Goal: Task Accomplishment & Management: Manage account settings

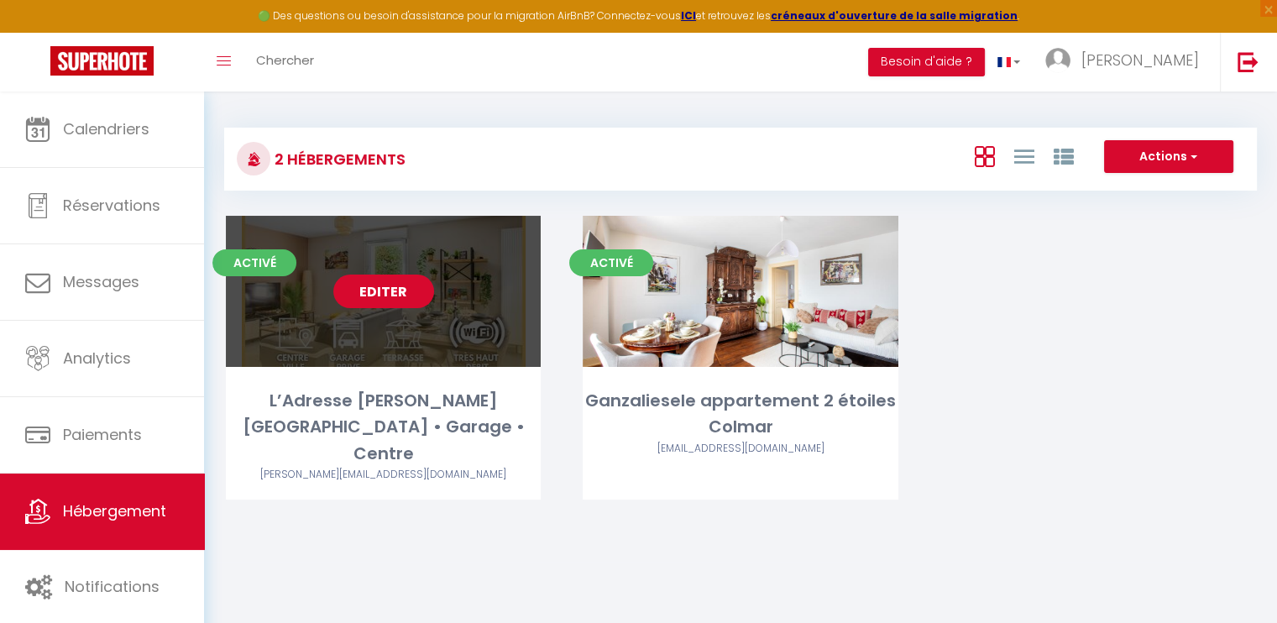
drag, startPoint x: 0, startPoint y: 0, endPoint x: 376, endPoint y: 283, distance: 470.7
click at [376, 283] on link "Editer" at bounding box center [383, 292] width 101 height 34
click at [406, 297] on link "Editer" at bounding box center [383, 292] width 101 height 34
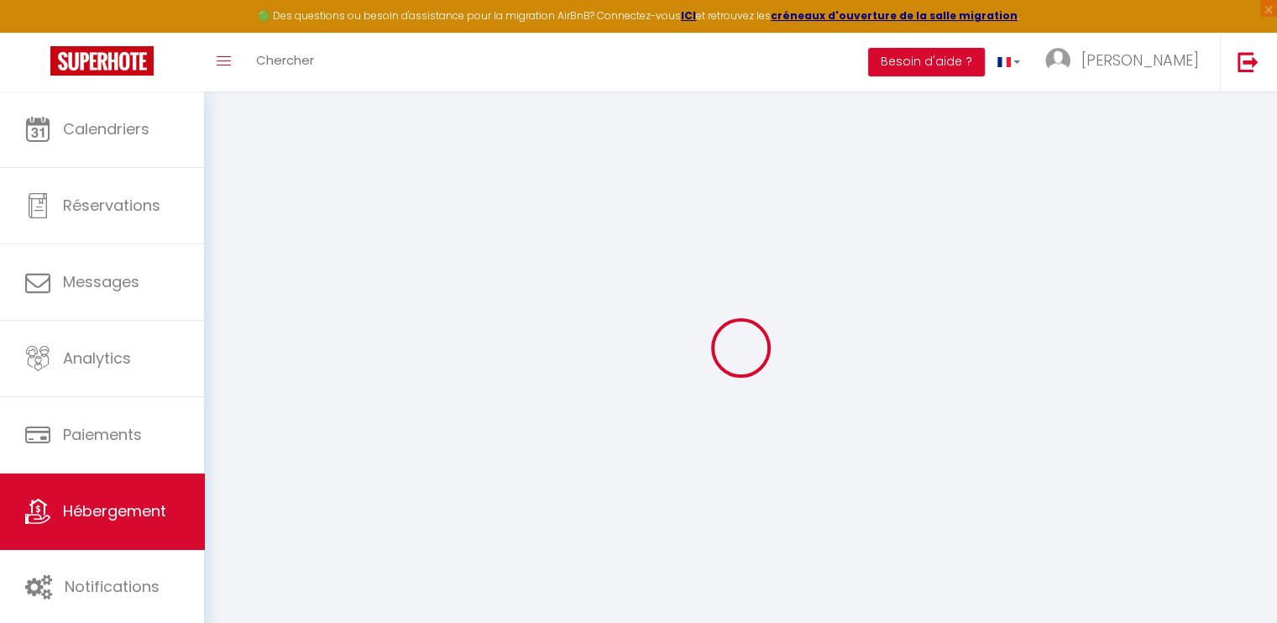
select select "IgloohomeV2"
select select "2"
select select
checkbox input "false"
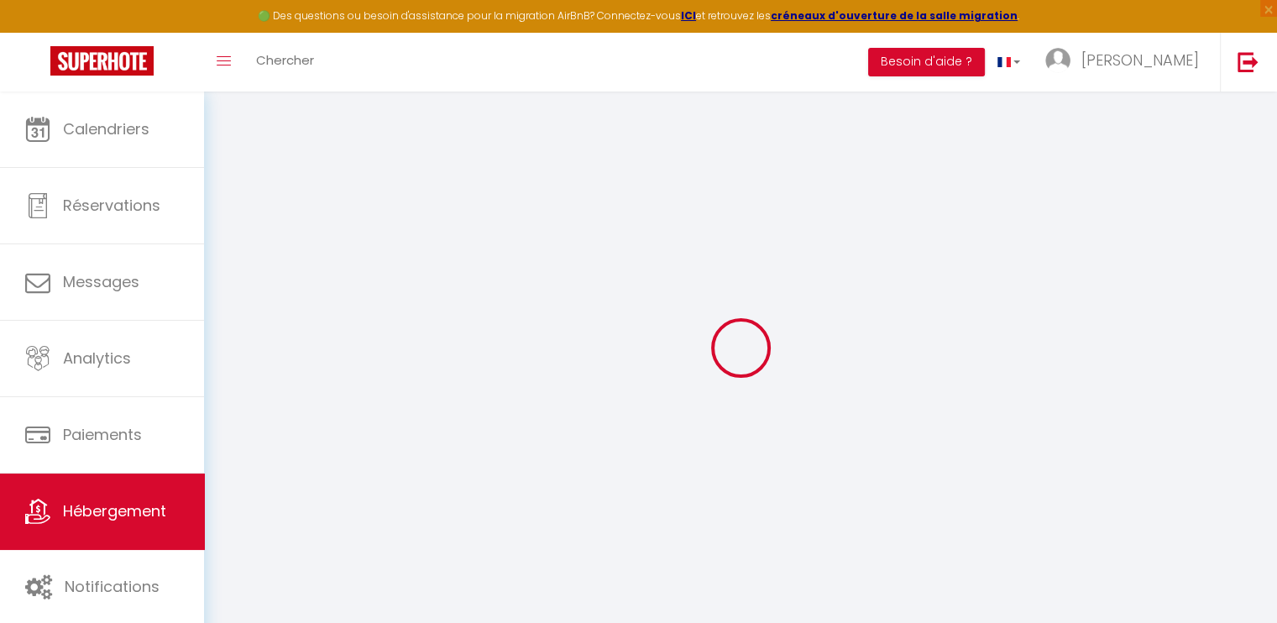
checkbox input "false"
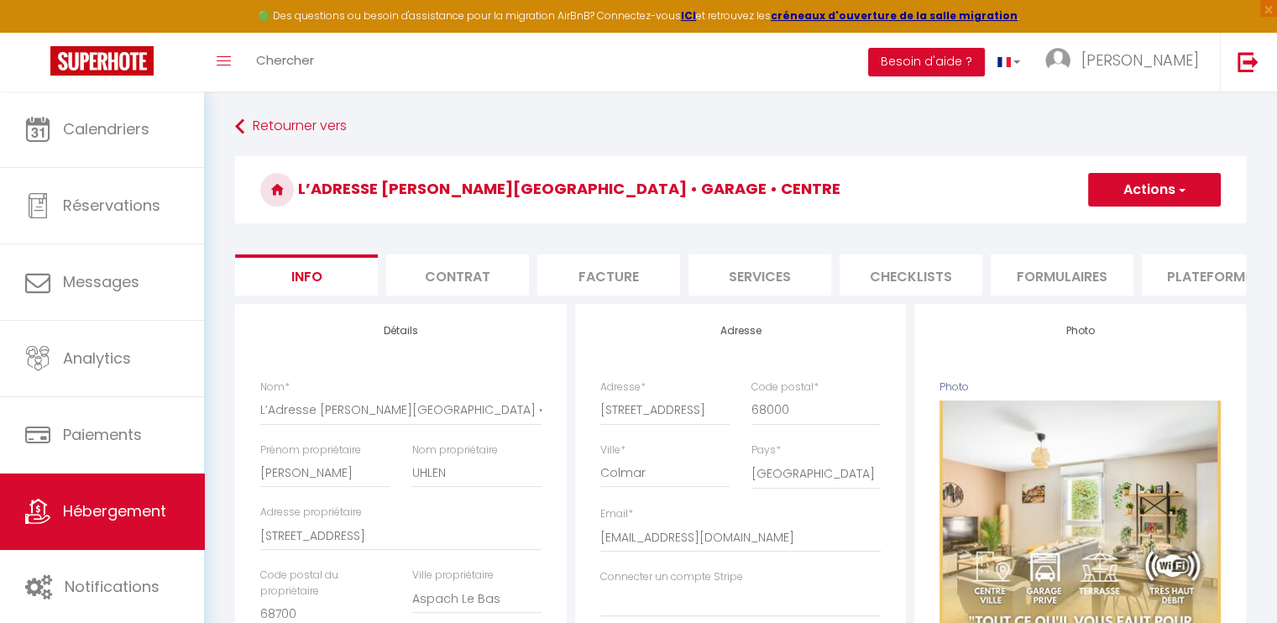
click at [733, 270] on li "Services" at bounding box center [759, 274] width 143 height 41
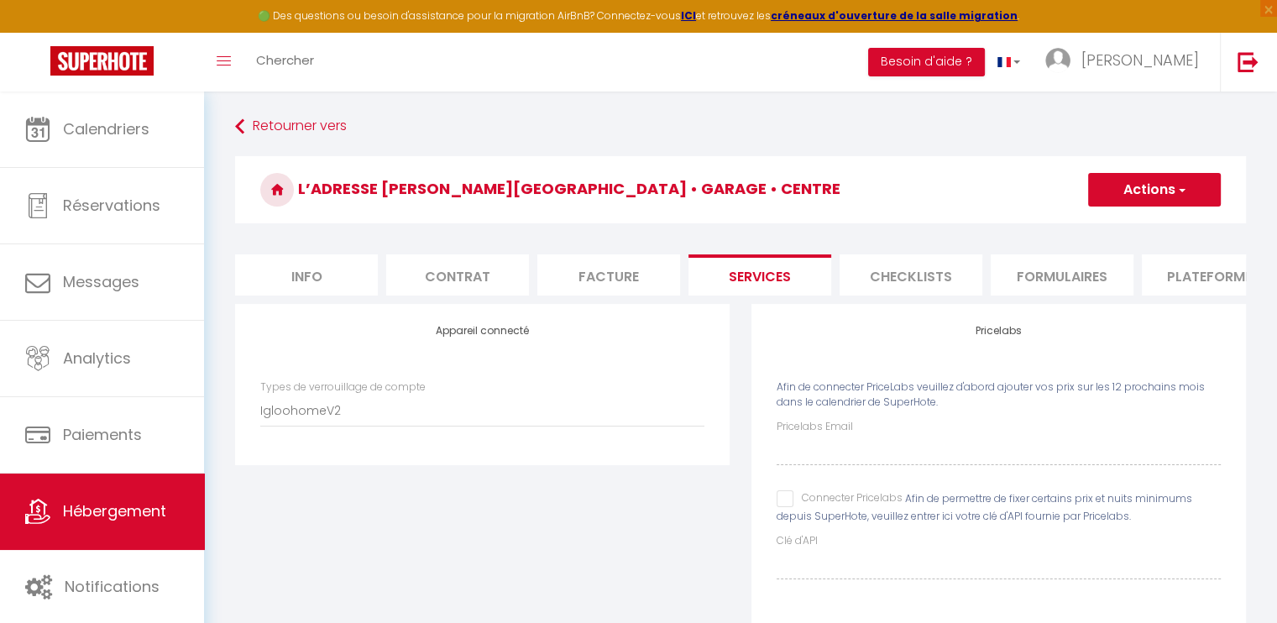
checkbox input "true"
checkbox input "false"
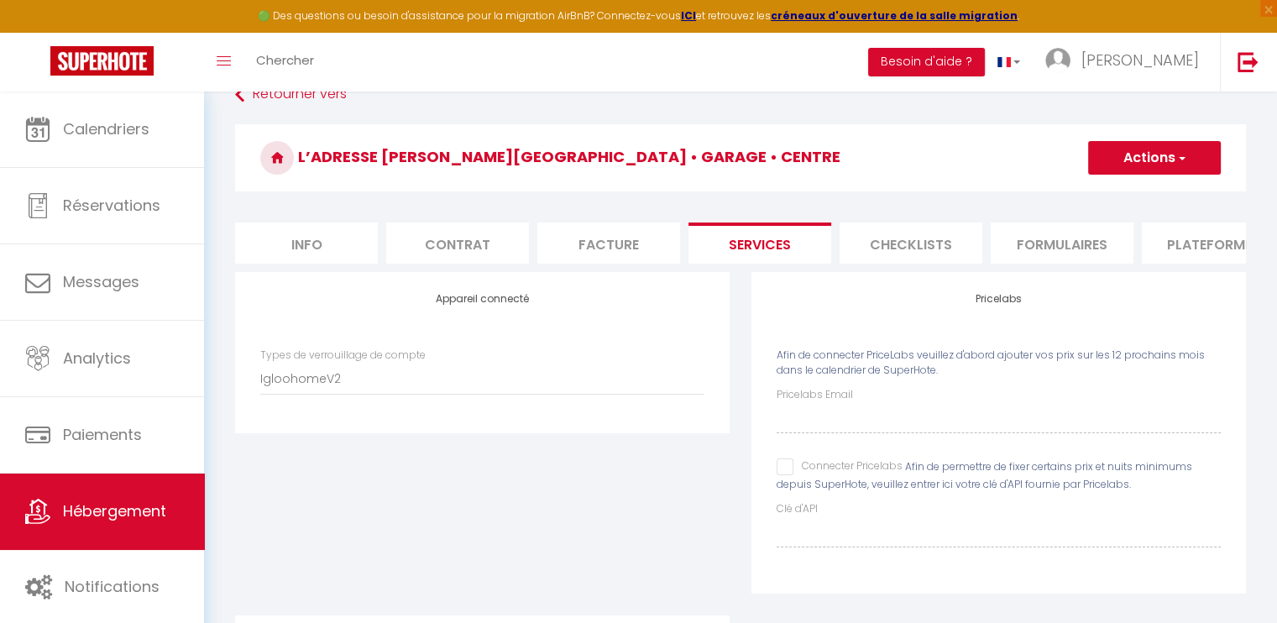
scroll to position [168, 0]
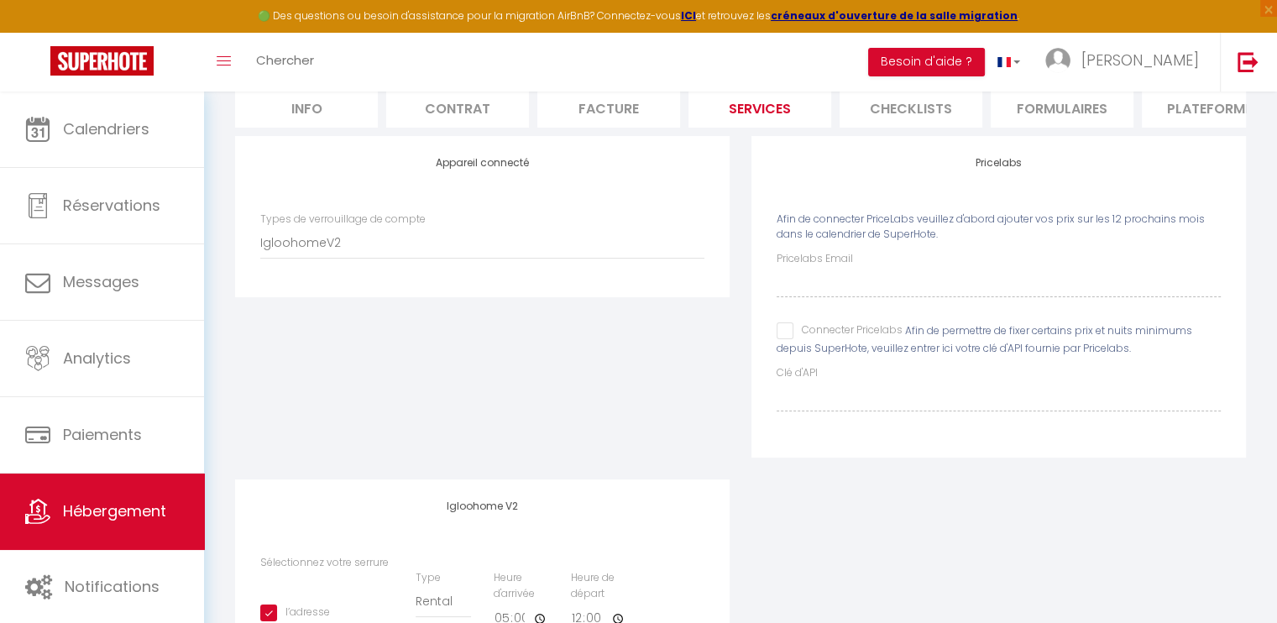
click at [782, 339] on input "Connecter Pricelabs" at bounding box center [840, 330] width 126 height 17
checkbox input "true"
checkbox input "false"
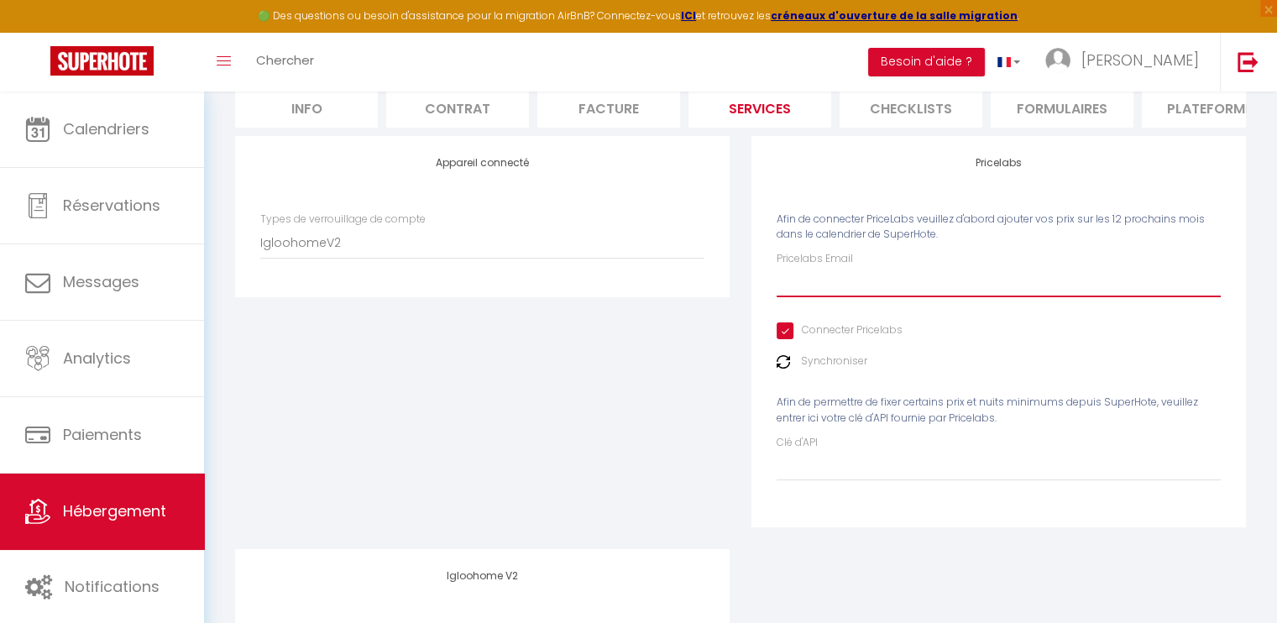
click at [813, 292] on input "Pricelabs Email" at bounding box center [999, 282] width 444 height 30
type input "[EMAIL_ADDRESS][DOMAIN_NAME]"
checkbox input "true"
checkbox input "false"
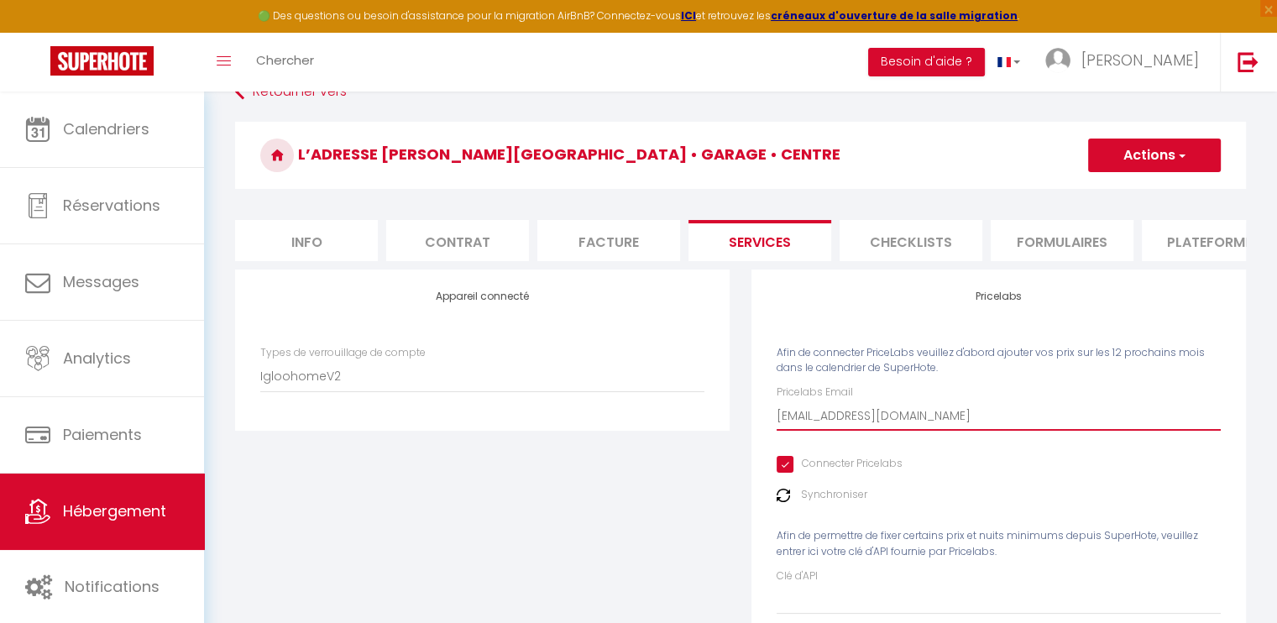
scroll to position [0, 0]
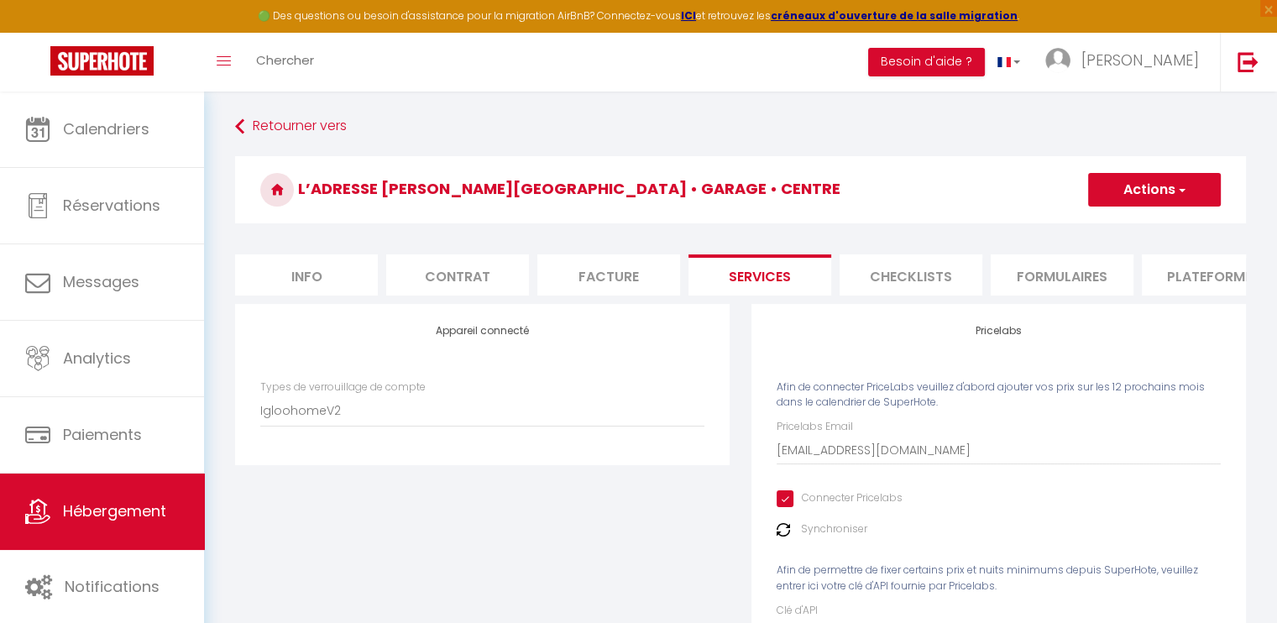
click at [1182, 187] on span "button" at bounding box center [1180, 189] width 11 height 17
click at [1148, 222] on link "Enregistrer" at bounding box center [1153, 227] width 133 height 22
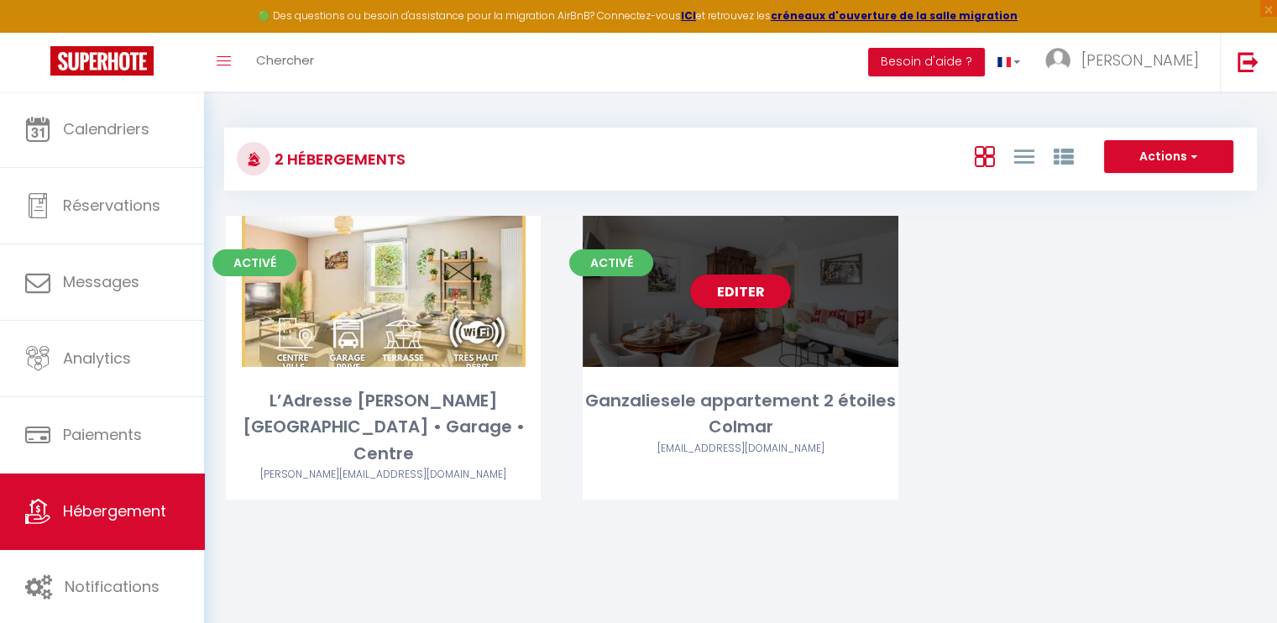
click at [636, 264] on span "Activé" at bounding box center [611, 262] width 84 height 27
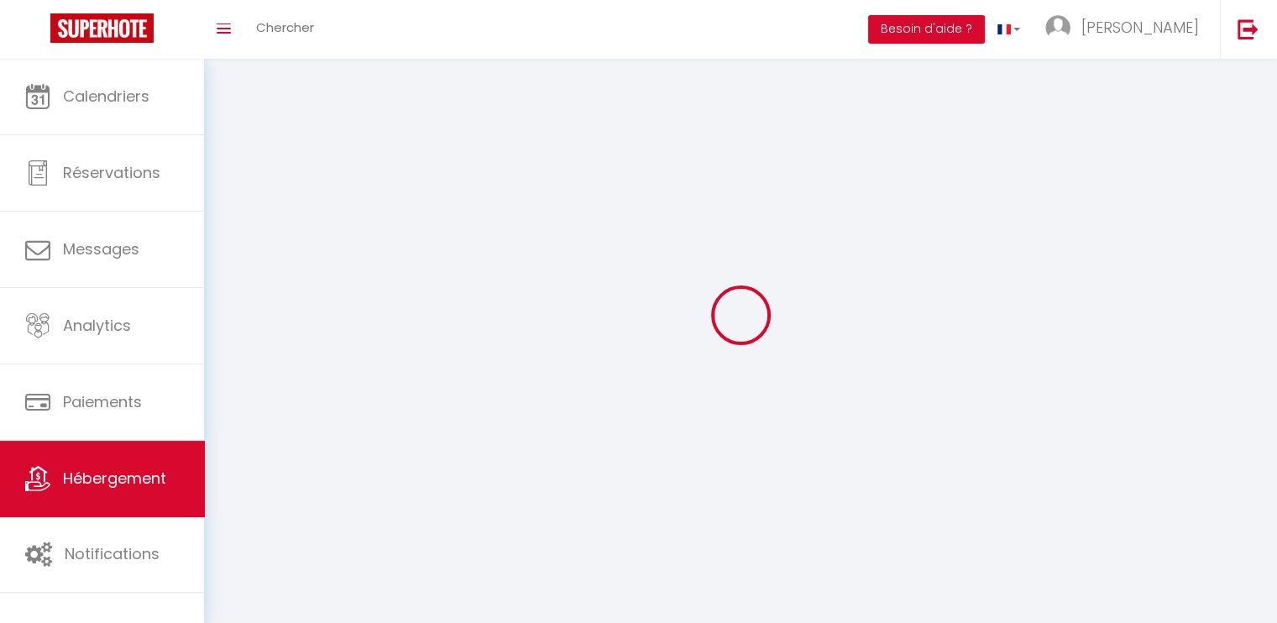
select select
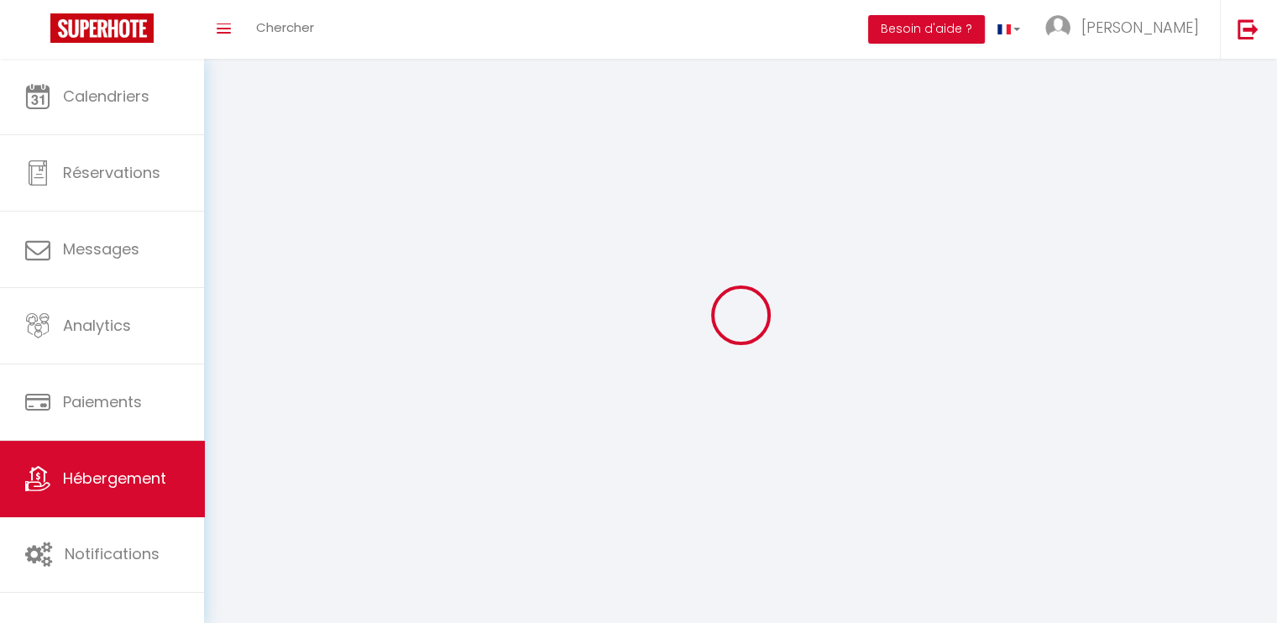
select select
checkbox input "false"
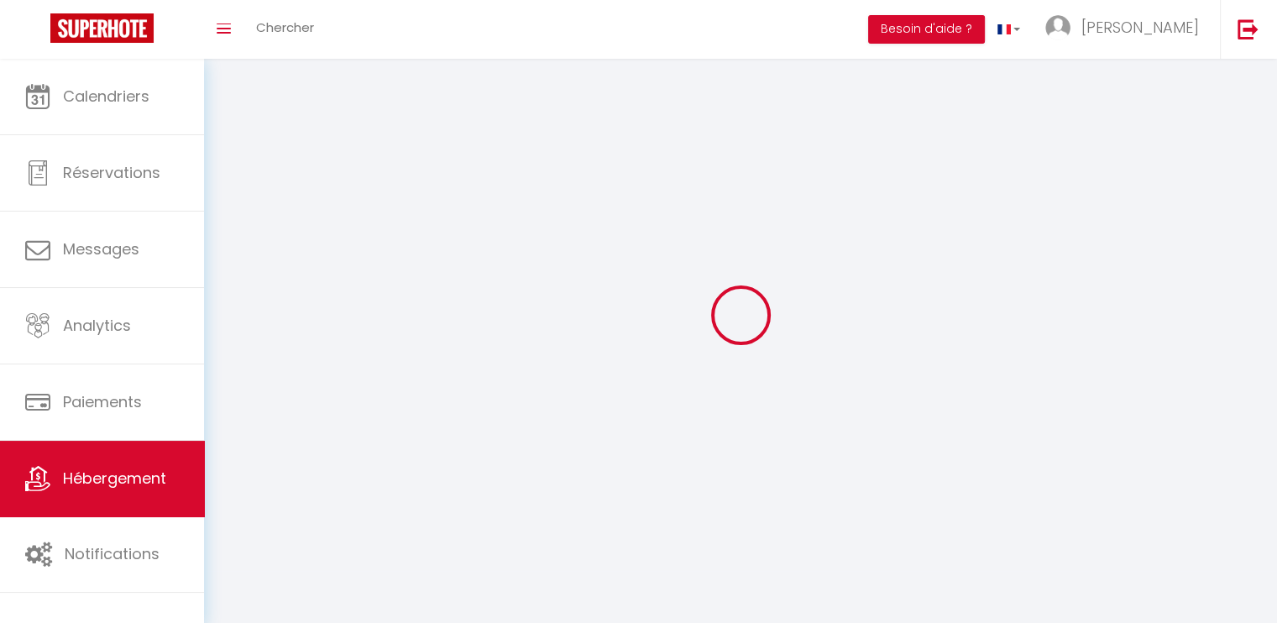
checkbox input "false"
select select
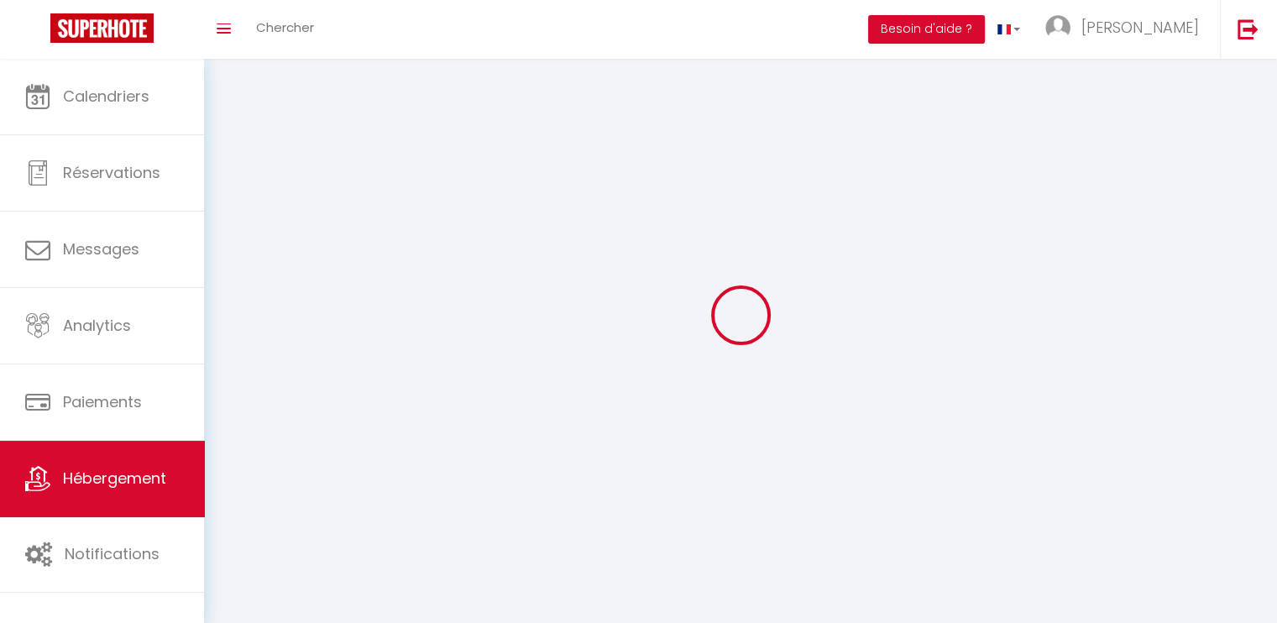
select select
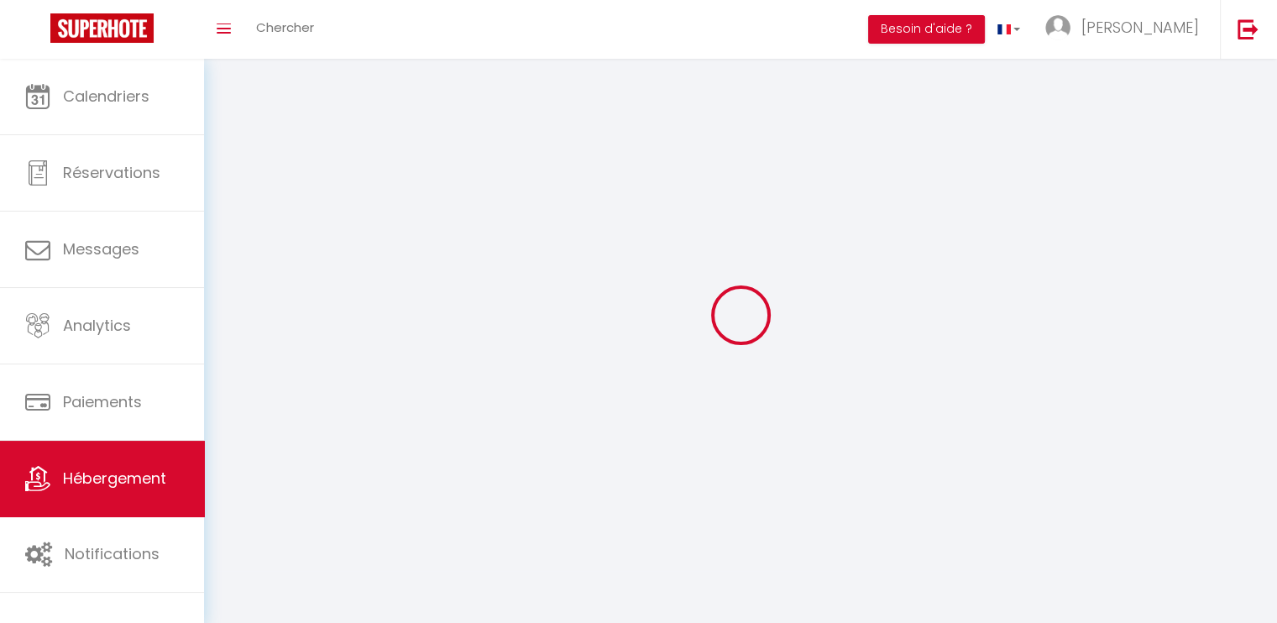
checkbox input "false"
select select
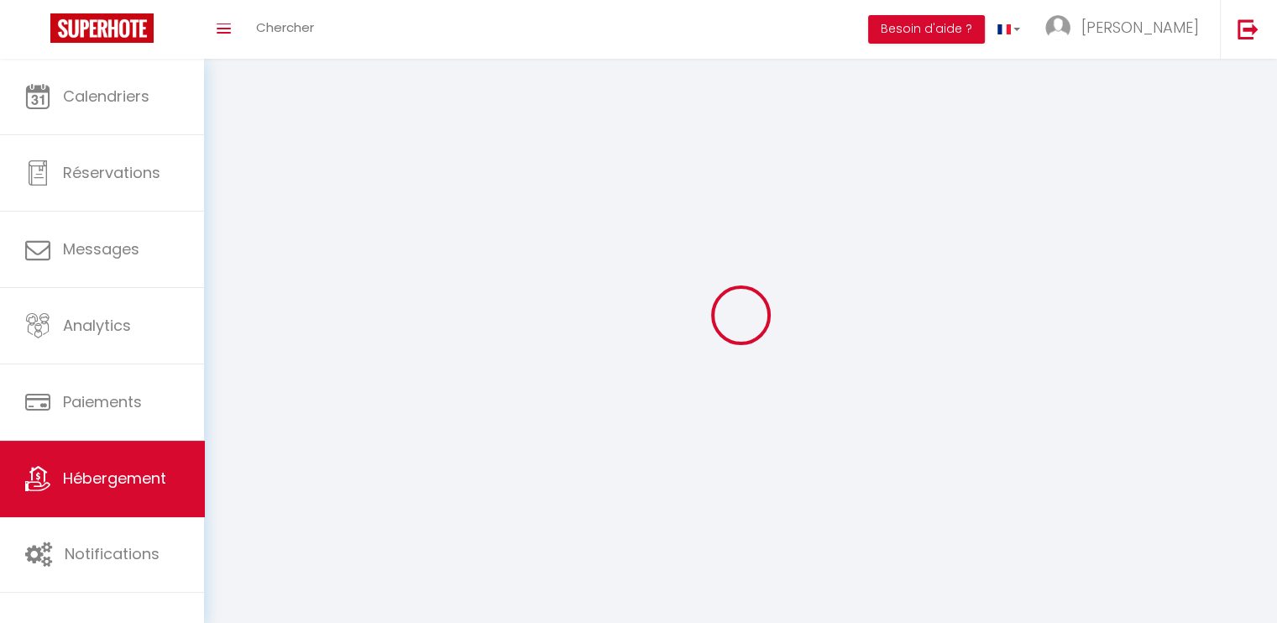
select select
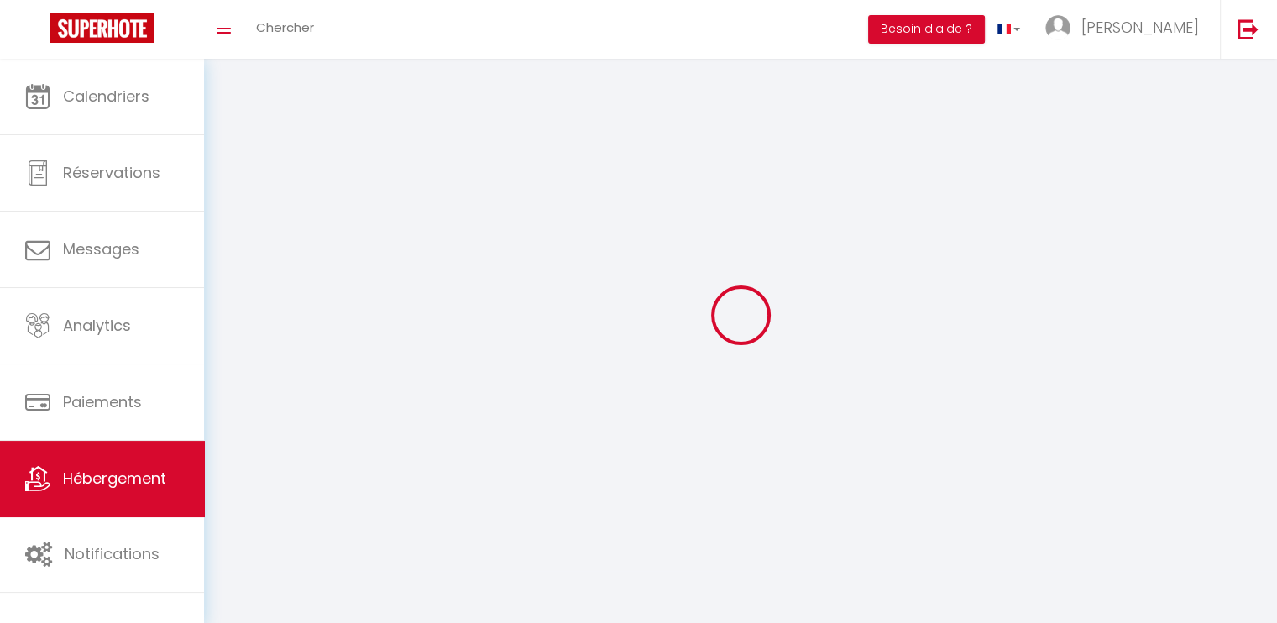
select select
checkbox input "false"
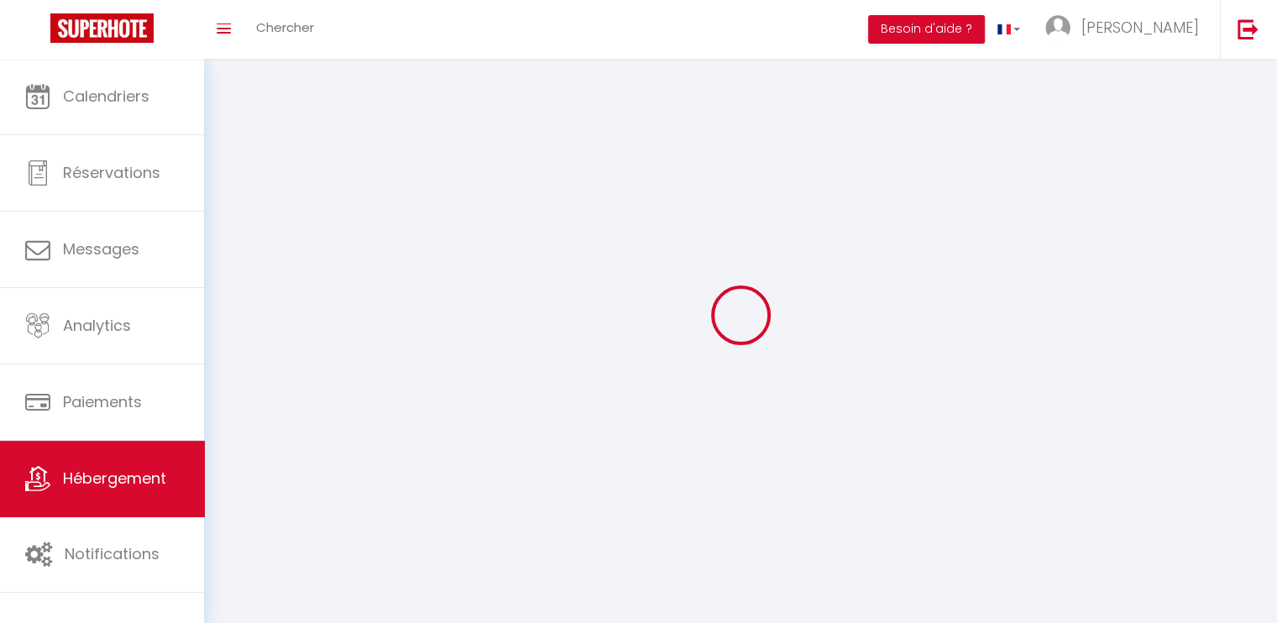
checkbox input "false"
select select
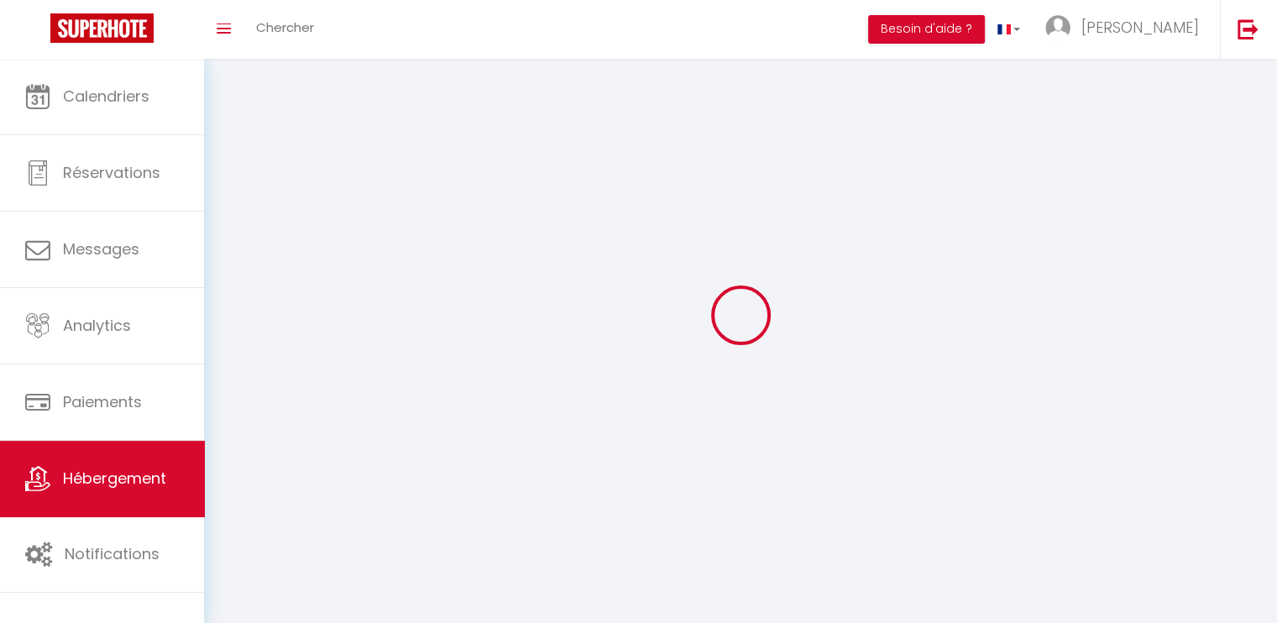
select select
checkbox input "false"
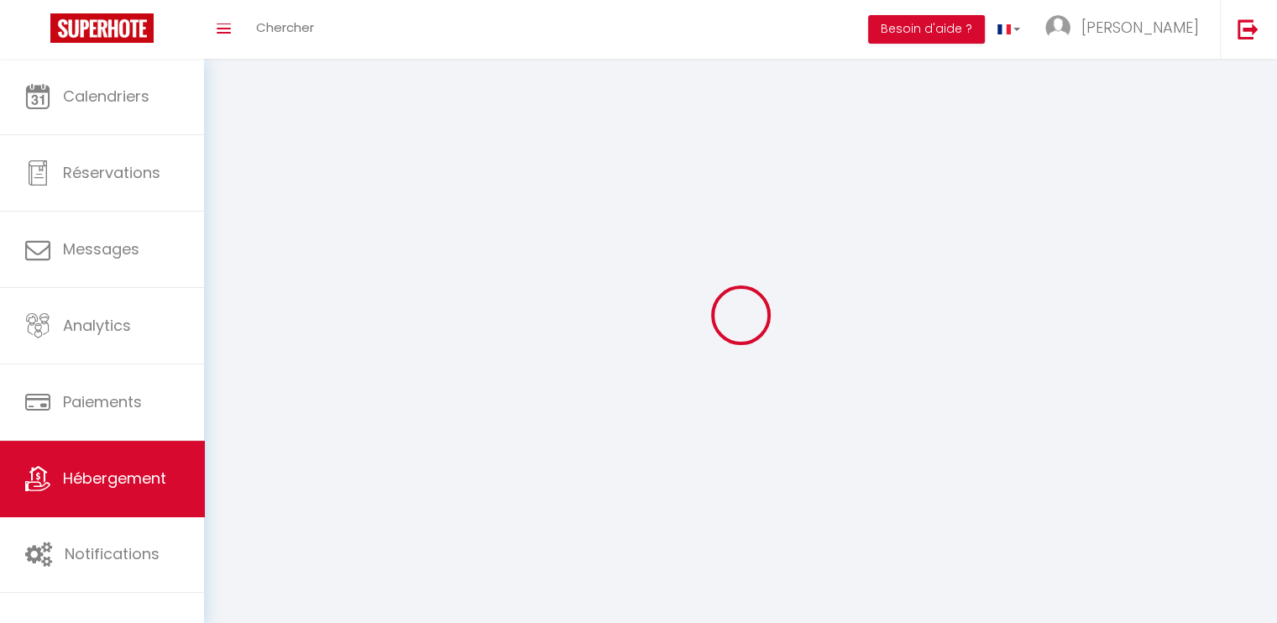
checkbox input "false"
select select
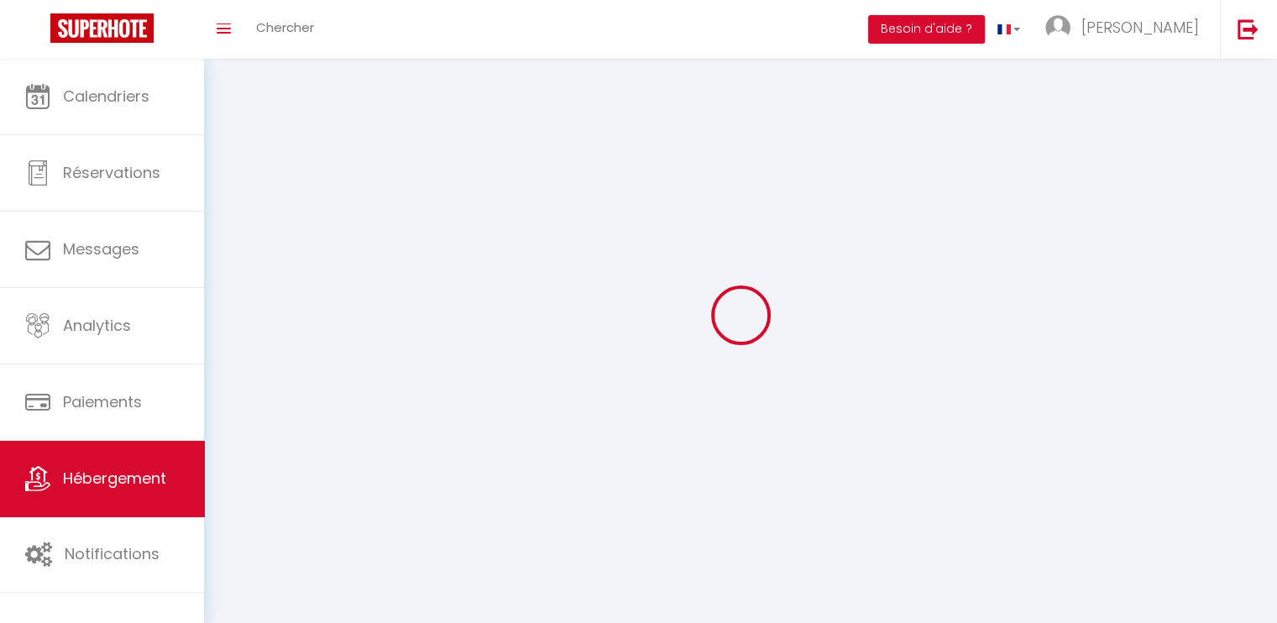
select select
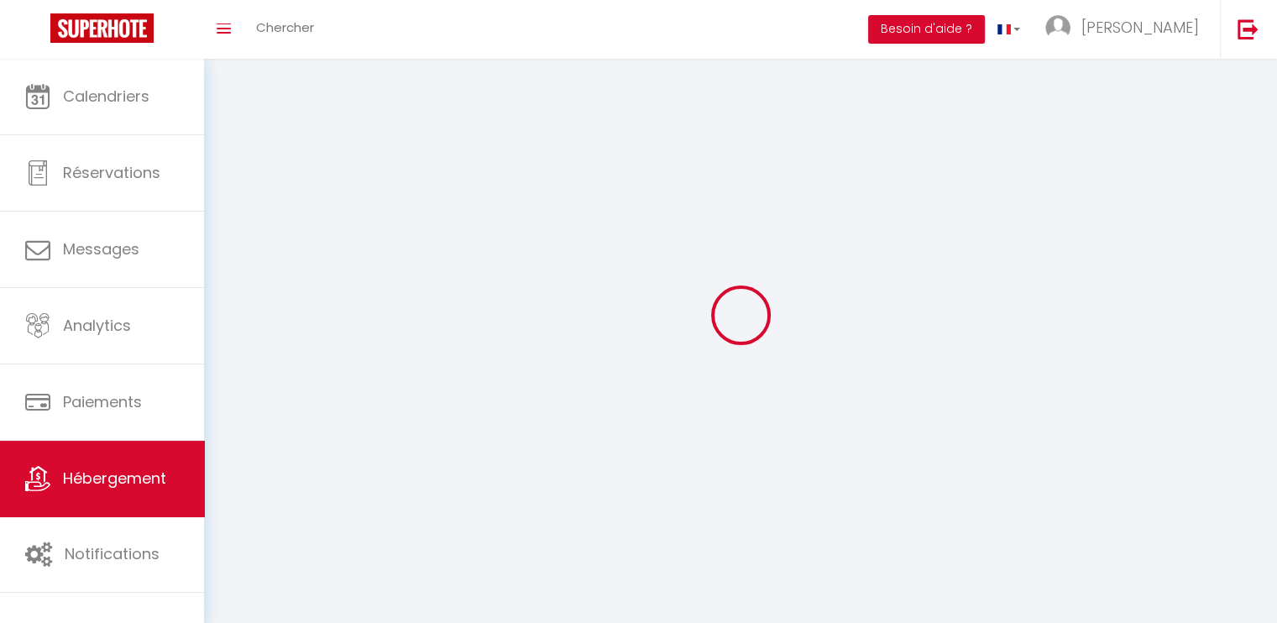
select select
checkbox input "false"
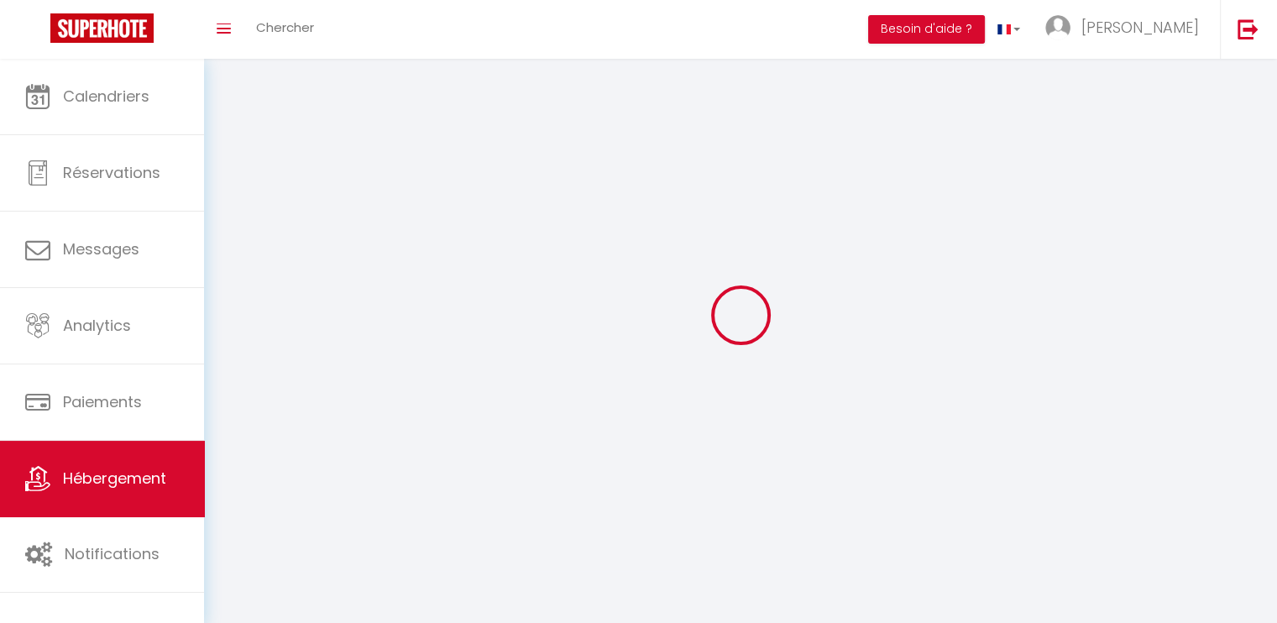
select select
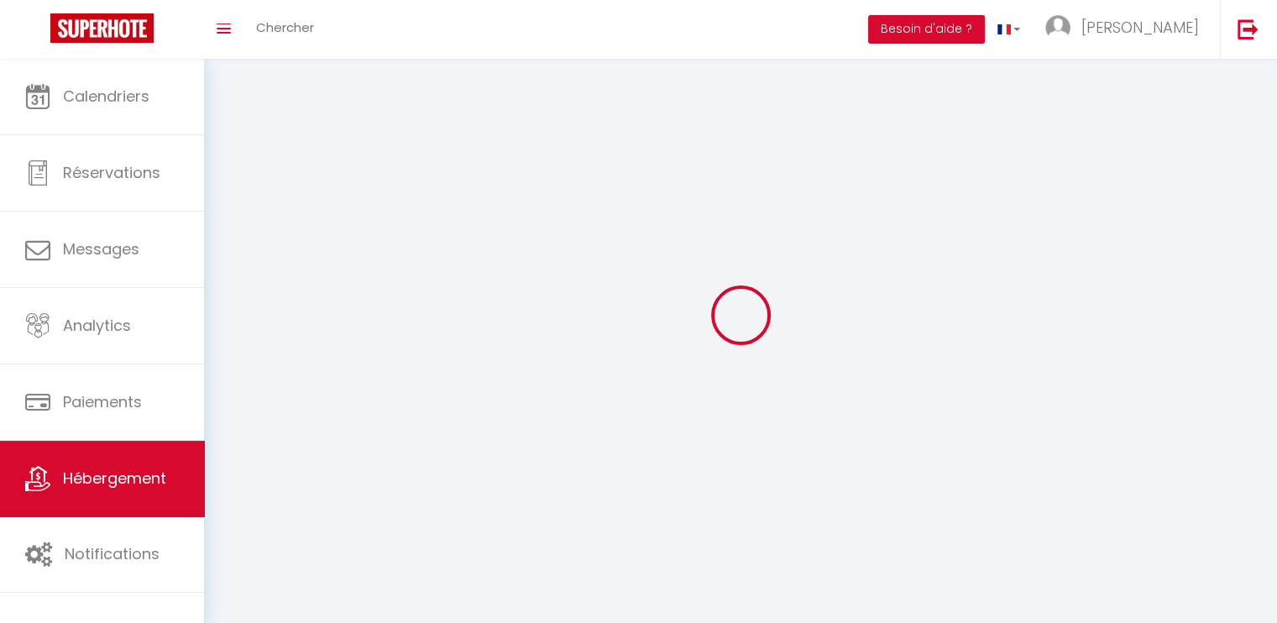
select select
checkbox input "false"
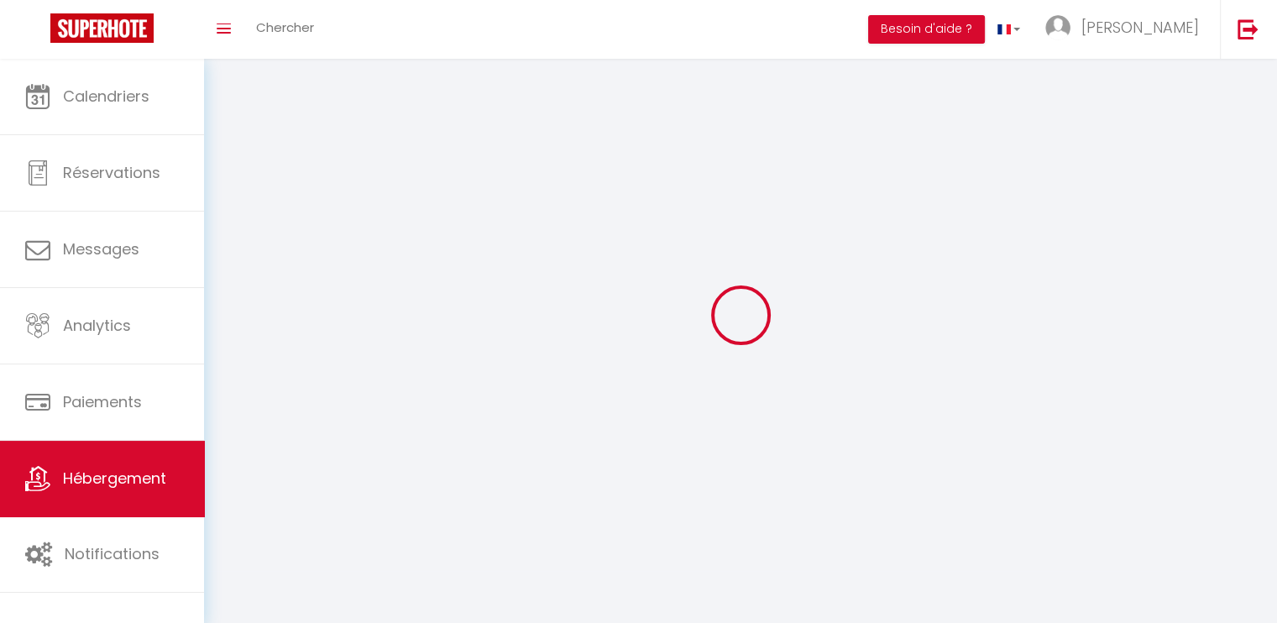
checkbox input "false"
select select
select select "1"
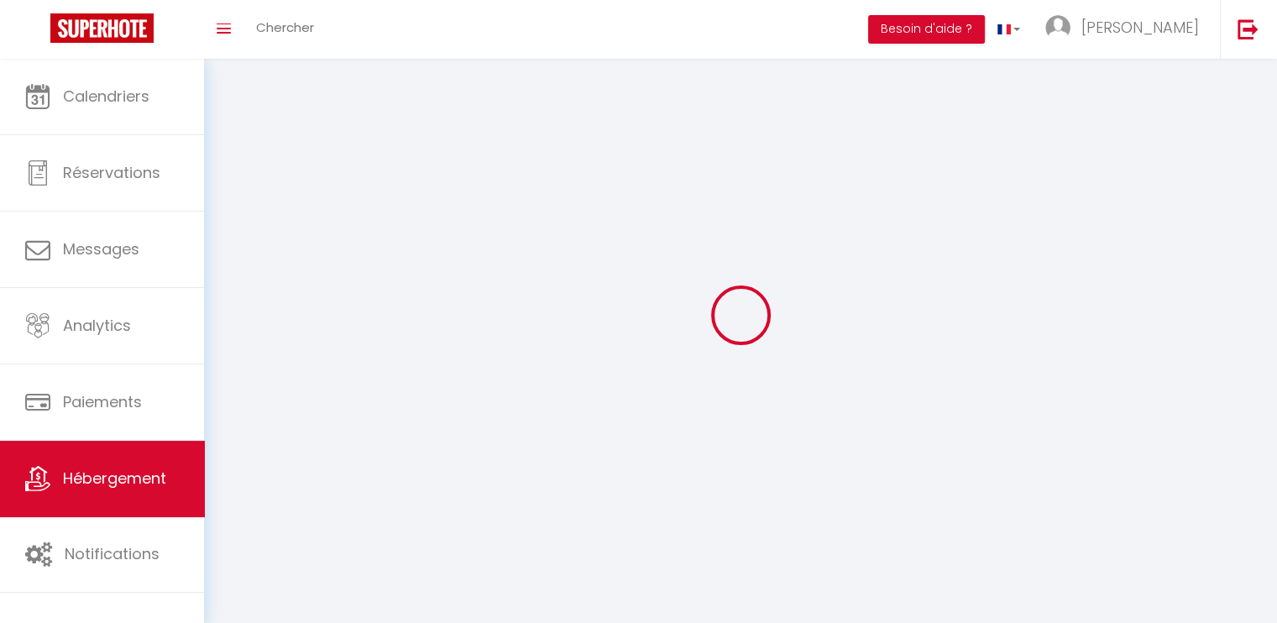
select select "28"
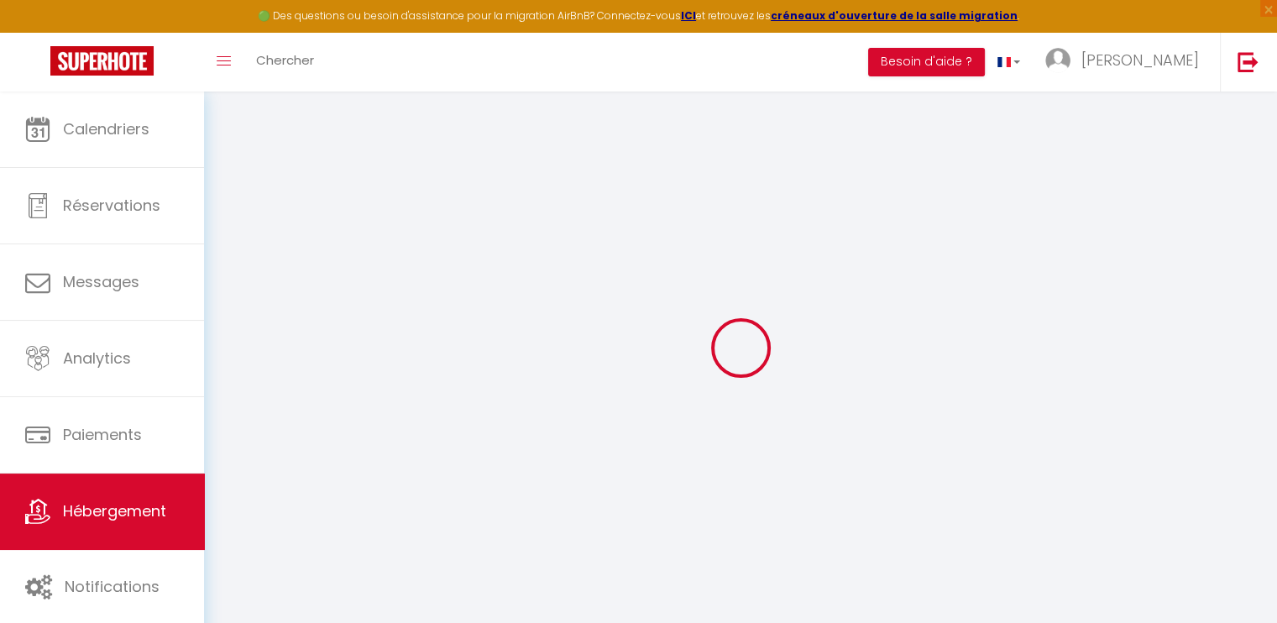
select select
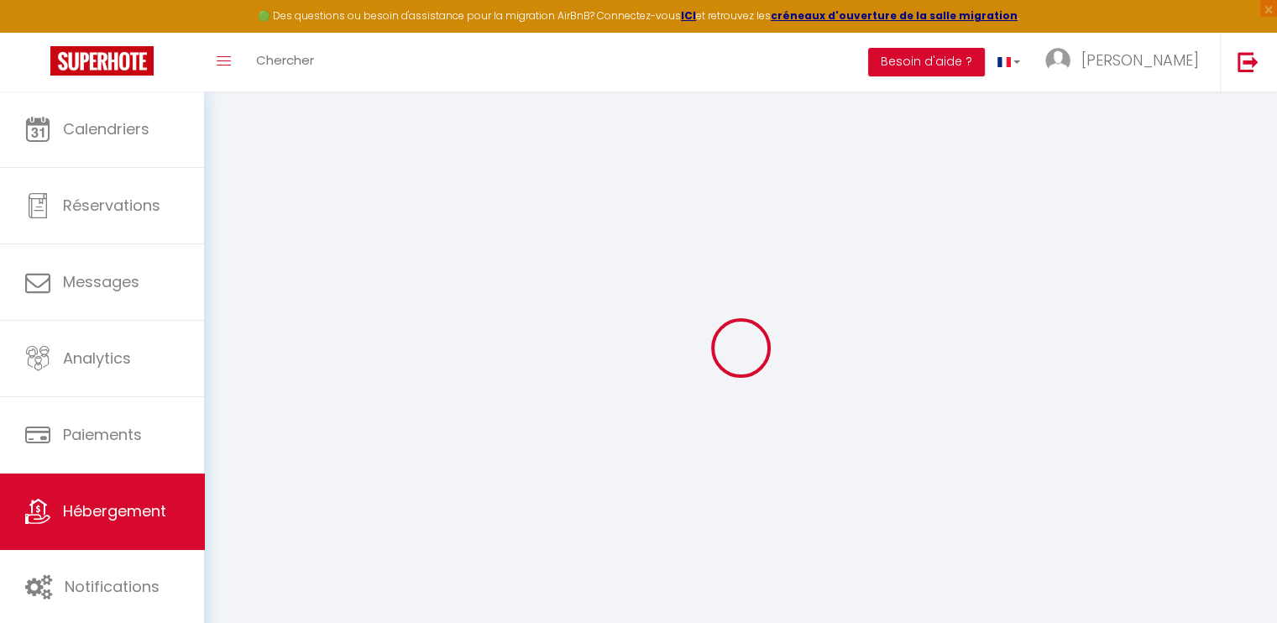
select select
checkbox input "false"
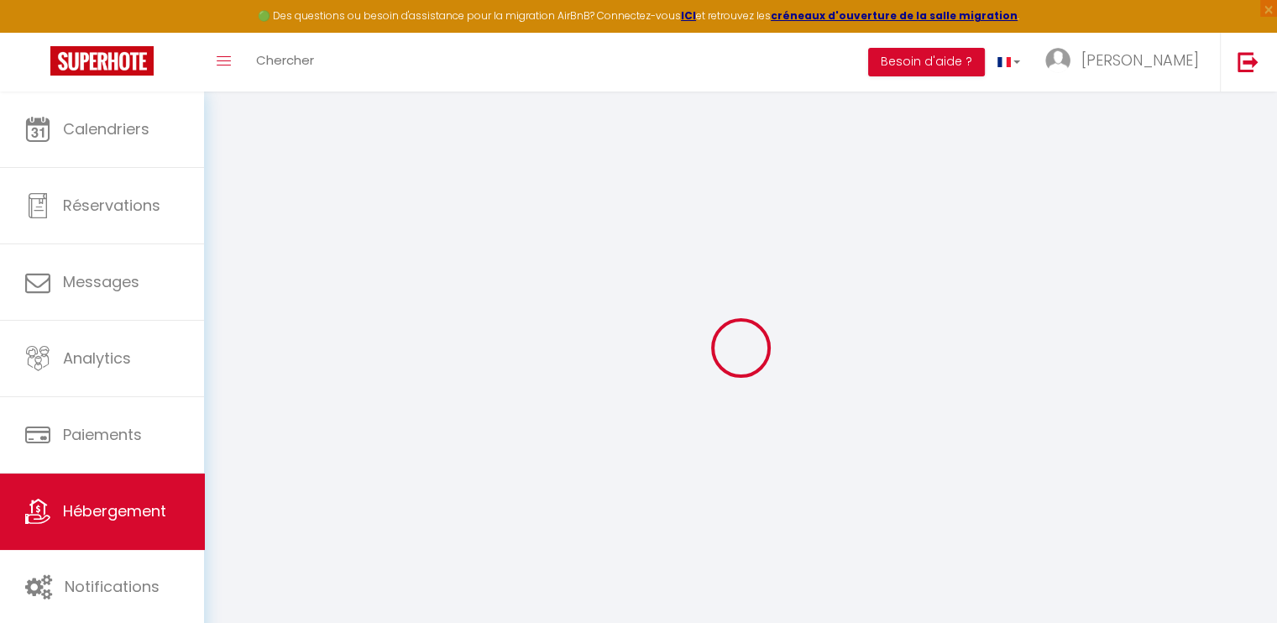
select select
type input "Ganzaliesele appartement 2 étoiles Colmar"
type input "Christophe"
type input "SCHOTT-MANGOLD"
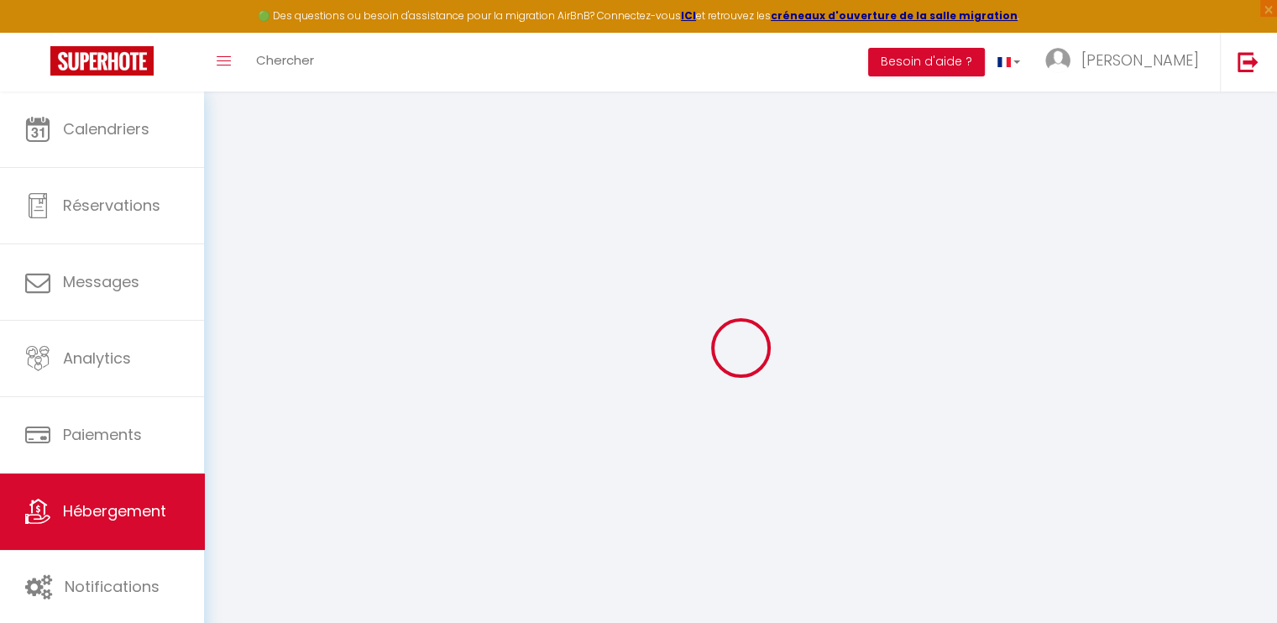
type input "1 Chemin des platanes"
type input "68500"
type input "ISSENHEIM"
type input "82"
type input "13"
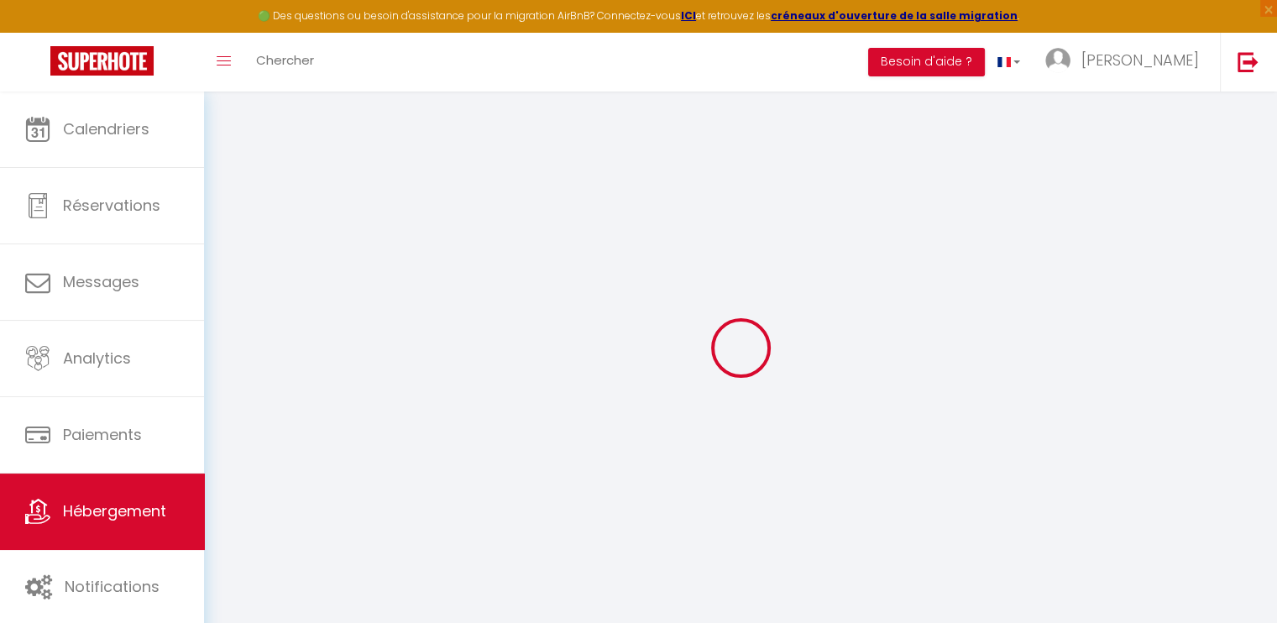
type input "50"
type input "1.10"
select select
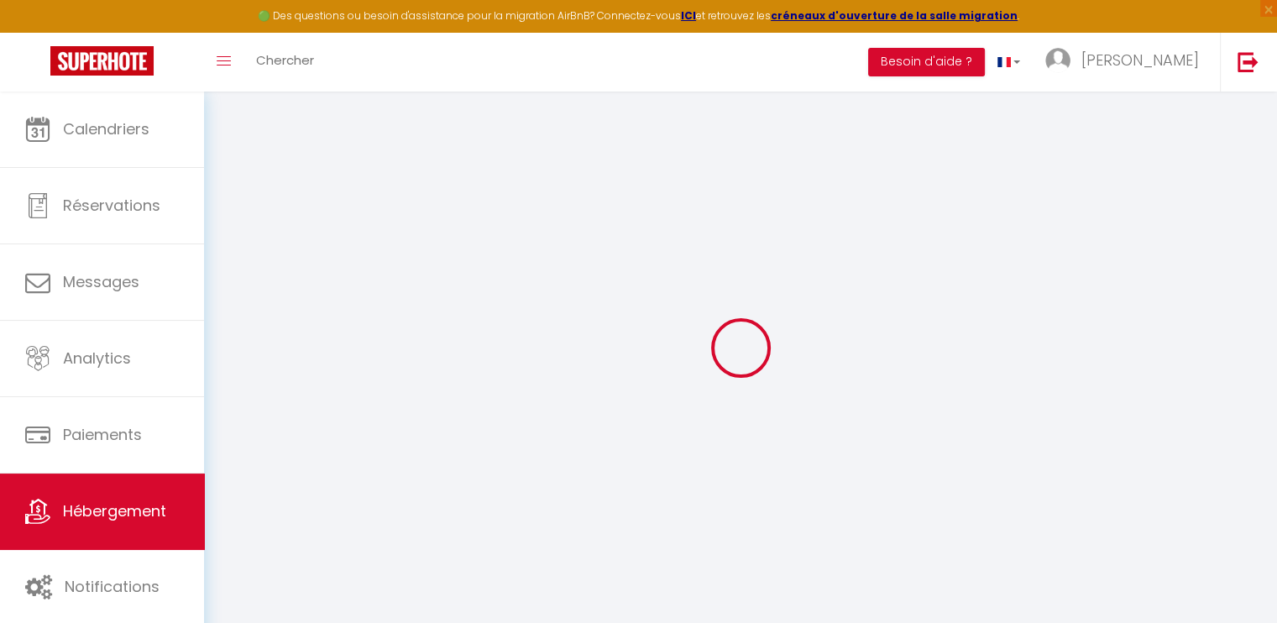
select select
type input "5 Route de ROUFFACH"
type input "68000"
type input "Colmar"
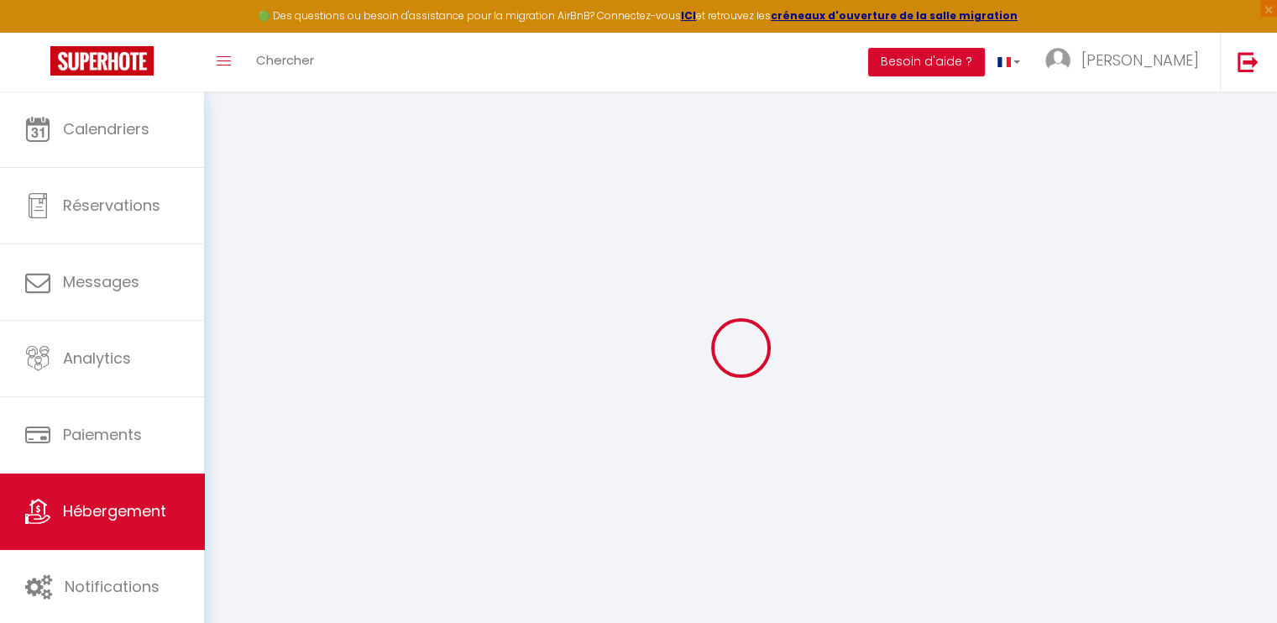
type input "[EMAIL_ADDRESS][DOMAIN_NAME]"
select select
checkbox input "false"
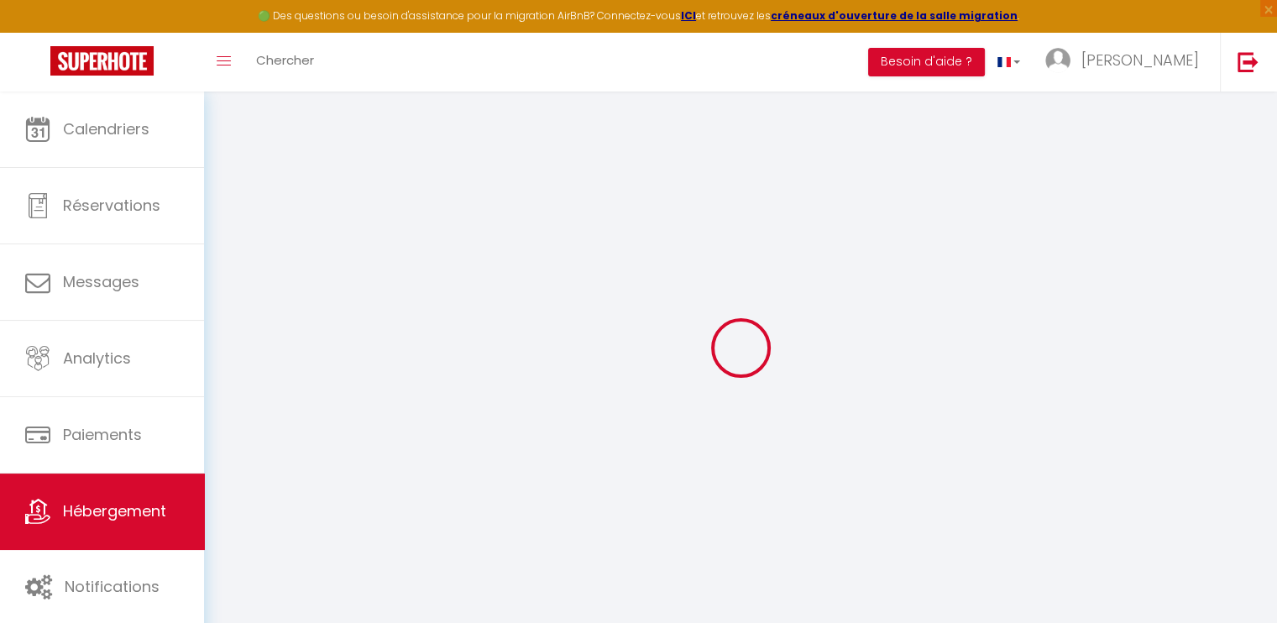
checkbox input "false"
type input "23"
type input "40"
type input "0"
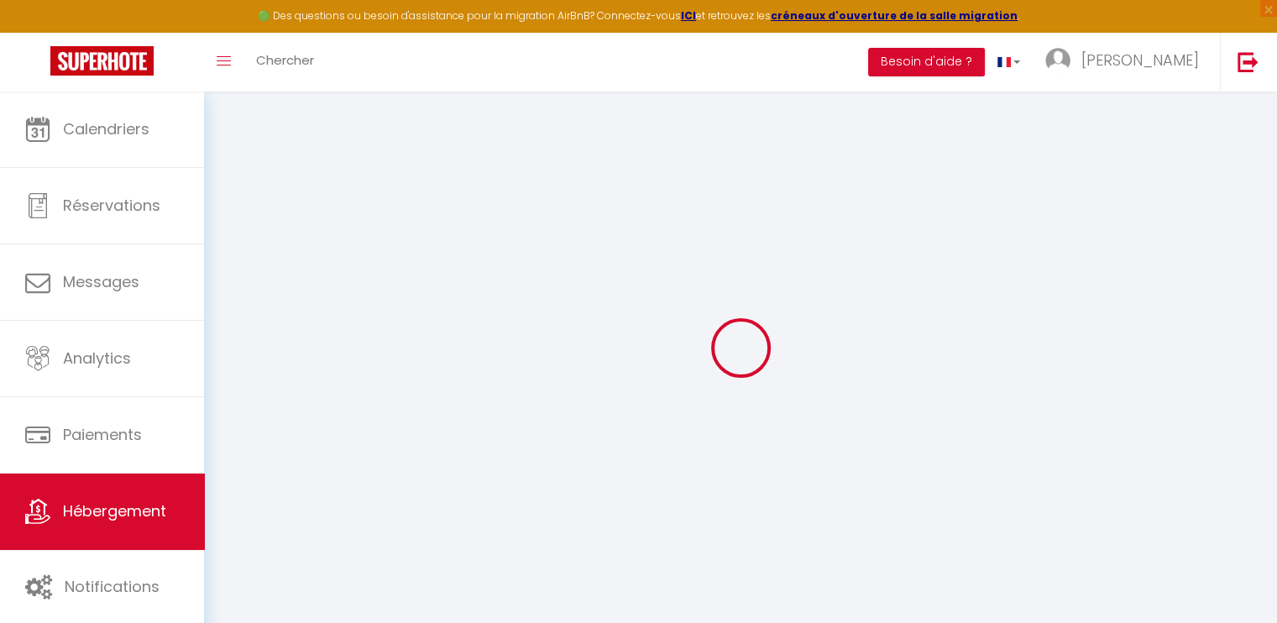
type input "0"
select select
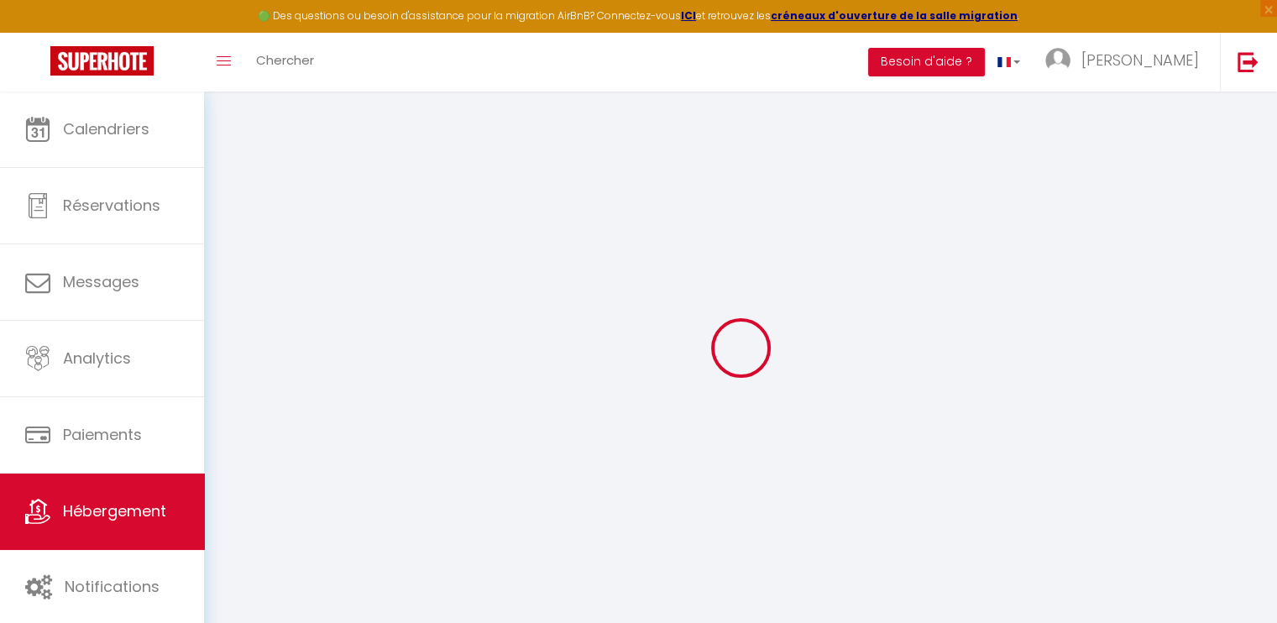
select select
checkbox input "false"
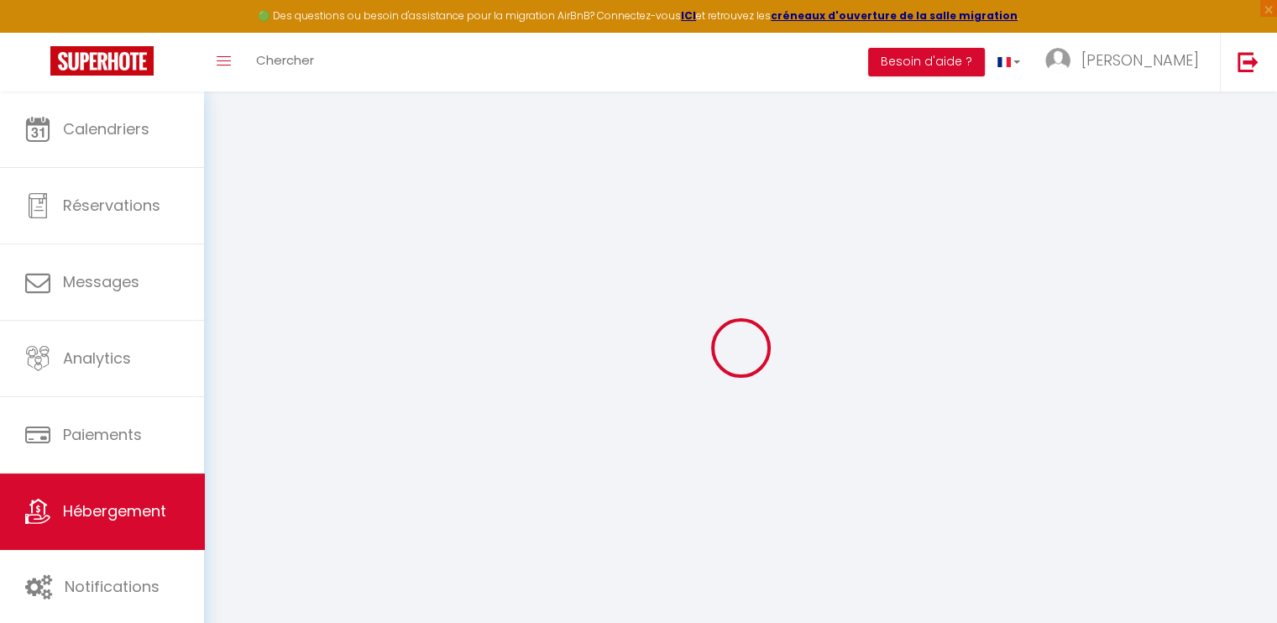
checkbox input "false"
select select
checkbox input "false"
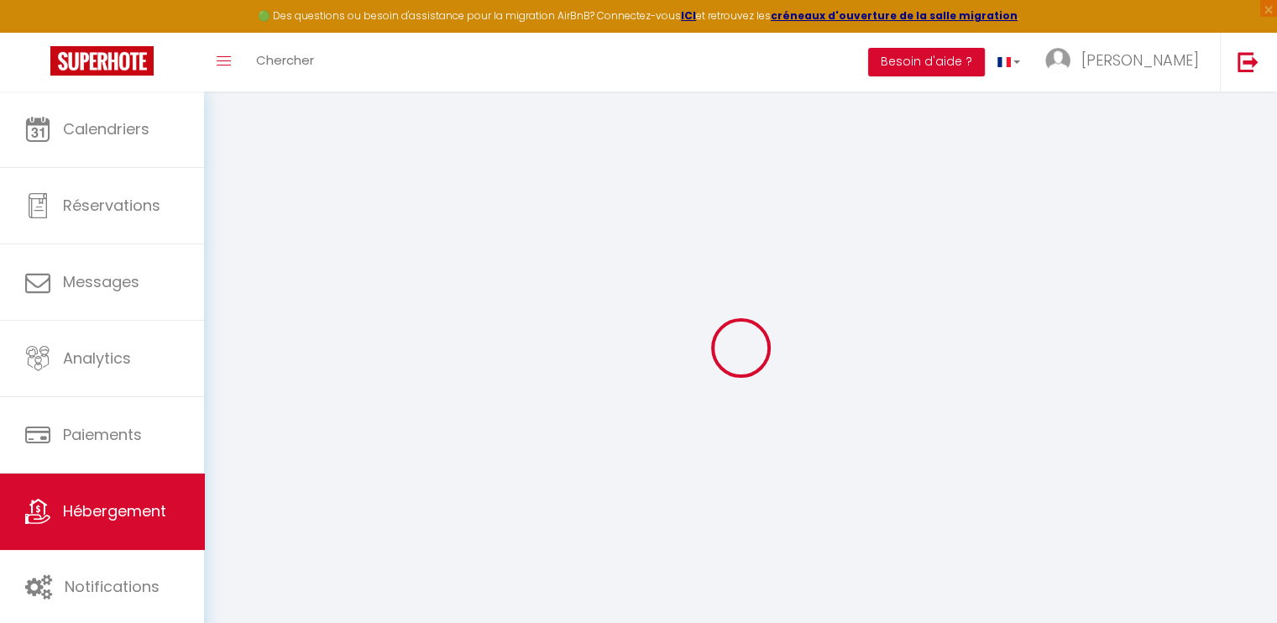
checkbox input "false"
select select "17:00"
select select
select select "11:00"
select select "30"
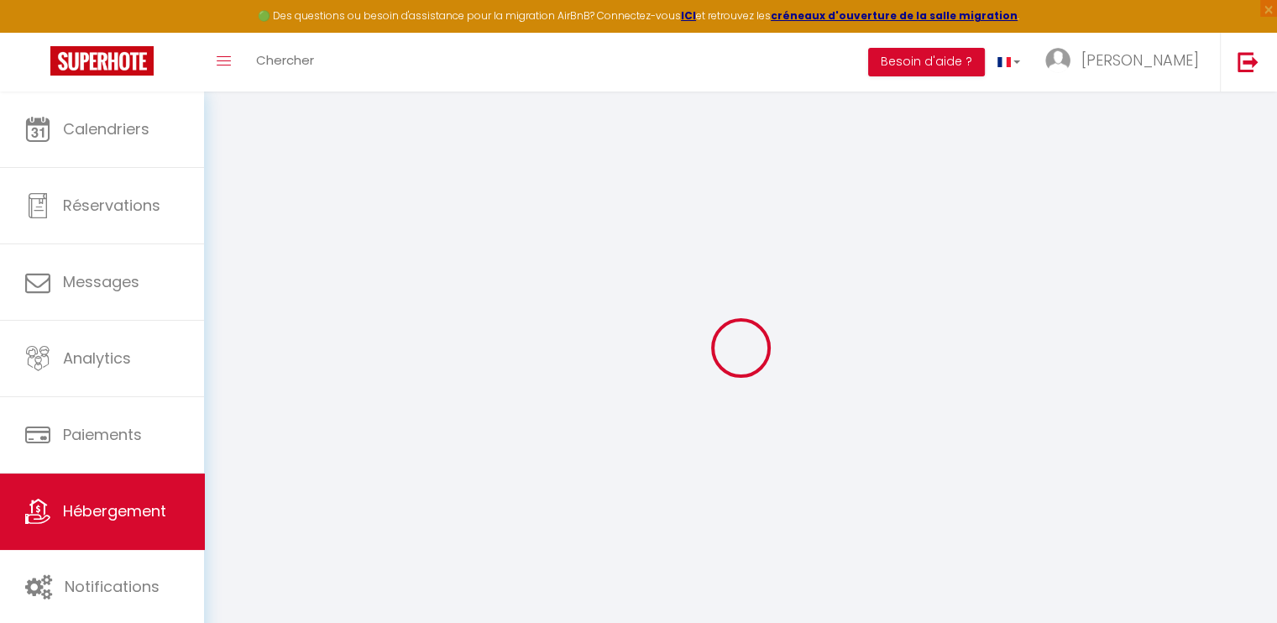
select select "120"
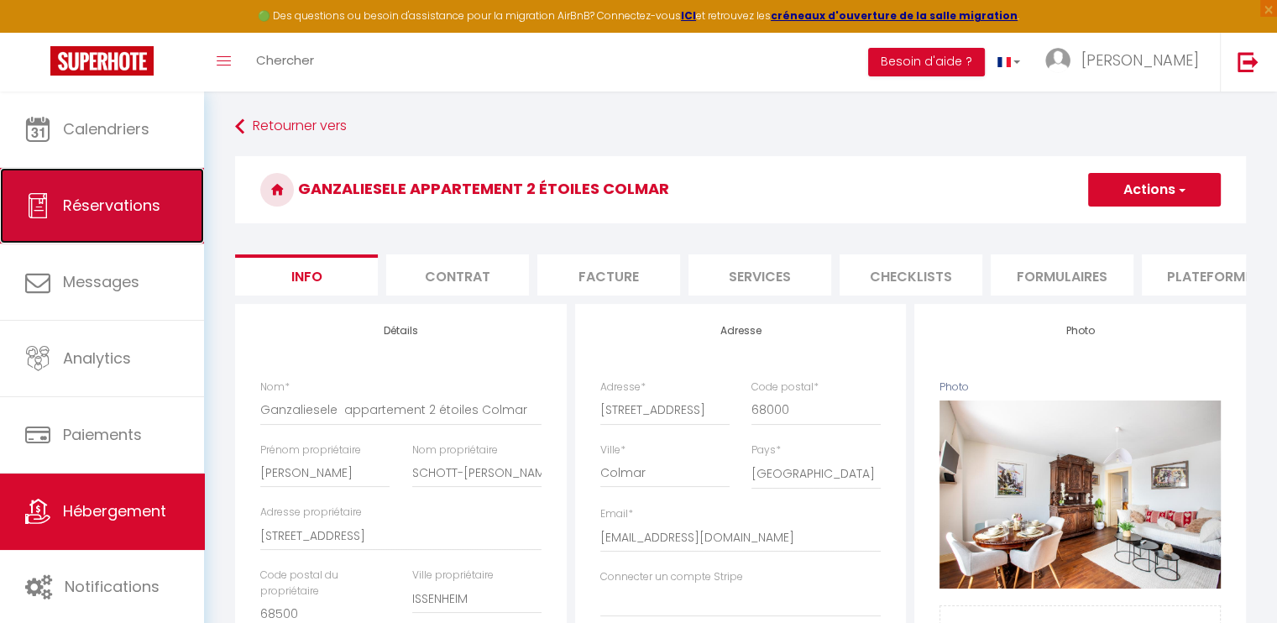
click at [119, 210] on span "Réservations" at bounding box center [111, 205] width 97 height 21
select select "not_cancelled"
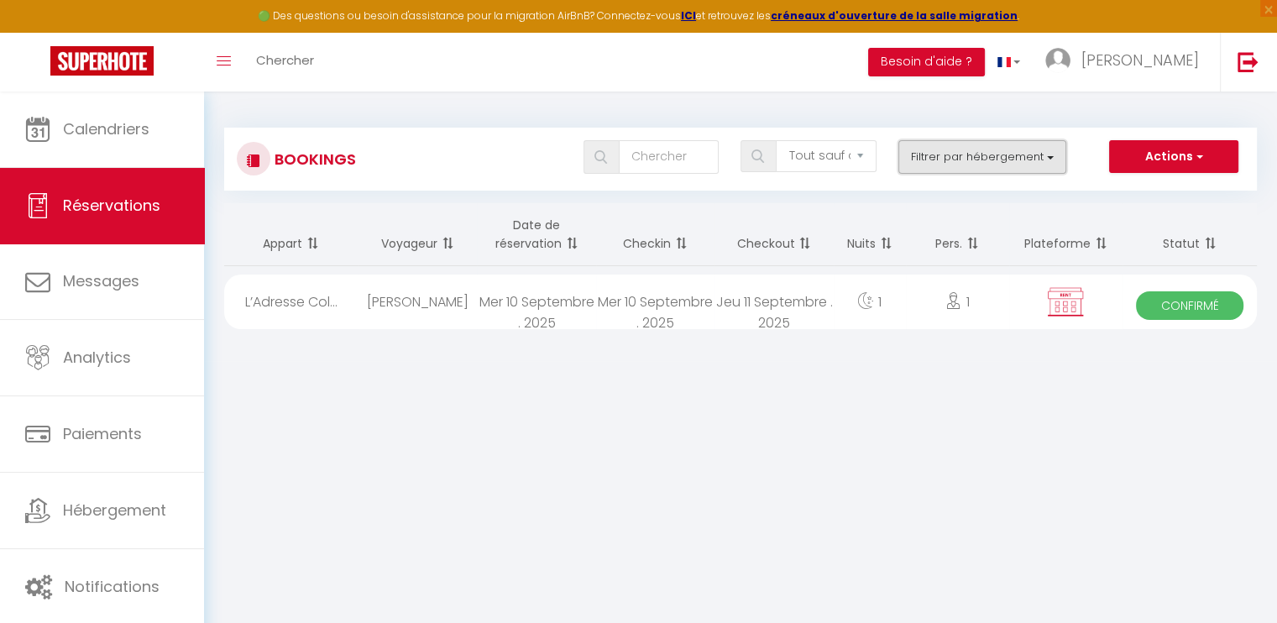
click at [1043, 154] on button "Filtrer par hébergement" at bounding box center [982, 157] width 168 height 34
click at [1047, 150] on button "Filtrer par hébergement" at bounding box center [982, 157] width 168 height 34
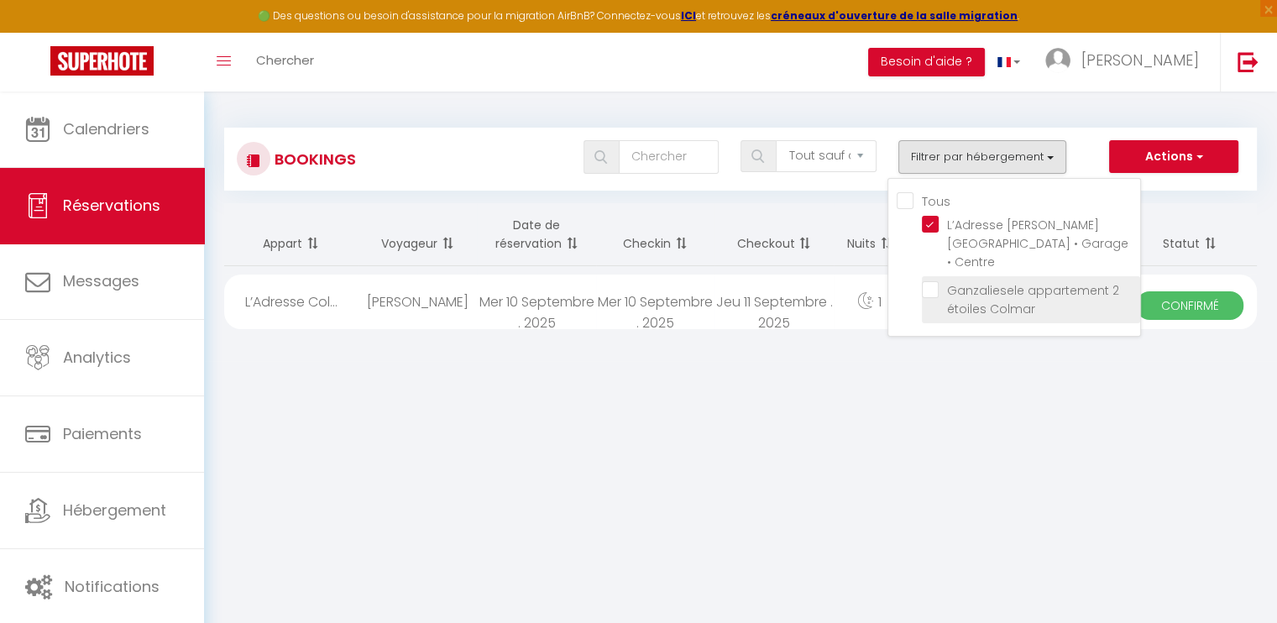
click at [937, 281] on input "Ganzaliesele appartement 2 étoiles Colmar" at bounding box center [1031, 289] width 218 height 17
checkbox input "true"
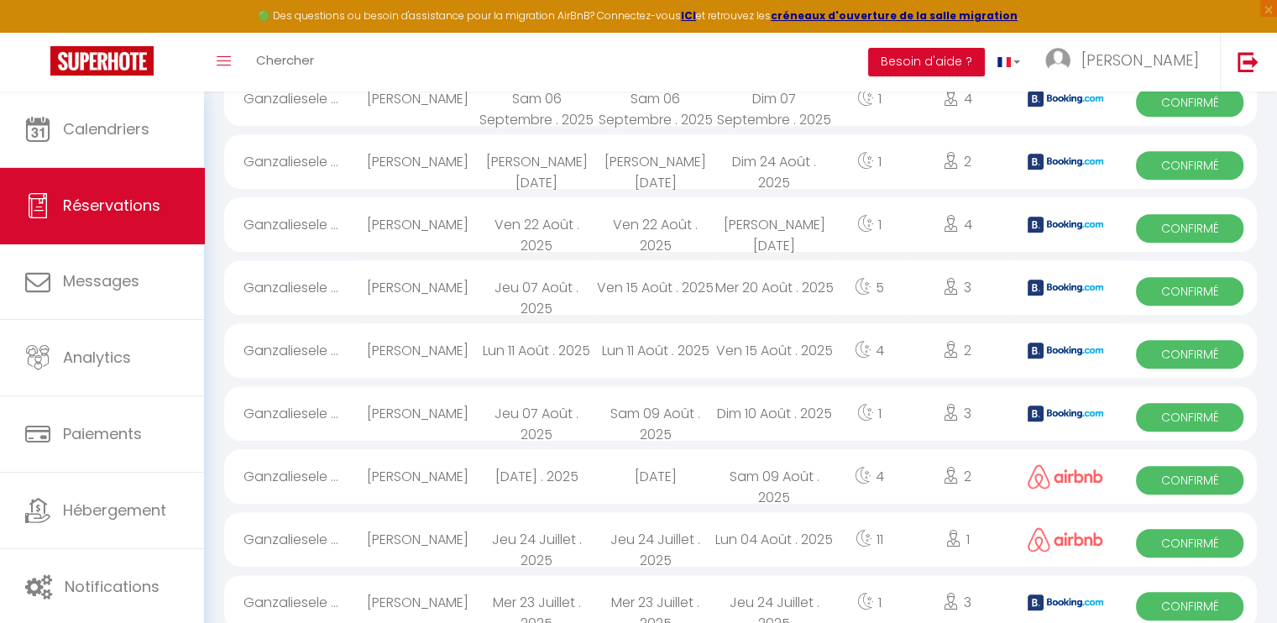
scroll to position [840, 0]
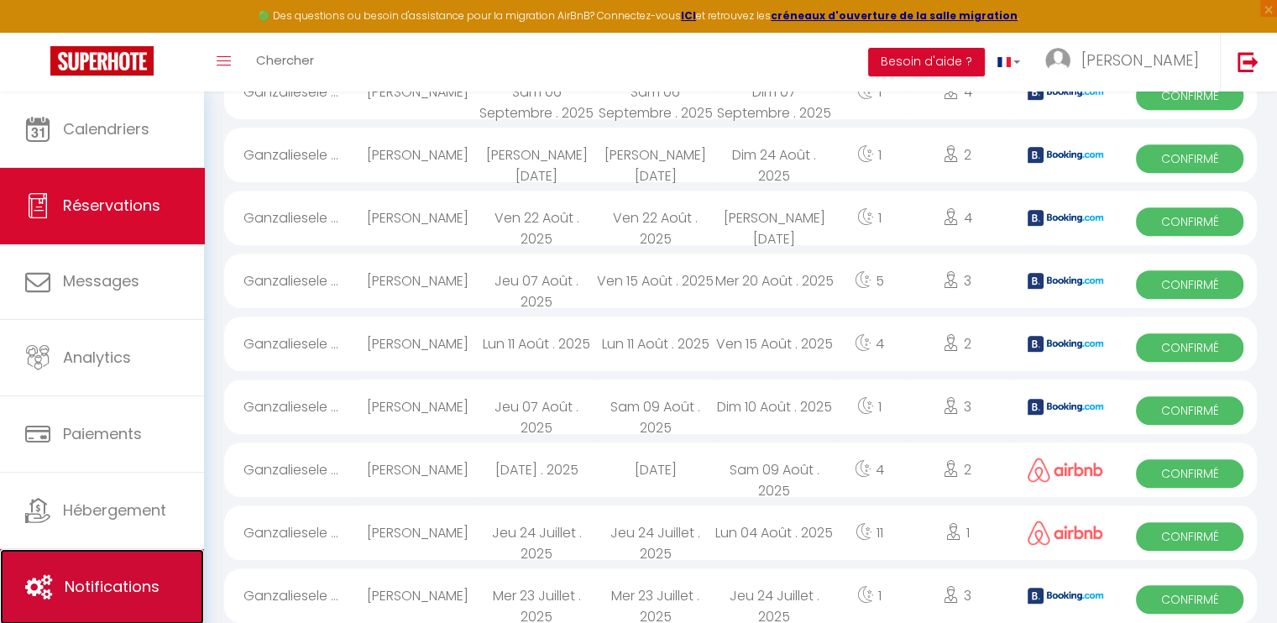
click at [117, 594] on span "Notifications" at bounding box center [112, 586] width 95 height 21
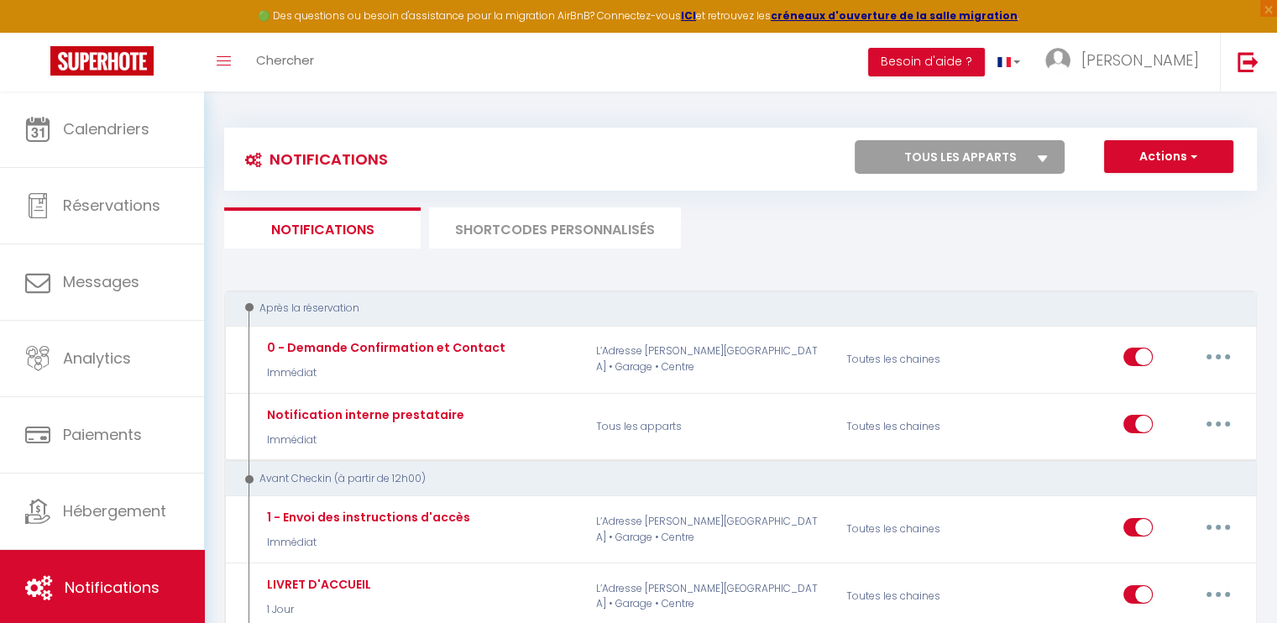
click at [1043, 154] on select "Tous les apparts L’Adresse Colmarienne • Terrasse • Garage • Centre Ganzaliesel…" at bounding box center [960, 157] width 210 height 34
select select "76863"
click at [855, 140] on select "Tous les apparts L’Adresse Colmarienne • Terrasse • Garage • Centre Ganzaliesel…" at bounding box center [960, 157] width 210 height 34
click at [899, 229] on ul "Notifications SHORTCODES PERSONNALISÉS" at bounding box center [740, 227] width 1033 height 41
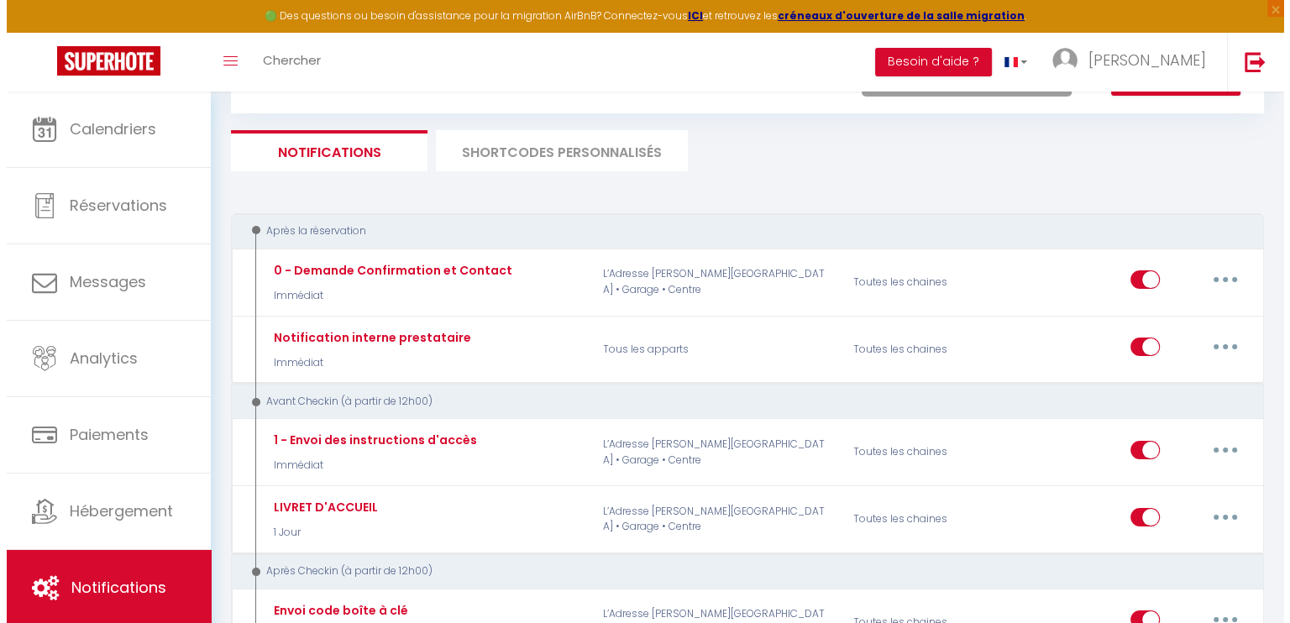
scroll to position [84, 0]
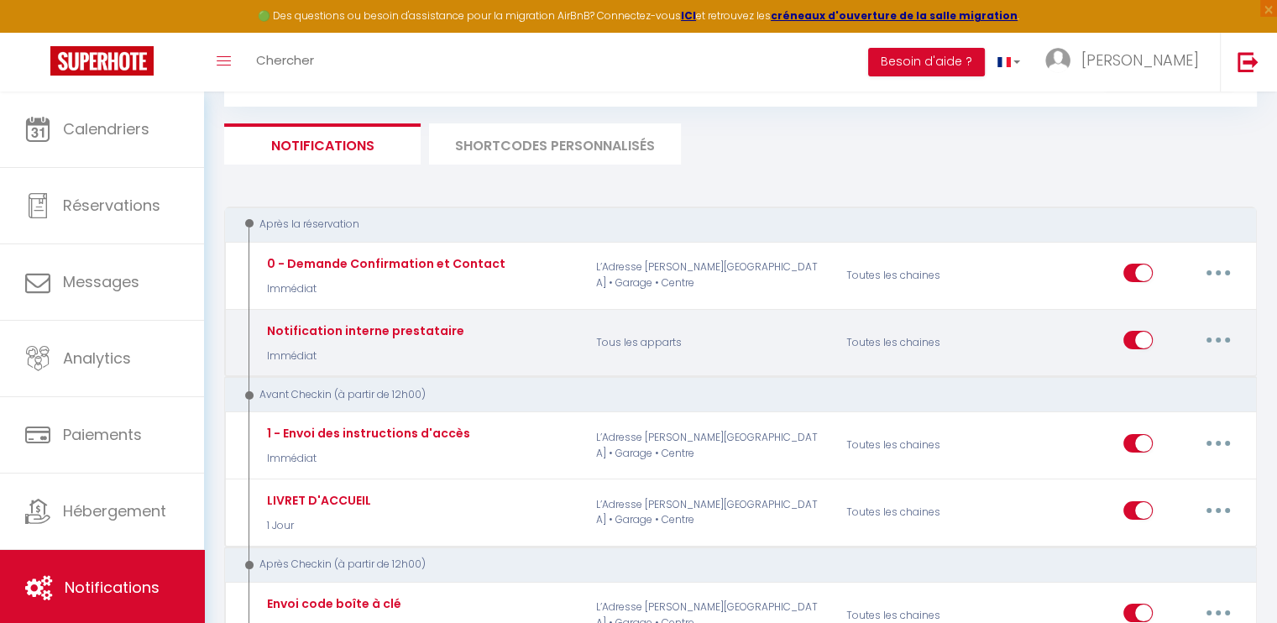
click at [1209, 332] on button "button" at bounding box center [1218, 340] width 47 height 27
click at [1133, 374] on link "Editer" at bounding box center [1174, 378] width 124 height 29
type input "Notification interne prestataire"
select select "Immédiat"
select select
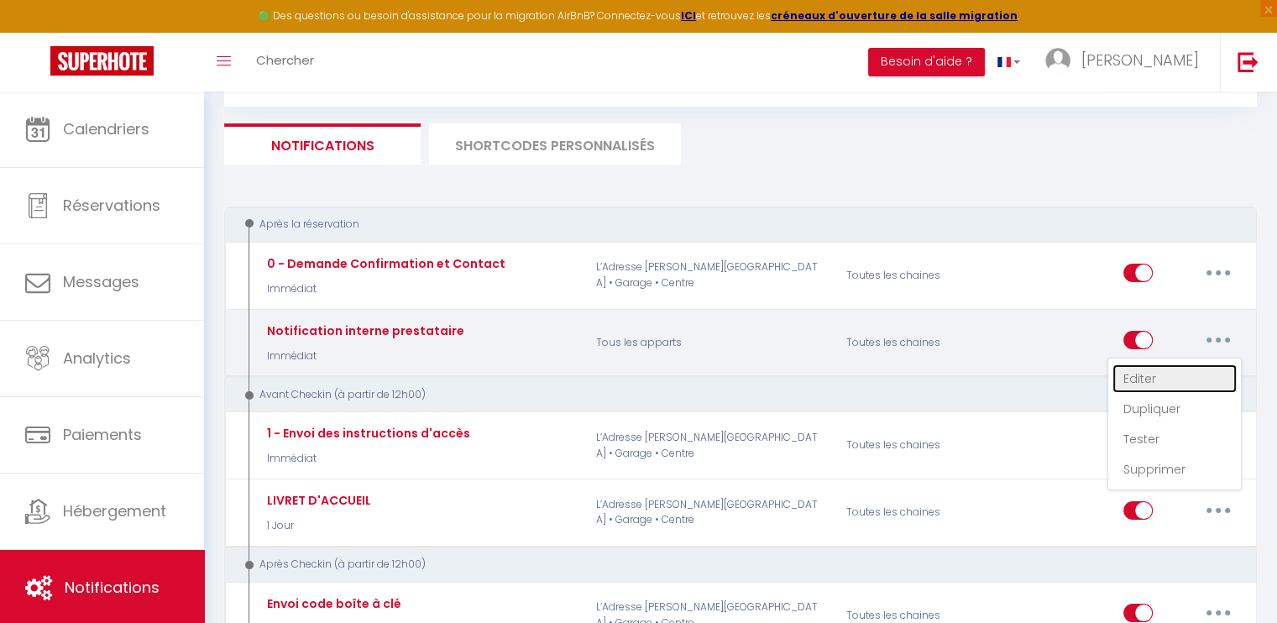
checkbox input "false"
radio input "true"
type input "Nouvelle réservation - [RENTAL:NAME] - [GUEST:NAME] - [CHECKING:DD-MM-YYYY] au …"
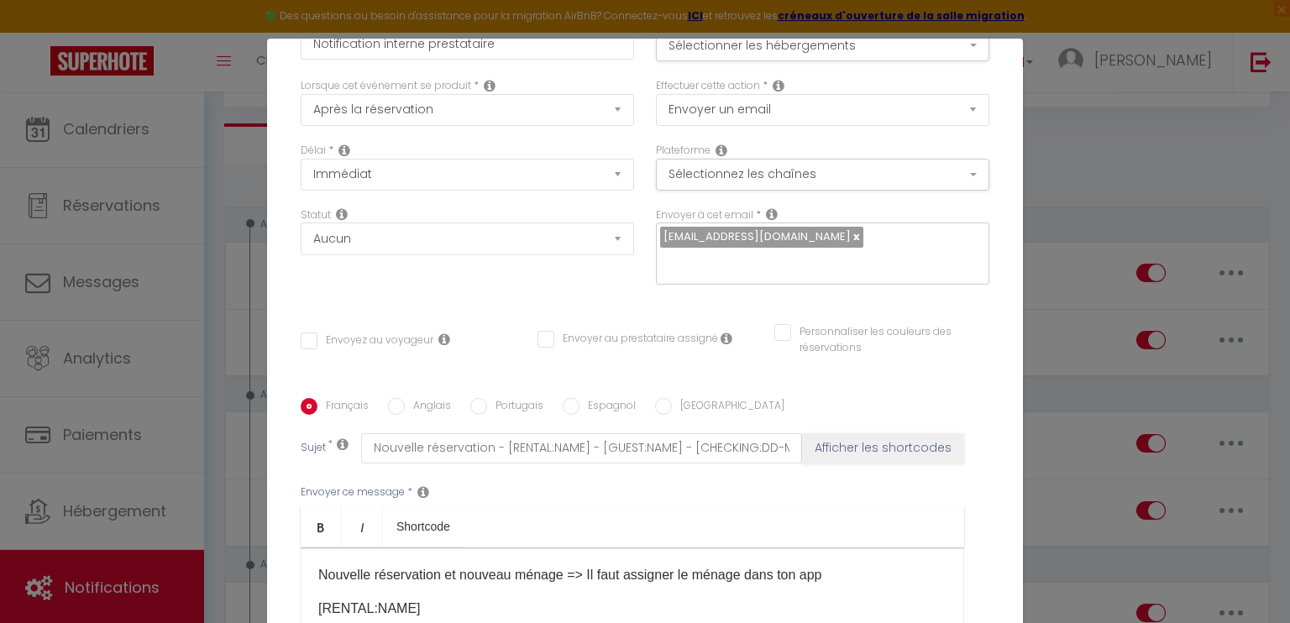
scroll to position [0, 0]
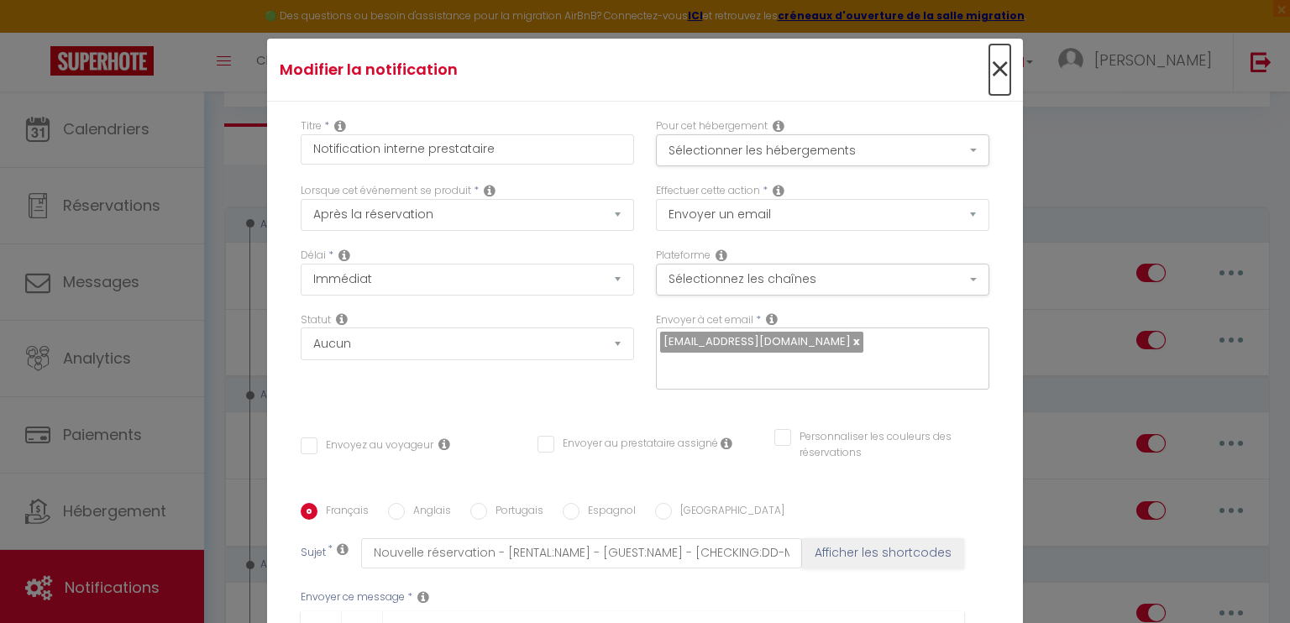
click at [989, 63] on span "×" at bounding box center [999, 69] width 21 height 50
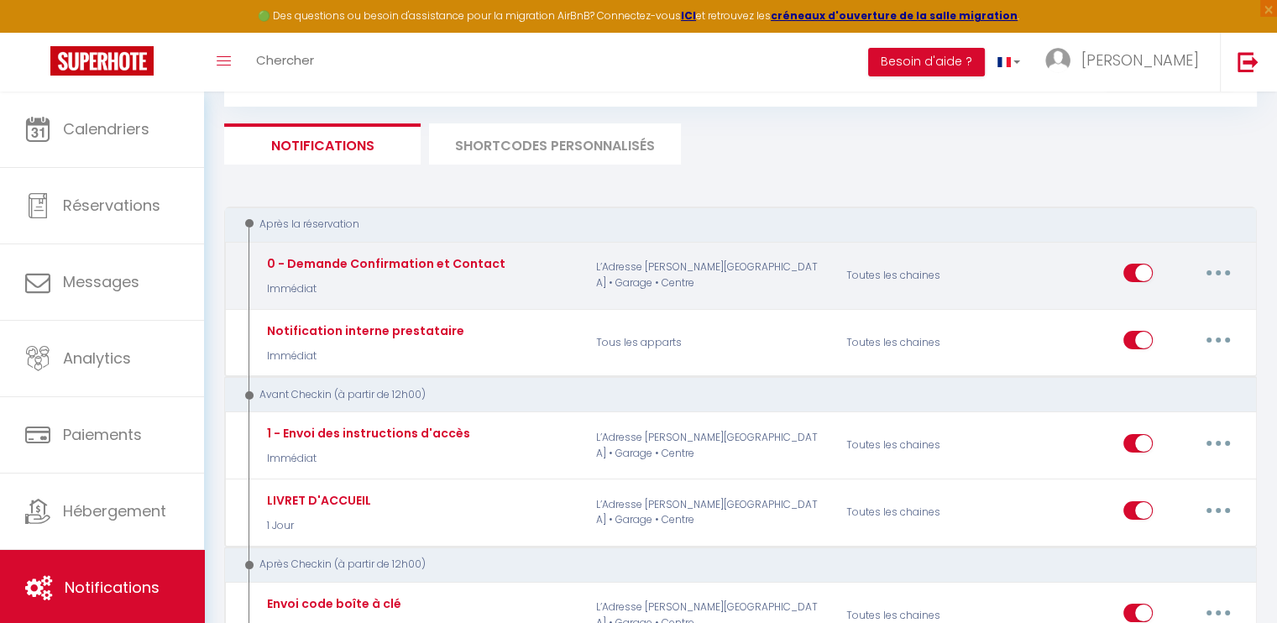
click at [1222, 268] on button "button" at bounding box center [1218, 272] width 47 height 27
click at [1149, 318] on link "Editer" at bounding box center [1174, 311] width 124 height 29
type input "0 - Demande Confirmation et Contact"
select select "if_booking_is_paid"
checkbox input "true"
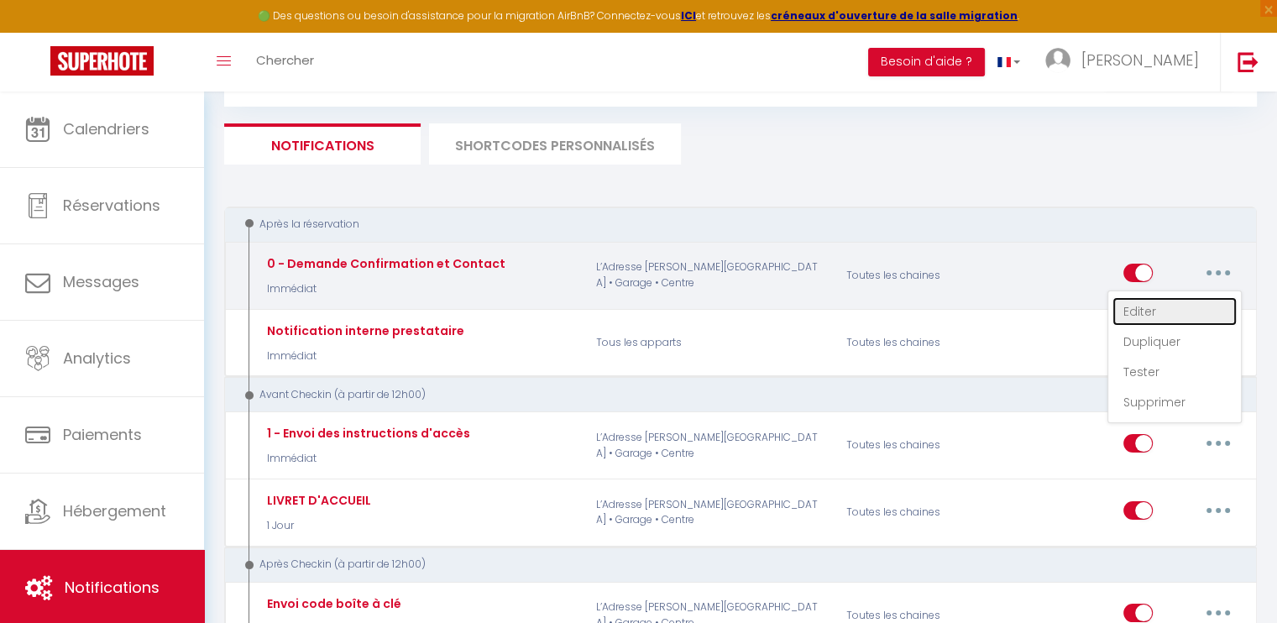
checkbox input "false"
type input "Merci de confirmer votre réservation - [BOOKING:ID] - [GUEST:FIRST_NAME] [GUEST…"
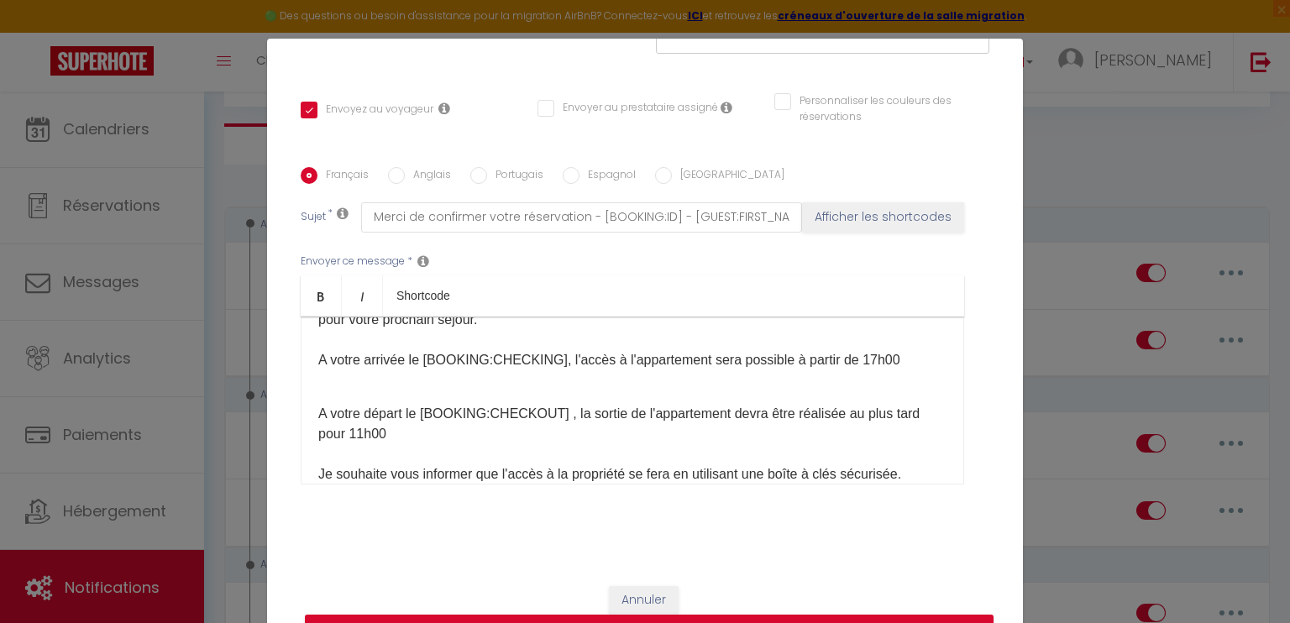
scroll to position [84, 0]
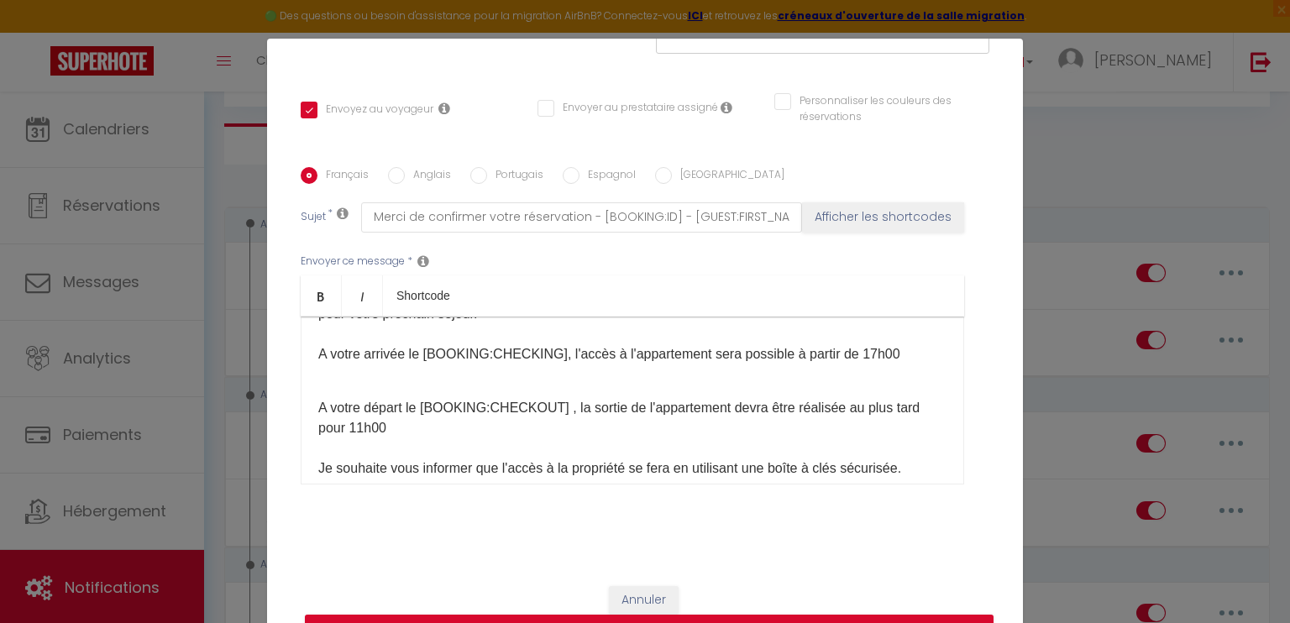
click at [432, 432] on p "A votre départ le [BOOKING:CHECKOUT]​ , la sortie de l'appartement devra être r…" at bounding box center [632, 519] width 628 height 282
click at [889, 352] on p "Je tiens à vous remercier chaleureusement pour votre réservation. C'est un réel…" at bounding box center [632, 324] width 628 height 81
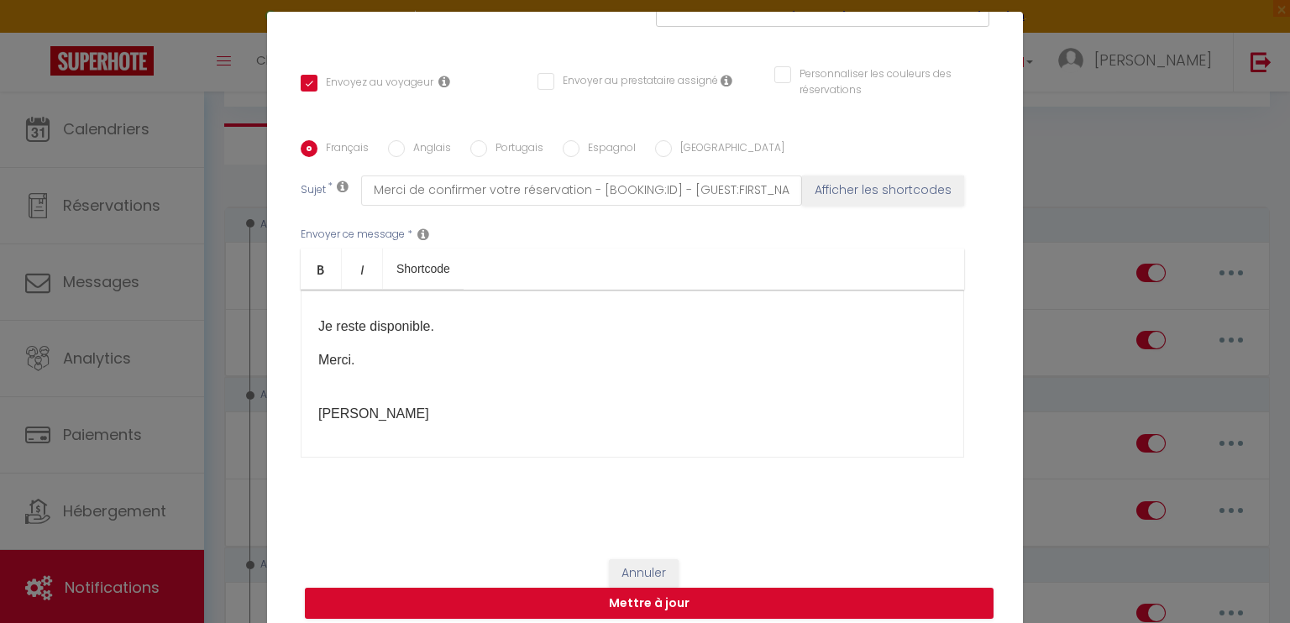
scroll to position [76, 0]
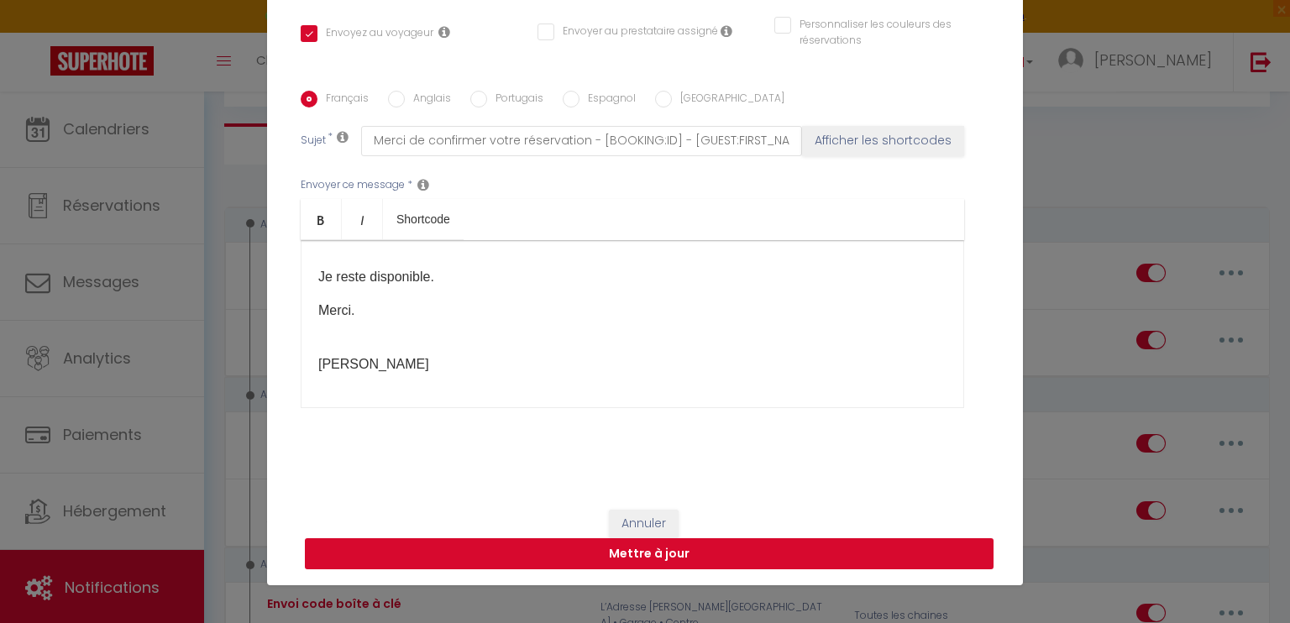
click at [684, 544] on button "Mettre à jour" at bounding box center [649, 554] width 688 height 32
checkbox input "true"
checkbox input "false"
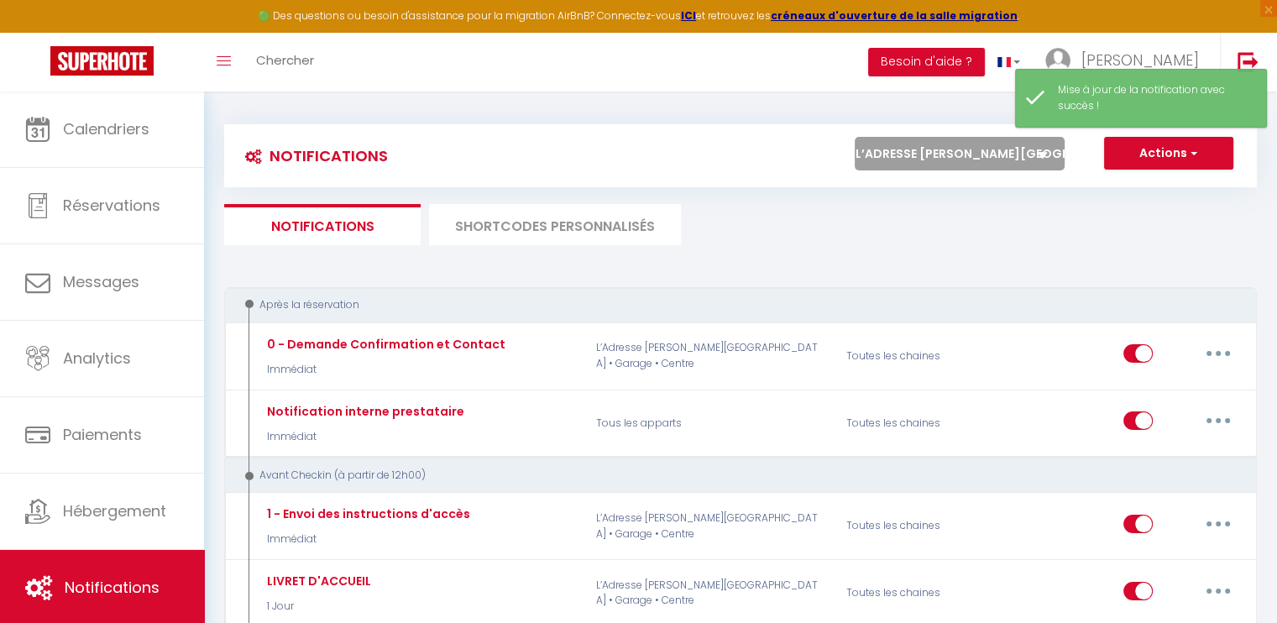
scroll to position [0, 0]
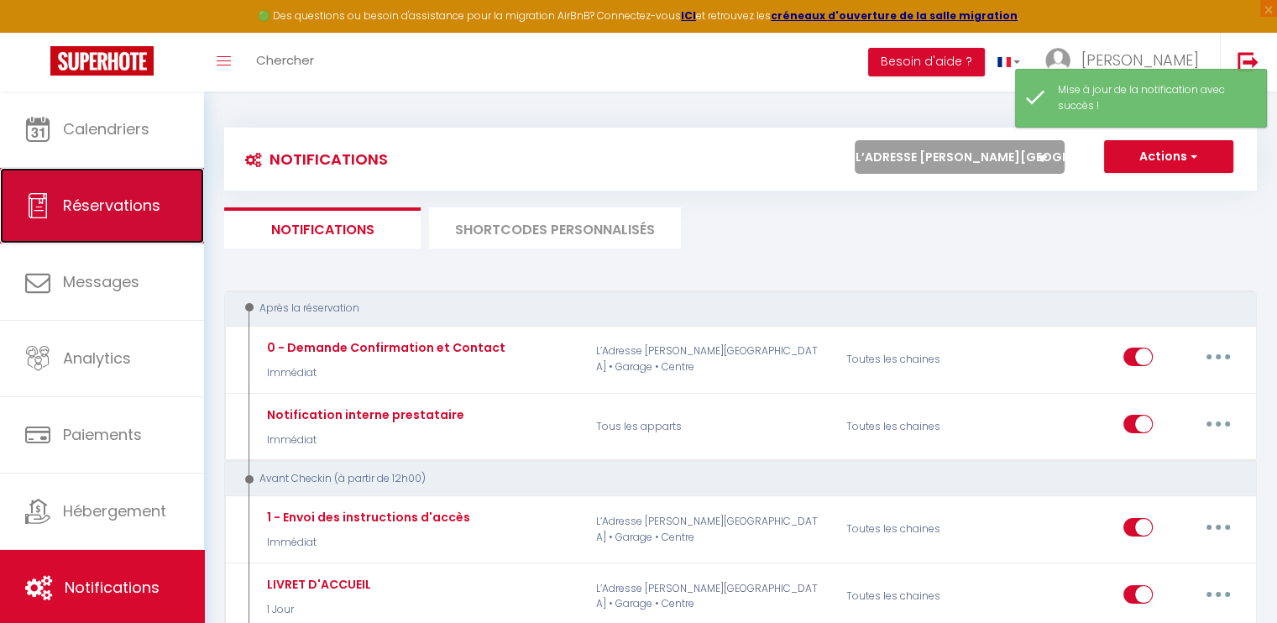
click at [112, 218] on link "Réservations" at bounding box center [102, 206] width 204 height 76
select select "not_cancelled"
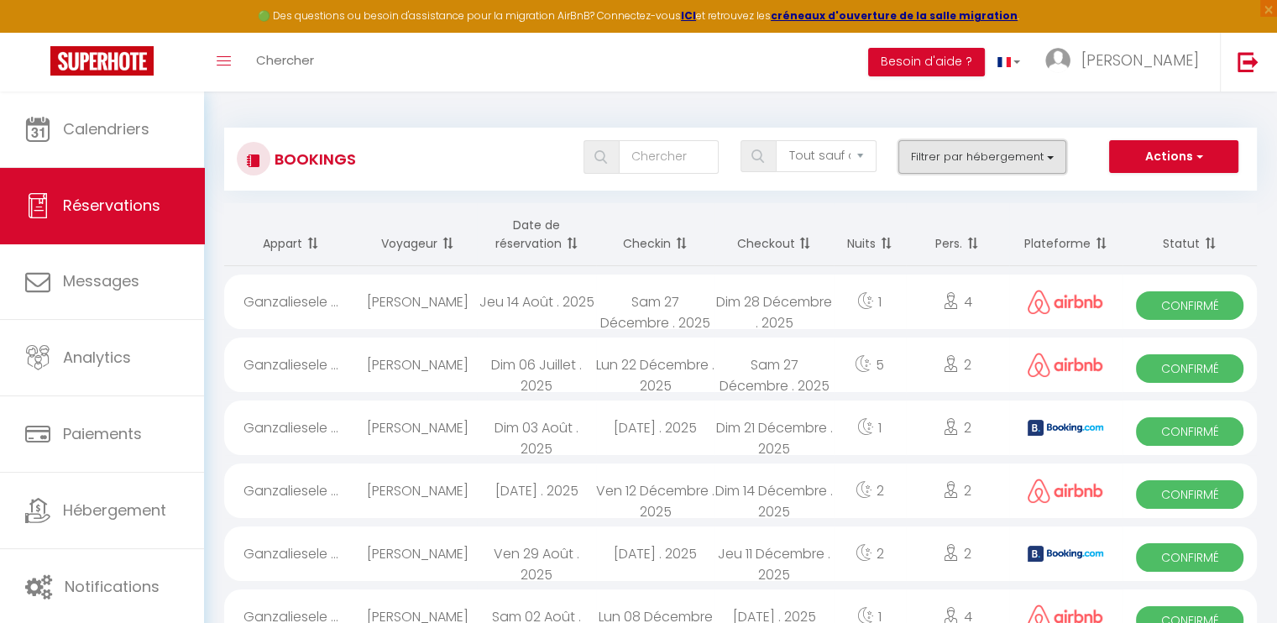
click at [1032, 155] on button "Filtrer par hébergement" at bounding box center [982, 157] width 168 height 34
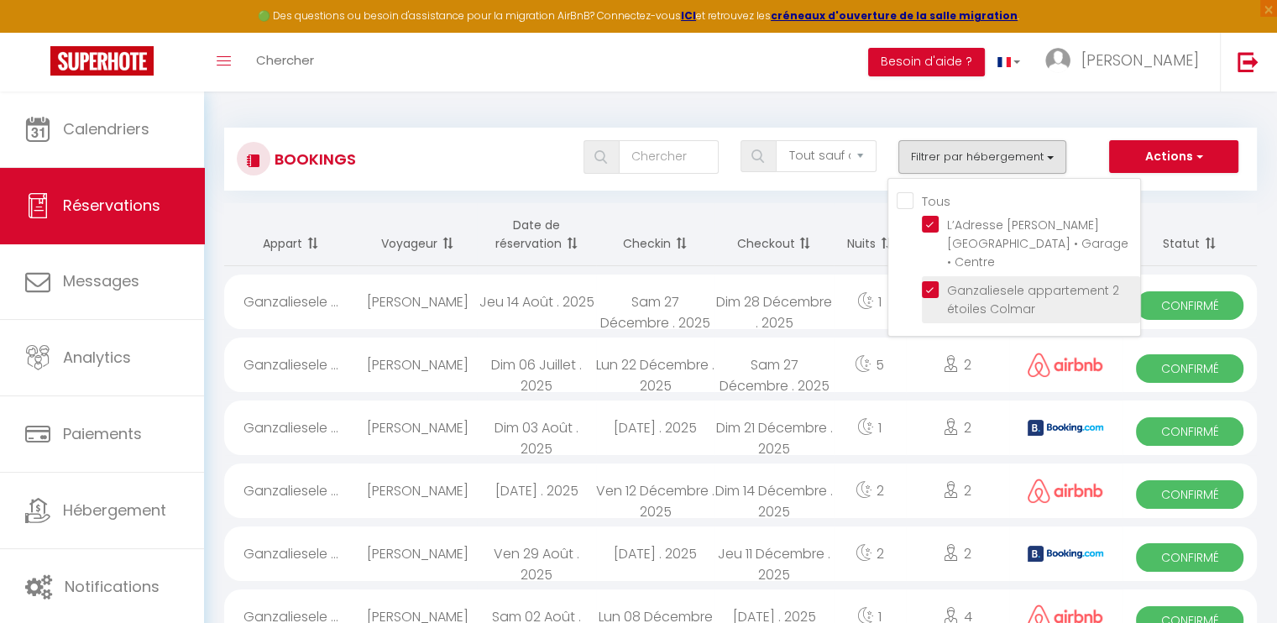
click at [933, 281] on input "Ganzaliesele appartement 2 étoiles Colmar" at bounding box center [1031, 289] width 218 height 17
checkbox input "false"
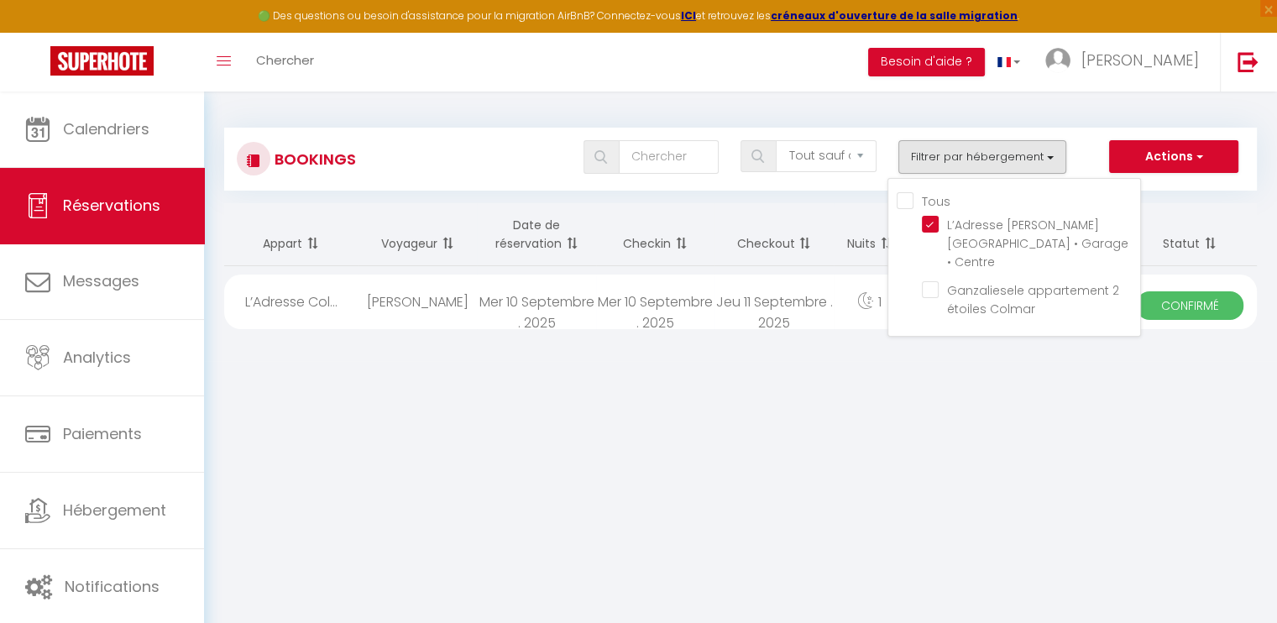
click at [1200, 303] on span "Confirmé" at bounding box center [1189, 305] width 107 height 29
select select "OK"
select select "KO"
select select "0"
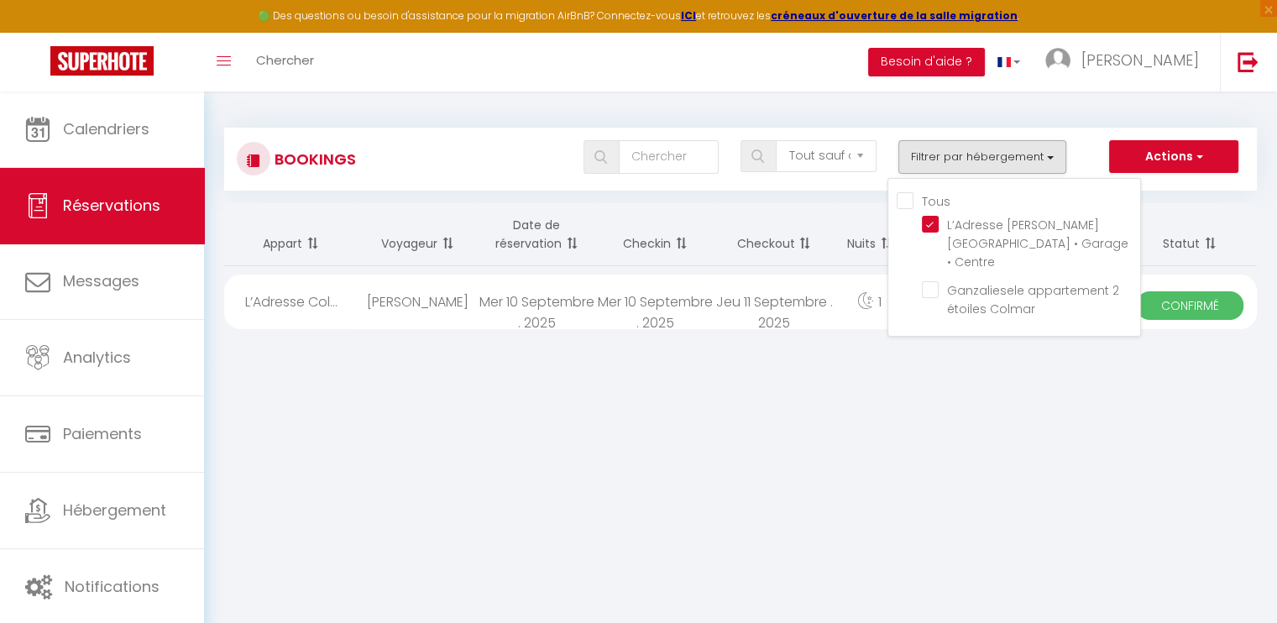
select select "1"
select select
select select "36579"
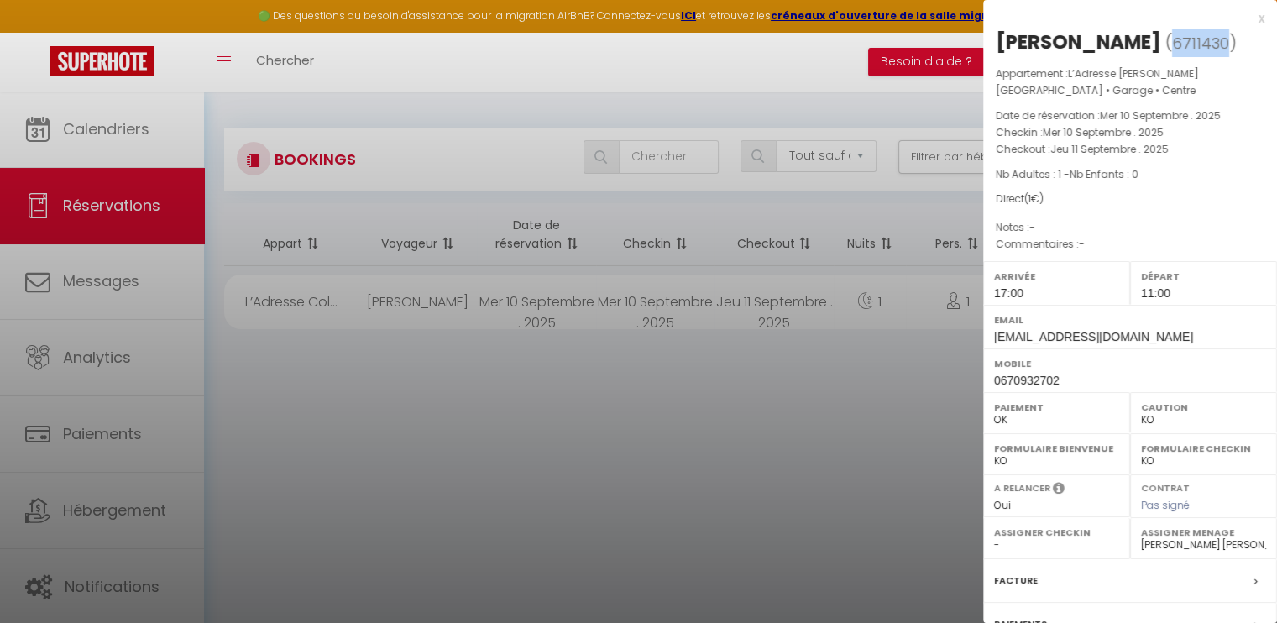
drag, startPoint x: 1055, startPoint y: 63, endPoint x: 1007, endPoint y: 73, distance: 48.1
click at [1172, 54] on span "6711430" at bounding box center [1200, 43] width 57 height 21
copy span "6711430"
click at [102, 588] on div at bounding box center [638, 311] width 1277 height 623
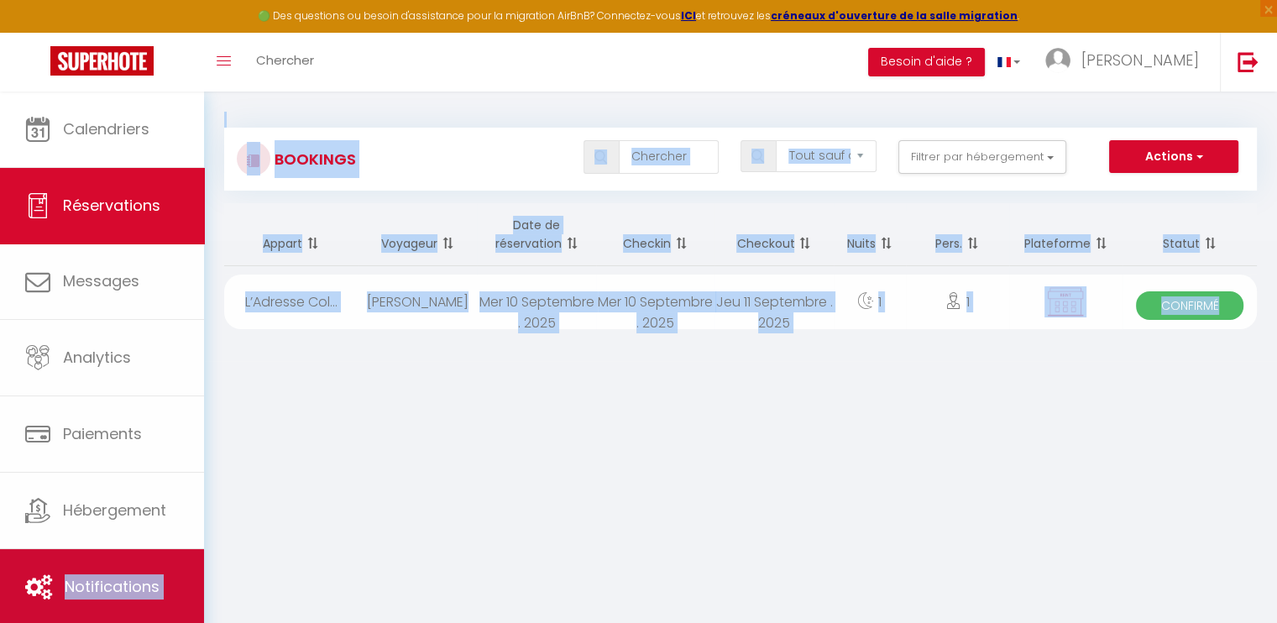
click at [102, 588] on body "🟢 Des questions ou besoin d'assistance pour la migration AirBnB? Connectez-vous…" at bounding box center [638, 403] width 1277 height 623
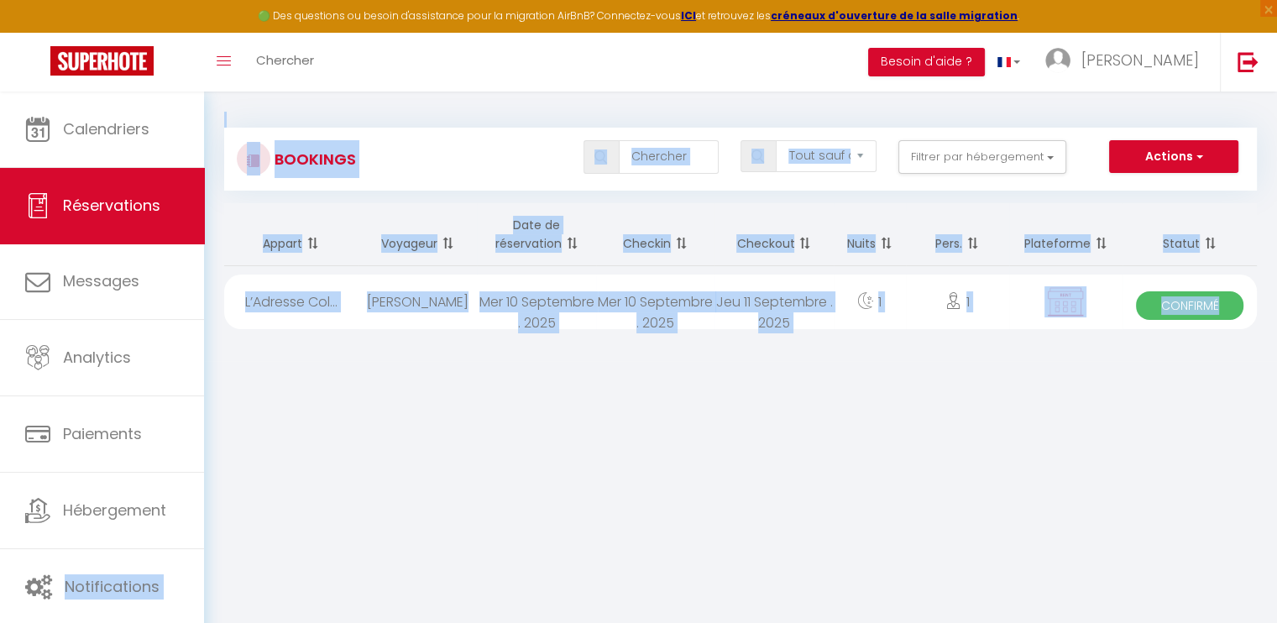
click at [326, 527] on body "🟢 Des questions ou besoin d'assistance pour la migration AirBnB? Connectez-vous…" at bounding box center [638, 403] width 1277 height 623
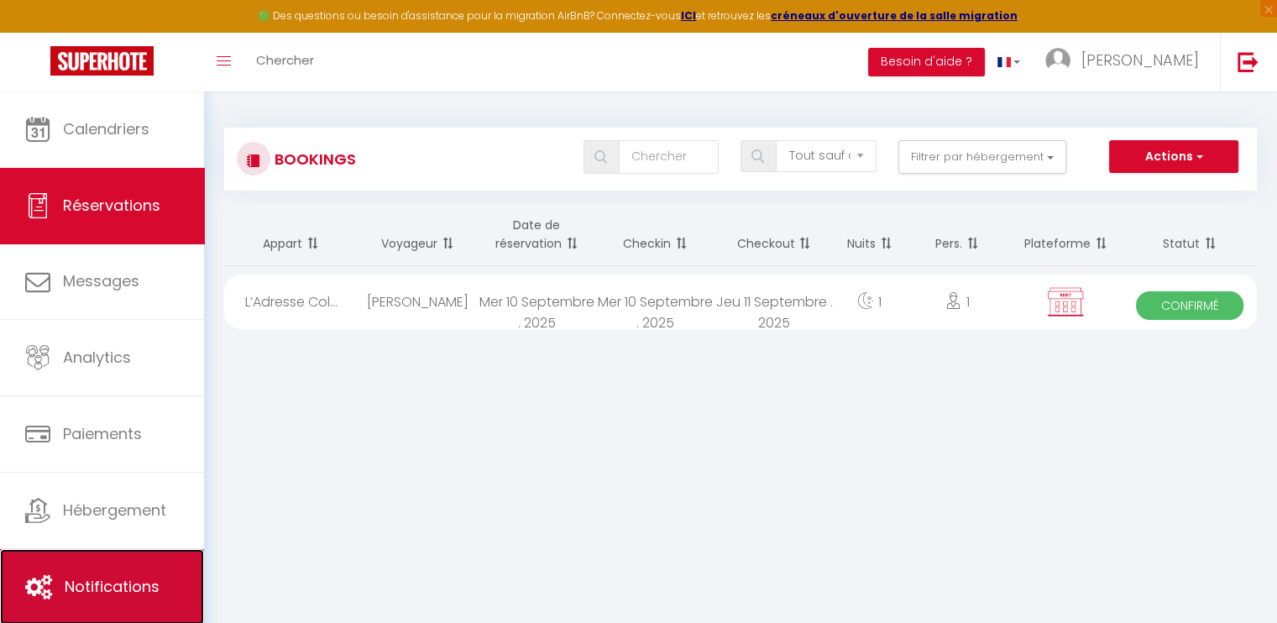
click at [147, 573] on link "Notifications" at bounding box center [102, 587] width 204 height 76
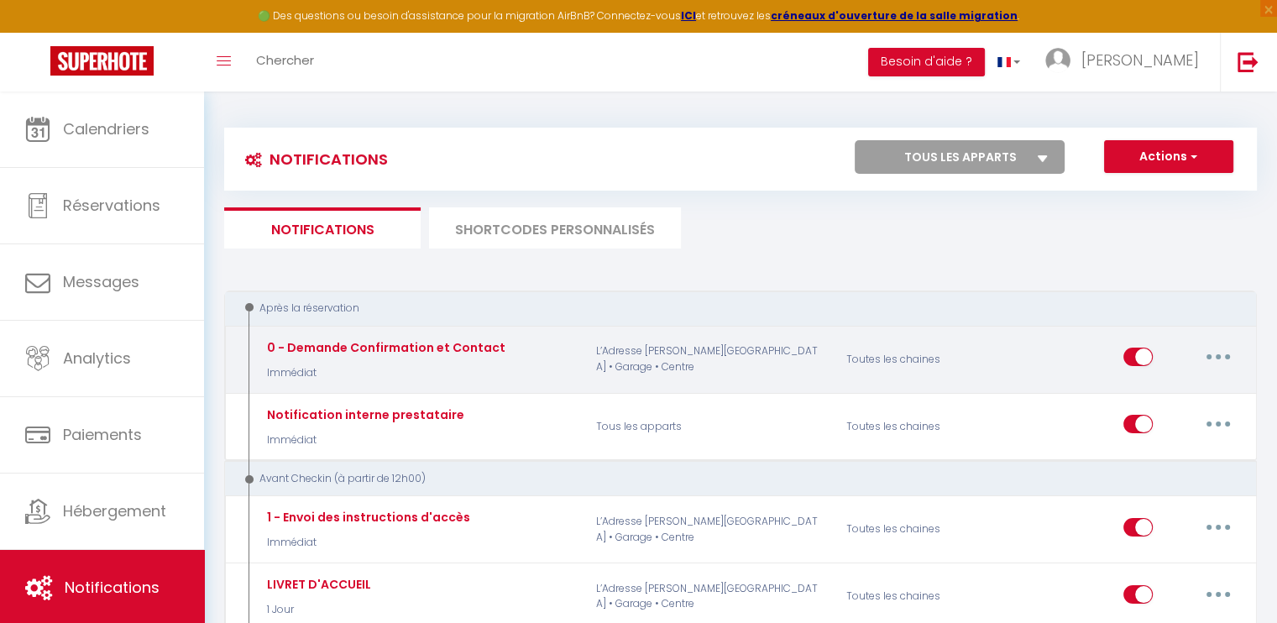
click at [1226, 352] on button "button" at bounding box center [1218, 356] width 47 height 27
click at [1164, 392] on link "Editer" at bounding box center [1174, 395] width 124 height 29
type input "0 - Demande Confirmation et Contact"
select select "Immédiat"
select select "if_booking_is_paid"
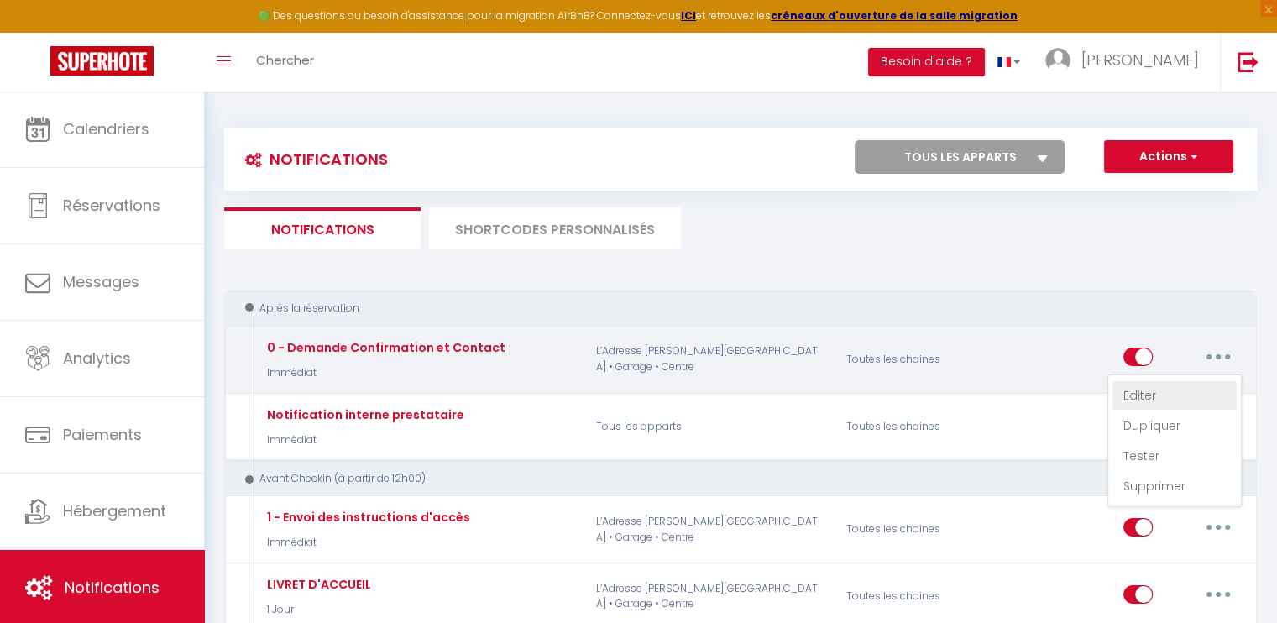
checkbox input "true"
checkbox input "false"
radio input "true"
type input "Merci de confirmer votre réservation - [BOOKING:ID] - [GUEST:FIRST_NAME] [GUEST…"
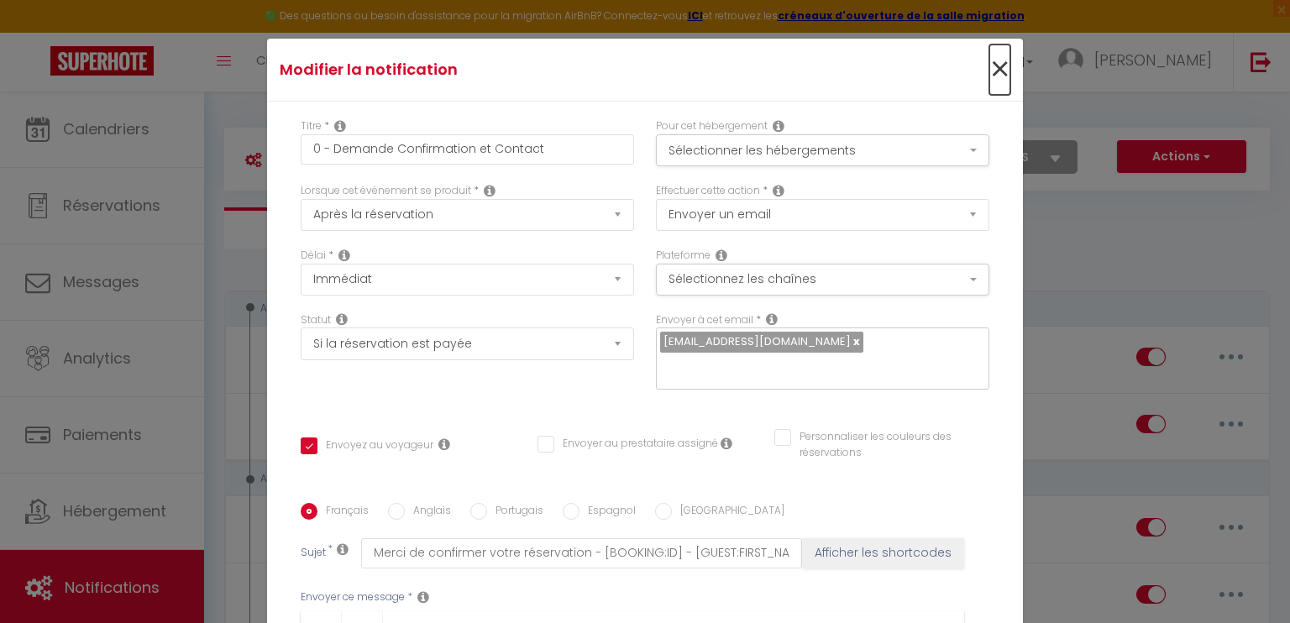
click at [989, 66] on span "×" at bounding box center [999, 69] width 21 height 50
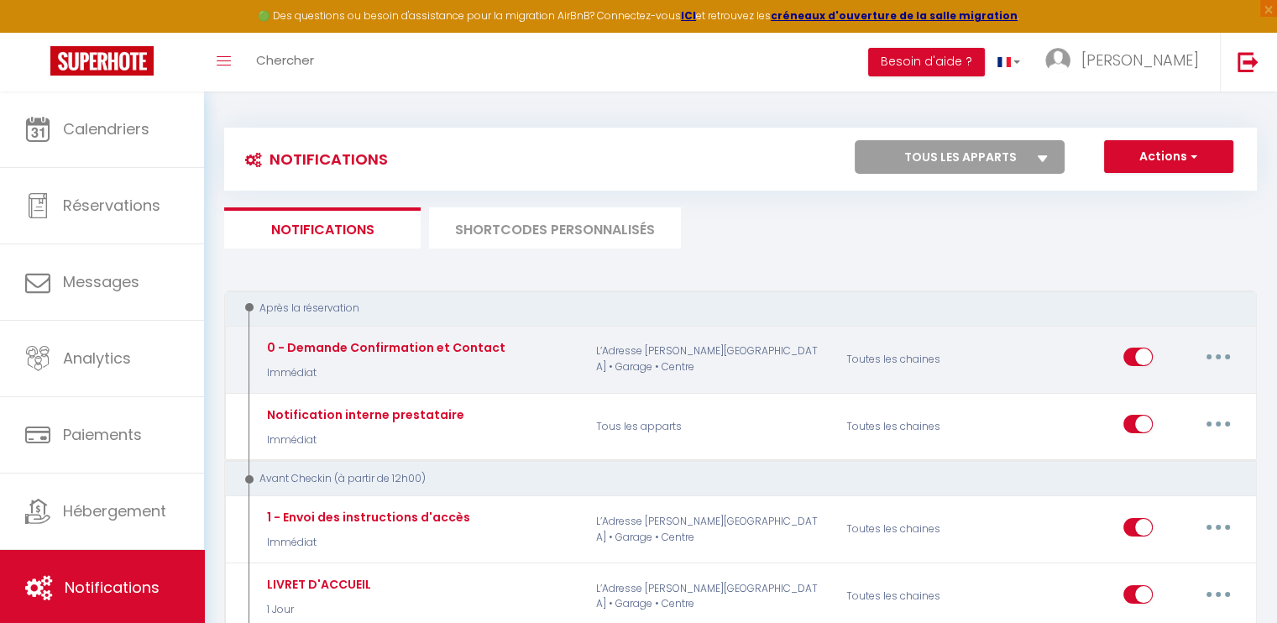
click at [1211, 355] on button "button" at bounding box center [1218, 356] width 47 height 27
click at [1151, 451] on link "Tester" at bounding box center [1174, 456] width 124 height 29
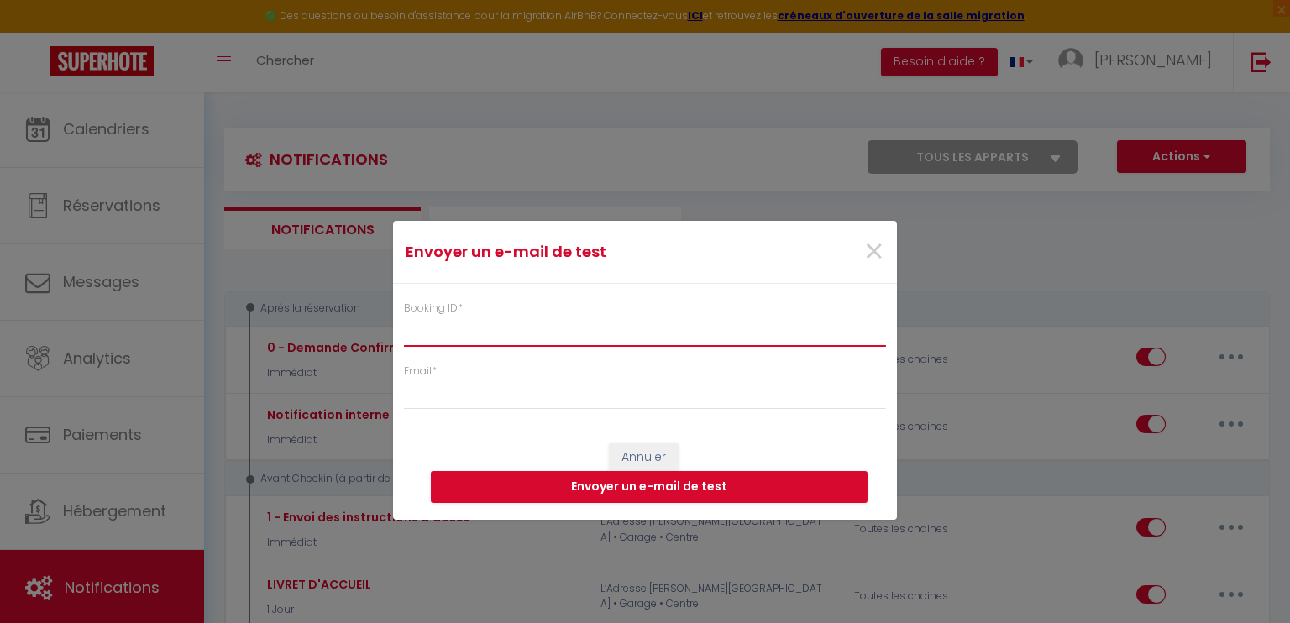
click at [457, 338] on input "Booking ID *" at bounding box center [645, 332] width 482 height 30
paste input "6711430"
type input "6711430"
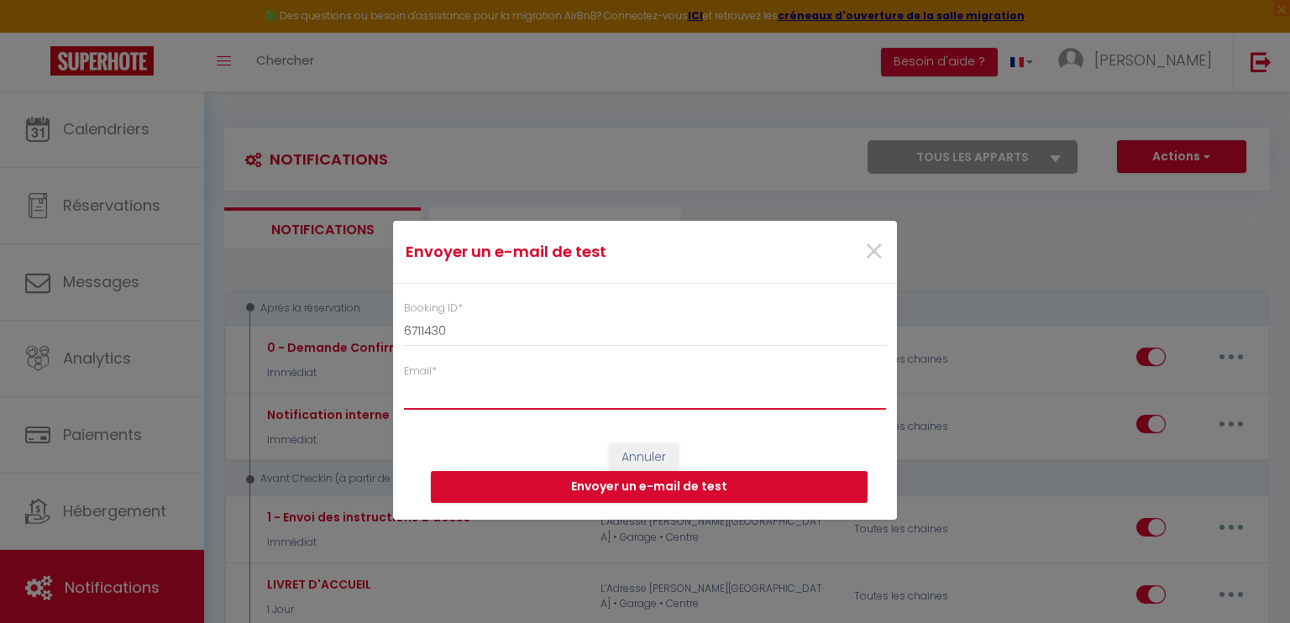
click at [417, 393] on input "Email *" at bounding box center [645, 394] width 482 height 30
type input "[EMAIL_ADDRESS][DOMAIN_NAME]"
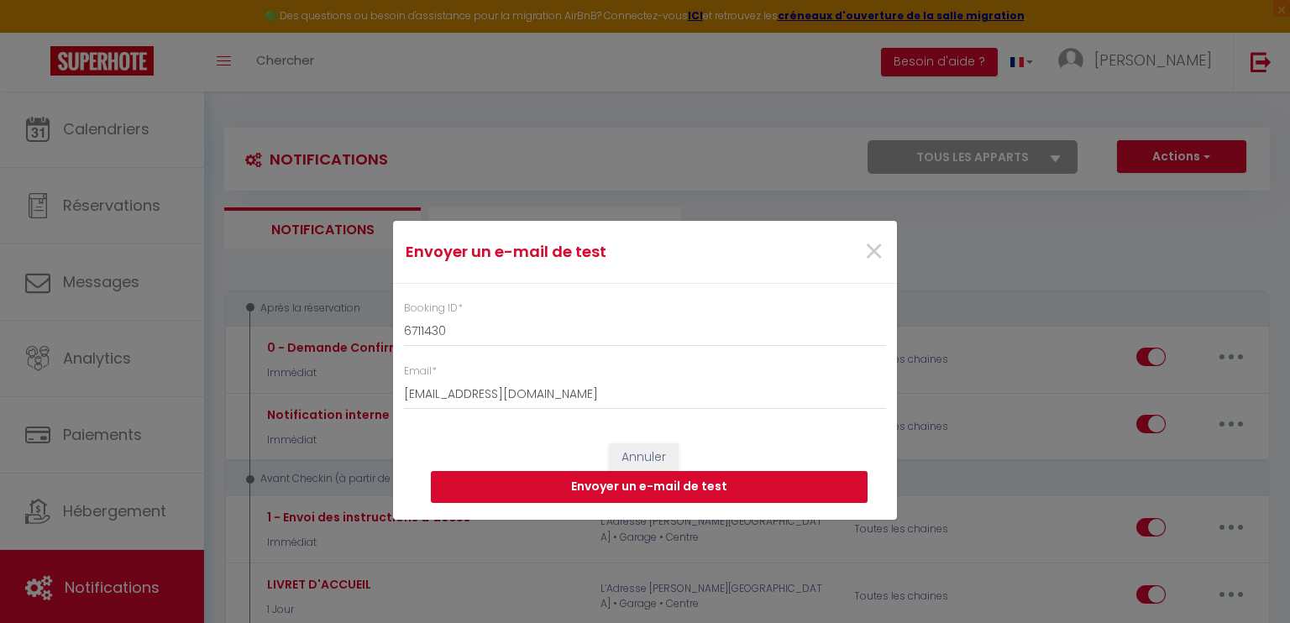
click at [699, 486] on button "Envoyer un e-mail de test" at bounding box center [649, 487] width 437 height 32
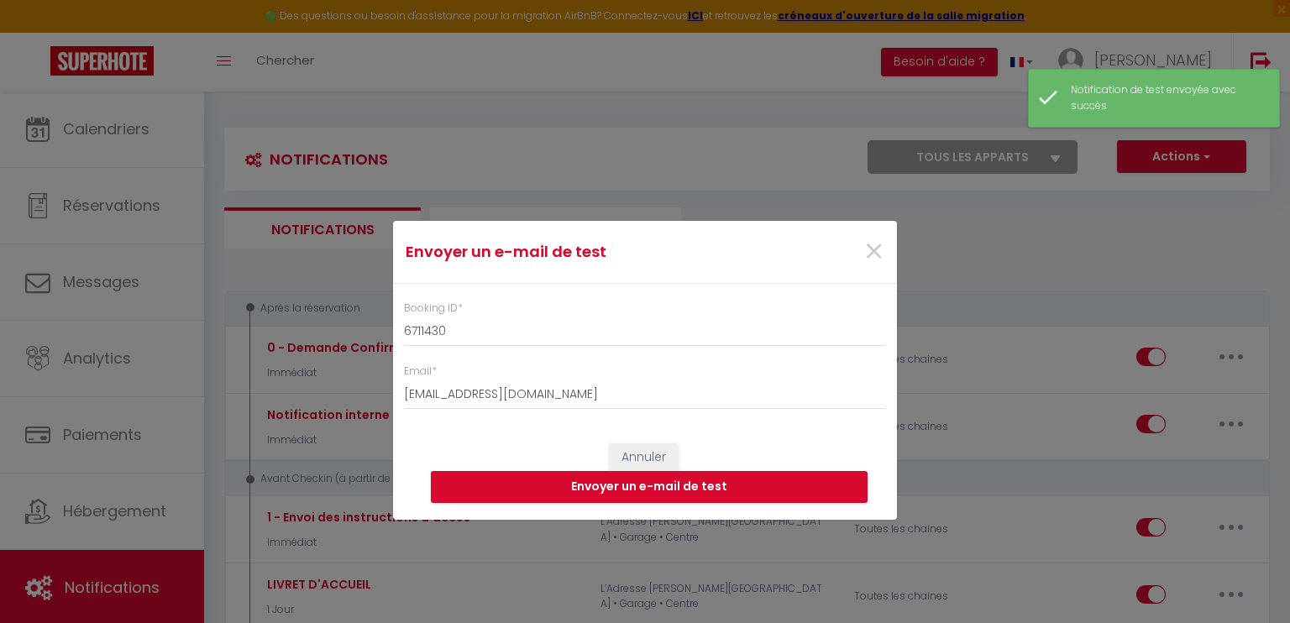
click at [1112, 477] on div "Envoyer un e-mail de test × Booking ID * 6711430 Email * contact@treo-concierge…" at bounding box center [645, 311] width 1290 height 623
click at [874, 251] on span "×" at bounding box center [873, 252] width 21 height 50
checkbox input "true"
checkbox input "false"
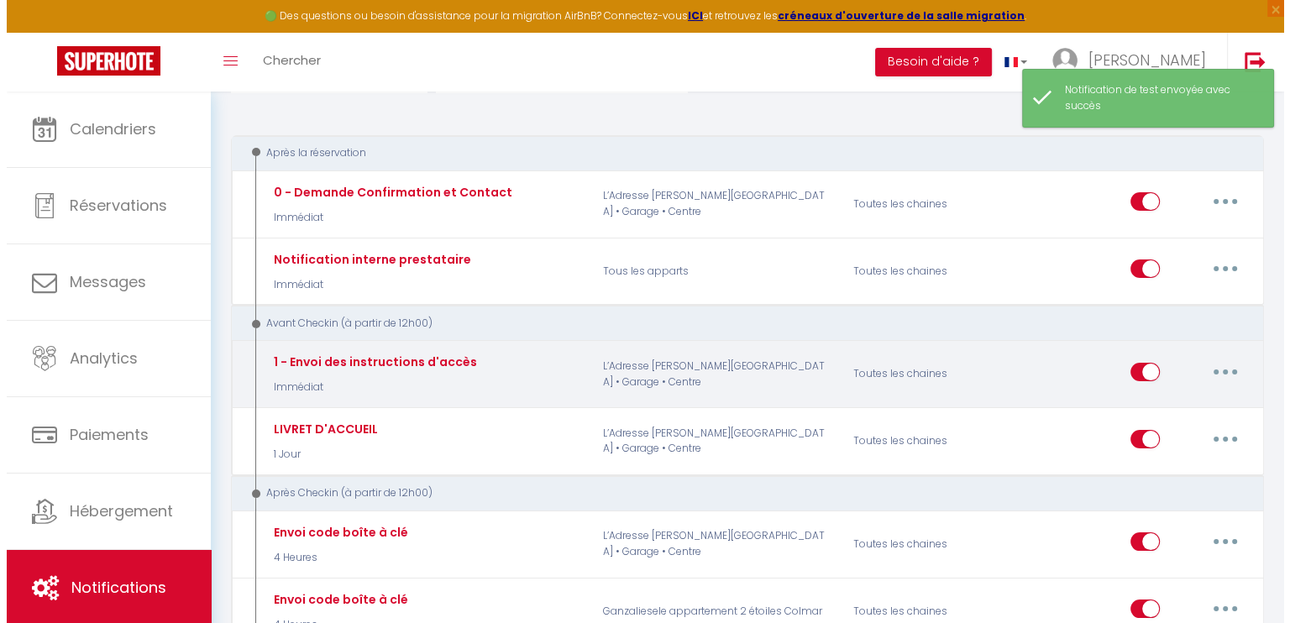
scroll to position [168, 0]
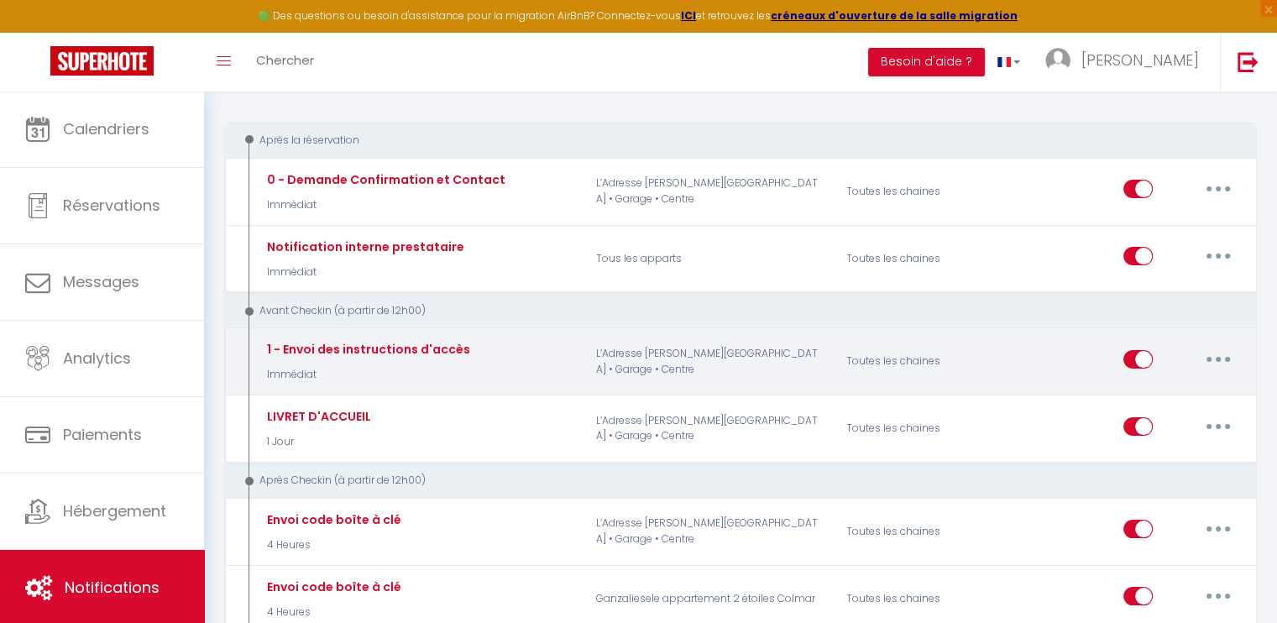
click at [1220, 353] on button "button" at bounding box center [1218, 359] width 47 height 27
click at [1138, 395] on link "Editer" at bounding box center [1174, 397] width 124 height 29
type input "1 - Envoi des instructions d'accès"
checkbox input "true"
checkbox input "false"
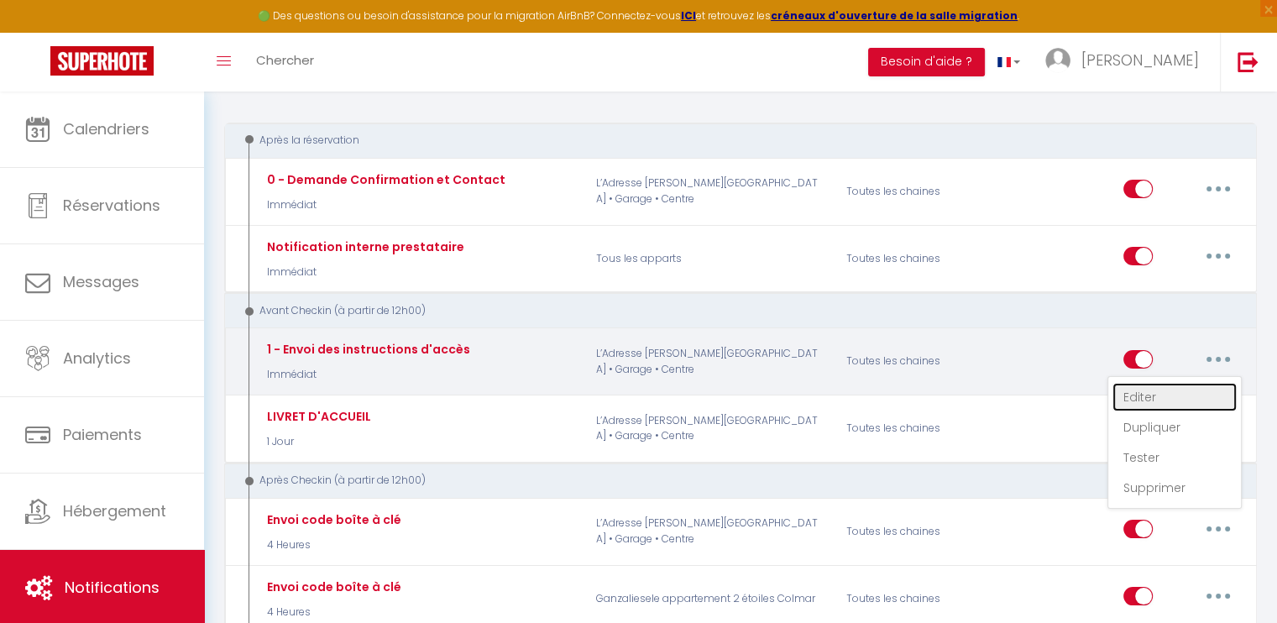
checkbox input "false"
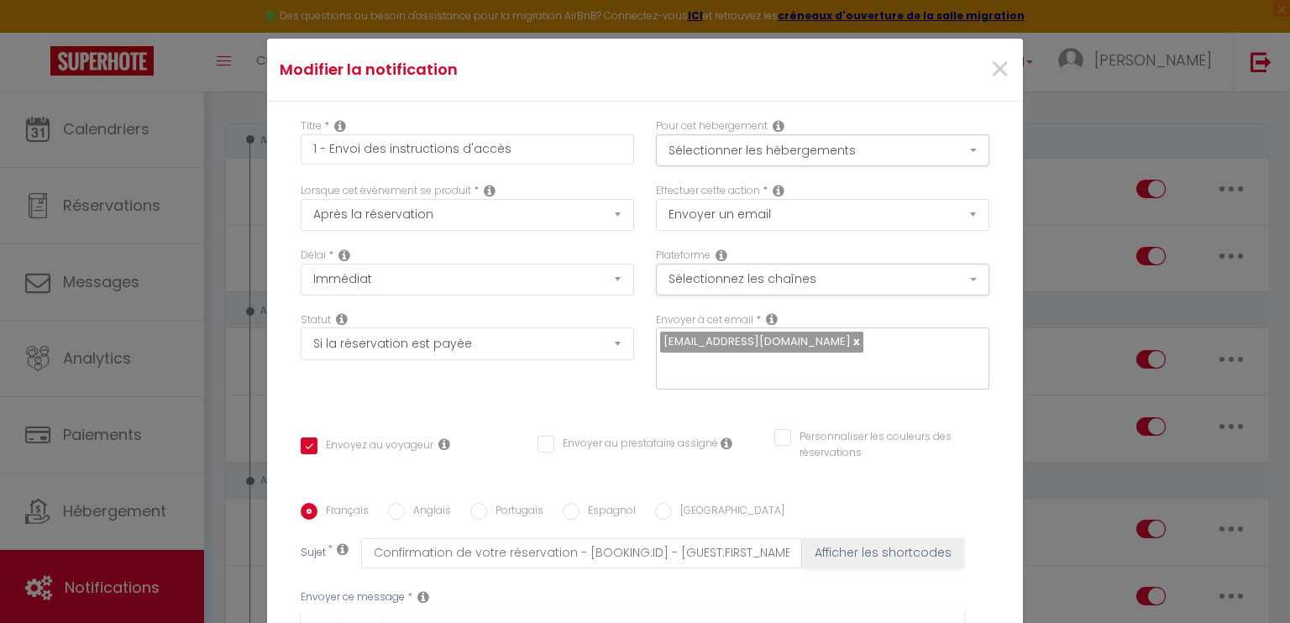
scroll to position [0, 0]
click at [989, 65] on span "×" at bounding box center [999, 69] width 21 height 50
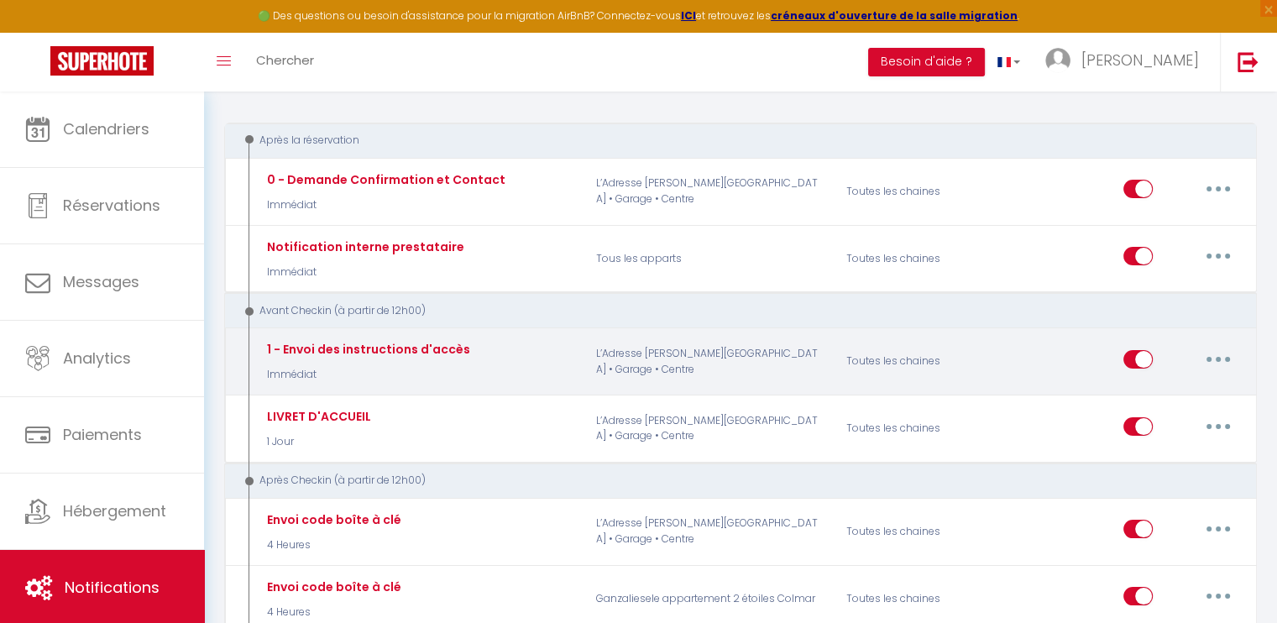
click at [1207, 352] on button "button" at bounding box center [1218, 359] width 47 height 27
click at [1142, 448] on link "Tester" at bounding box center [1174, 457] width 124 height 29
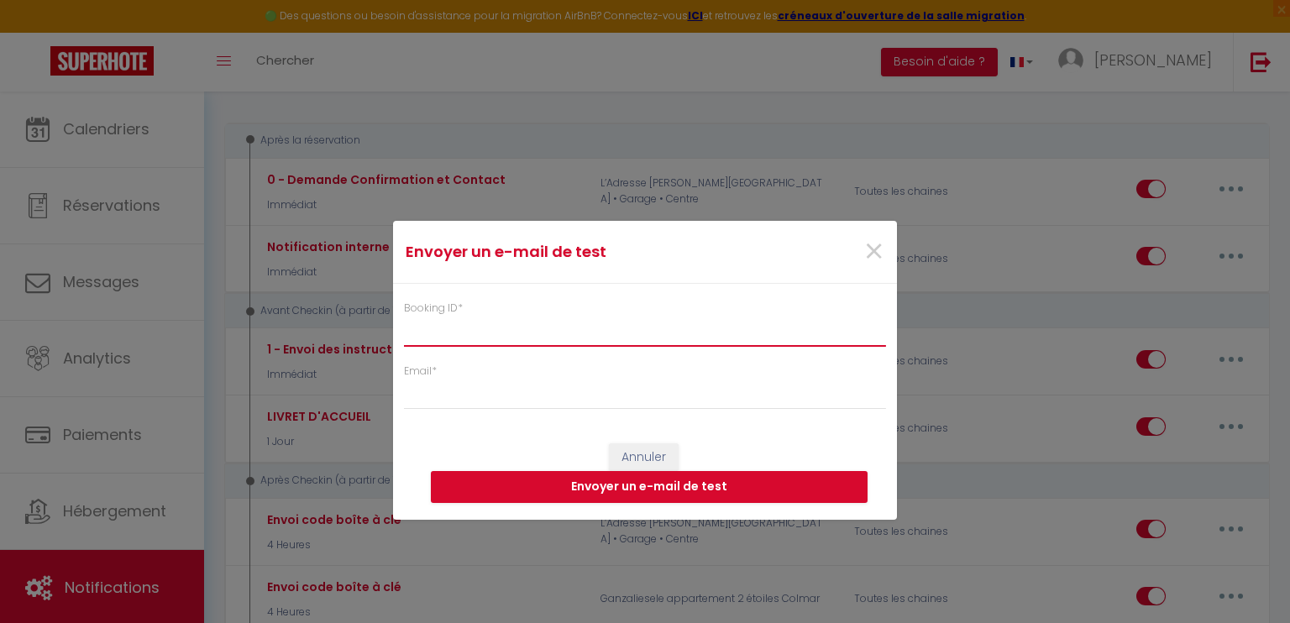
paste input "6711430"
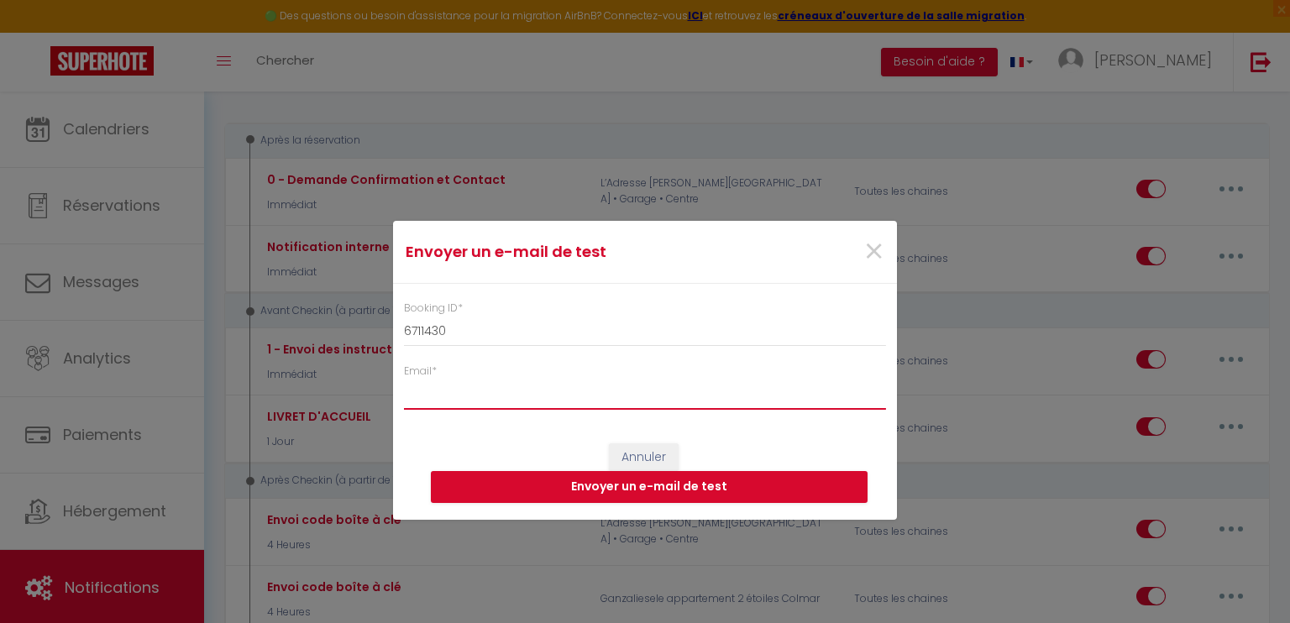
click at [474, 400] on input "Email *" at bounding box center [645, 394] width 482 height 30
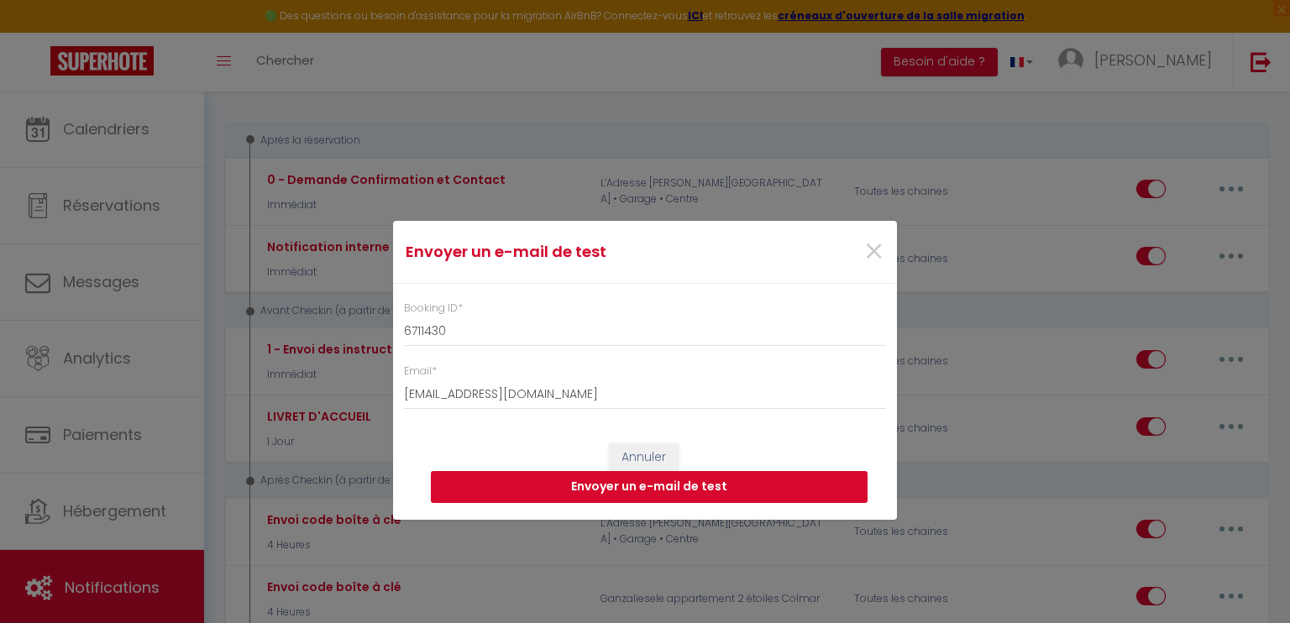
click at [662, 486] on button "Envoyer un e-mail de test" at bounding box center [649, 487] width 437 height 32
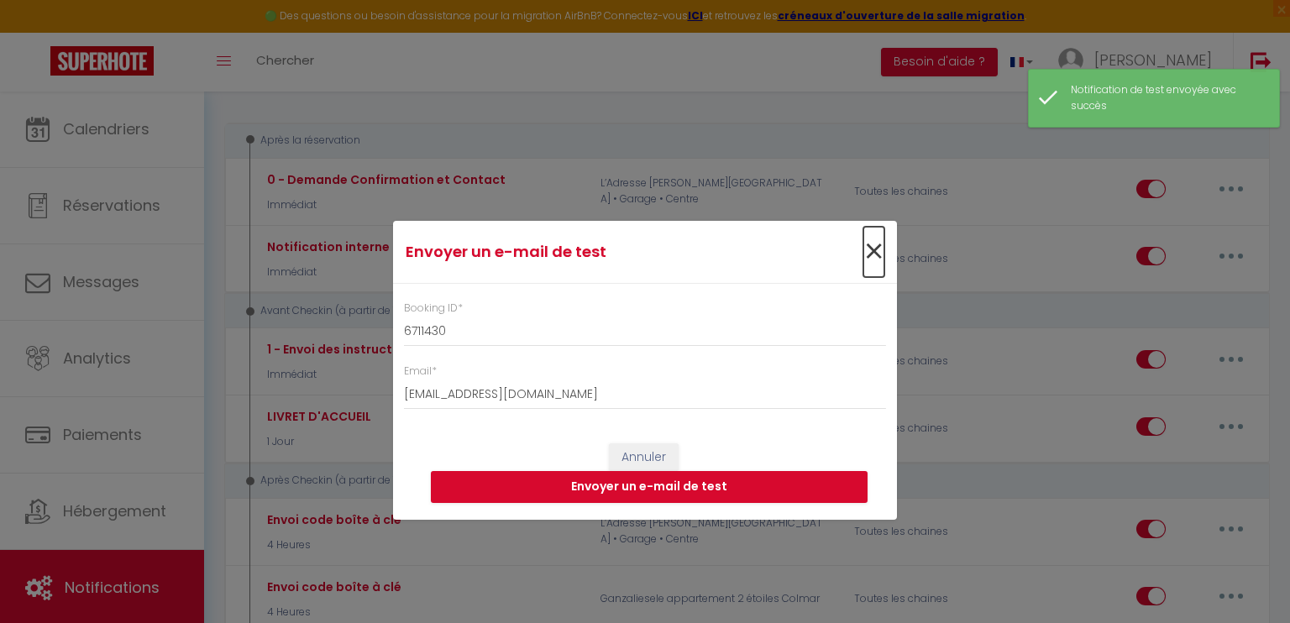
click at [882, 246] on span "×" at bounding box center [873, 252] width 21 height 50
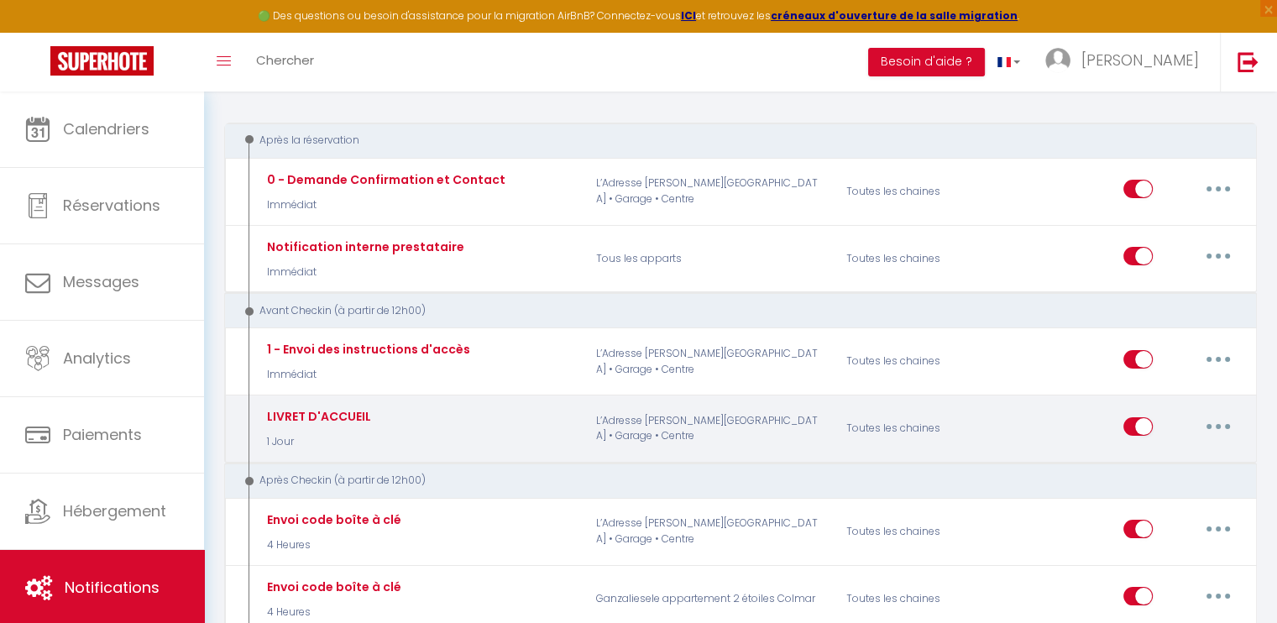
click at [1220, 420] on button "button" at bounding box center [1218, 426] width 47 height 27
click at [1159, 455] on link "Editer" at bounding box center [1174, 464] width 124 height 29
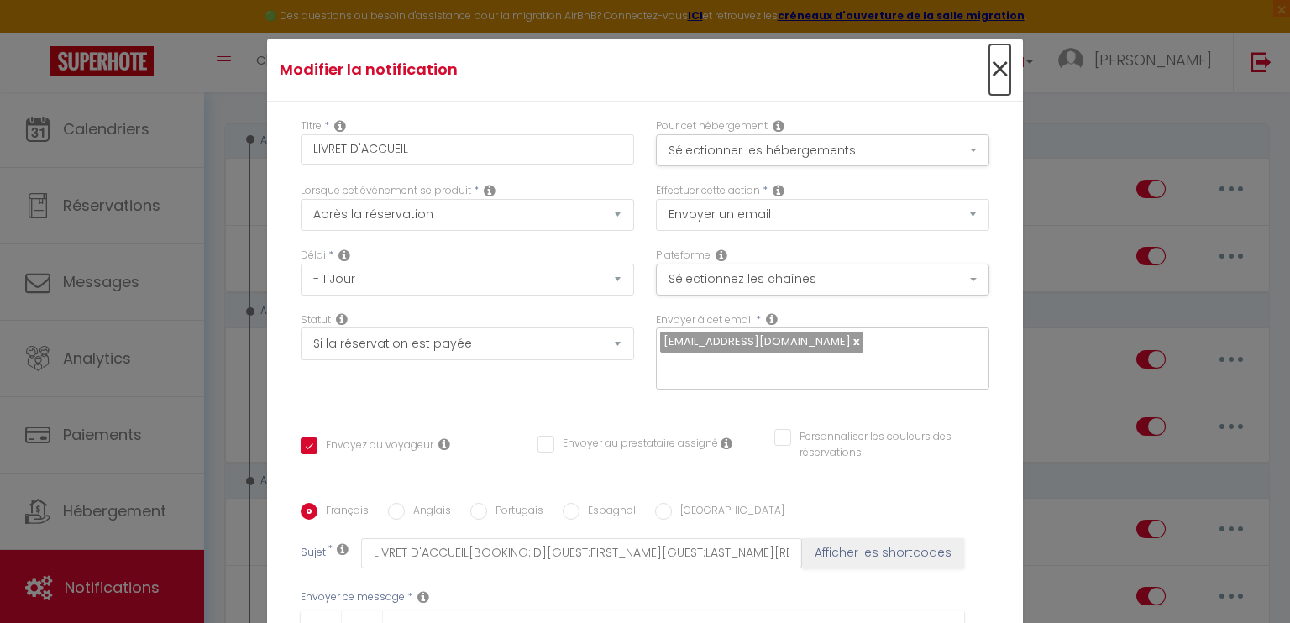
click at [989, 72] on span "×" at bounding box center [999, 69] width 21 height 50
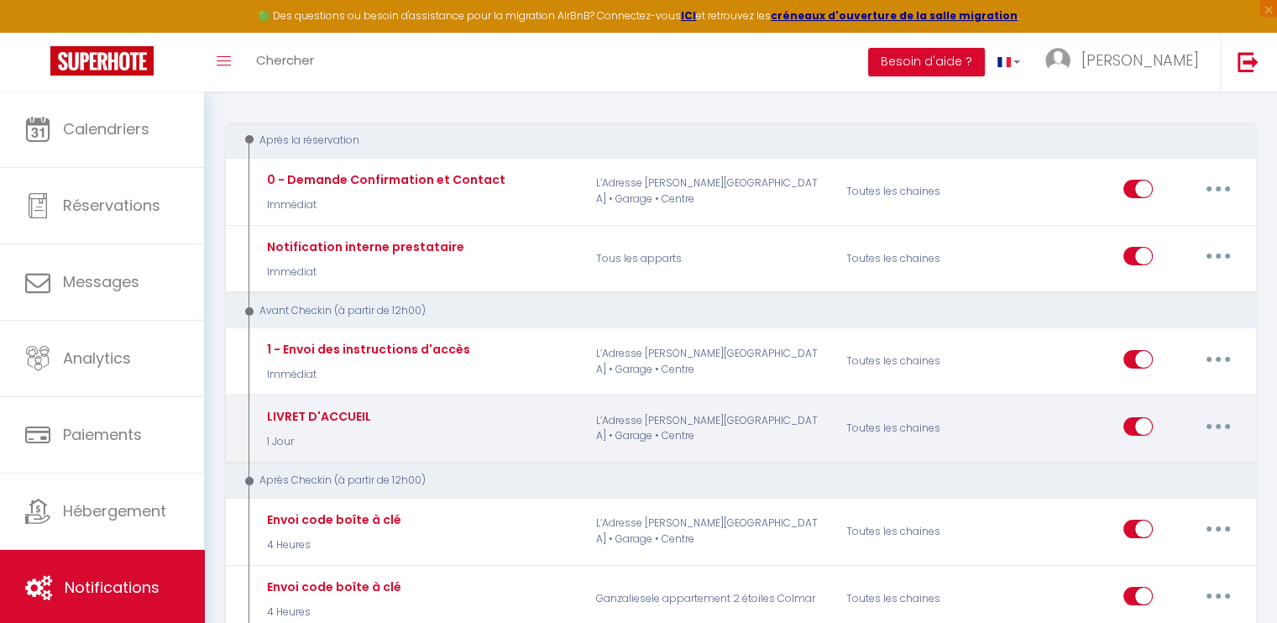
click at [1212, 418] on button "button" at bounding box center [1218, 426] width 47 height 27
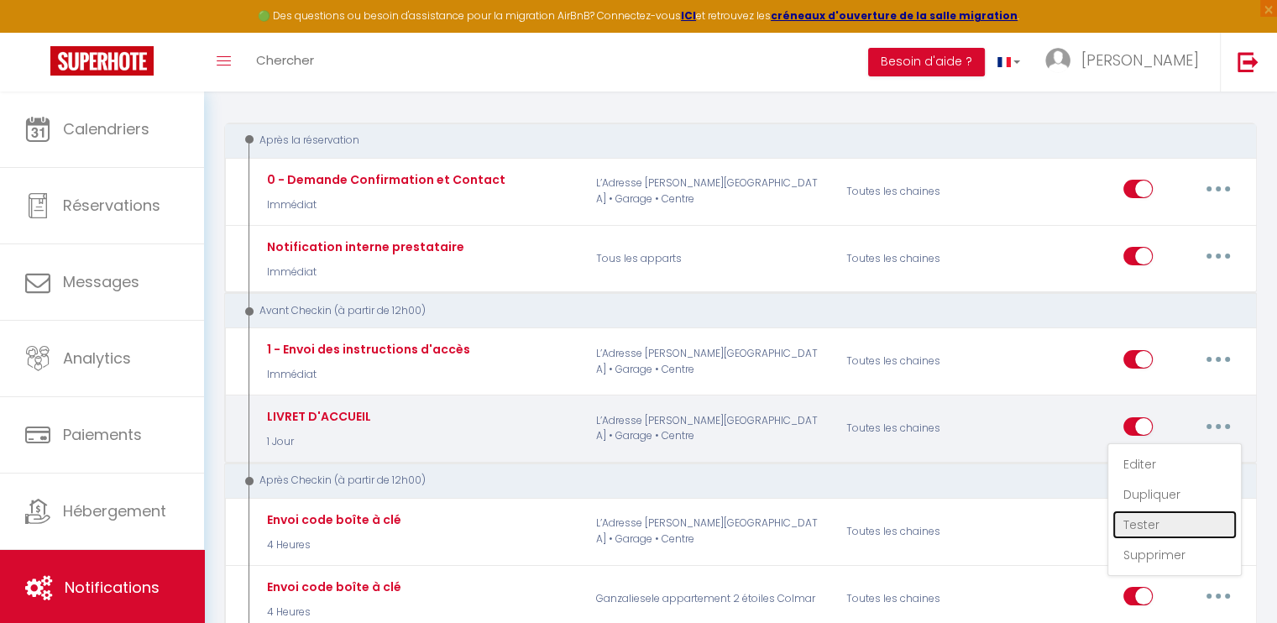
click at [1149, 521] on link "Tester" at bounding box center [1174, 524] width 124 height 29
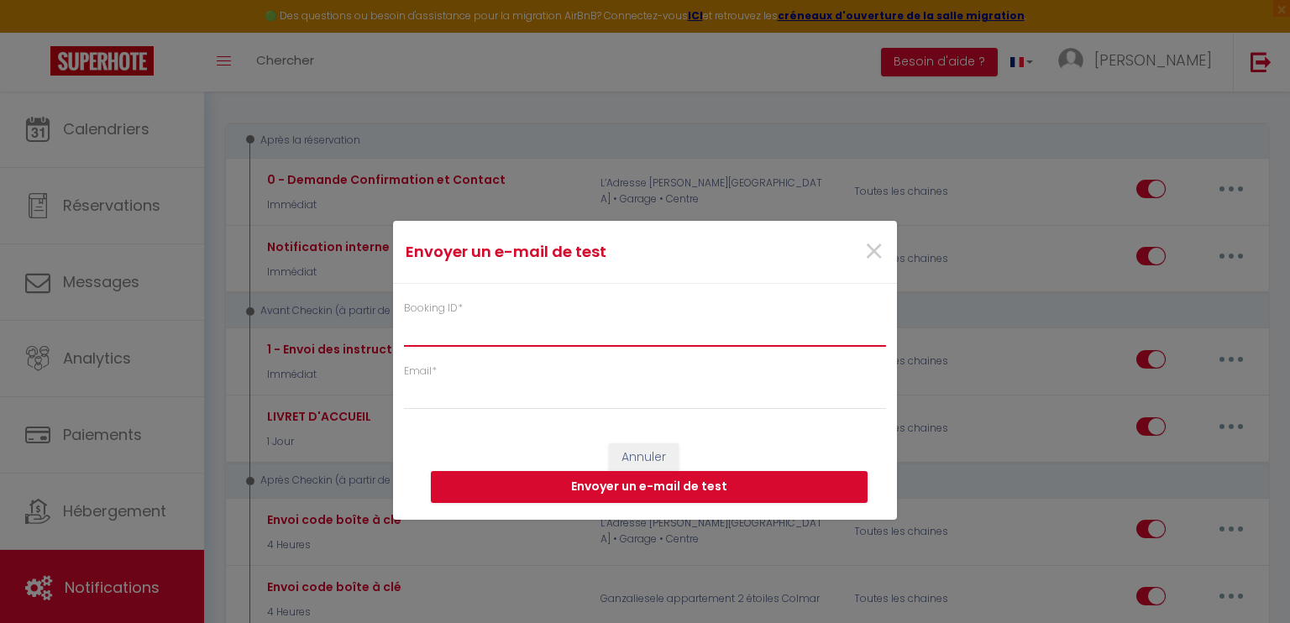
click at [460, 336] on input "Booking ID *" at bounding box center [645, 332] width 482 height 30
paste input "6711430"
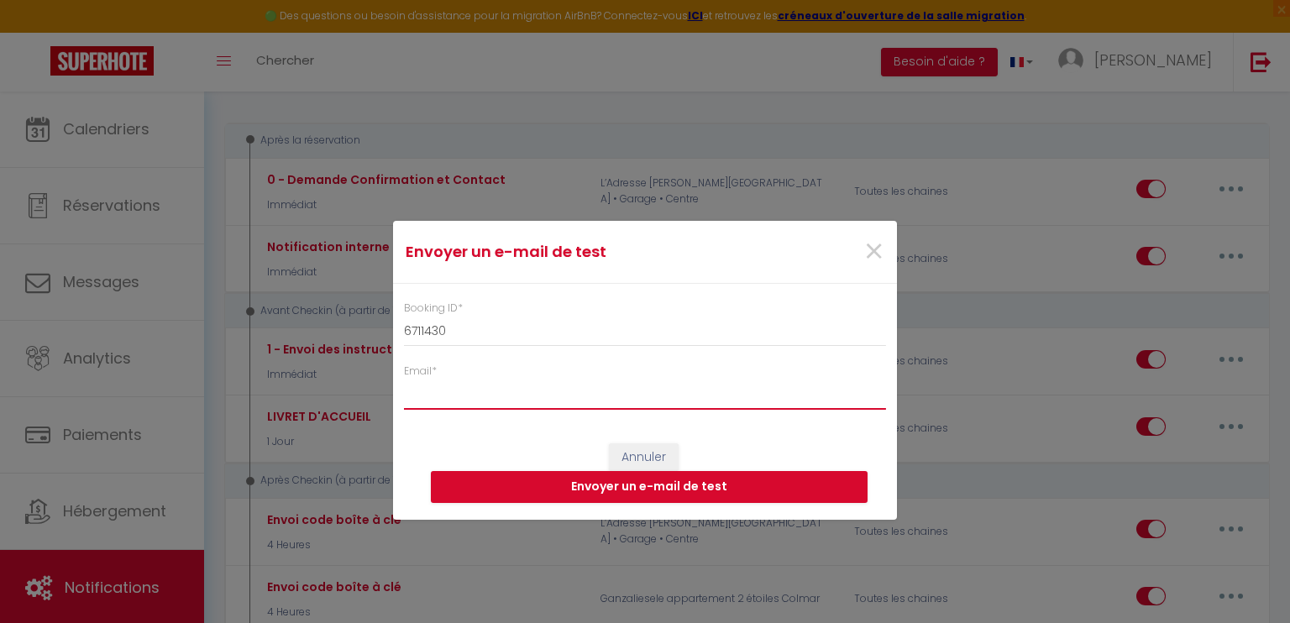
click at [443, 385] on input "Email *" at bounding box center [645, 394] width 482 height 30
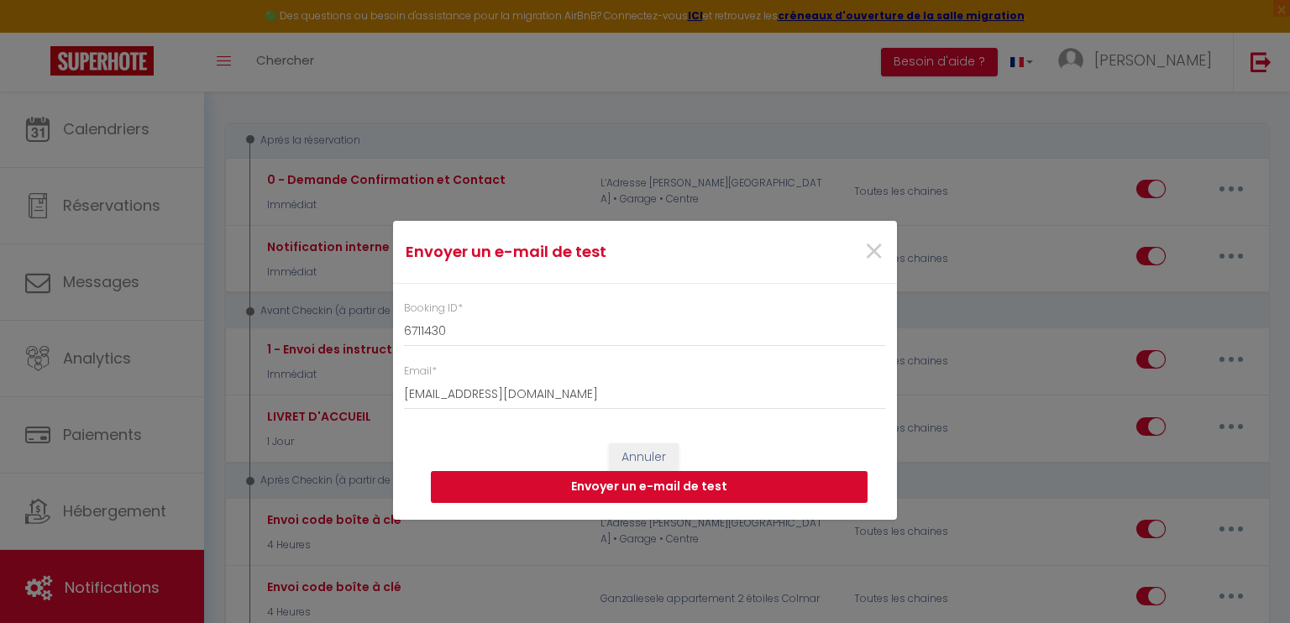
click at [707, 480] on button "Envoyer un e-mail de test" at bounding box center [649, 487] width 437 height 32
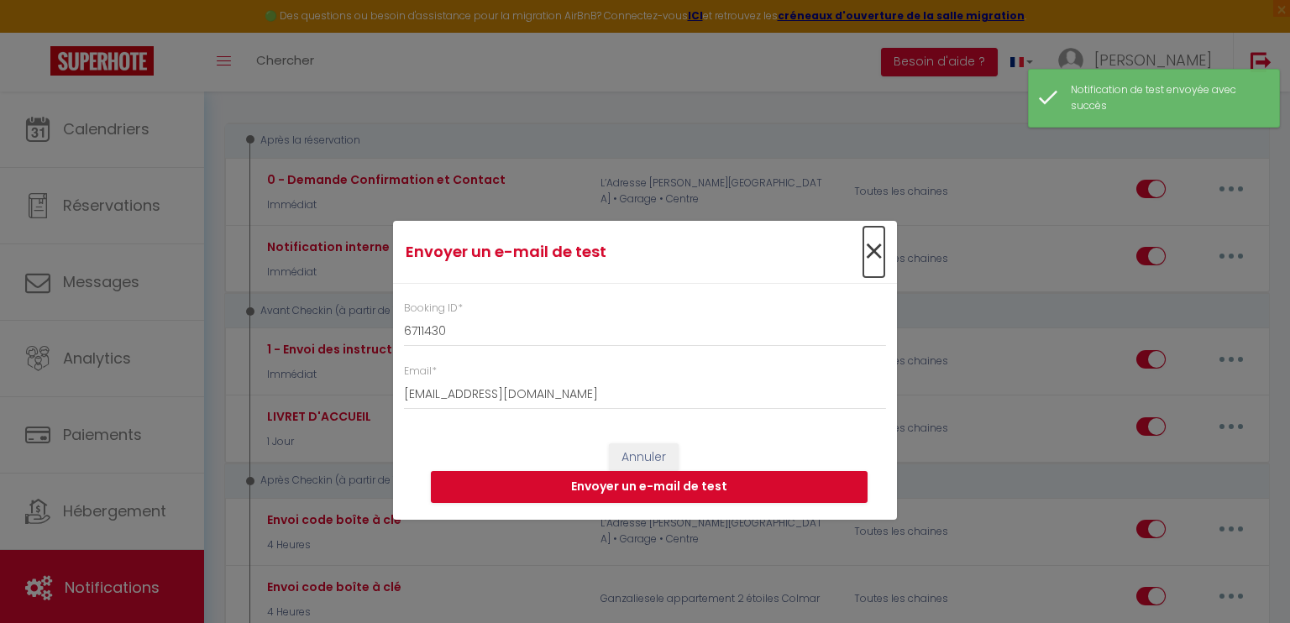
drag, startPoint x: 866, startPoint y: 245, endPoint x: 867, endPoint y: 256, distance: 11.0
click at [866, 245] on span "×" at bounding box center [873, 252] width 21 height 50
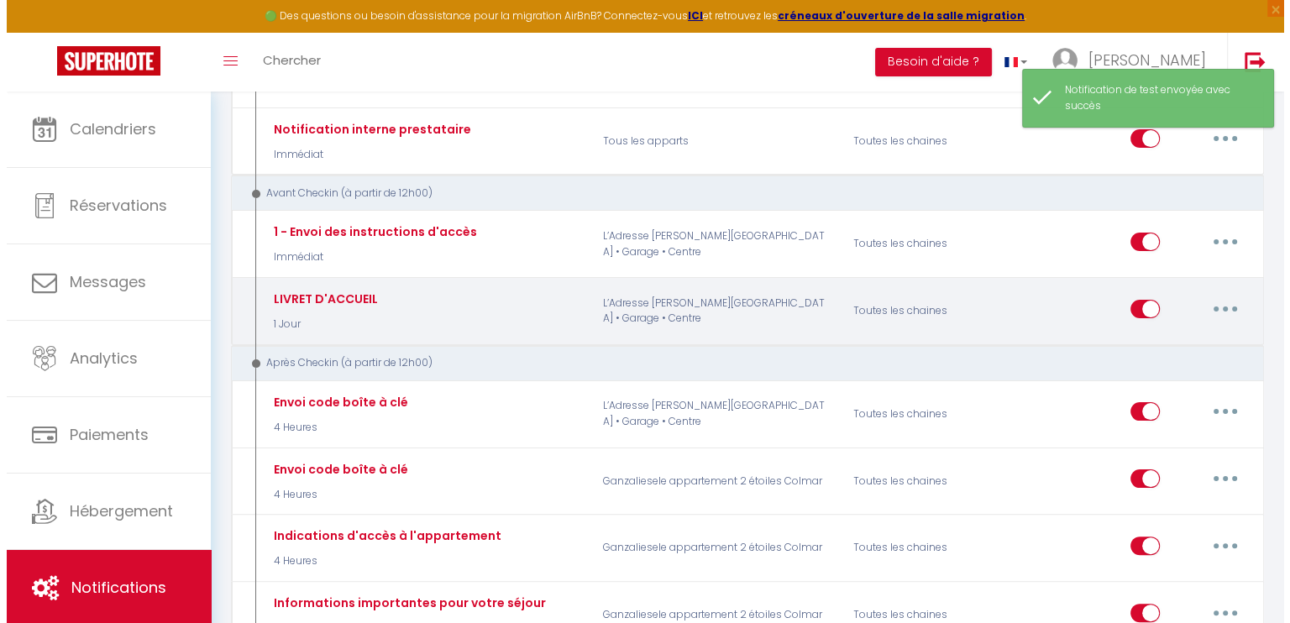
scroll to position [336, 0]
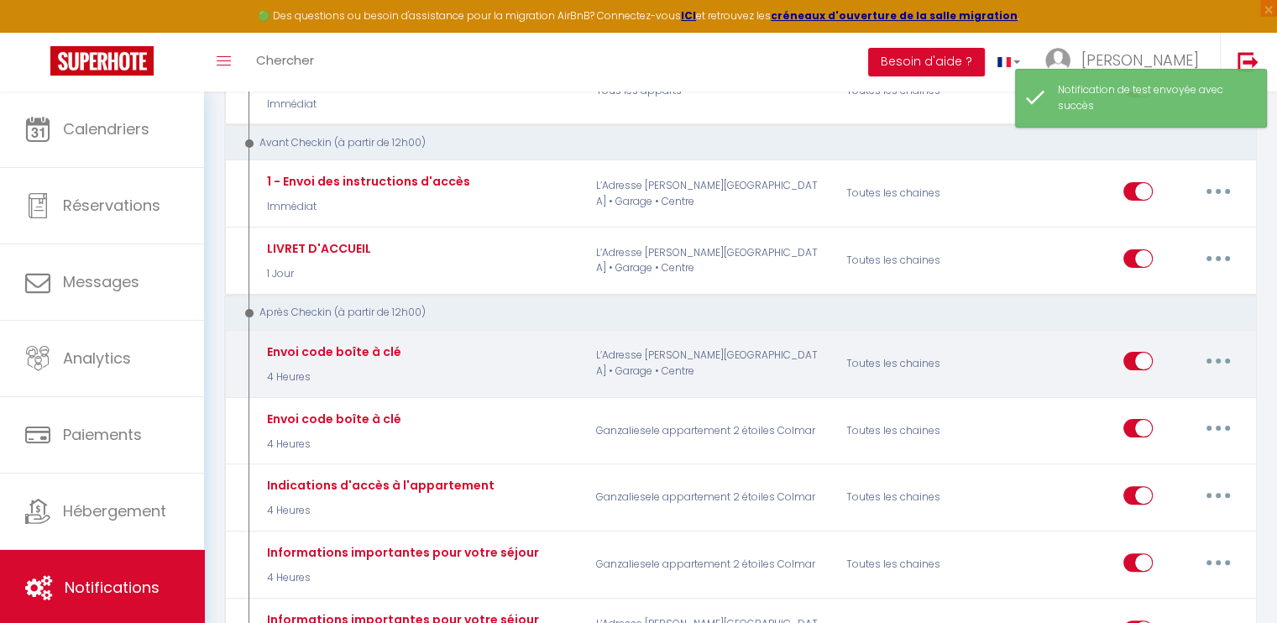
click at [1223, 351] on button "button" at bounding box center [1218, 361] width 47 height 27
click at [1163, 395] on link "Editer" at bounding box center [1174, 399] width 124 height 29
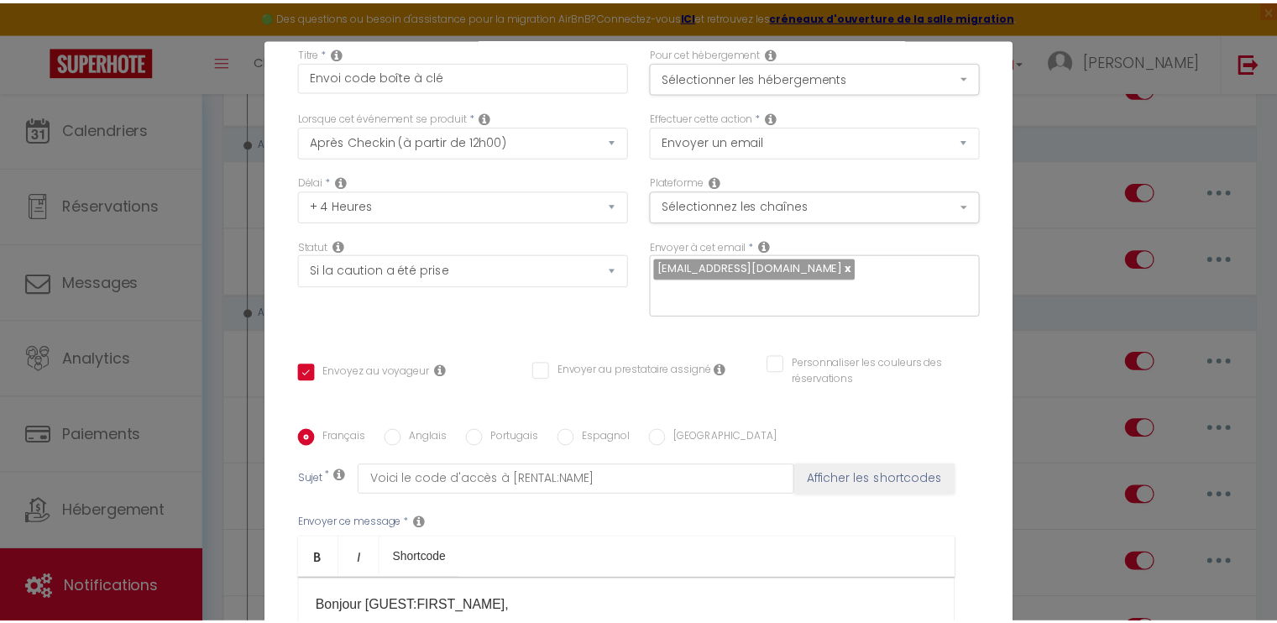
scroll to position [0, 0]
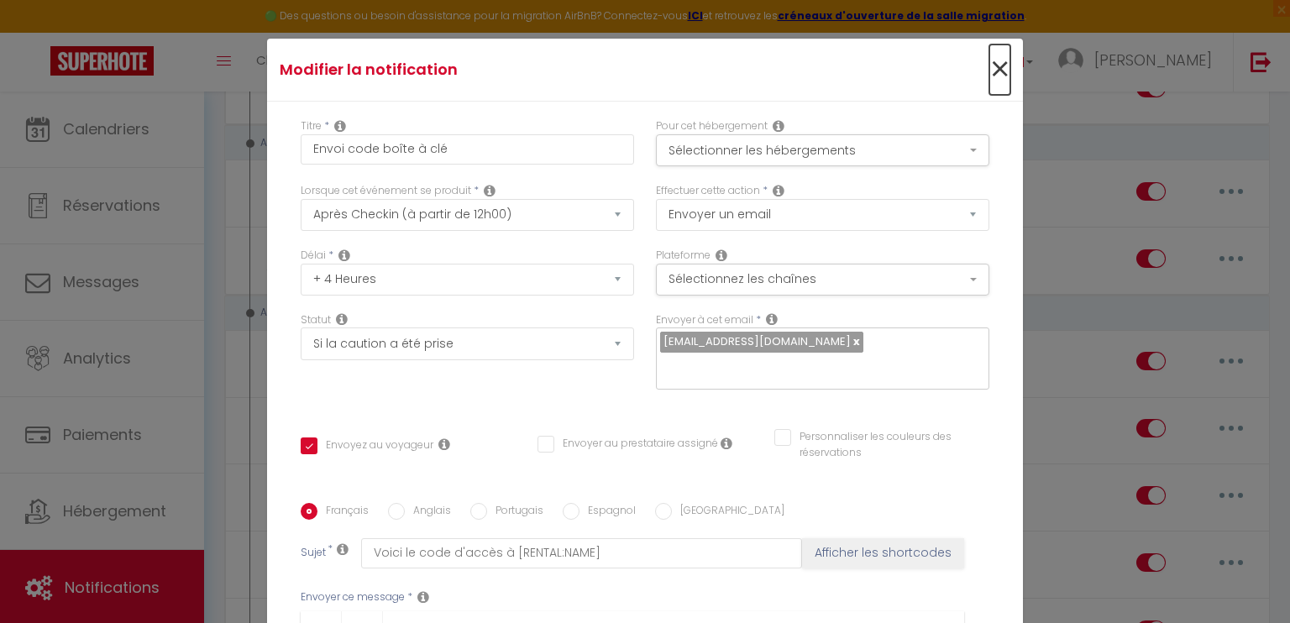
click at [989, 66] on span "×" at bounding box center [999, 69] width 21 height 50
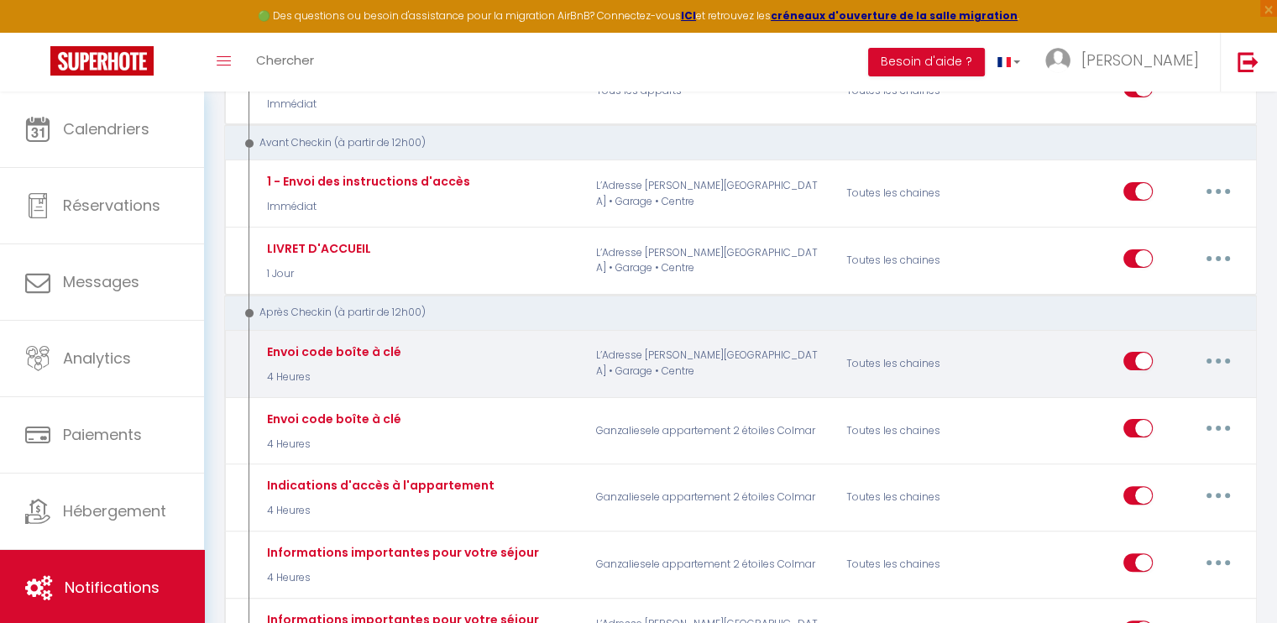
click at [1233, 358] on button "button" at bounding box center [1218, 361] width 47 height 27
click at [1153, 459] on link "Tester" at bounding box center [1174, 460] width 124 height 29
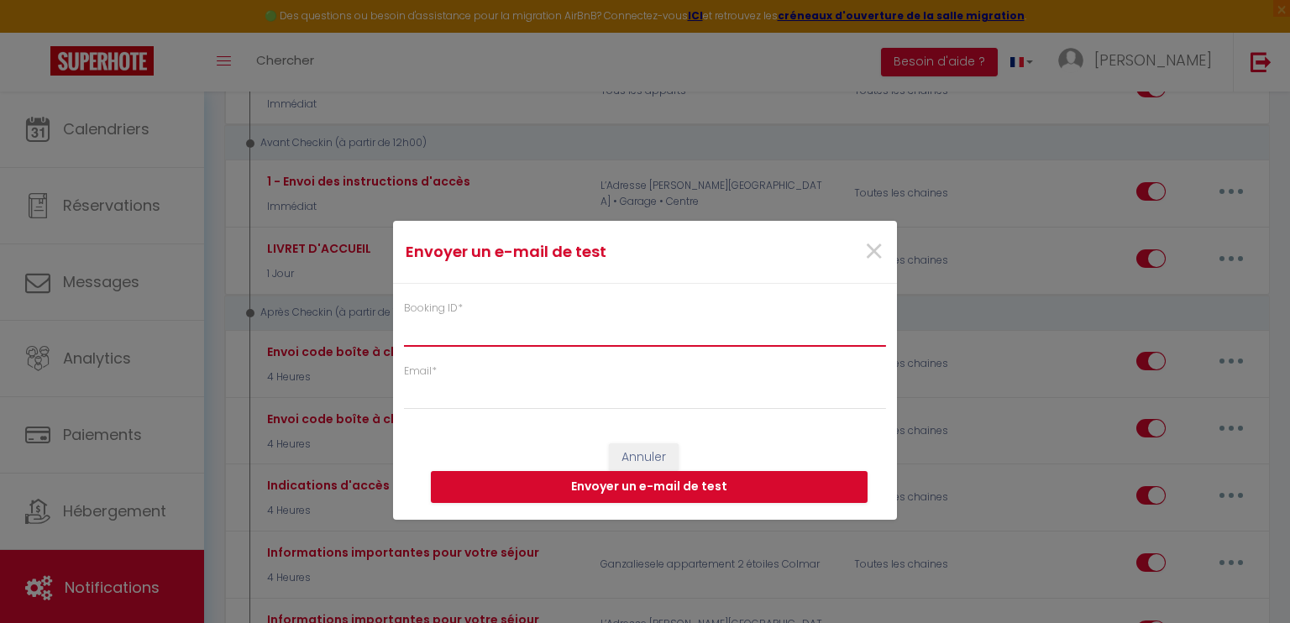
click at [458, 325] on input "Booking ID *" at bounding box center [645, 332] width 482 height 30
paste input "6711430"
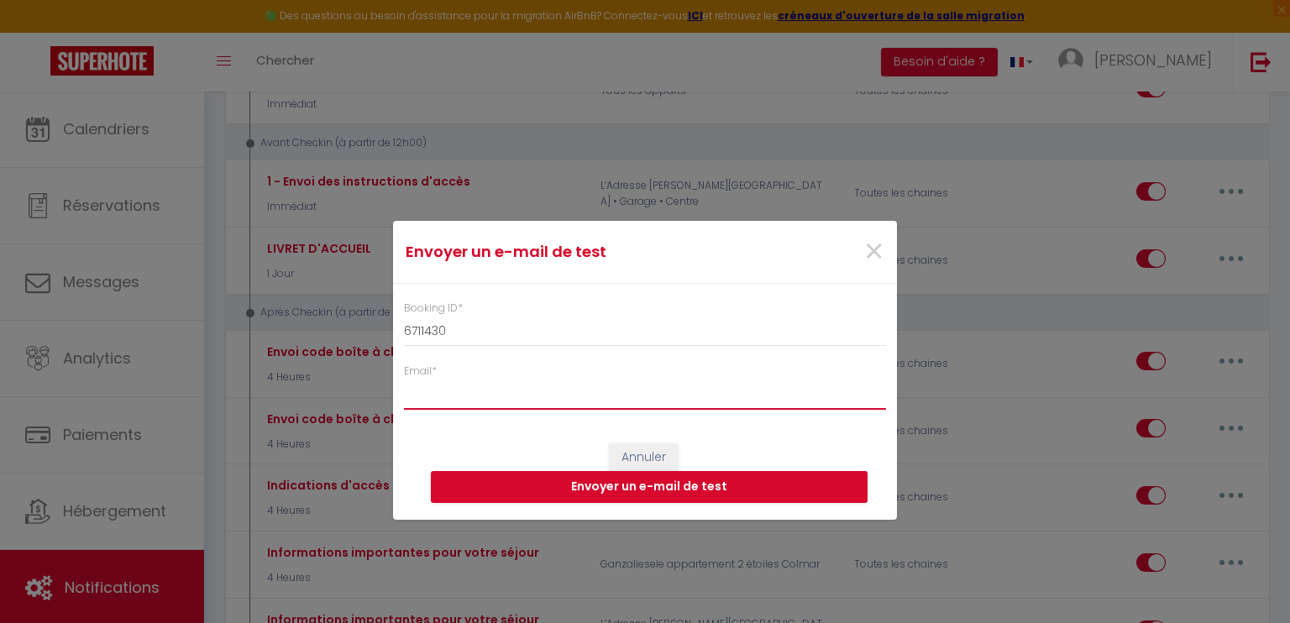
click at [464, 385] on input "Email *" at bounding box center [645, 394] width 482 height 30
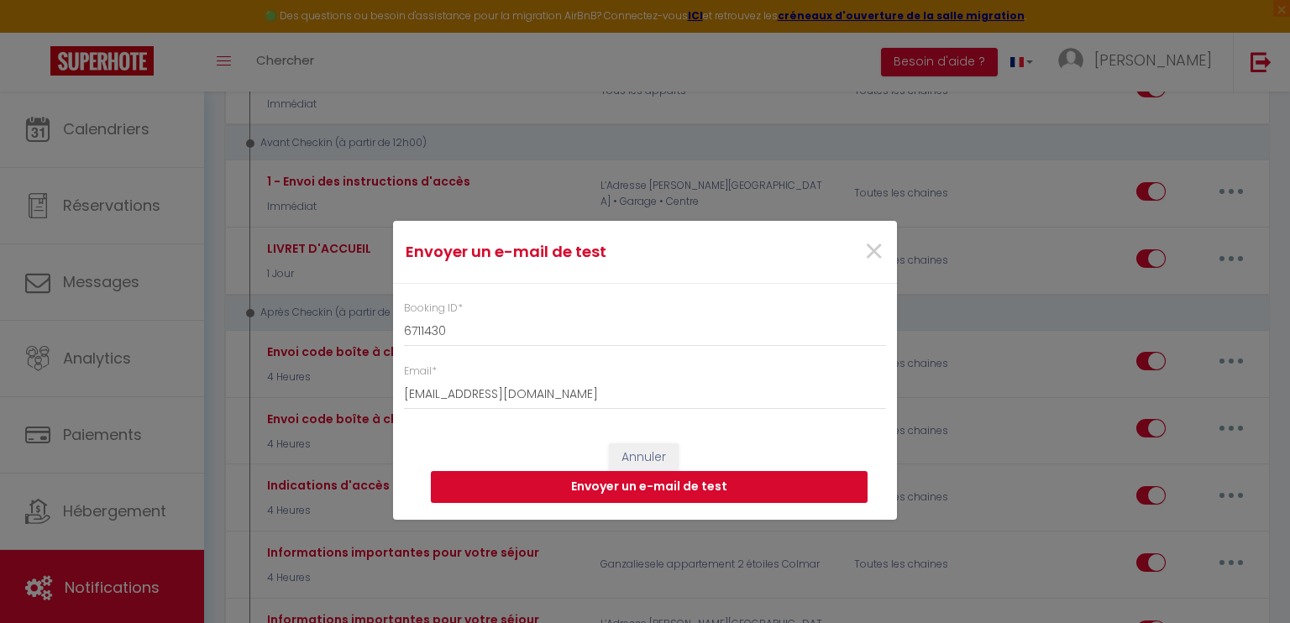
click at [729, 482] on button "Envoyer un e-mail de test" at bounding box center [649, 487] width 437 height 32
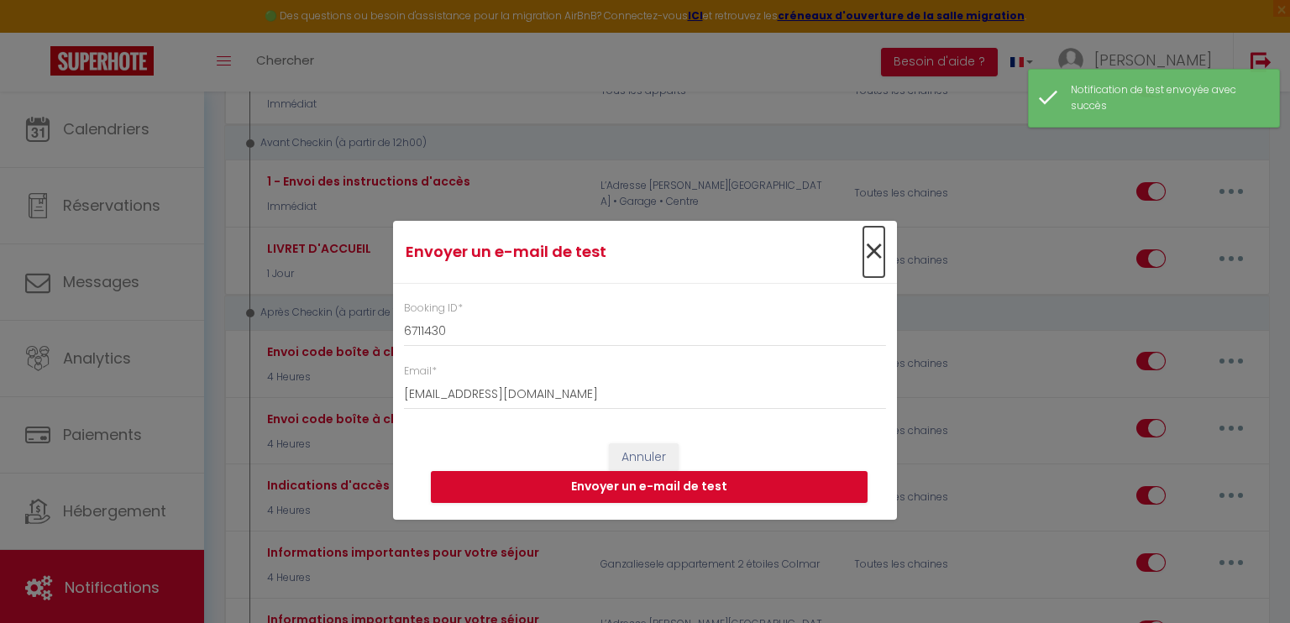
click at [880, 254] on span "×" at bounding box center [873, 252] width 21 height 50
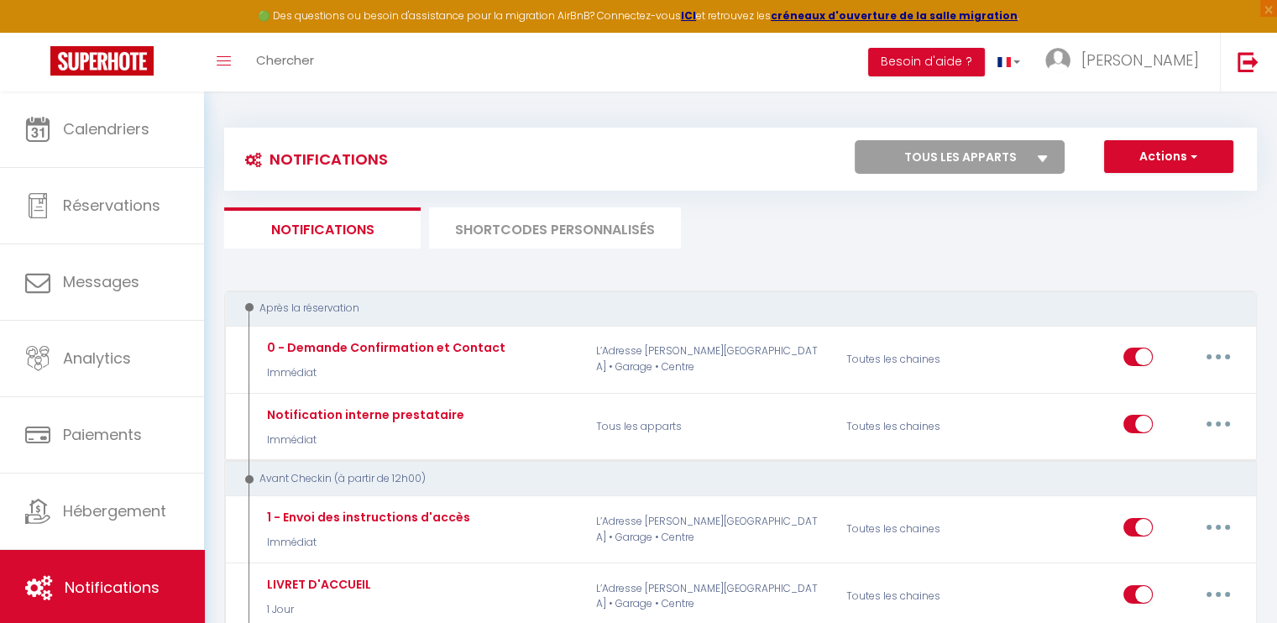
click at [997, 157] on select "Tous les apparts L’Adresse Colmarienne • Terrasse • Garage • Centre Ganzaliesel…" at bounding box center [960, 157] width 210 height 34
click at [855, 140] on select "Tous les apparts L’Adresse Colmarienne • Terrasse • Garage • Centre Ganzaliesel…" at bounding box center [960, 157] width 210 height 34
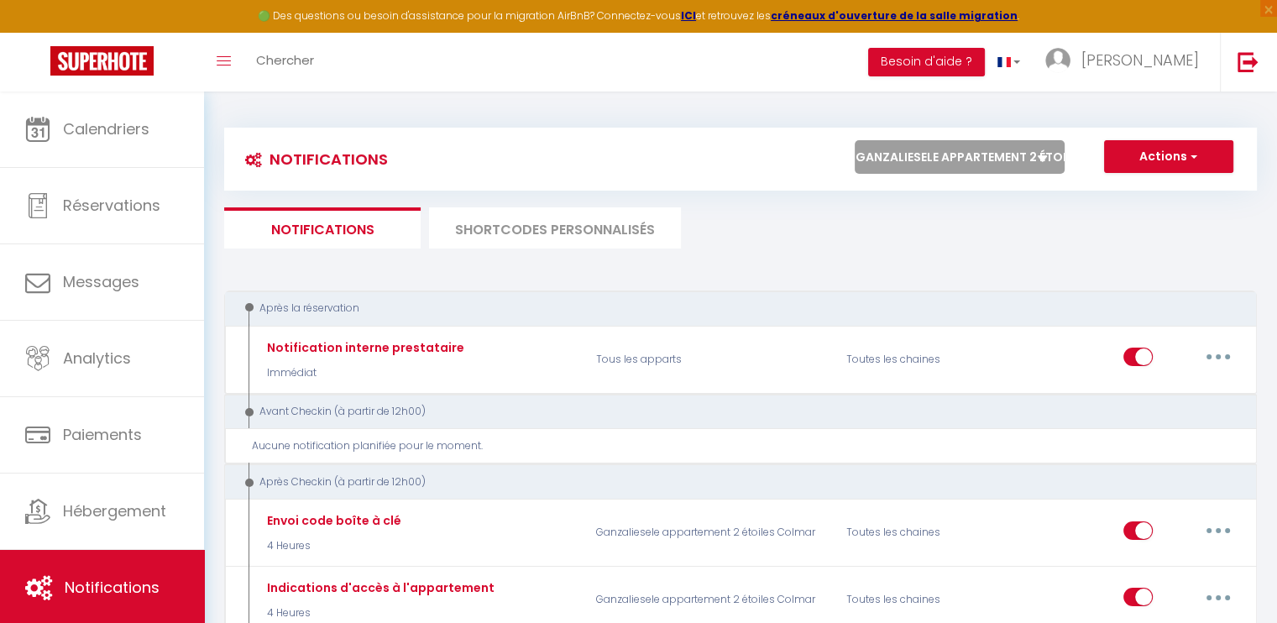
click at [984, 147] on select "Tous les apparts L’Adresse Colmarienne • Terrasse • Garage • Centre Ganzaliesel…" at bounding box center [960, 157] width 210 height 34
click at [855, 140] on select "Tous les apparts L’Adresse Colmarienne • Terrasse • Garage • Centre Ganzaliesel…" at bounding box center [960, 157] width 210 height 34
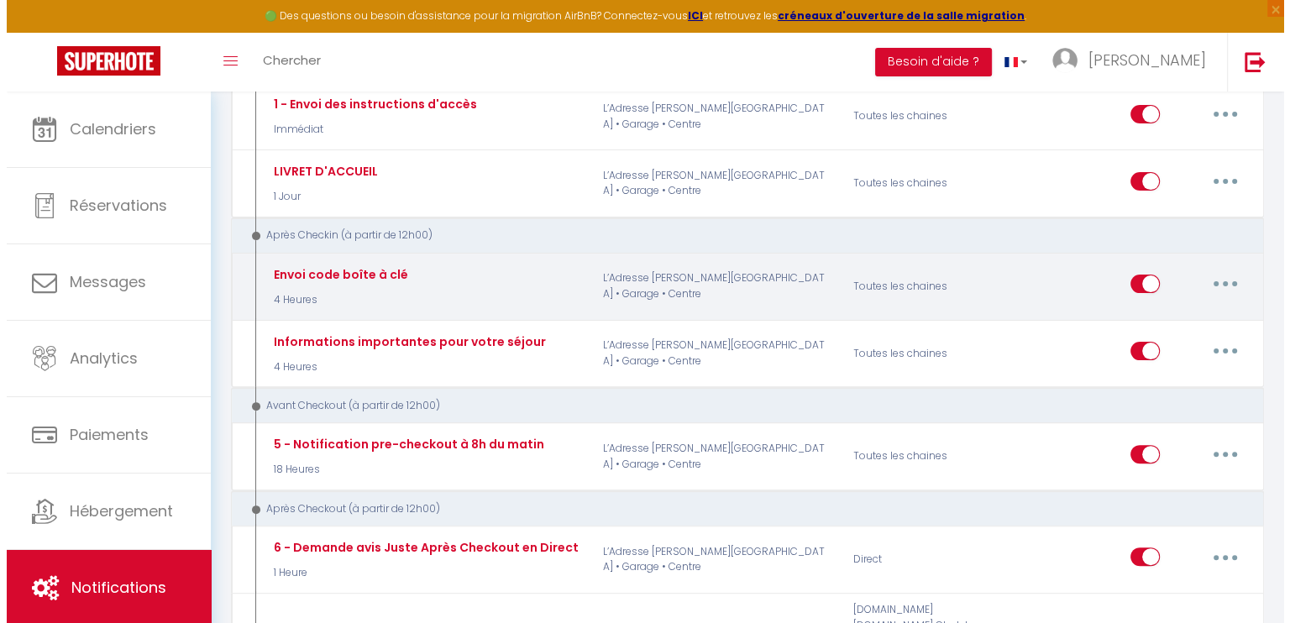
scroll to position [420, 0]
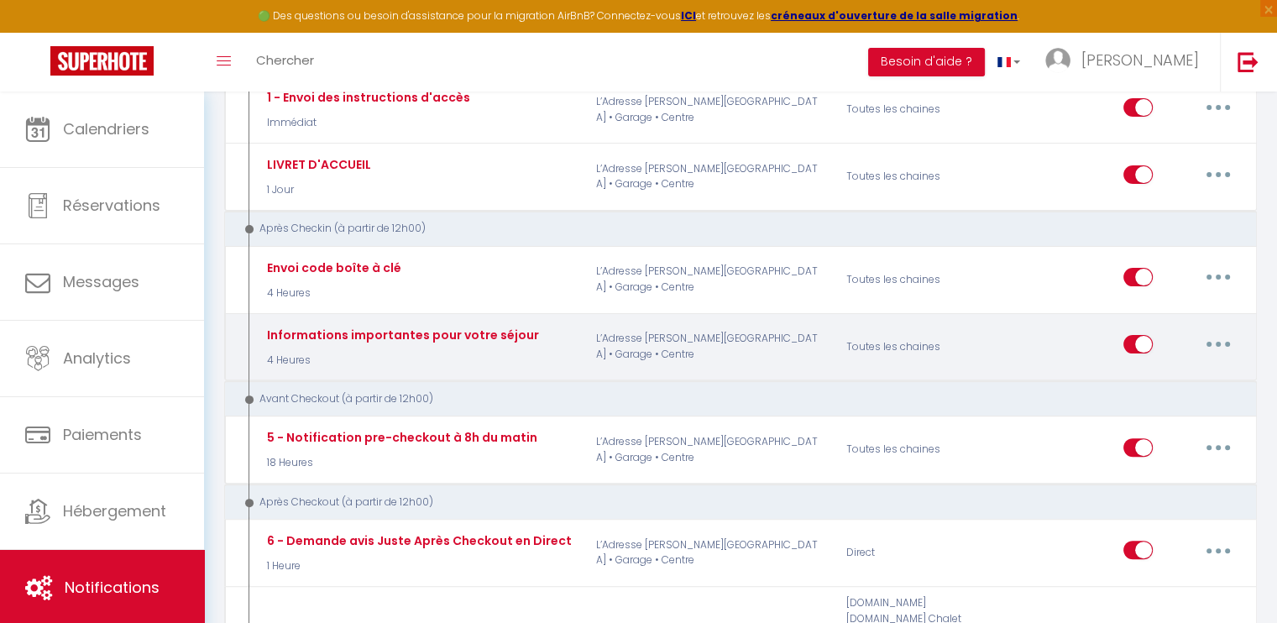
click at [1221, 331] on button "button" at bounding box center [1218, 344] width 47 height 27
click at [1141, 376] on link "Editer" at bounding box center [1174, 383] width 124 height 29
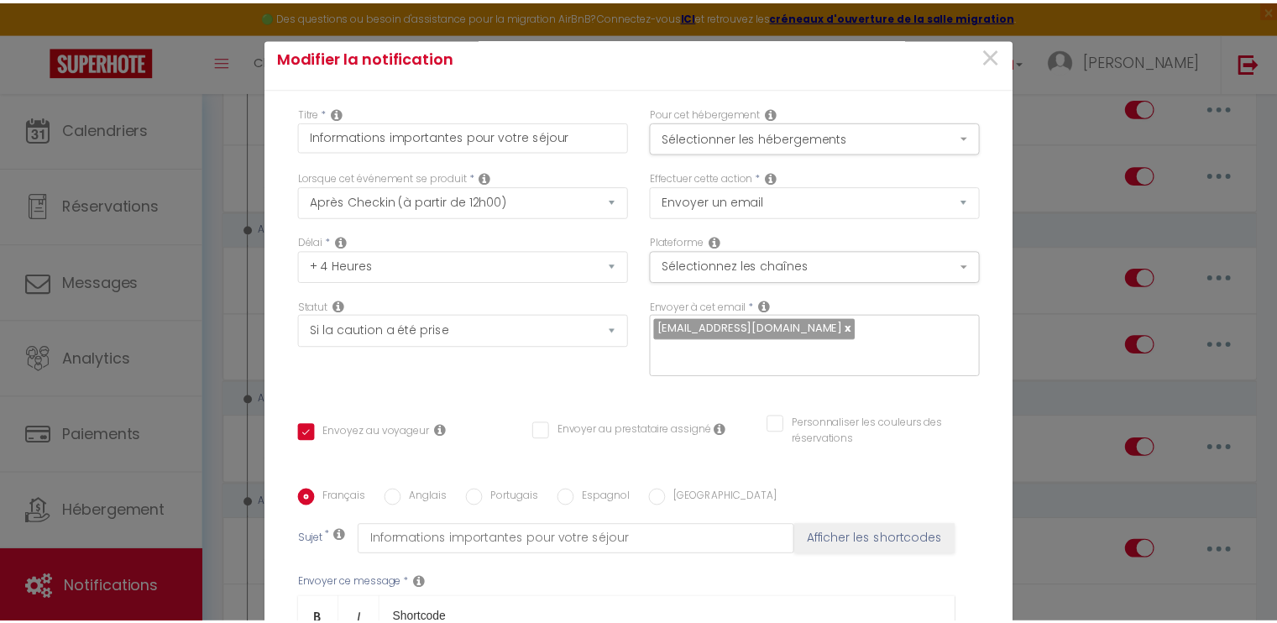
scroll to position [0, 0]
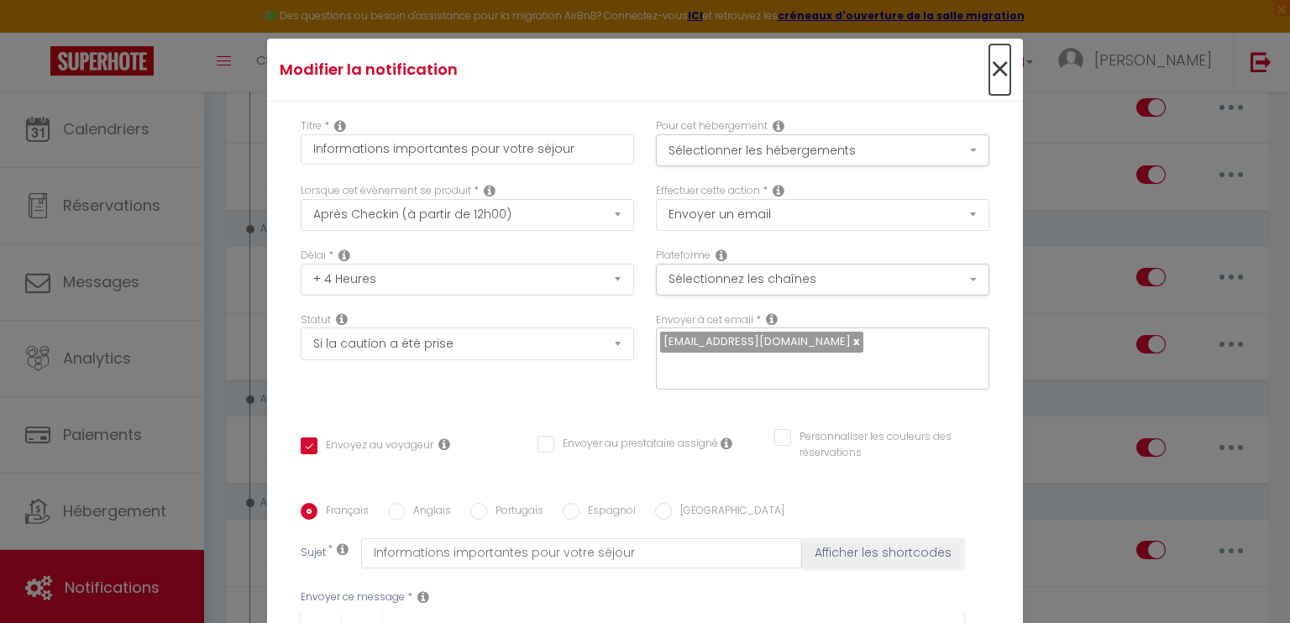
click at [989, 71] on span "×" at bounding box center [999, 69] width 21 height 50
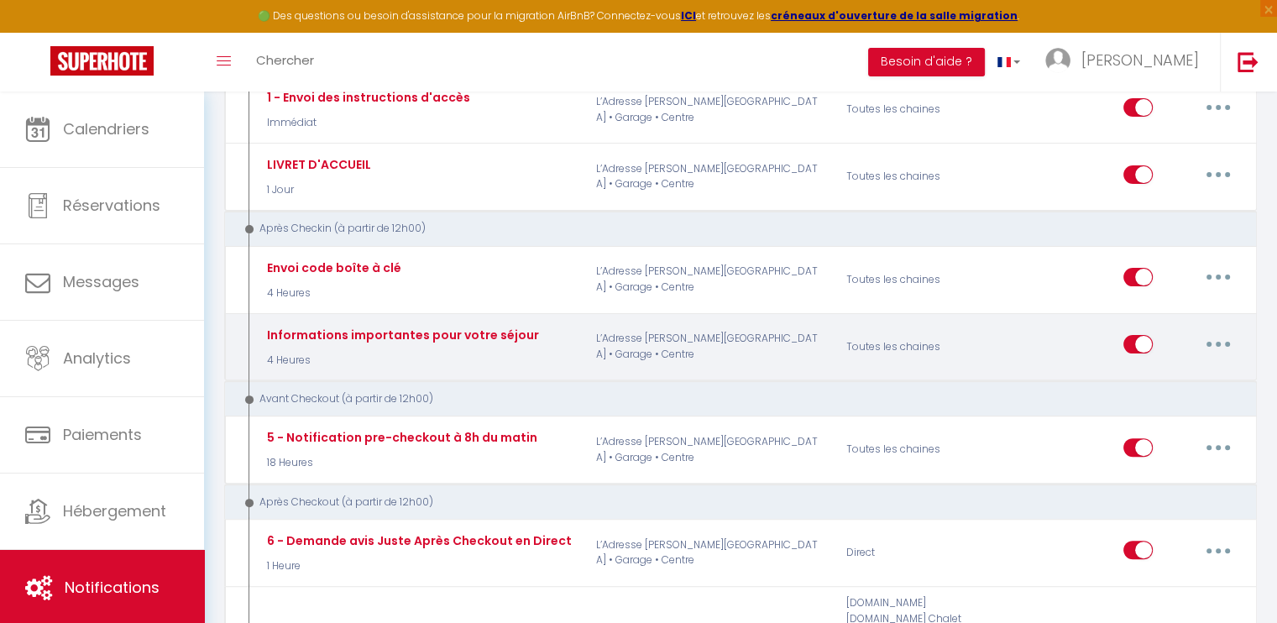
click at [1218, 342] on icon "button" at bounding box center [1218, 344] width 5 height 5
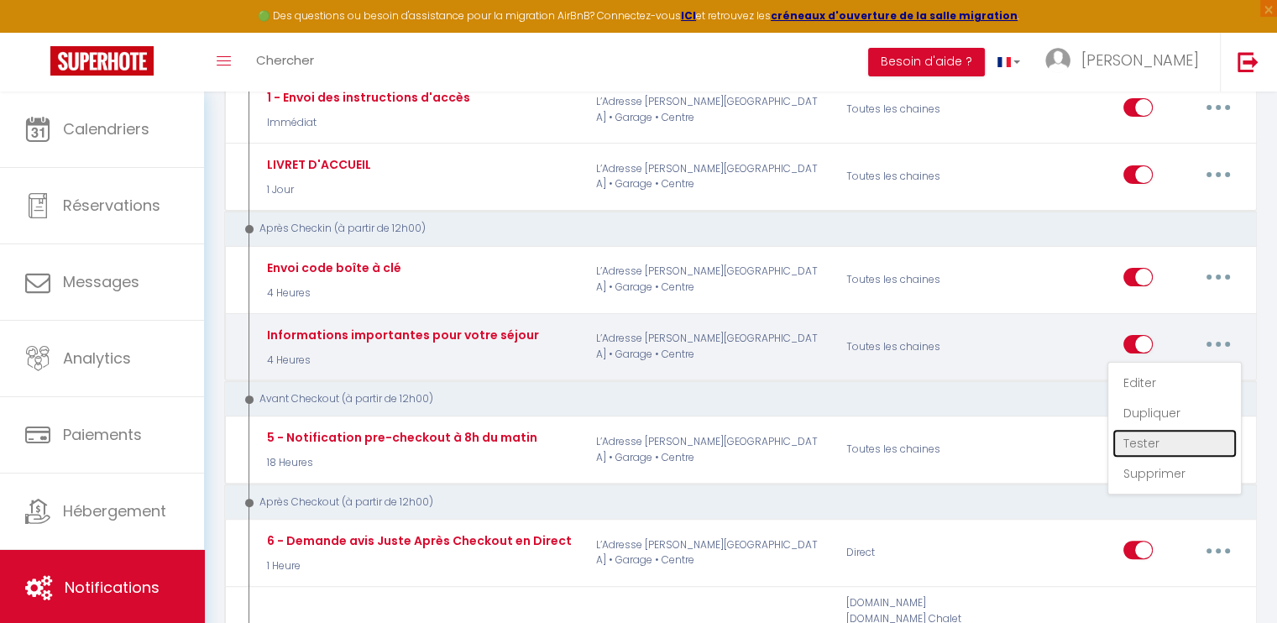
click at [1159, 432] on link "Tester" at bounding box center [1174, 443] width 124 height 29
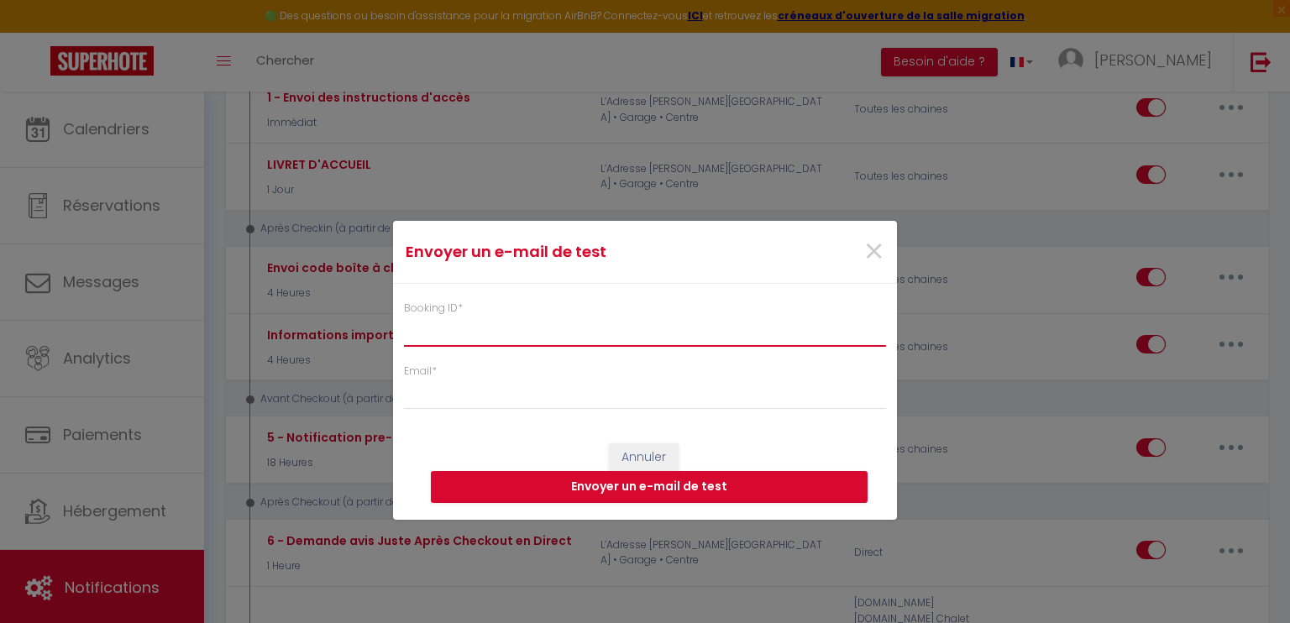
drag, startPoint x: 497, startPoint y: 311, endPoint x: 439, endPoint y: 327, distance: 59.9
click at [439, 327] on input "Booking ID *" at bounding box center [645, 332] width 482 height 30
paste input "6711430"
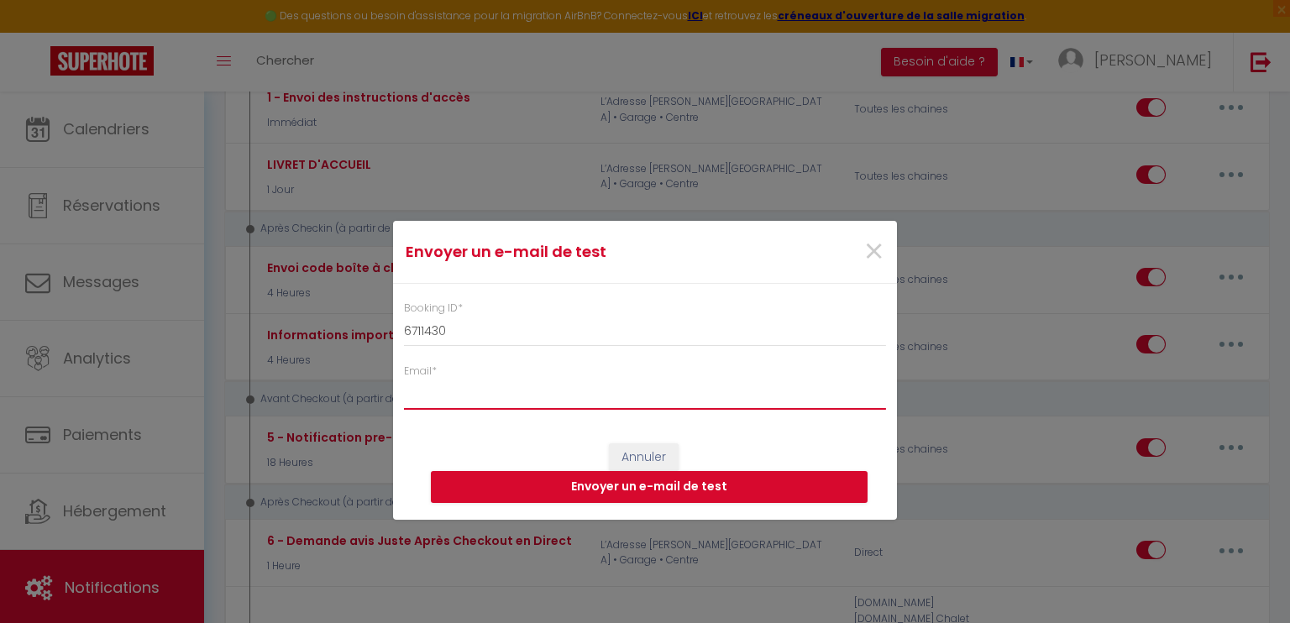
click at [457, 385] on input "Email *" at bounding box center [645, 394] width 482 height 30
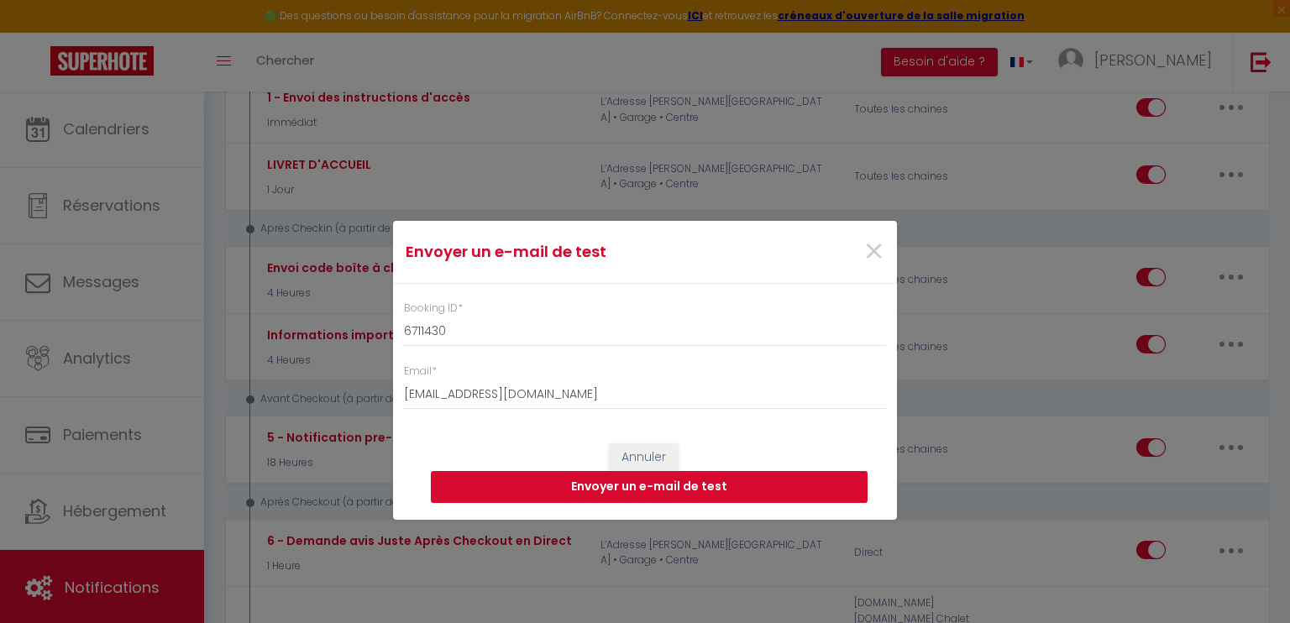
click at [668, 484] on button "Envoyer un e-mail de test" at bounding box center [649, 487] width 437 height 32
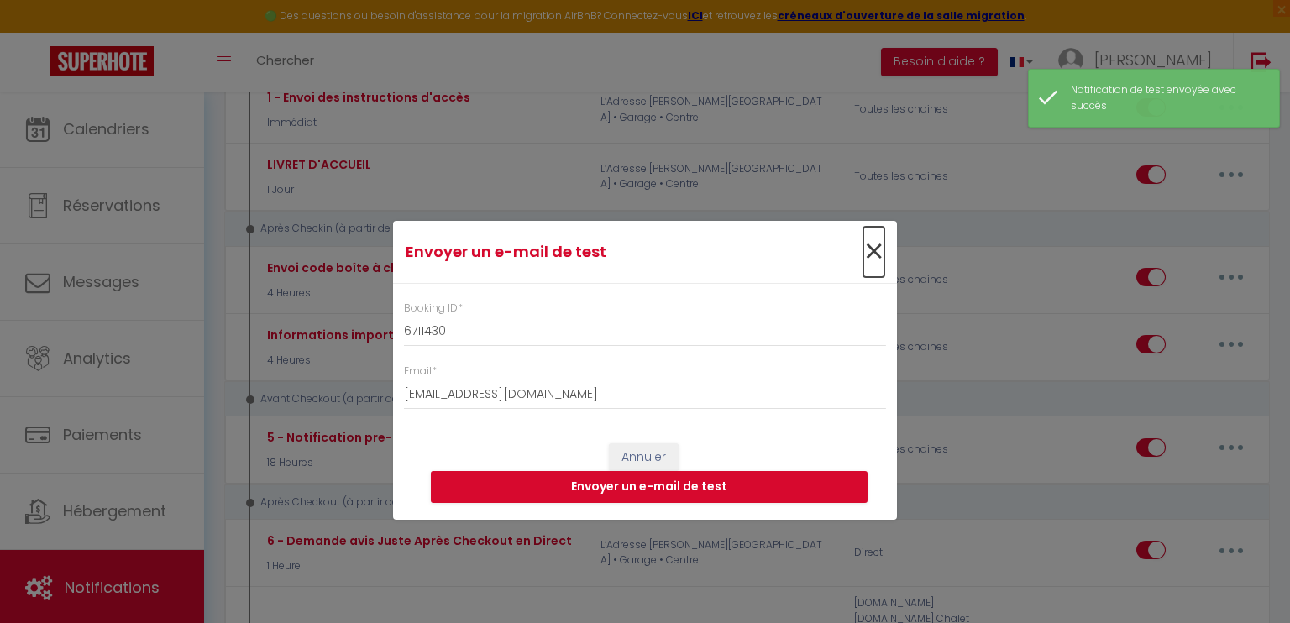
click at [880, 248] on span "×" at bounding box center [873, 252] width 21 height 50
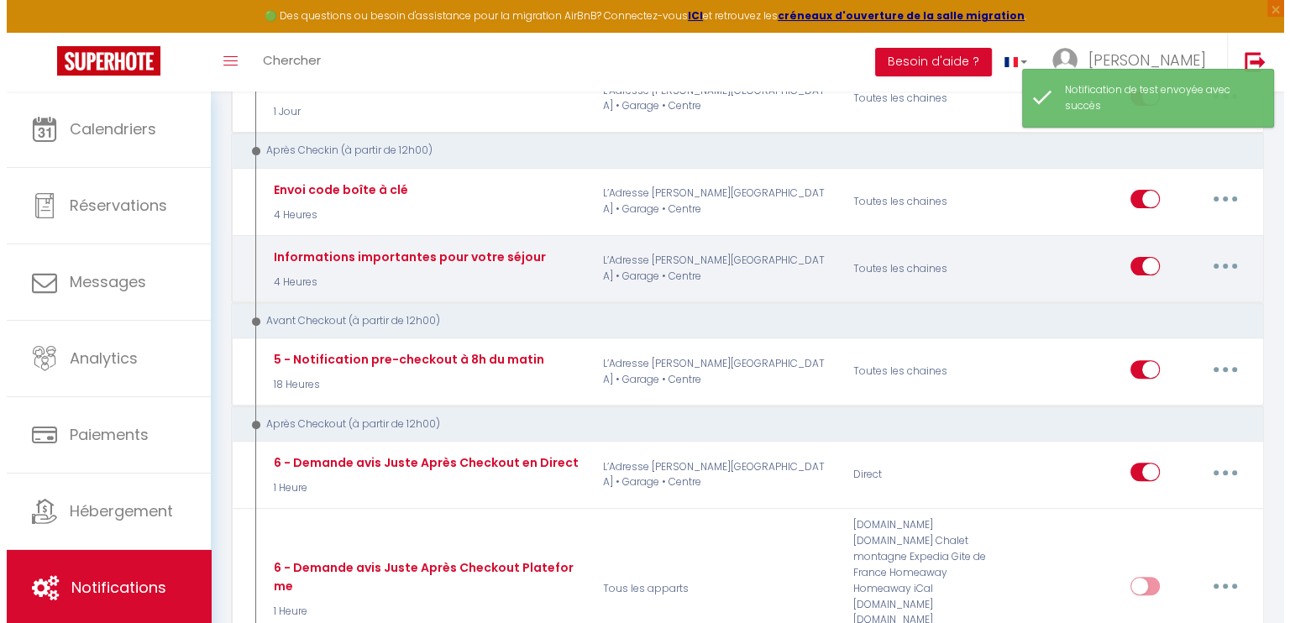
scroll to position [504, 0]
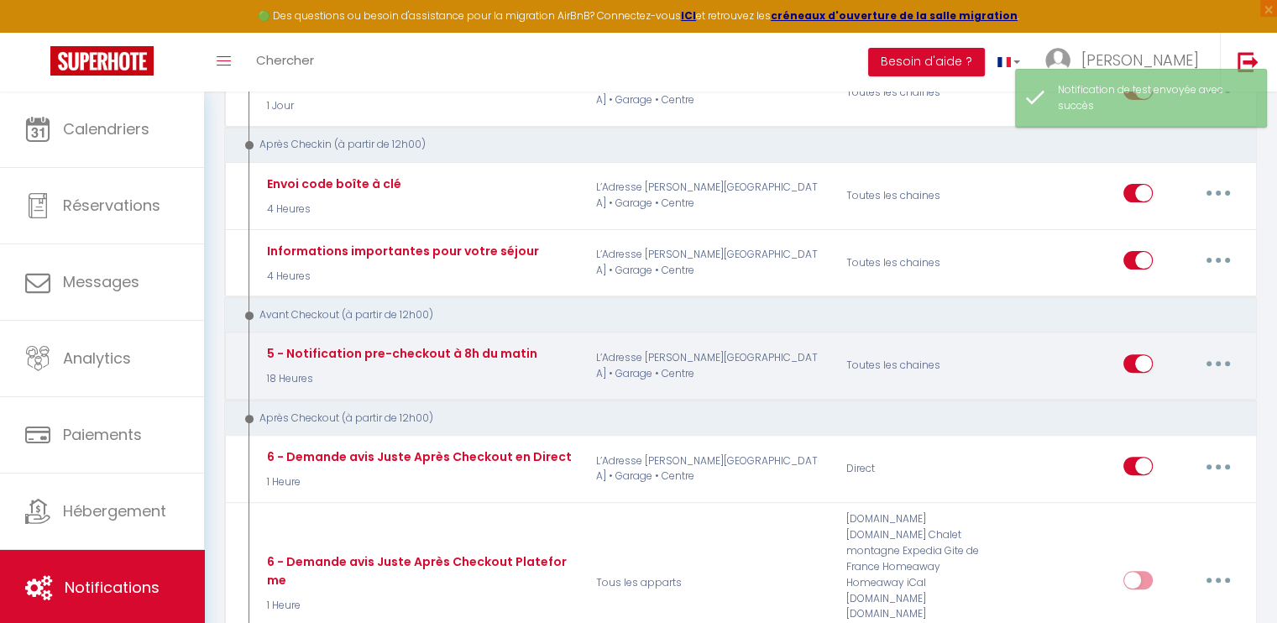
click at [1217, 360] on button "button" at bounding box center [1218, 363] width 47 height 27
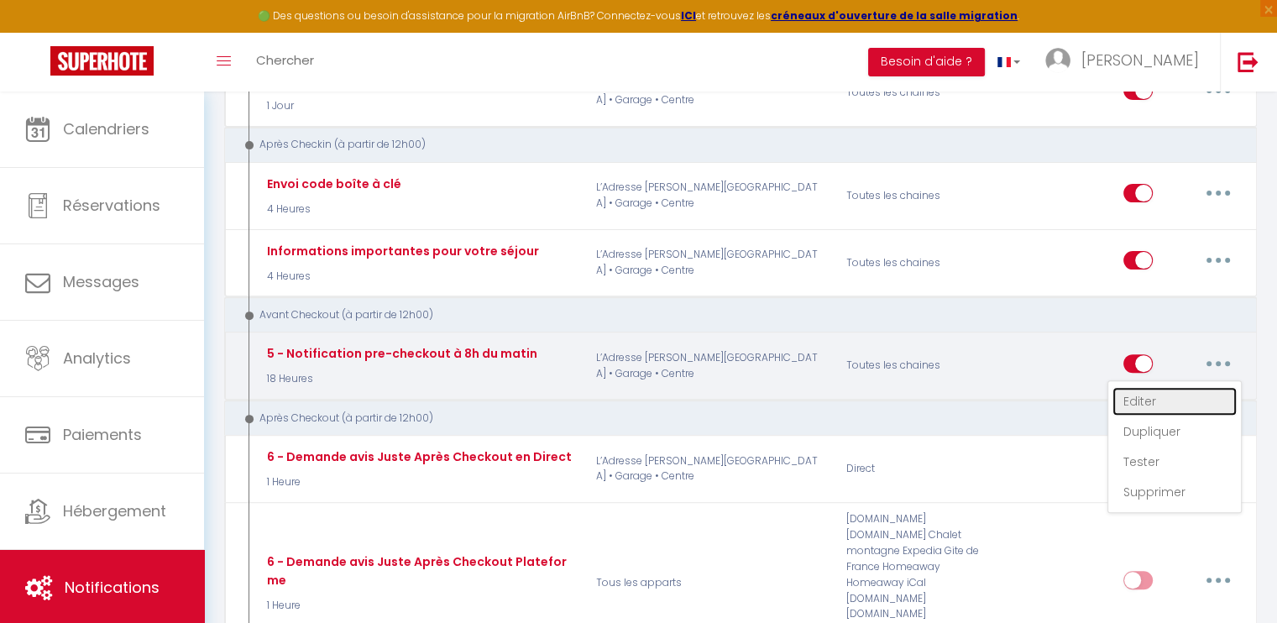
click at [1142, 394] on link "Editer" at bounding box center [1174, 401] width 124 height 29
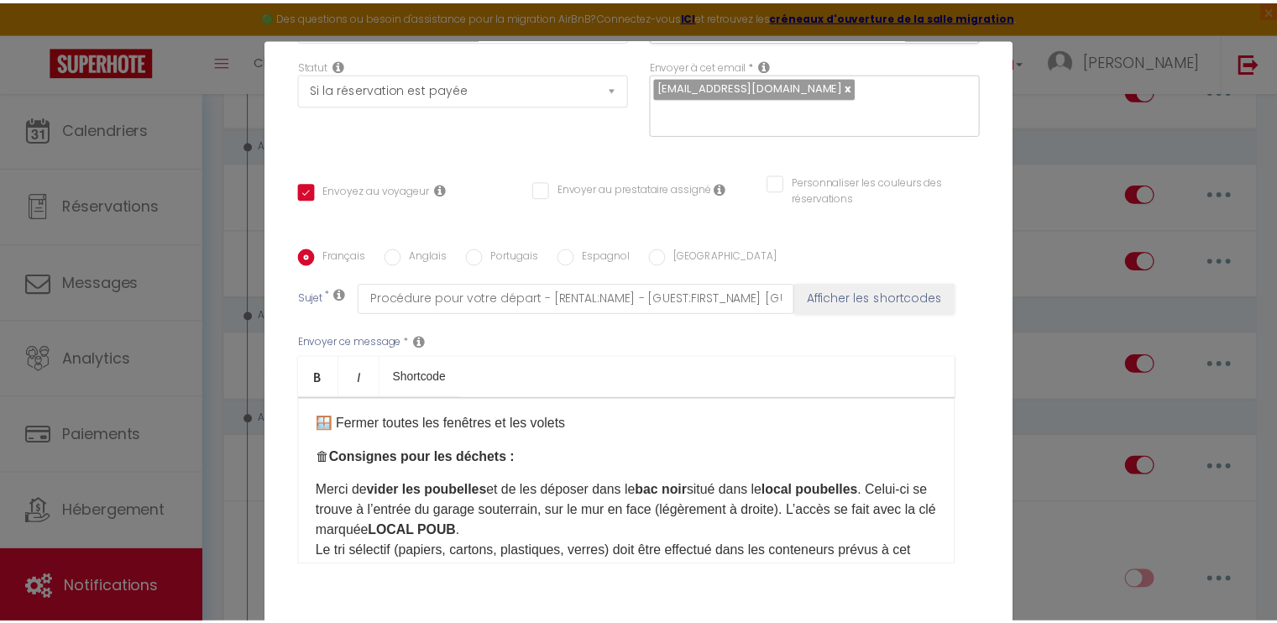
scroll to position [0, 0]
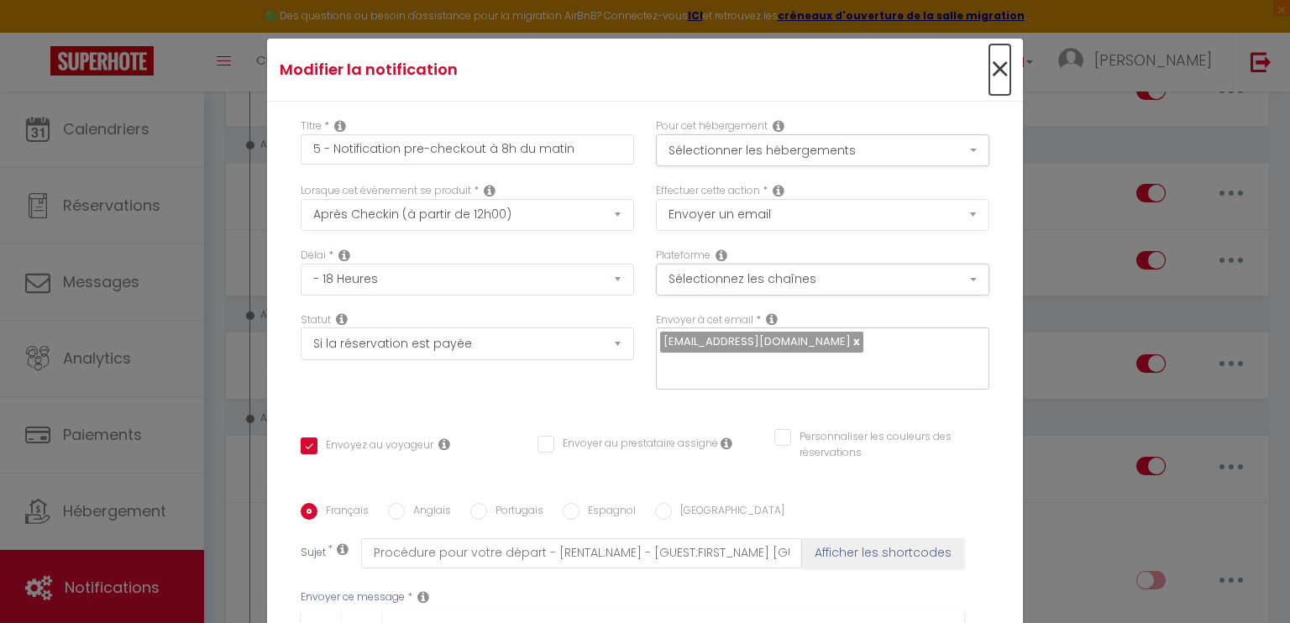
click at [989, 78] on span "×" at bounding box center [999, 69] width 21 height 50
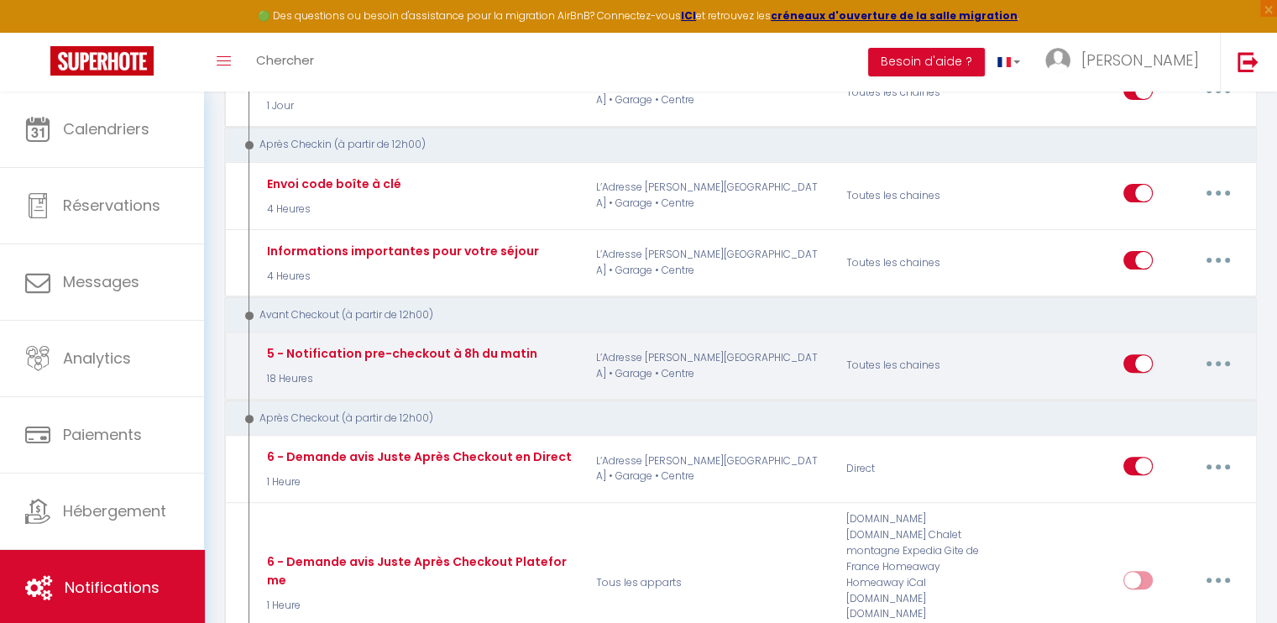
click at [1212, 352] on button "button" at bounding box center [1218, 363] width 47 height 27
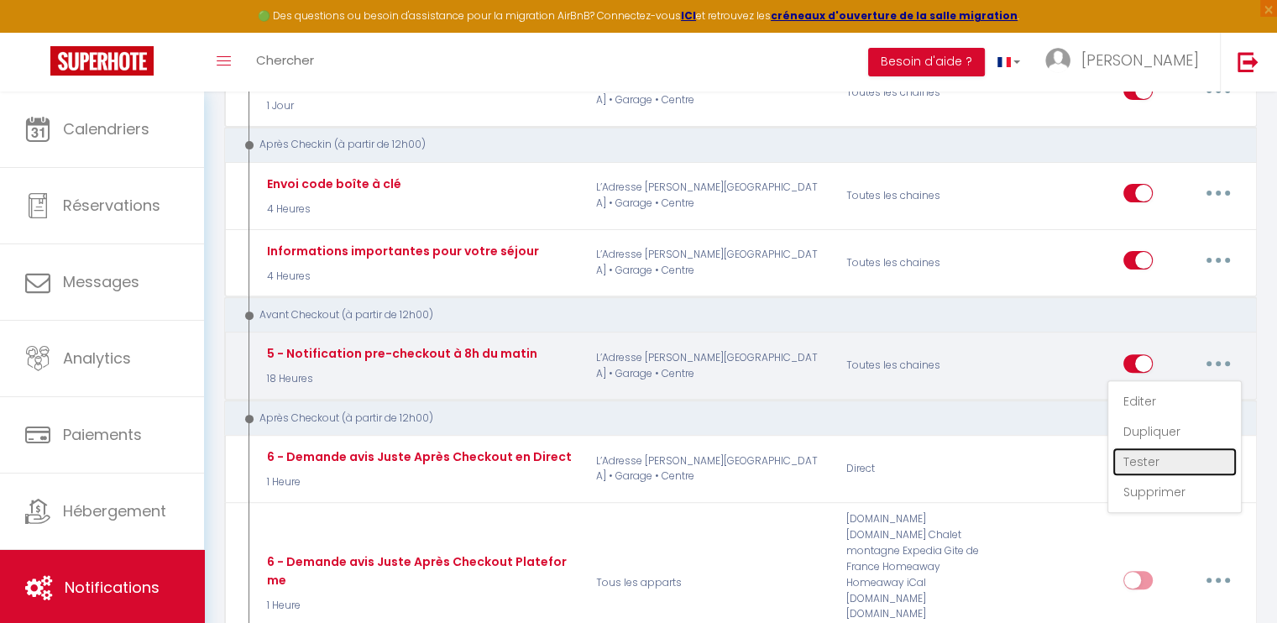
click at [1145, 453] on link "Tester" at bounding box center [1174, 461] width 124 height 29
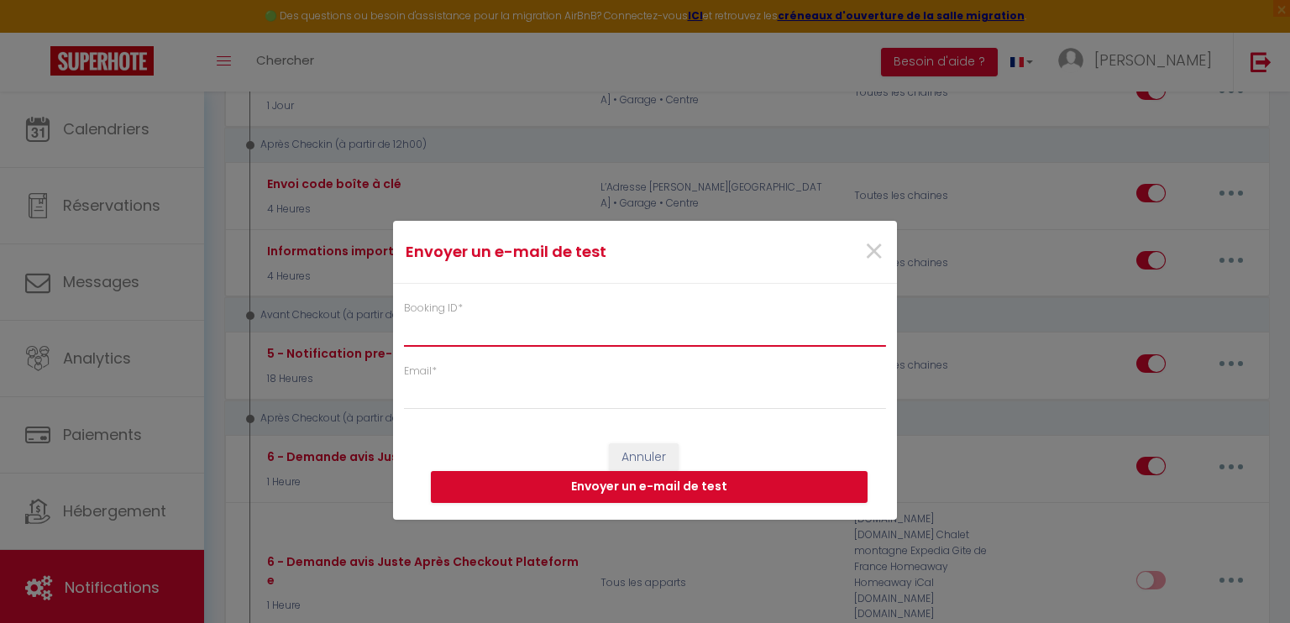
click at [427, 329] on input "Booking ID *" at bounding box center [645, 332] width 482 height 30
paste input "6711430"
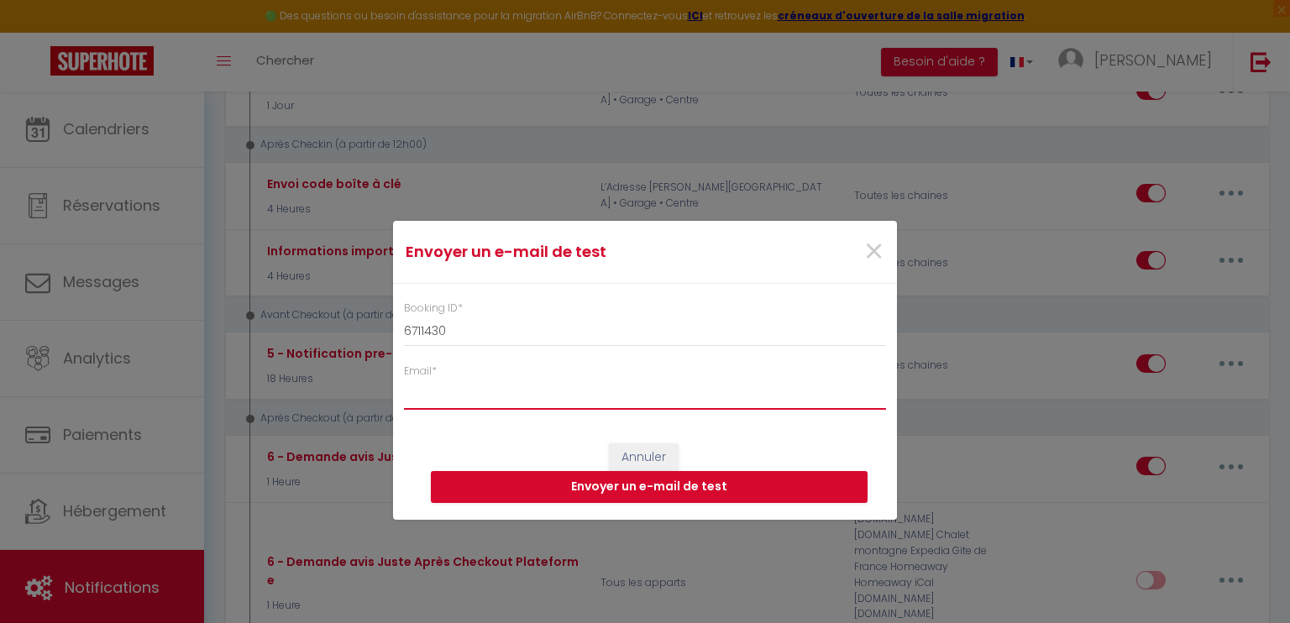
click at [434, 400] on input "Email *" at bounding box center [645, 394] width 482 height 30
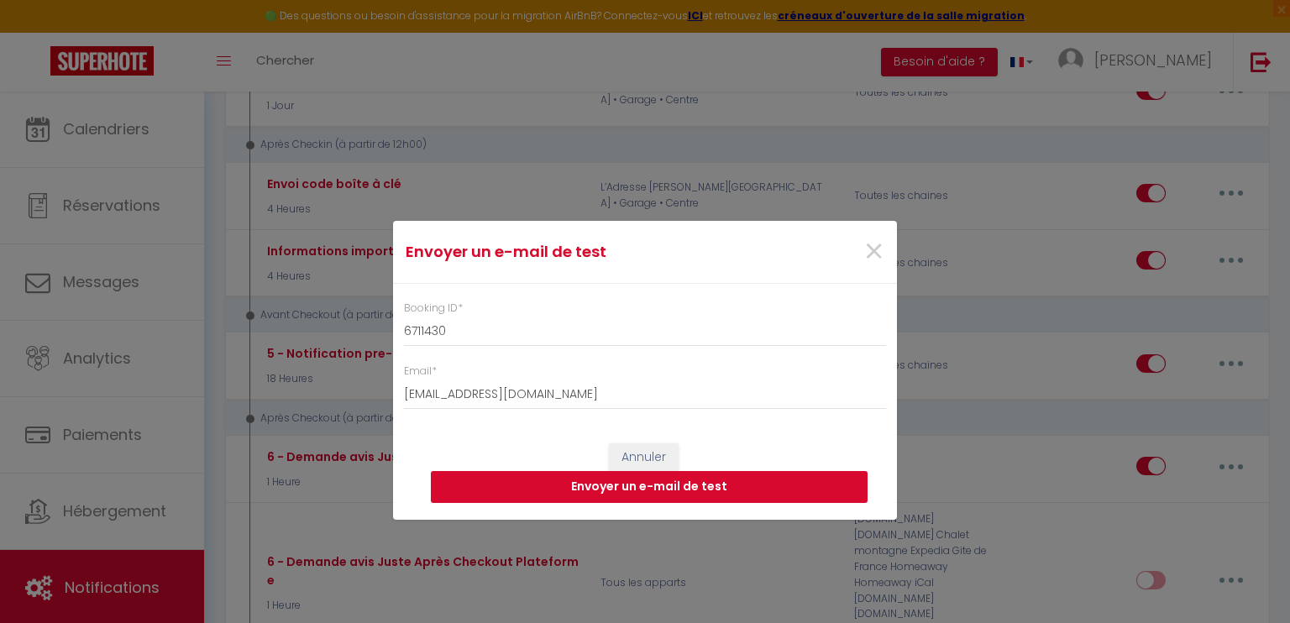
click at [668, 481] on button "Envoyer un e-mail de test" at bounding box center [649, 487] width 437 height 32
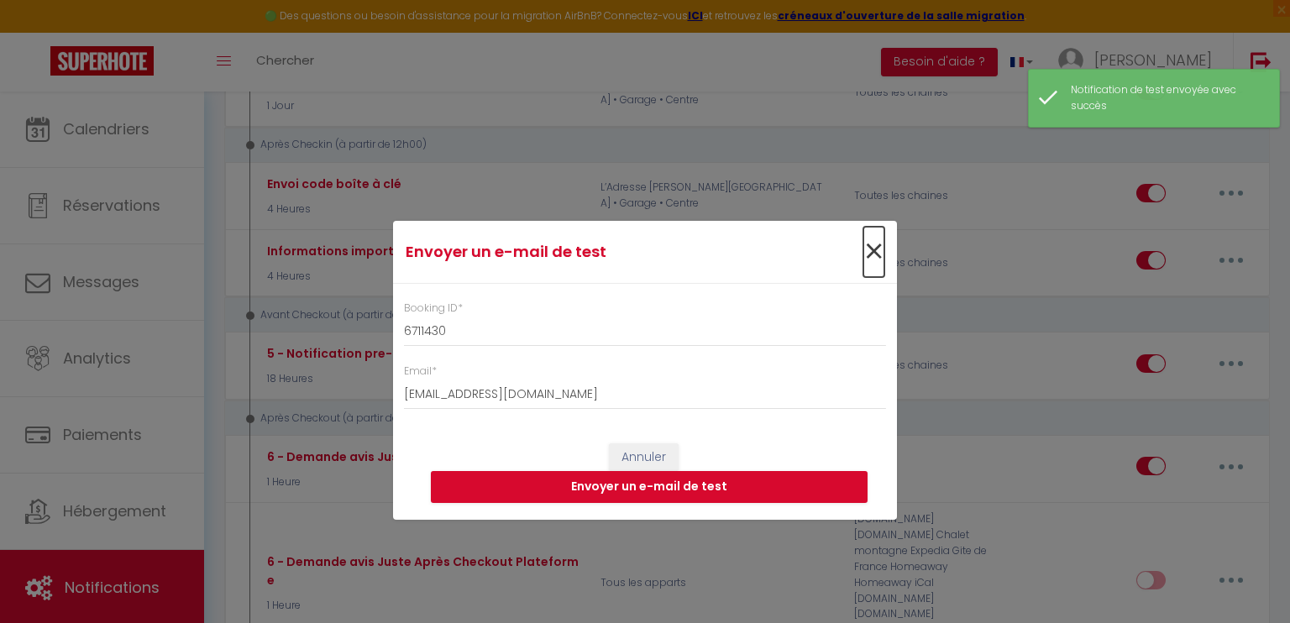
click at [866, 256] on span "×" at bounding box center [873, 252] width 21 height 50
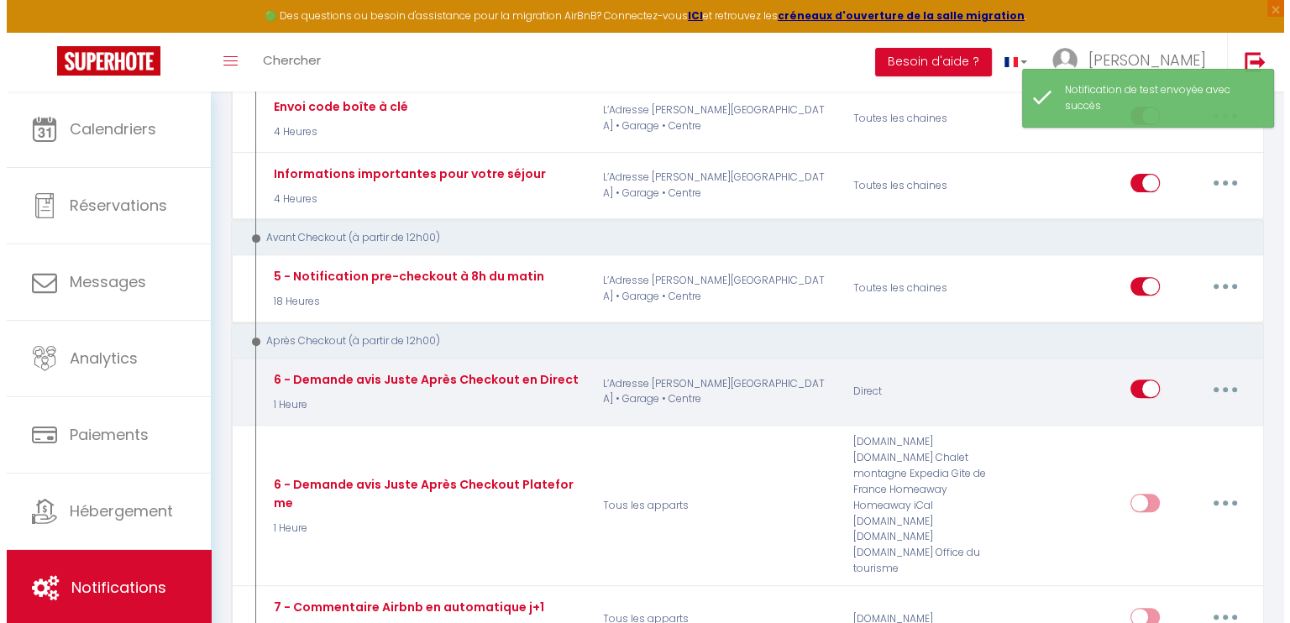
scroll to position [588, 0]
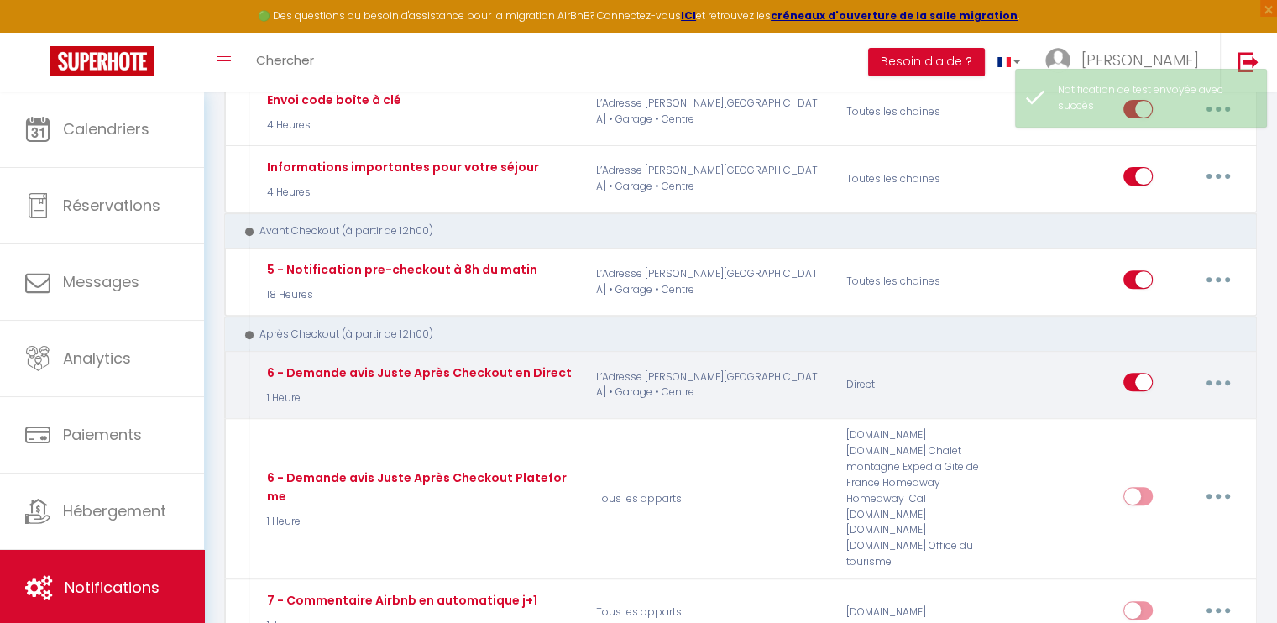
click at [1213, 369] on button "button" at bounding box center [1218, 382] width 47 height 27
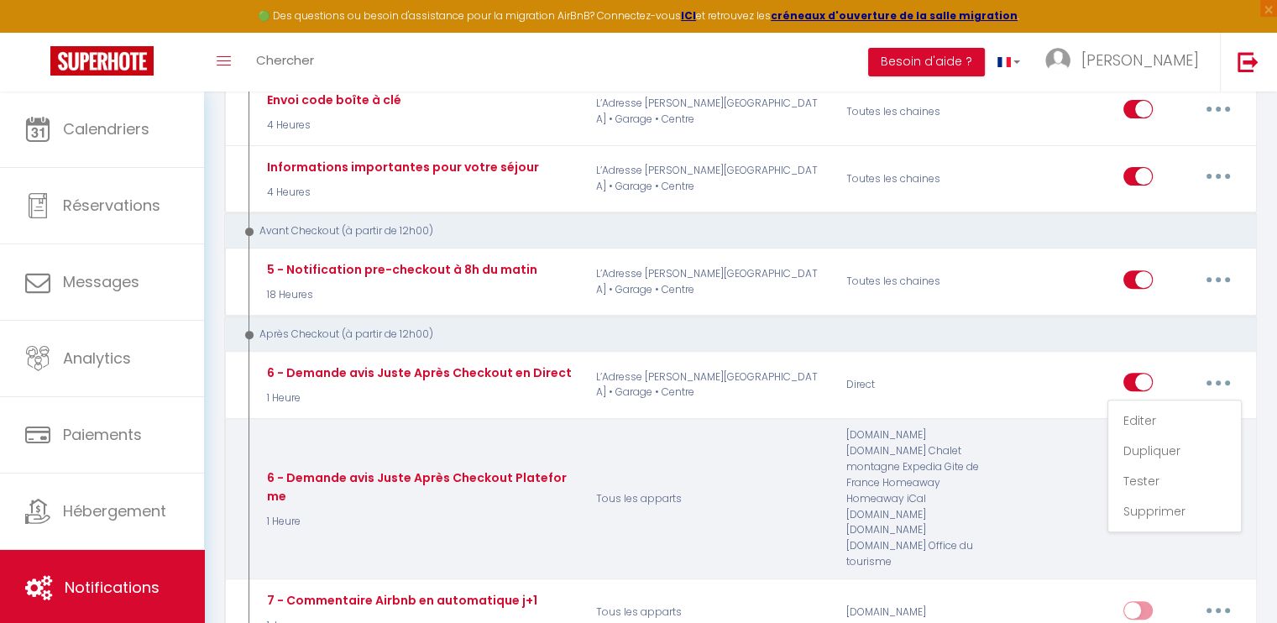
click at [1155, 426] on div "Editer Dupliquer Tester Supprimer" at bounding box center [1174, 466] width 134 height 133
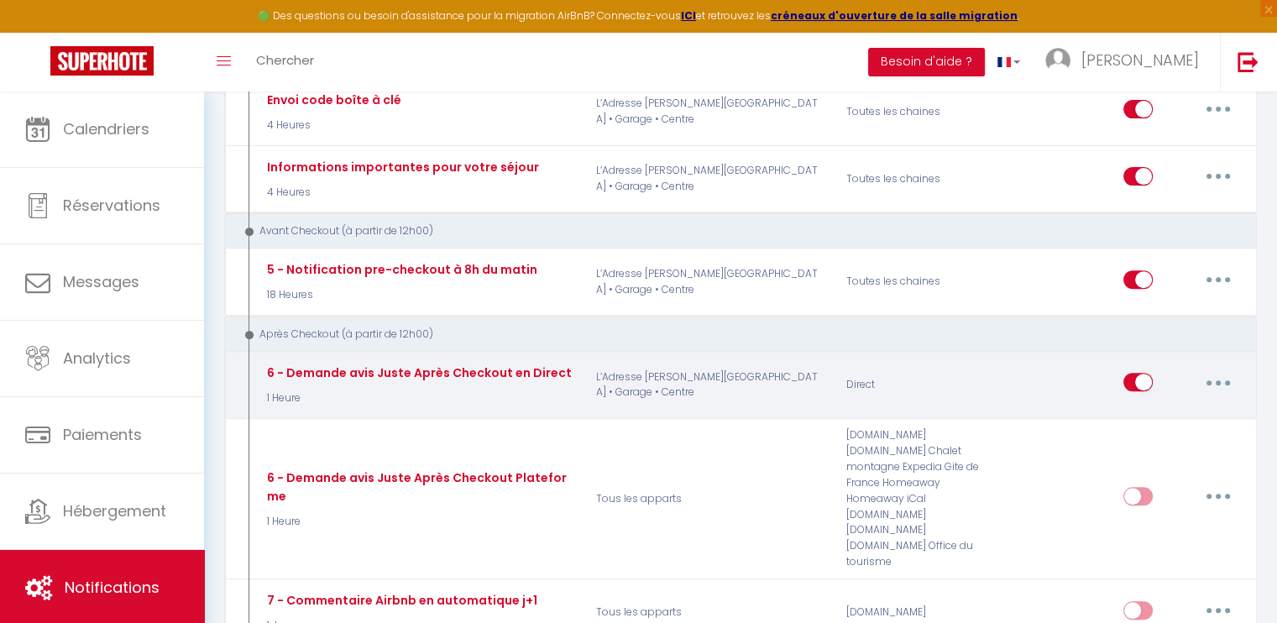
click at [1219, 380] on icon "button" at bounding box center [1218, 382] width 5 height 5
click at [1154, 415] on link "Editer" at bounding box center [1174, 420] width 124 height 29
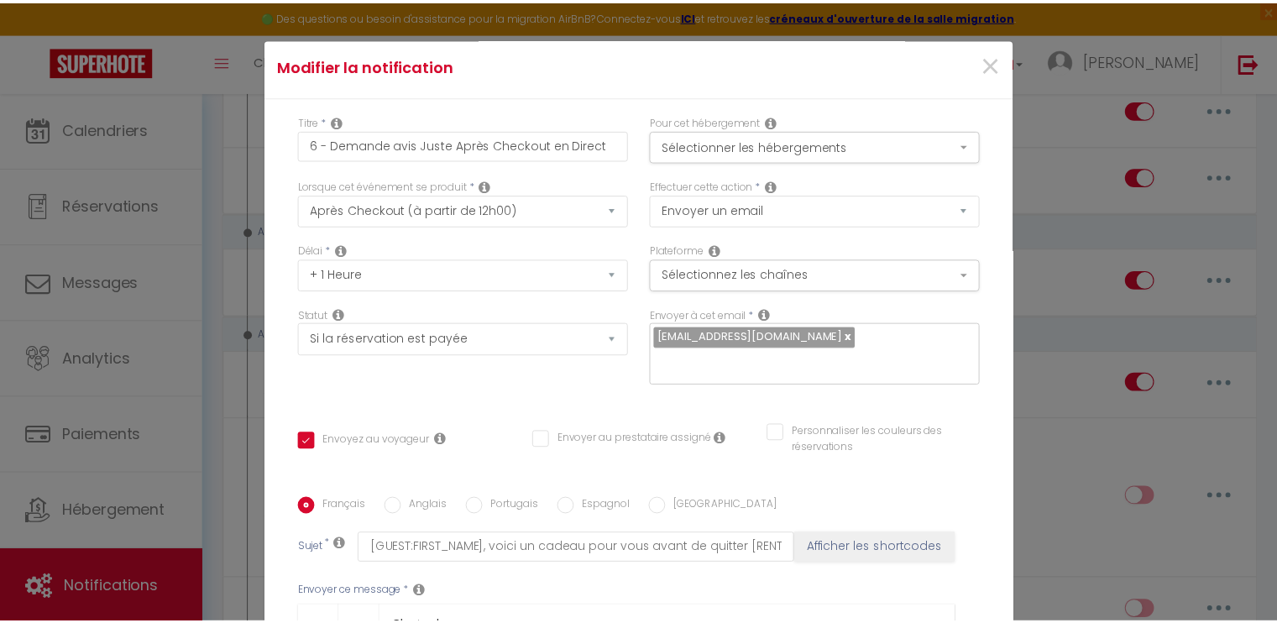
scroll to position [0, 0]
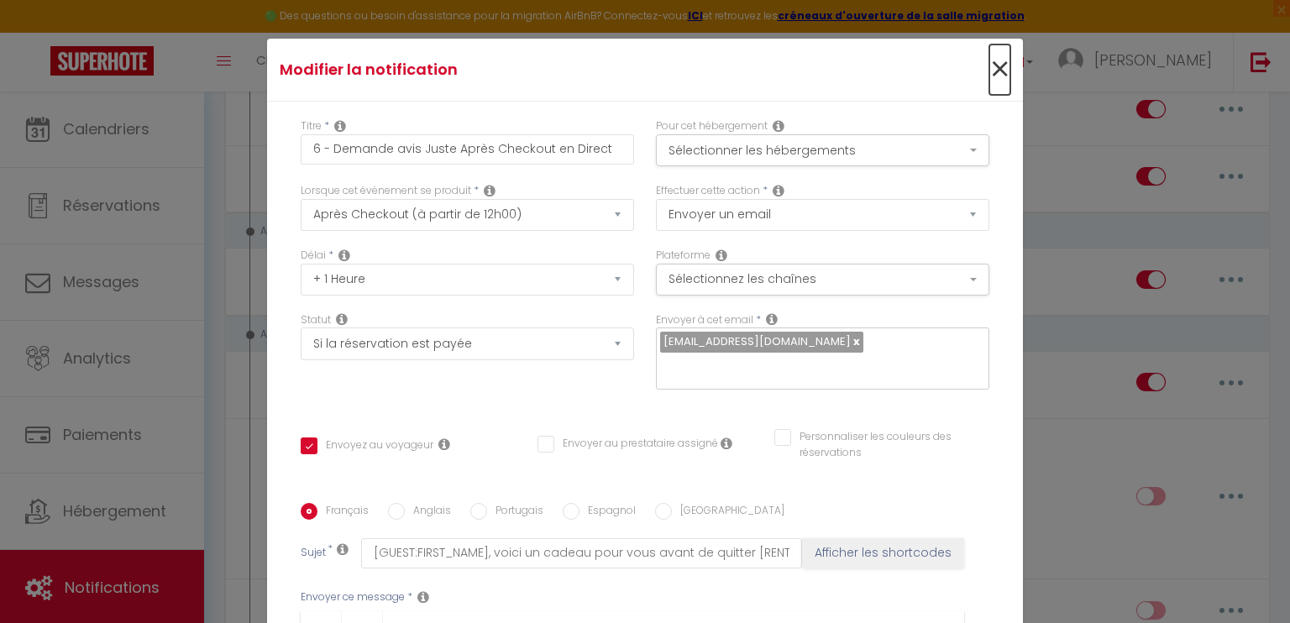
click at [989, 69] on span "×" at bounding box center [999, 69] width 21 height 50
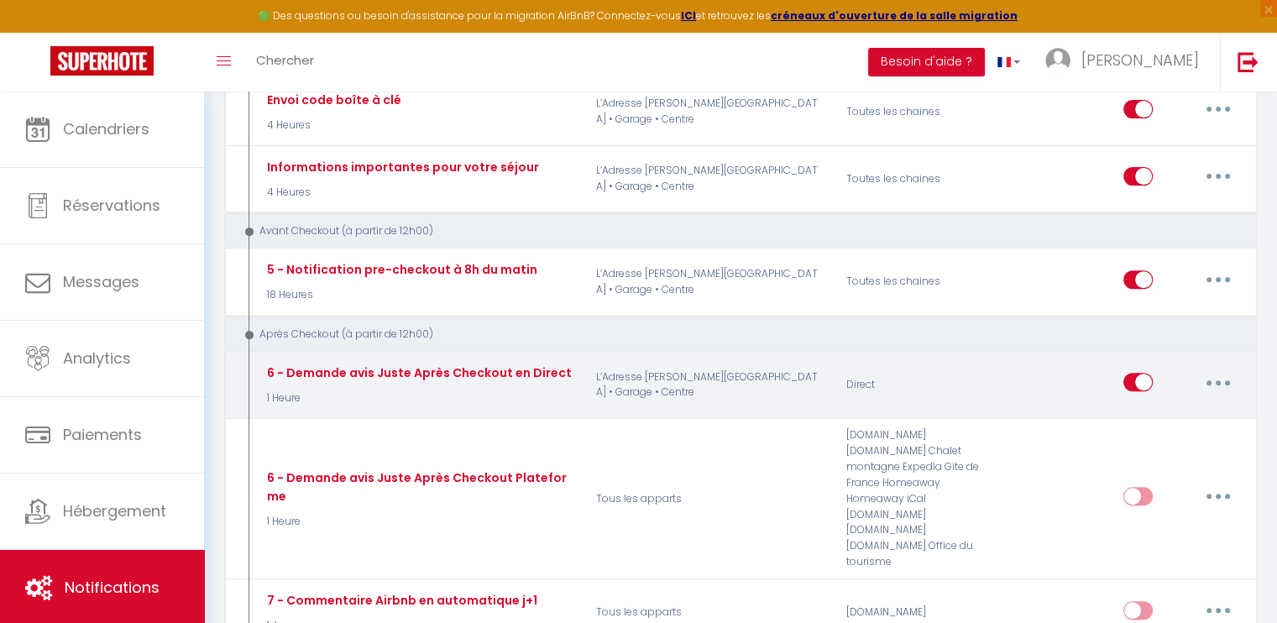
click at [1212, 374] on button "button" at bounding box center [1218, 382] width 47 height 27
click at [1138, 470] on link "Tester" at bounding box center [1174, 481] width 124 height 29
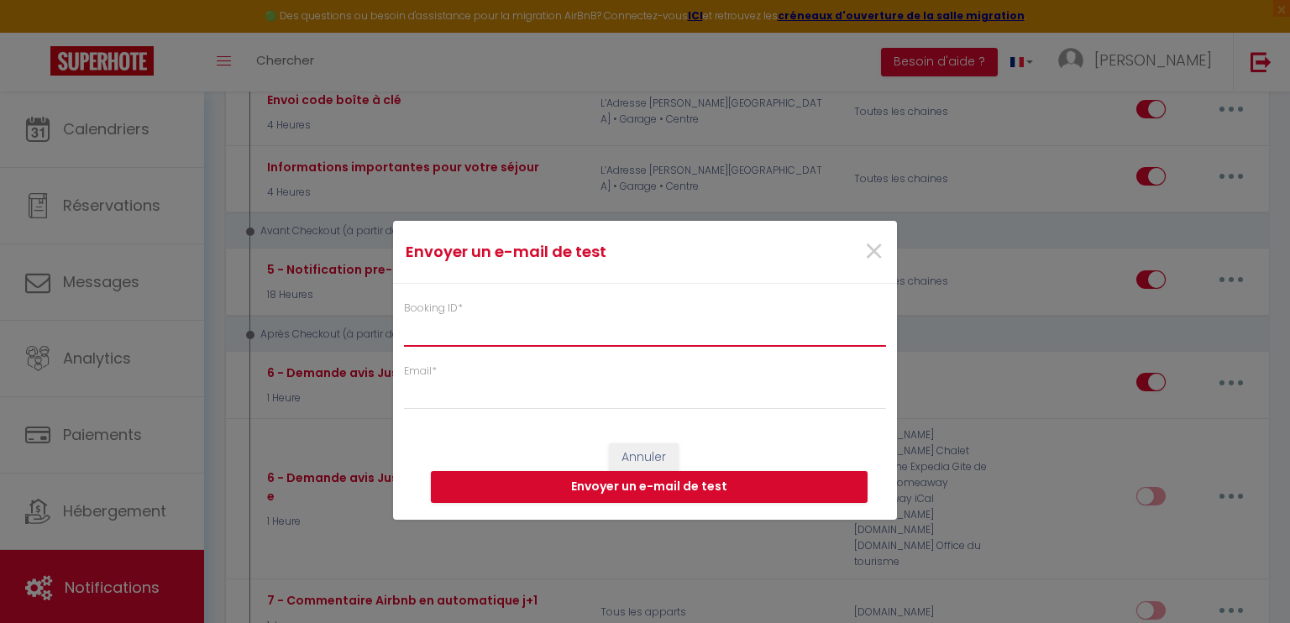
click at [460, 344] on input "Booking ID *" at bounding box center [645, 332] width 482 height 30
paste input "6711430"
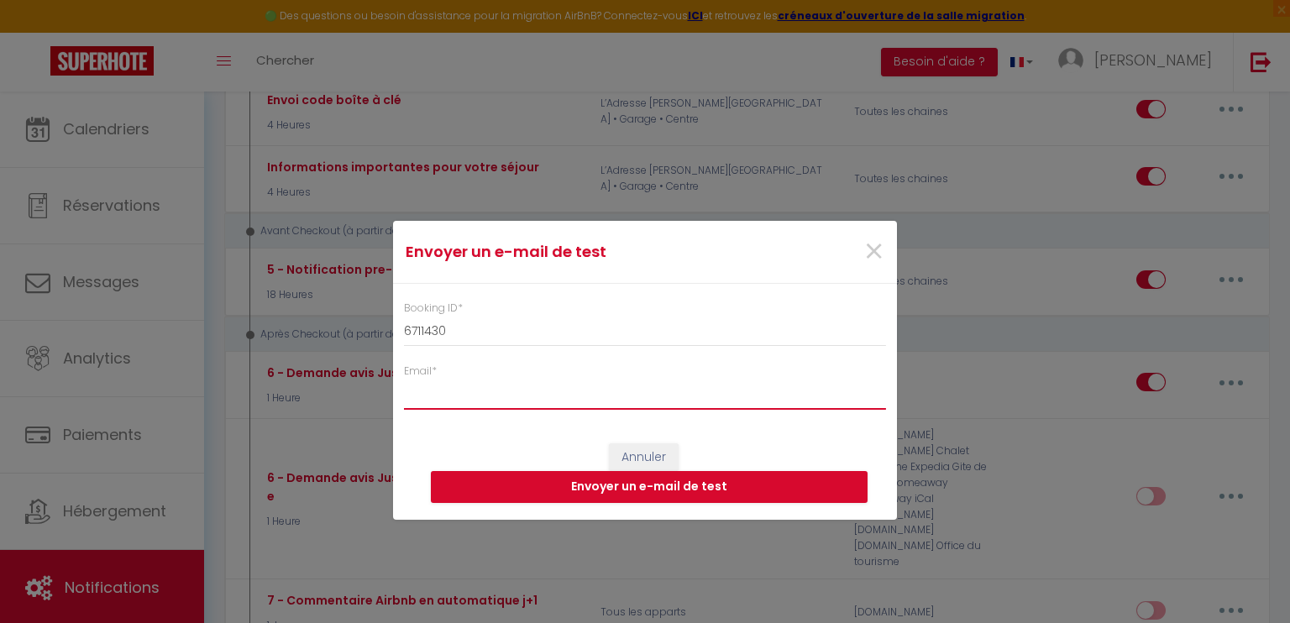
click at [454, 394] on input "Email *" at bounding box center [645, 394] width 482 height 30
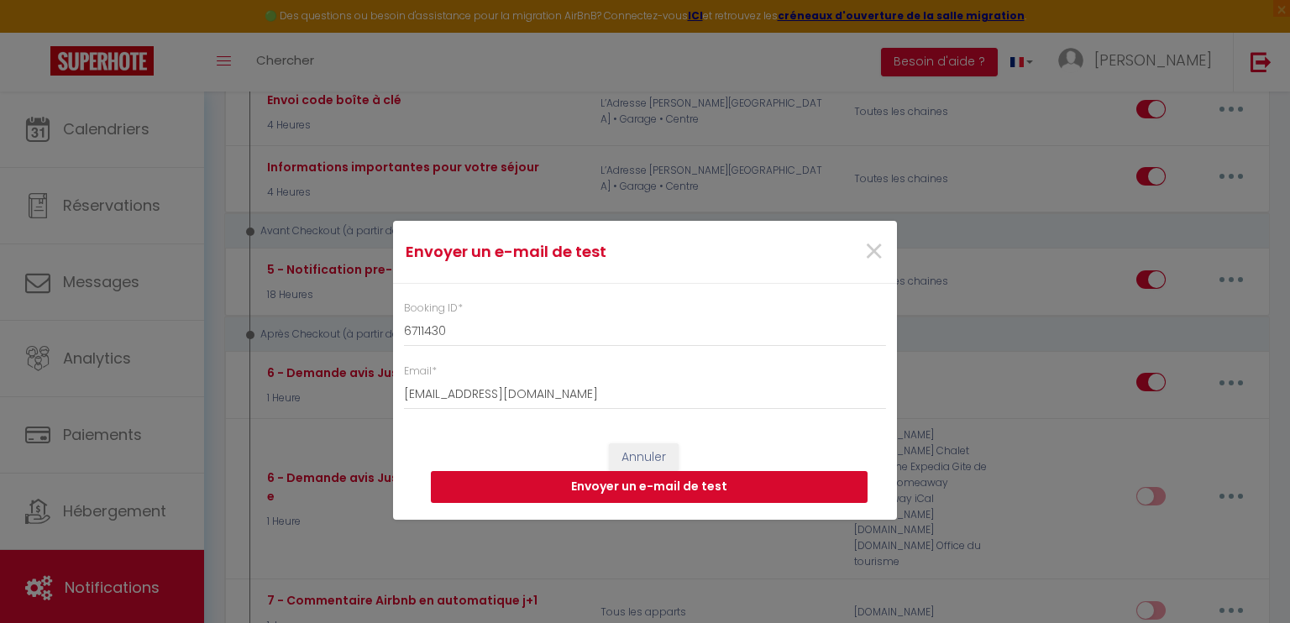
click at [707, 480] on button "Envoyer un e-mail de test" at bounding box center [649, 487] width 437 height 32
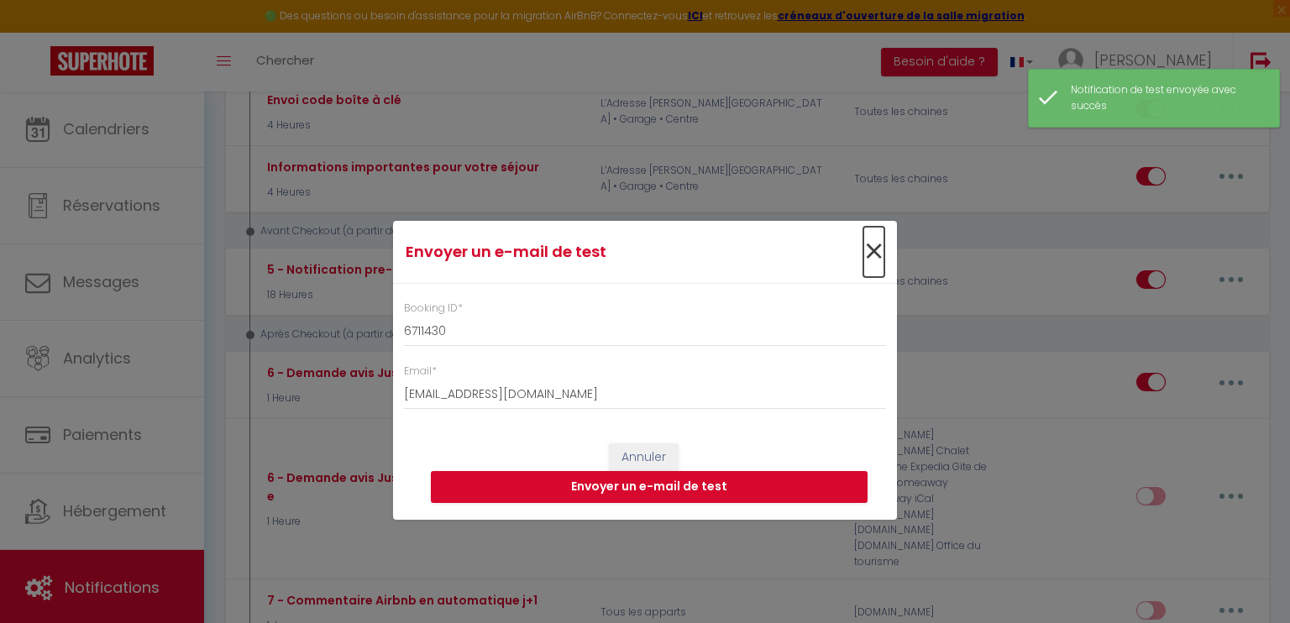
click at [865, 254] on span "×" at bounding box center [873, 252] width 21 height 50
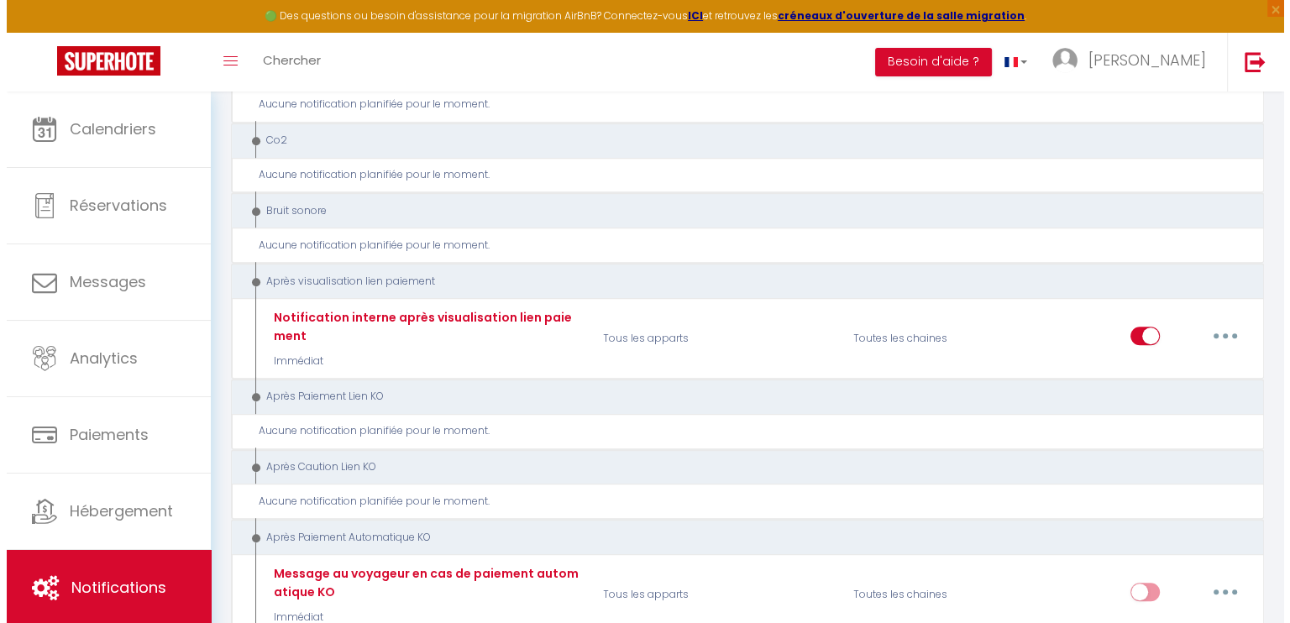
scroll to position [1232, 0]
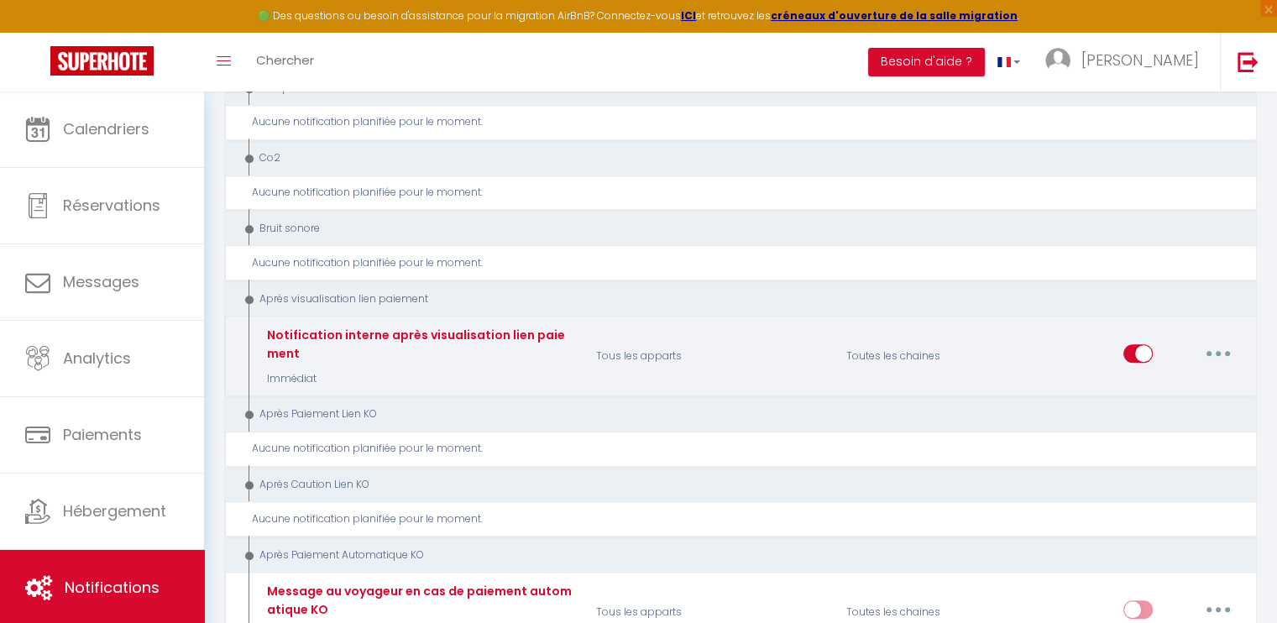
click at [1212, 340] on button "button" at bounding box center [1218, 353] width 47 height 27
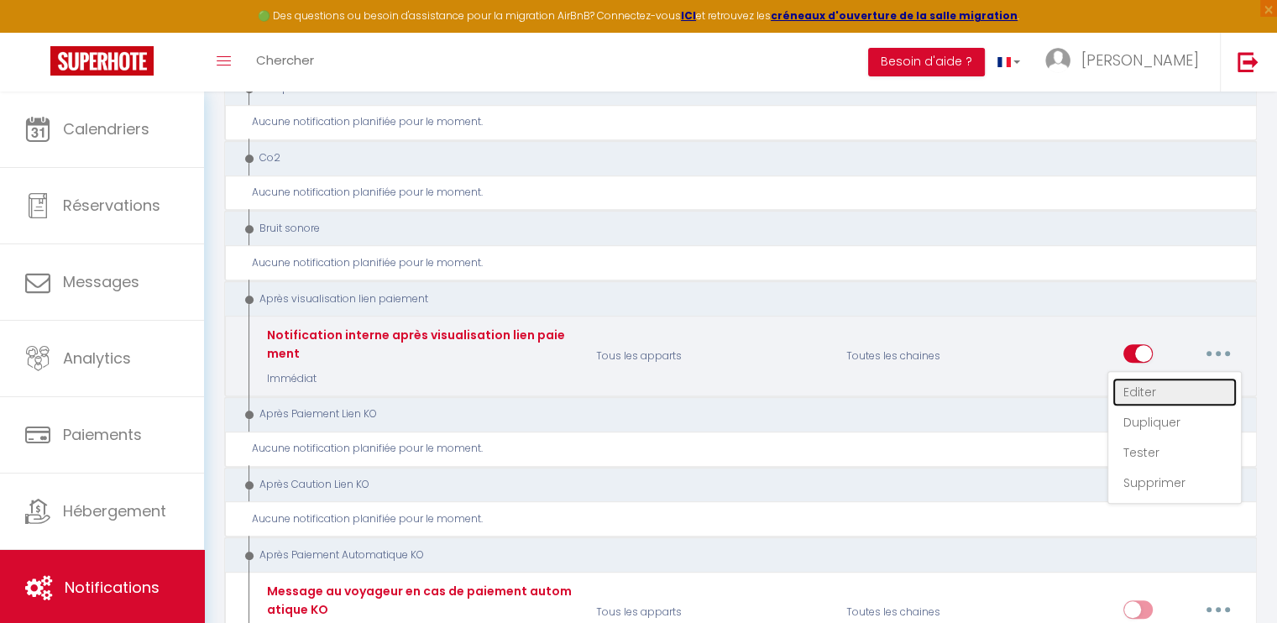
click at [1172, 378] on link "Editer" at bounding box center [1174, 392] width 124 height 29
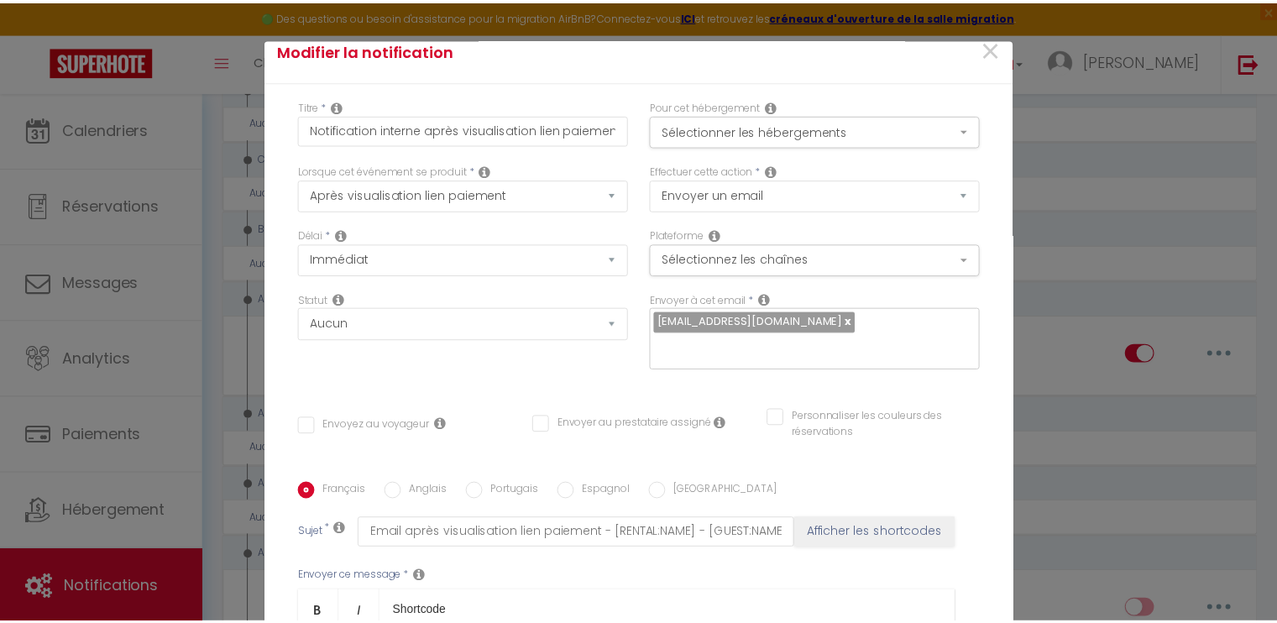
scroll to position [0, 0]
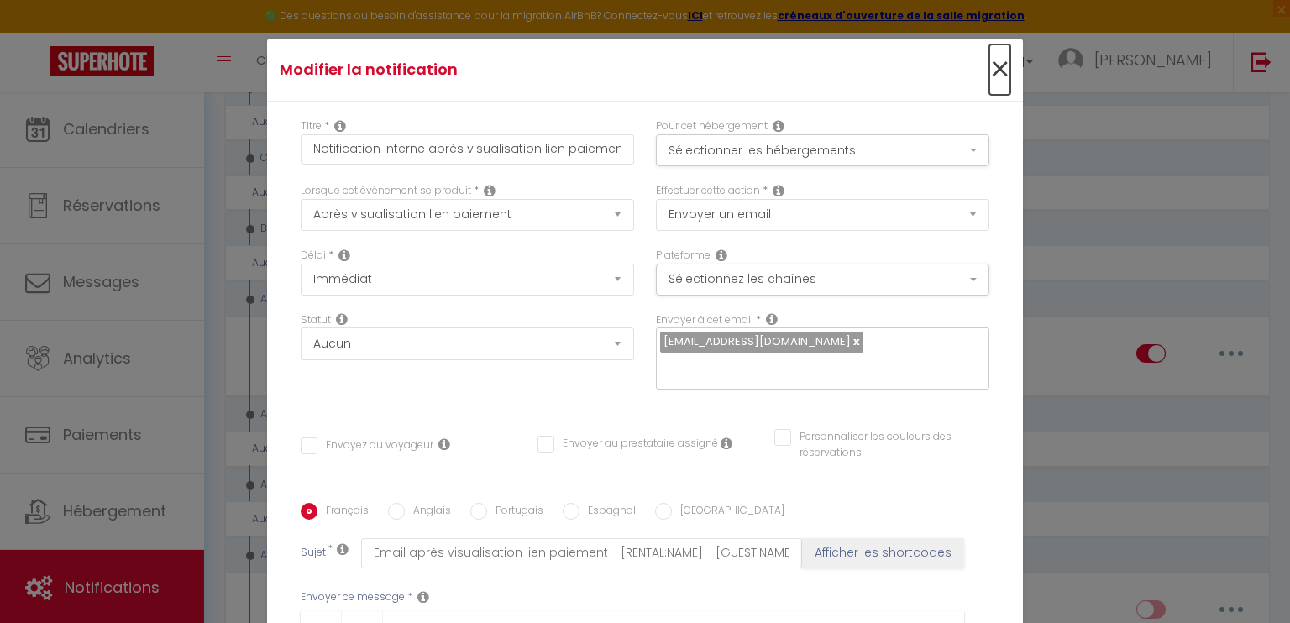
click at [989, 68] on span "×" at bounding box center [999, 69] width 21 height 50
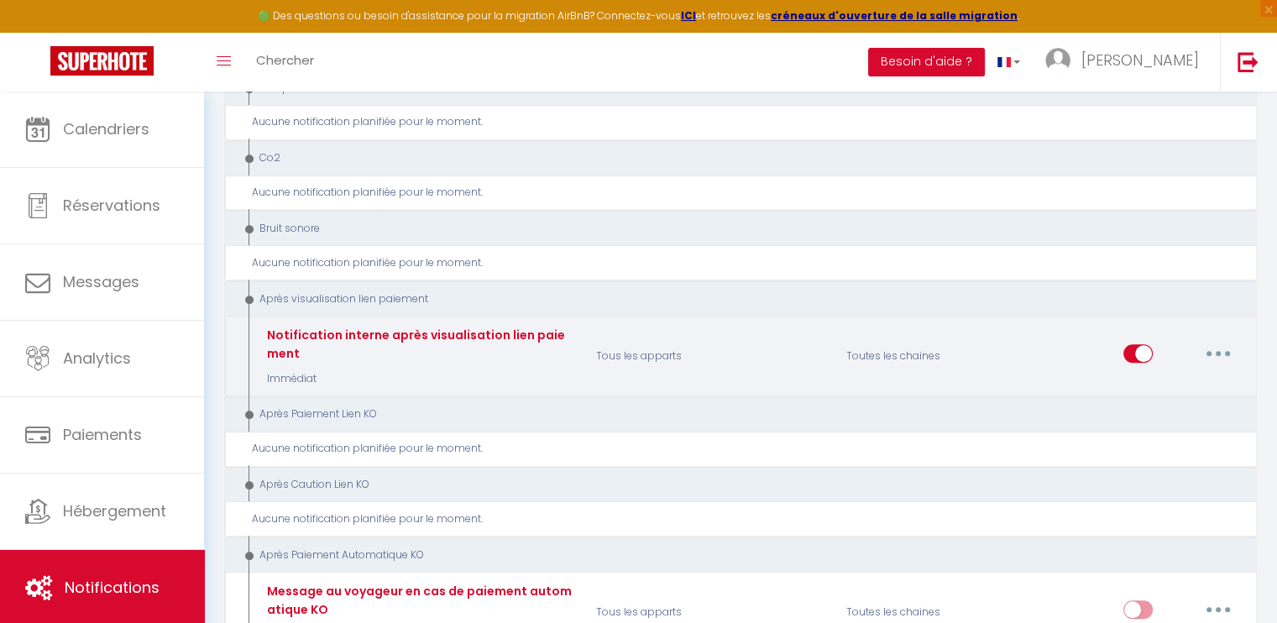
click at [1228, 340] on button "button" at bounding box center [1218, 353] width 47 height 27
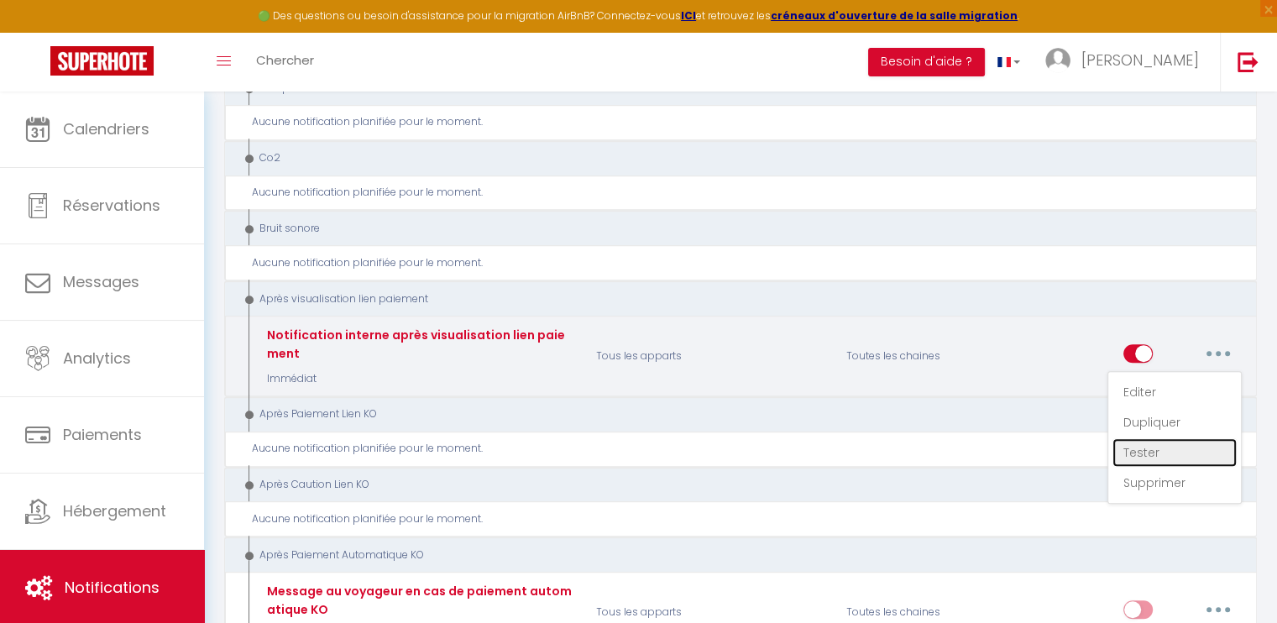
click at [1154, 438] on link "Tester" at bounding box center [1174, 452] width 124 height 29
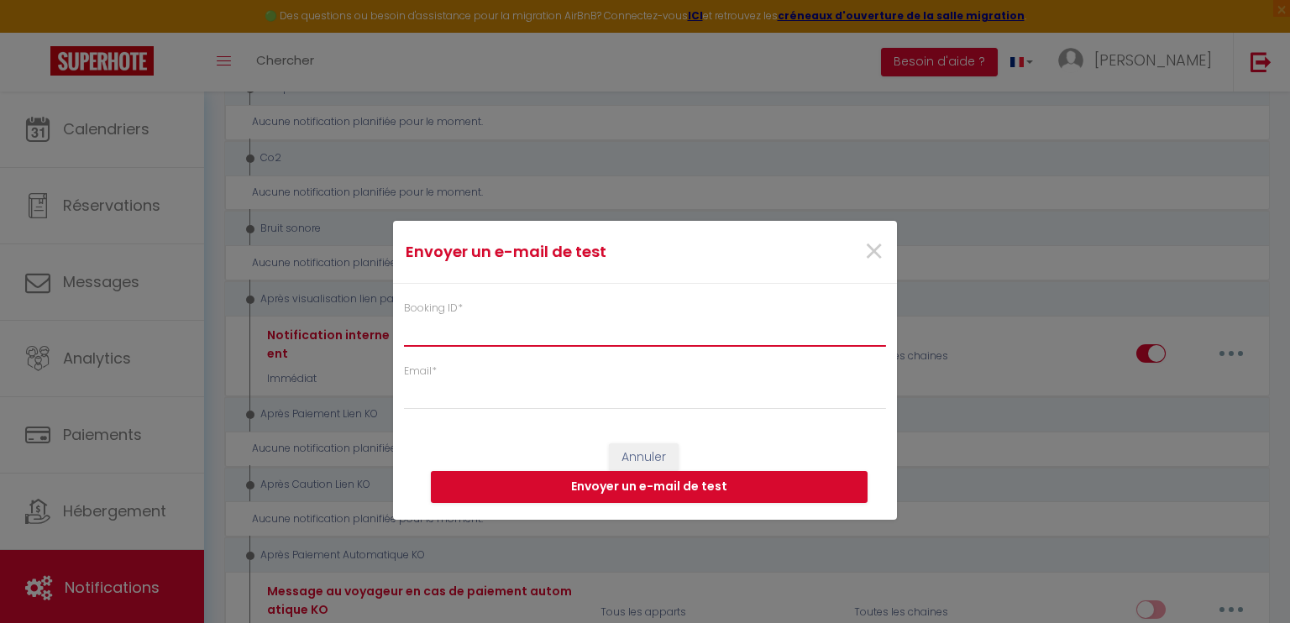
click at [571, 327] on input "Booking ID *" at bounding box center [645, 332] width 482 height 30
paste input "6711430"
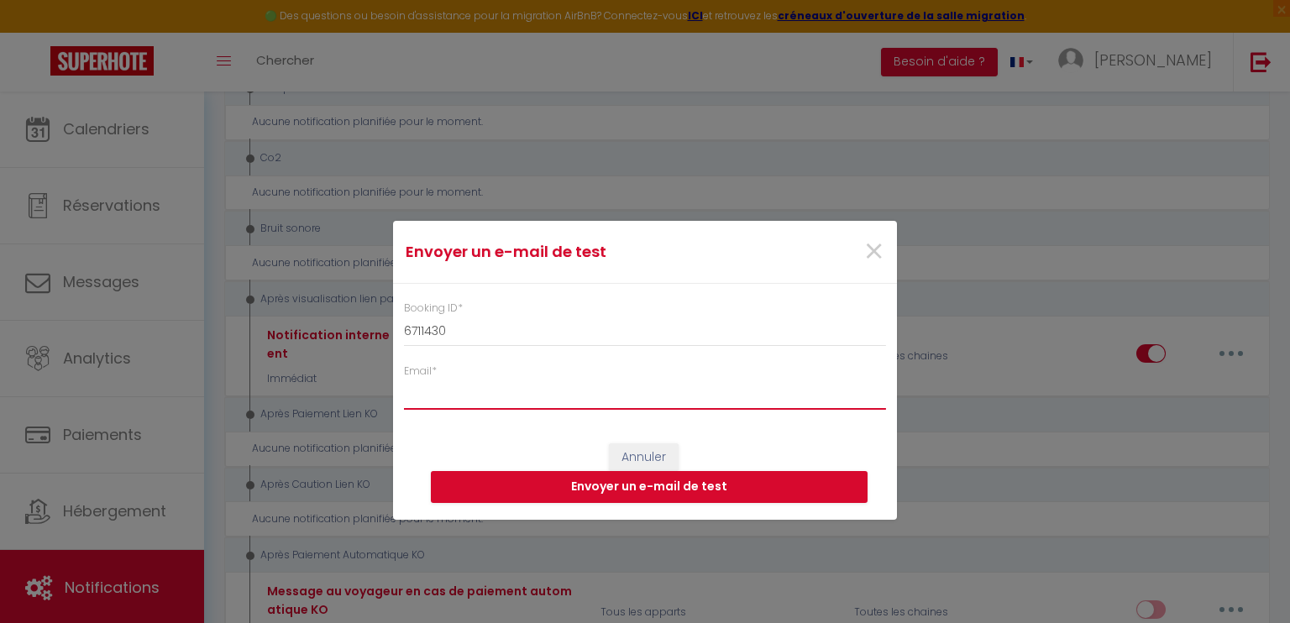
click at [437, 395] on input "Email *" at bounding box center [645, 394] width 482 height 30
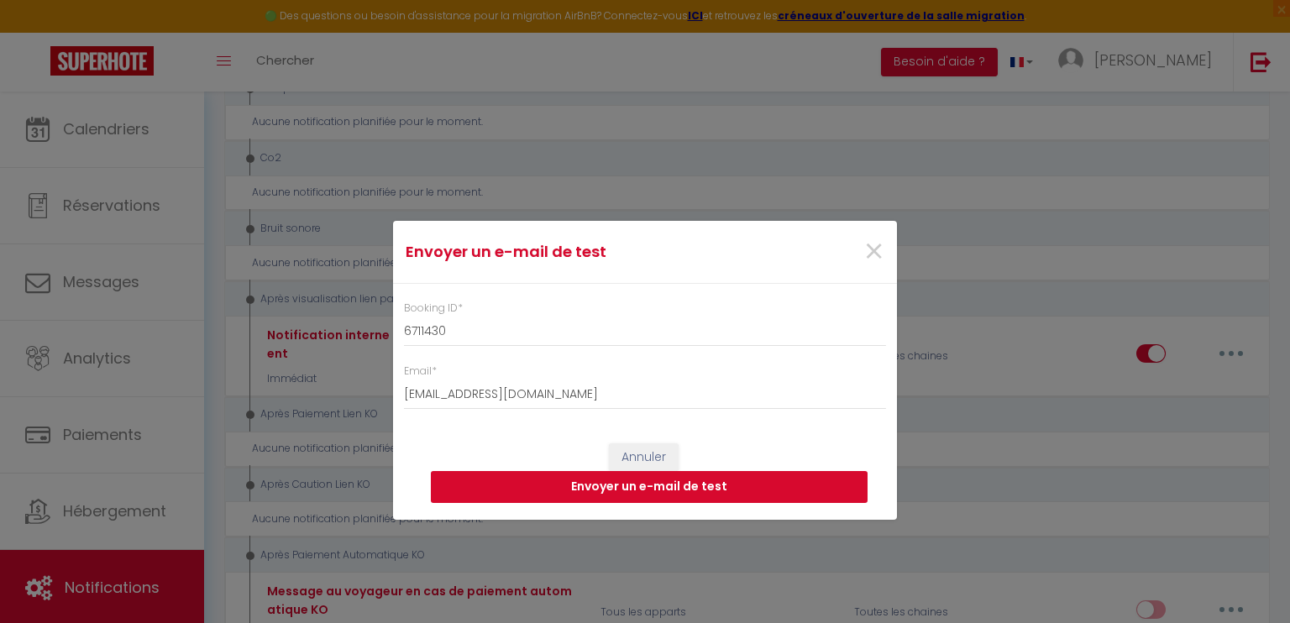
click at [633, 493] on button "Envoyer un e-mail de test" at bounding box center [649, 487] width 437 height 32
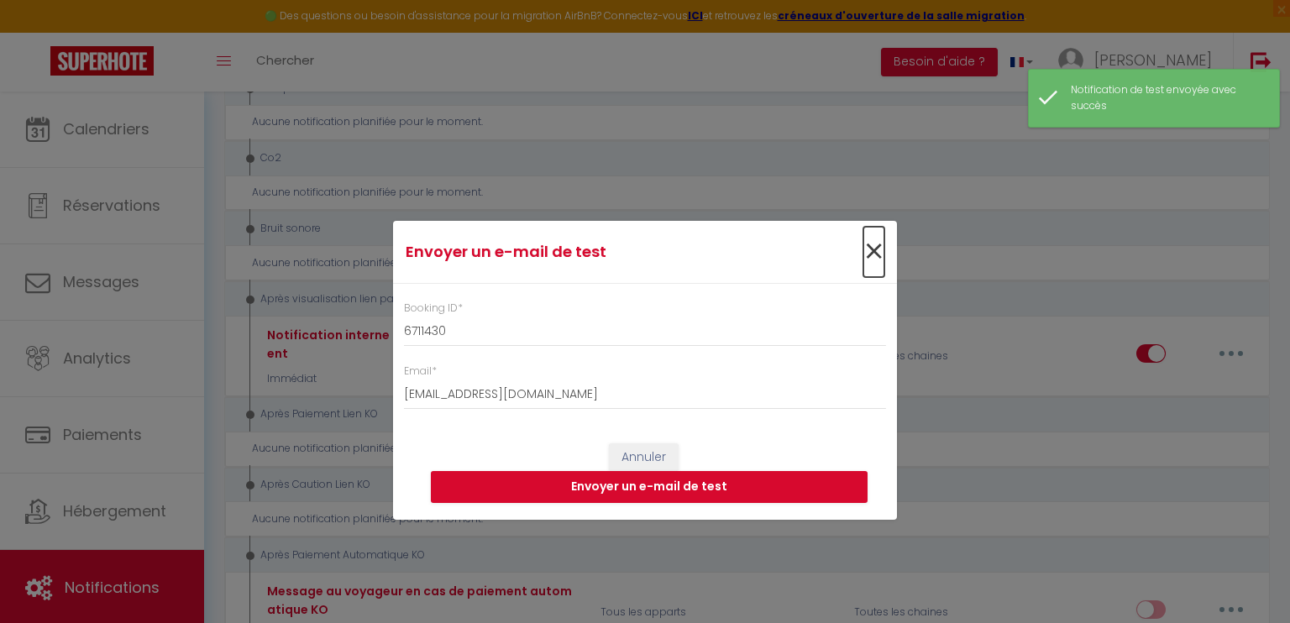
click at [873, 250] on span "×" at bounding box center [873, 252] width 21 height 50
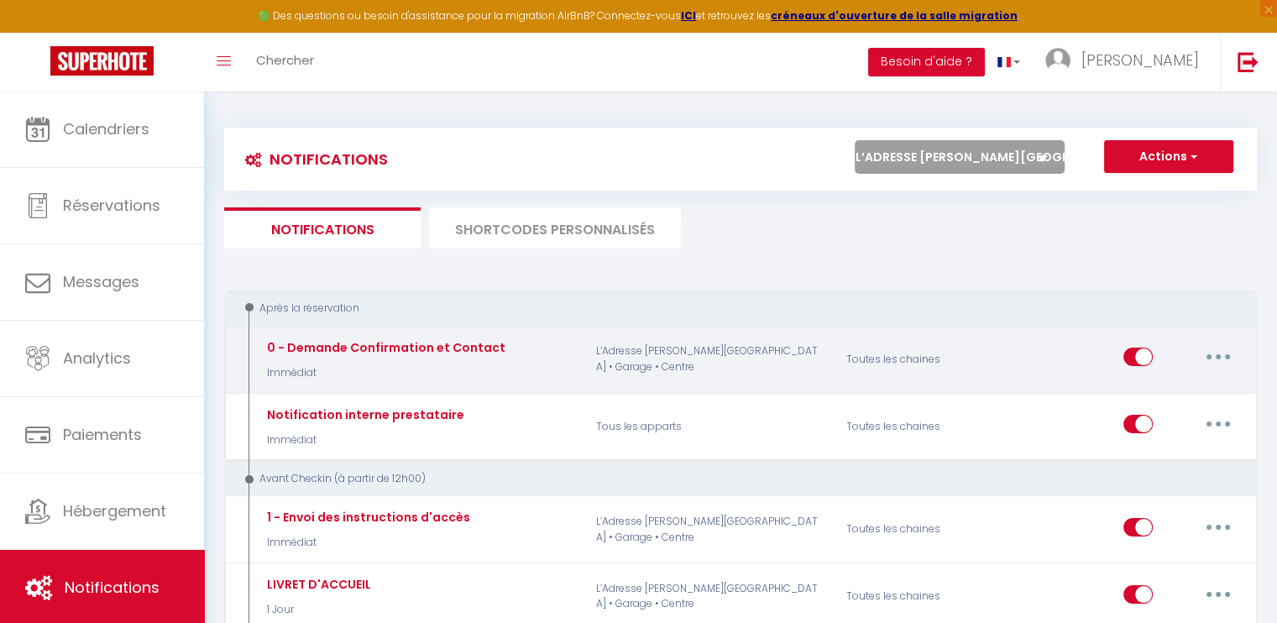
click at [1225, 352] on button "button" at bounding box center [1218, 356] width 47 height 27
click at [1143, 390] on link "Editer" at bounding box center [1174, 395] width 124 height 29
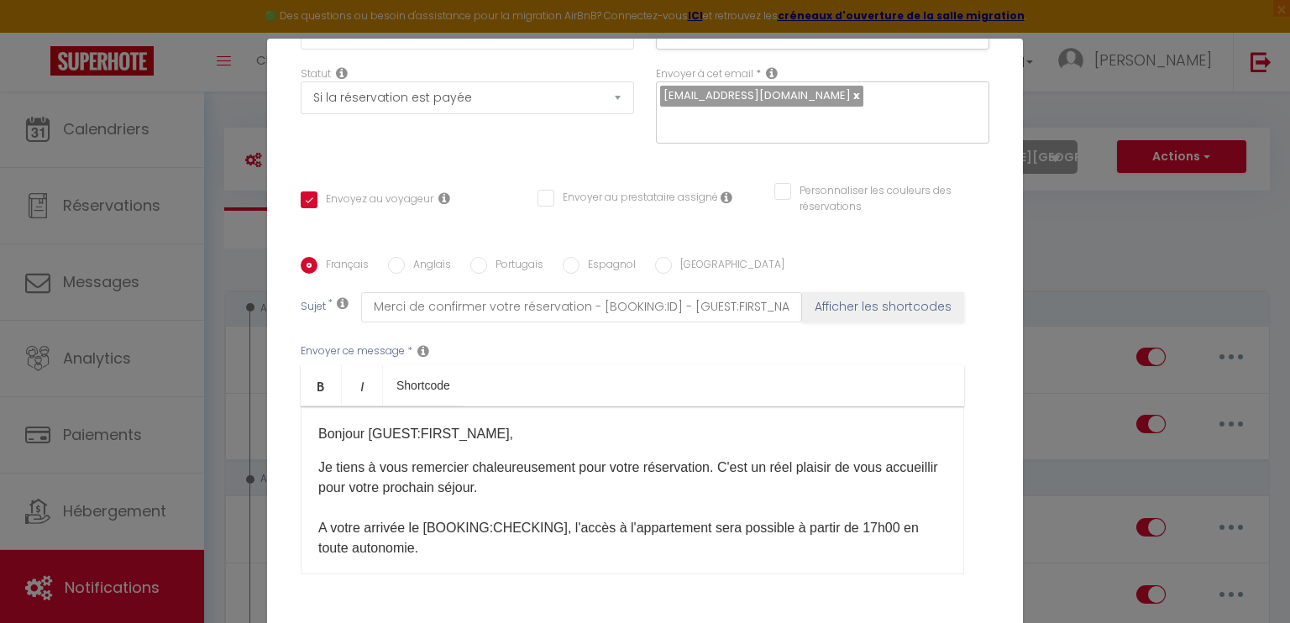
scroll to position [168, 0]
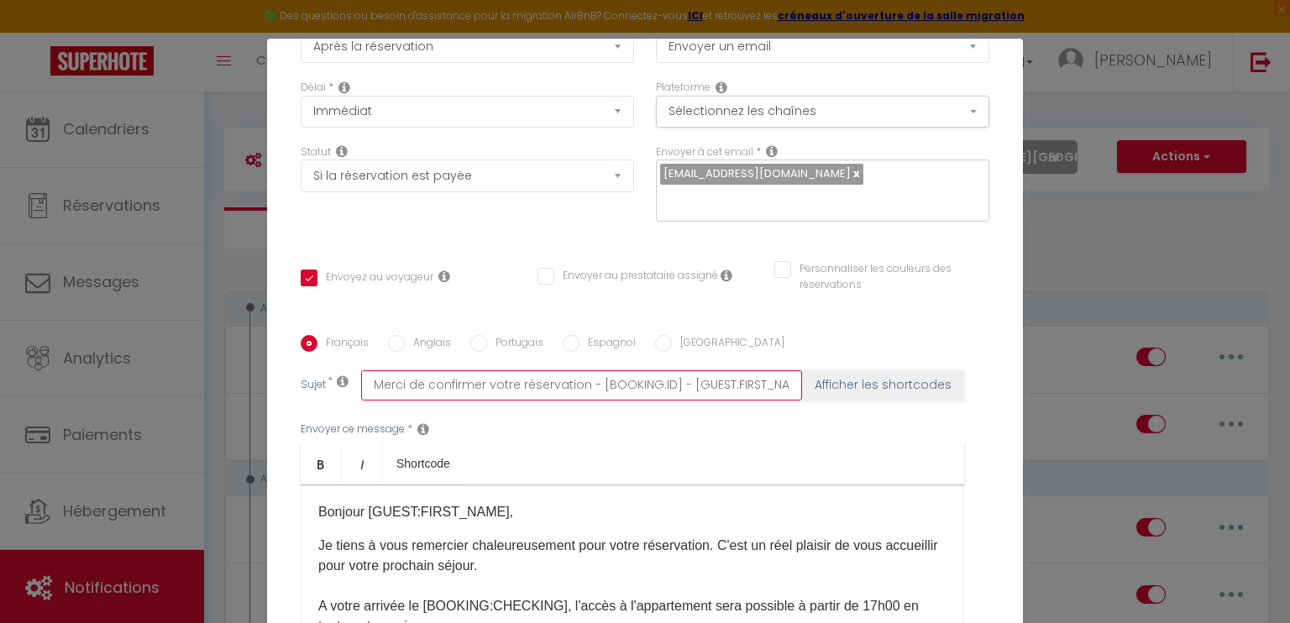
click at [574, 386] on input "Merci de confirmer votre réservation - [BOOKING:ID] - [GUEST:FIRST_NAME] [GUEST…" at bounding box center [581, 385] width 441 height 30
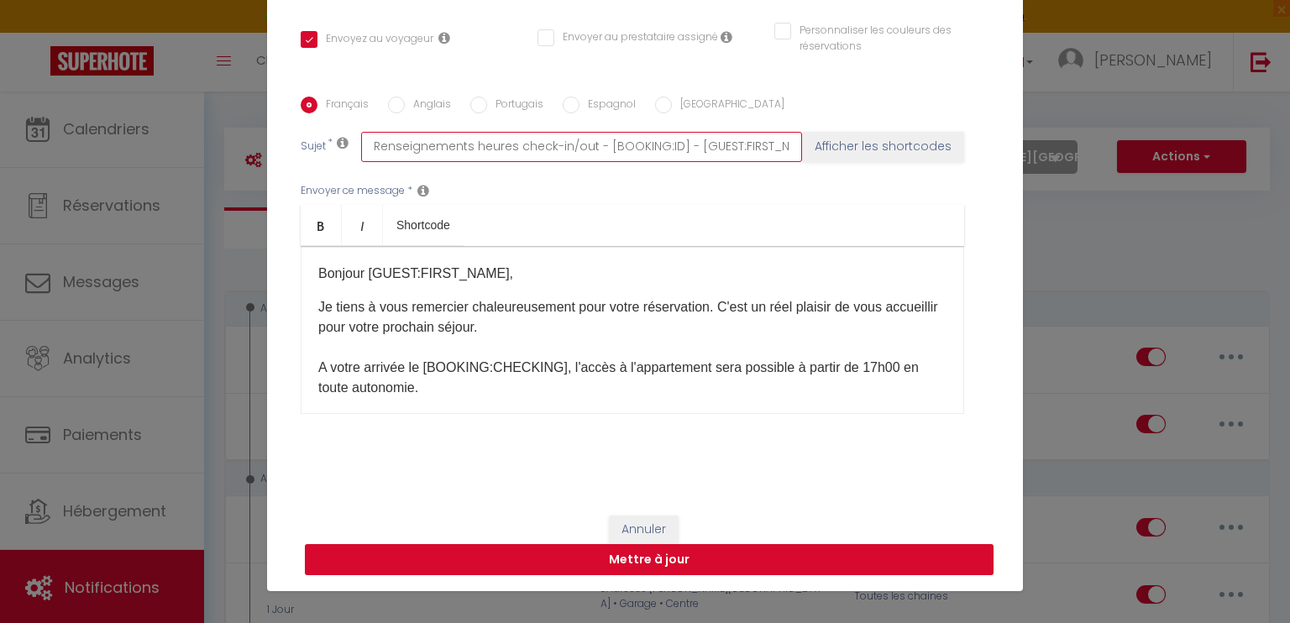
scroll to position [76, 0]
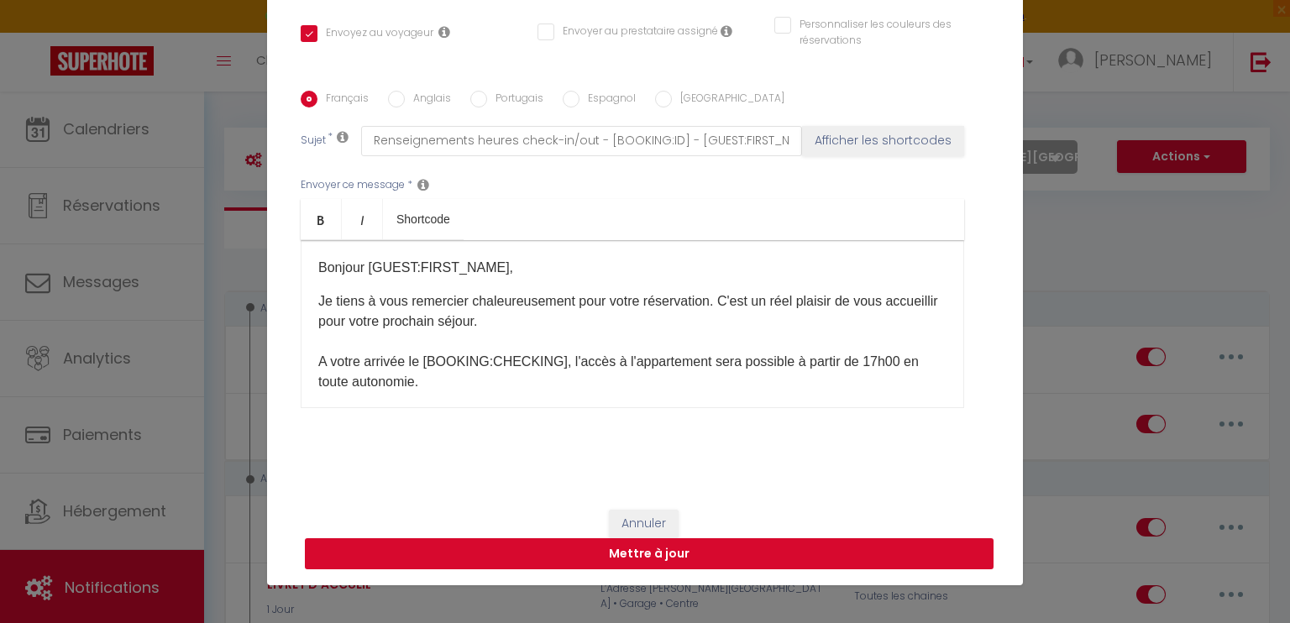
click at [692, 542] on button "Mettre à jour" at bounding box center [649, 554] width 688 height 32
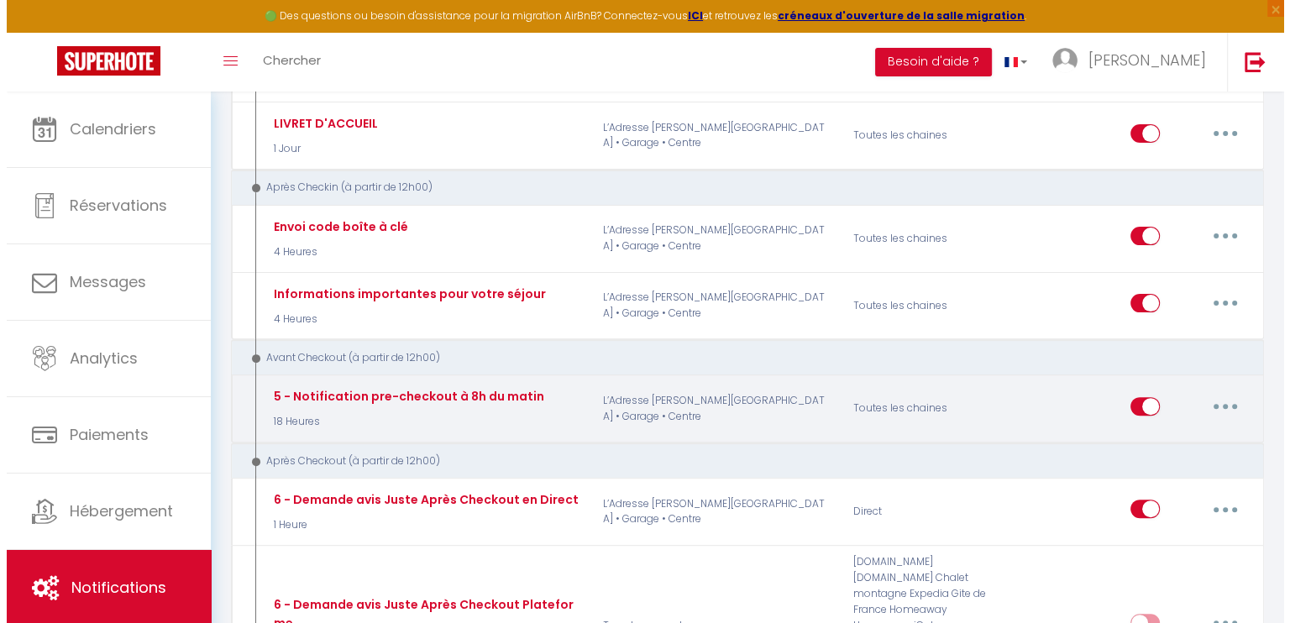
scroll to position [504, 0]
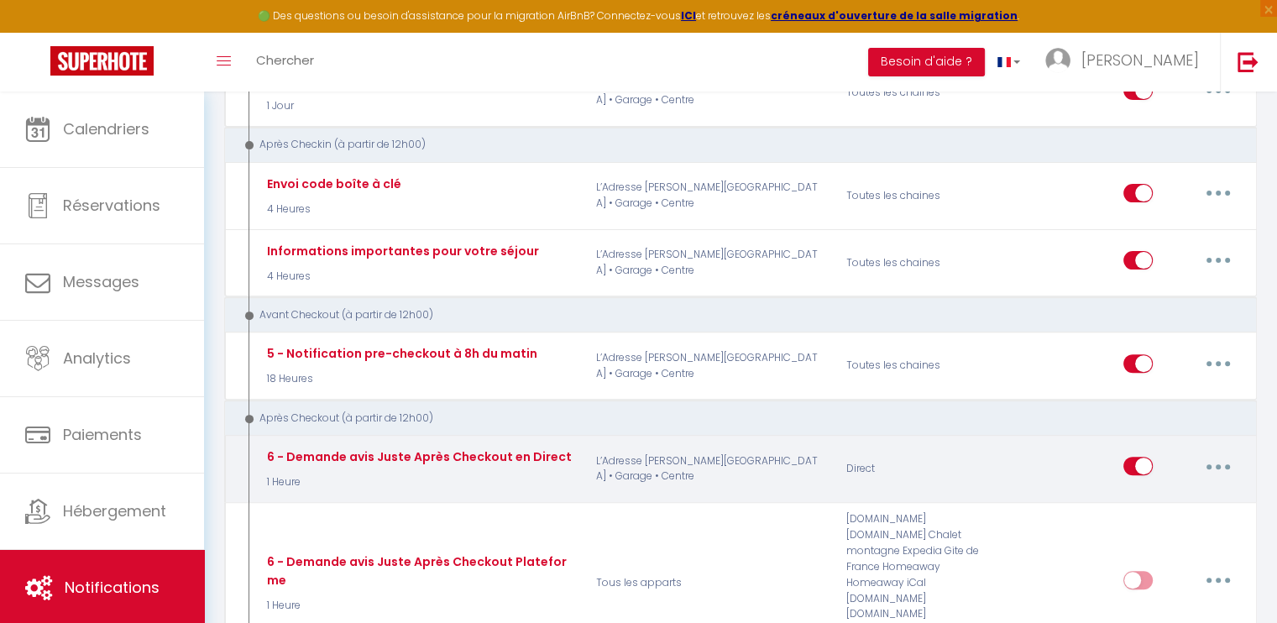
click at [1211, 453] on button "button" at bounding box center [1218, 466] width 47 height 27
click at [1153, 490] on link "Editer" at bounding box center [1174, 504] width 124 height 29
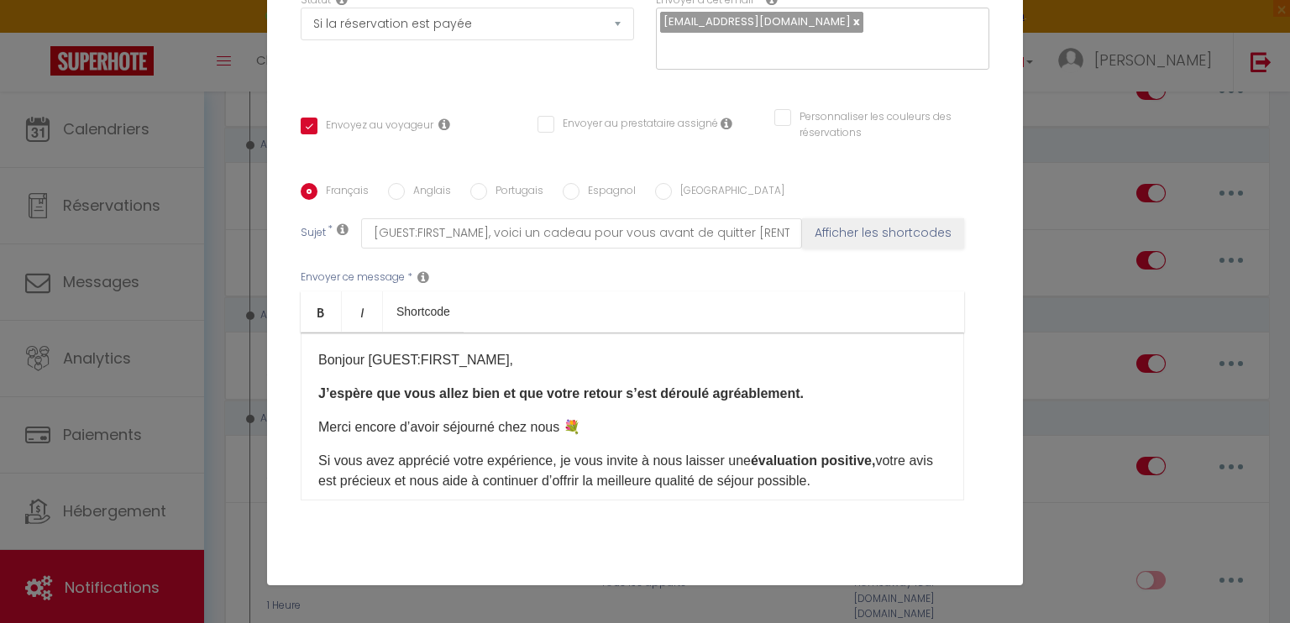
scroll to position [235, 0]
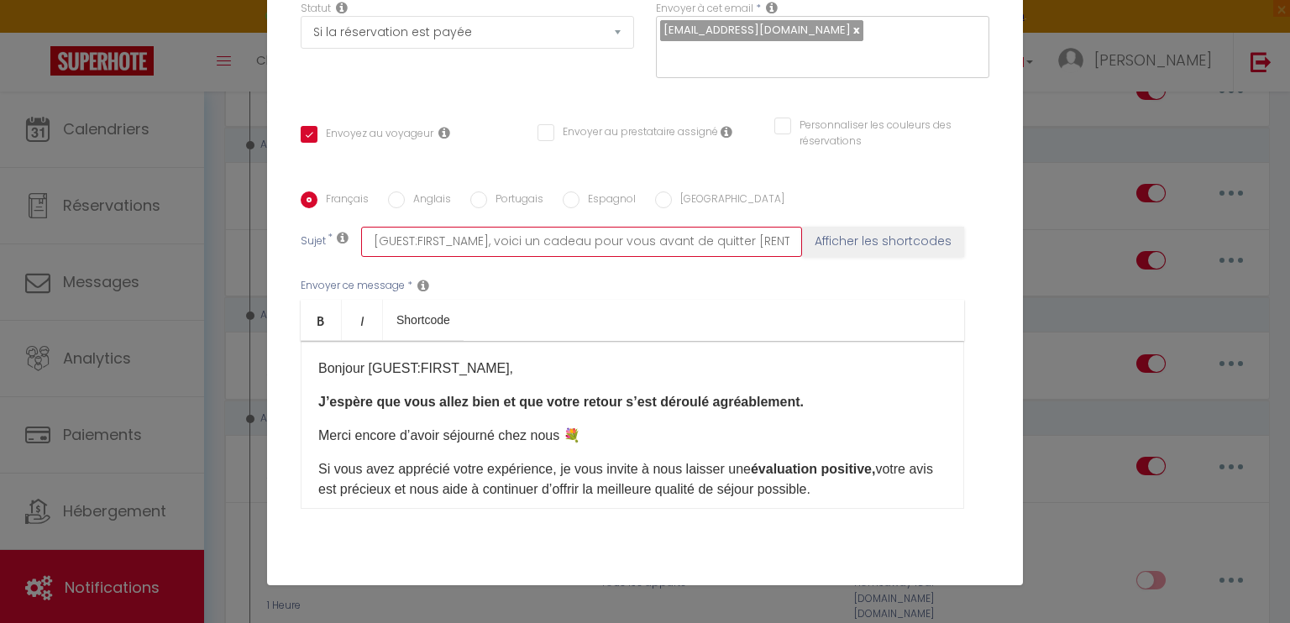
click at [730, 239] on input "[GUEST:FIRST_NAME], voici un cadeau pour vous avant de quitter [RENTAL:CITY]" at bounding box center [581, 242] width 441 height 30
click at [736, 240] on input "[GUEST:FIRST_NAME], voici un cadeau pour vous avant de quitter [RENTAL:CITY]" at bounding box center [581, 242] width 441 height 30
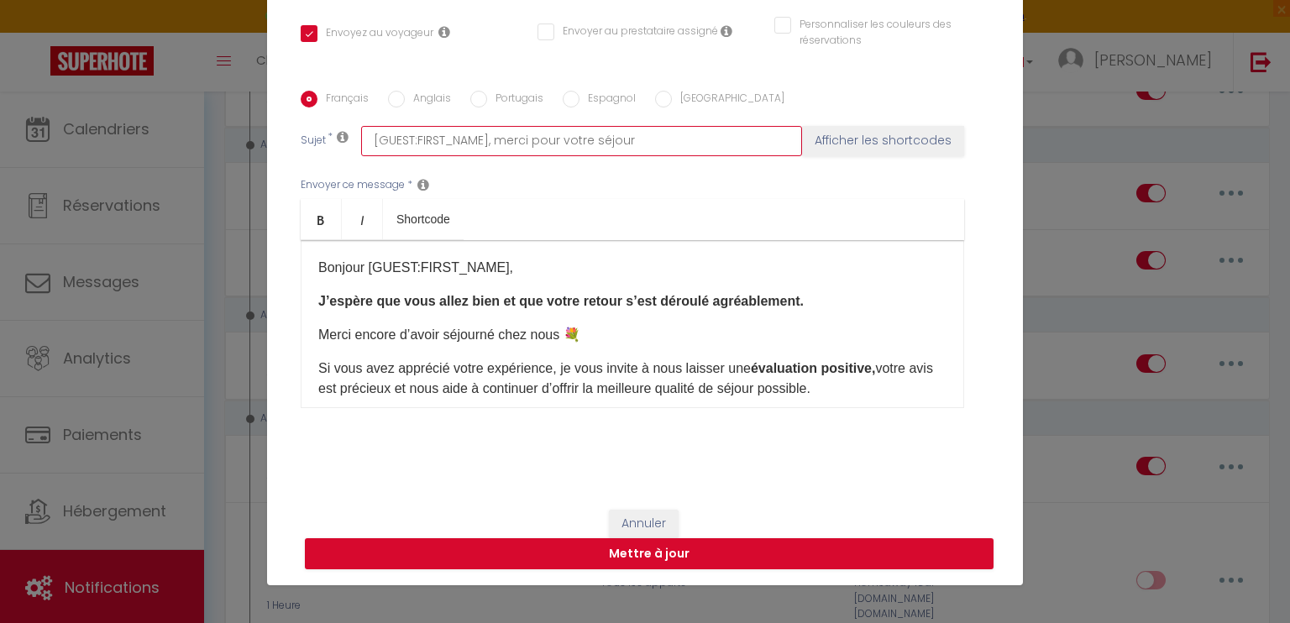
scroll to position [336, 0]
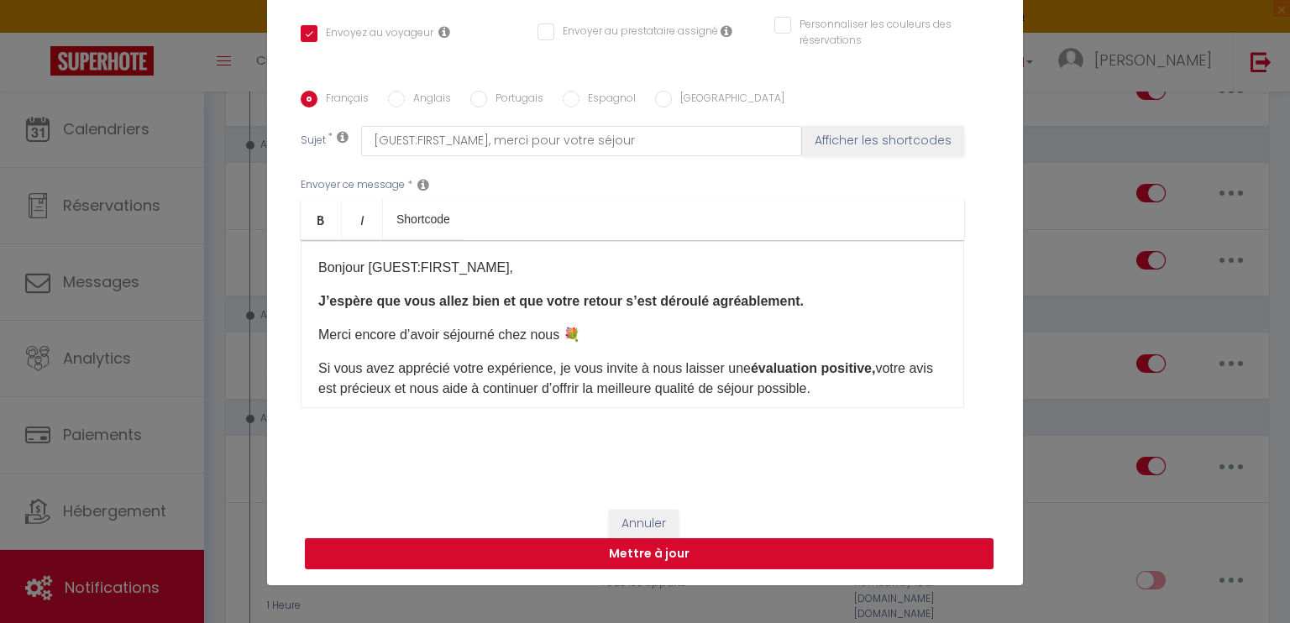
click at [665, 549] on button "Mettre à jour" at bounding box center [649, 554] width 688 height 32
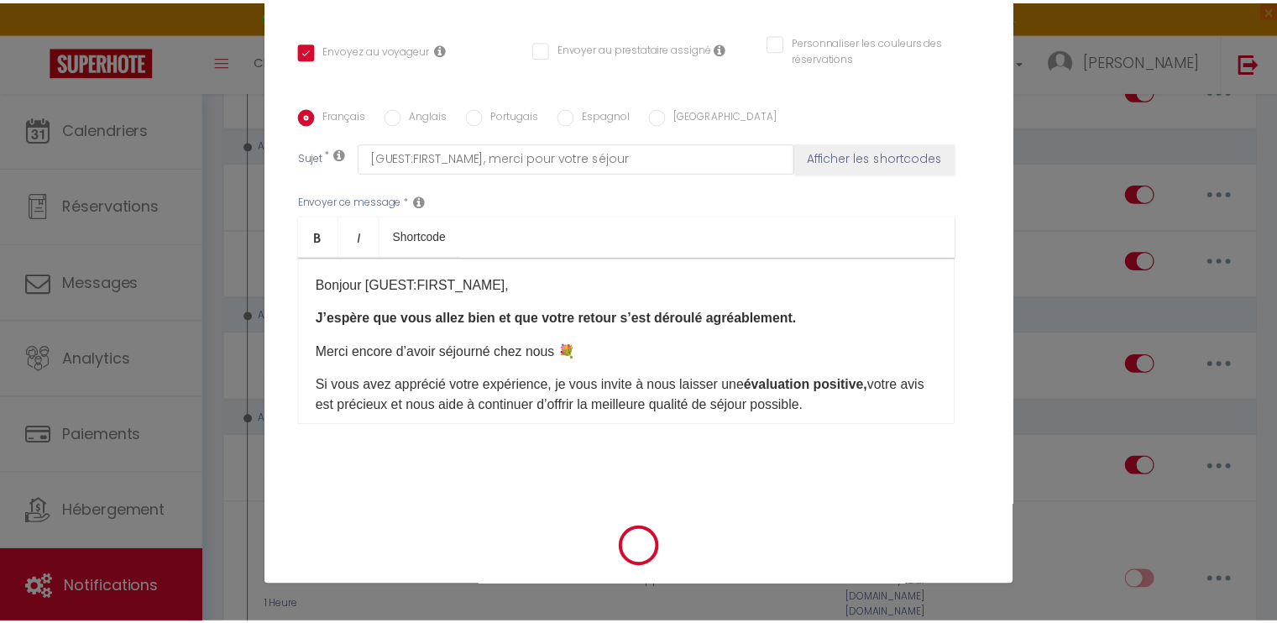
scroll to position [319, 0]
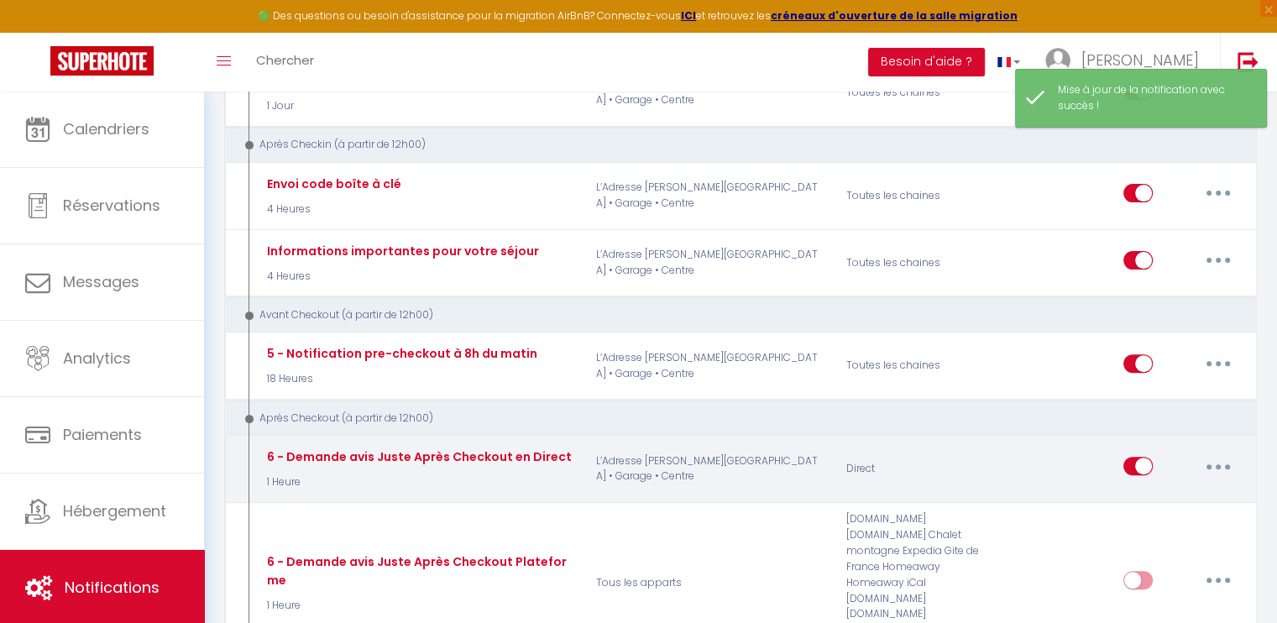
click at [1207, 455] on button "button" at bounding box center [1218, 466] width 47 height 27
click at [1142, 557] on link "Tester" at bounding box center [1174, 565] width 124 height 29
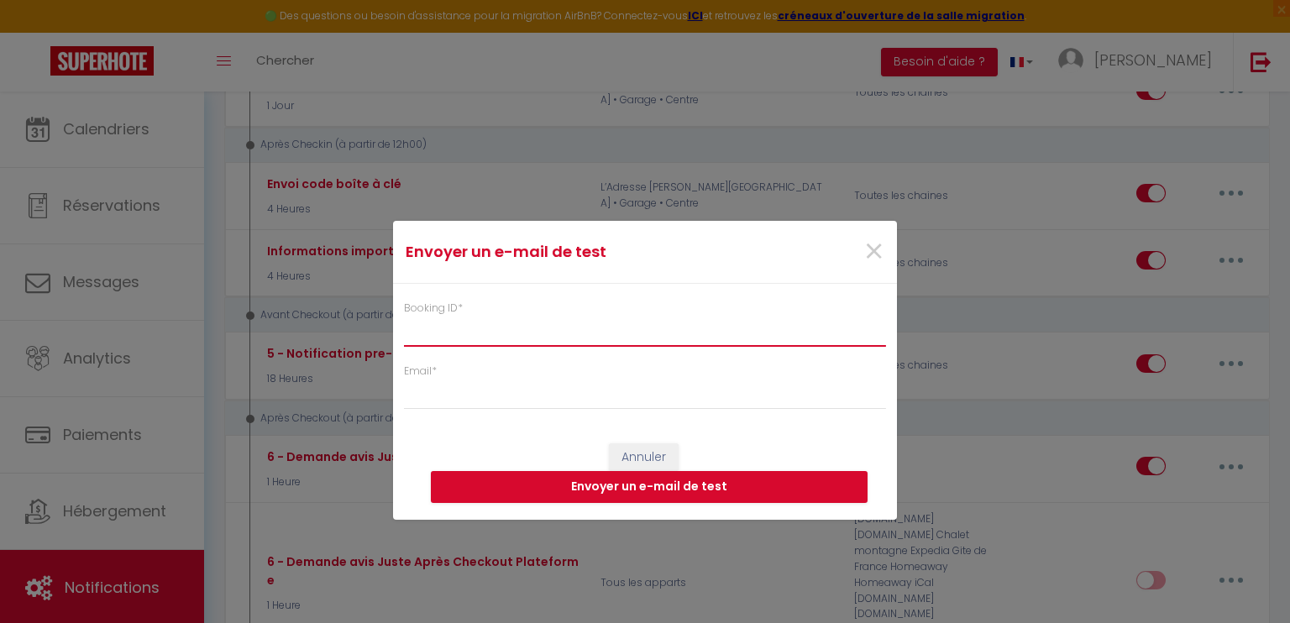
click at [427, 326] on input "Booking ID *" at bounding box center [645, 332] width 482 height 30
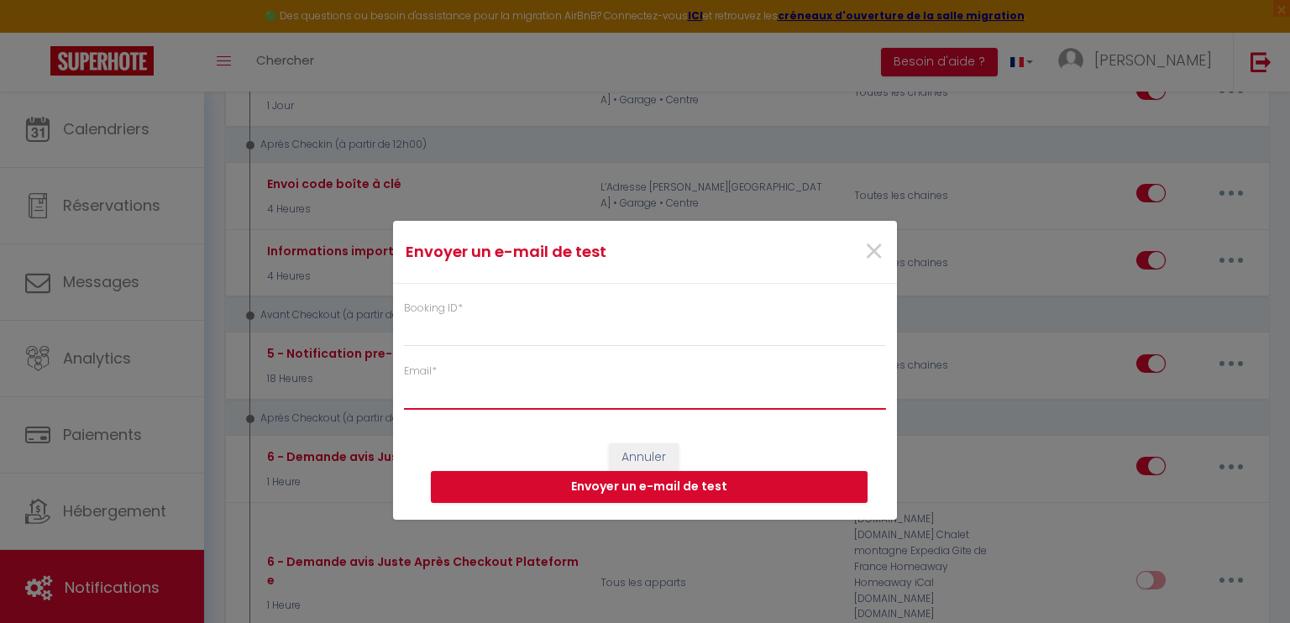
click at [427, 395] on input "Email *" at bounding box center [645, 394] width 482 height 30
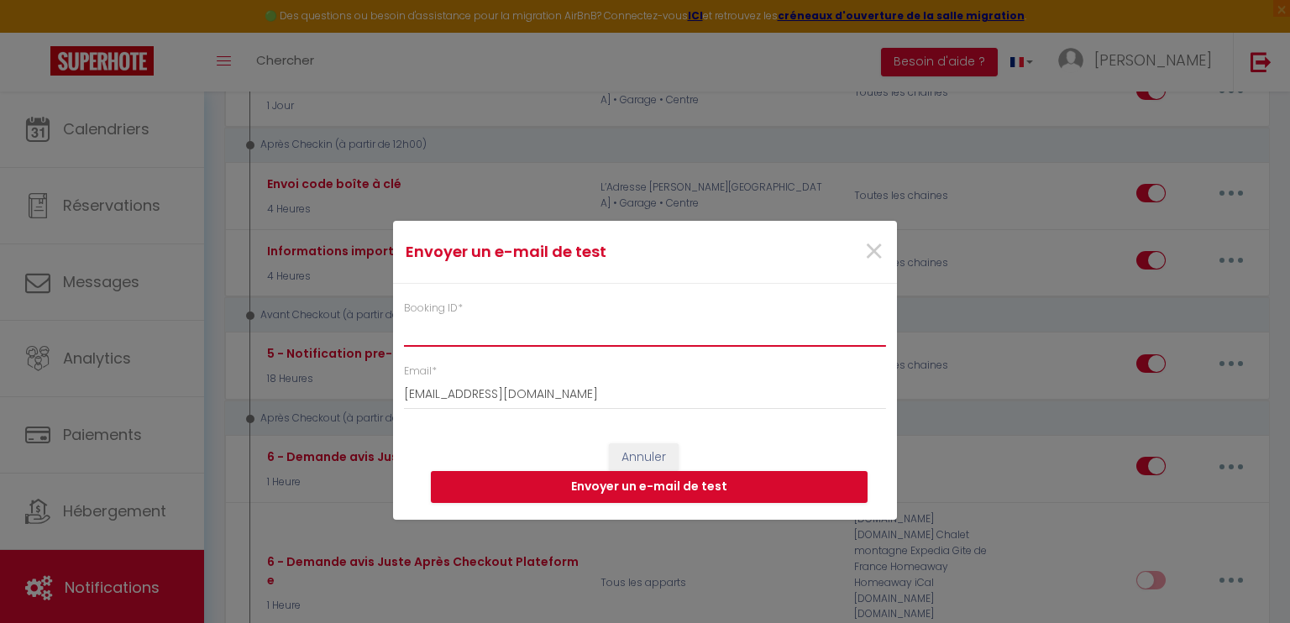
click at [481, 335] on input "Booking ID *" at bounding box center [645, 332] width 482 height 30
paste input "6711430"
click at [620, 480] on button "Envoyer un e-mail de test" at bounding box center [649, 487] width 437 height 32
click at [877, 254] on span "×" at bounding box center [873, 252] width 21 height 50
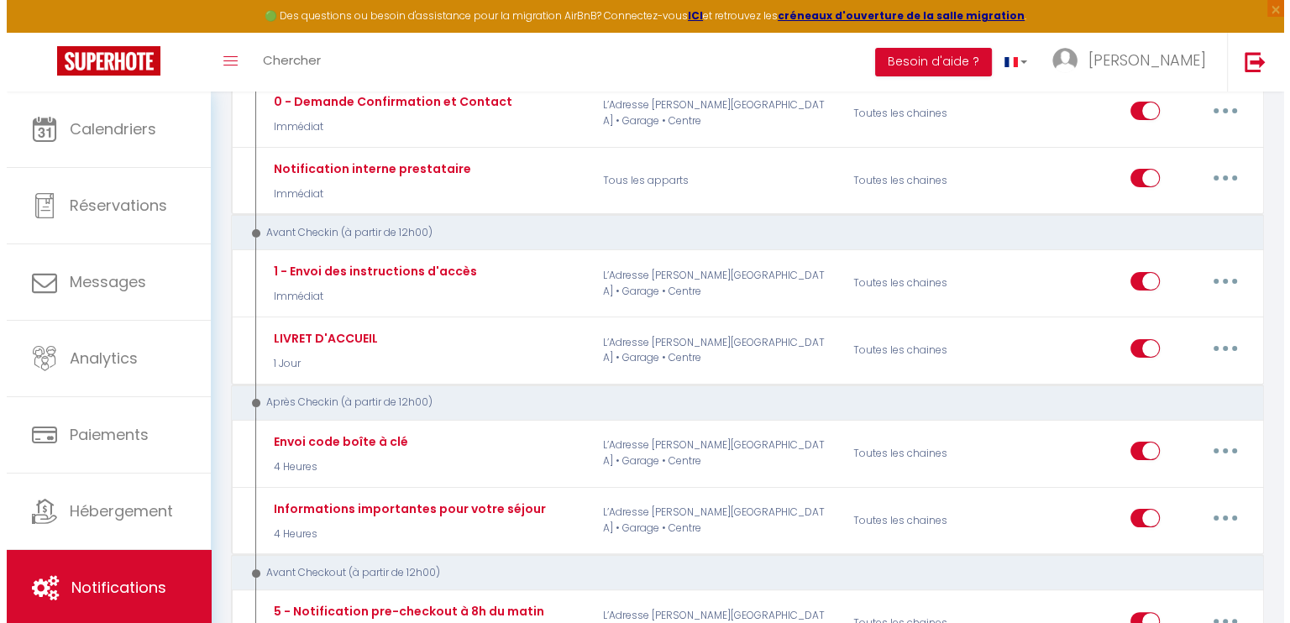
scroll to position [252, 0]
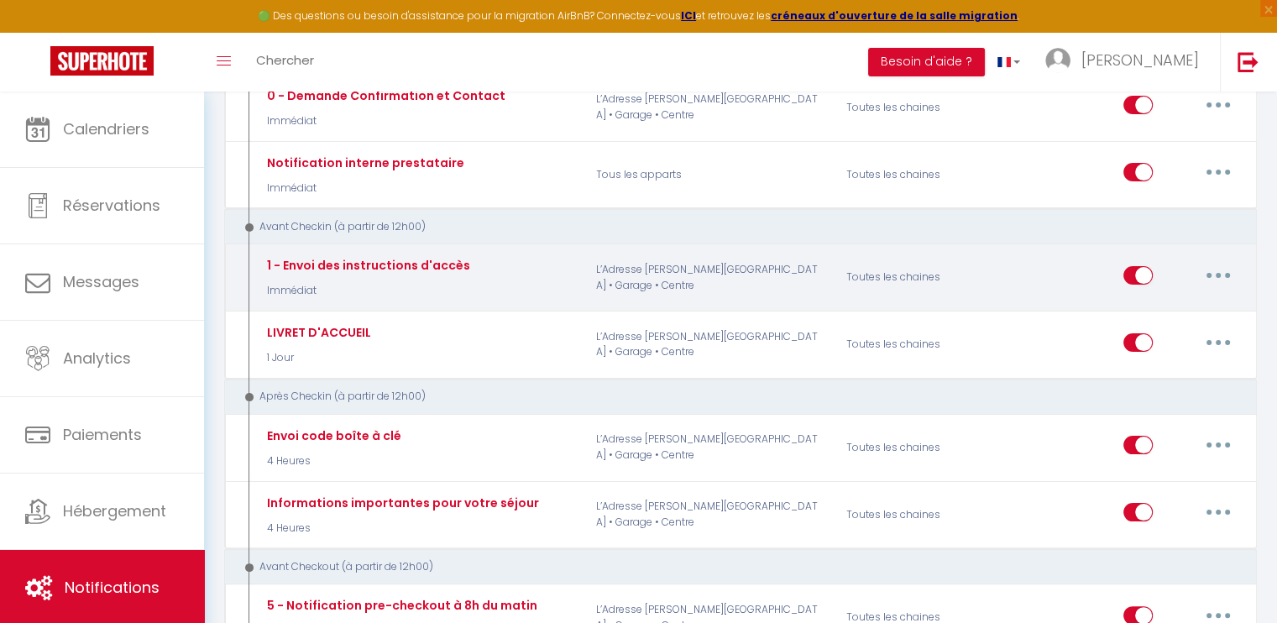
click at [1220, 269] on button "button" at bounding box center [1218, 275] width 47 height 27
click at [1139, 305] on link "Editer" at bounding box center [1174, 313] width 124 height 29
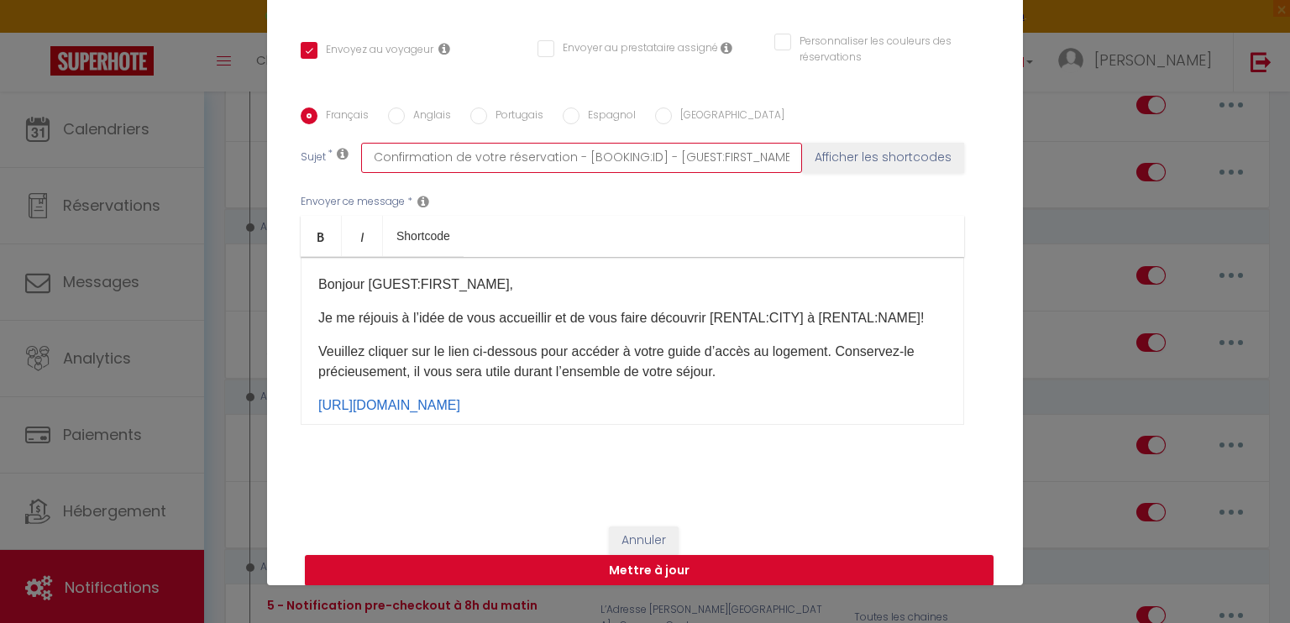
click at [565, 158] on input "Confirmation de votre réservation - [BOOKING:ID] - [GUEST:FIRST_NAME] [GUEST:LA…" at bounding box center [581, 158] width 441 height 30
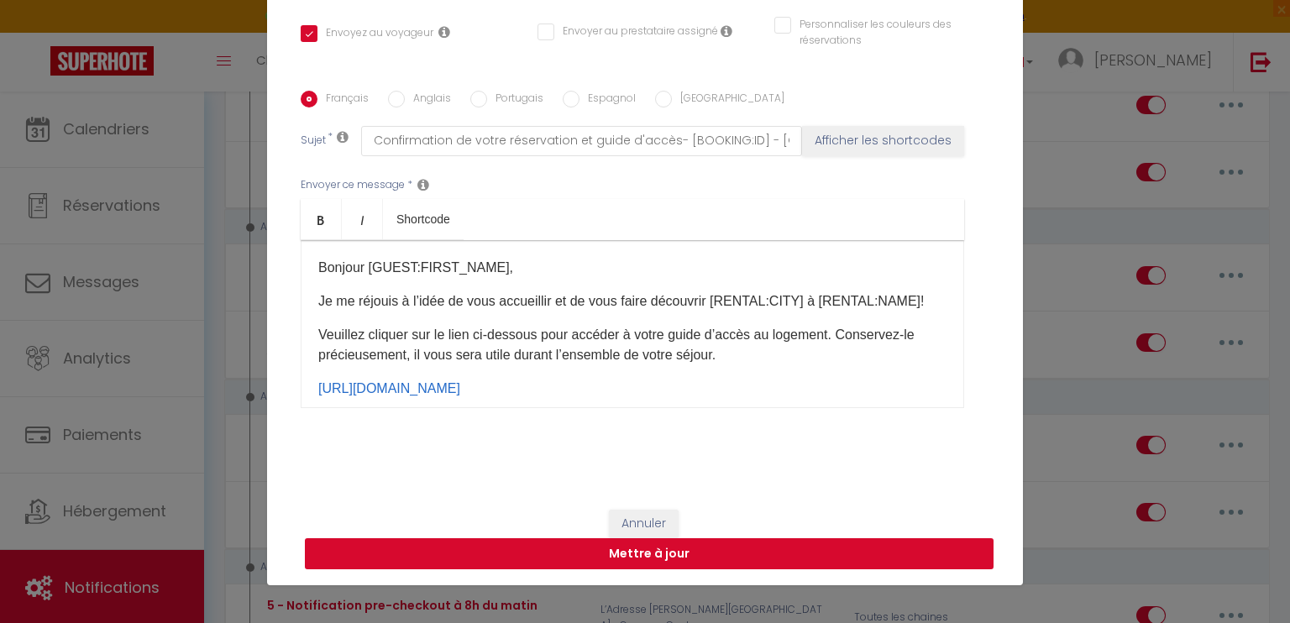
click at [679, 544] on button "Mettre à jour" at bounding box center [649, 554] width 688 height 32
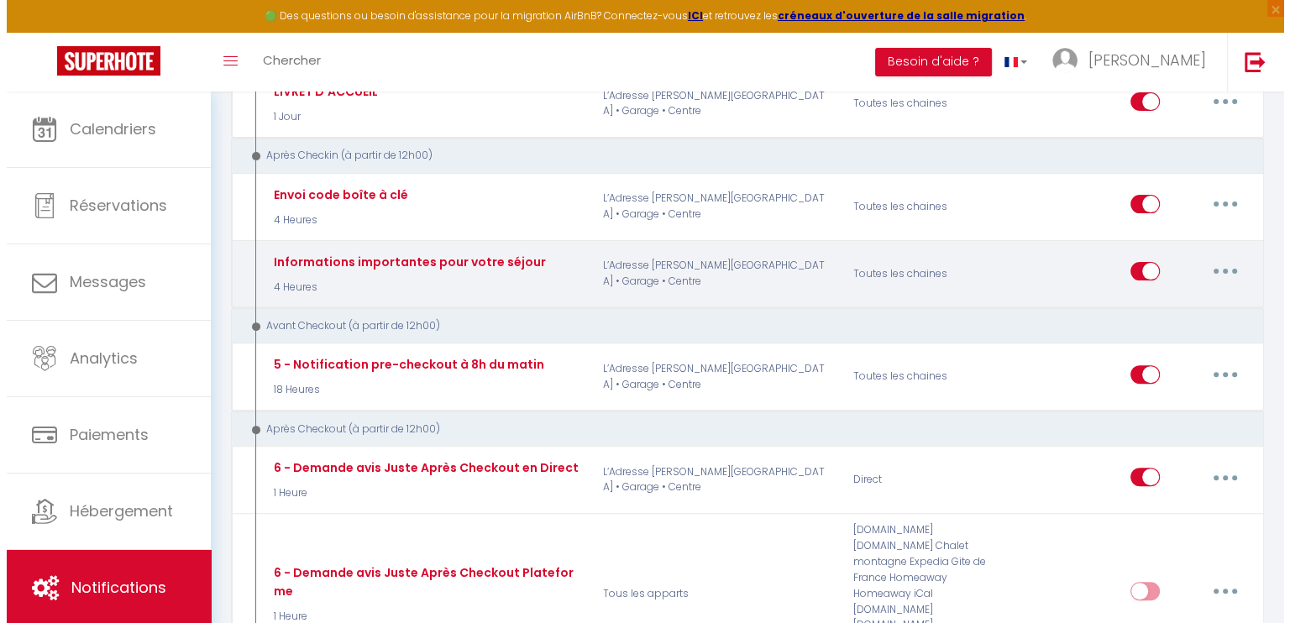
scroll to position [504, 0]
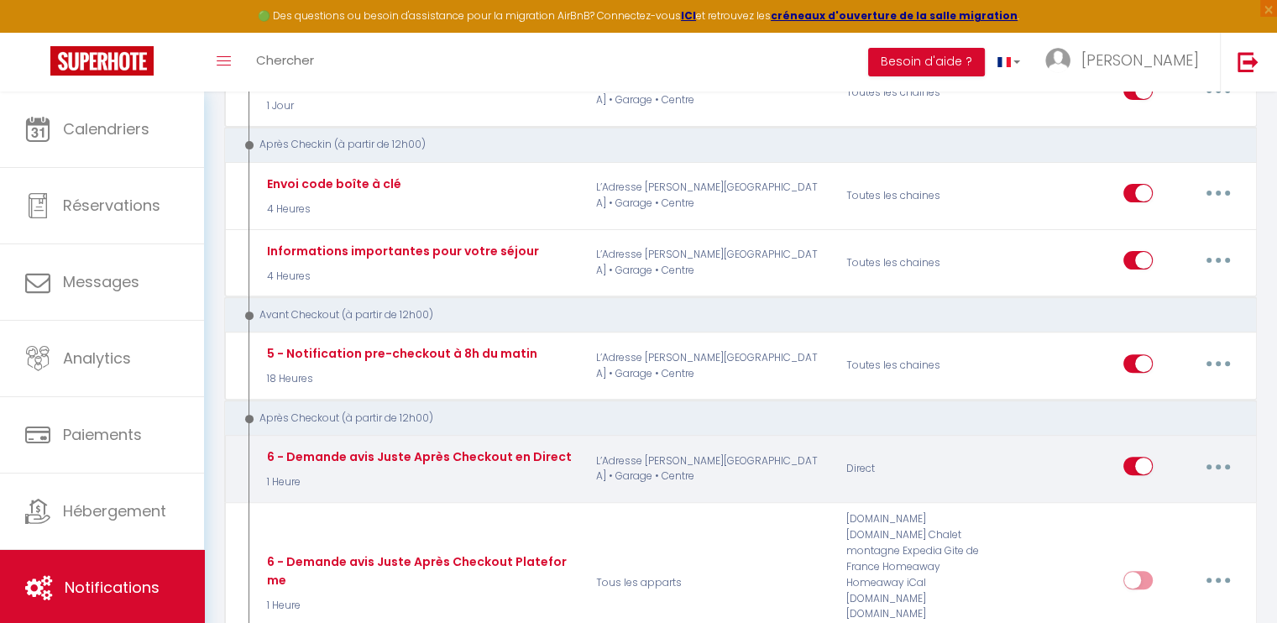
click at [1226, 454] on button "button" at bounding box center [1218, 466] width 47 height 27
click at [1149, 504] on link "Editer" at bounding box center [1174, 504] width 124 height 29
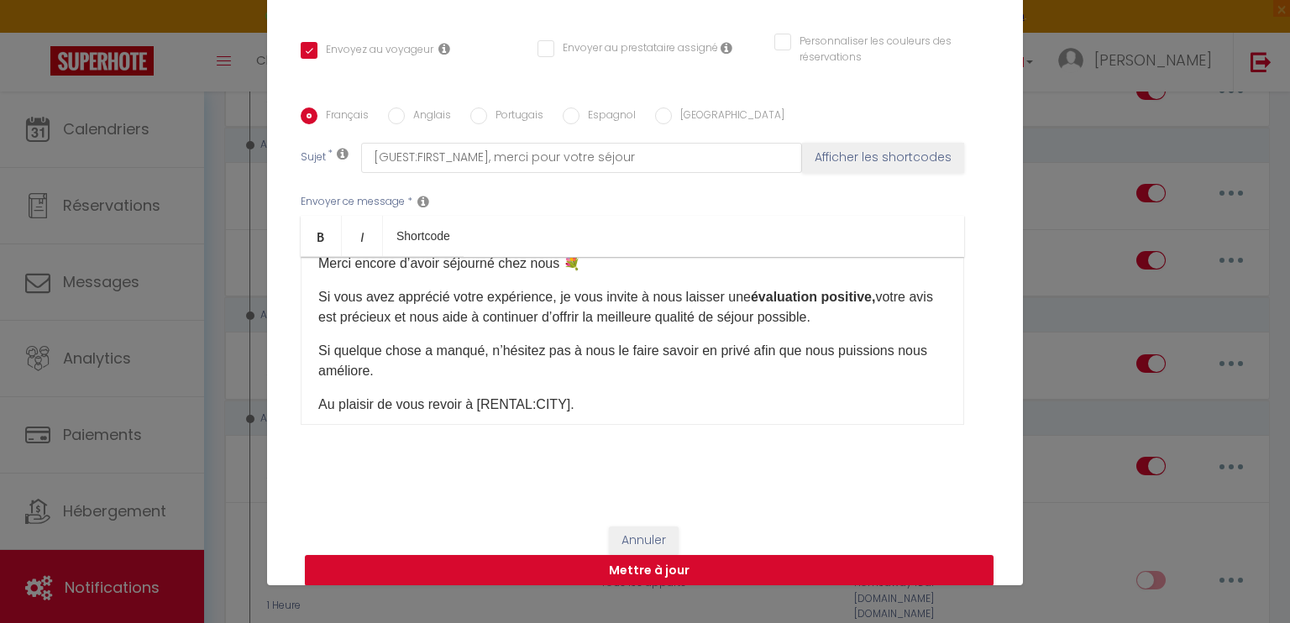
scroll to position [84, 0]
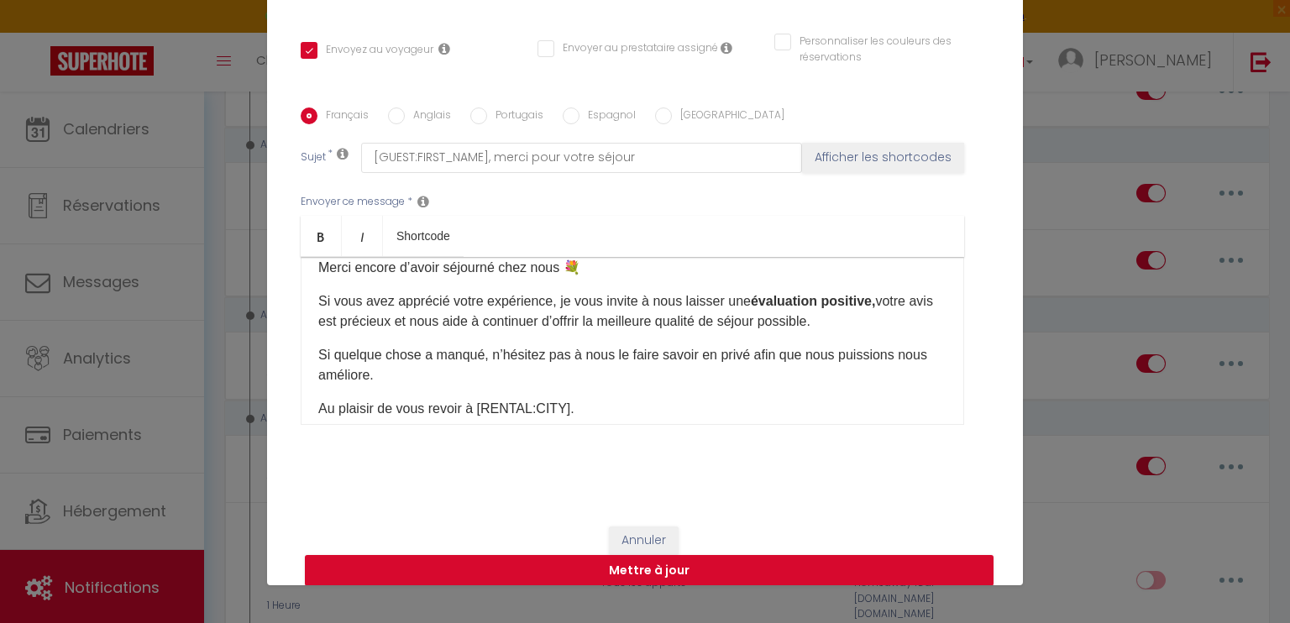
click at [391, 372] on p "Si quelque chose a manqué, n’hésitez pas à nous le faire savoir en privé afin q…" at bounding box center [632, 365] width 628 height 40
click at [717, 557] on button "Mettre à jour" at bounding box center [649, 571] width 688 height 32
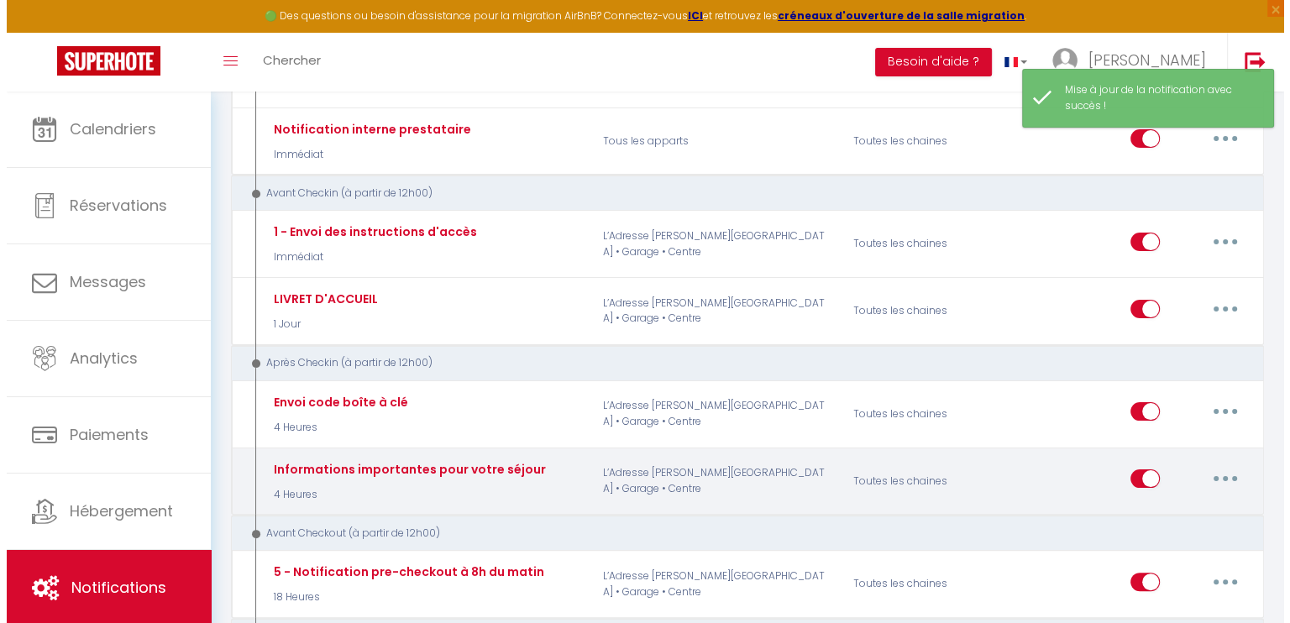
scroll to position [252, 0]
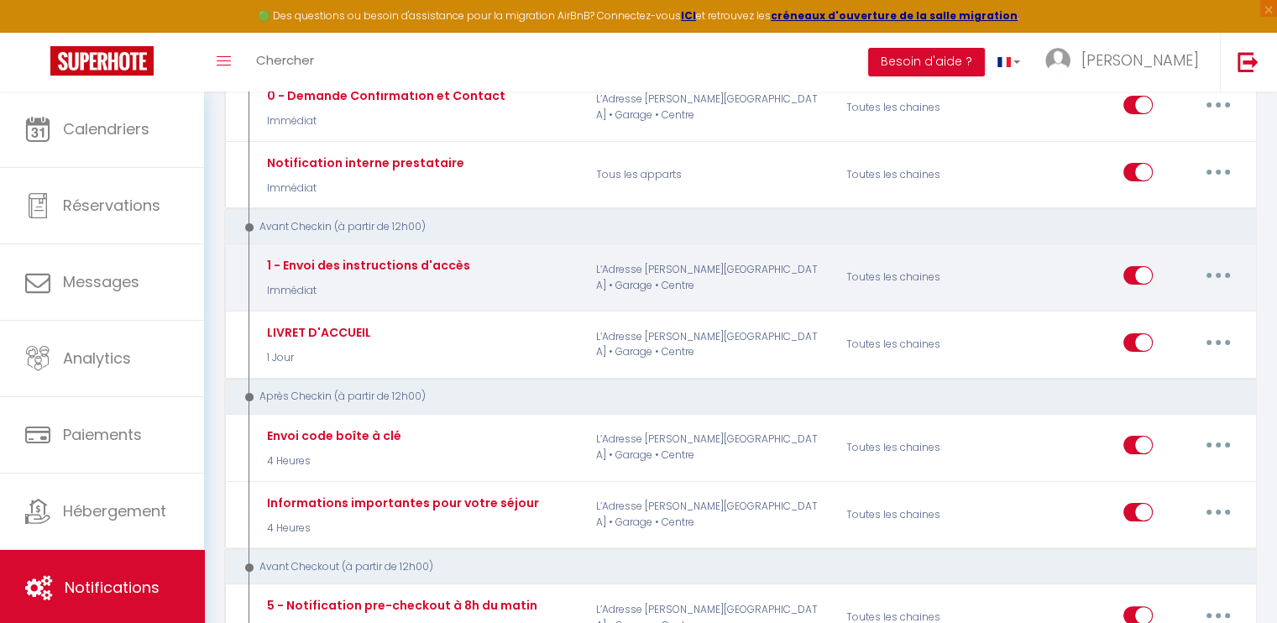
click at [1222, 268] on button "button" at bounding box center [1218, 275] width 47 height 27
click at [1154, 308] on link "Editer" at bounding box center [1174, 313] width 124 height 29
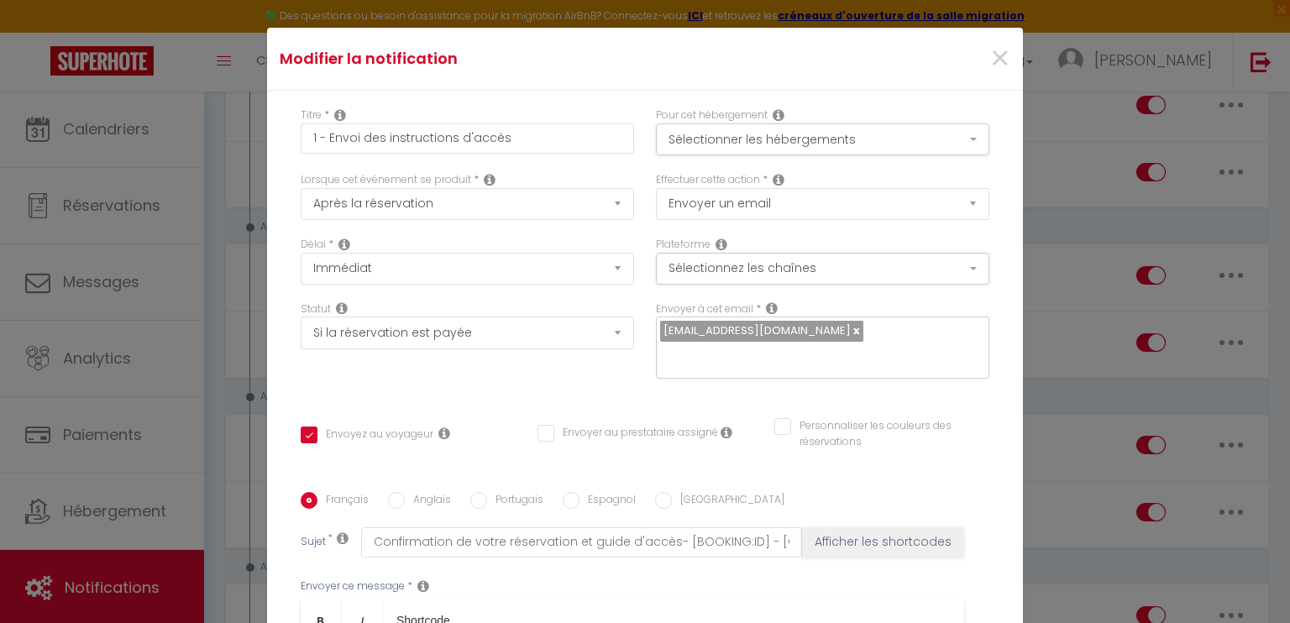
scroll to position [0, 0]
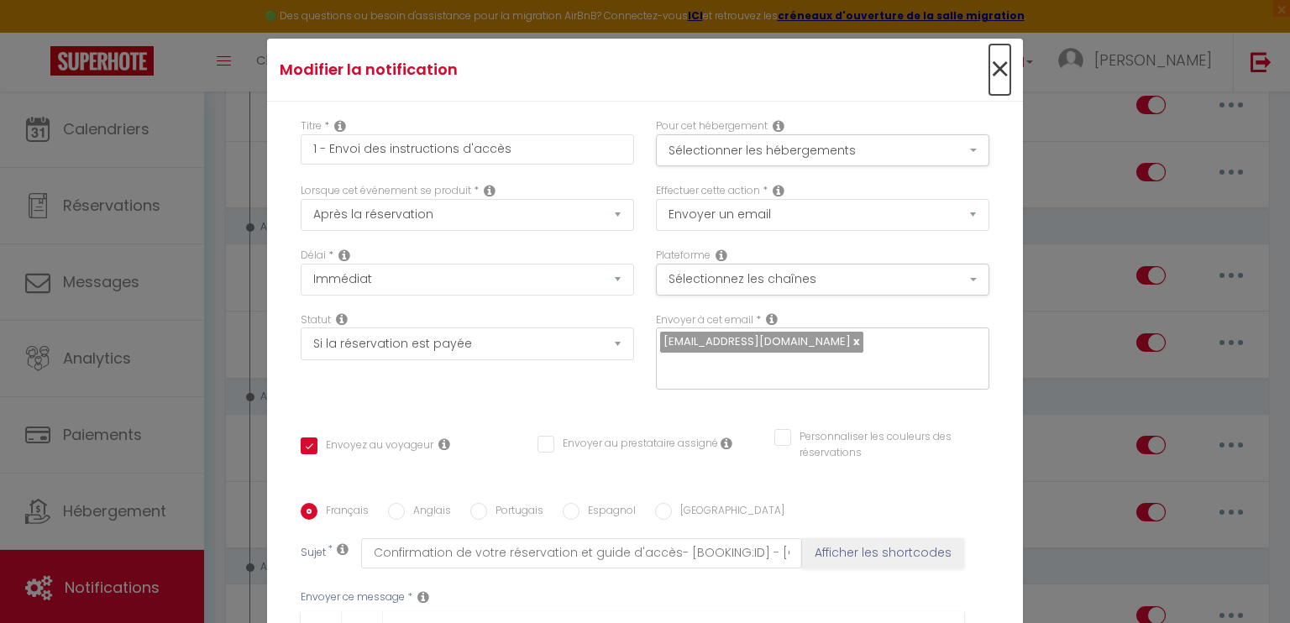
click at [989, 71] on span "×" at bounding box center [999, 69] width 21 height 50
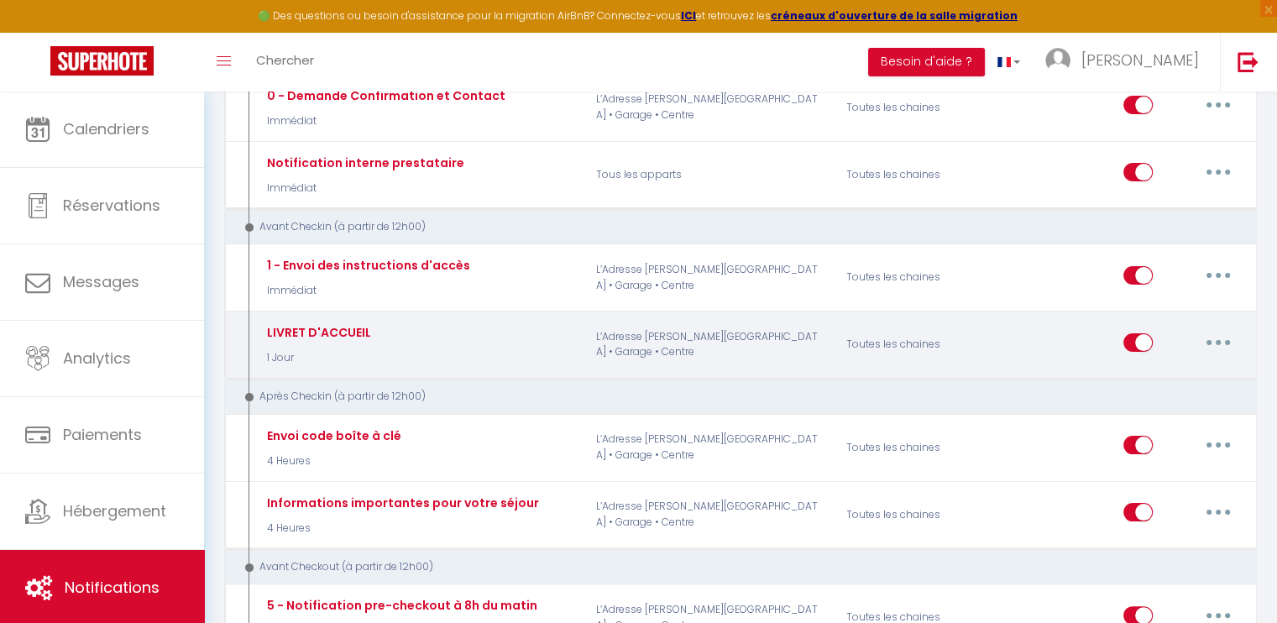
click at [1223, 338] on button "button" at bounding box center [1218, 342] width 47 height 27
click at [1145, 373] on link "Editer" at bounding box center [1174, 380] width 124 height 29
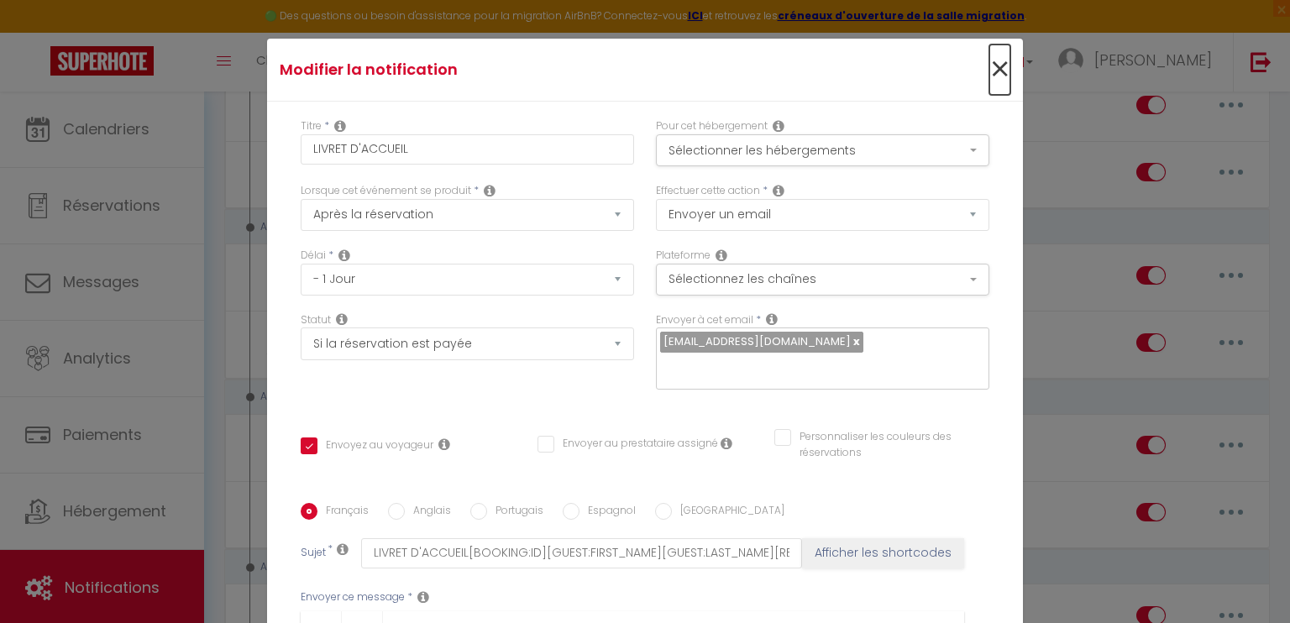
click at [989, 68] on span "×" at bounding box center [999, 69] width 21 height 50
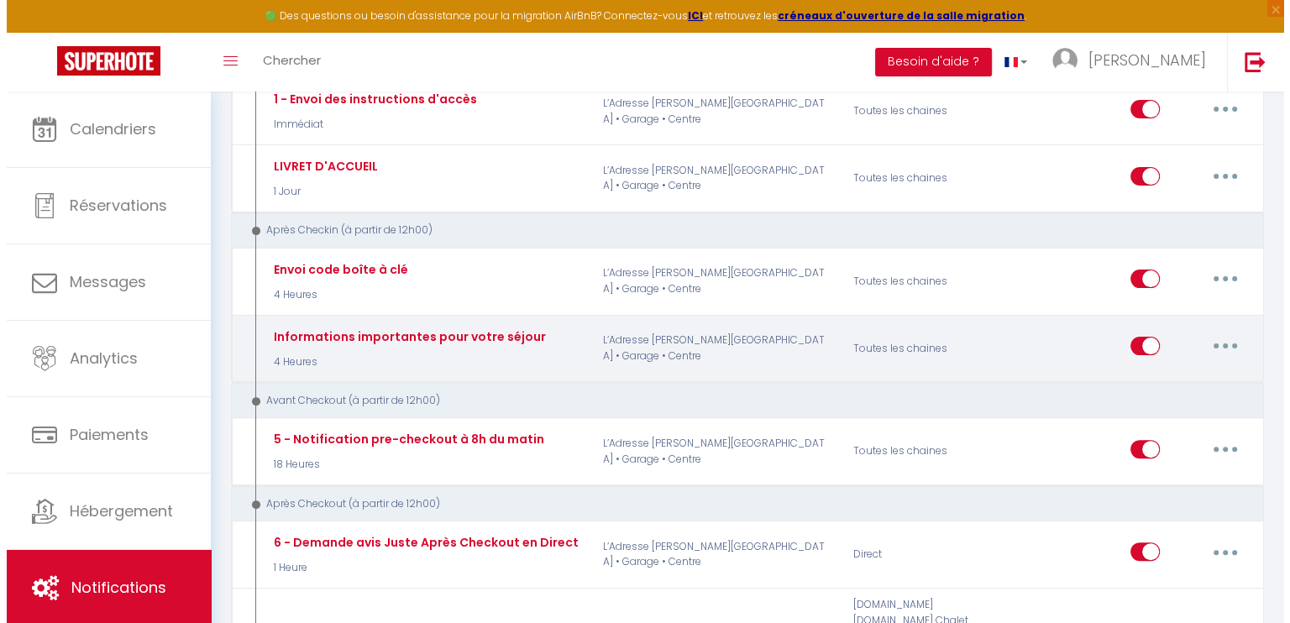
scroll to position [420, 0]
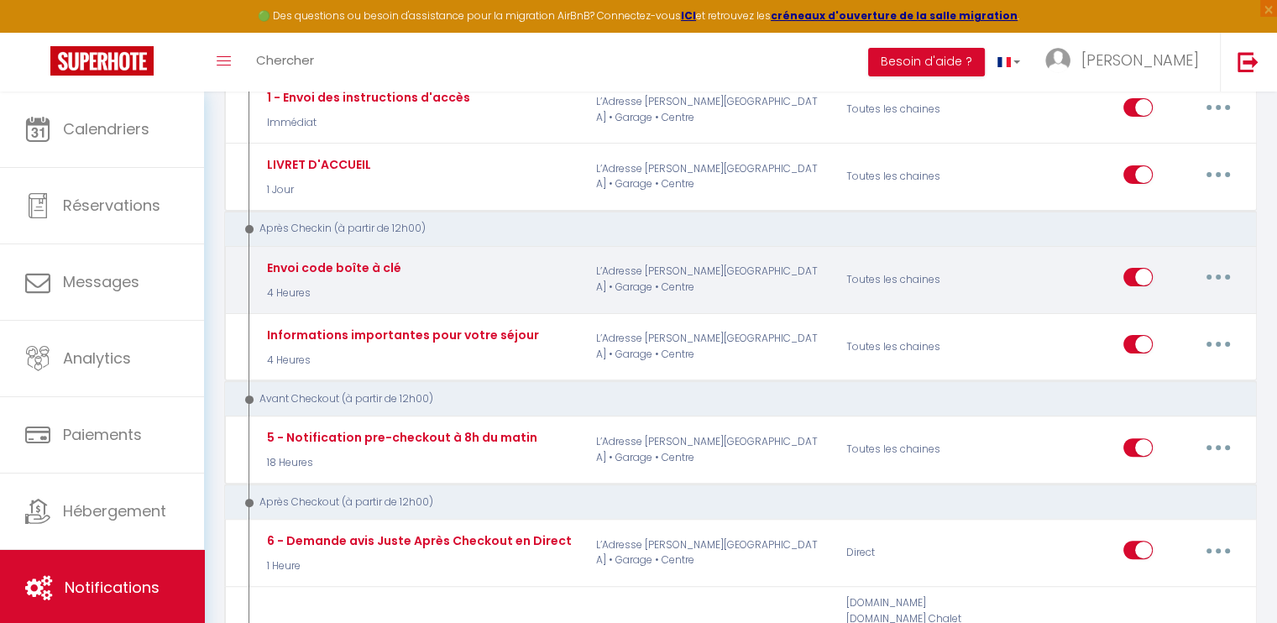
click at [1216, 275] on icon "button" at bounding box center [1218, 277] width 5 height 5
click at [1182, 315] on link "Editer" at bounding box center [1174, 315] width 124 height 29
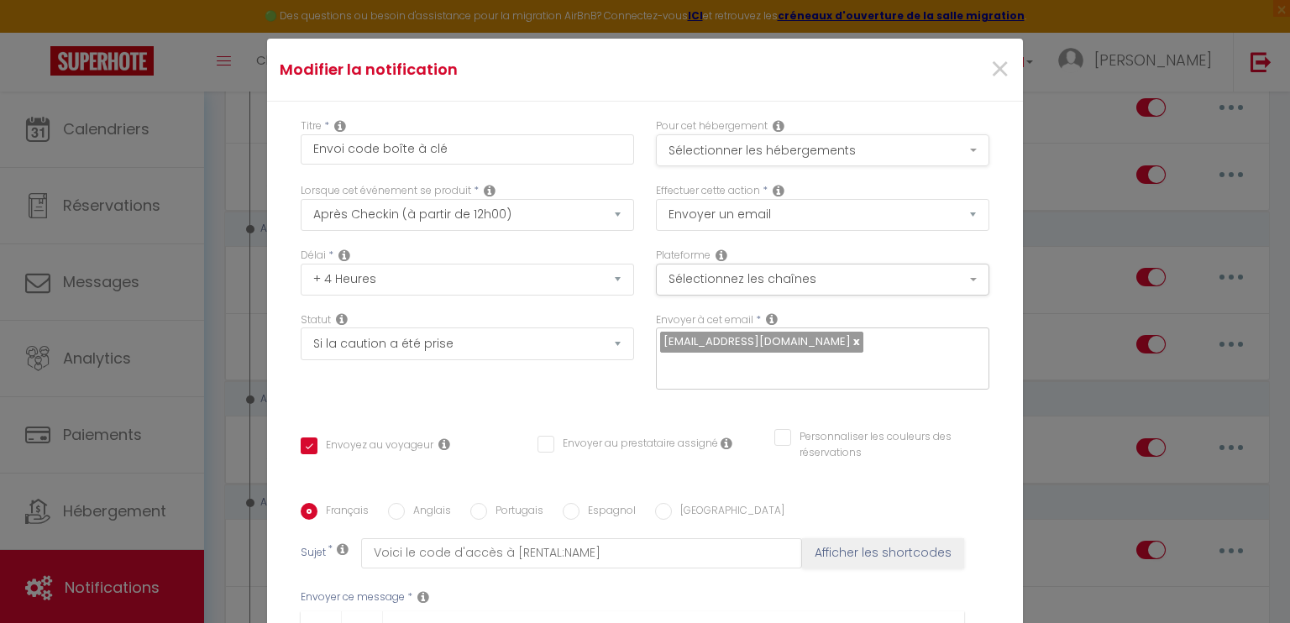
scroll to position [0, 0]
click at [989, 66] on span "×" at bounding box center [999, 69] width 21 height 50
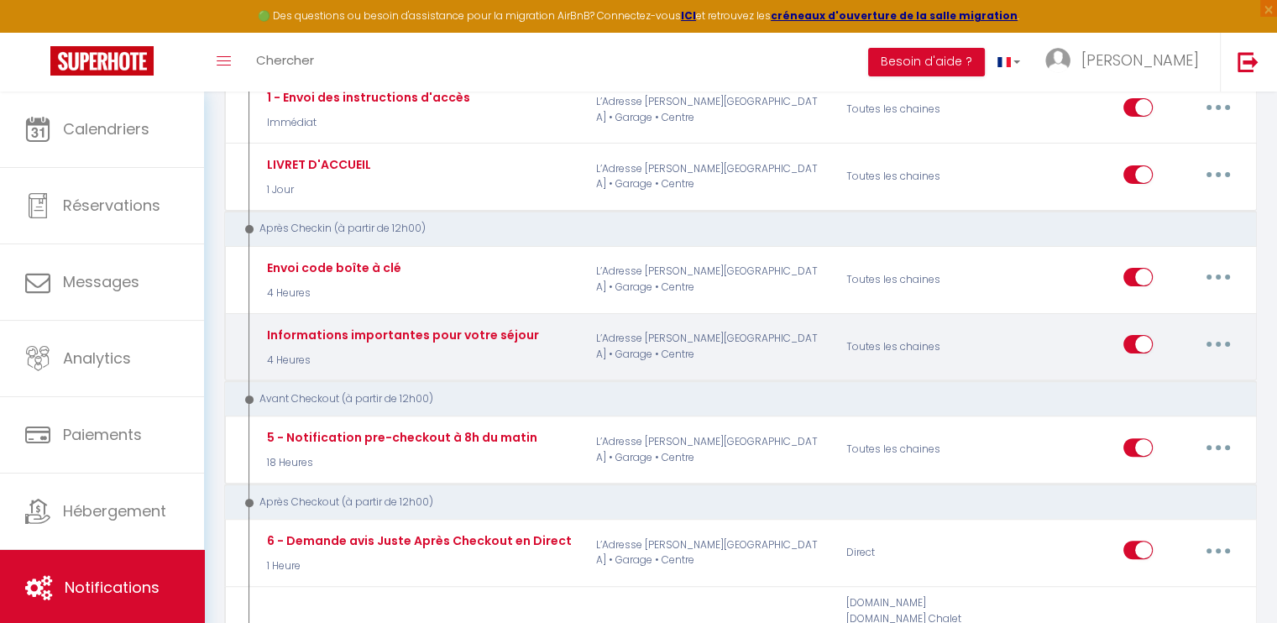
click at [1209, 338] on button "button" at bounding box center [1218, 344] width 47 height 27
click at [1155, 369] on link "Editer" at bounding box center [1174, 383] width 124 height 29
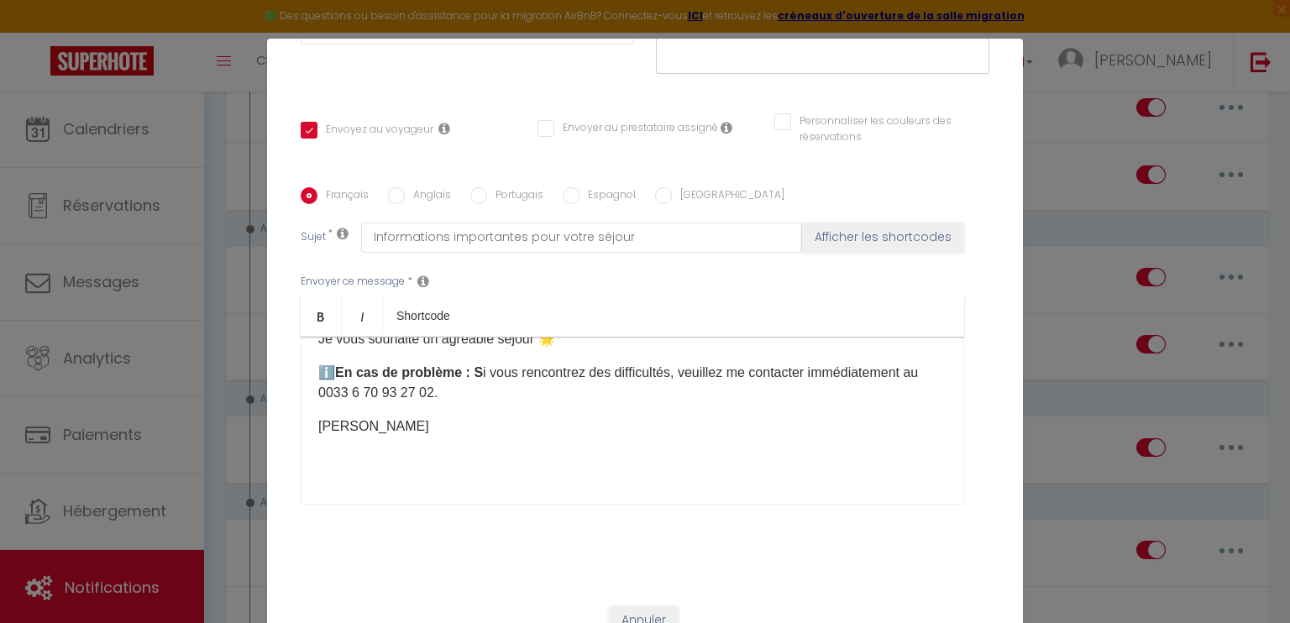
scroll to position [336, 0]
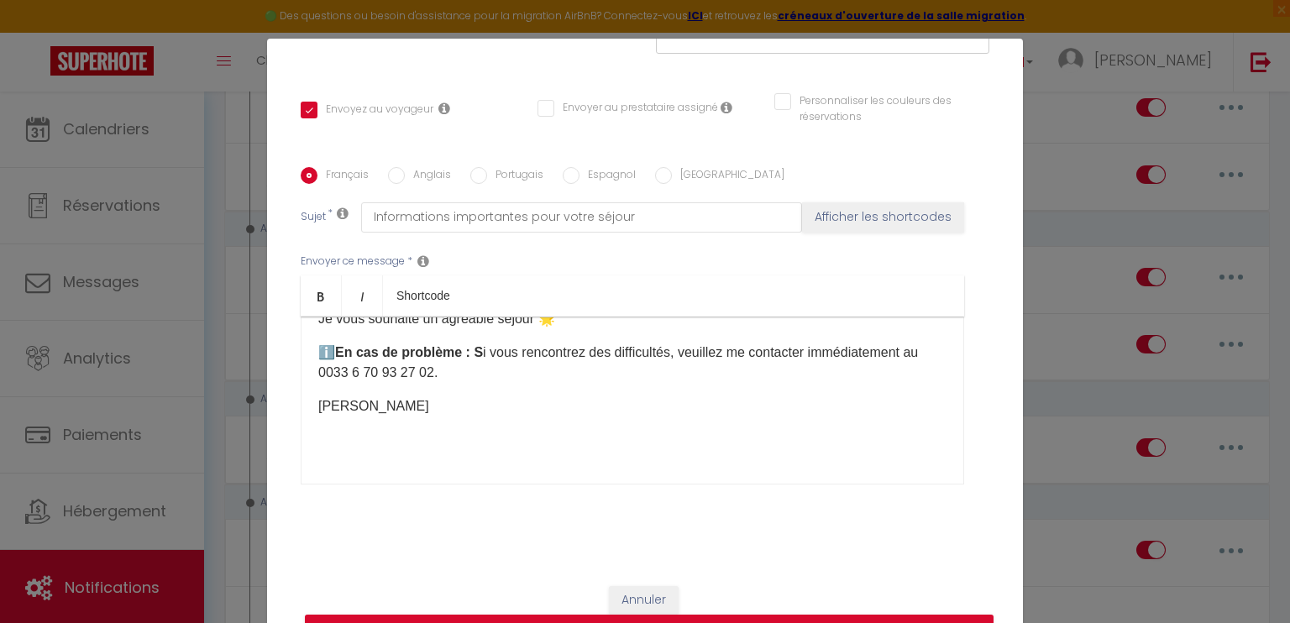
click at [344, 369] on span "i vous rencontrez des difficultés, veuillez me contacter immédiatement au 0033 …" at bounding box center [617, 362] width 599 height 34
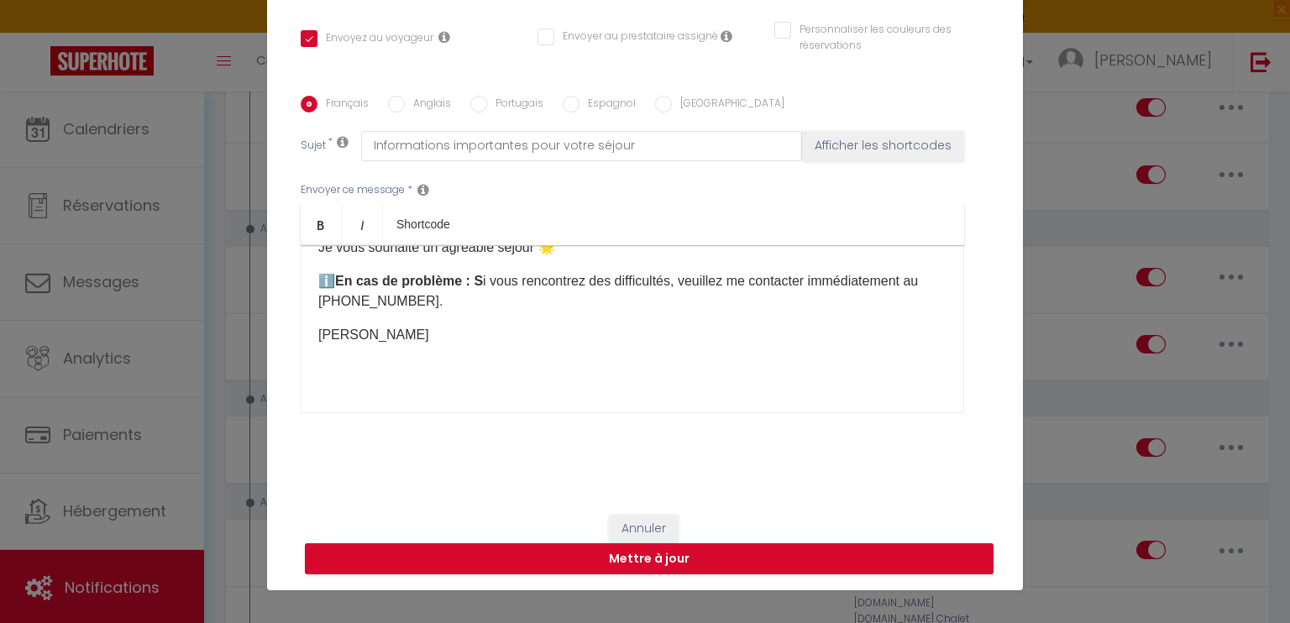
scroll to position [76, 0]
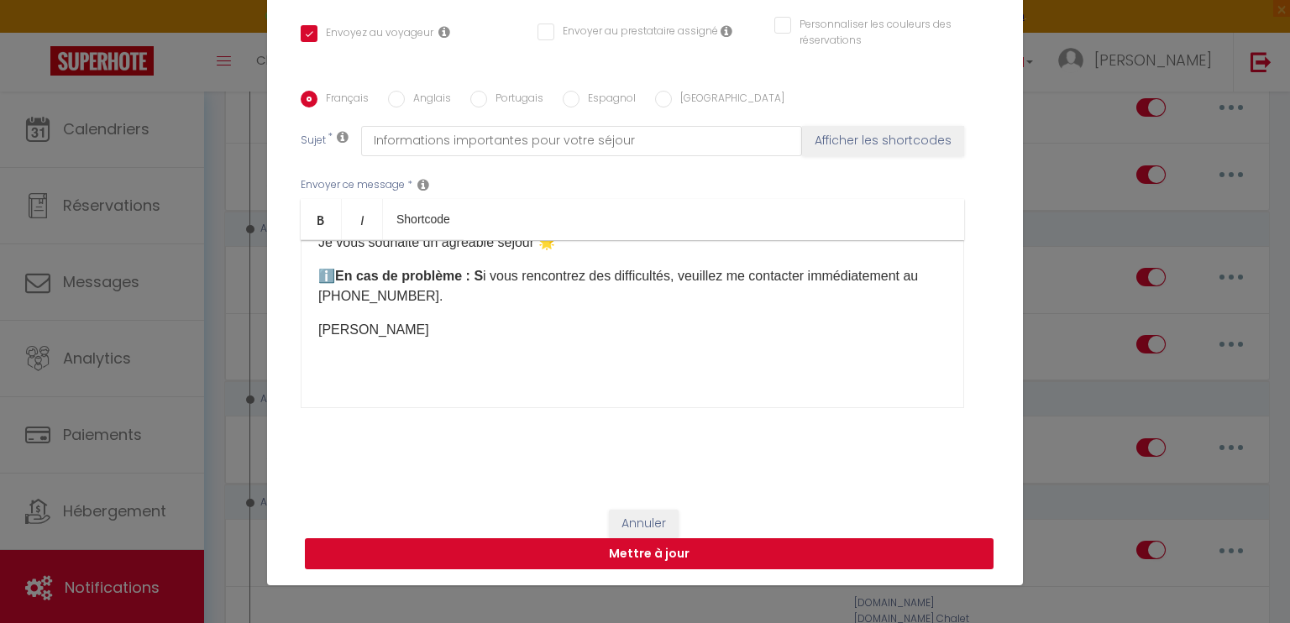
click at [705, 551] on button "Mettre à jour" at bounding box center [649, 554] width 688 height 32
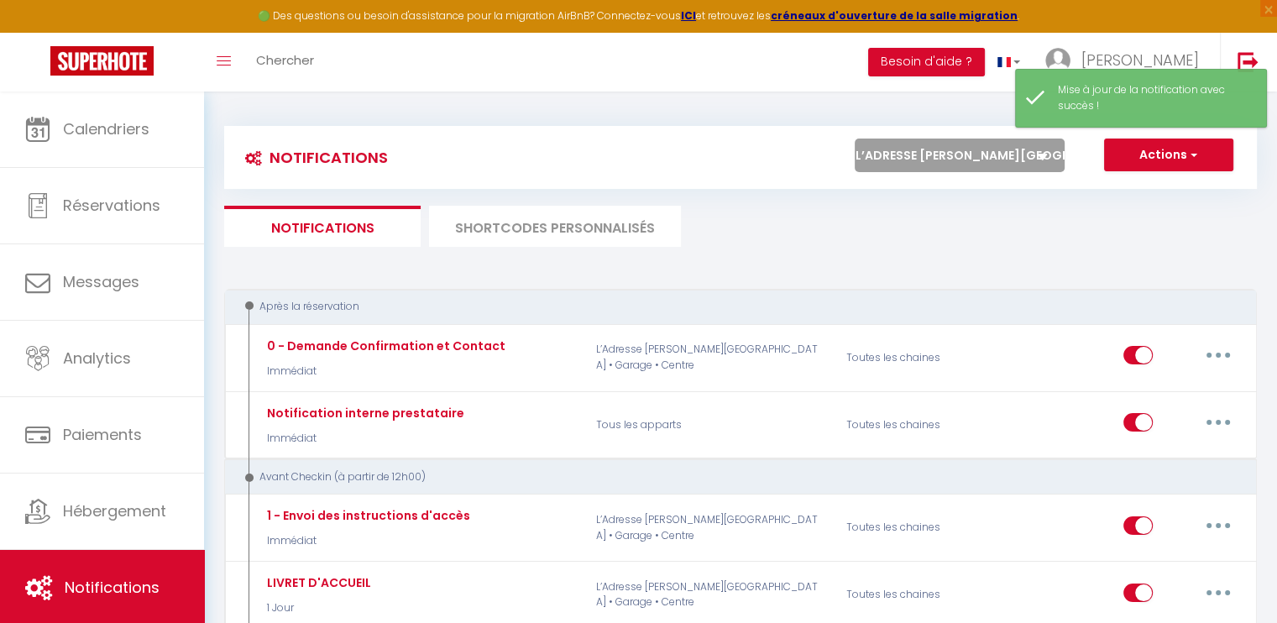
scroll to position [0, 0]
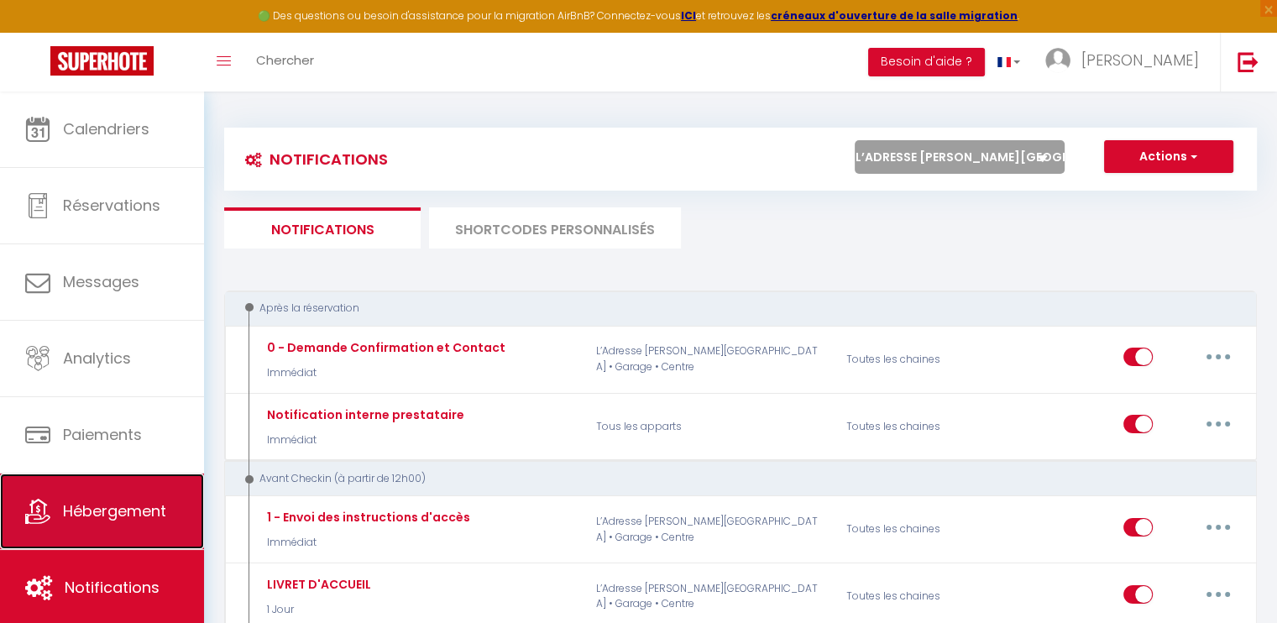
click at [98, 525] on link "Hébergement" at bounding box center [102, 512] width 204 height 76
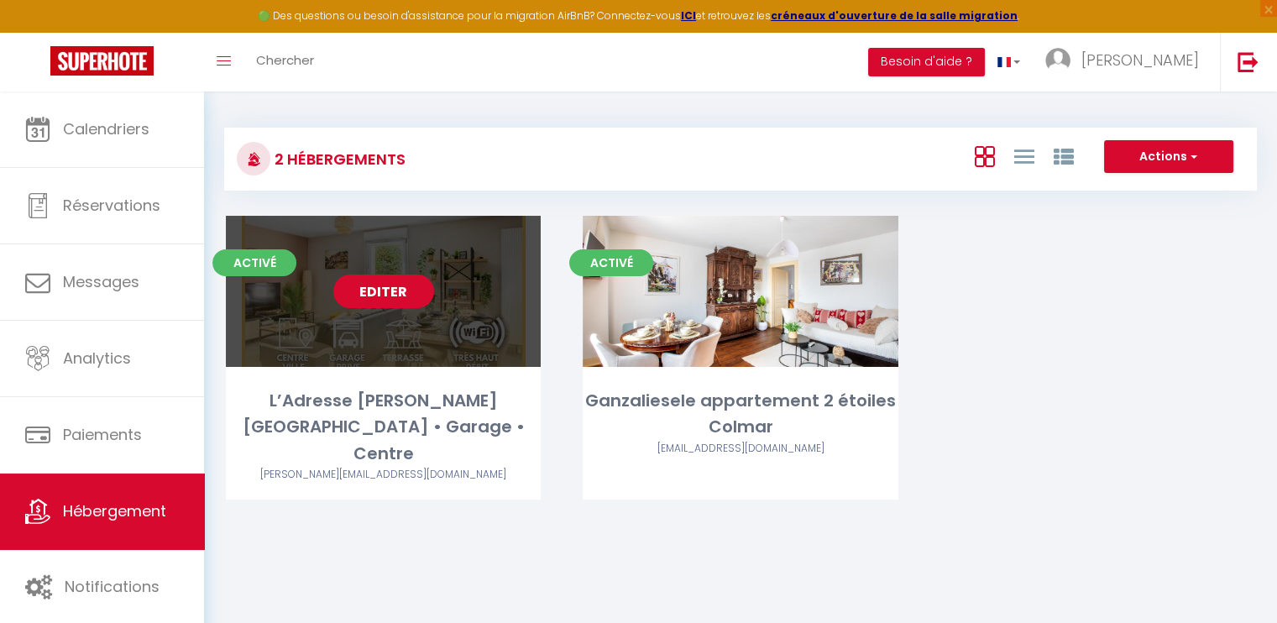
click at [359, 291] on link "Editer" at bounding box center [383, 292] width 101 height 34
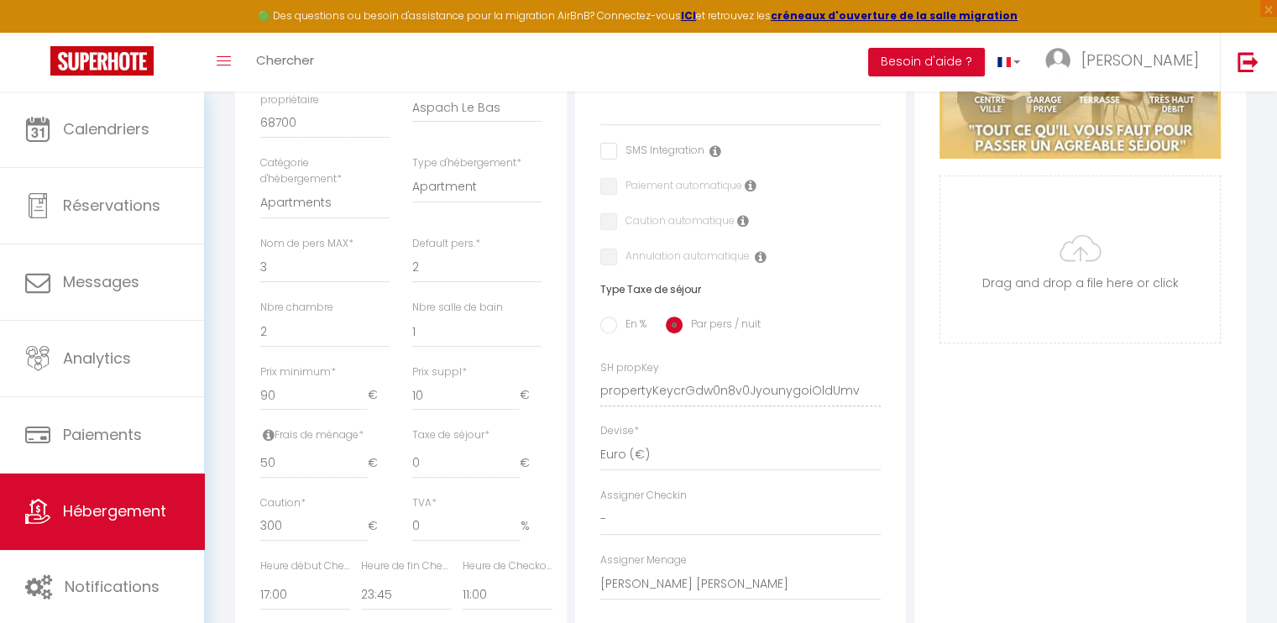
scroll to position [504, 0]
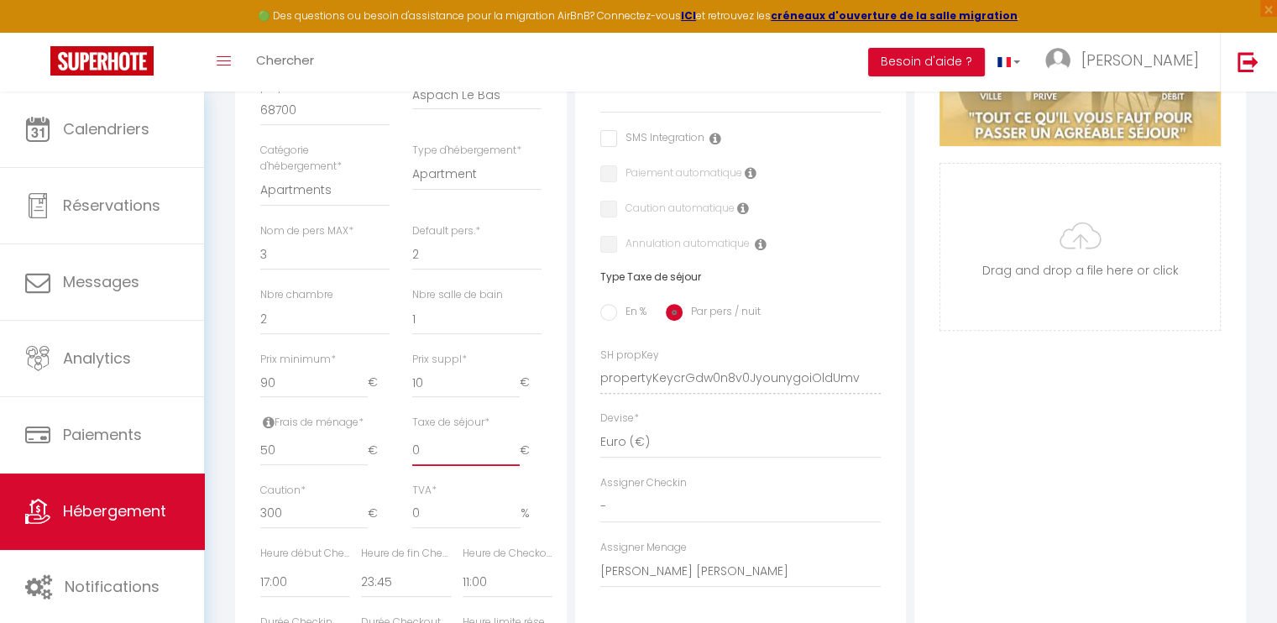
click at [426, 466] on input "0" at bounding box center [465, 451] width 107 height 30
click at [609, 321] on input "En %" at bounding box center [608, 312] width 17 height 17
click at [678, 321] on input "Par pers / nuit" at bounding box center [674, 312] width 17 height 17
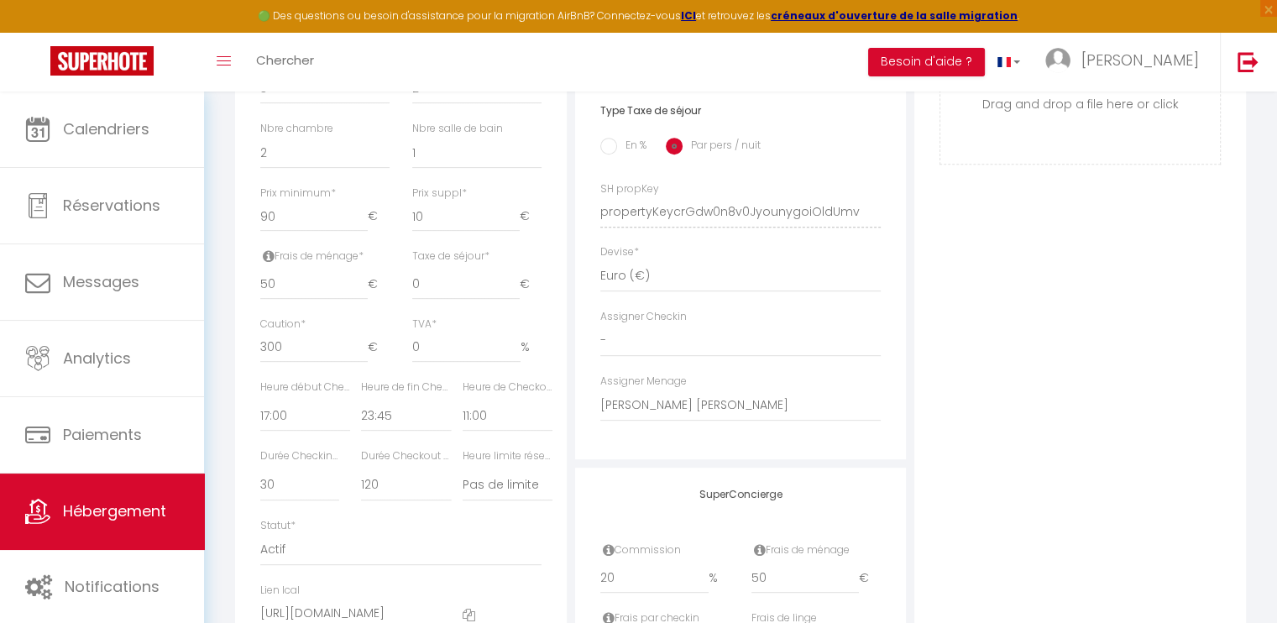
scroll to position [672, 0]
click at [440, 298] on input "0" at bounding box center [465, 283] width 107 height 30
click at [540, 340] on div "TVA * 0 %" at bounding box center [476, 338] width 129 height 46
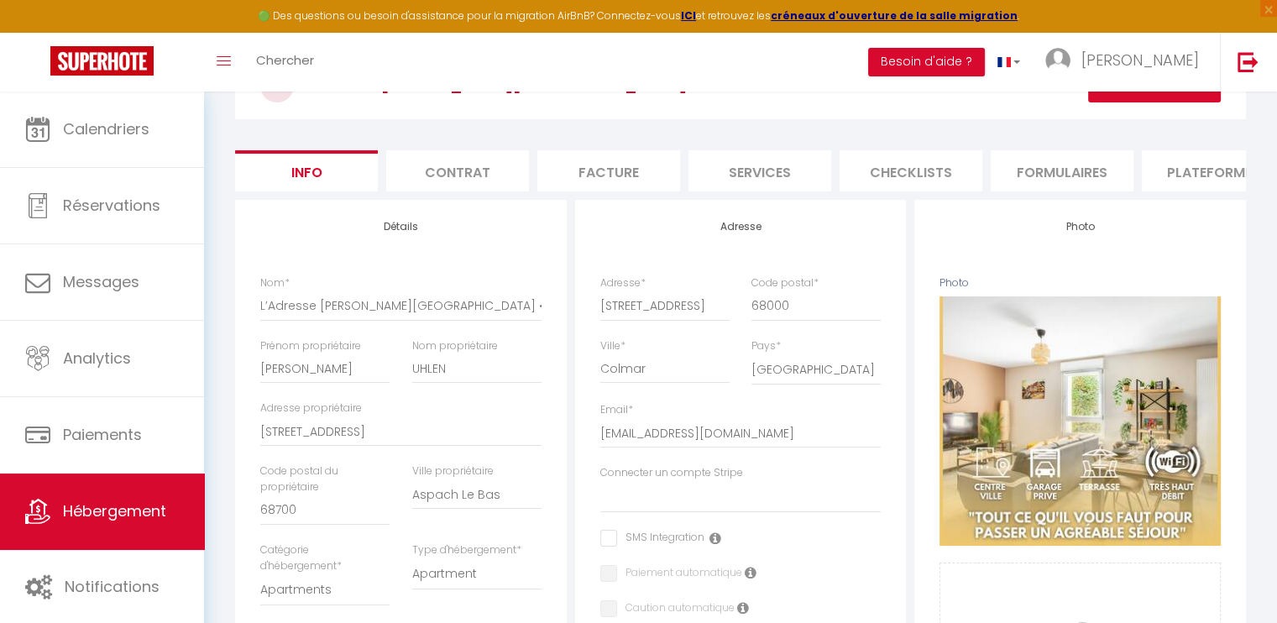
scroll to position [28, 0]
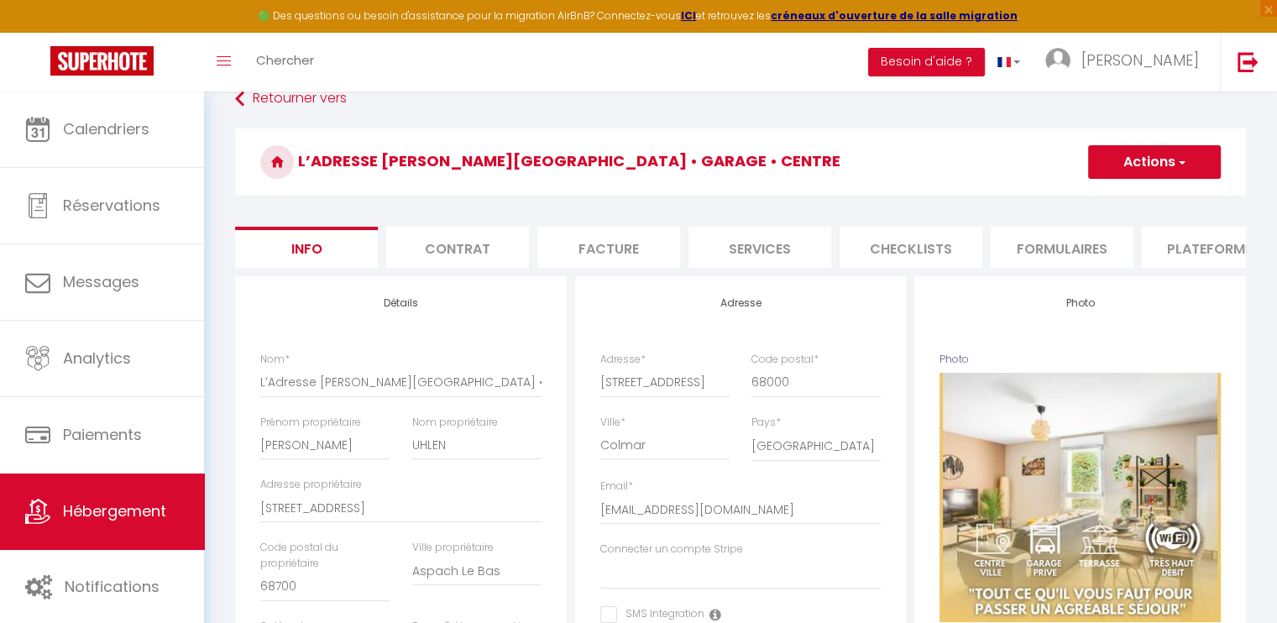
click at [1162, 157] on button "Actions" at bounding box center [1154, 162] width 133 height 34
click at [1081, 199] on input "Enregistrer" at bounding box center [1088, 199] width 62 height 17
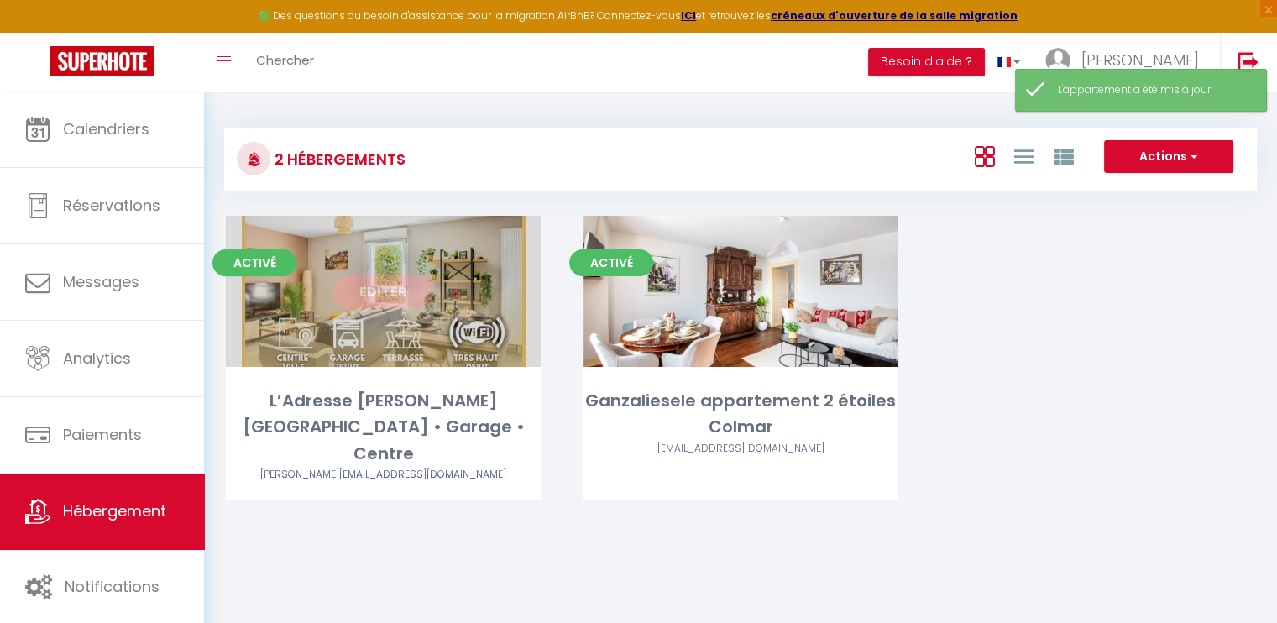
click at [390, 287] on link "Editer" at bounding box center [383, 292] width 101 height 34
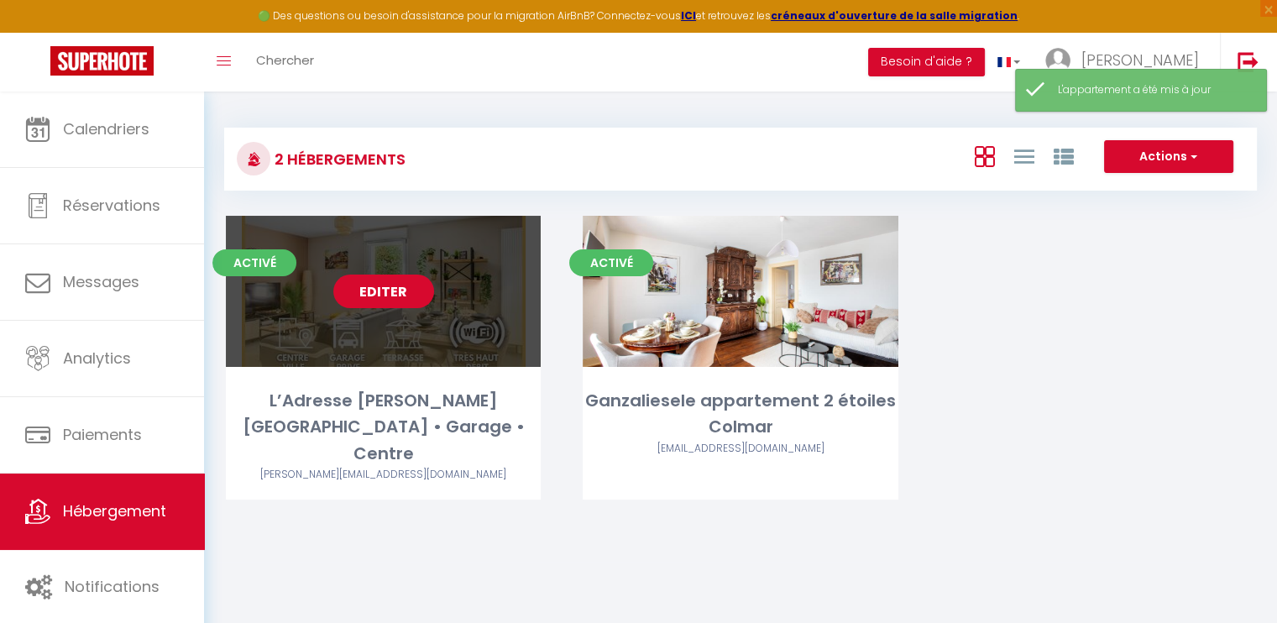
click at [413, 291] on link "Editer" at bounding box center [383, 292] width 101 height 34
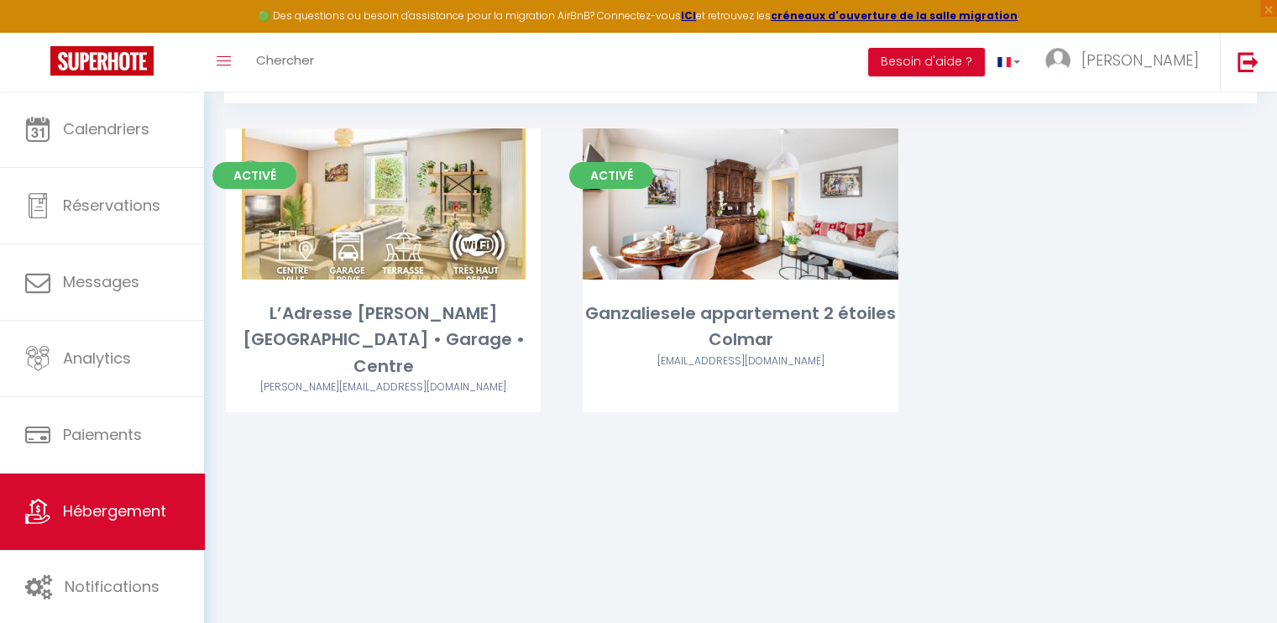
scroll to position [91, 0]
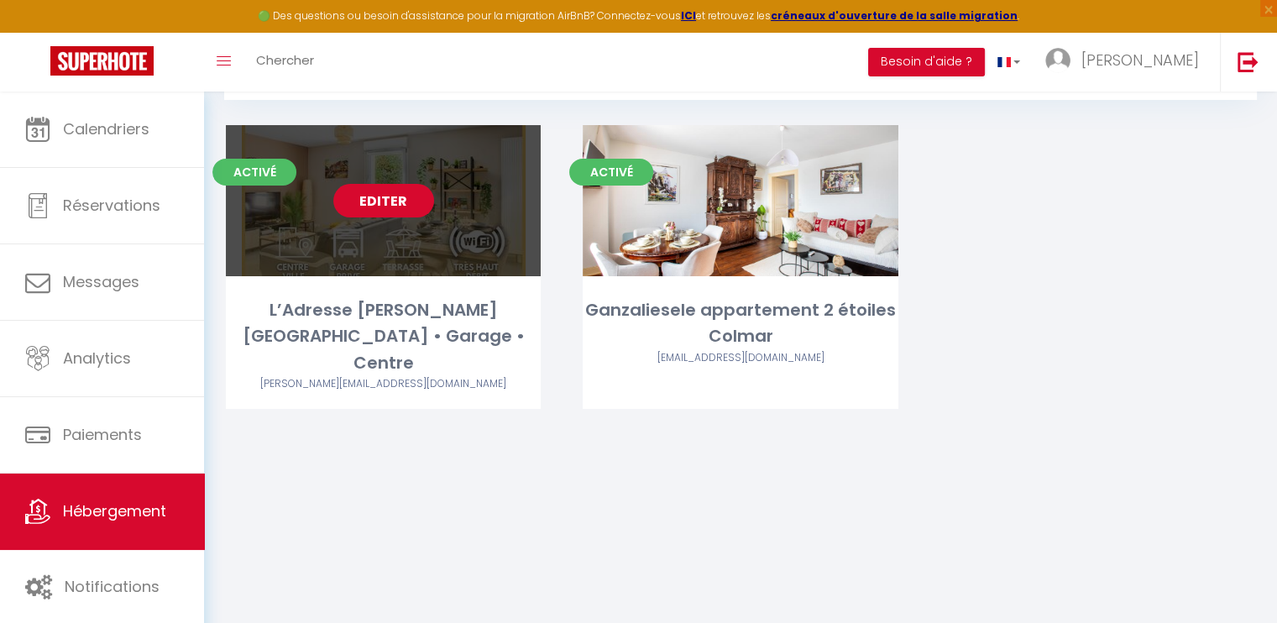
click at [411, 191] on link "Editer" at bounding box center [383, 201] width 101 height 34
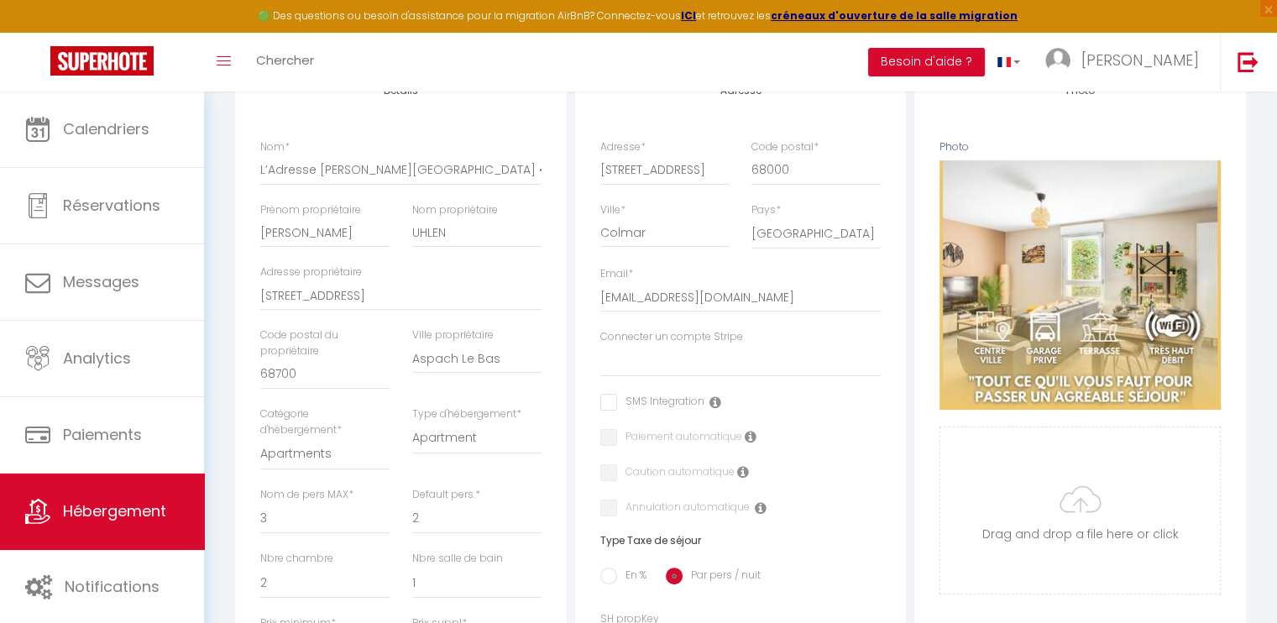
scroll to position [252, 0]
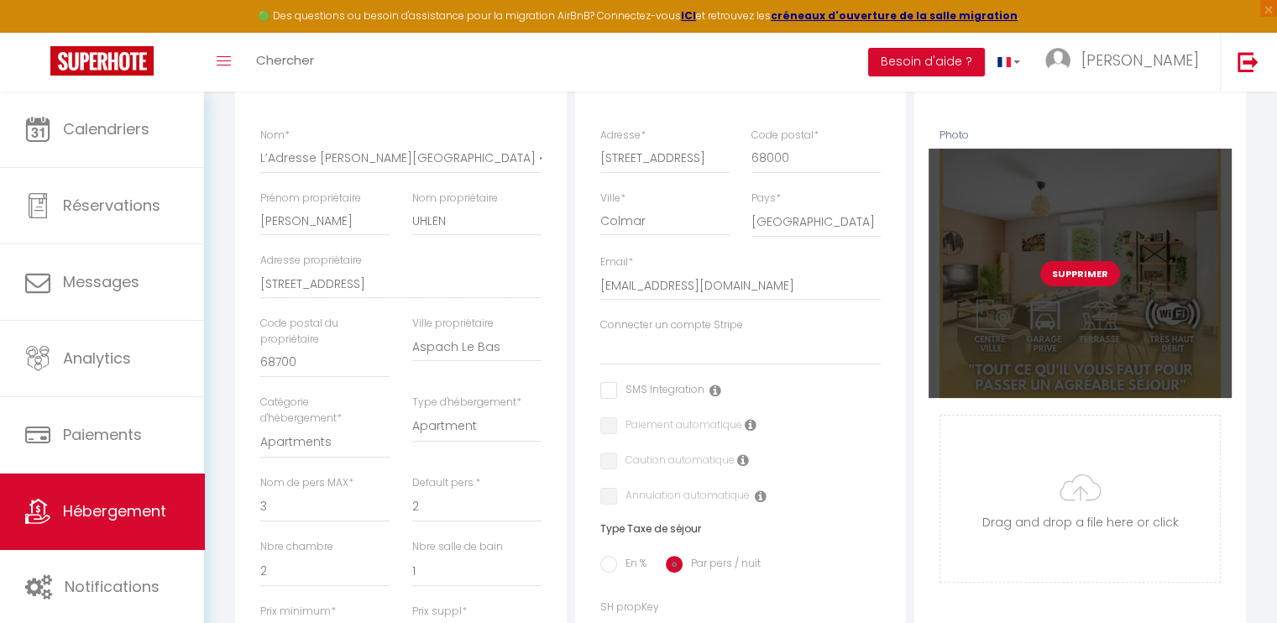
click at [1092, 286] on button "Supprimer" at bounding box center [1080, 273] width 80 height 25
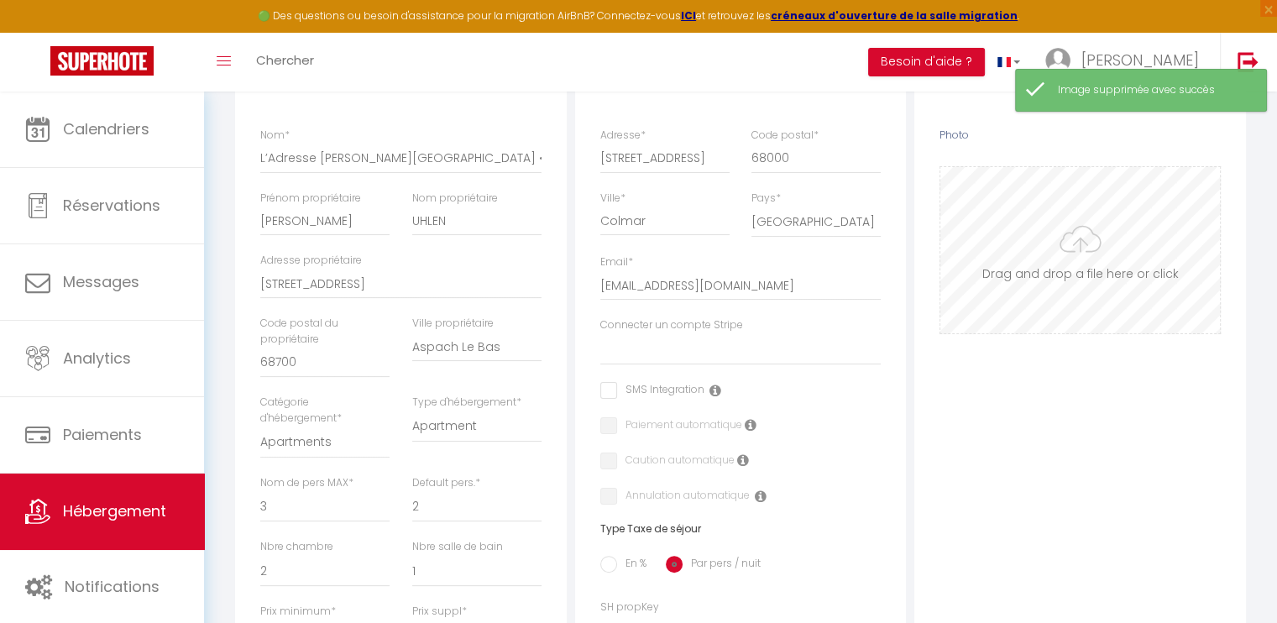
click at [1086, 253] on input "Photo" at bounding box center [1080, 250] width 280 height 166
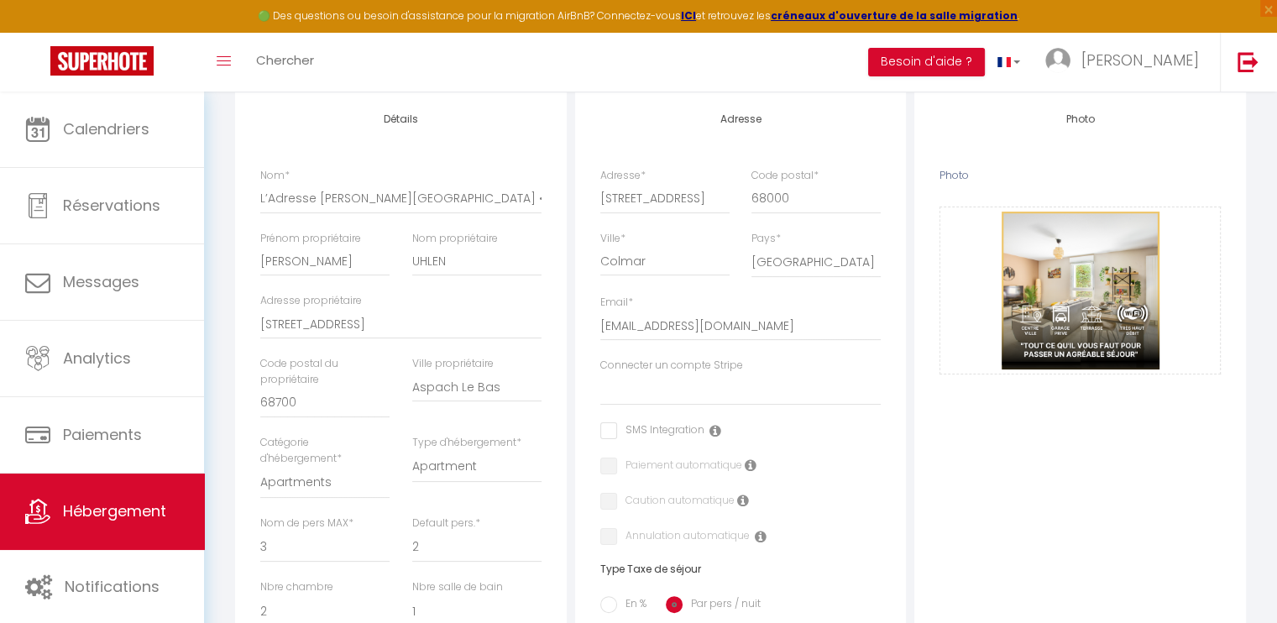
scroll to position [0, 0]
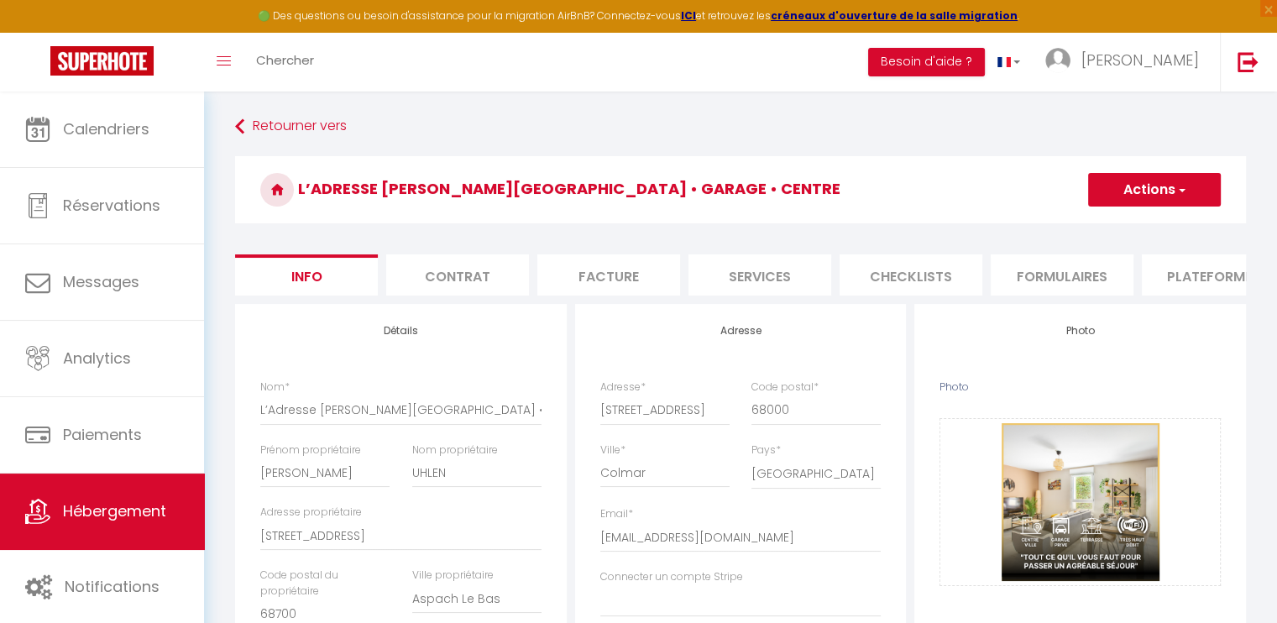
click at [1189, 181] on button "Actions" at bounding box center [1154, 190] width 133 height 34
click at [1089, 229] on input "Enregistrer" at bounding box center [1088, 226] width 62 height 17
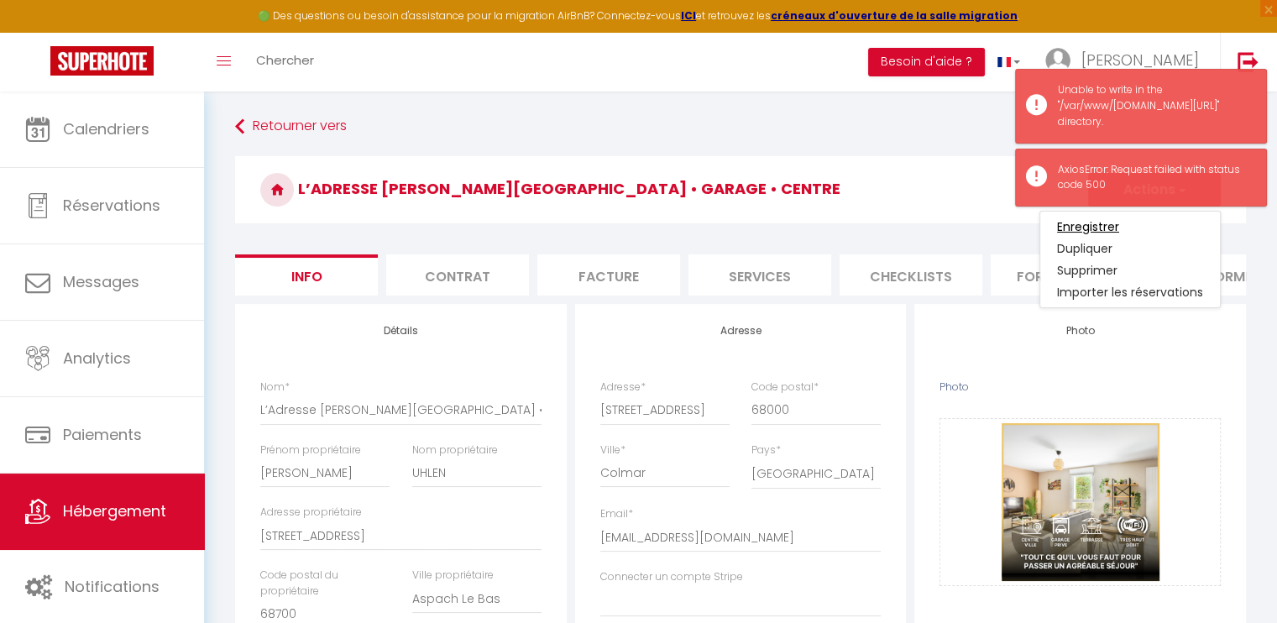
click at [1081, 222] on input "Enregistrer" at bounding box center [1088, 226] width 62 height 17
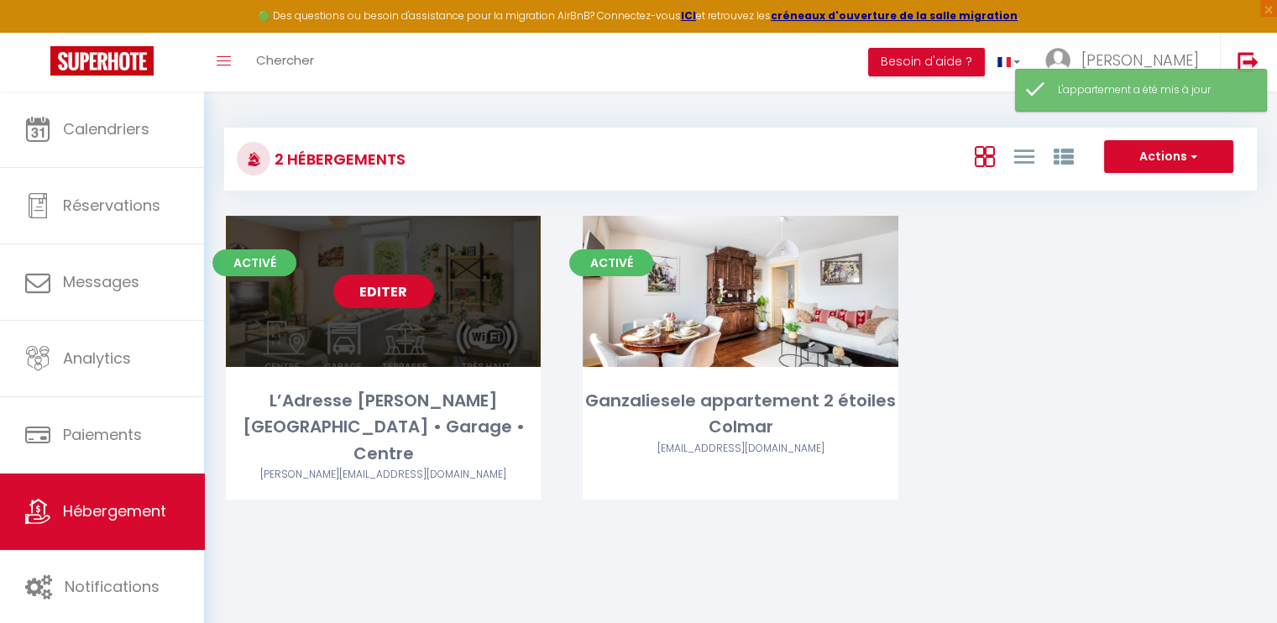
click at [380, 298] on link "Editer" at bounding box center [383, 292] width 101 height 34
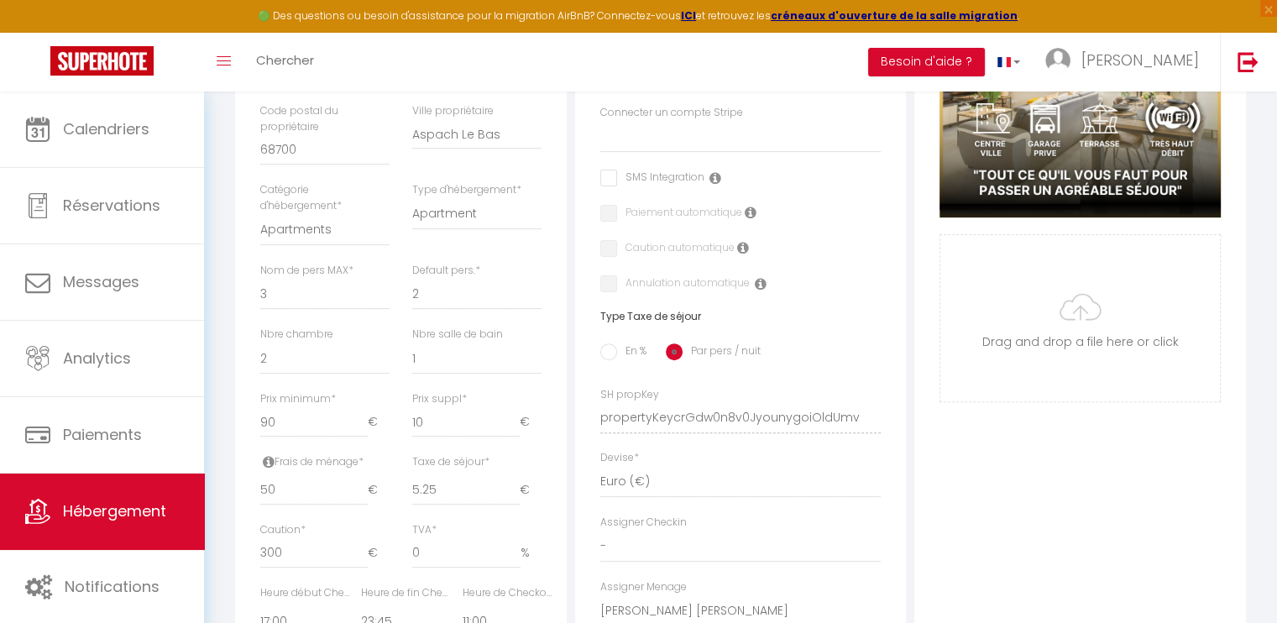
scroll to position [504, 0]
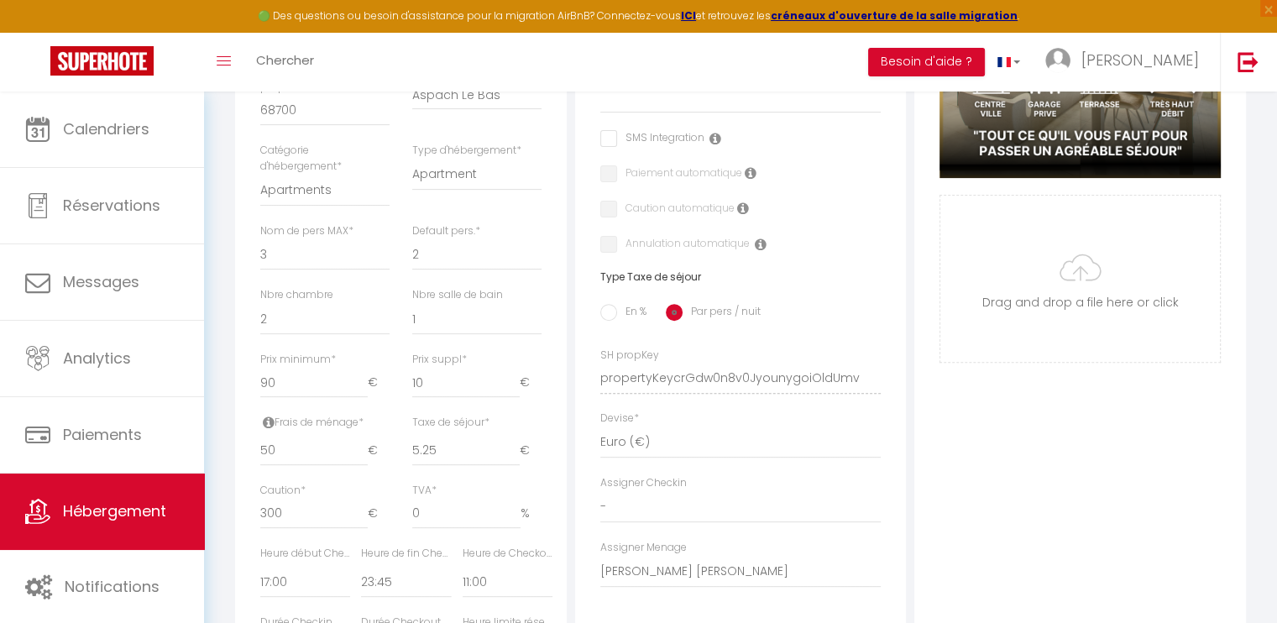
click at [610, 319] on input "En %" at bounding box center [608, 312] width 17 height 17
click at [678, 321] on input "Par pers / nuit" at bounding box center [674, 312] width 17 height 17
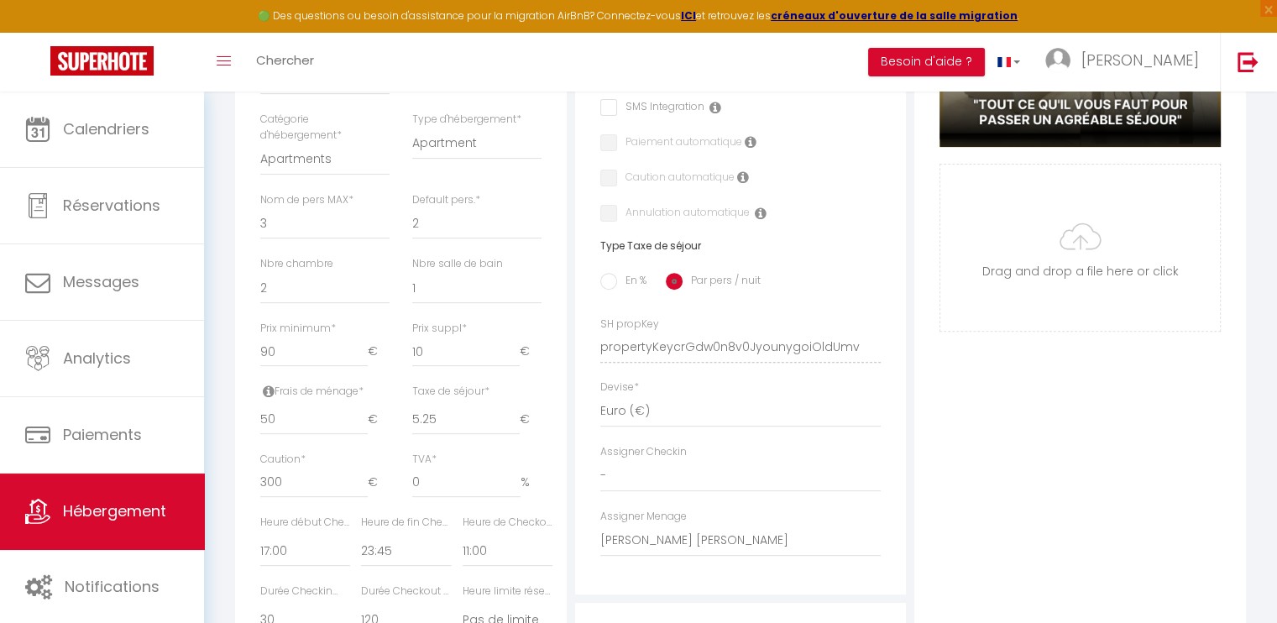
scroll to position [531, 0]
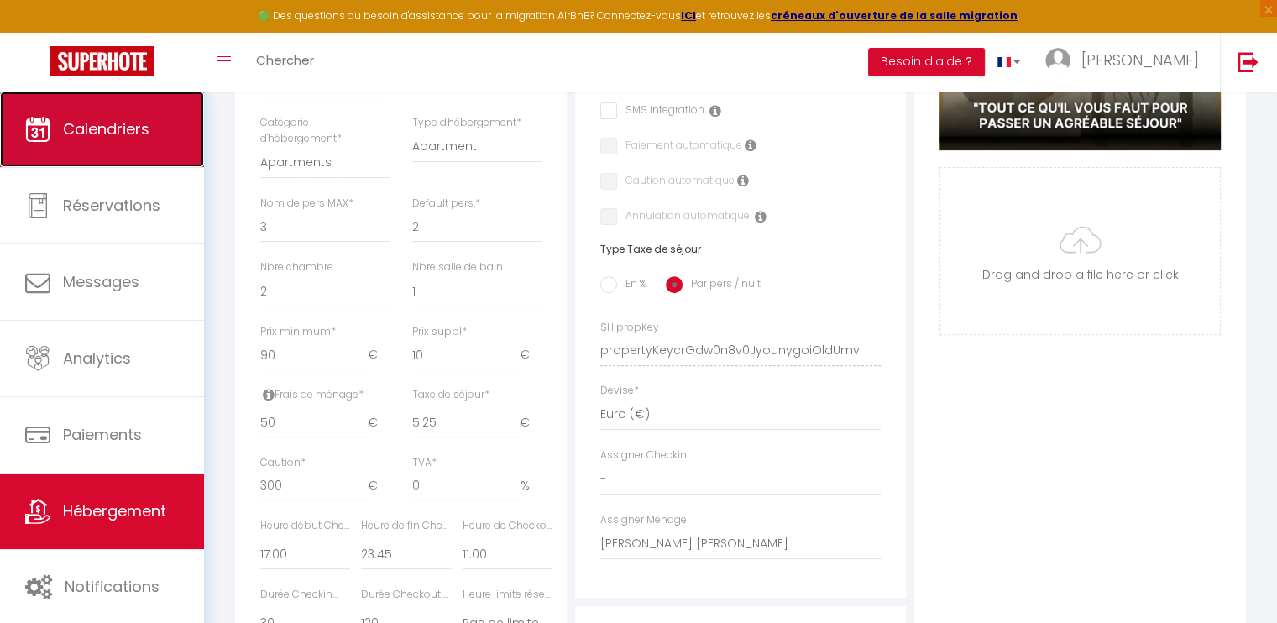
click at [97, 155] on link "Calendriers" at bounding box center [102, 130] width 204 height 76
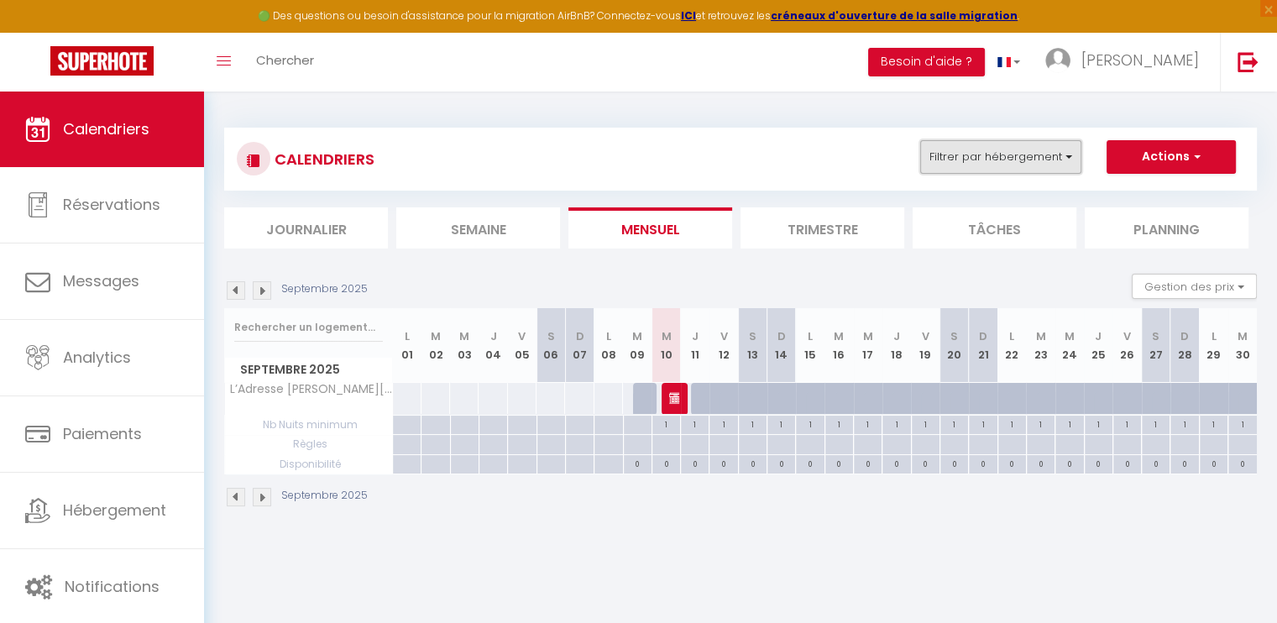
click at [1003, 157] on button "Filtrer par hébergement" at bounding box center [1000, 157] width 161 height 34
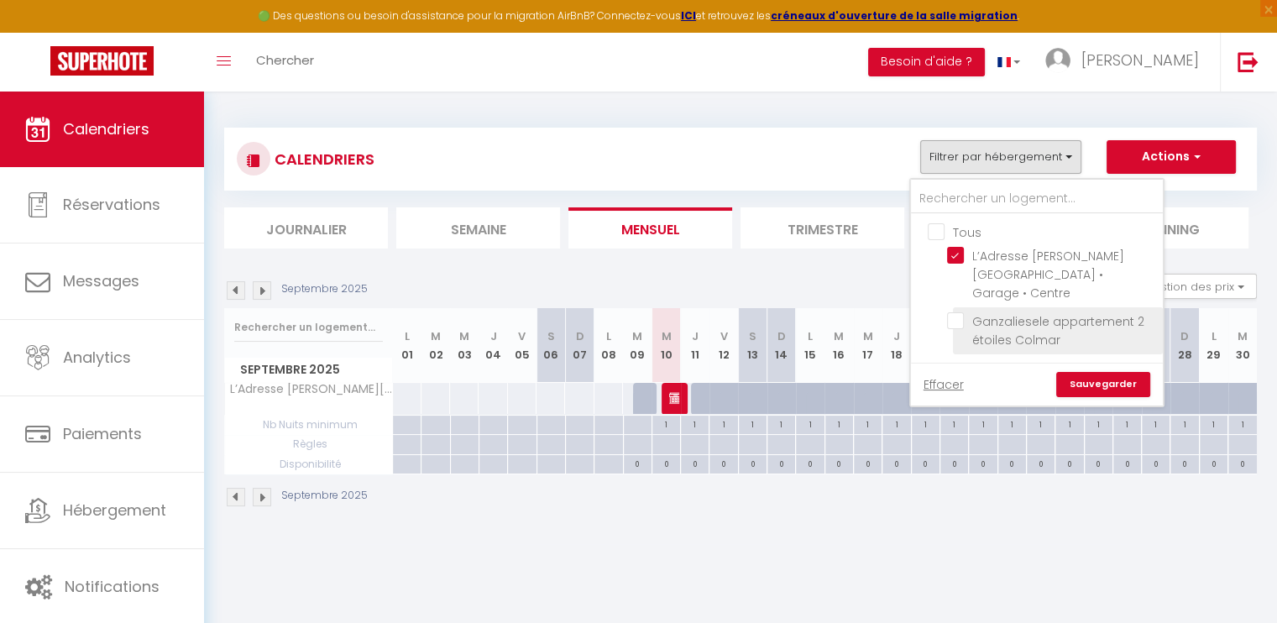
click at [960, 312] on input "Ganzaliesele appartement 2 étoiles Colmar" at bounding box center [1052, 320] width 210 height 17
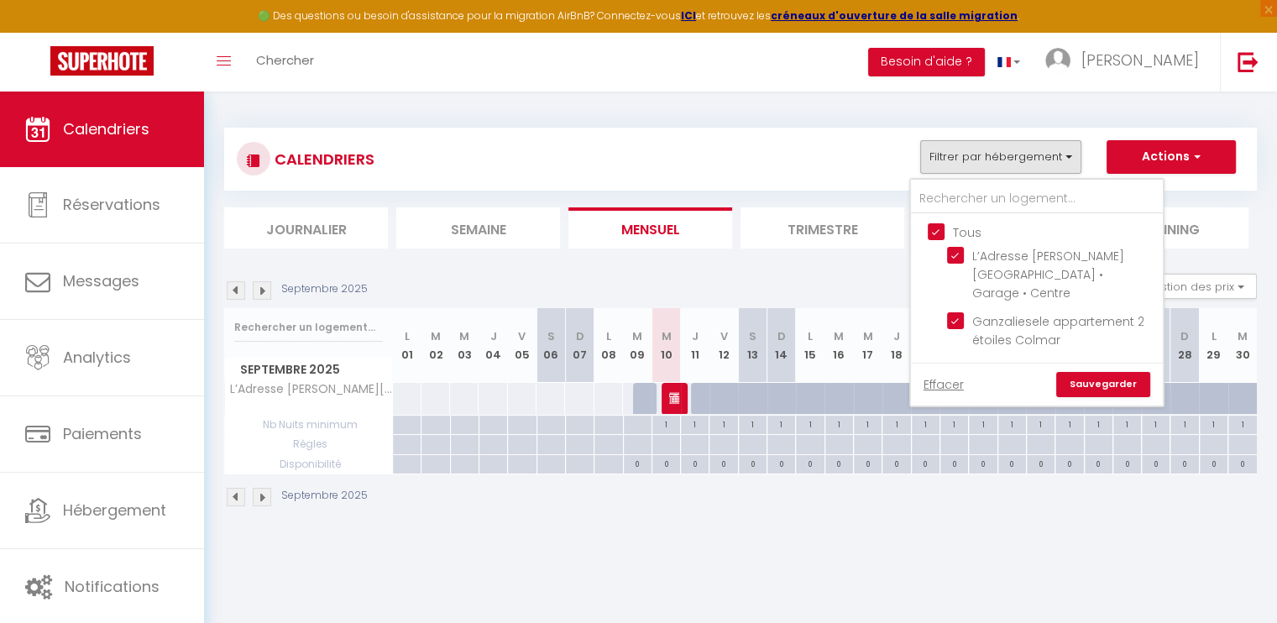
click at [1102, 372] on link "Sauvegarder" at bounding box center [1103, 384] width 94 height 25
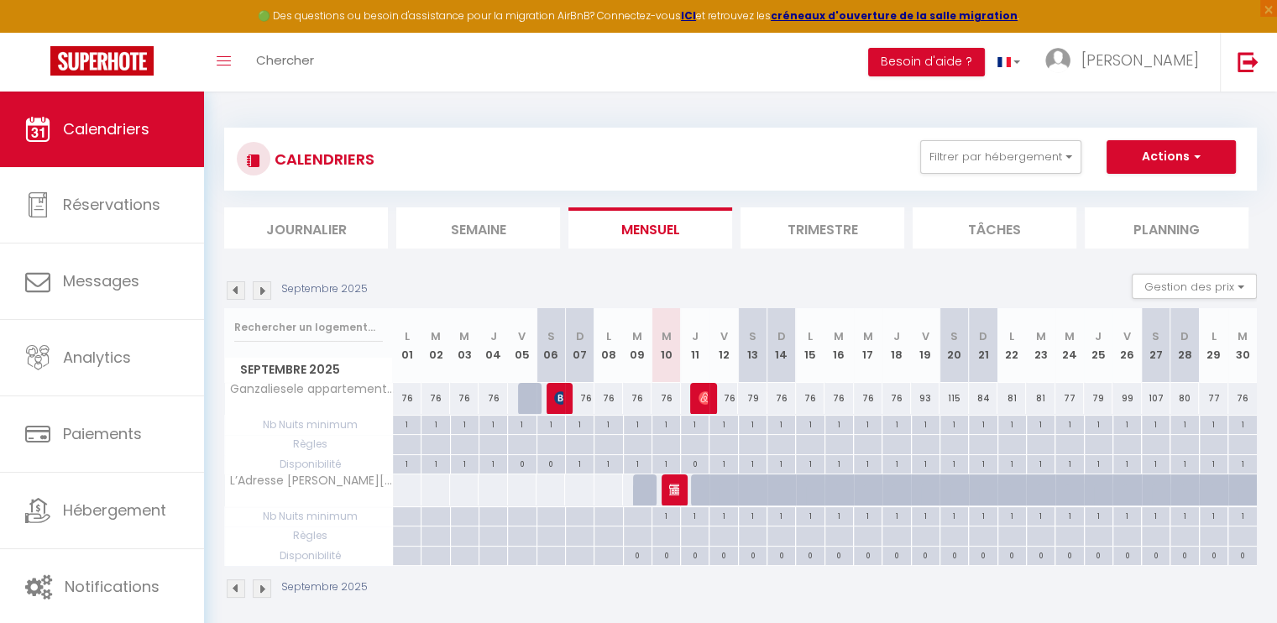
click at [296, 553] on span "Disponibilité" at bounding box center [308, 556] width 167 height 18
click at [641, 549] on div "0" at bounding box center [638, 555] width 28 height 16
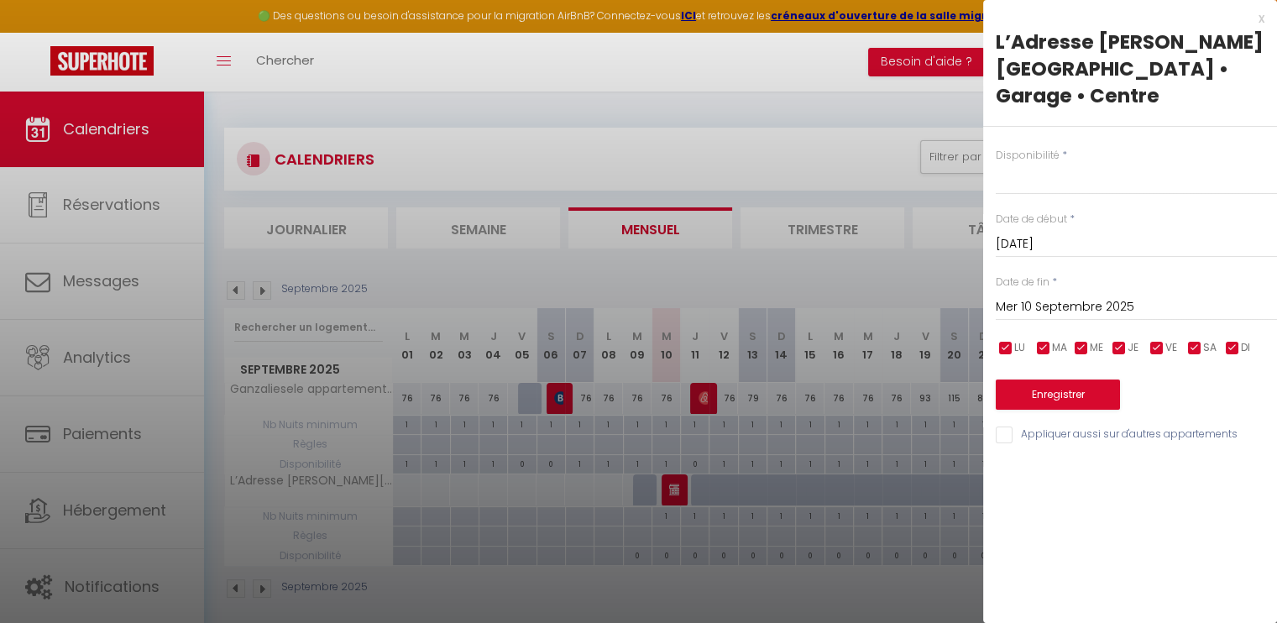
click at [1128, 296] on input "Mer 10 Septembre 2025" at bounding box center [1136, 307] width 281 height 22
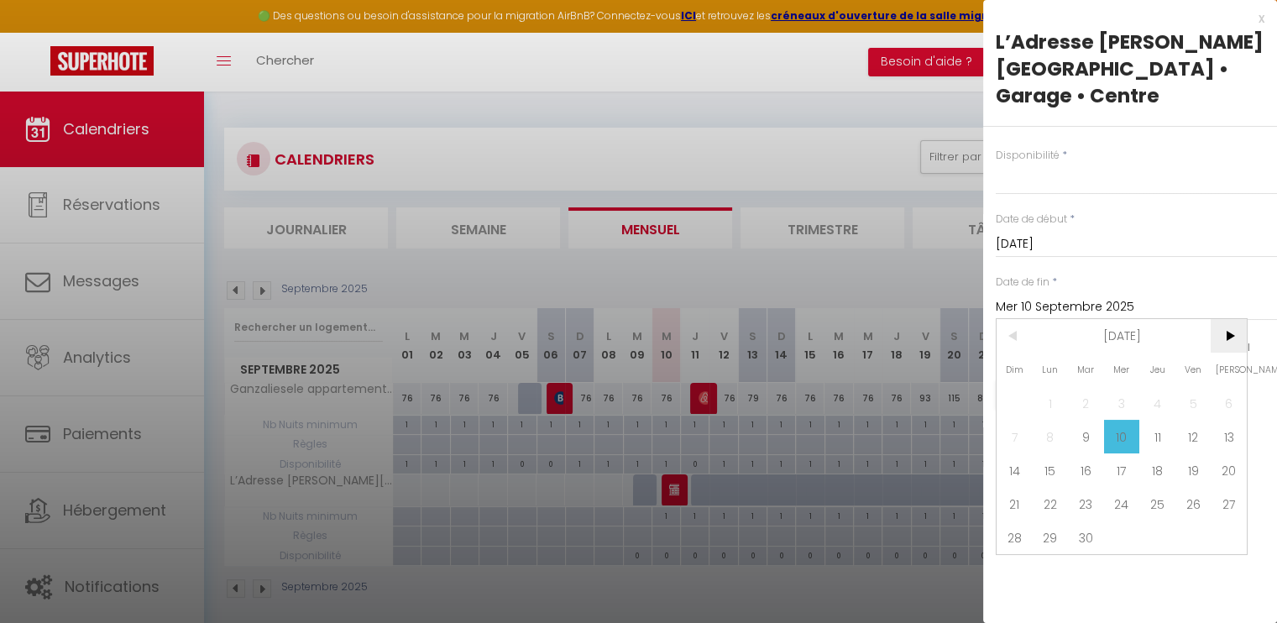
click at [1222, 319] on span ">" at bounding box center [1229, 336] width 36 height 34
click at [1012, 319] on span "<" at bounding box center [1015, 336] width 36 height 34
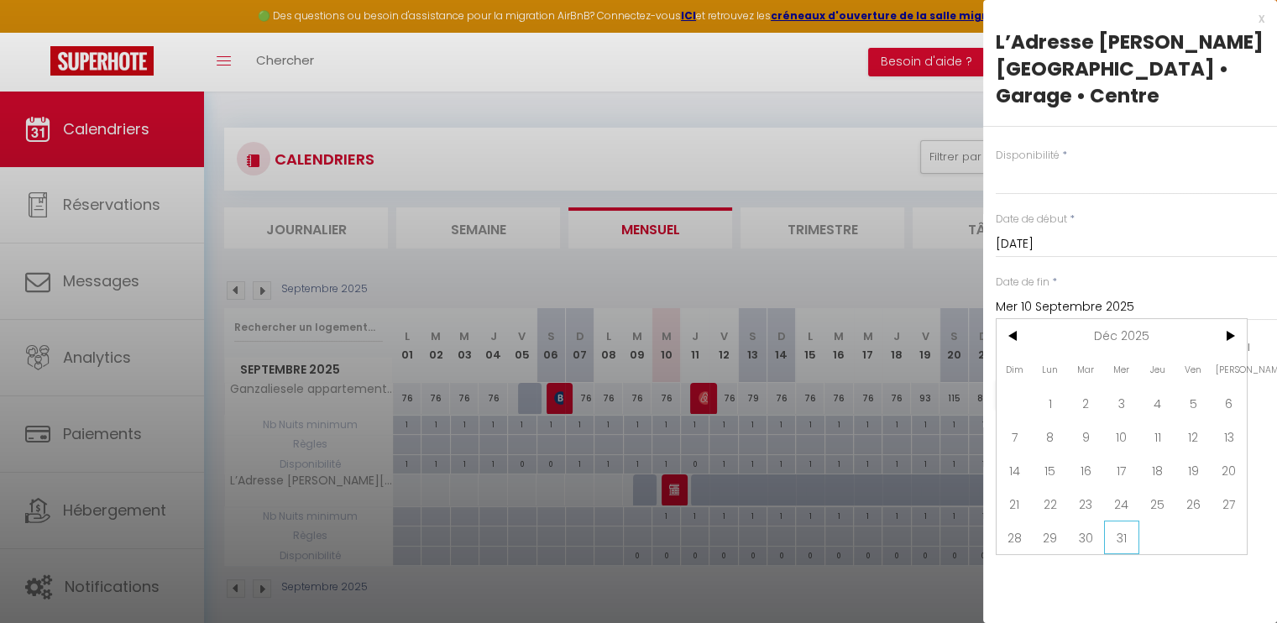
click at [1129, 521] on span "31" at bounding box center [1122, 538] width 36 height 34
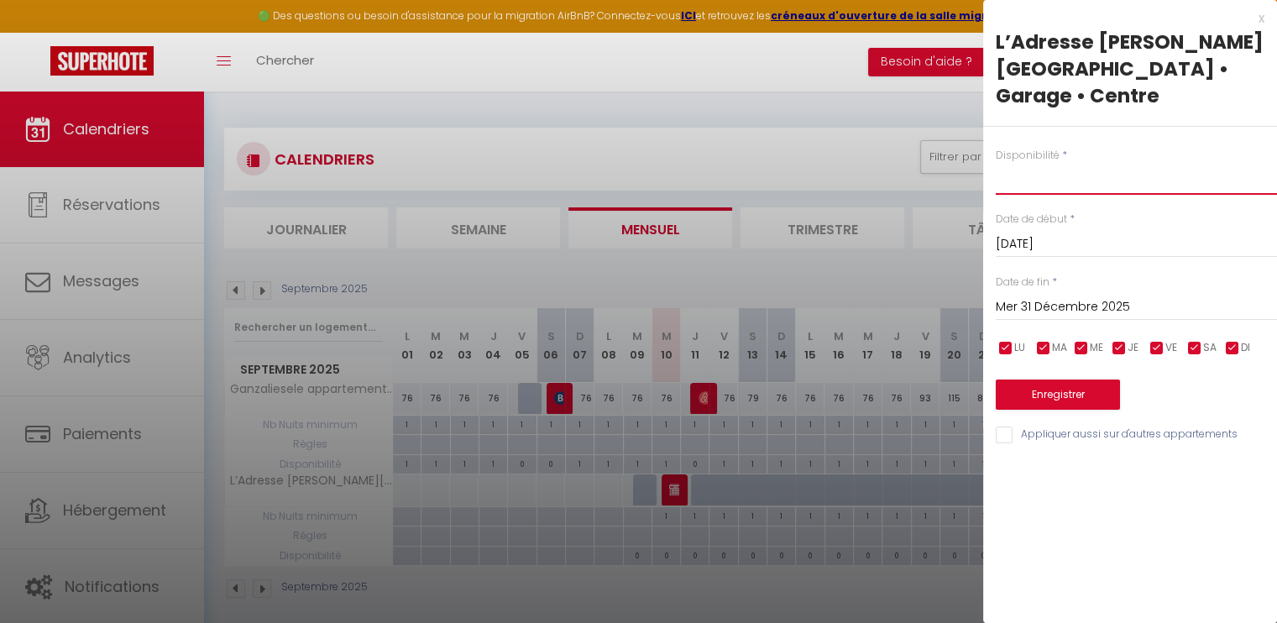
click at [1031, 163] on select "Disponible Indisponible" at bounding box center [1136, 179] width 281 height 32
click at [996, 163] on select "Disponible Indisponible" at bounding box center [1136, 179] width 281 height 32
click at [1066, 379] on button "Enregistrer" at bounding box center [1058, 394] width 124 height 30
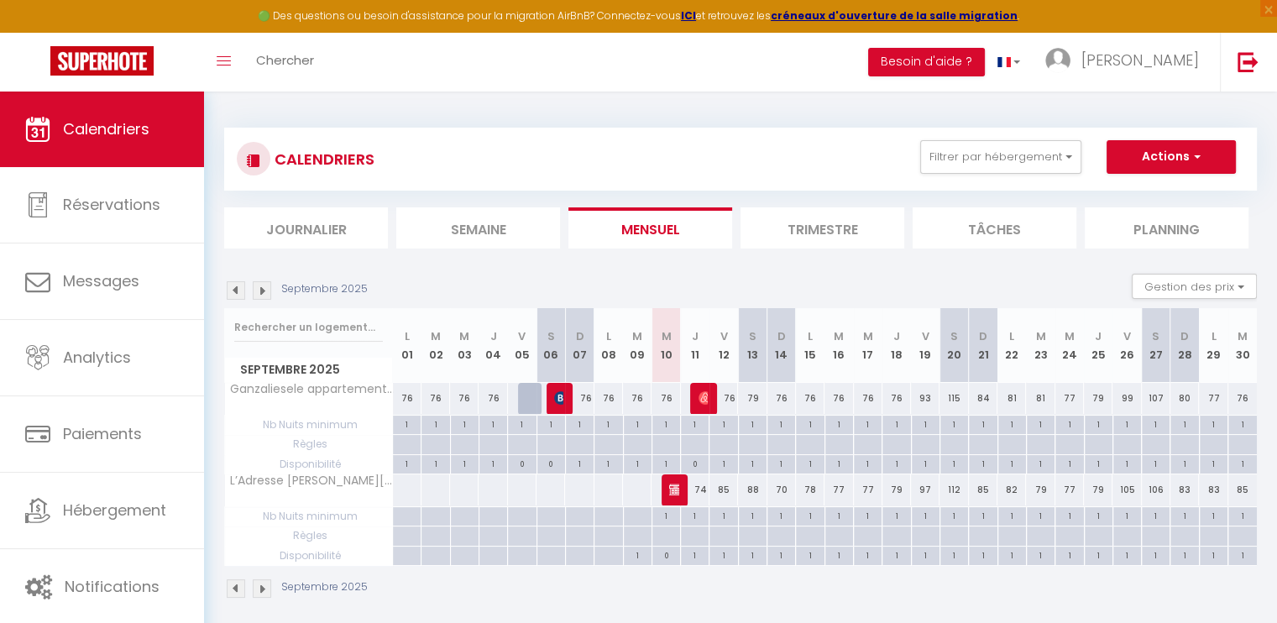
click at [704, 495] on div "74" at bounding box center [695, 489] width 29 height 31
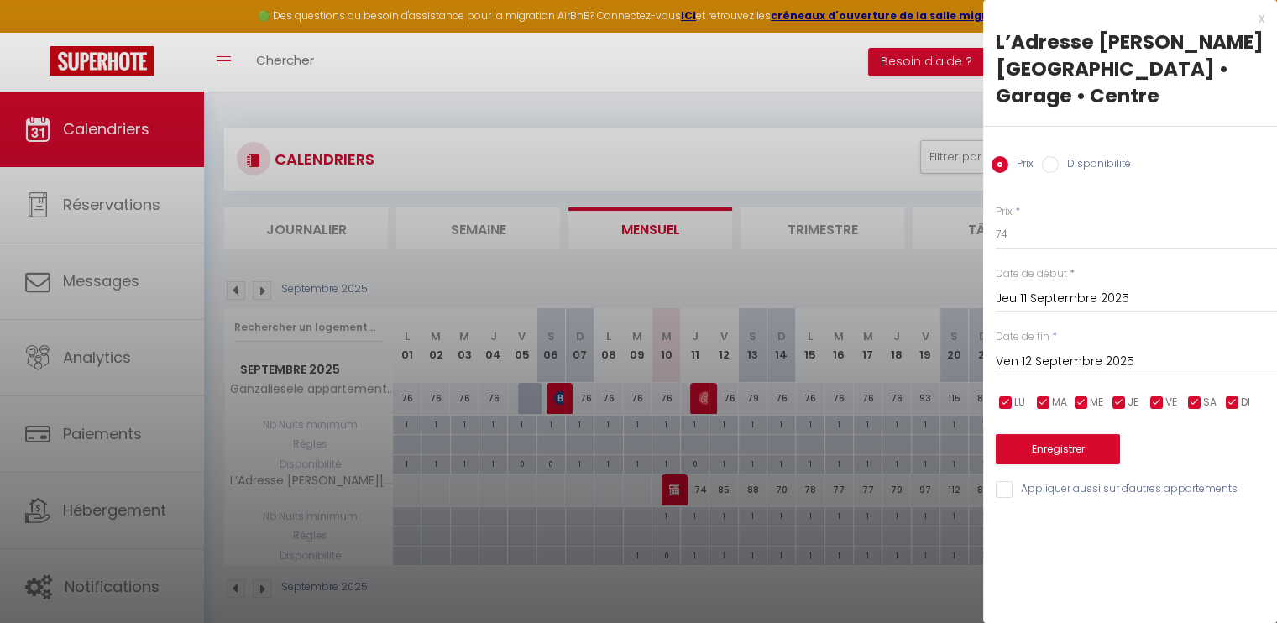
click at [1266, 16] on div "x L’Adresse Colmarienne • Terrasse • Garage • Centre Prix Disponibilité Prix * …" at bounding box center [1130, 258] width 294 height 516
click at [1260, 17] on div "x" at bounding box center [1123, 18] width 281 height 20
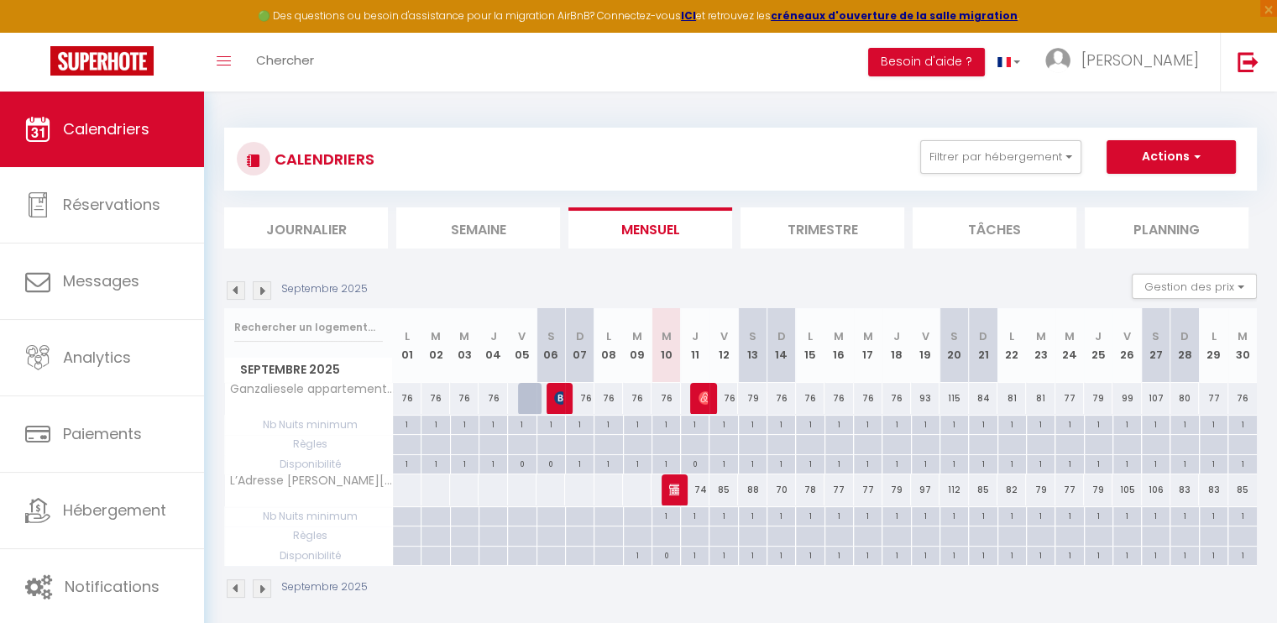
click at [263, 290] on img at bounding box center [262, 290] width 18 height 18
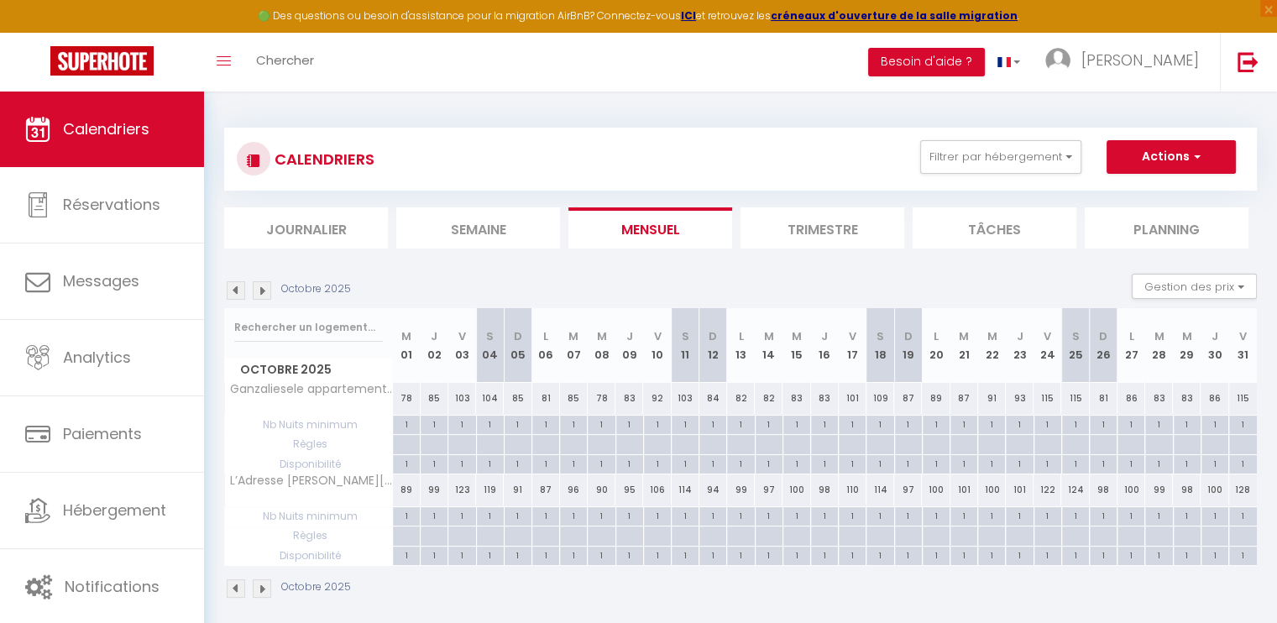
click at [263, 290] on img at bounding box center [262, 290] width 18 height 18
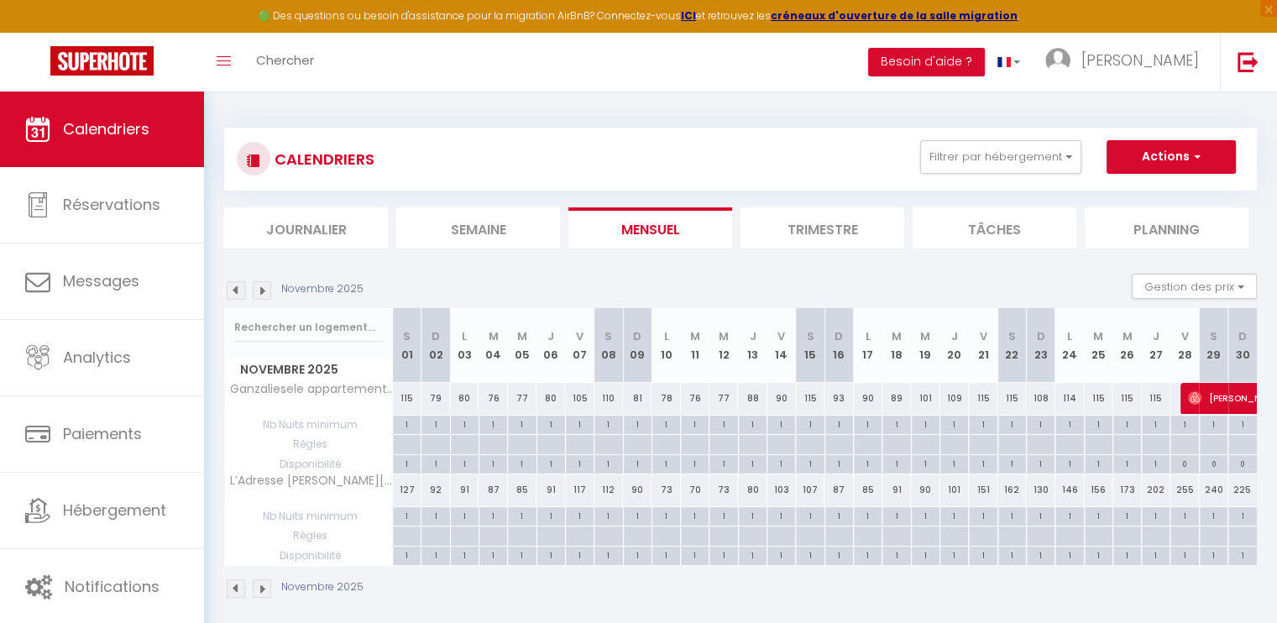
click at [263, 290] on img at bounding box center [262, 290] width 18 height 18
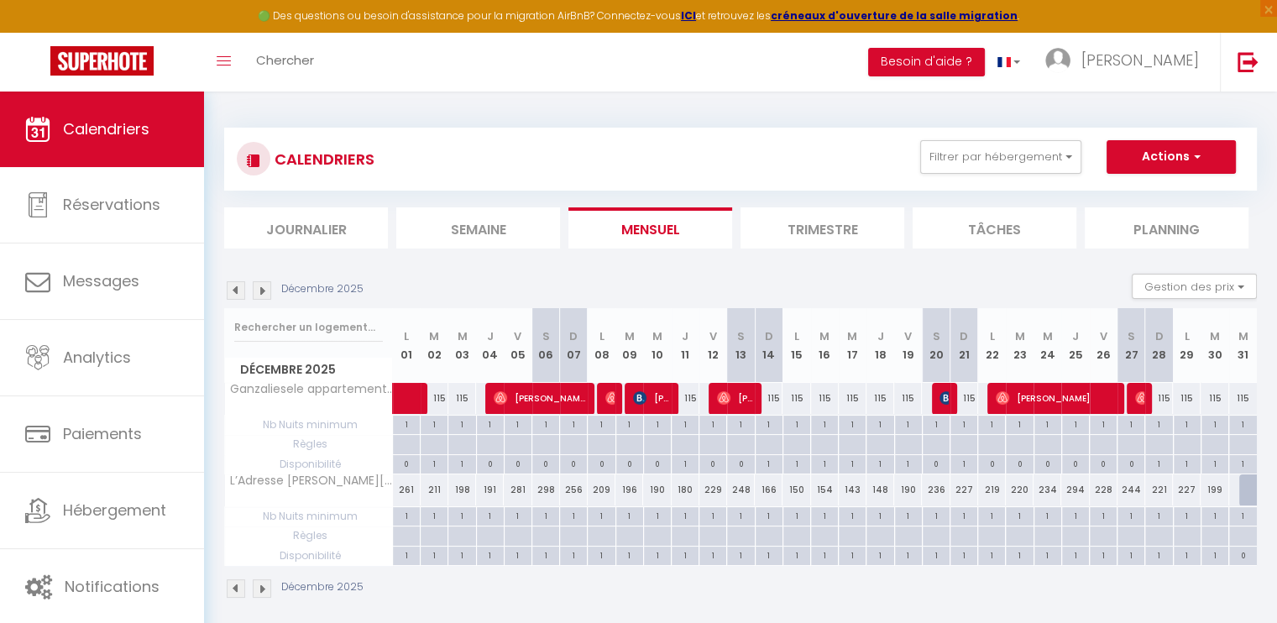
click at [263, 290] on img at bounding box center [262, 290] width 18 height 18
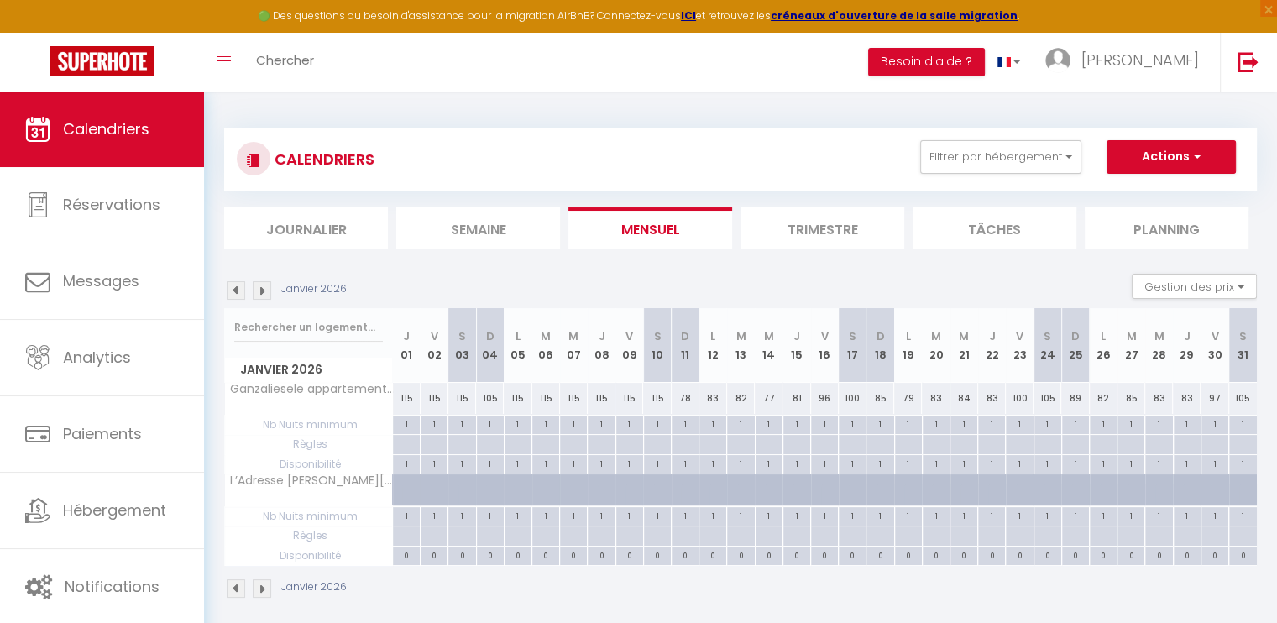
click at [241, 291] on img at bounding box center [236, 290] width 18 height 18
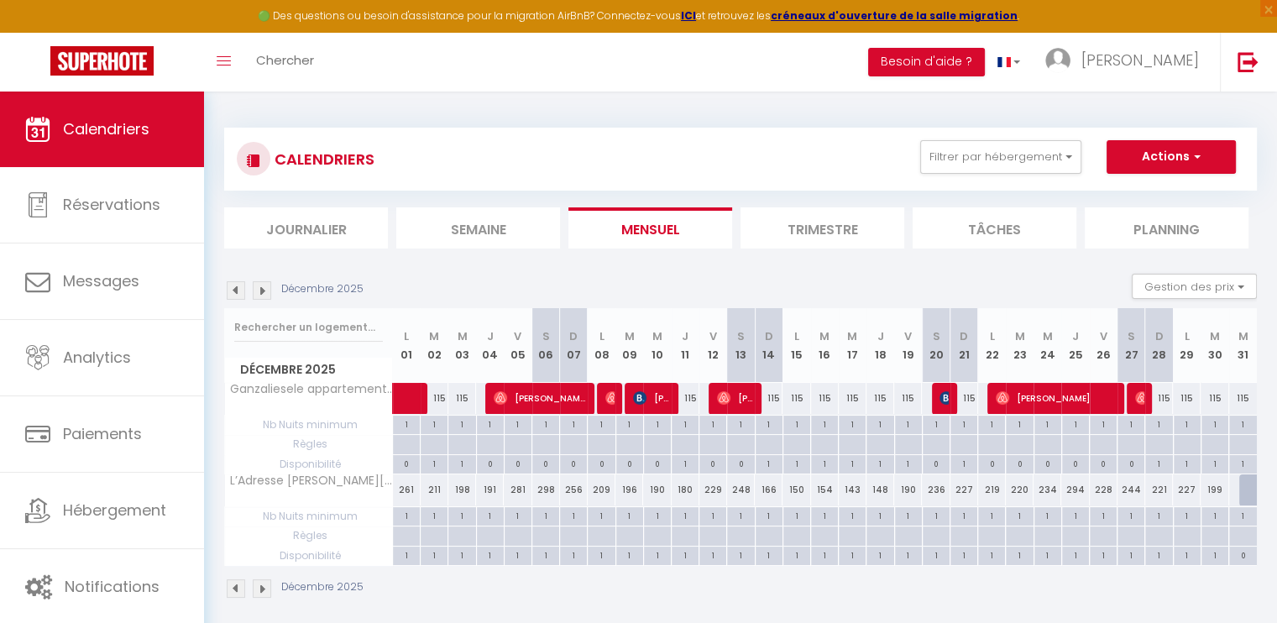
click at [406, 554] on div "1" at bounding box center [406, 555] width 27 height 16
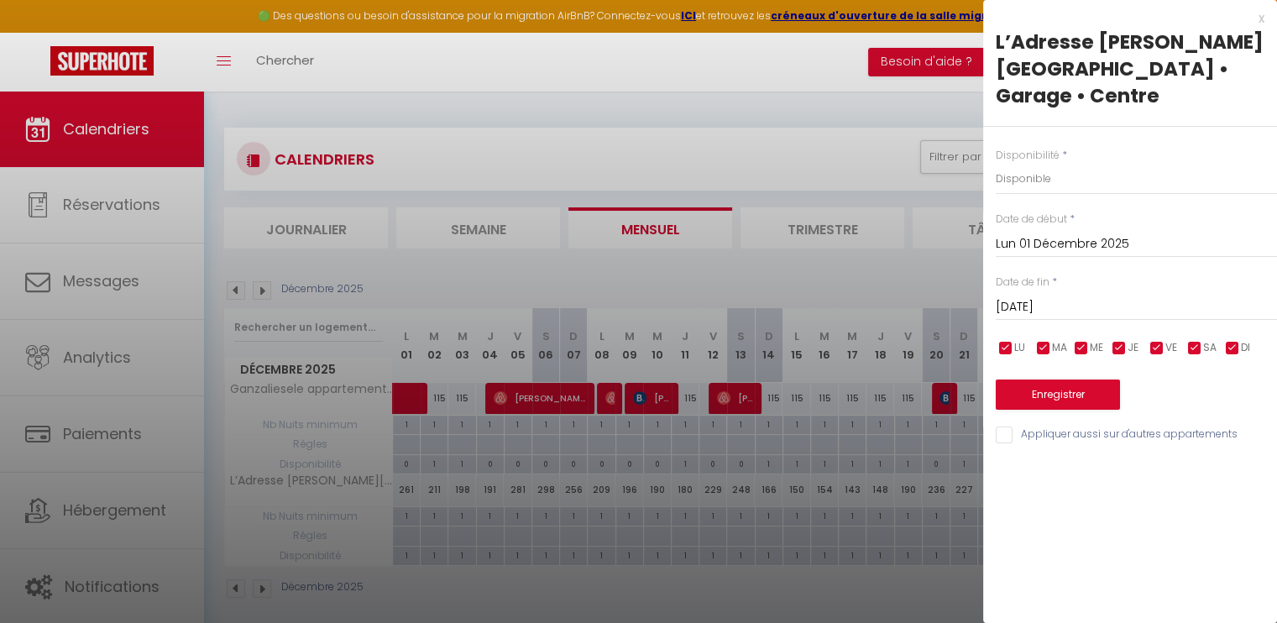
click at [1122, 296] on input "Mar 02 Décembre 2025" at bounding box center [1136, 307] width 281 height 22
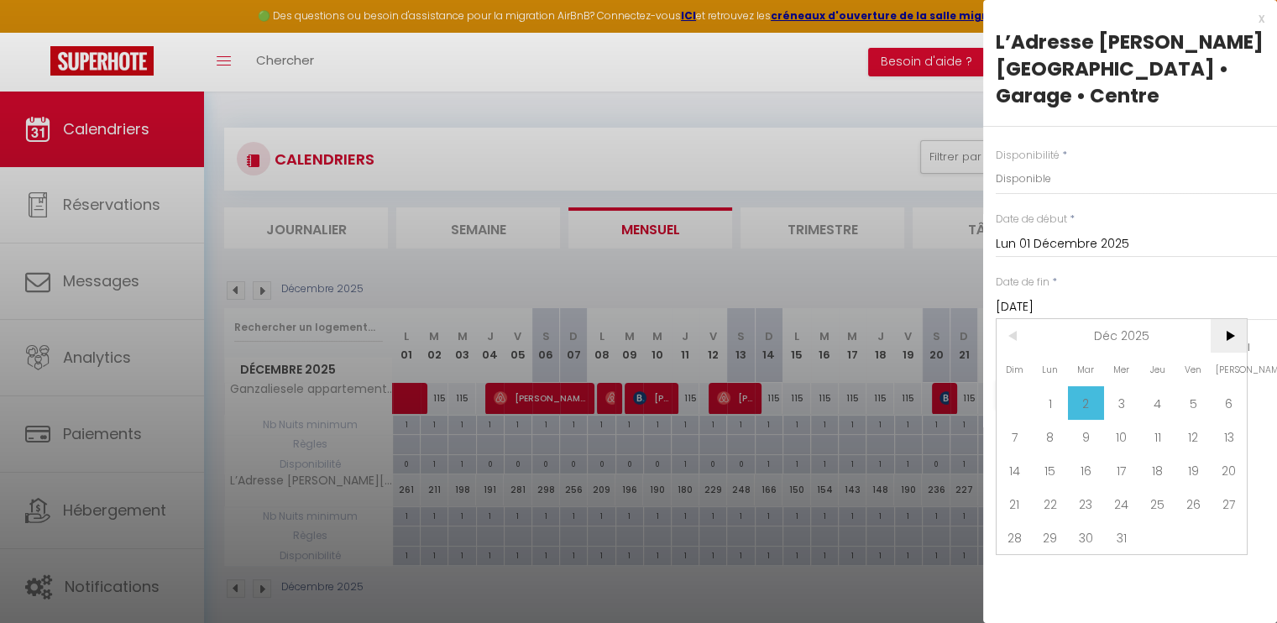
click at [1224, 319] on span ">" at bounding box center [1229, 336] width 36 height 34
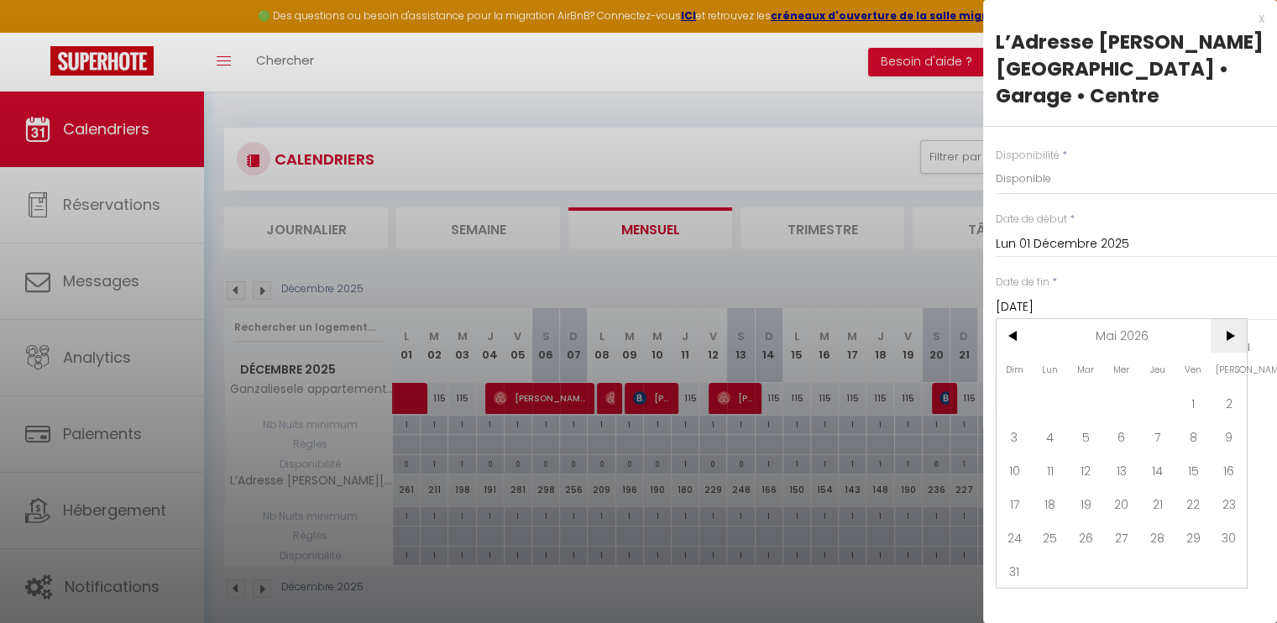
click at [1224, 319] on span ">" at bounding box center [1229, 336] width 36 height 34
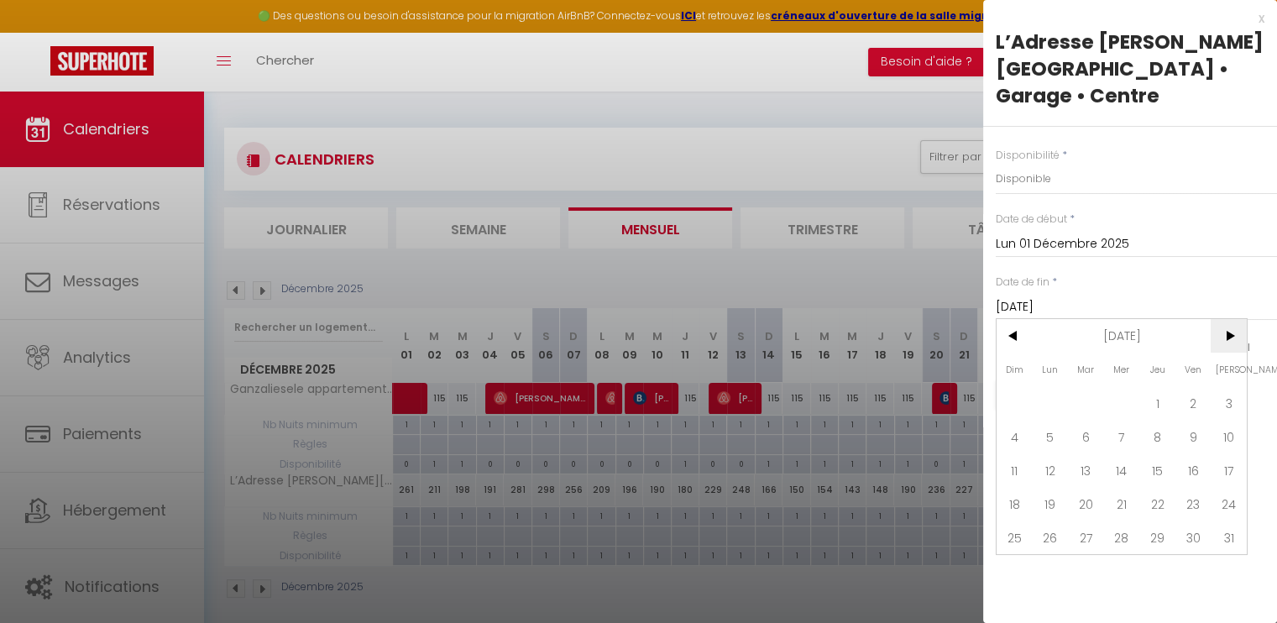
click at [1224, 319] on span ">" at bounding box center [1229, 336] width 36 height 34
click at [1155, 521] on span "31" at bounding box center [1157, 538] width 36 height 34
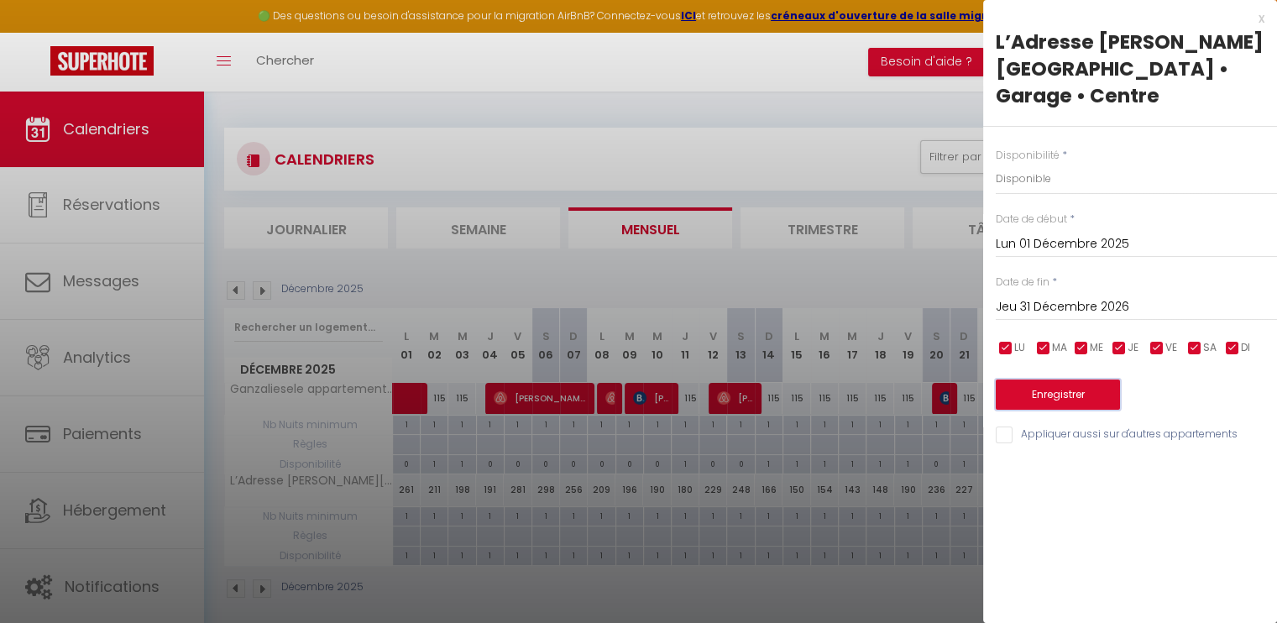
click at [1081, 379] on button "Enregistrer" at bounding box center [1058, 394] width 124 height 30
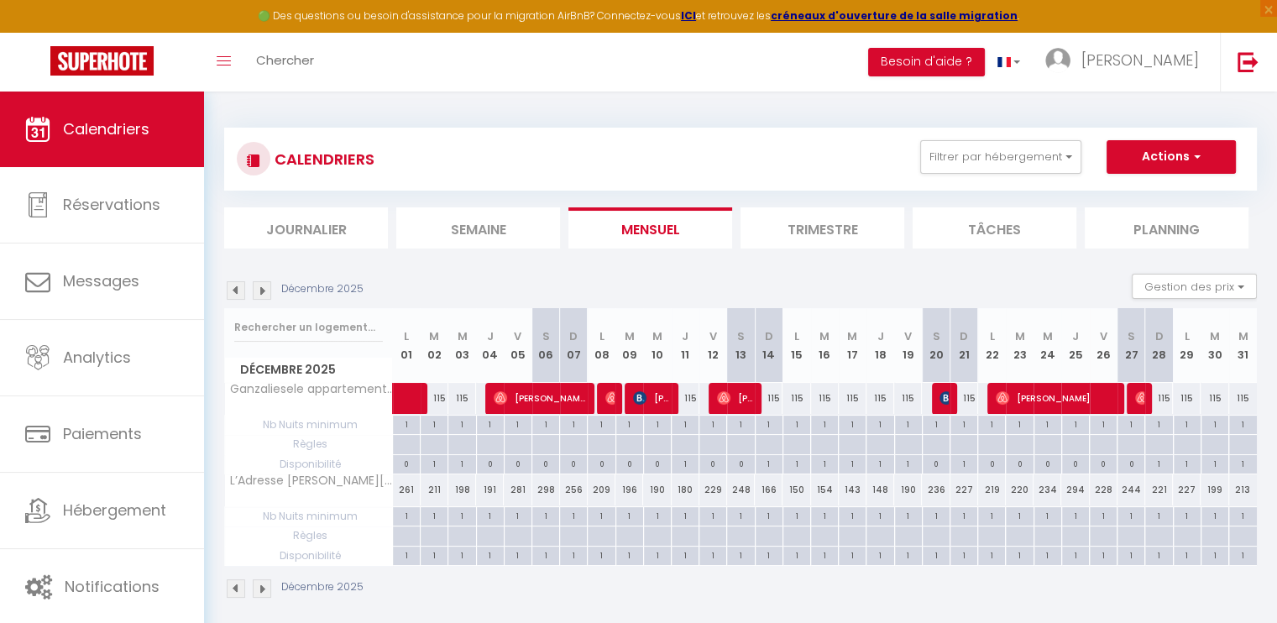
click at [261, 291] on img at bounding box center [262, 290] width 18 height 18
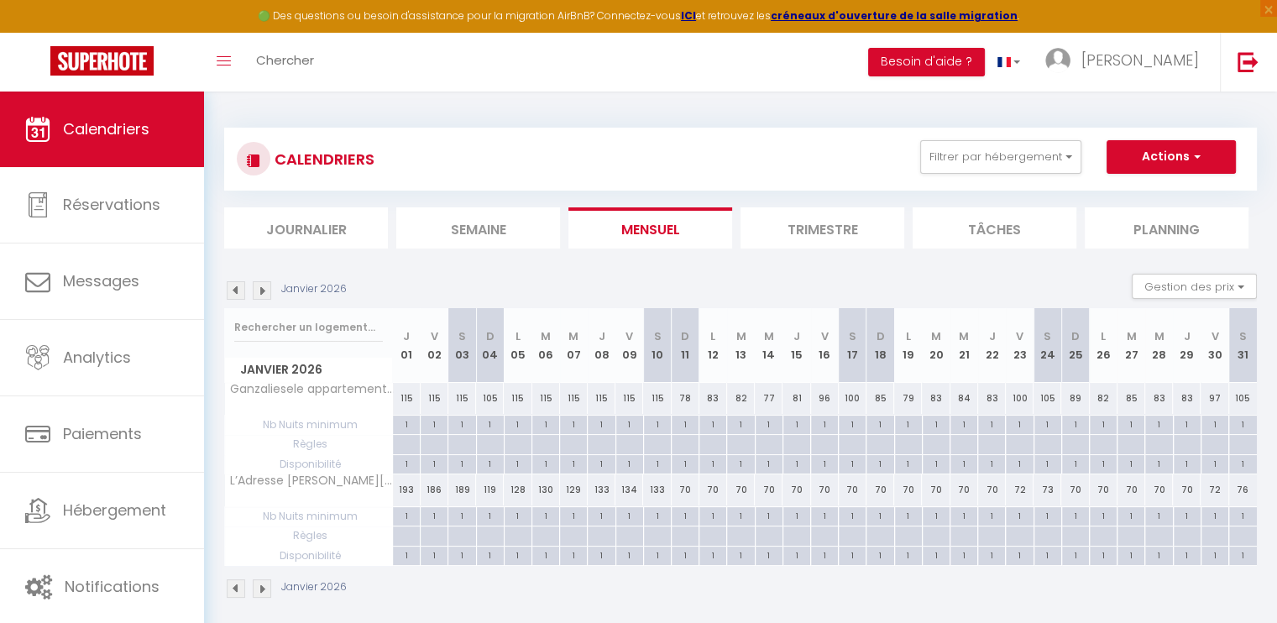
click at [261, 291] on img at bounding box center [262, 290] width 18 height 18
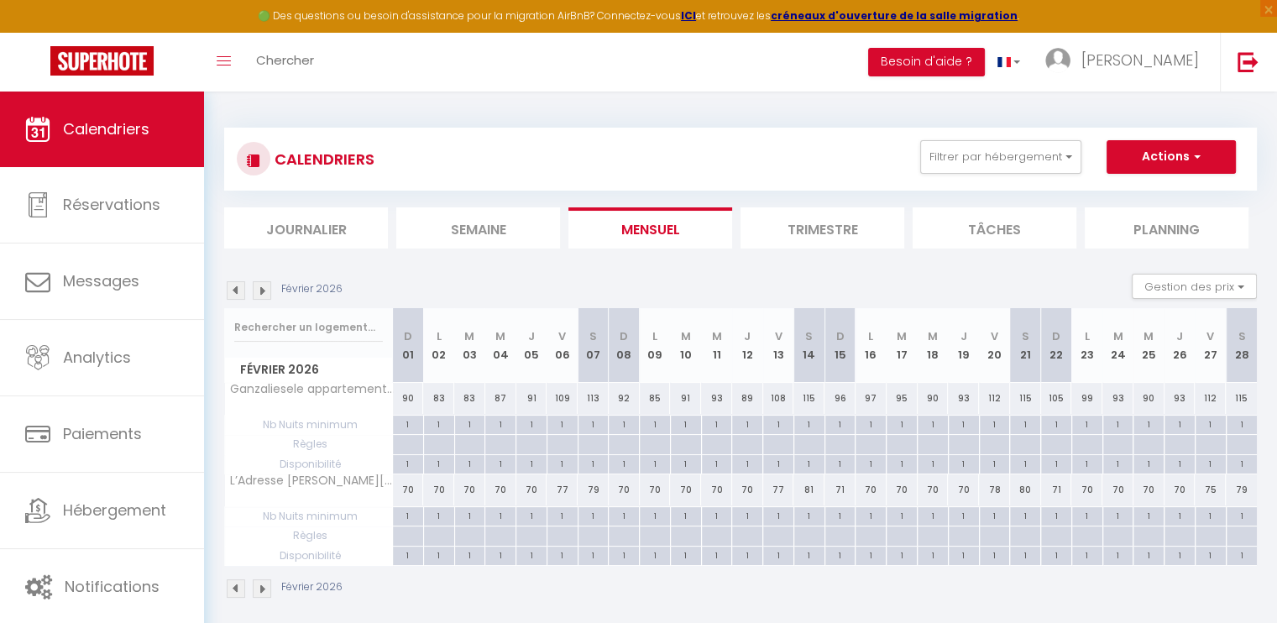
click at [261, 291] on img at bounding box center [262, 290] width 18 height 18
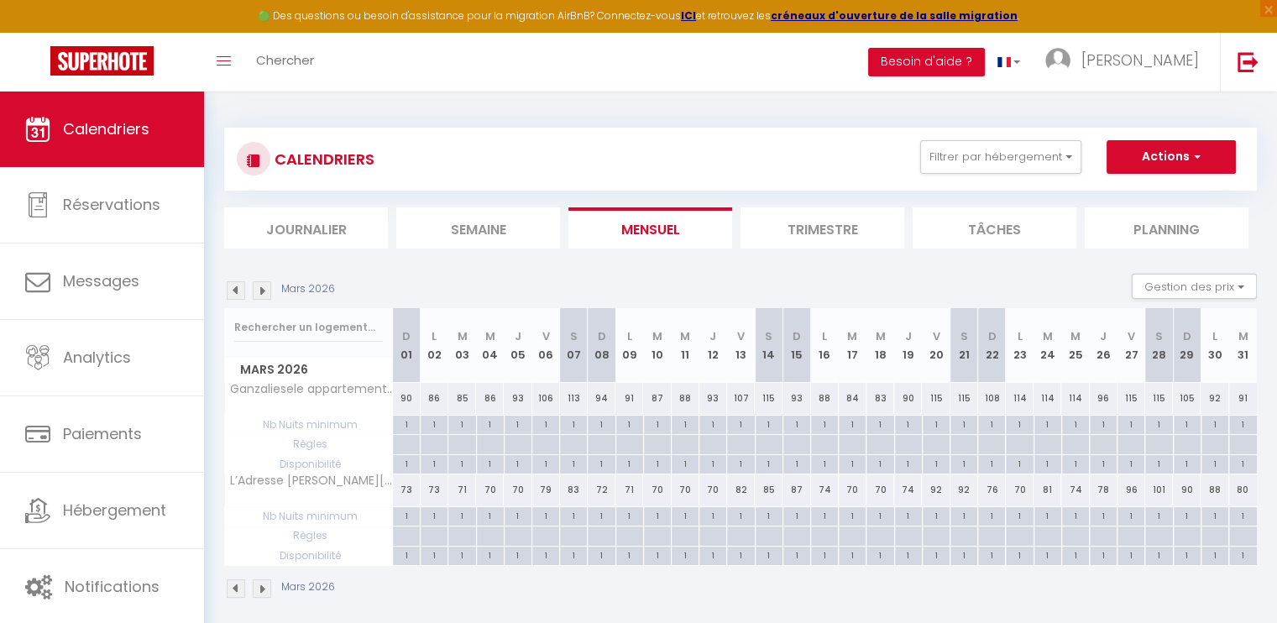
click at [261, 291] on img at bounding box center [262, 290] width 18 height 18
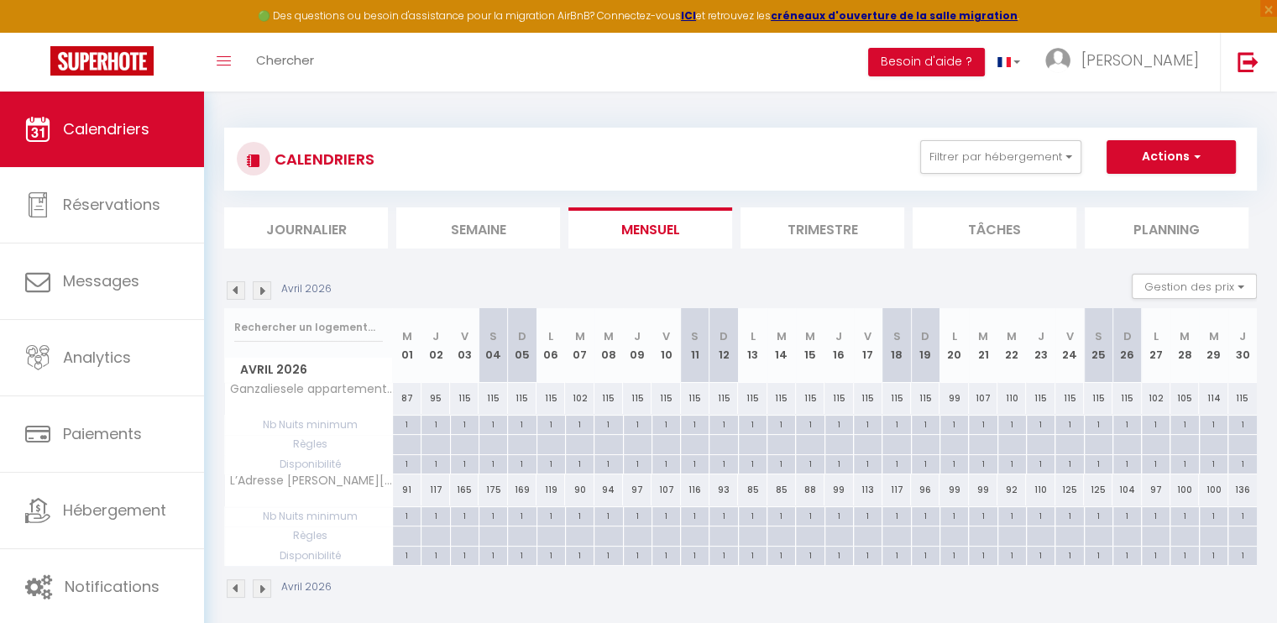
click at [261, 291] on img at bounding box center [262, 290] width 18 height 18
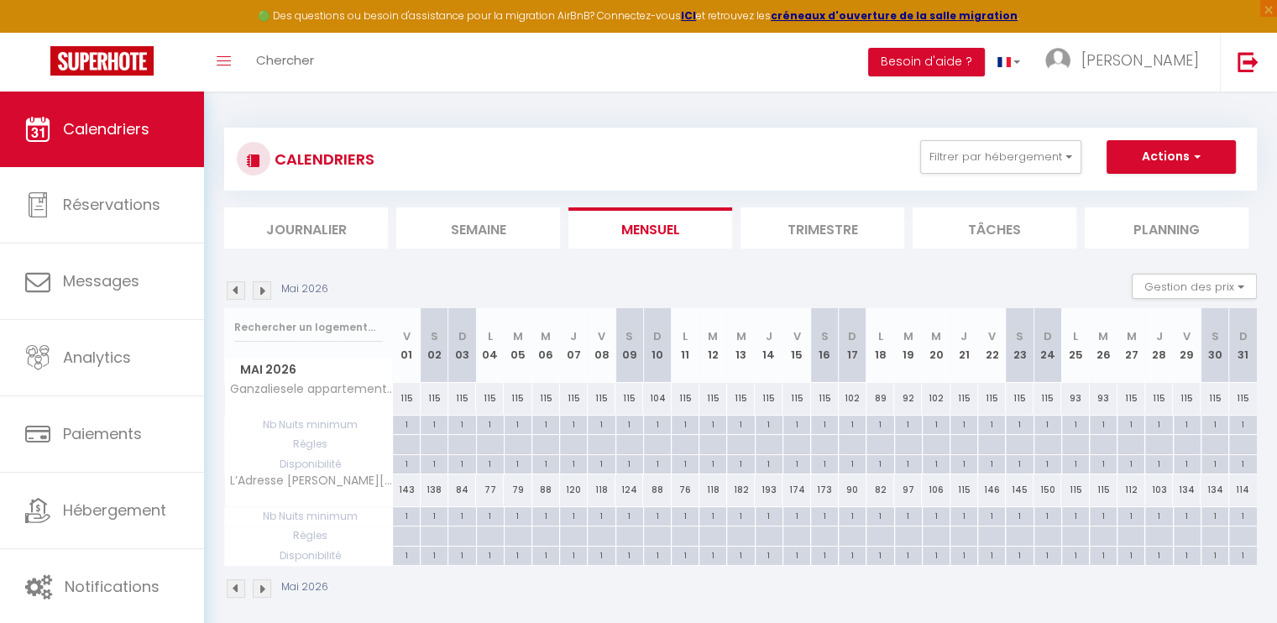
click at [261, 291] on img at bounding box center [262, 290] width 18 height 18
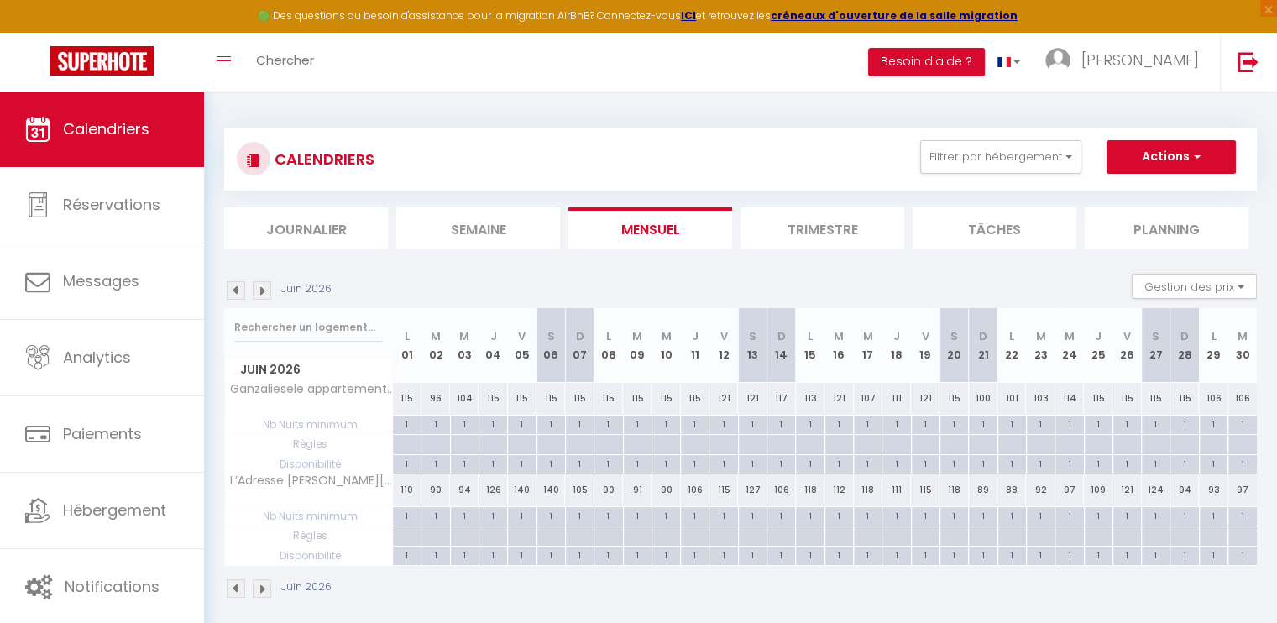
click at [261, 291] on img at bounding box center [262, 290] width 18 height 18
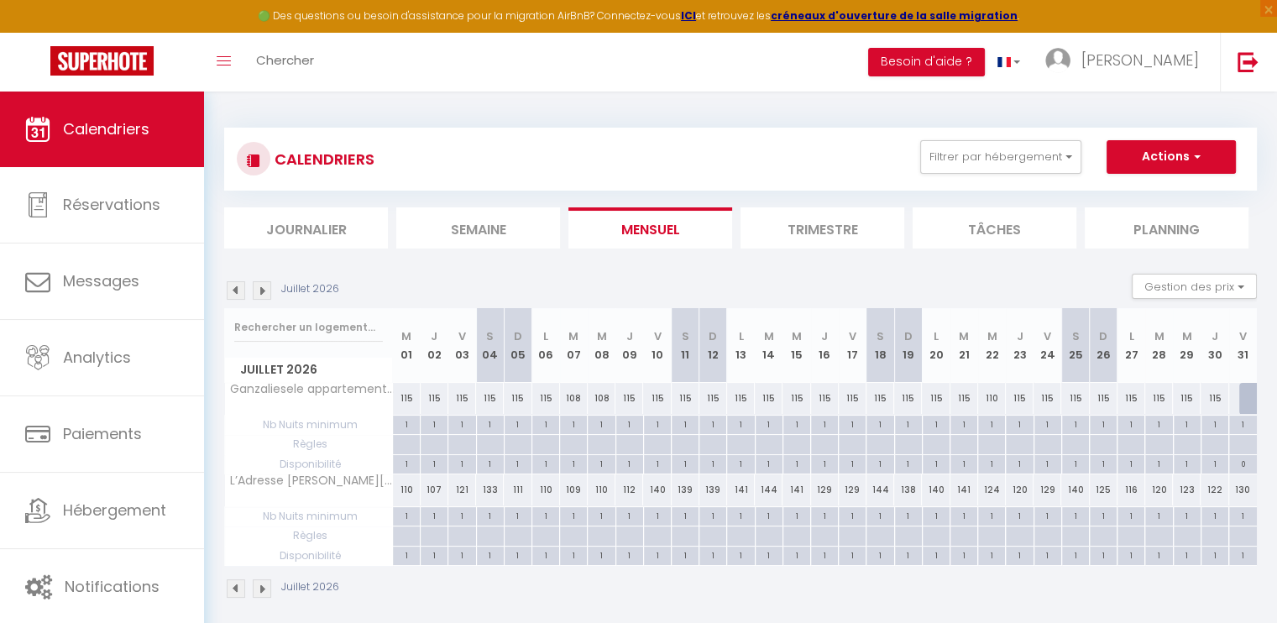
click at [261, 291] on img at bounding box center [262, 290] width 18 height 18
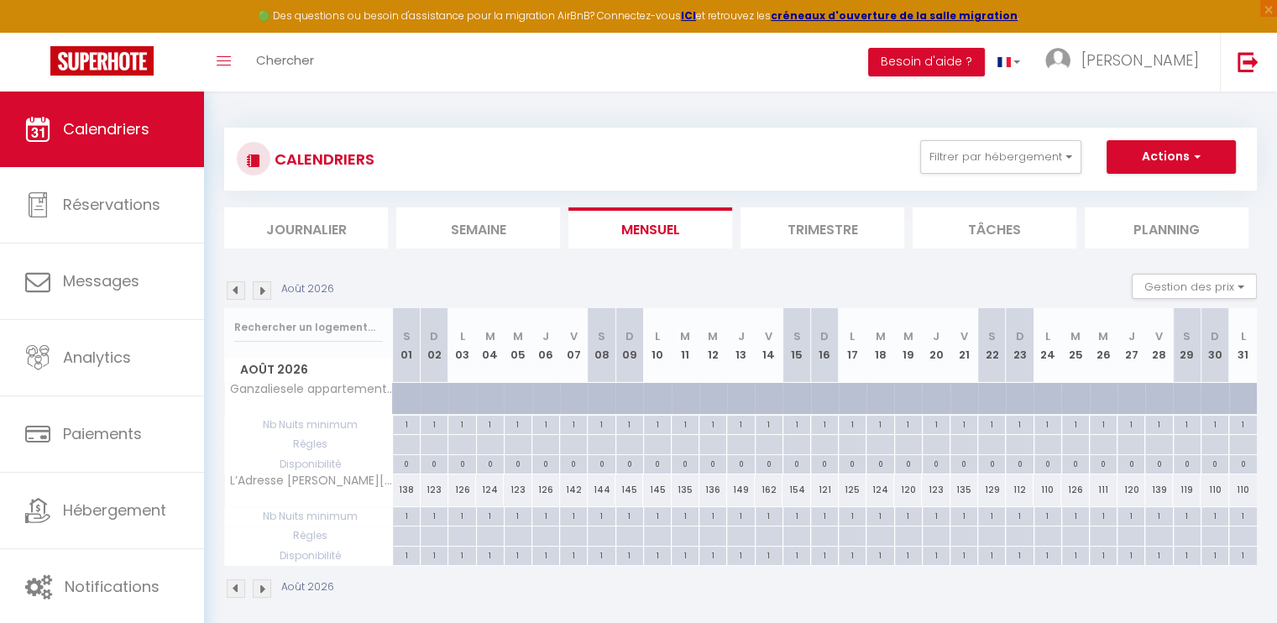
click at [233, 295] on img at bounding box center [236, 290] width 18 height 18
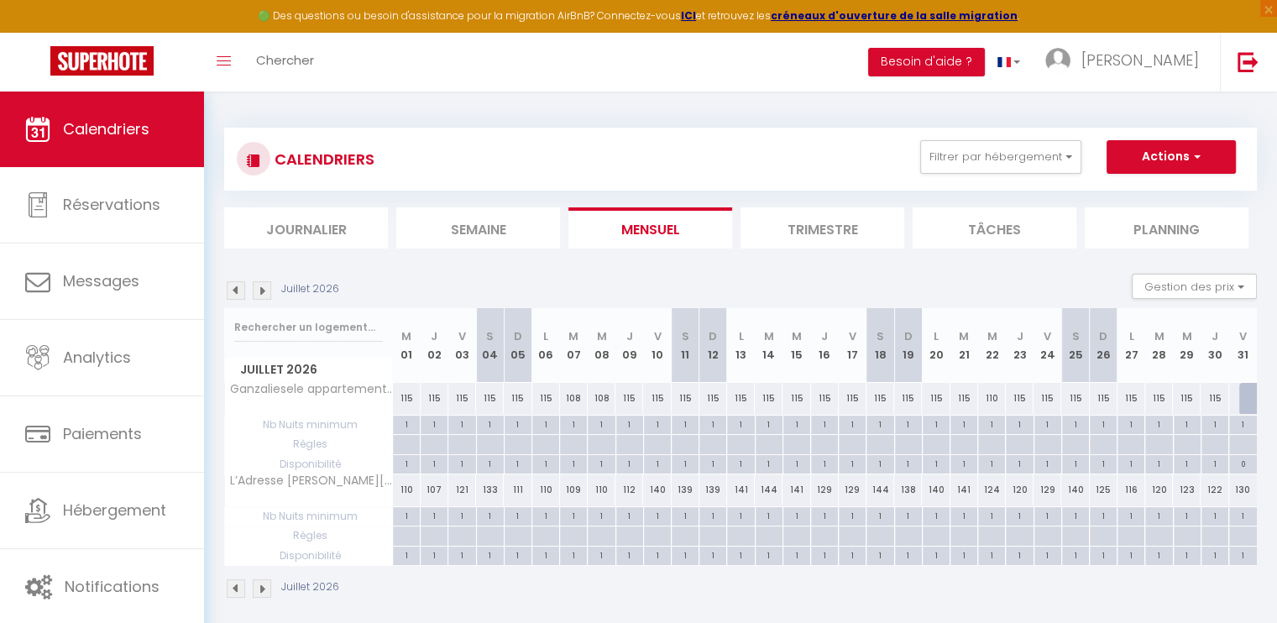
click at [255, 290] on img at bounding box center [262, 290] width 18 height 18
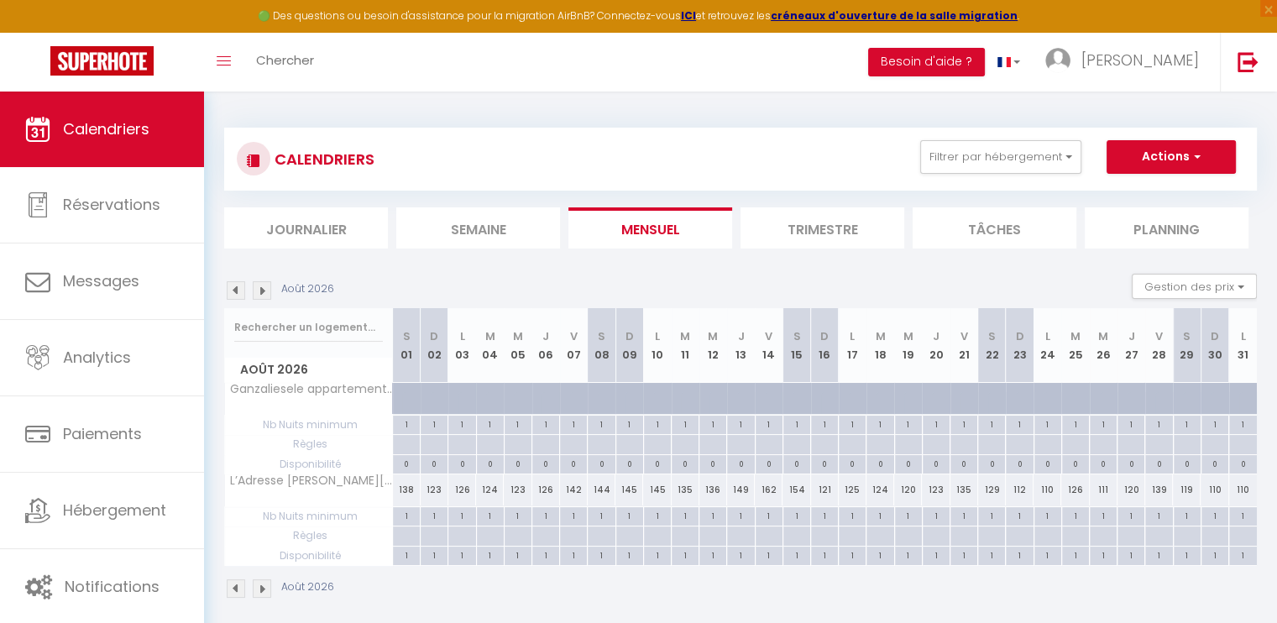
click at [231, 290] on img at bounding box center [236, 290] width 18 height 18
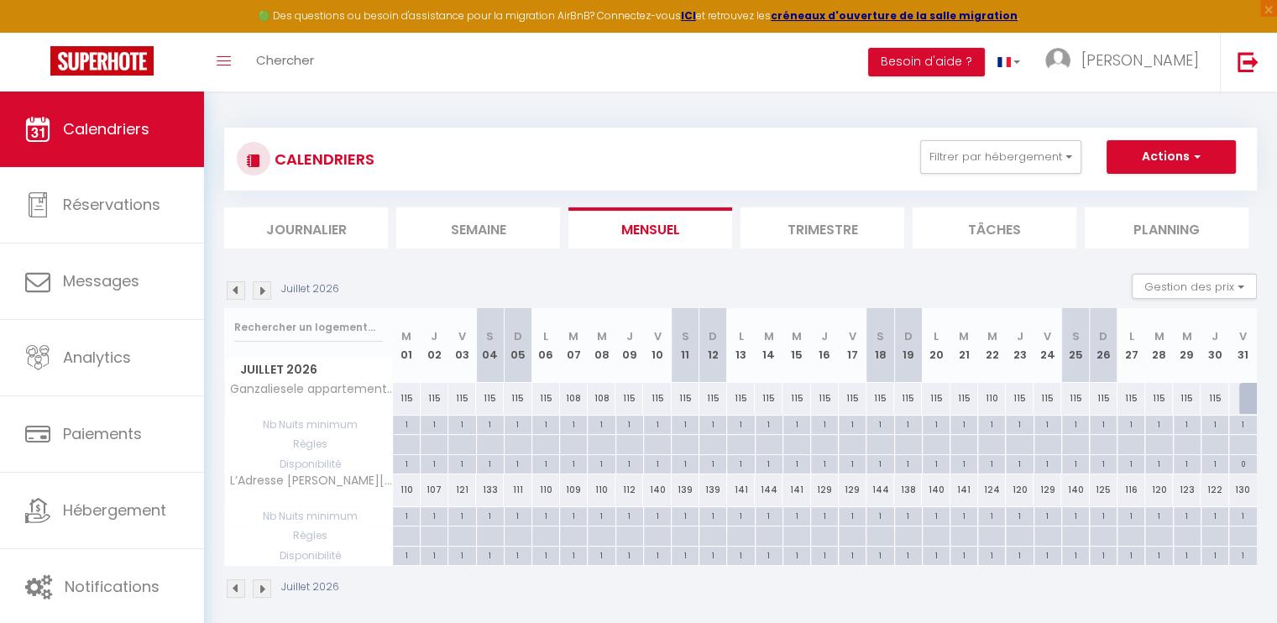
click at [238, 291] on img at bounding box center [236, 290] width 18 height 18
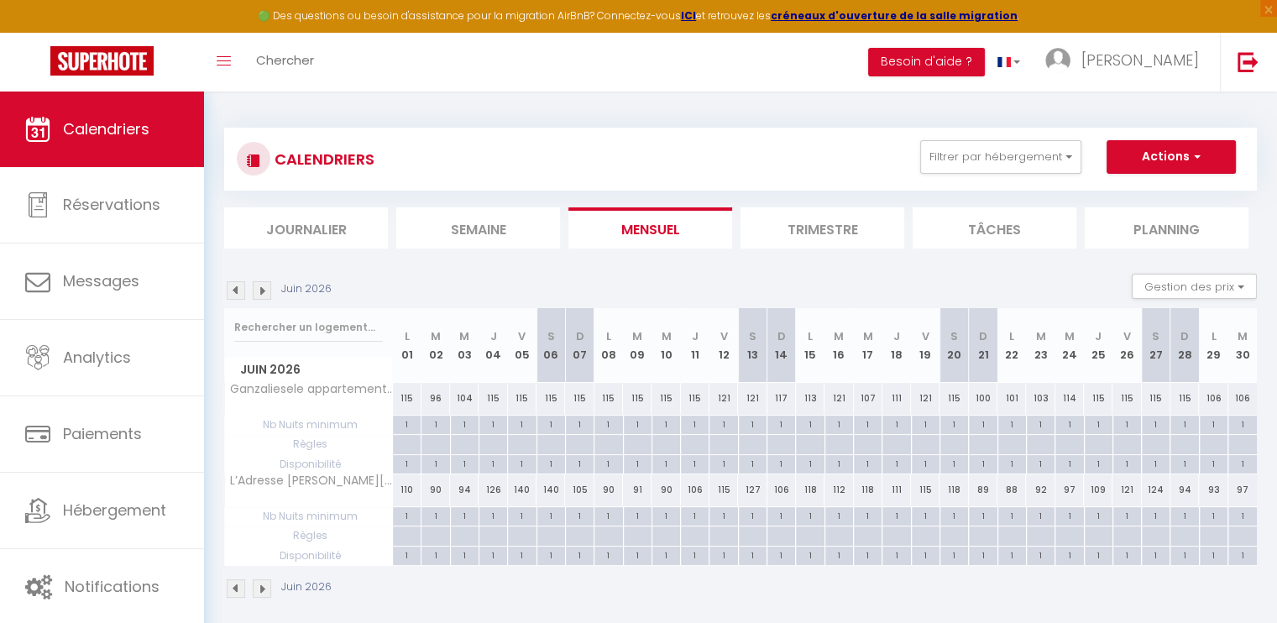
click at [238, 291] on img at bounding box center [236, 290] width 18 height 18
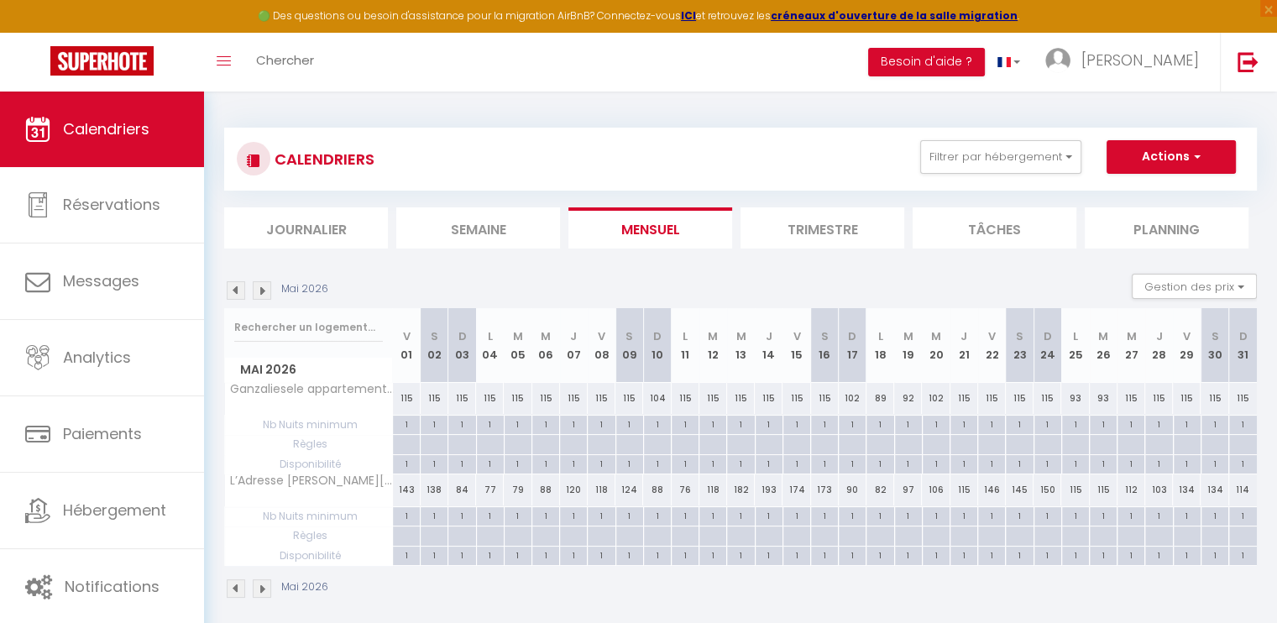
click at [238, 291] on img at bounding box center [236, 290] width 18 height 18
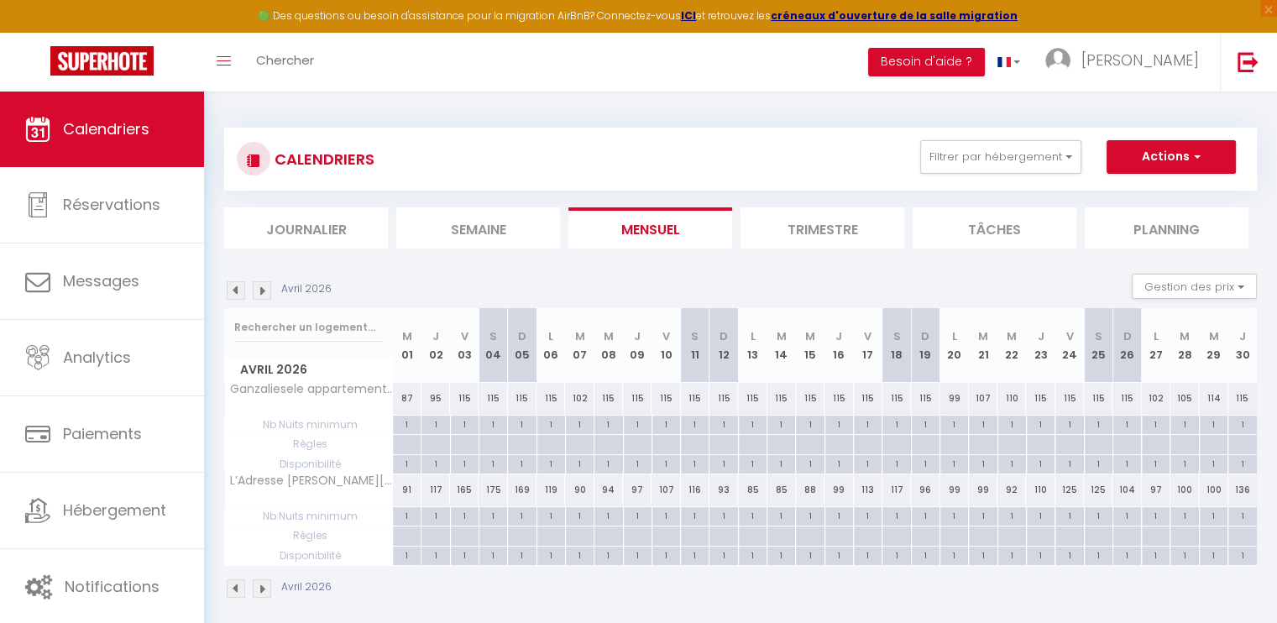
click at [238, 291] on img at bounding box center [236, 290] width 18 height 18
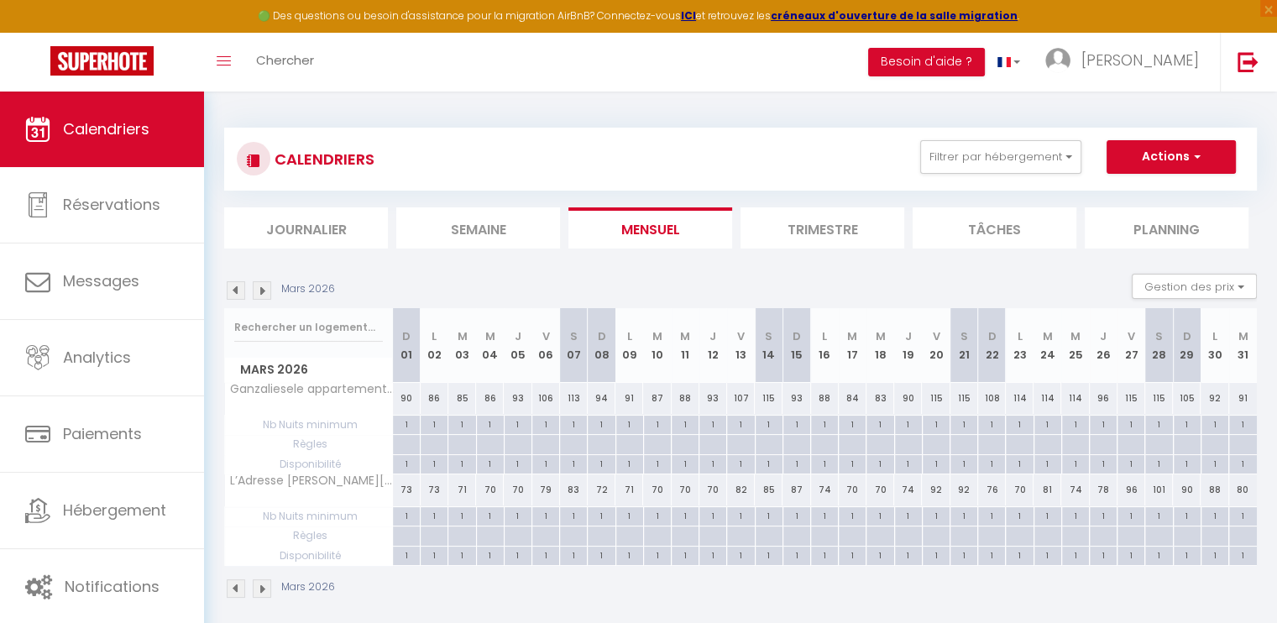
click at [238, 291] on img at bounding box center [236, 290] width 18 height 18
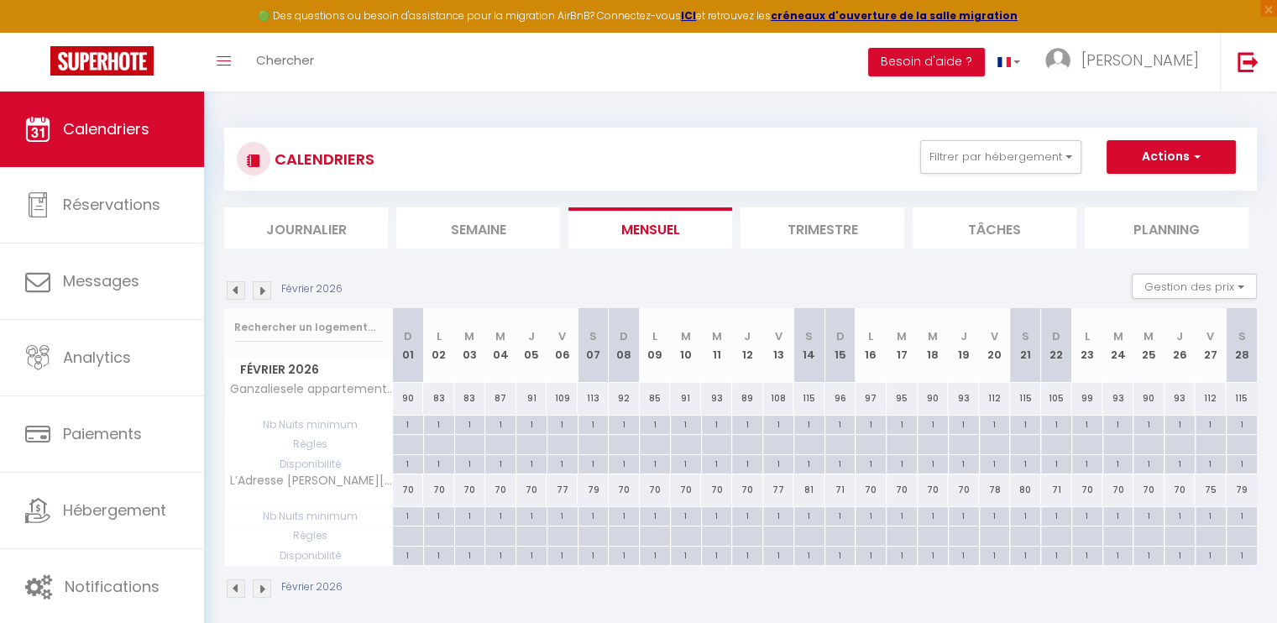
click at [238, 291] on img at bounding box center [236, 290] width 18 height 18
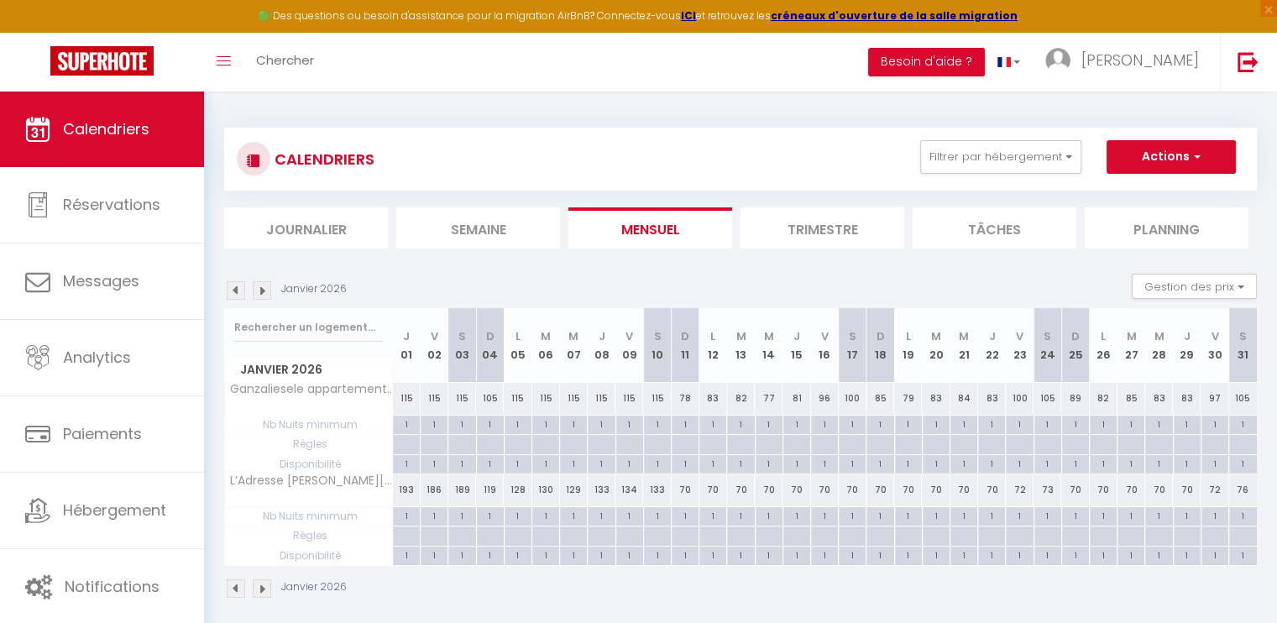
click at [238, 291] on img at bounding box center [236, 290] width 18 height 18
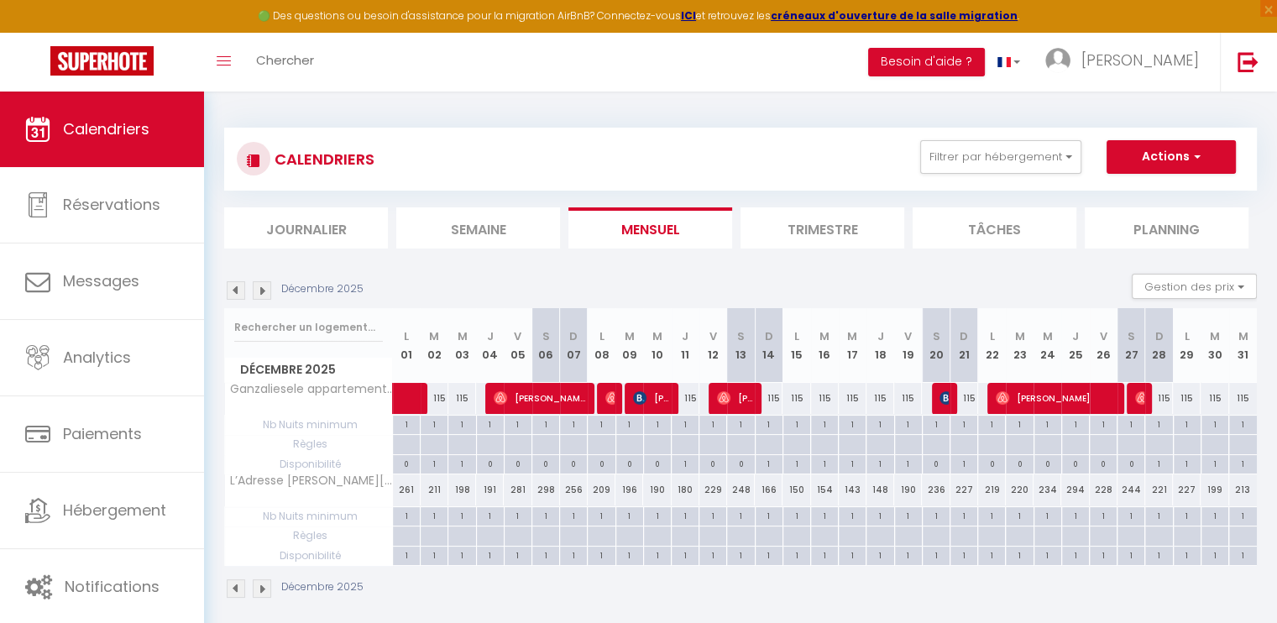
click at [238, 291] on img at bounding box center [236, 290] width 18 height 18
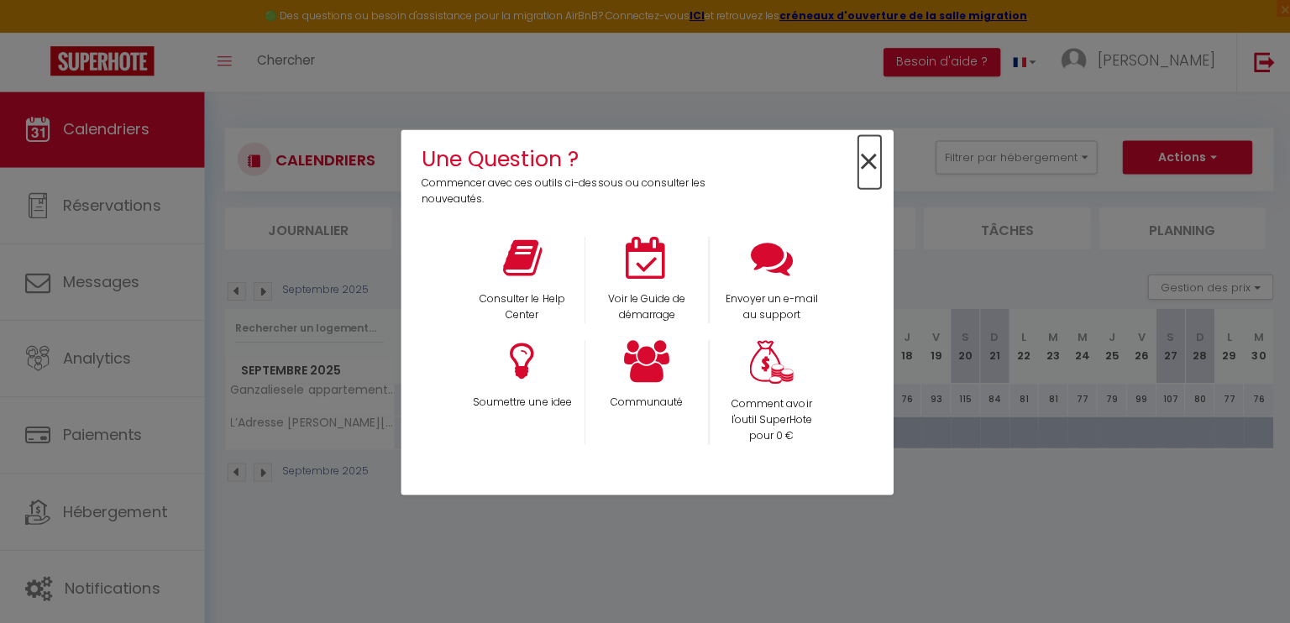
click at [866, 153] on span "×" at bounding box center [867, 161] width 23 height 53
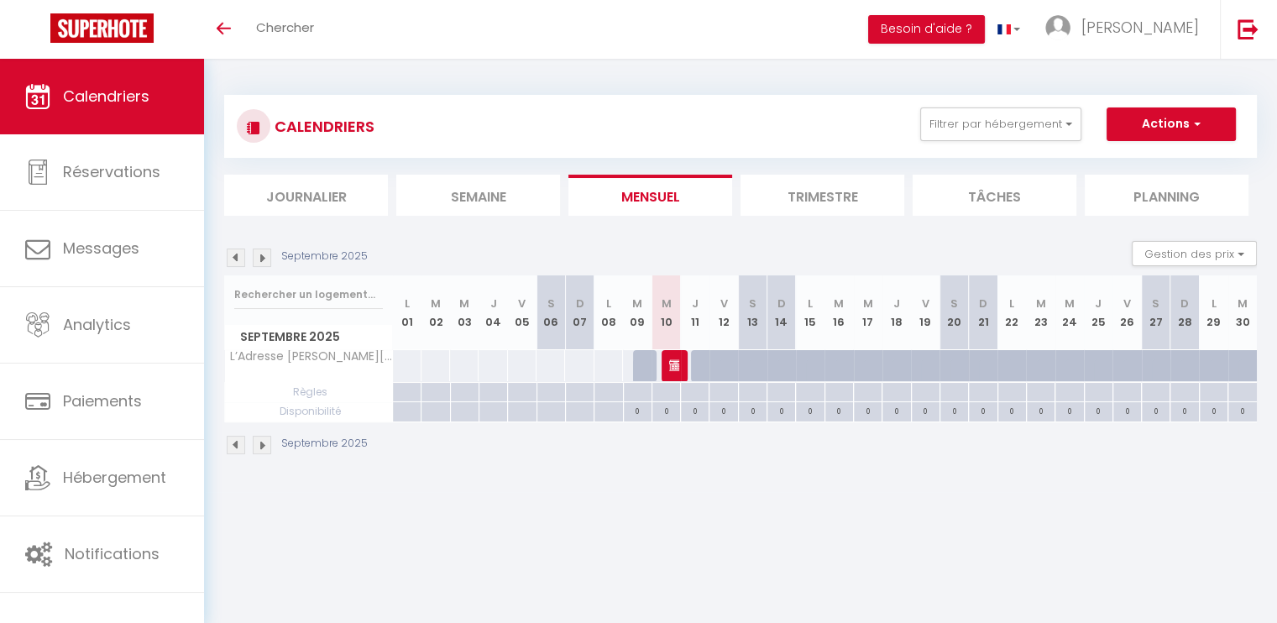
click at [615, 313] on th "L 08" at bounding box center [608, 312] width 29 height 75
click at [662, 311] on th "M 10" at bounding box center [666, 312] width 29 height 75
click at [680, 411] on div "0" at bounding box center [694, 411] width 29 height 19
select select
type input "Jeu 11 Septembre 2025"
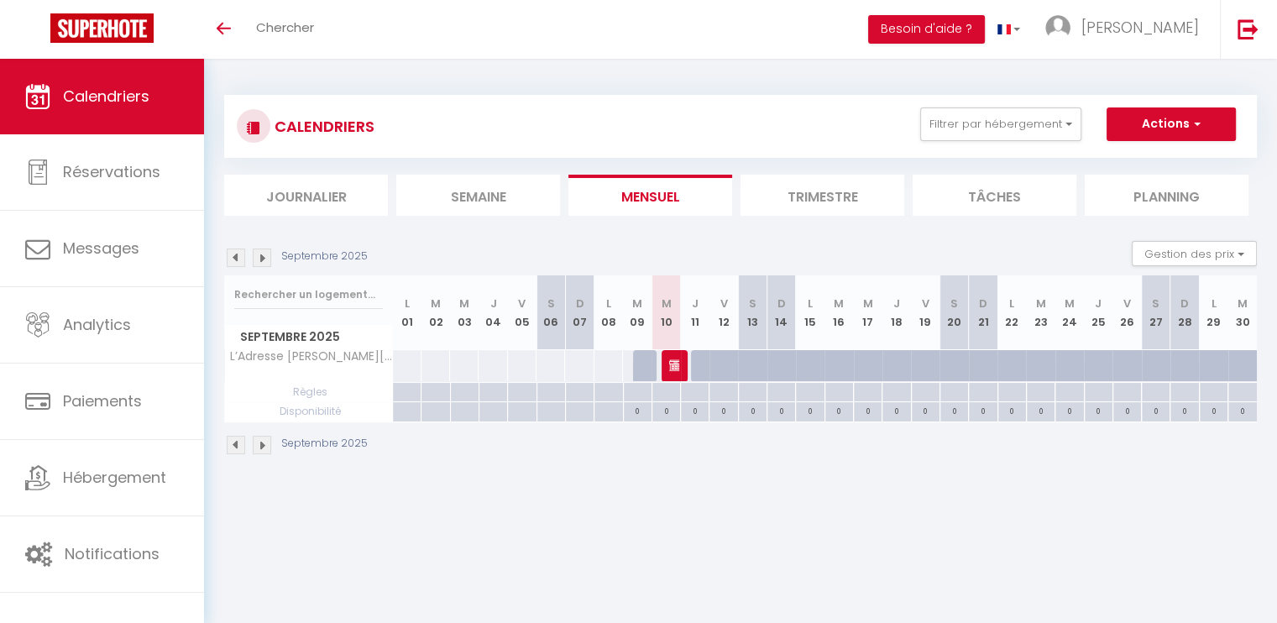
type input "Ven 12 Septembre 2025"
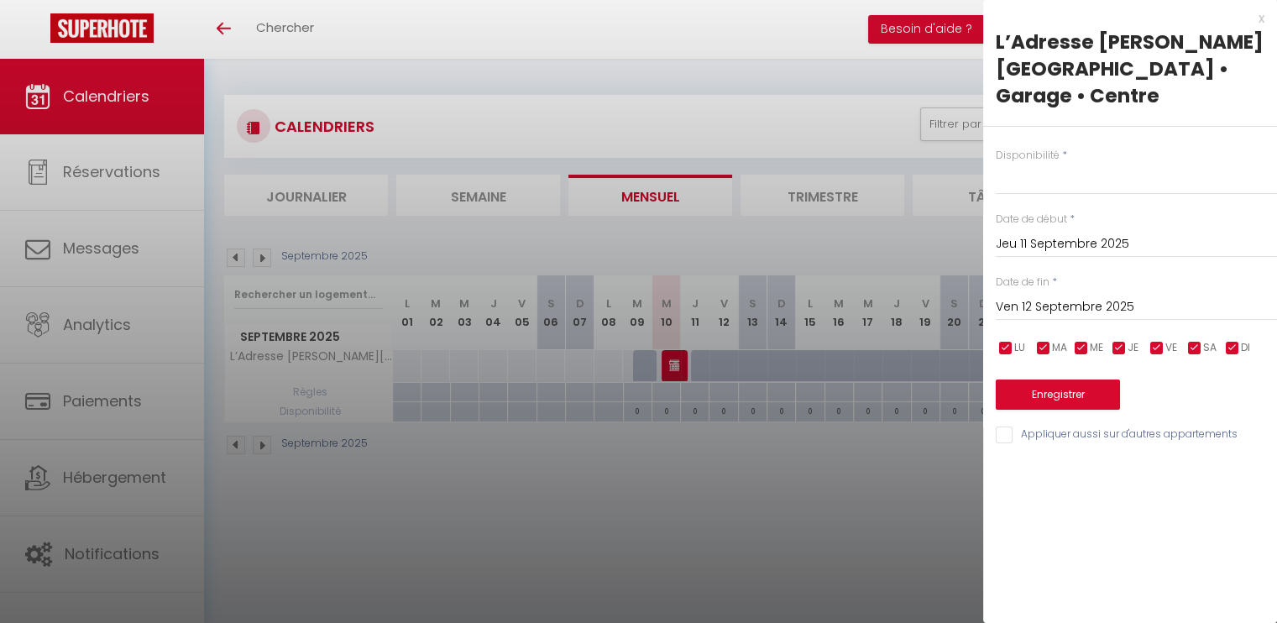
click at [1052, 148] on label "Disponibilité" at bounding box center [1028, 156] width 64 height 16
click at [1262, 13] on div "x" at bounding box center [1123, 18] width 281 height 20
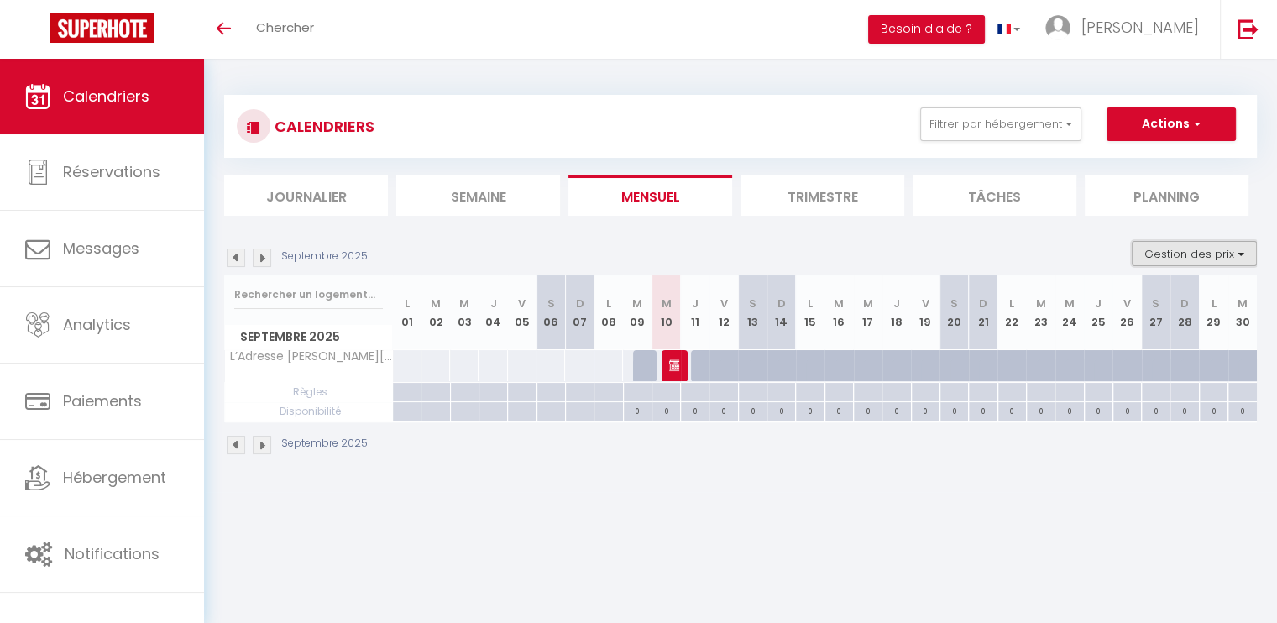
click at [1236, 254] on button "Gestion des prix" at bounding box center [1194, 253] width 125 height 25
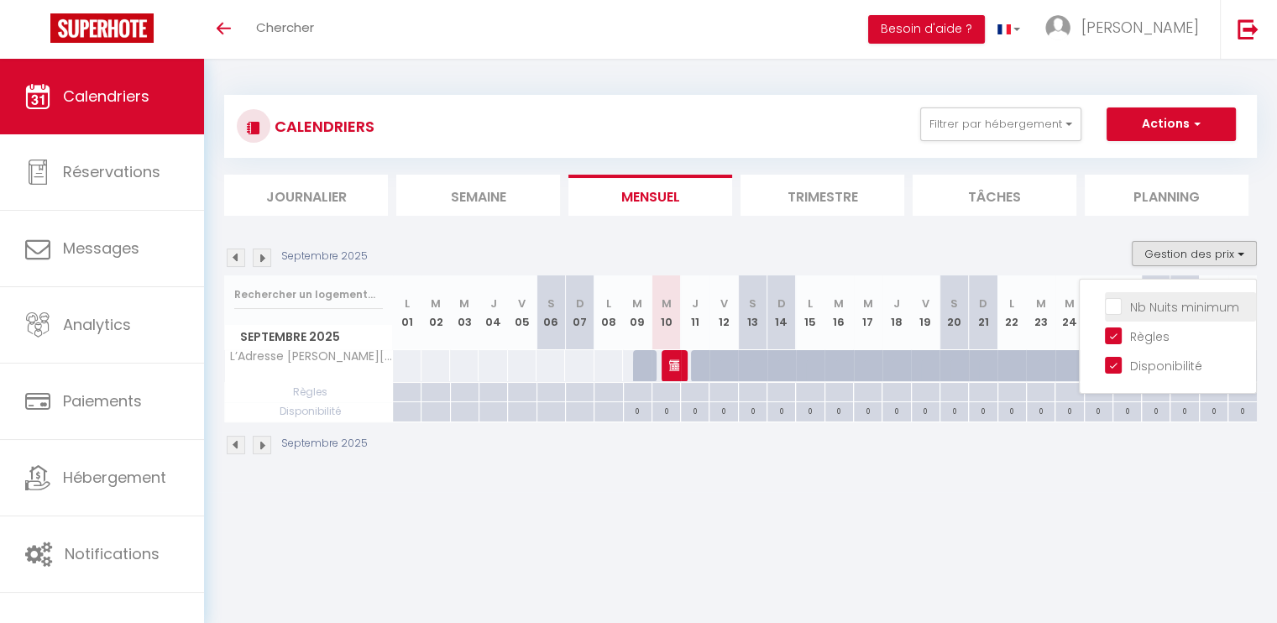
click at [1122, 308] on input "Nb Nuits minimum" at bounding box center [1180, 305] width 151 height 17
checkbox input "true"
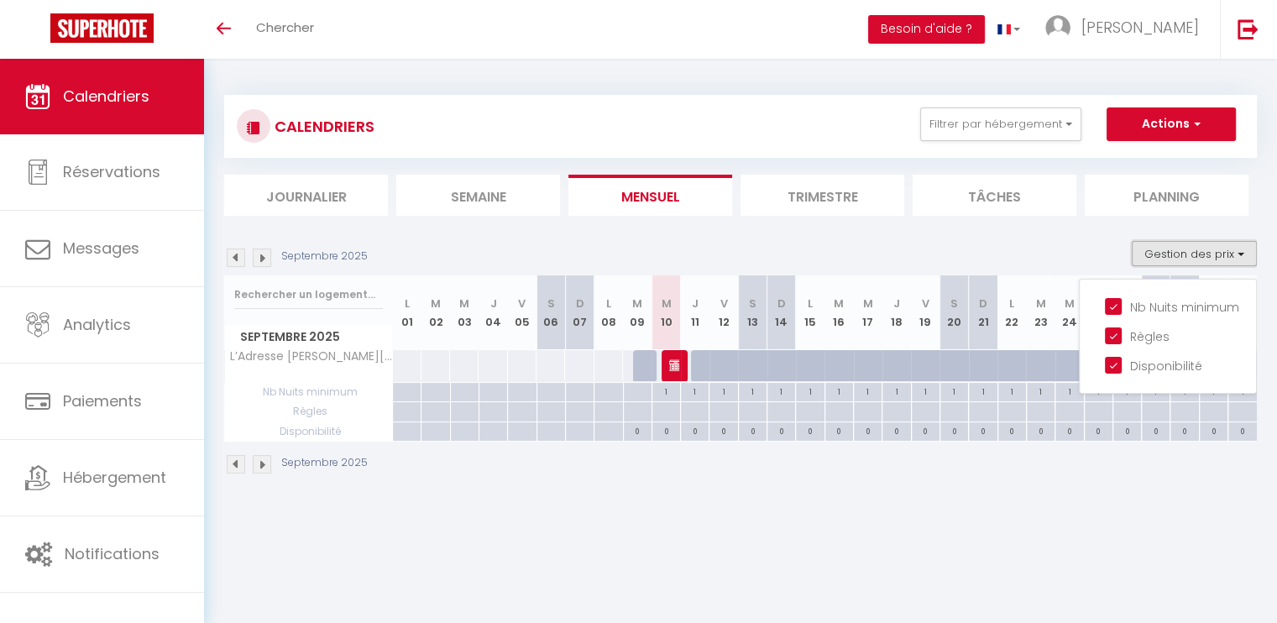
click at [1240, 251] on button "Gestion des prix" at bounding box center [1194, 253] width 125 height 25
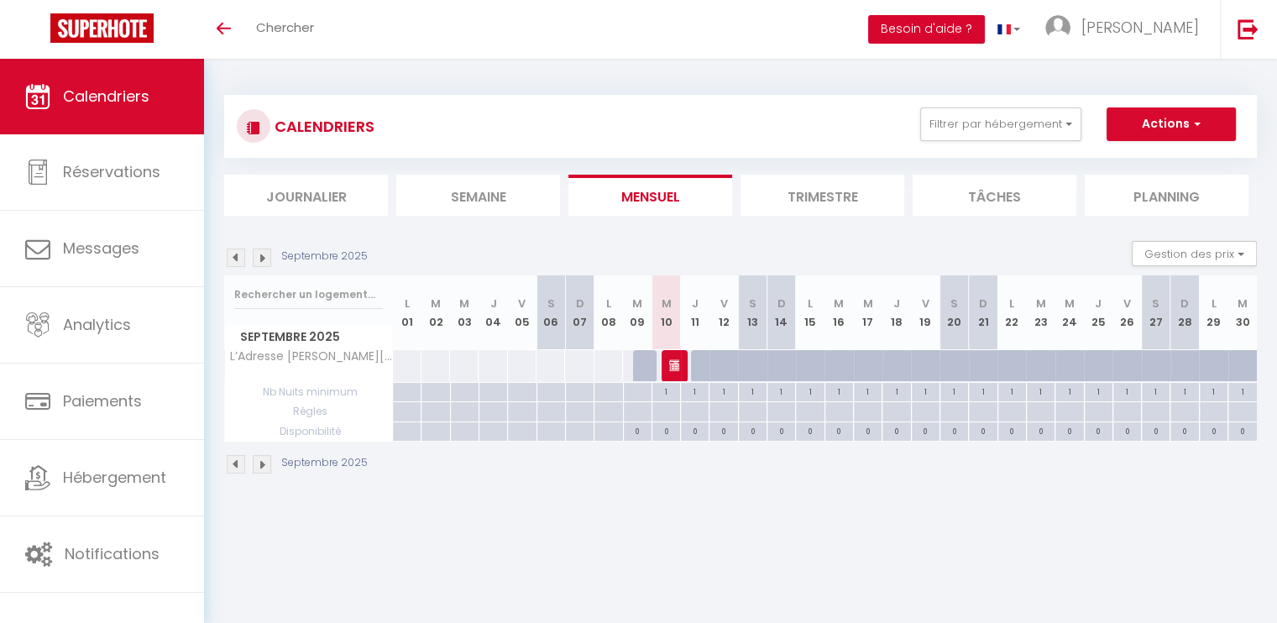
click at [954, 29] on button "Besoin d'aide ?" at bounding box center [926, 29] width 117 height 29
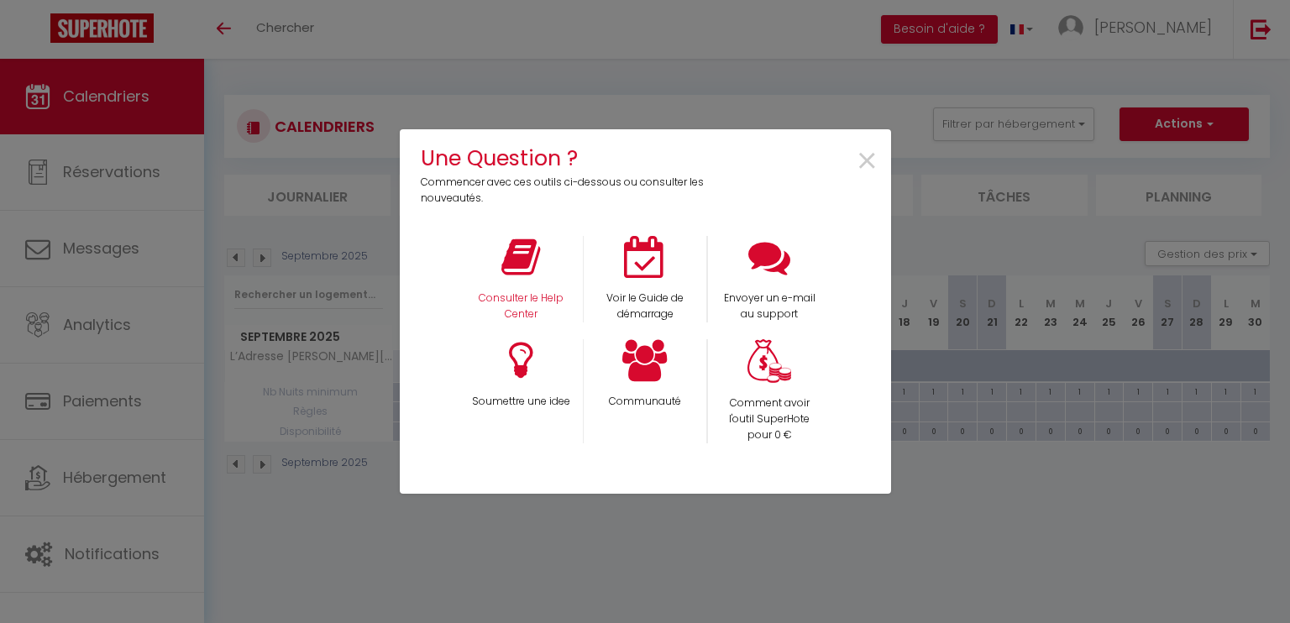
click at [524, 287] on div "Consulter le Help Center" at bounding box center [520, 279] width 124 height 86
click at [509, 290] on div "Consulter le Help Center" at bounding box center [520, 279] width 124 height 86
click at [522, 260] on icon at bounding box center [520, 257] width 39 height 42
click at [868, 156] on span "×" at bounding box center [867, 161] width 23 height 53
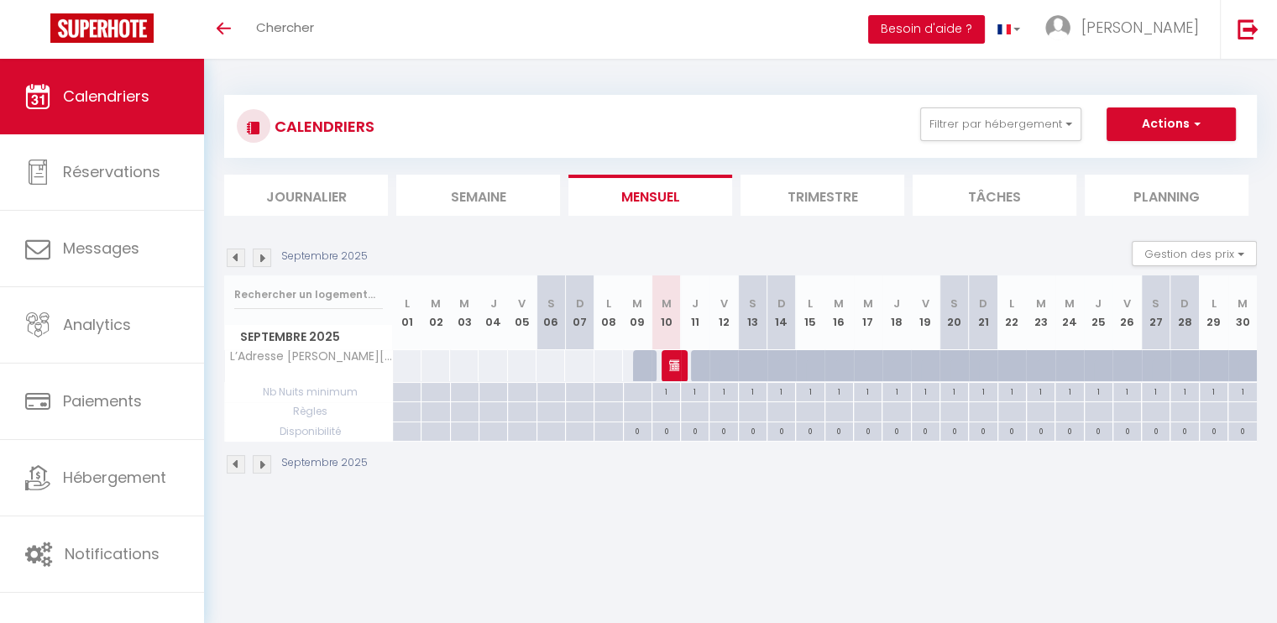
click at [960, 33] on button "Besoin d'aide ?" at bounding box center [926, 29] width 117 height 29
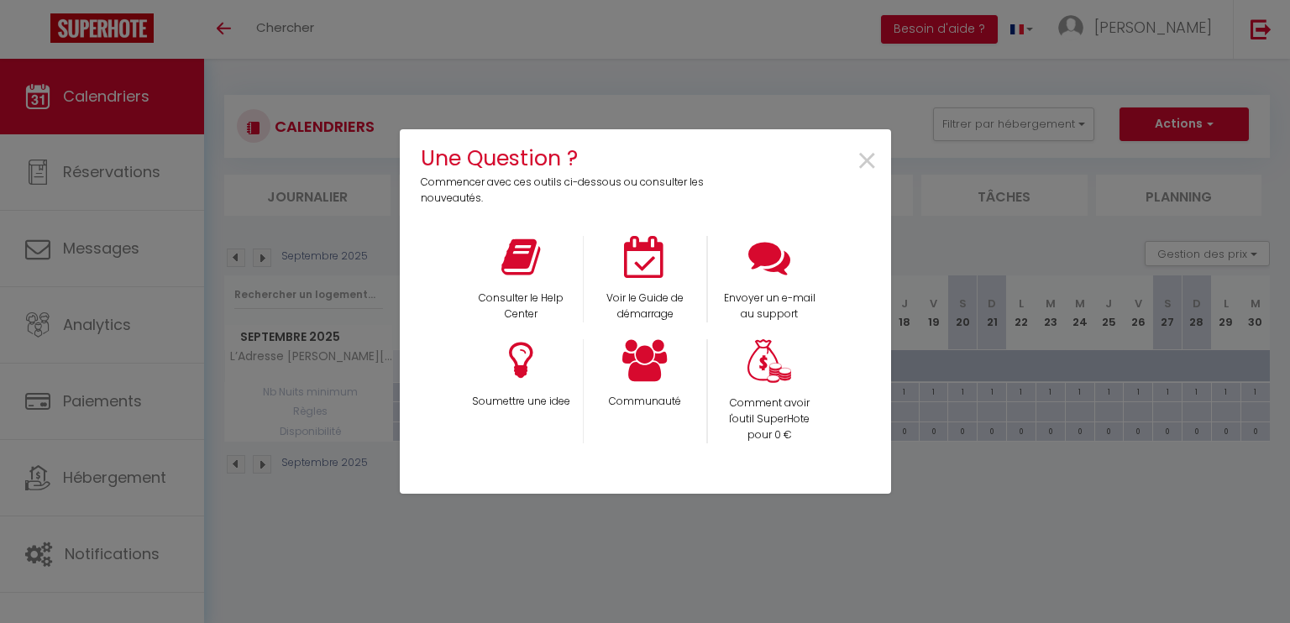
click at [887, 167] on div "×" at bounding box center [807, 174] width 163 height 65
click at [861, 157] on span "×" at bounding box center [867, 161] width 23 height 53
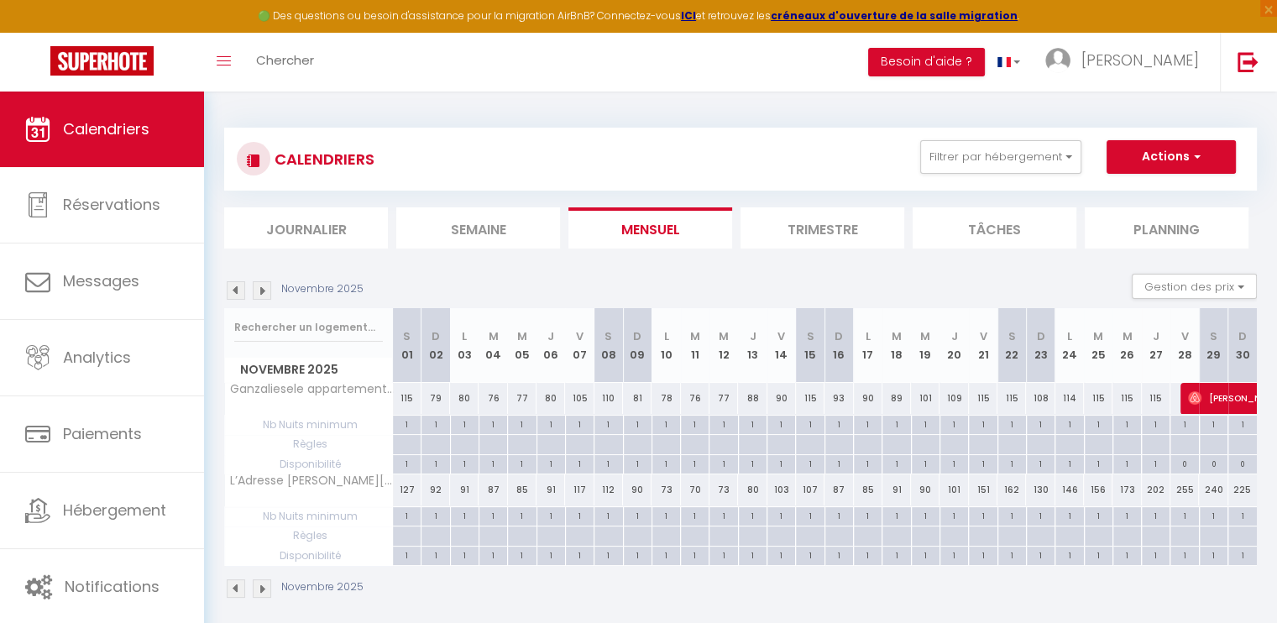
click at [235, 284] on img at bounding box center [236, 290] width 18 height 18
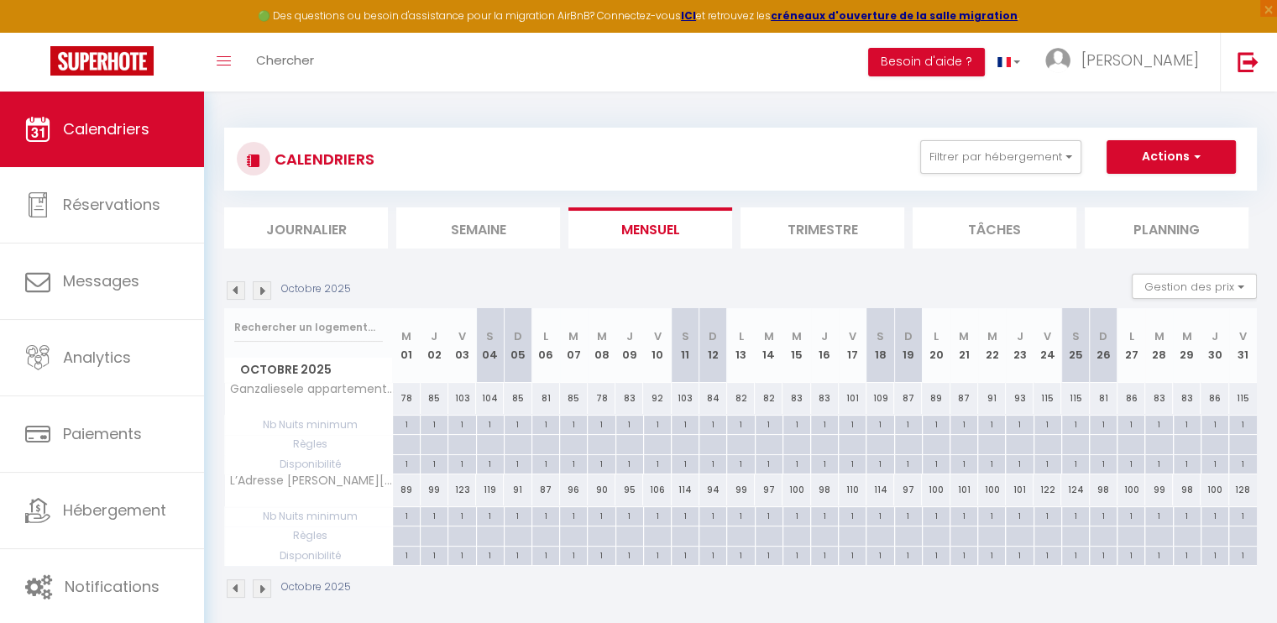
click at [235, 298] on img at bounding box center [236, 290] width 18 height 18
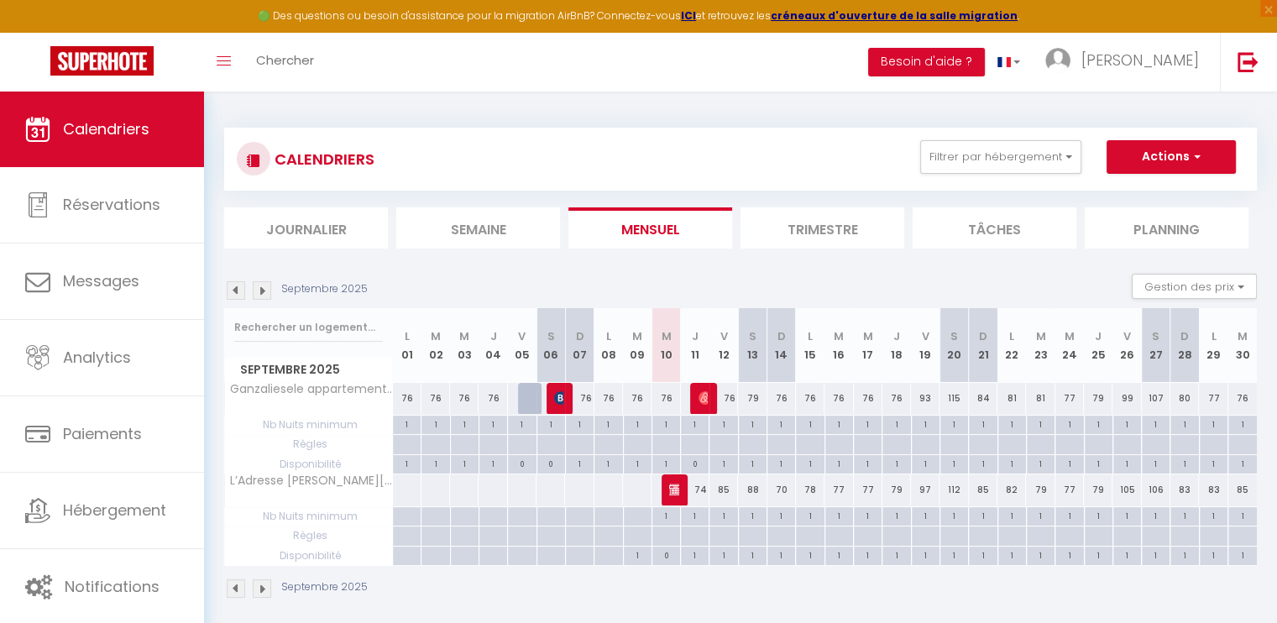
click at [693, 348] on th "J 11" at bounding box center [695, 345] width 29 height 75
click at [699, 483] on div "74" at bounding box center [695, 489] width 29 height 31
type input "74"
type input "Jeu 11 Septembre 2025"
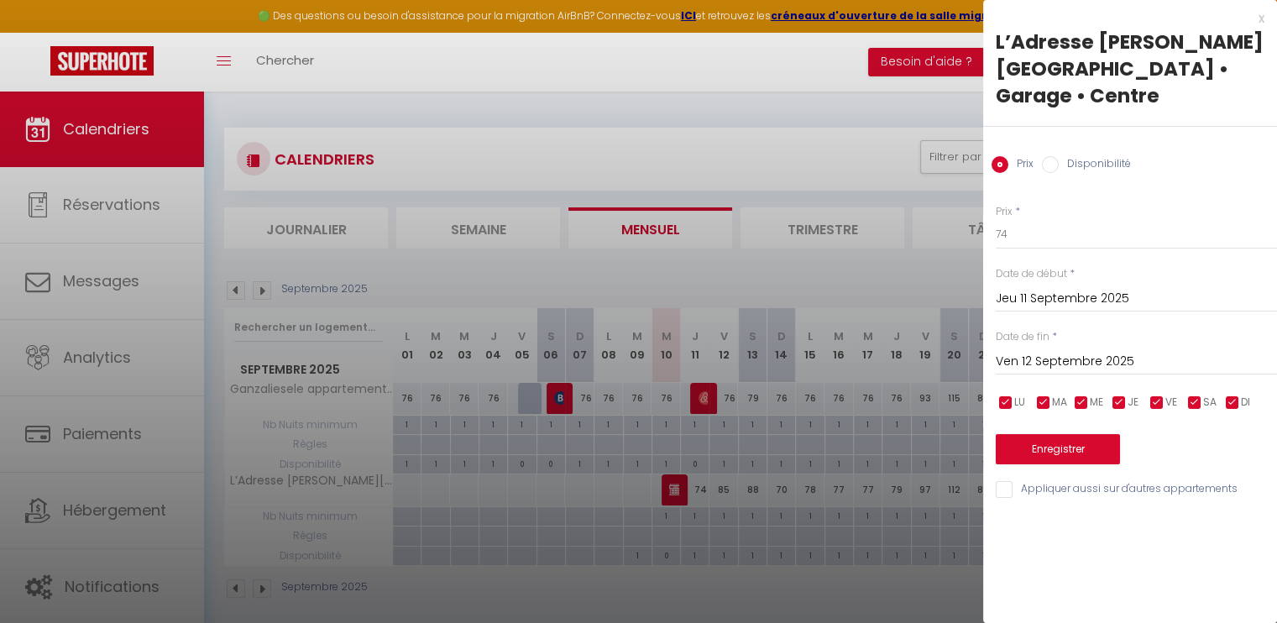
click at [1096, 351] on input "Ven 12 Septembre 2025" at bounding box center [1136, 362] width 281 height 22
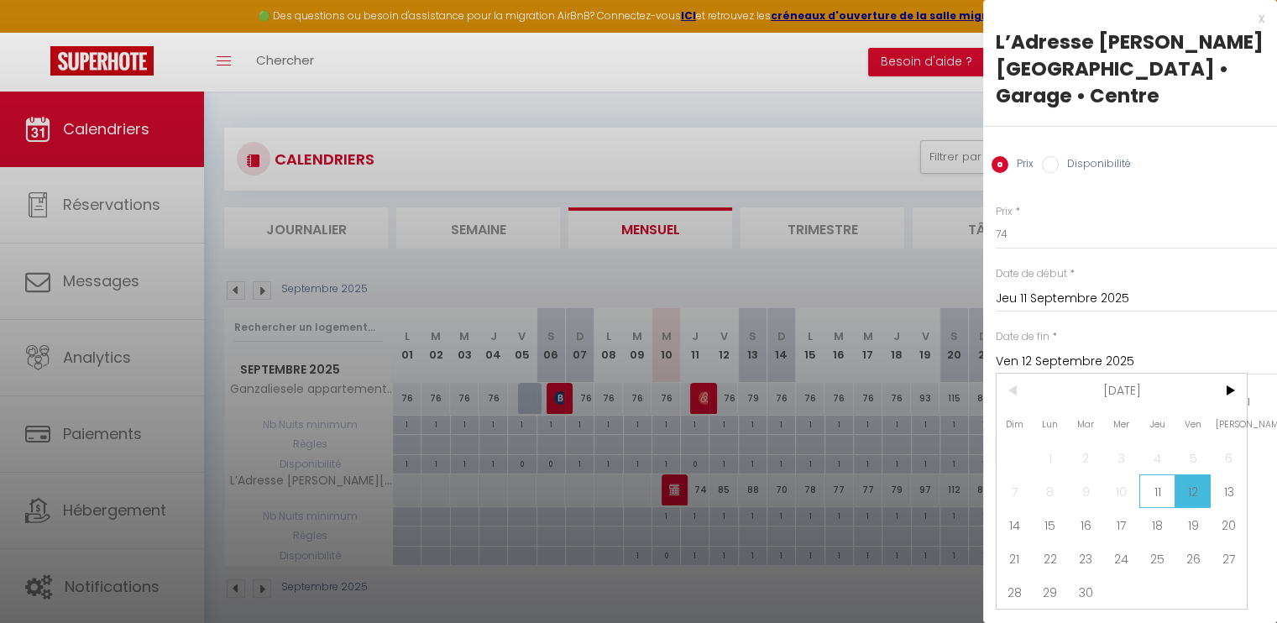
click at [1162, 474] on span "11" at bounding box center [1157, 491] width 36 height 34
type input "Jeu 11 Septembre 2025"
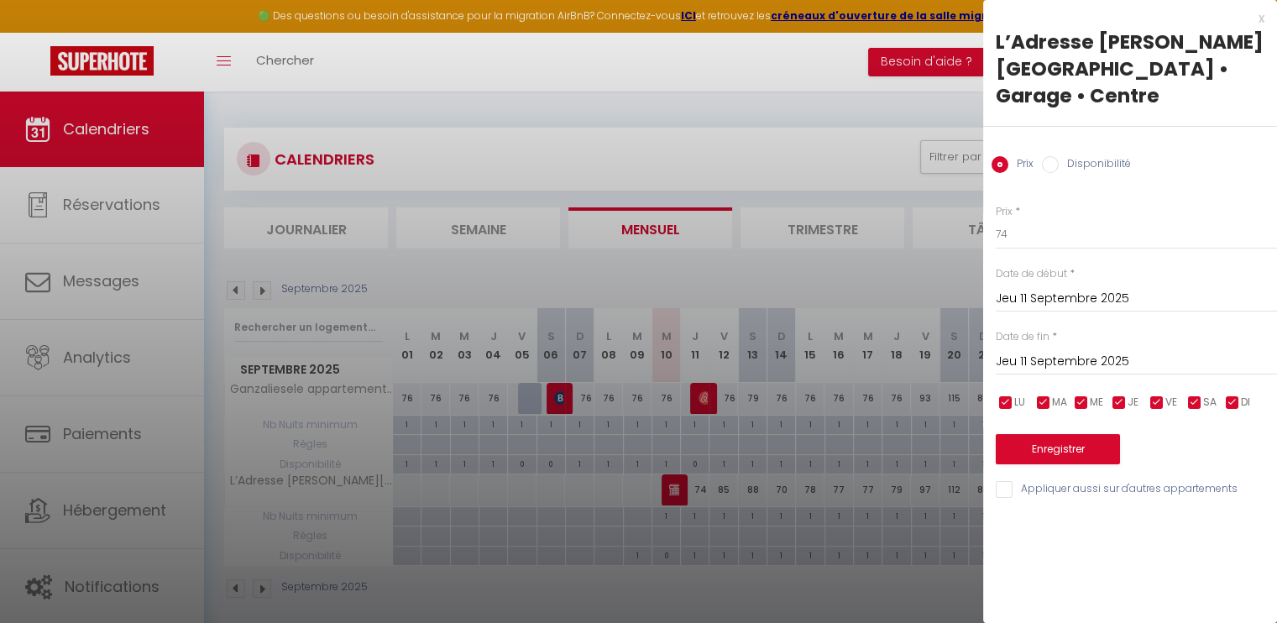
click at [1041, 288] on input "Jeu 11 Septembre 2025" at bounding box center [1136, 299] width 281 height 22
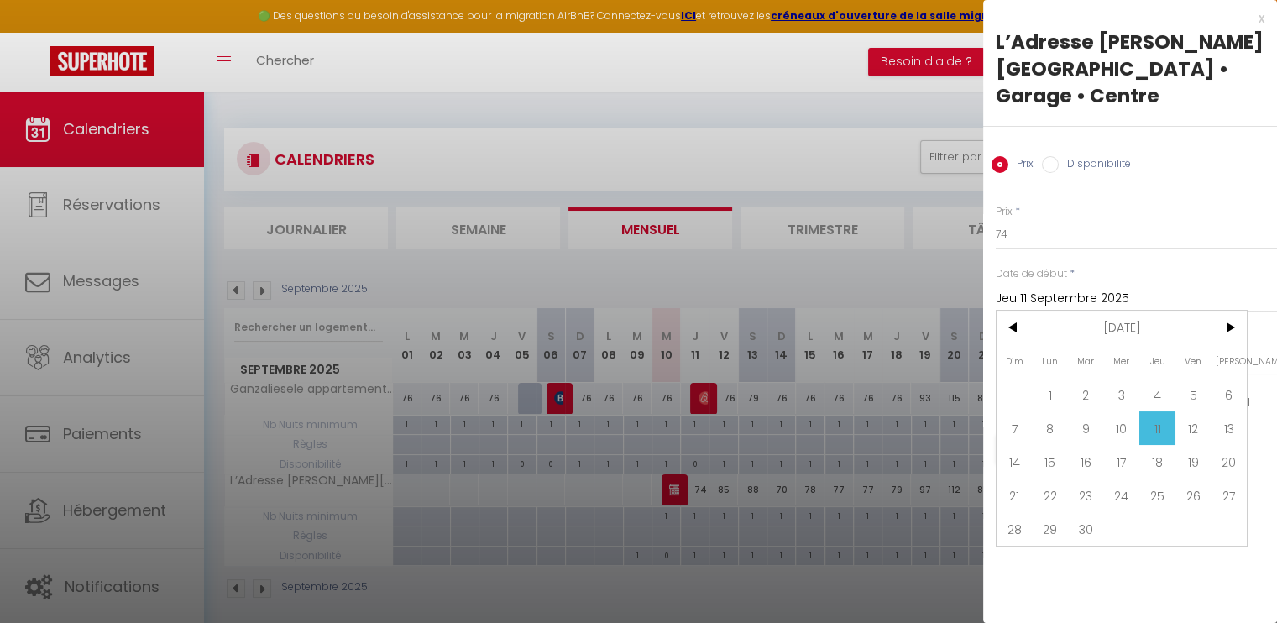
click at [1053, 156] on input "Disponibilité" at bounding box center [1050, 164] width 17 height 17
radio input "true"
radio input "false"
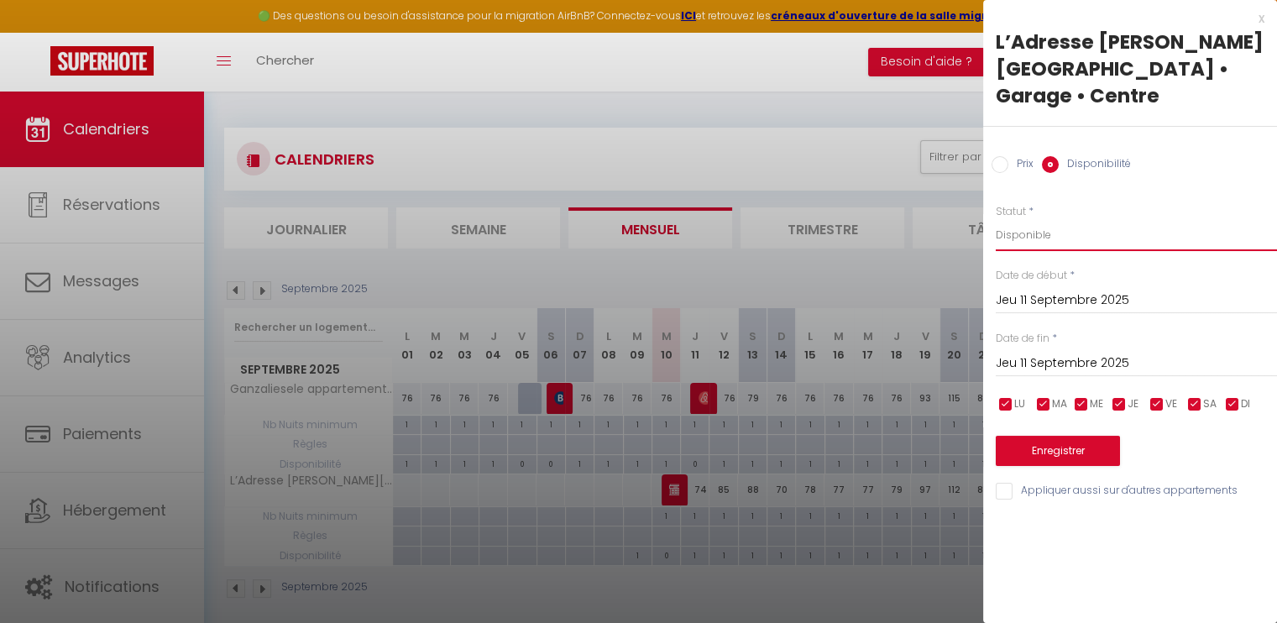
click at [1041, 219] on select "Disponible Indisponible" at bounding box center [1136, 235] width 281 height 32
select select "0"
click at [996, 219] on select "Disponible Indisponible" at bounding box center [1136, 235] width 281 height 32
click at [1065, 436] on button "Enregistrer" at bounding box center [1058, 451] width 124 height 30
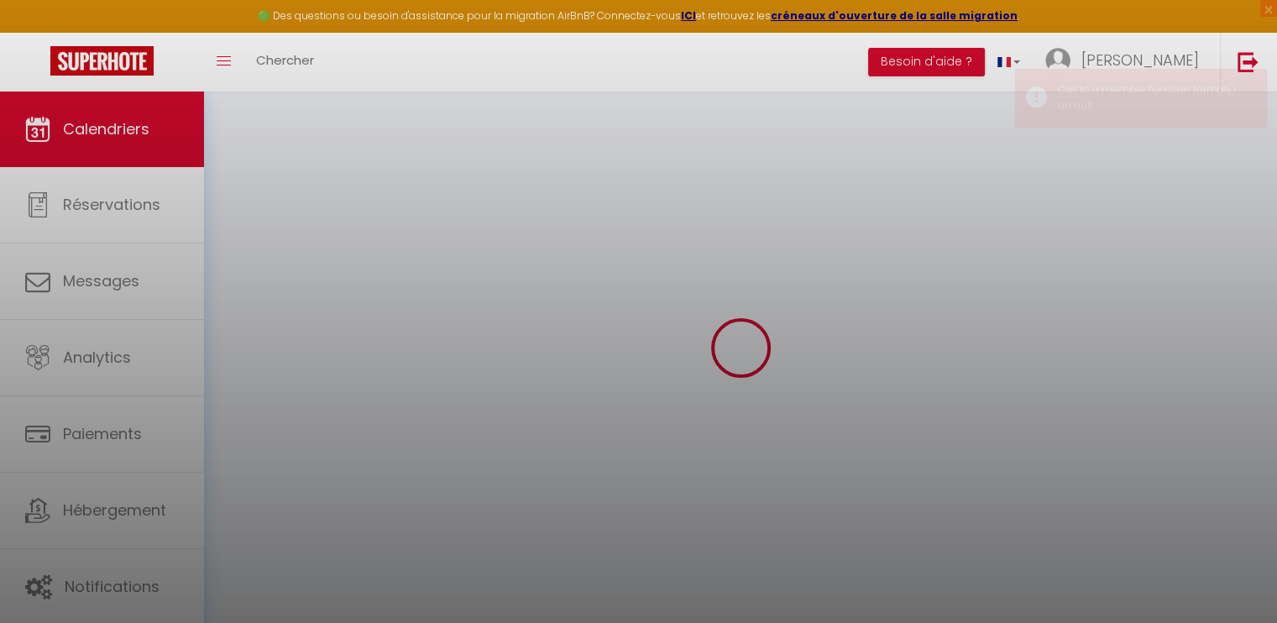
select select "0"
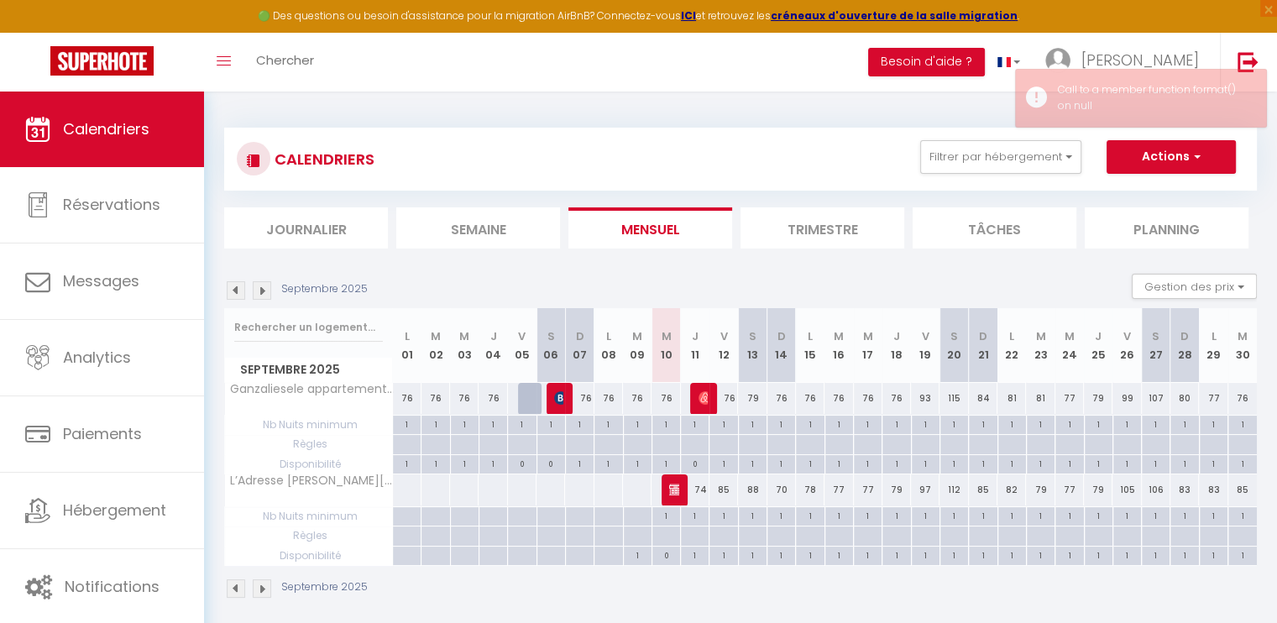
click at [703, 487] on div "74" at bounding box center [695, 489] width 29 height 31
type input "Ven 12 Septembre 2025"
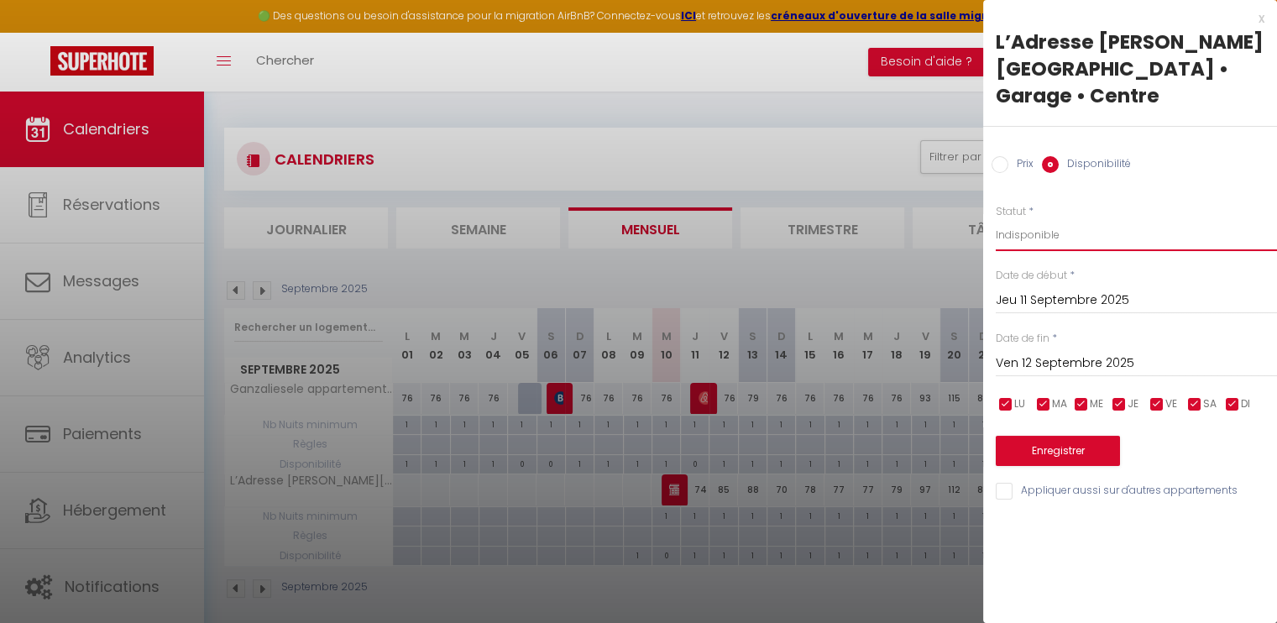
click at [1040, 219] on select "Disponible Indisponible" at bounding box center [1136, 235] width 281 height 32
select select "0"
click at [996, 219] on select "Disponible Indisponible" at bounding box center [1136, 235] width 281 height 32
click at [1055, 436] on button "Enregistrer" at bounding box center [1058, 451] width 124 height 30
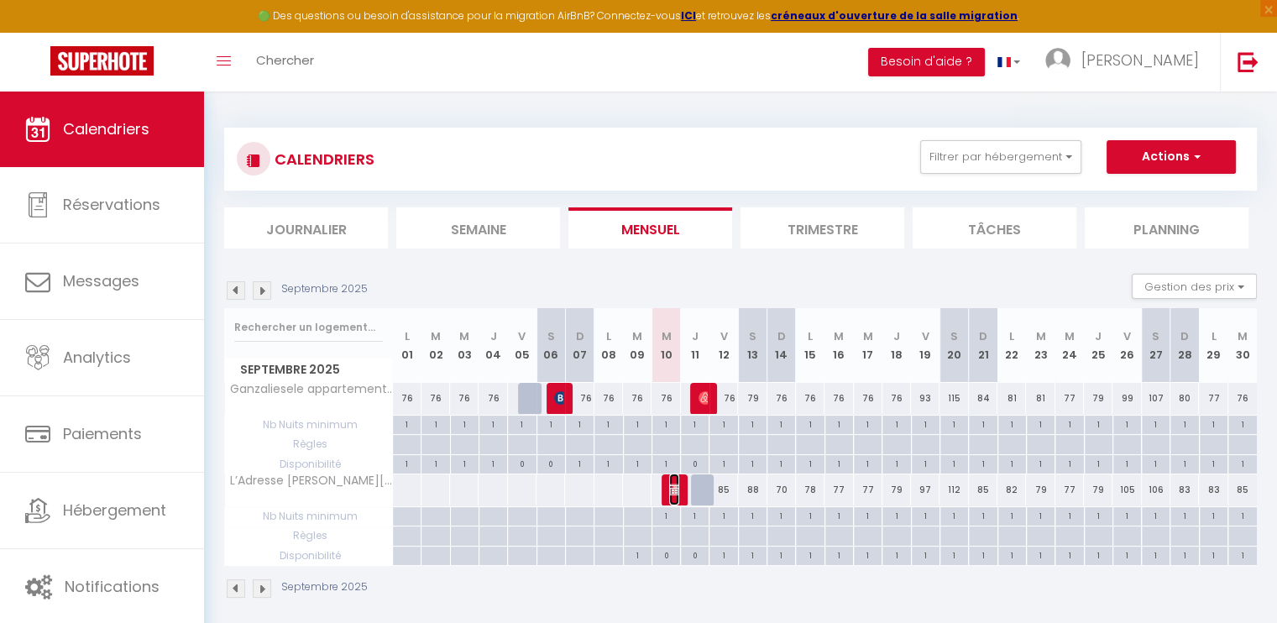
click at [673, 484] on img at bounding box center [675, 489] width 13 height 13
select select "OK"
select select "KO"
select select "0"
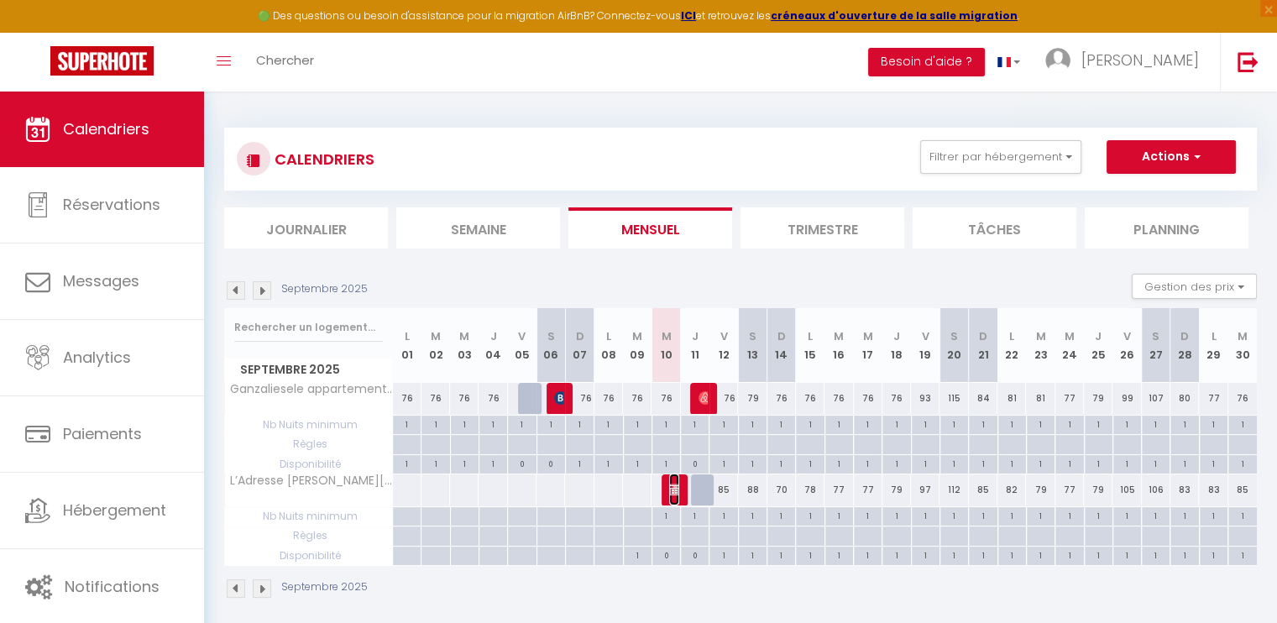
select select "1"
select select
select select "36579"
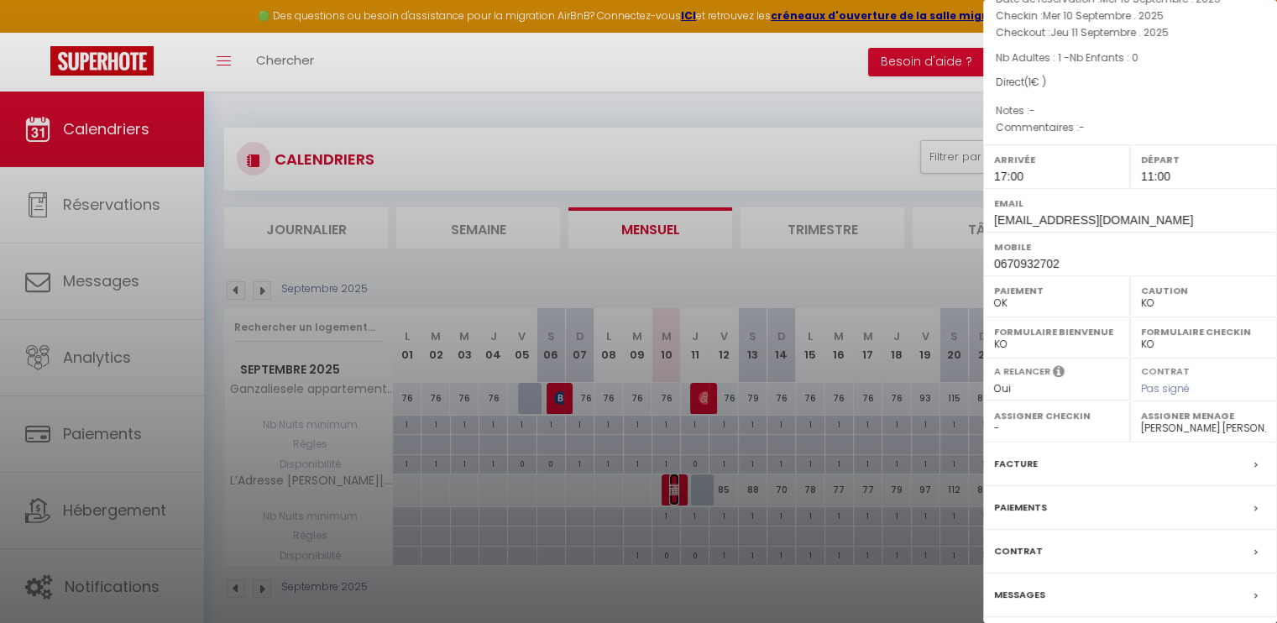
scroll to position [200, 0]
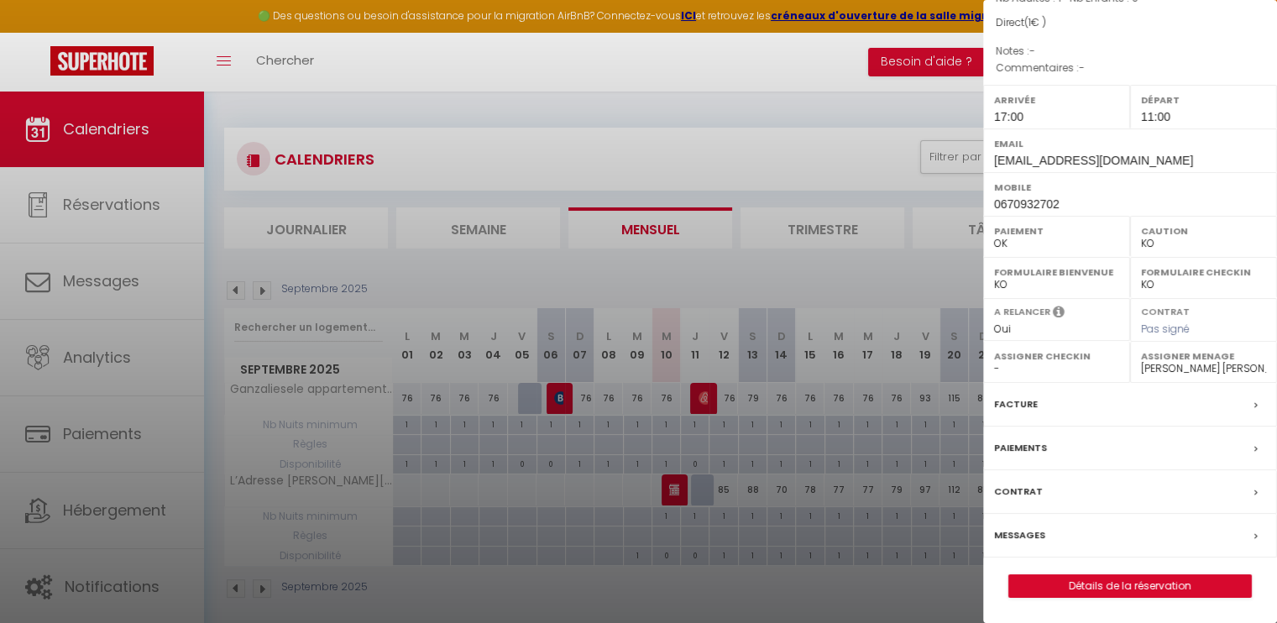
click at [1176, 364] on label "Assigner Menage" at bounding box center [1203, 356] width 125 height 17
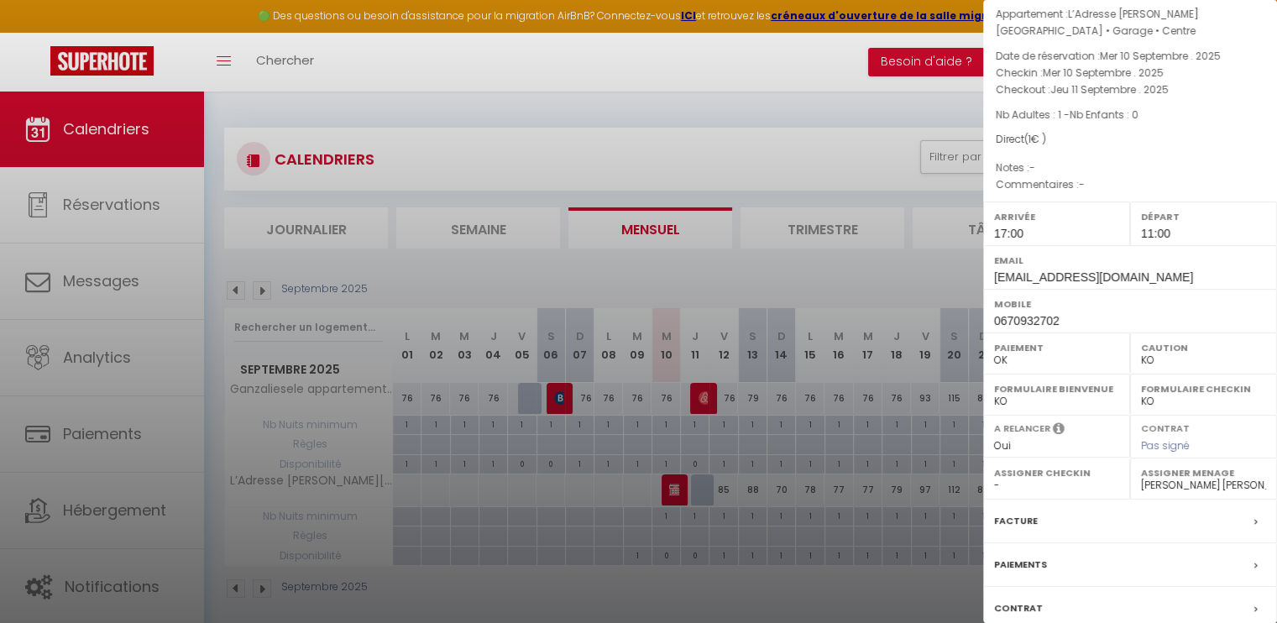
scroll to position [0, 0]
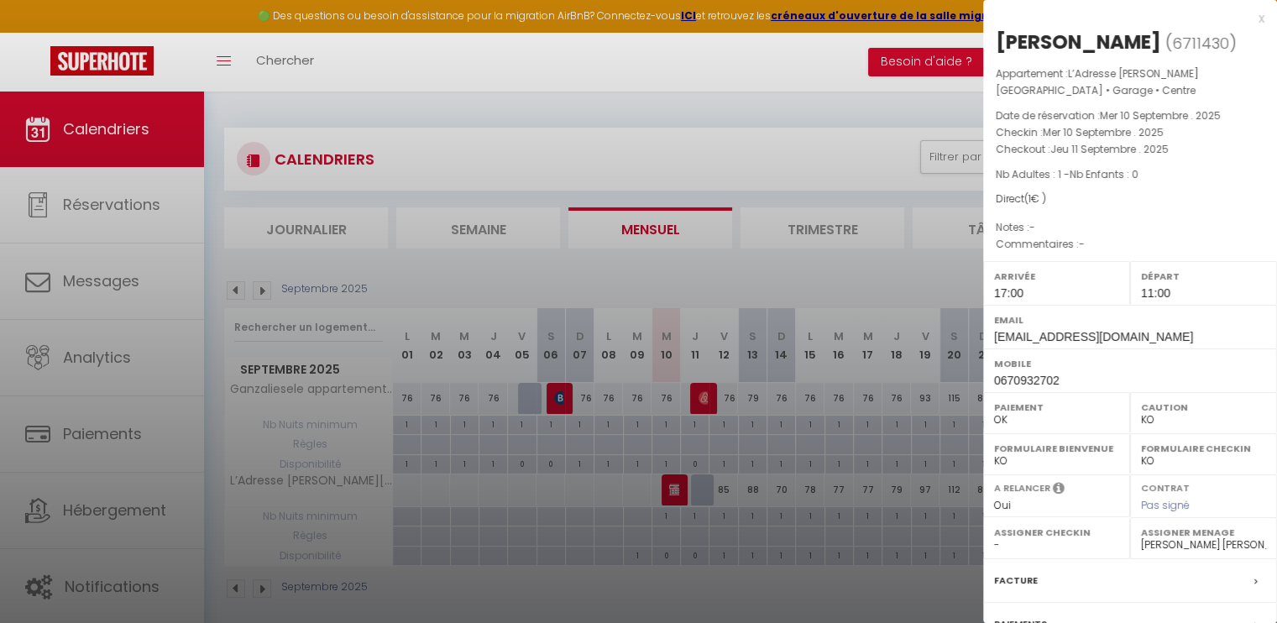
click at [669, 483] on div at bounding box center [638, 311] width 1277 height 623
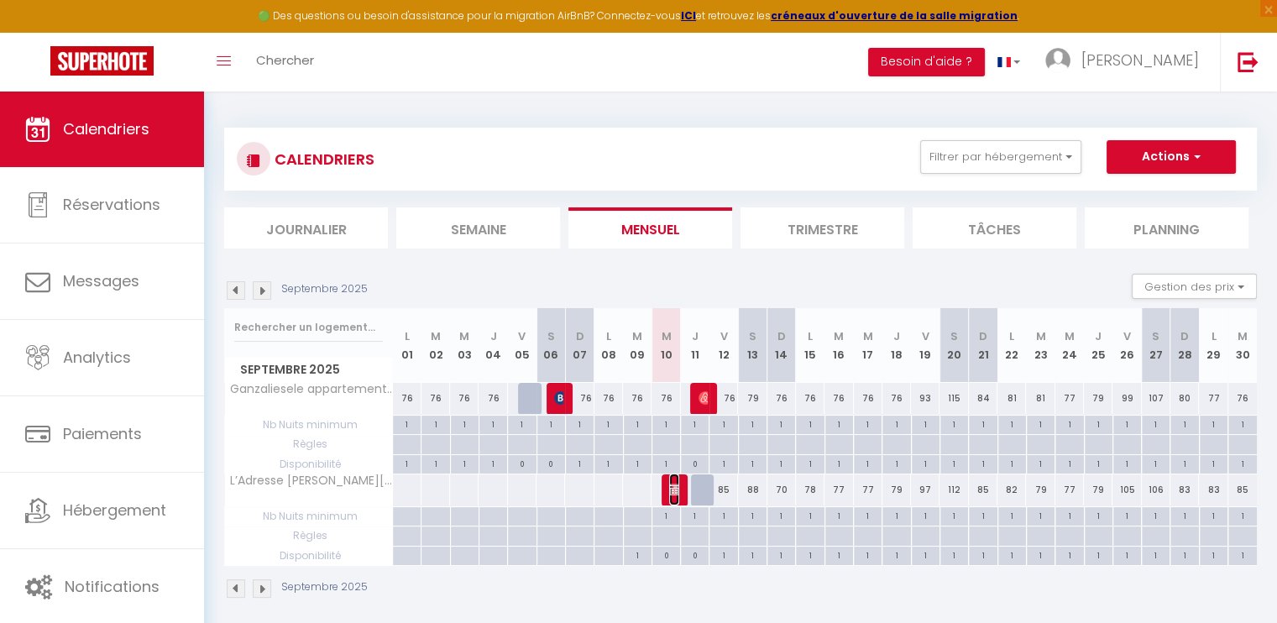
click at [669, 483] on img at bounding box center [675, 489] width 13 height 13
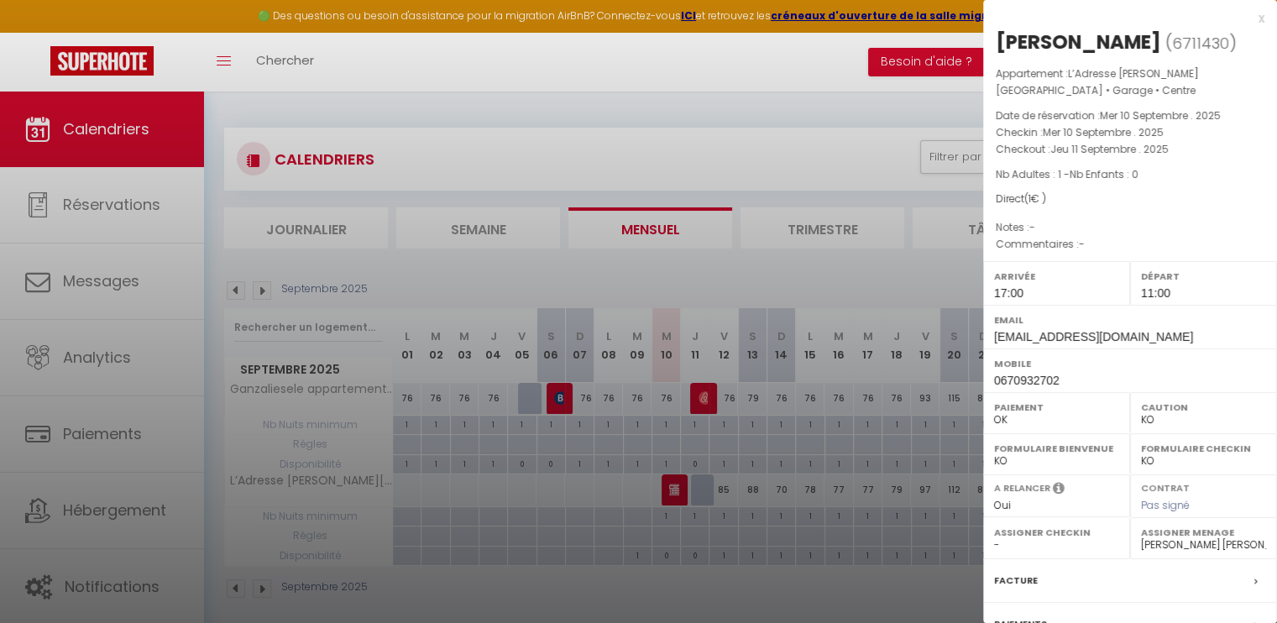
click at [1185, 541] on label "Assigner Menage" at bounding box center [1203, 532] width 125 height 17
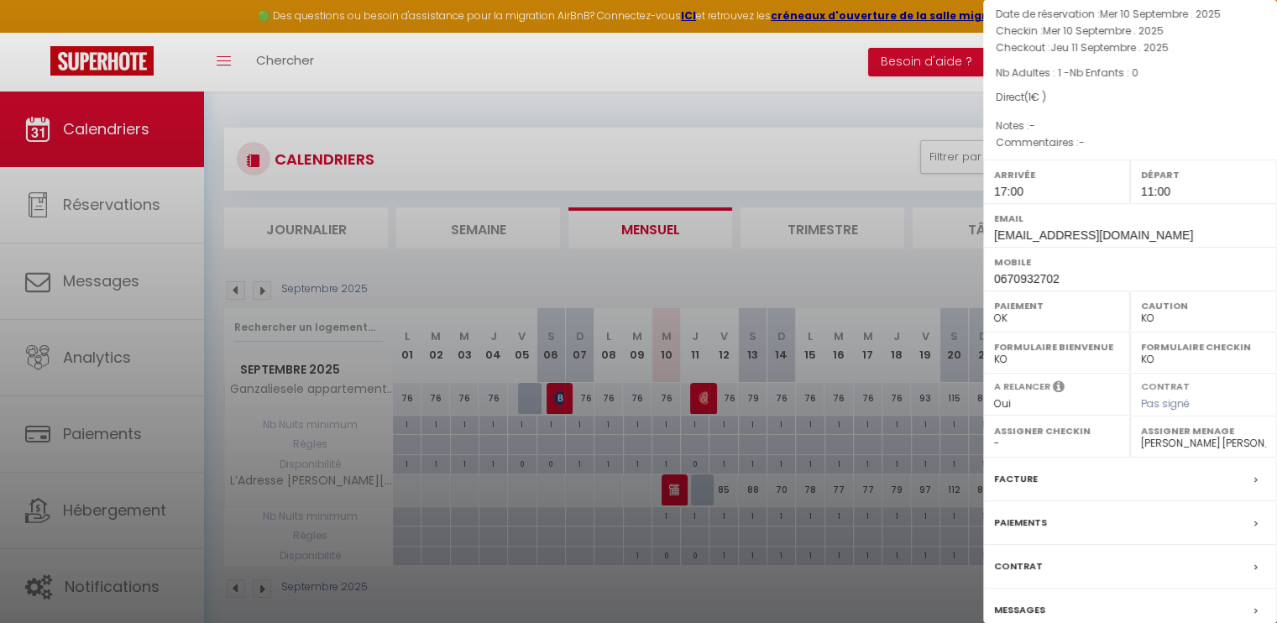
scroll to position [168, 0]
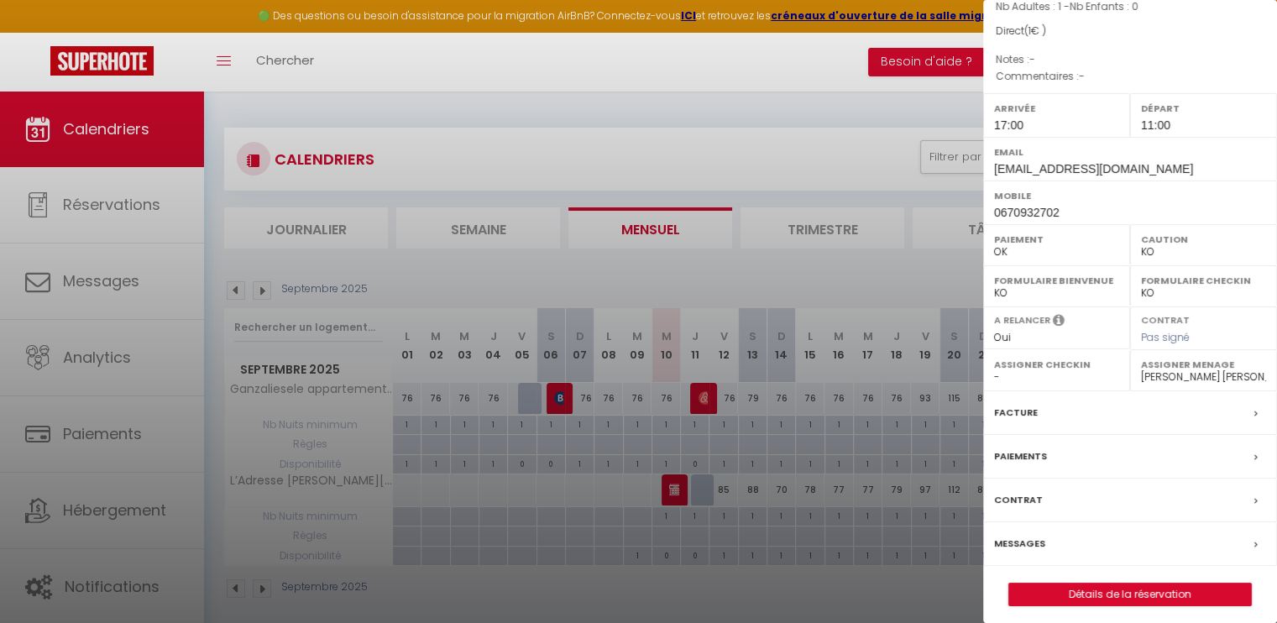
click at [1189, 373] on label "Assigner Menage" at bounding box center [1203, 364] width 125 height 17
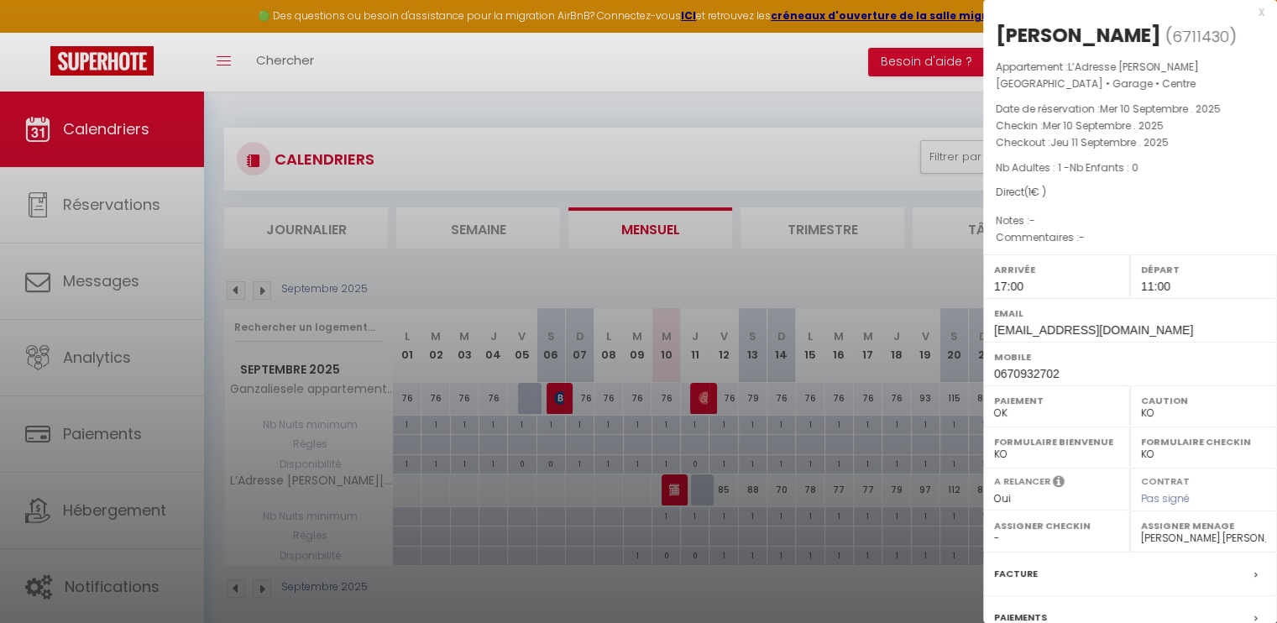
scroll to position [0, 0]
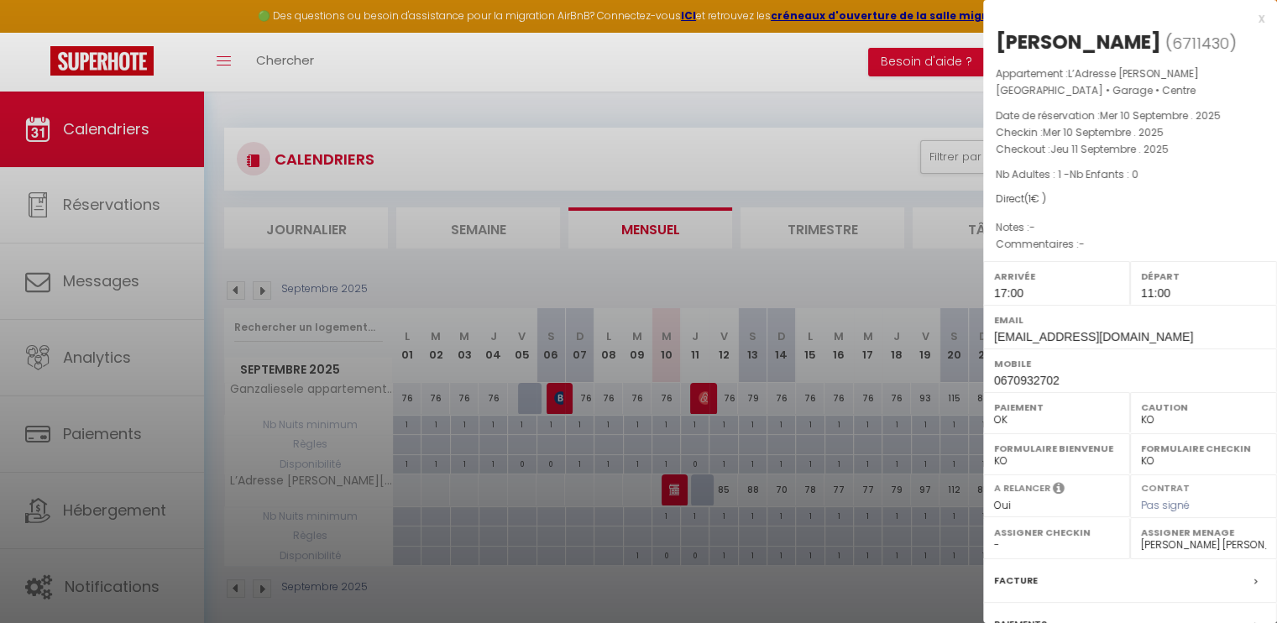
click at [1249, 18] on div "x" at bounding box center [1123, 18] width 281 height 20
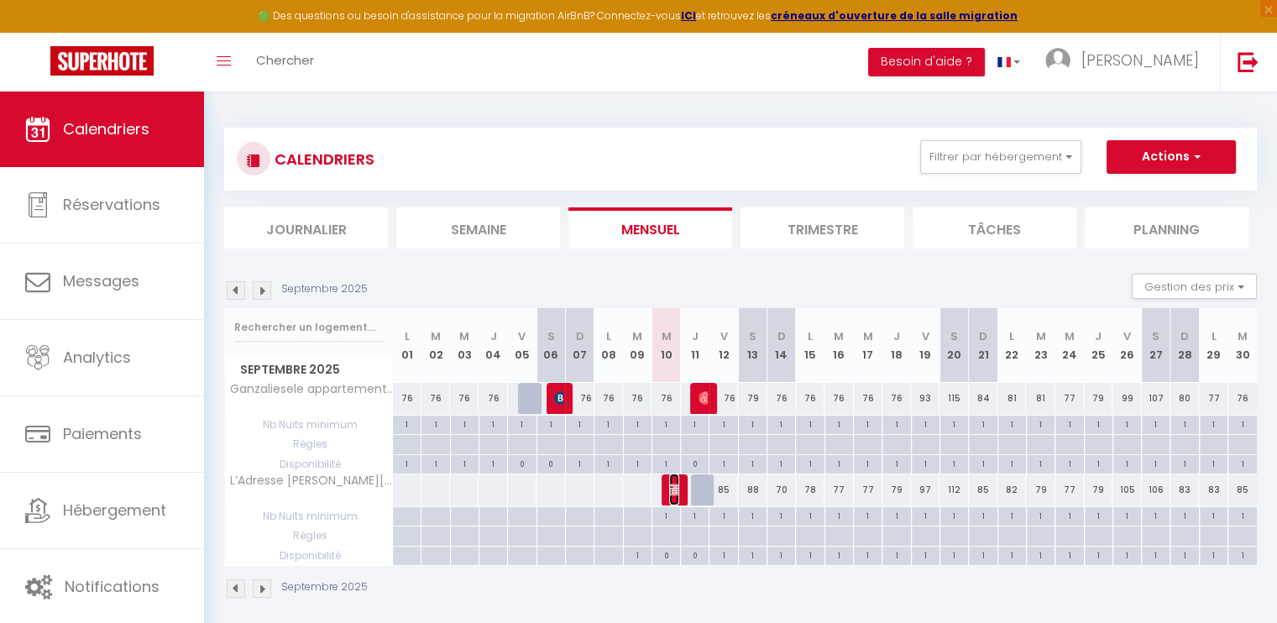
click at [675, 483] on img at bounding box center [675, 489] width 13 height 13
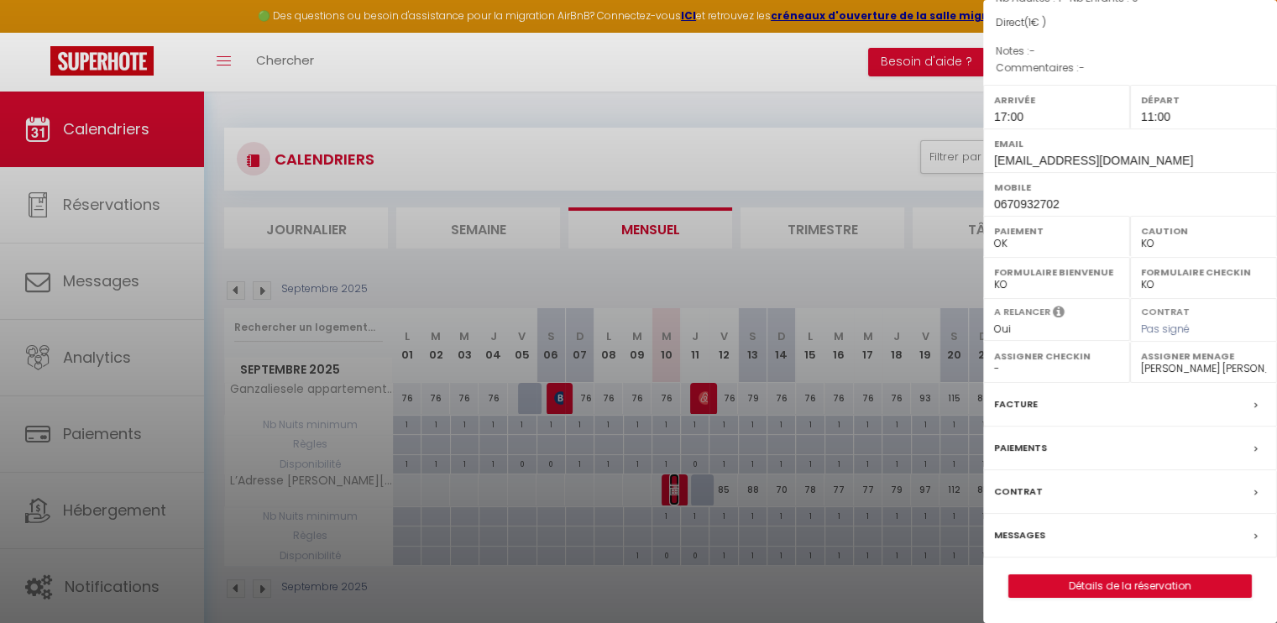
scroll to position [200, 0]
click at [1123, 588] on link "Détails de la réservation" at bounding box center [1130, 586] width 242 height 22
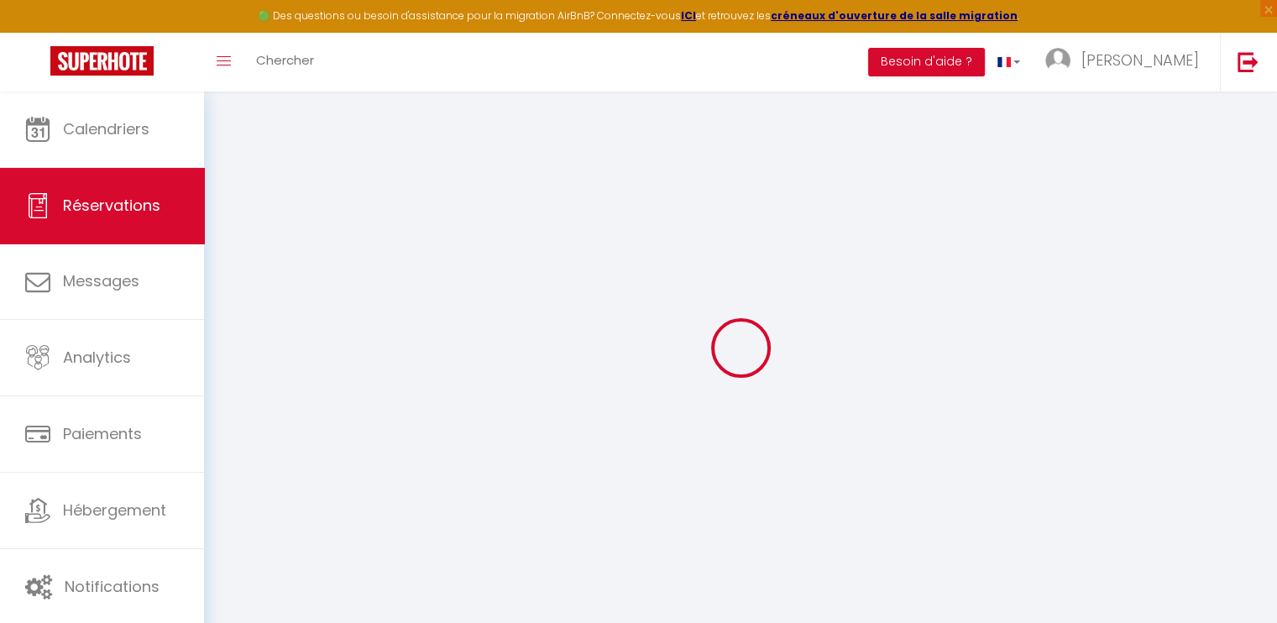
select select
checkbox input "false"
select select
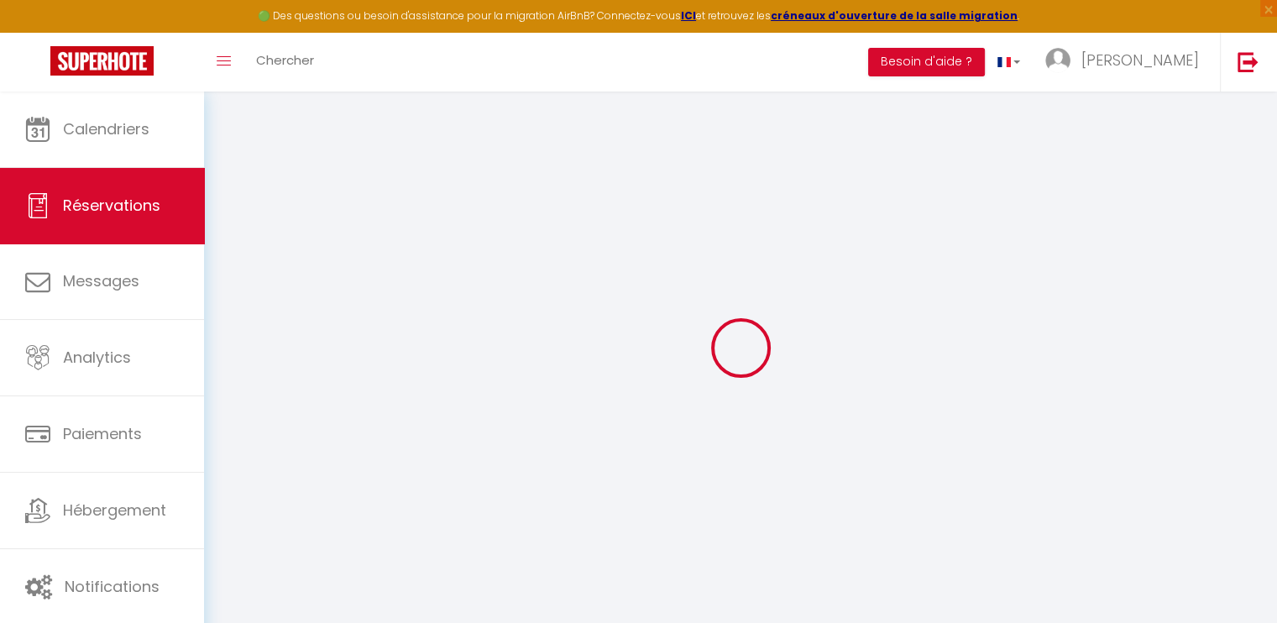
checkbox input "false"
select select
checkbox input "false"
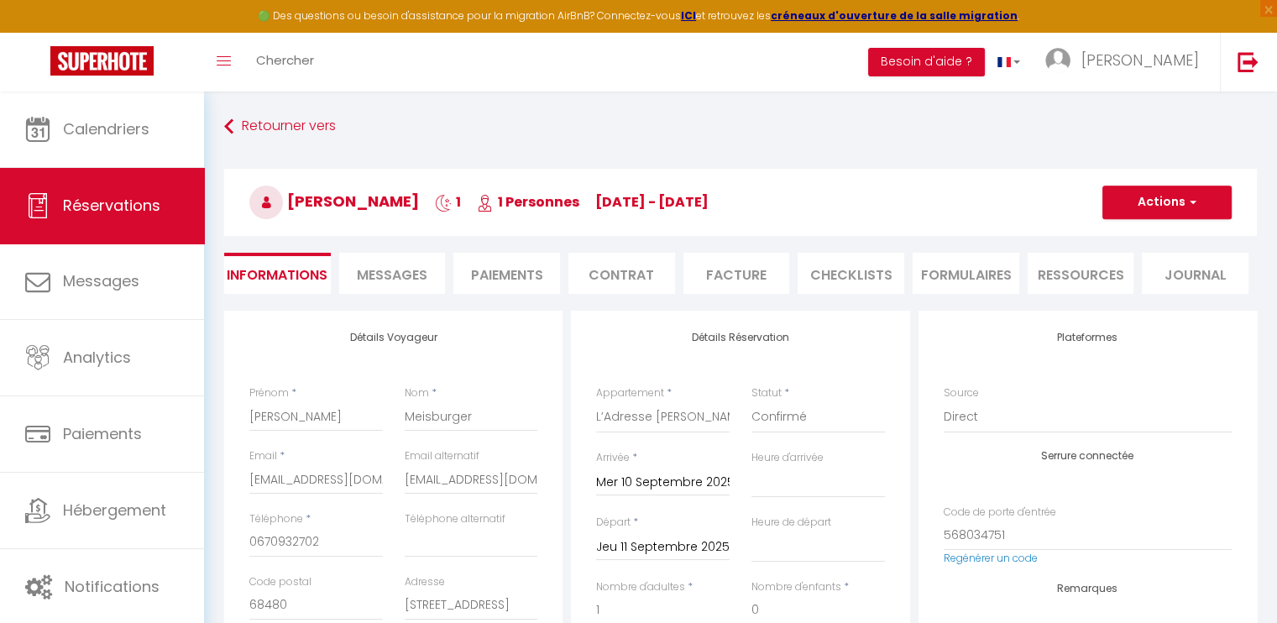
select select
checkbox input "false"
select select "17:00"
select select "11:00"
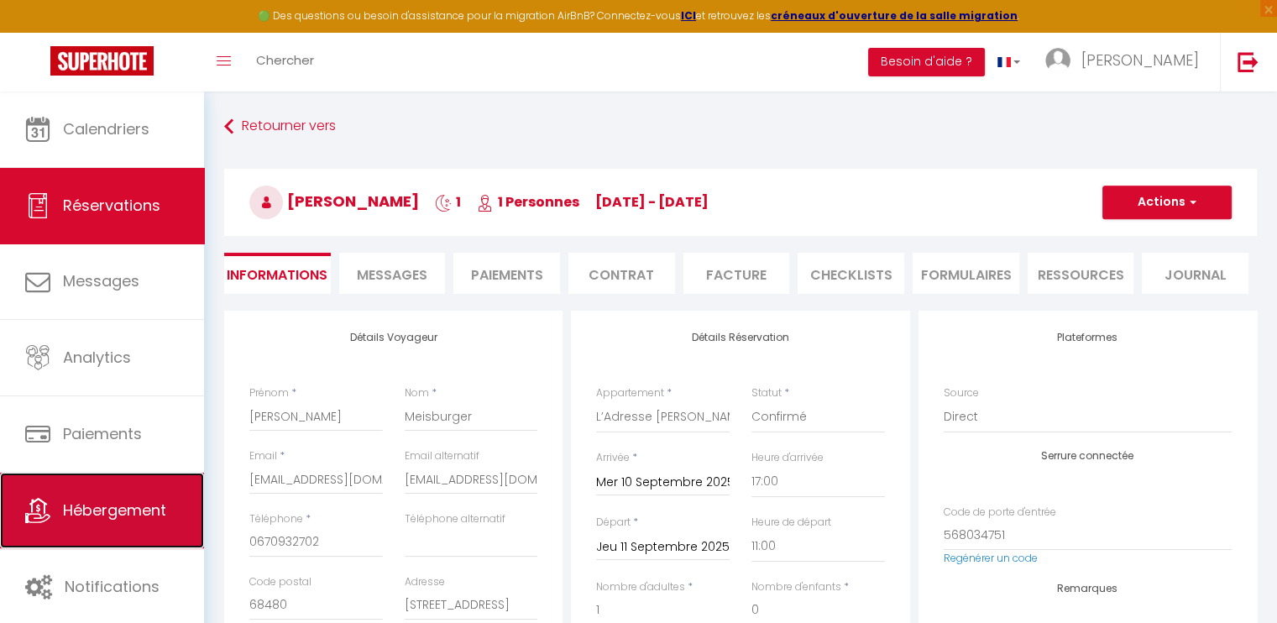
click at [120, 504] on span "Hébergement" at bounding box center [114, 510] width 103 height 21
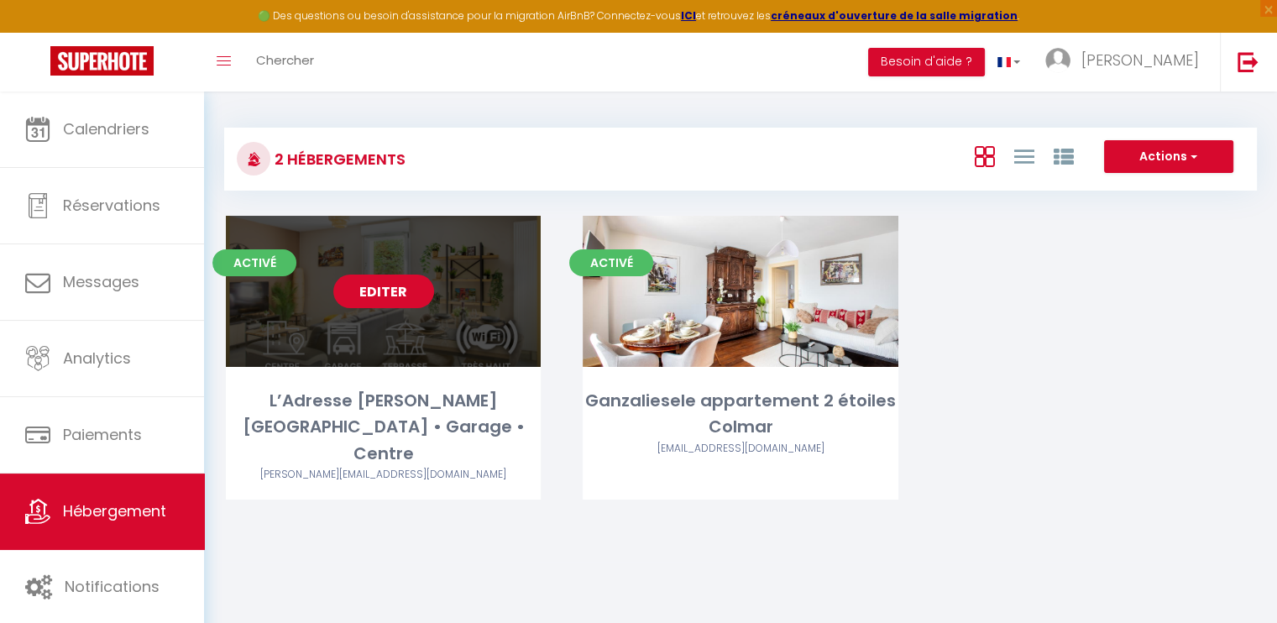
click at [420, 301] on link "Editer" at bounding box center [383, 292] width 101 height 34
select select "3"
select select "2"
select select "1"
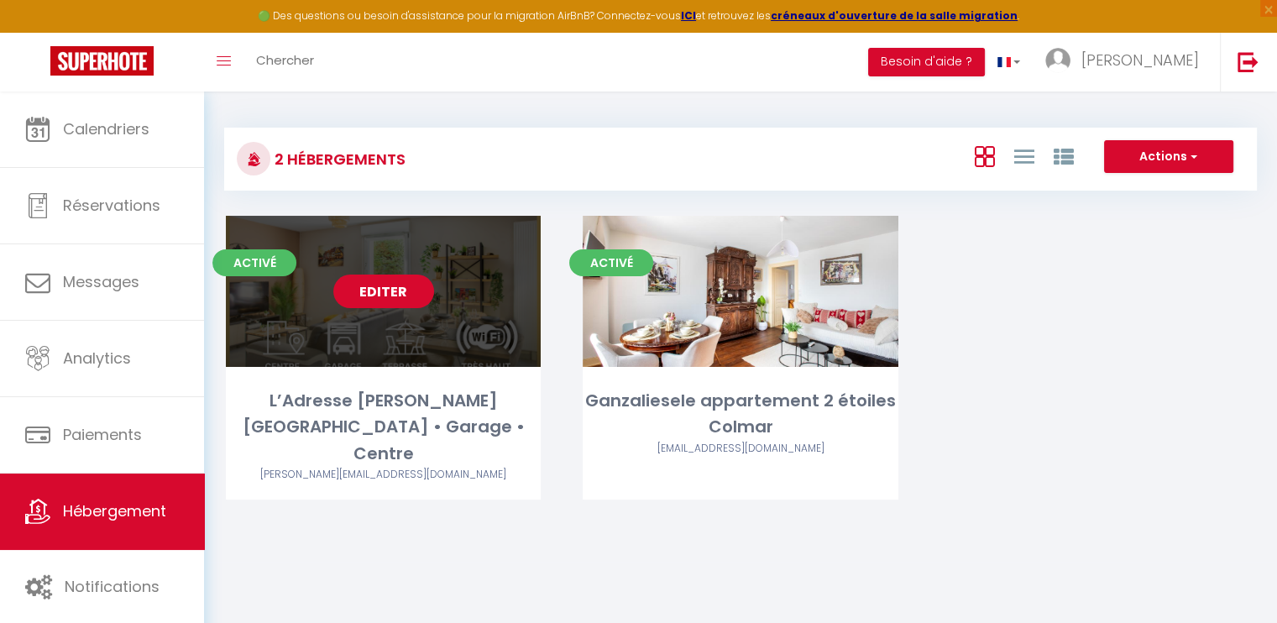
select select "28"
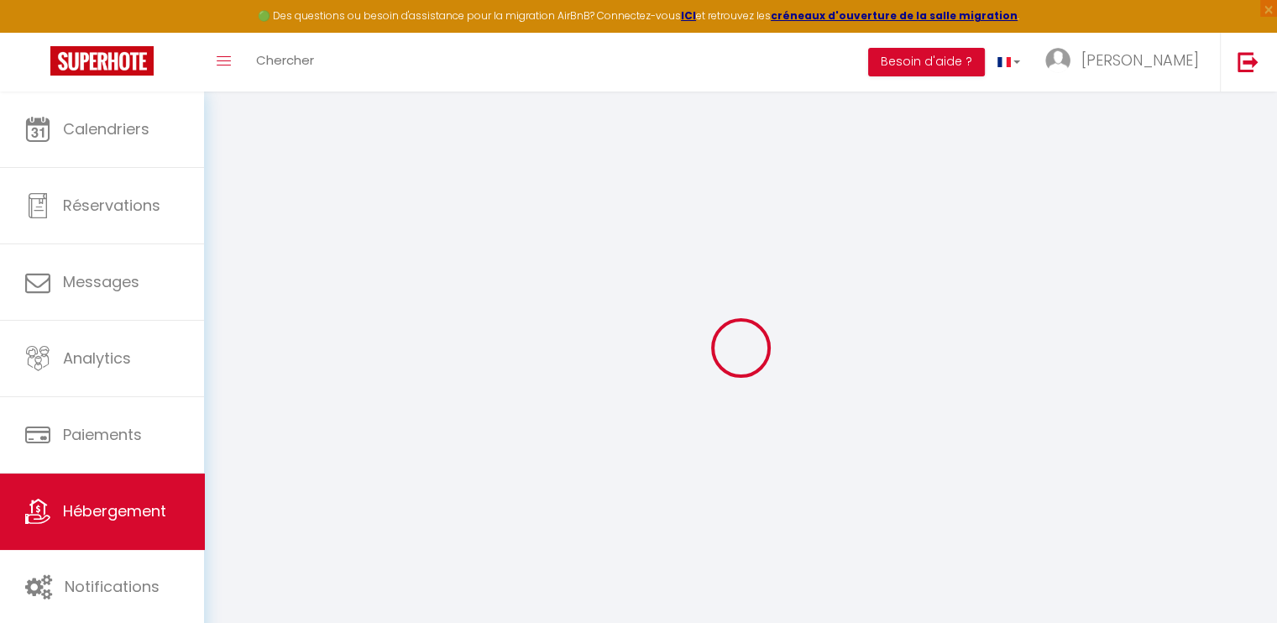
select select
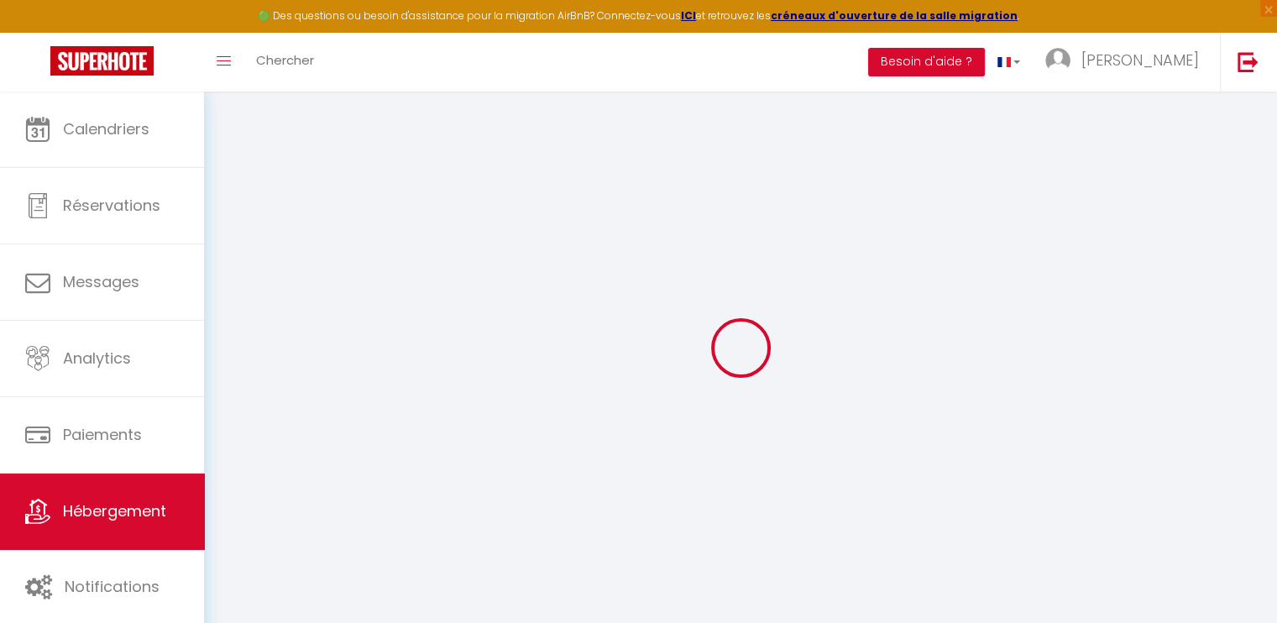
select select
checkbox input "false"
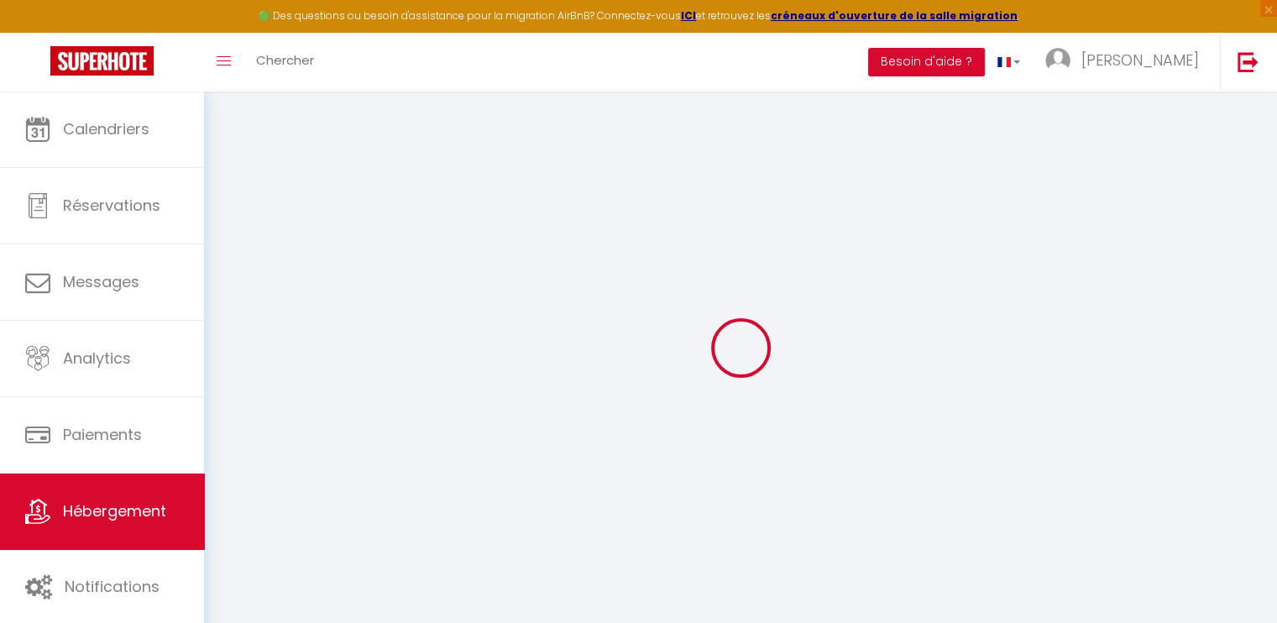
select select
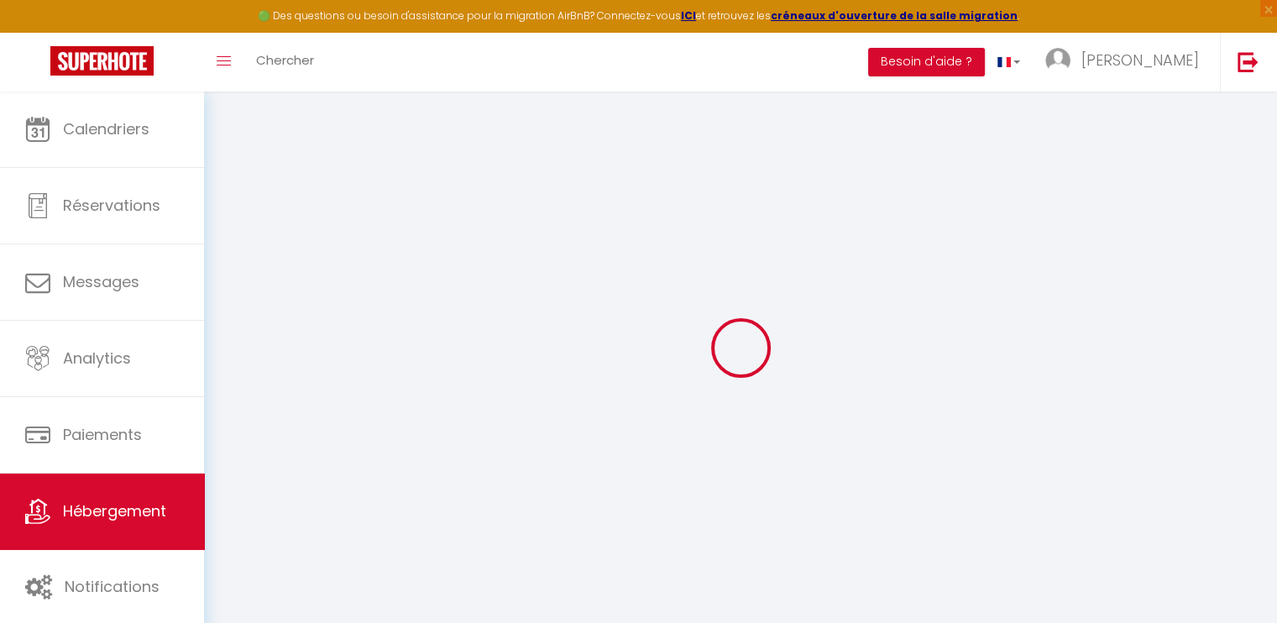
select select
checkbox input "false"
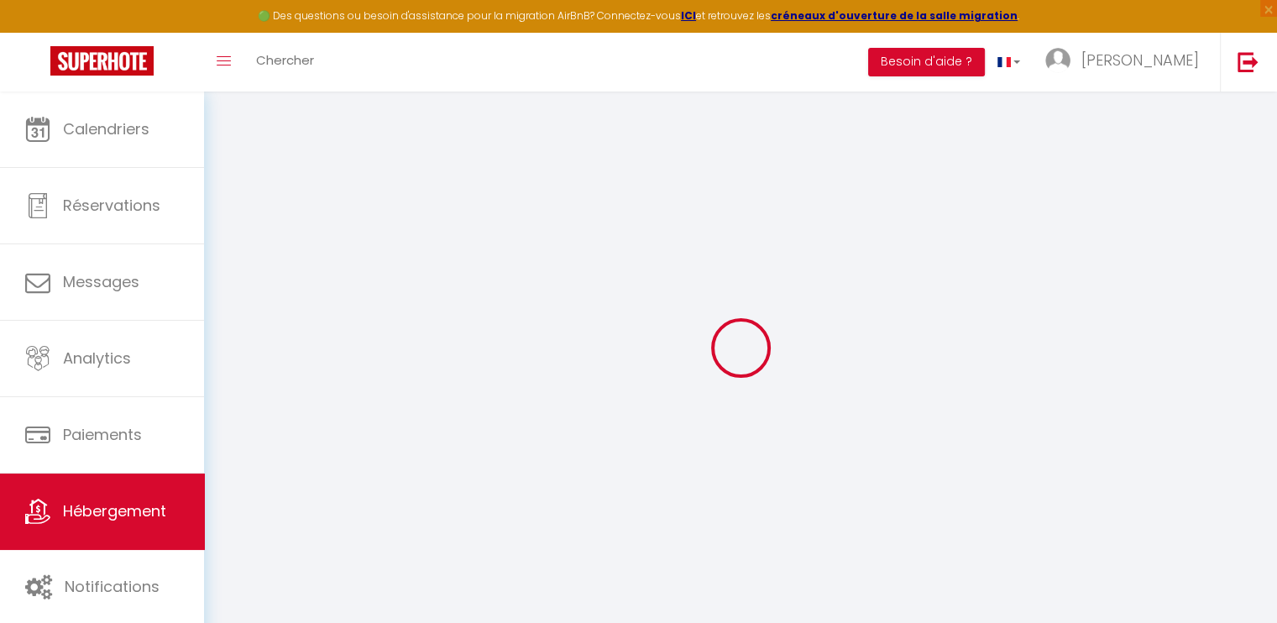
checkbox input "false"
select select
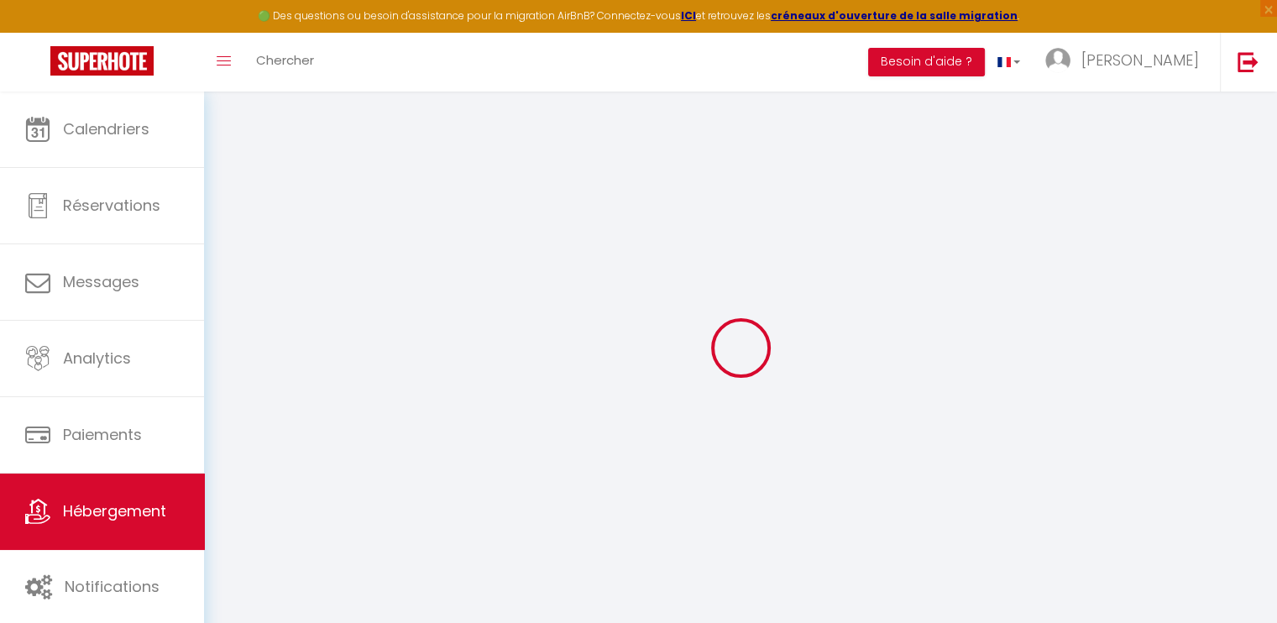
select select
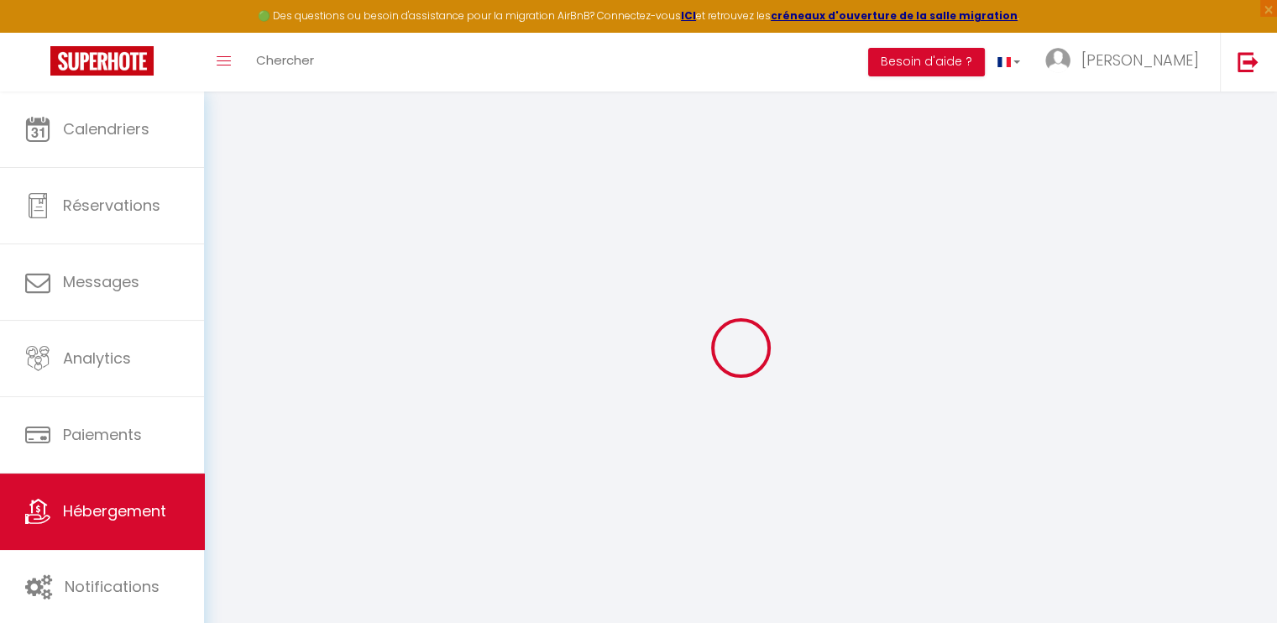
checkbox input "false"
select select
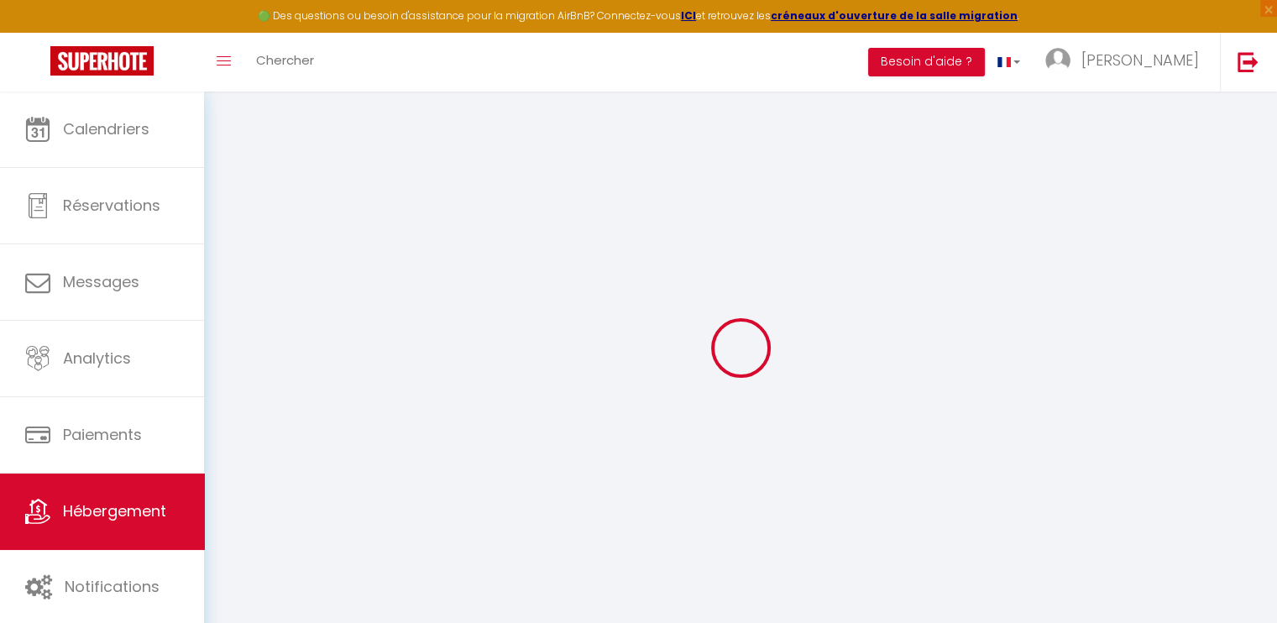
select select
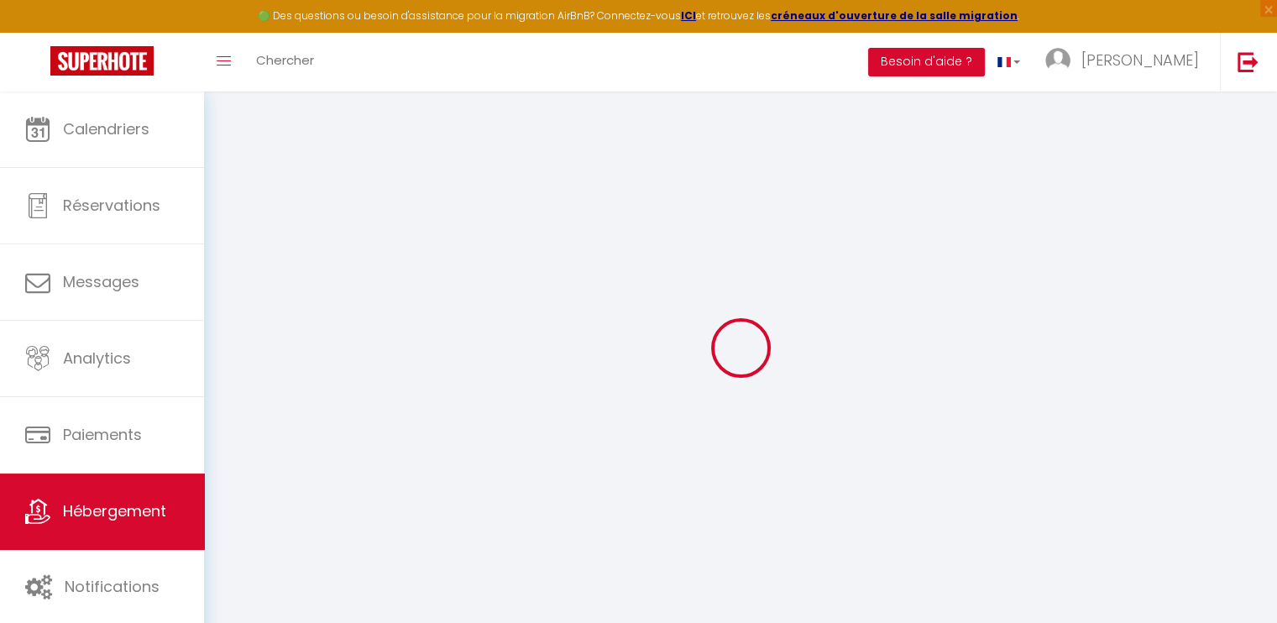
select select
checkbox input "false"
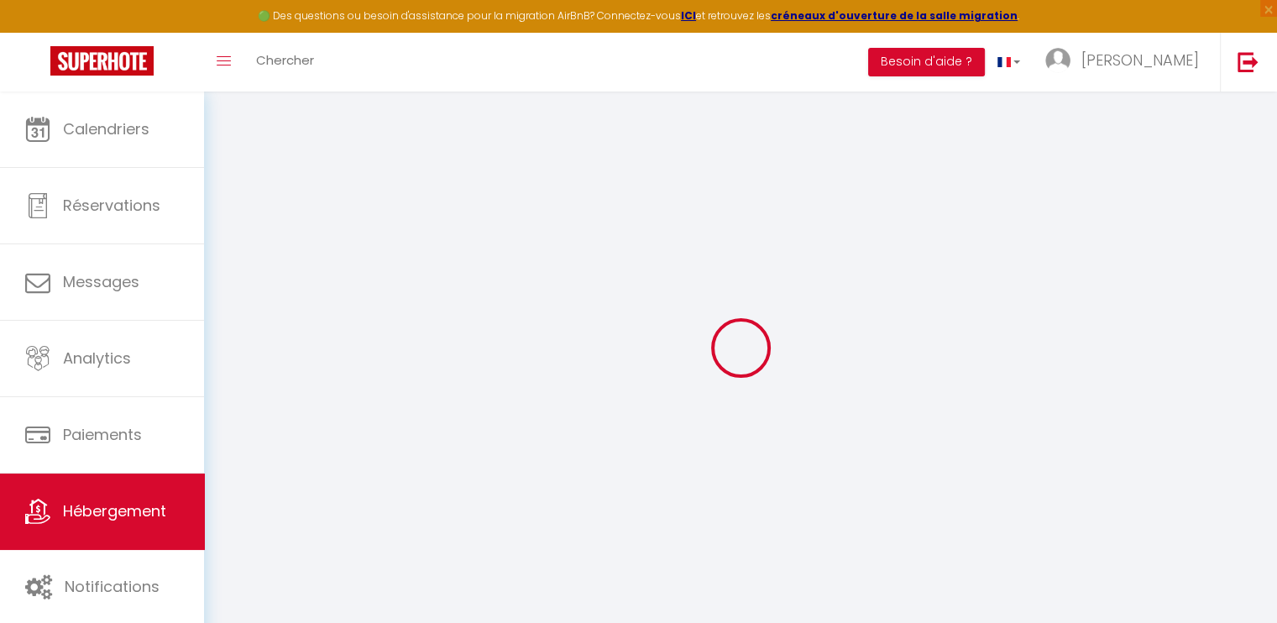
checkbox input "false"
select select
type input "L’Adresse [PERSON_NAME][GEOGRAPHIC_DATA] • Garage • Centre"
type input "Frédéric"
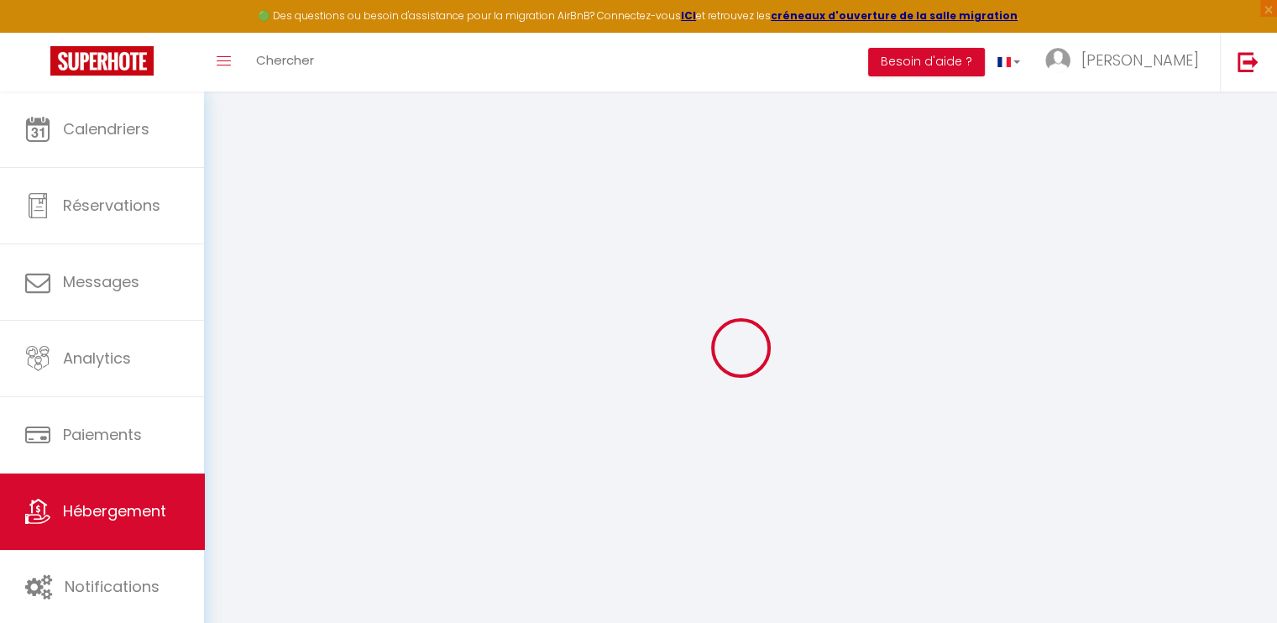
type input "UHLEN"
type input "4 rue du Panorama"
type input "68700"
type input "Aspach Le Bas"
select select "2"
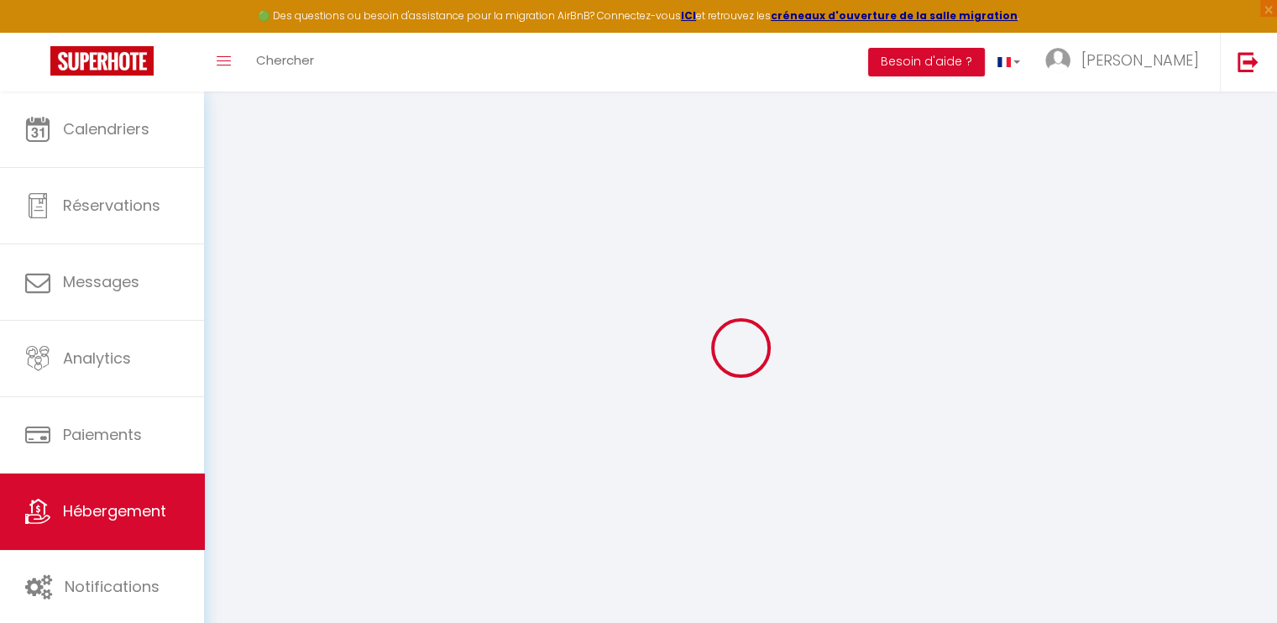
type input "90"
type input "10"
type input "50"
type input "5.25"
type input "300"
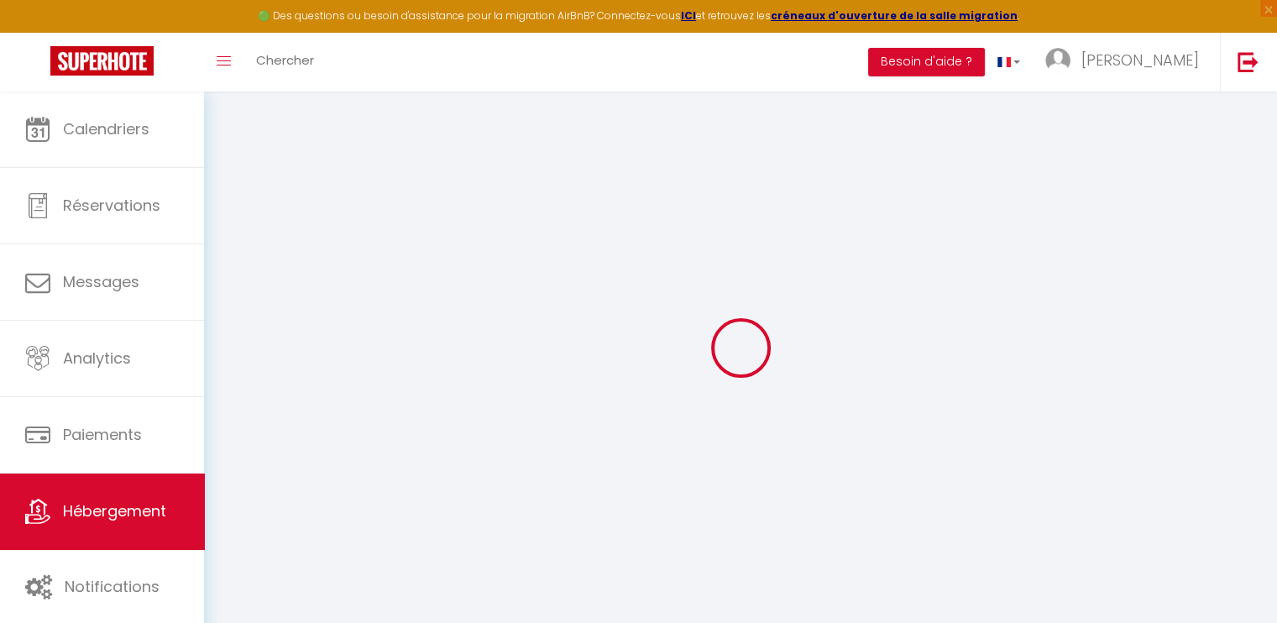
select select
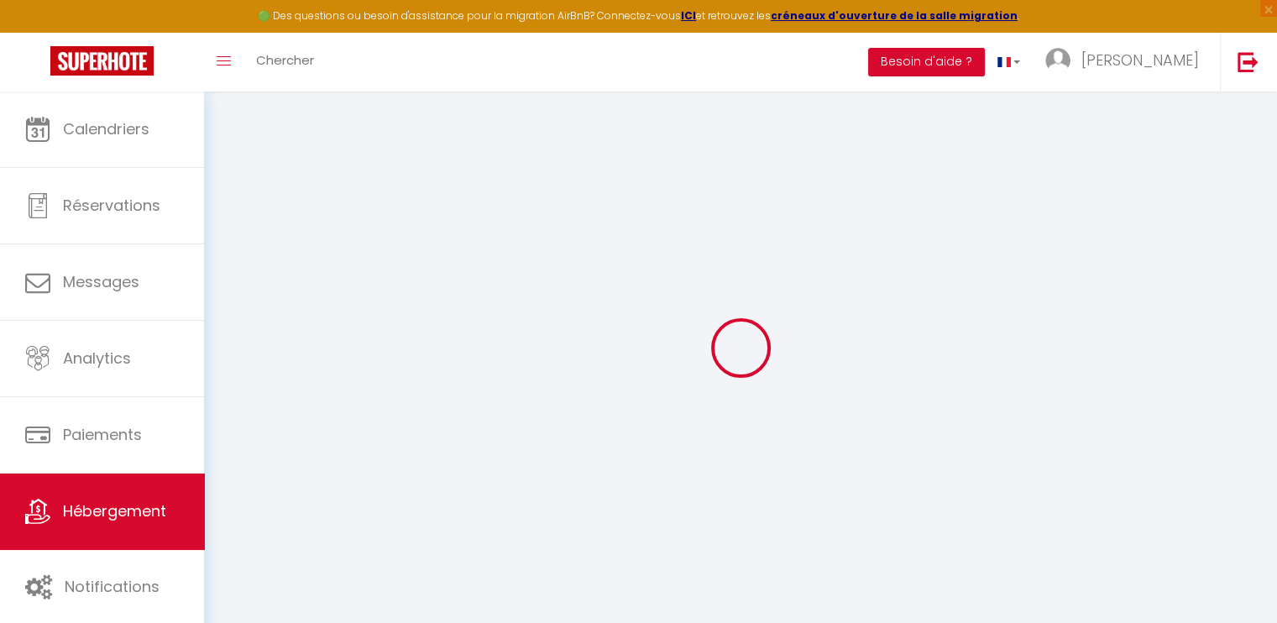
type input "1 Rue de la Houblonnière"
type input "68000"
type input "Colmar"
type input "[EMAIL_ADDRESS][DOMAIN_NAME]"
select select
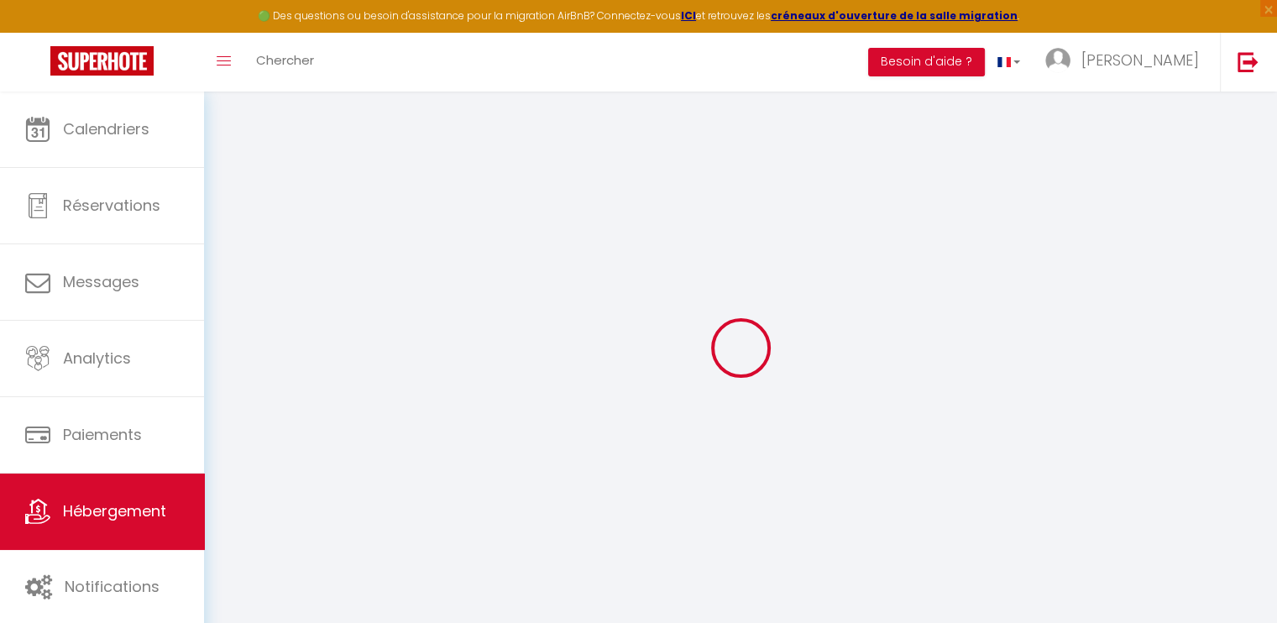
checkbox input "false"
type input "50"
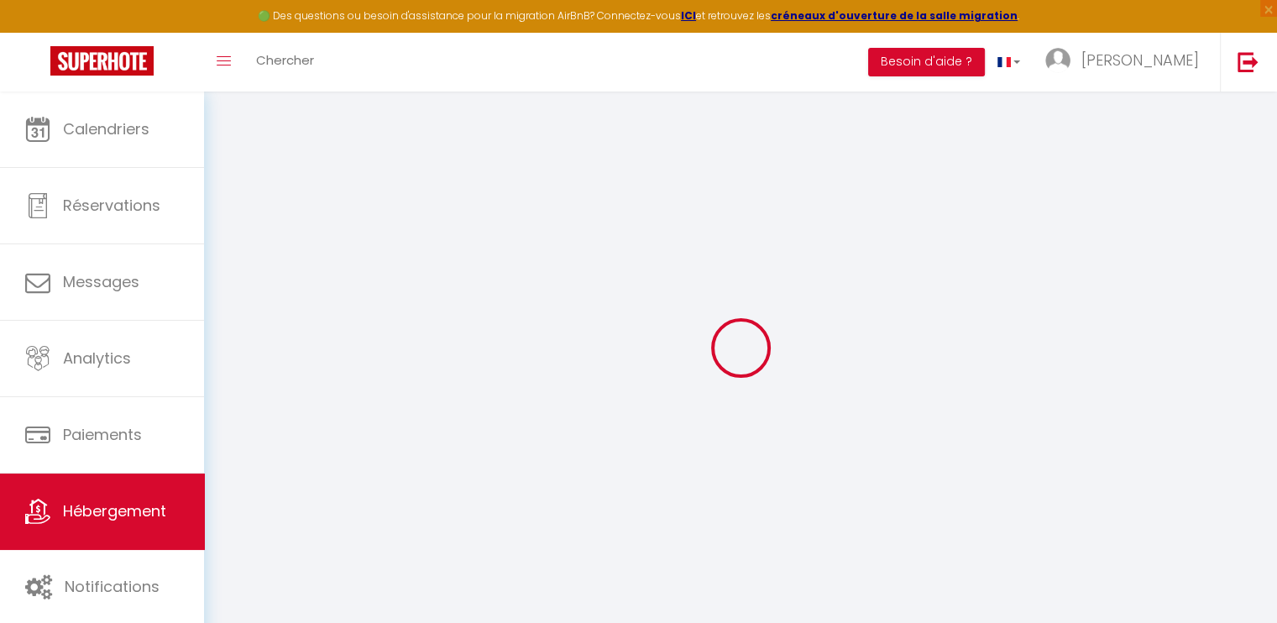
type input "0"
select select
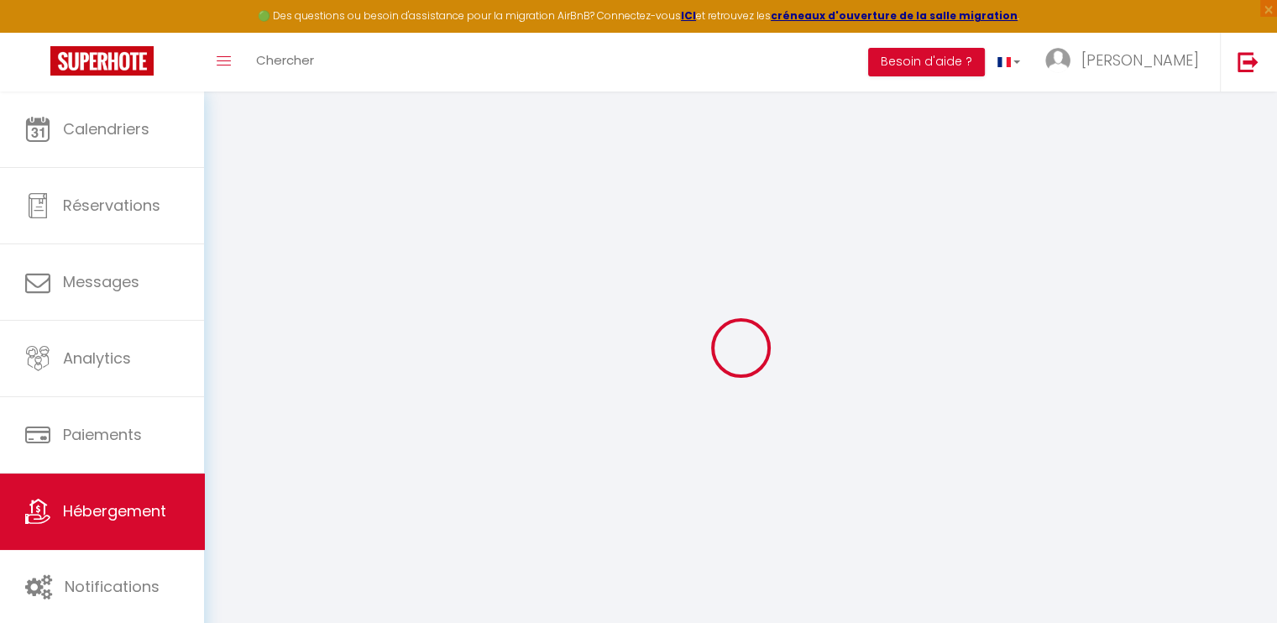
select select
checkbox input "false"
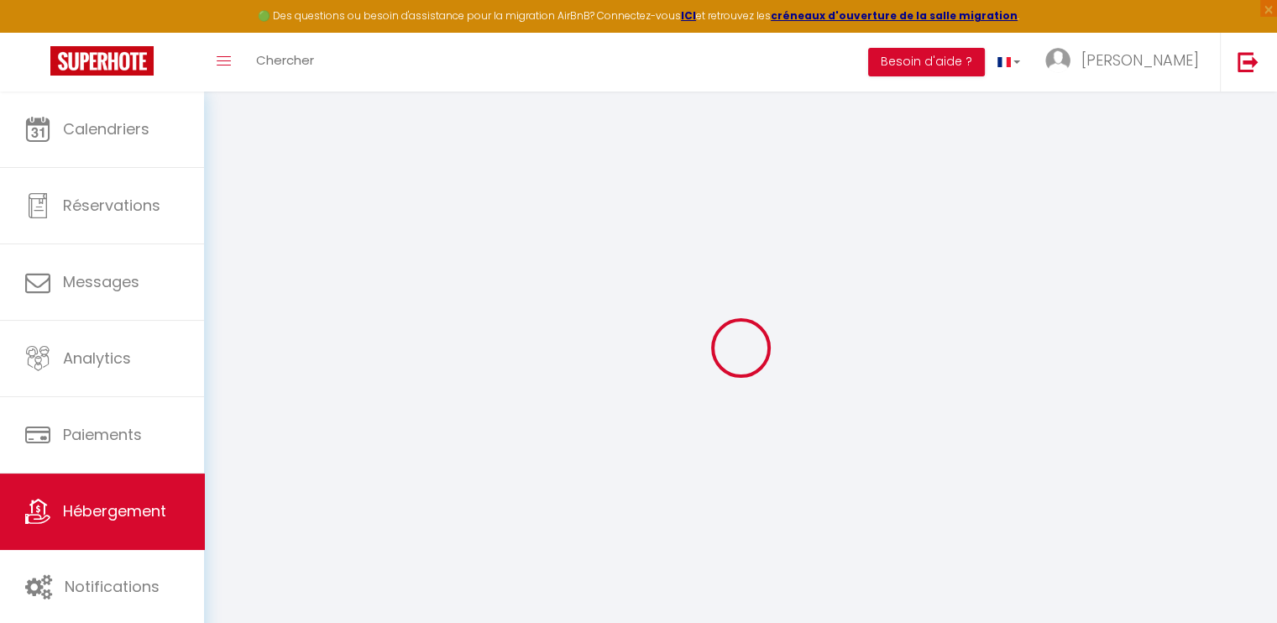
checkbox input "false"
select select "+ 22 %"
select select "+ 28 %"
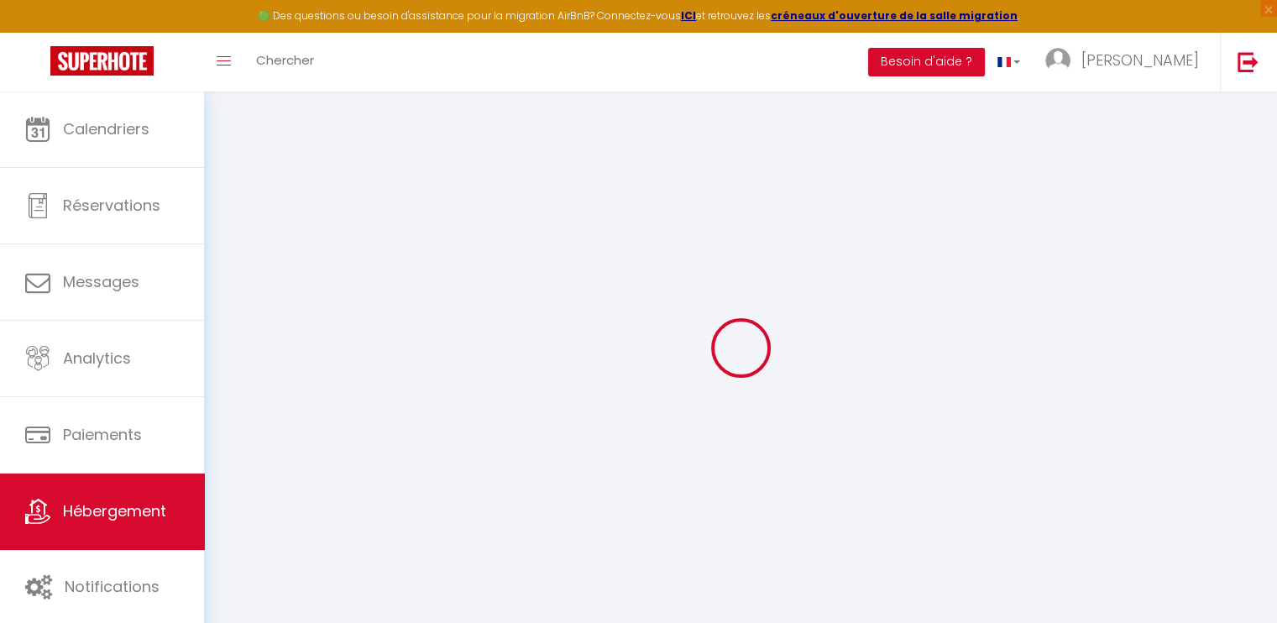
select select "+ 7 %"
select select
checkbox input "false"
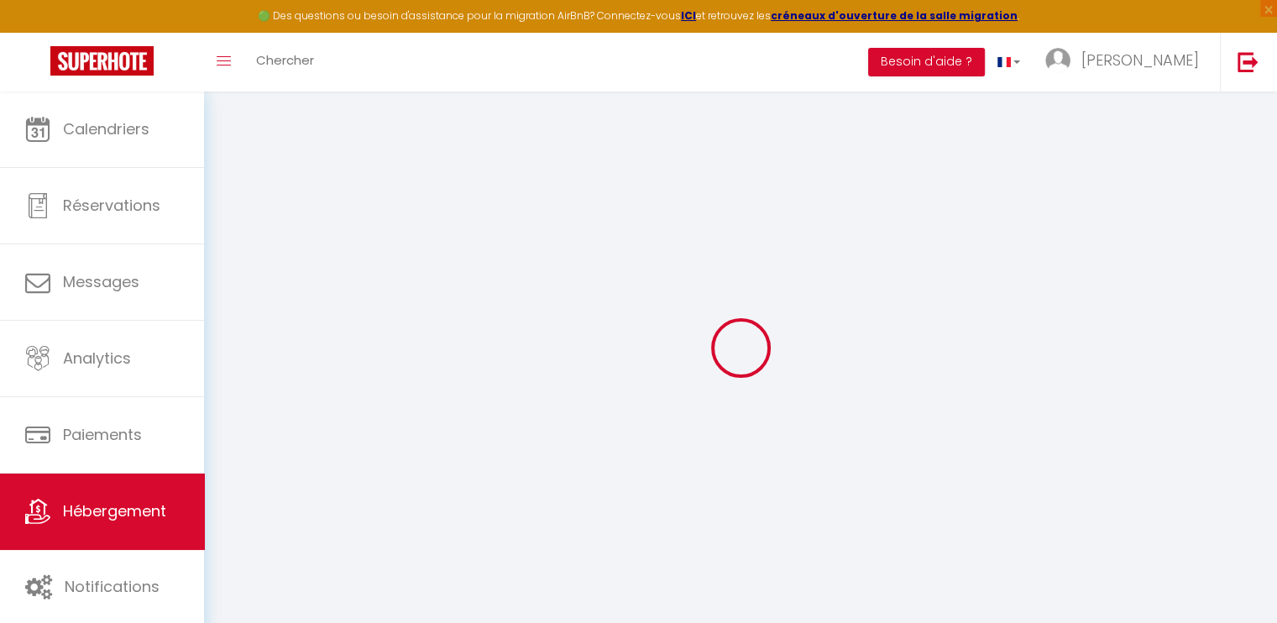
checkbox input "false"
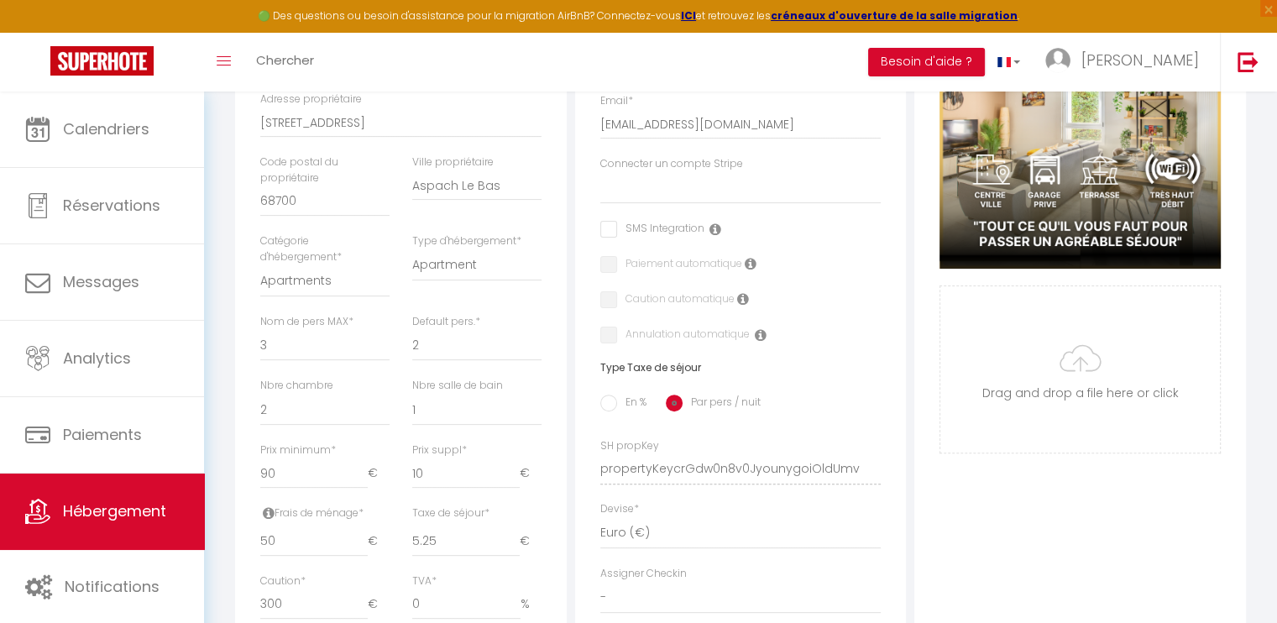
scroll to position [420, 0]
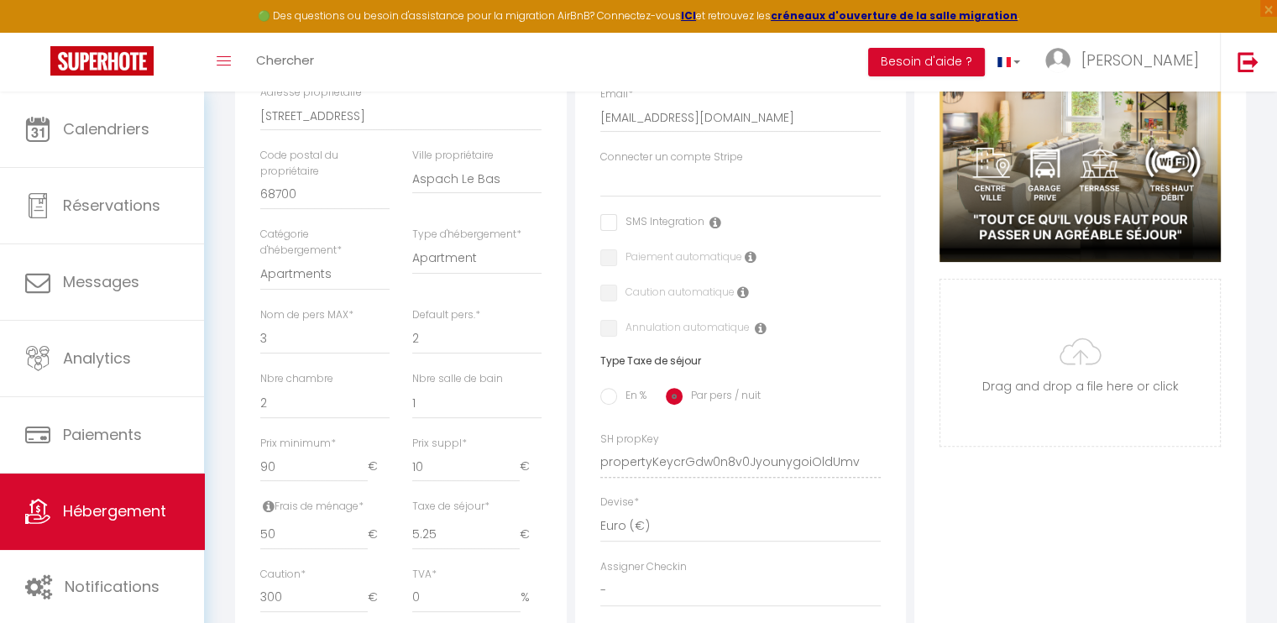
select select
checkbox input "false"
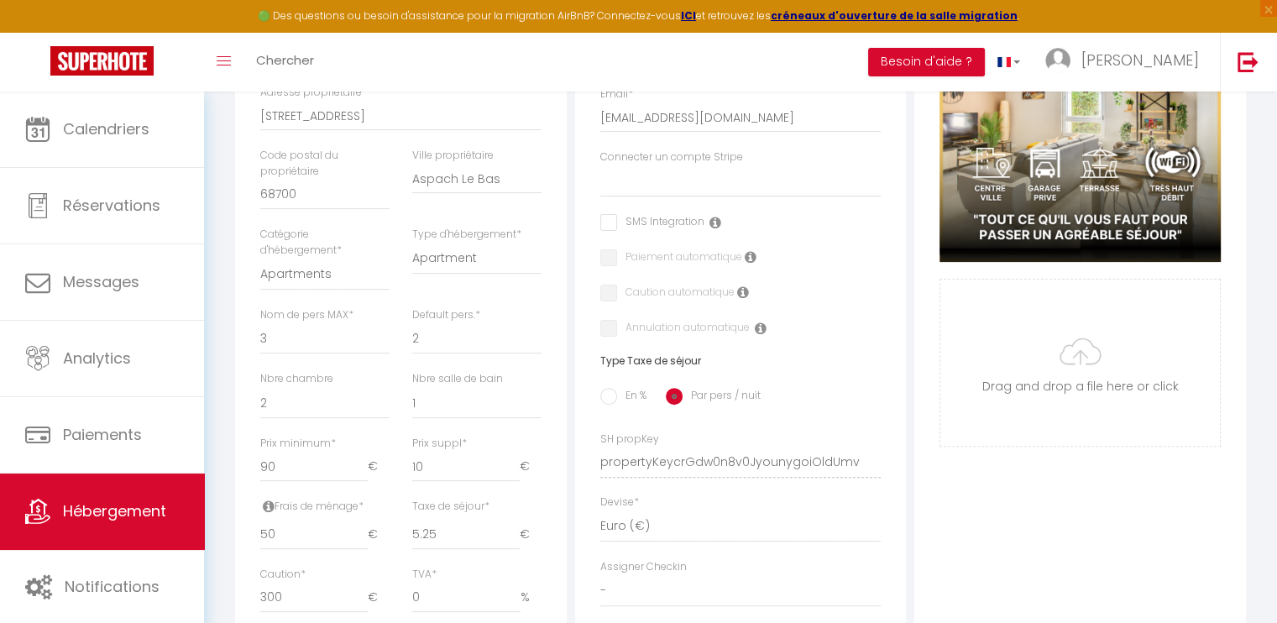
select select
select select "EUR"
select select "19115-673635189960124907"
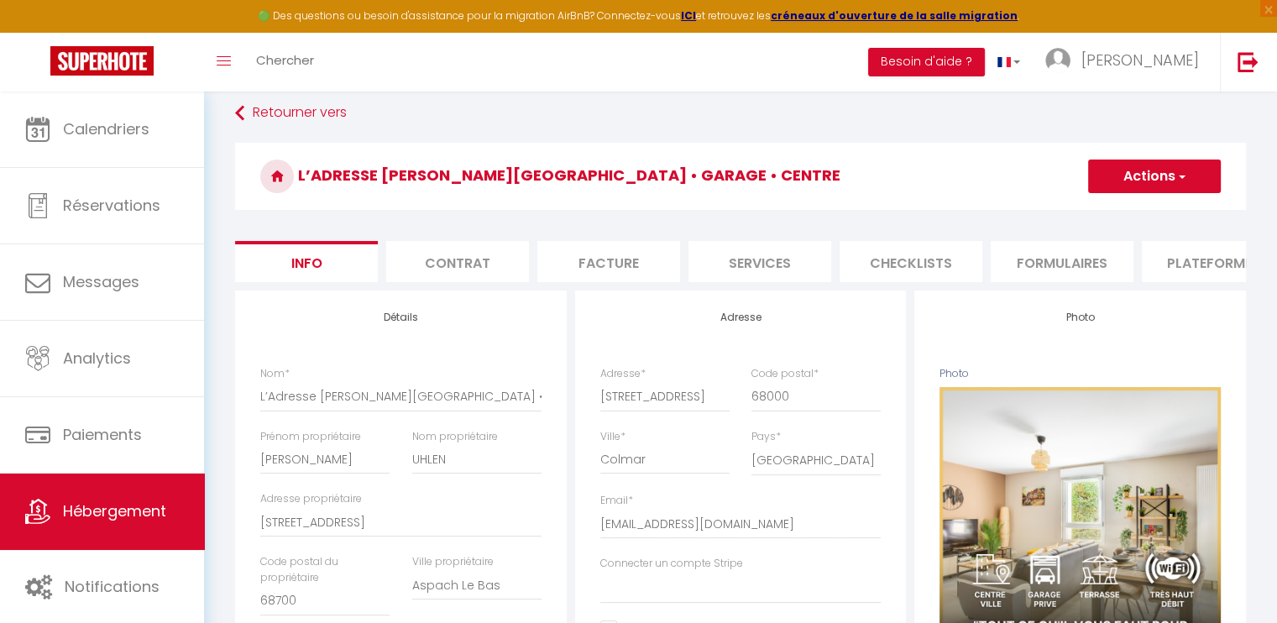
scroll to position [0, 0]
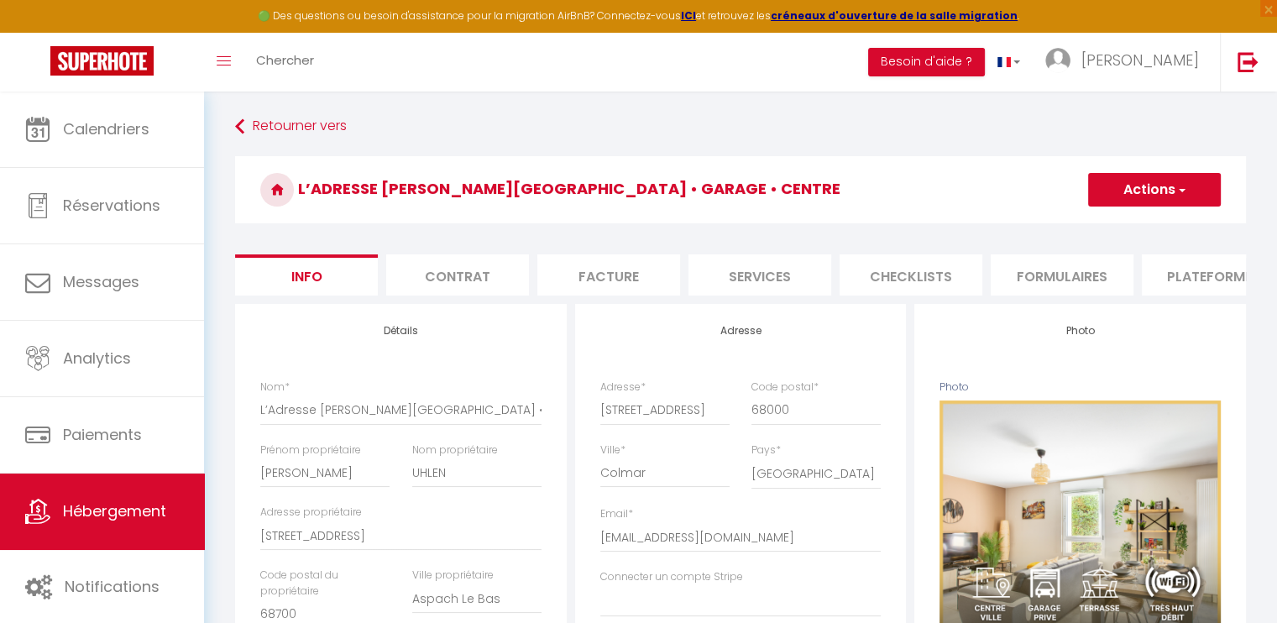
click at [1196, 264] on li "Plateformes" at bounding box center [1213, 274] width 143 height 41
select select
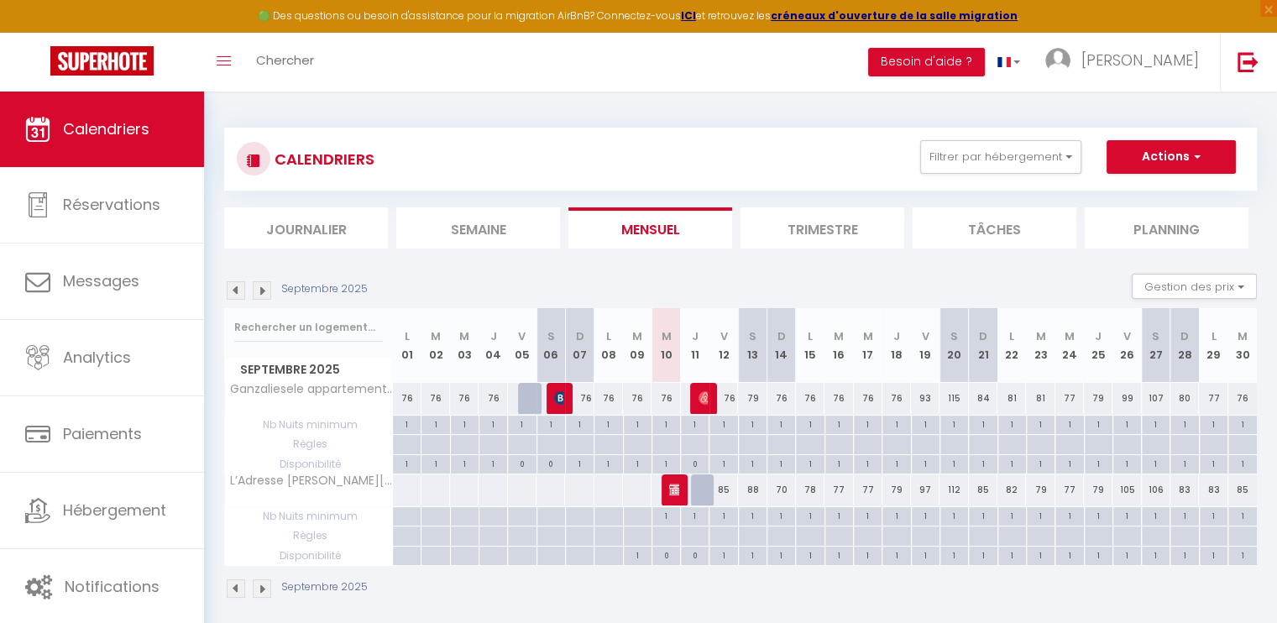
click at [729, 488] on div "85" at bounding box center [723, 489] width 29 height 31
type input "85"
type input "Ven 12 Septembre 2025"
type input "Sam 13 Septembre 2025"
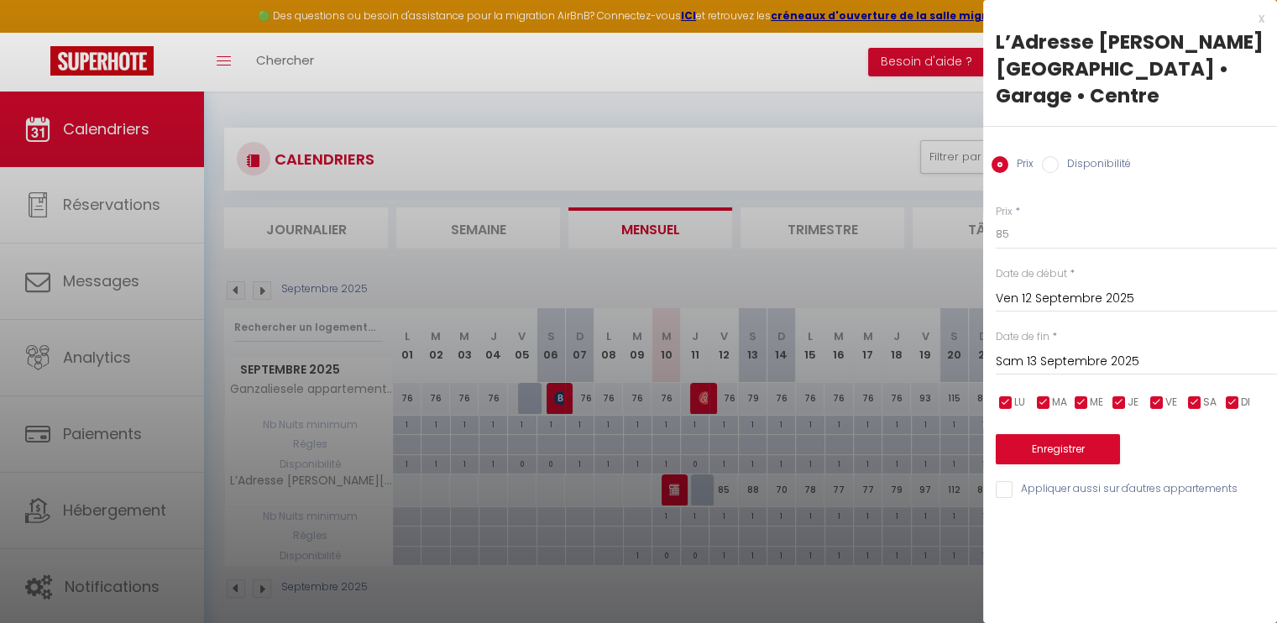
click at [1263, 18] on div "x" at bounding box center [1123, 18] width 281 height 20
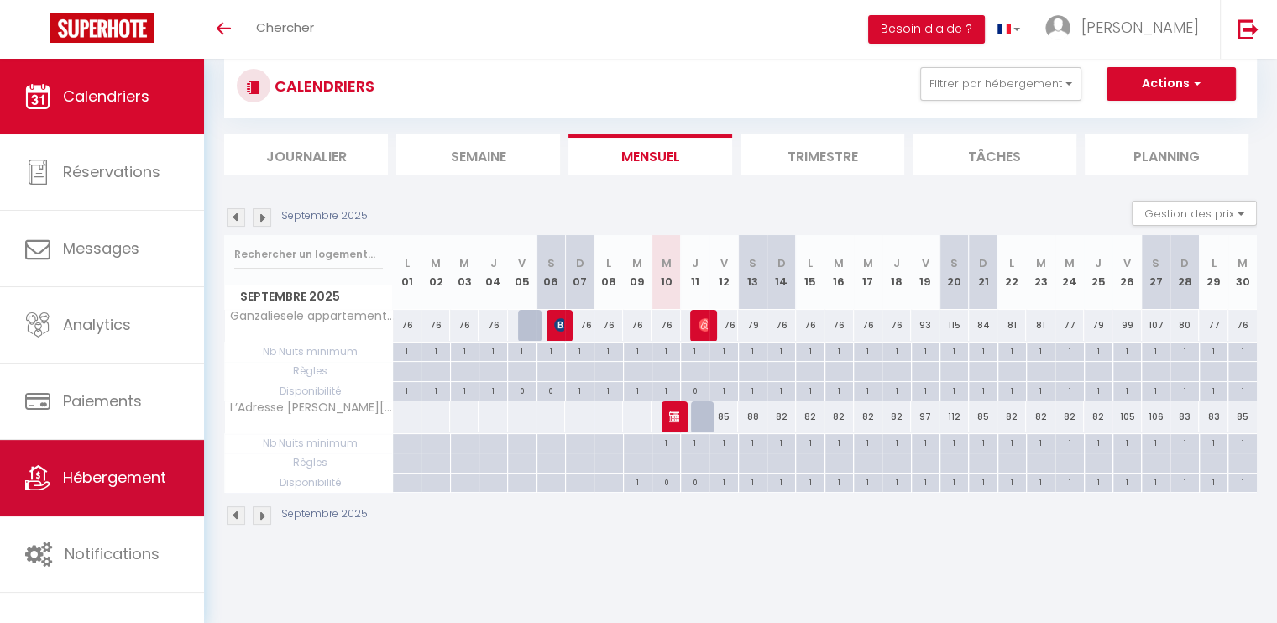
click at [123, 482] on span "Hébergement" at bounding box center [114, 477] width 103 height 21
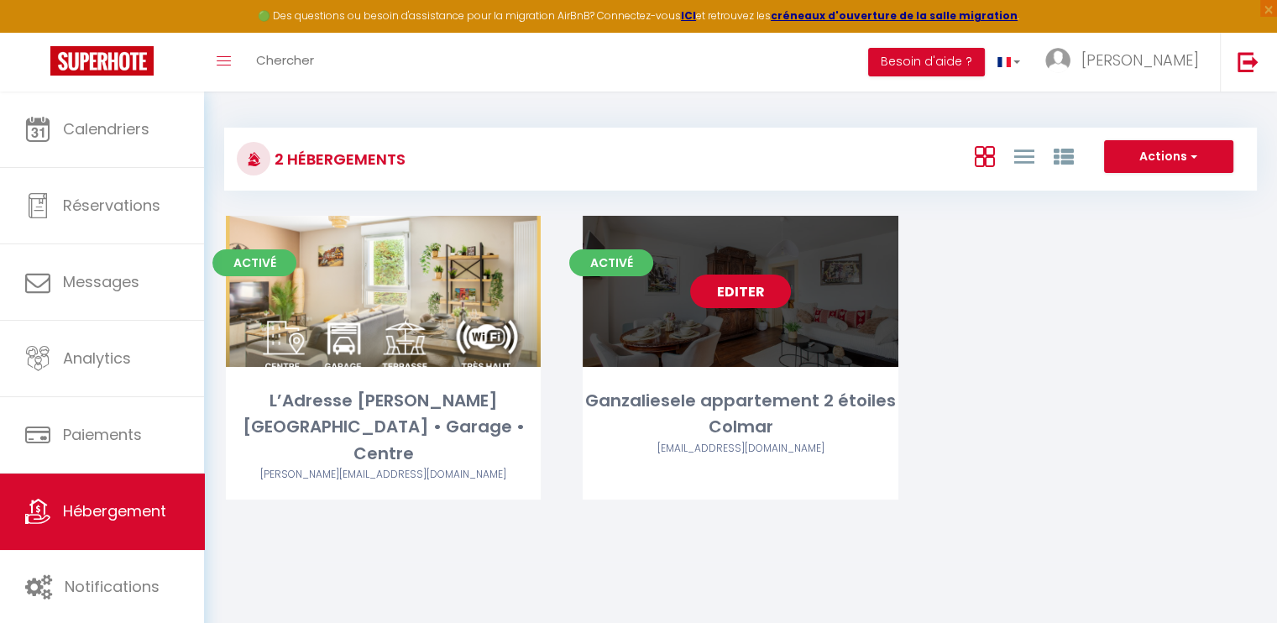
click at [711, 294] on link "Editer" at bounding box center [740, 292] width 101 height 34
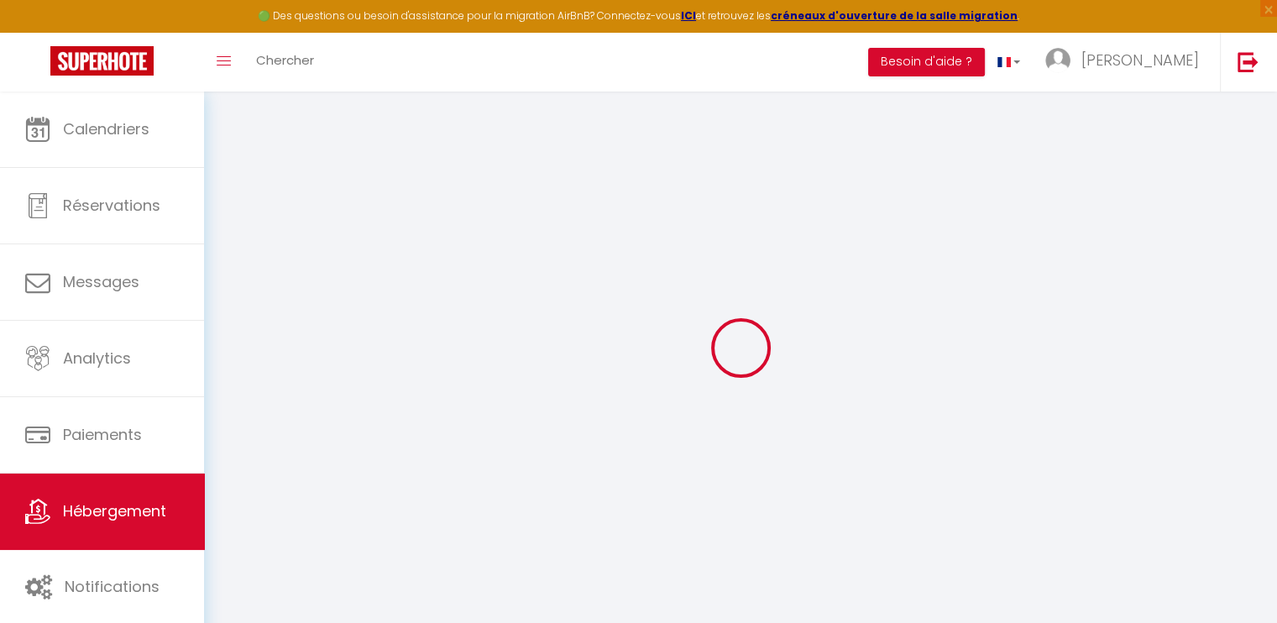
select select
checkbox input "false"
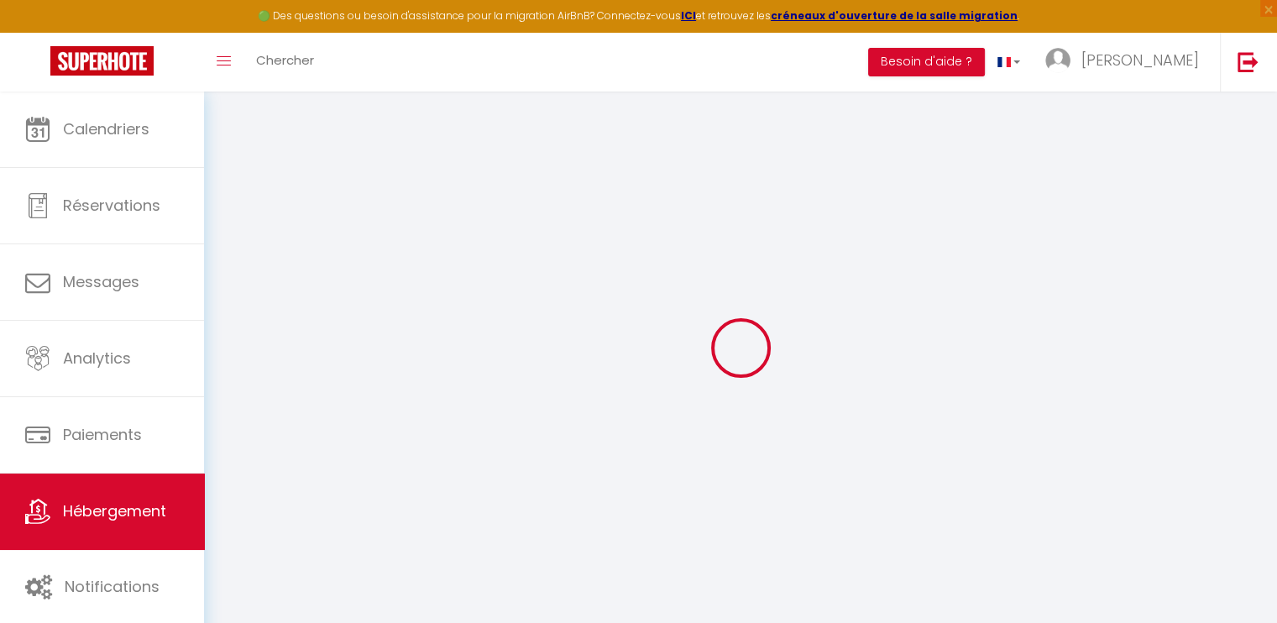
checkbox input "false"
select select "17:00"
select select
select select "11:00"
select select "30"
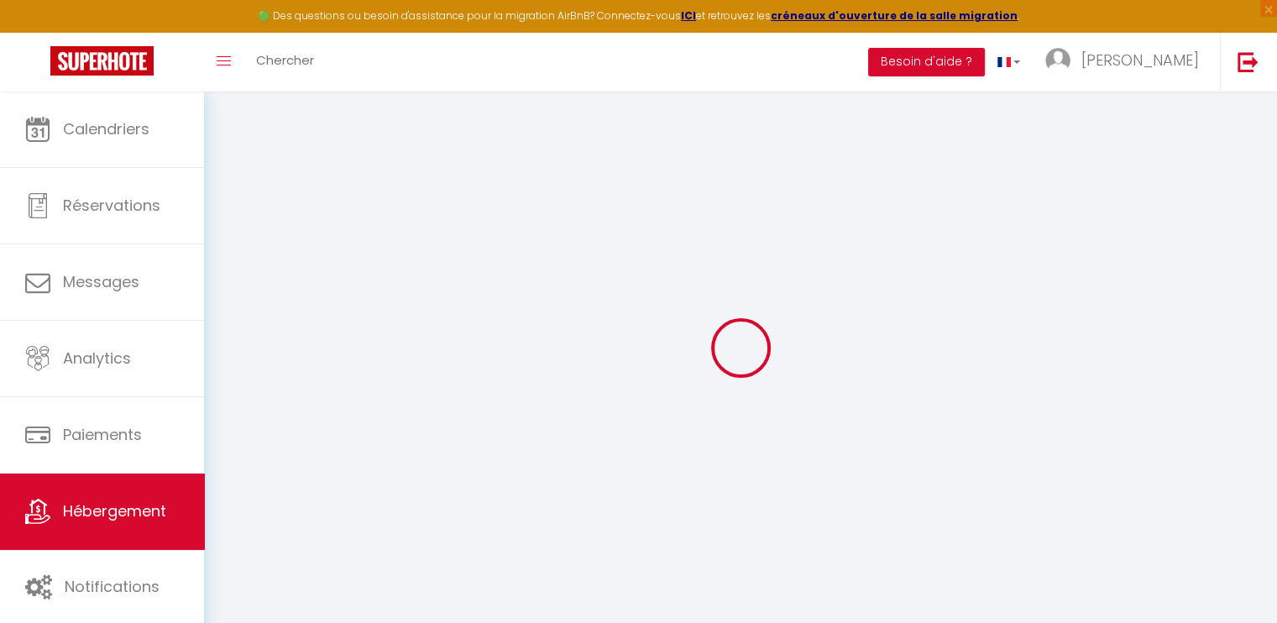
select select "120"
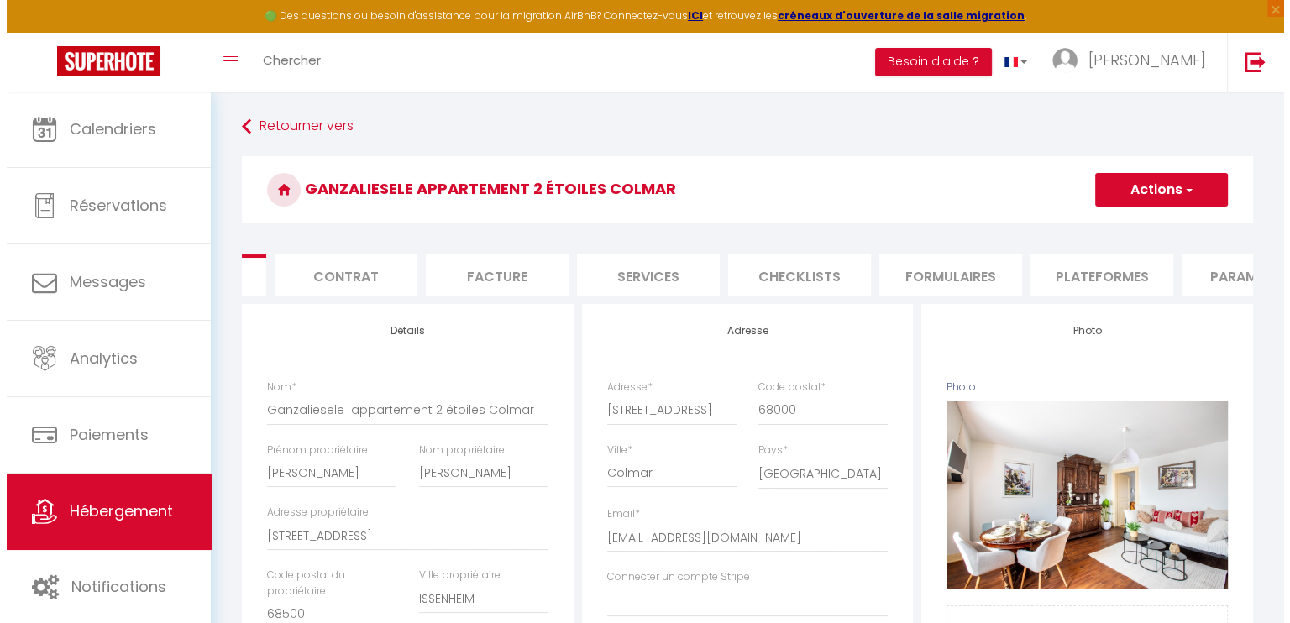
scroll to position [0, 120]
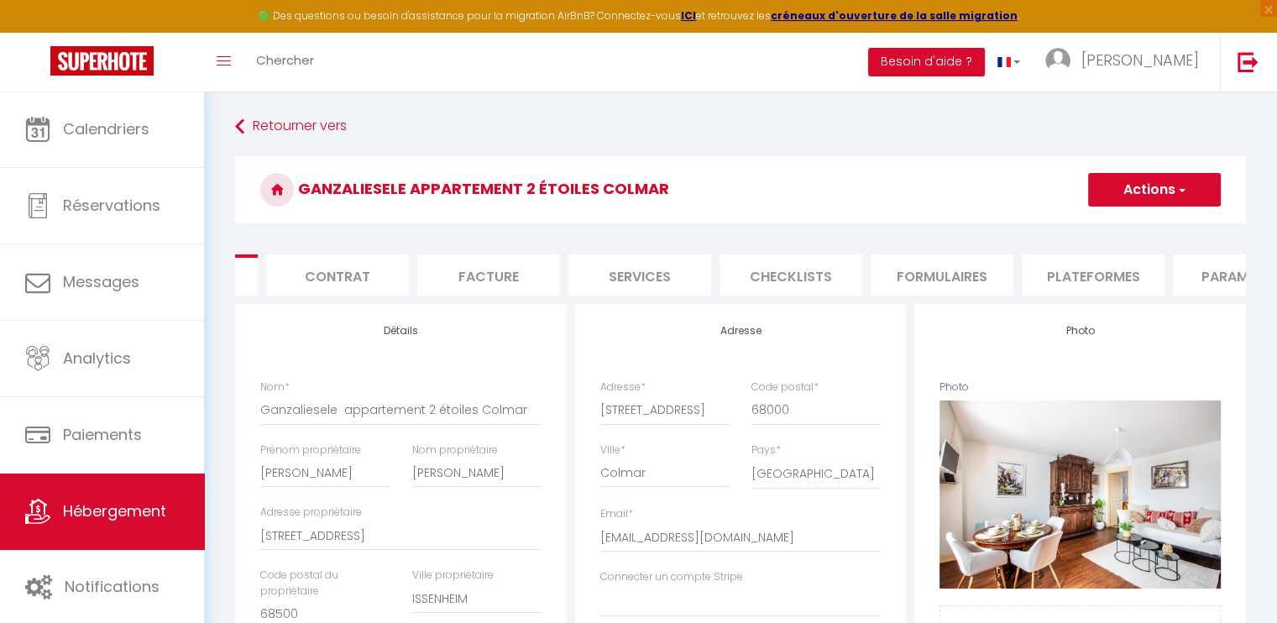
click at [762, 267] on li "Checklists" at bounding box center [791, 274] width 143 height 41
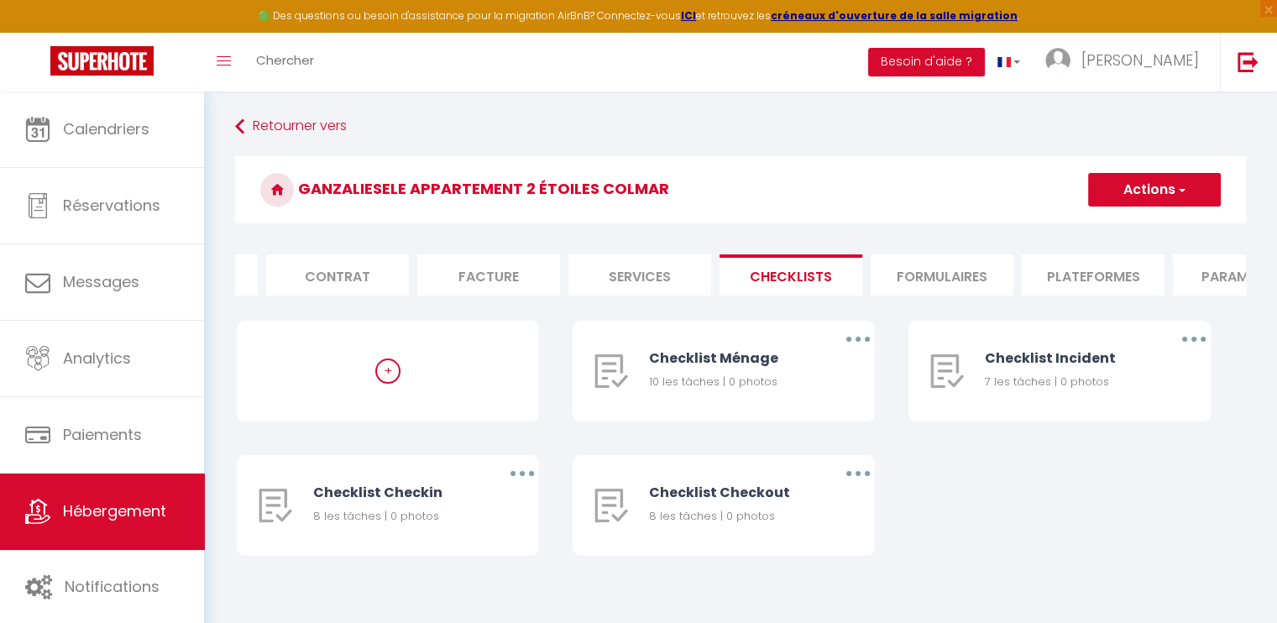
select select
click at [859, 342] on icon "button" at bounding box center [858, 339] width 5 height 5
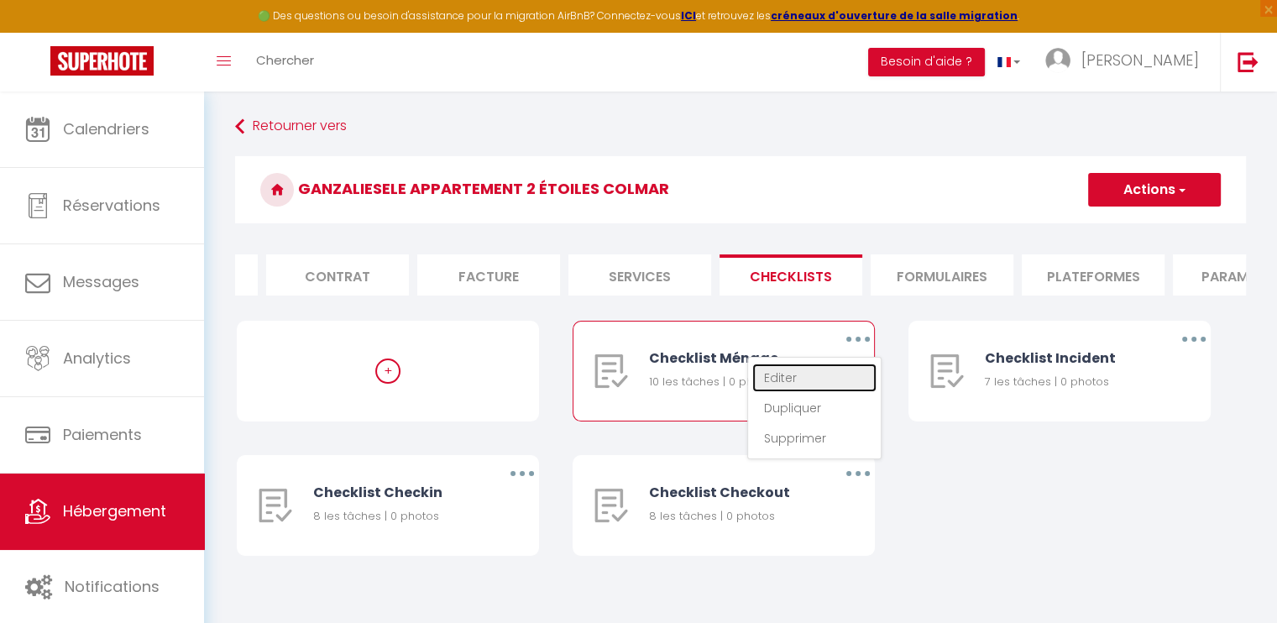
click at [803, 392] on link "Editer" at bounding box center [814, 378] width 124 height 29
type input "Checklist Ménage"
type input "Procédure à suivre à la fin du ménage"
select select
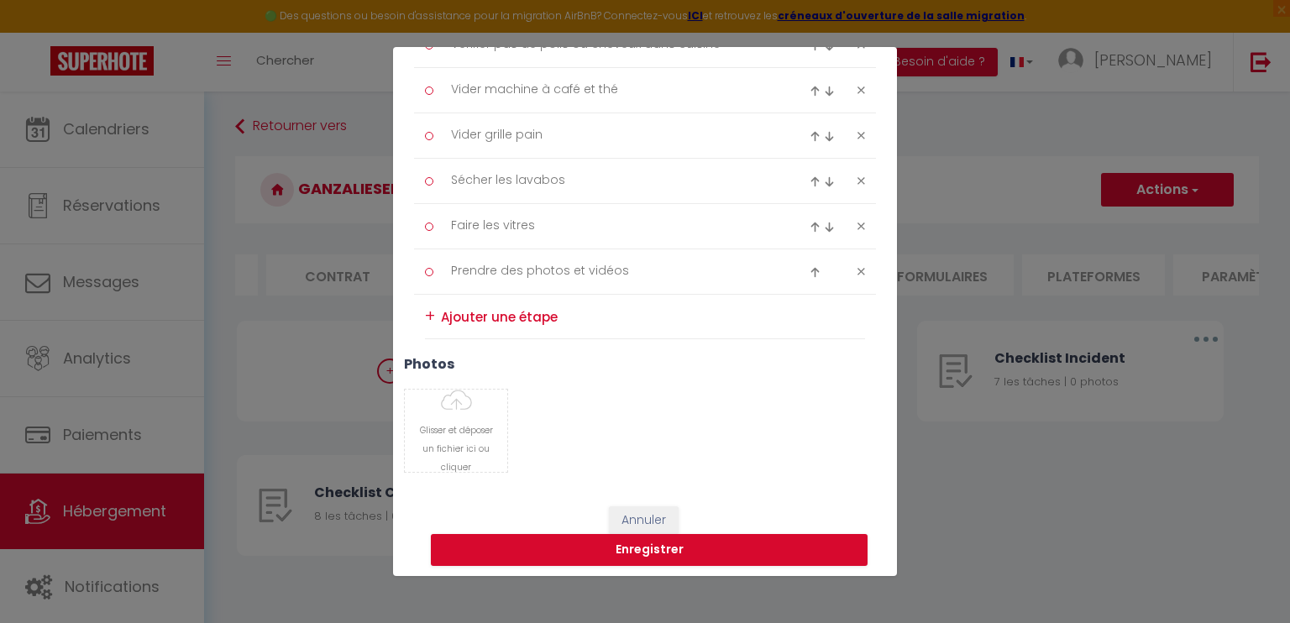
scroll to position [479, 0]
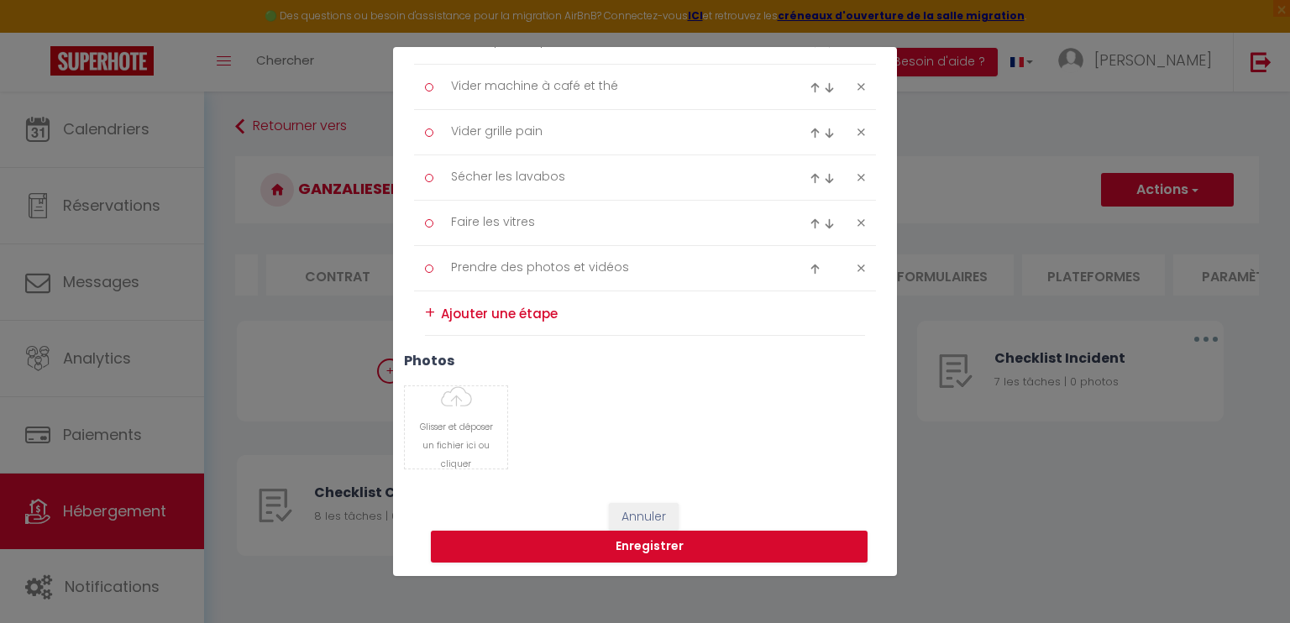
click at [428, 312] on div "+" at bounding box center [430, 313] width 10 height 26
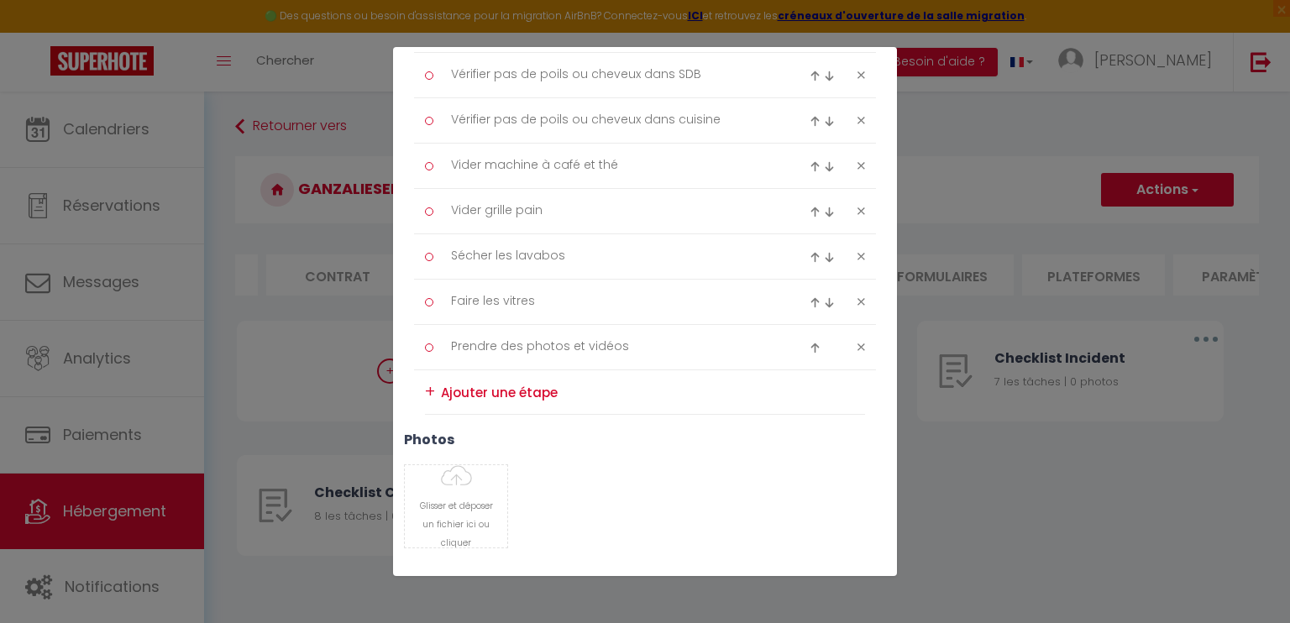
scroll to position [395, 0]
click at [472, 393] on textarea at bounding box center [653, 398] width 424 height 28
type textarea "Mettre thermostat radiateurs à 18°C"
click at [432, 403] on div "+" at bounding box center [430, 404] width 10 height 26
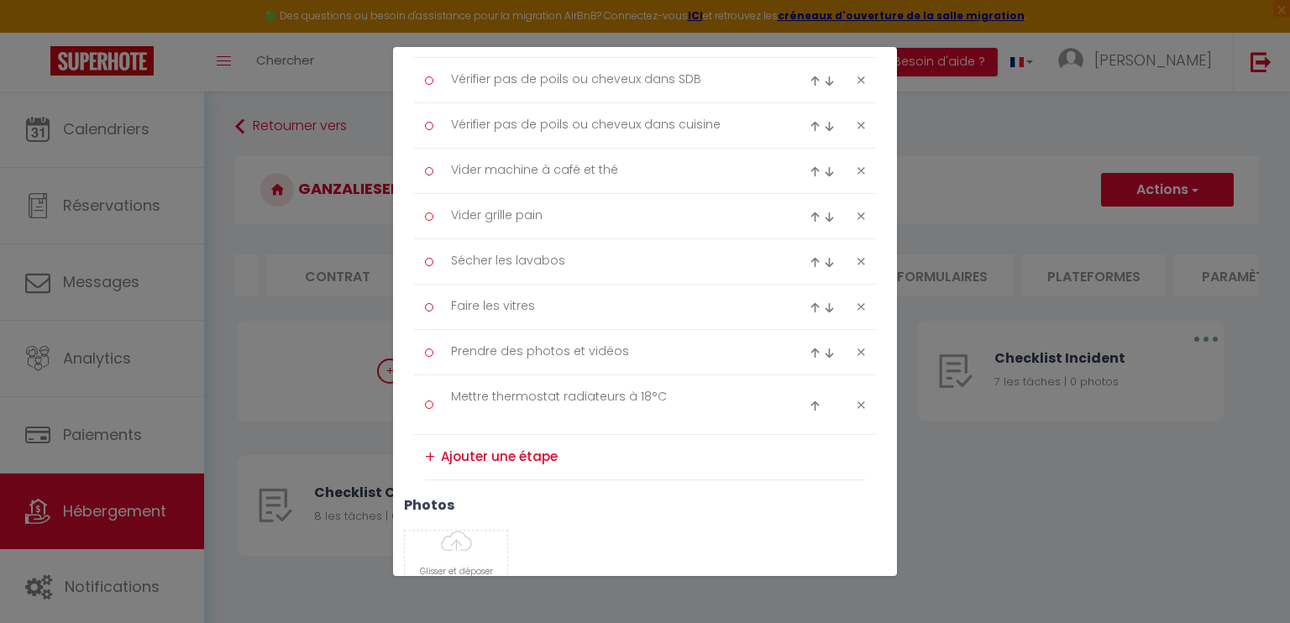
click at [809, 400] on img at bounding box center [814, 405] width 11 height 11
type textarea "Mettre thermostat radiateurs à 18°C"
type textarea "Prendre des photos et vidéos"
click at [809, 355] on img at bounding box center [814, 360] width 11 height 11
type textarea "Mettre thermostat radiateurs à 18°C"
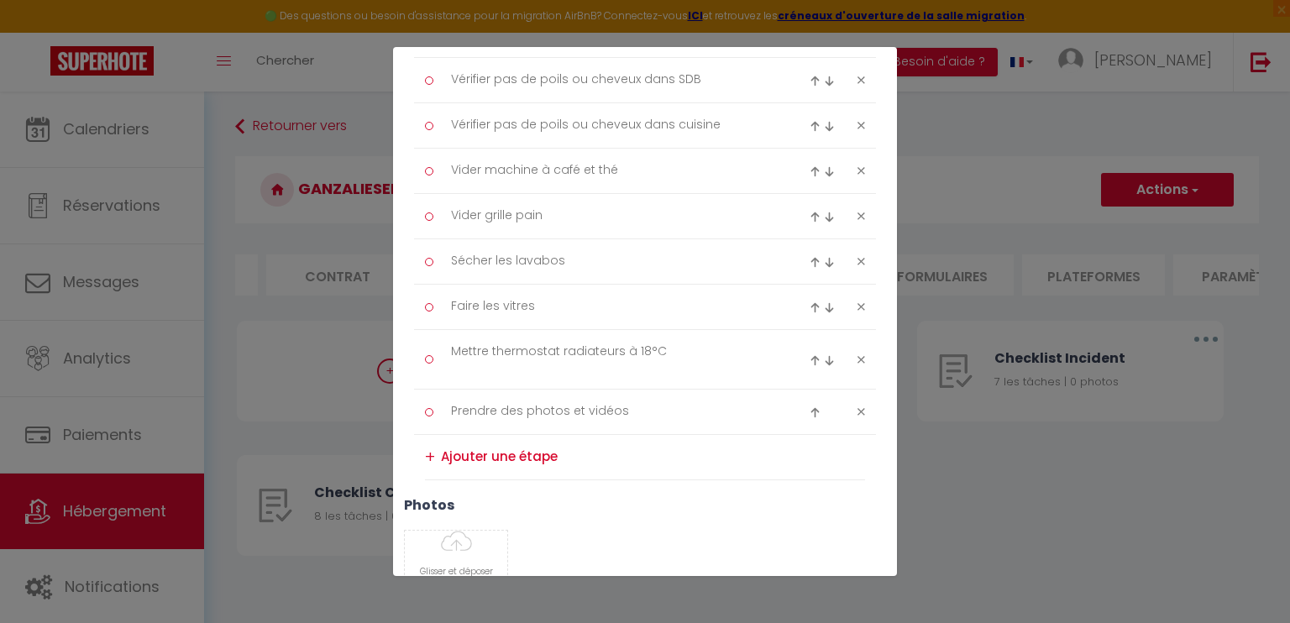
type textarea "Faire les vitres"
click at [809, 312] on img at bounding box center [814, 315] width 11 height 11
type textarea "Mettre thermostat radiateurs à 18°C"
type textarea "Sécher les lavabos"
click at [809, 264] on img at bounding box center [814, 269] width 11 height 11
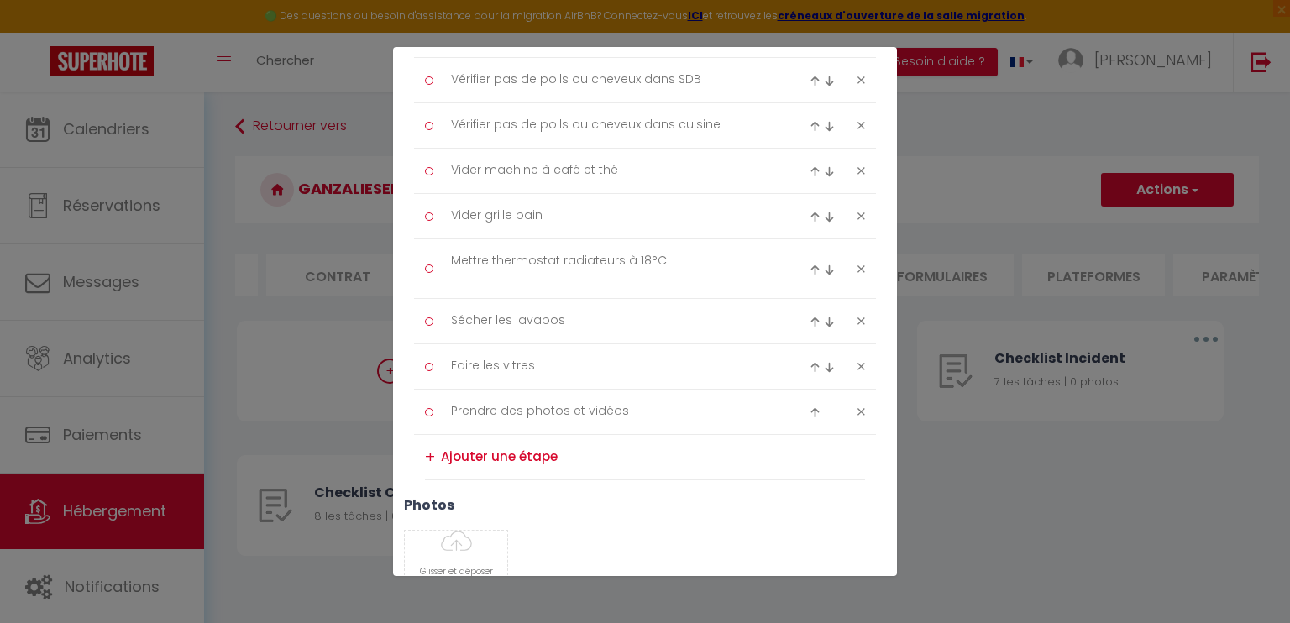
type textarea "Mettre thermostat radiateurs à 18°C"
type textarea "Vider grille pain"
click at [809, 221] on img at bounding box center [814, 224] width 11 height 11
type textarea "Mettre thermostat radiateurs à 18°C"
type textarea "Vider machine à café et thé"
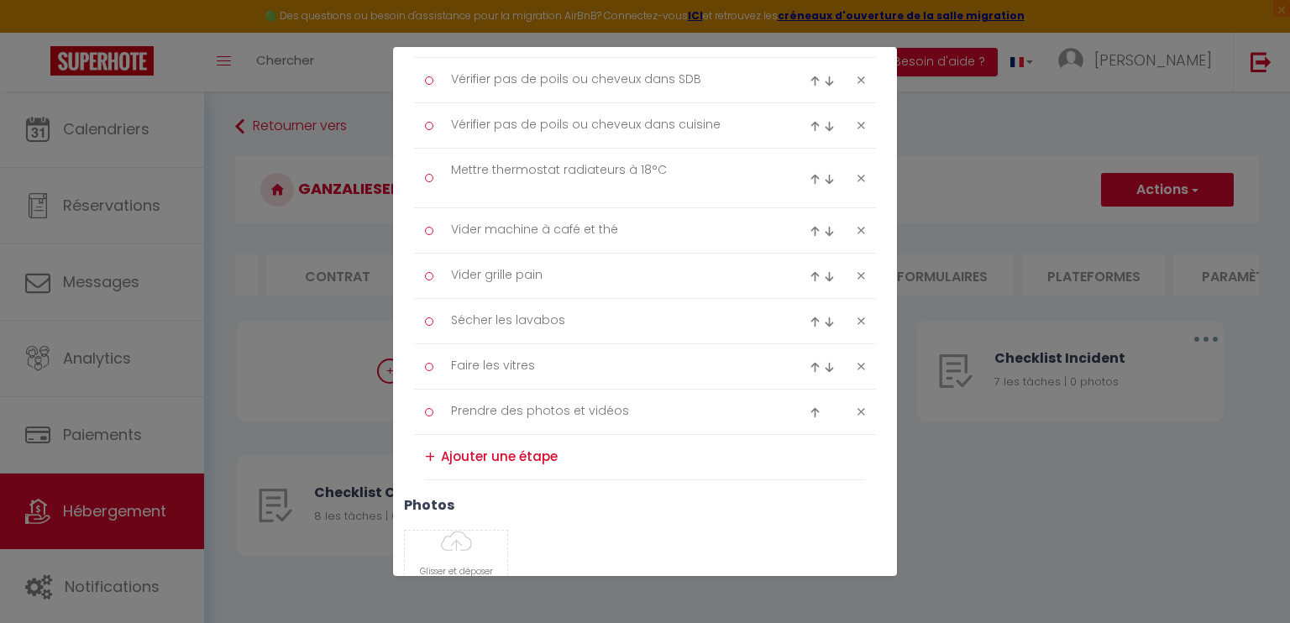
click at [809, 176] on img at bounding box center [814, 179] width 11 height 11
type textarea "Mettre thermostat radiateurs à 18°C"
type textarea "Vérifier pas de poils ou cheveux dans cuisine"
click at [809, 128] on img at bounding box center [814, 133] width 11 height 11
type textarea "Mettre thermostat radiateurs à 18°C"
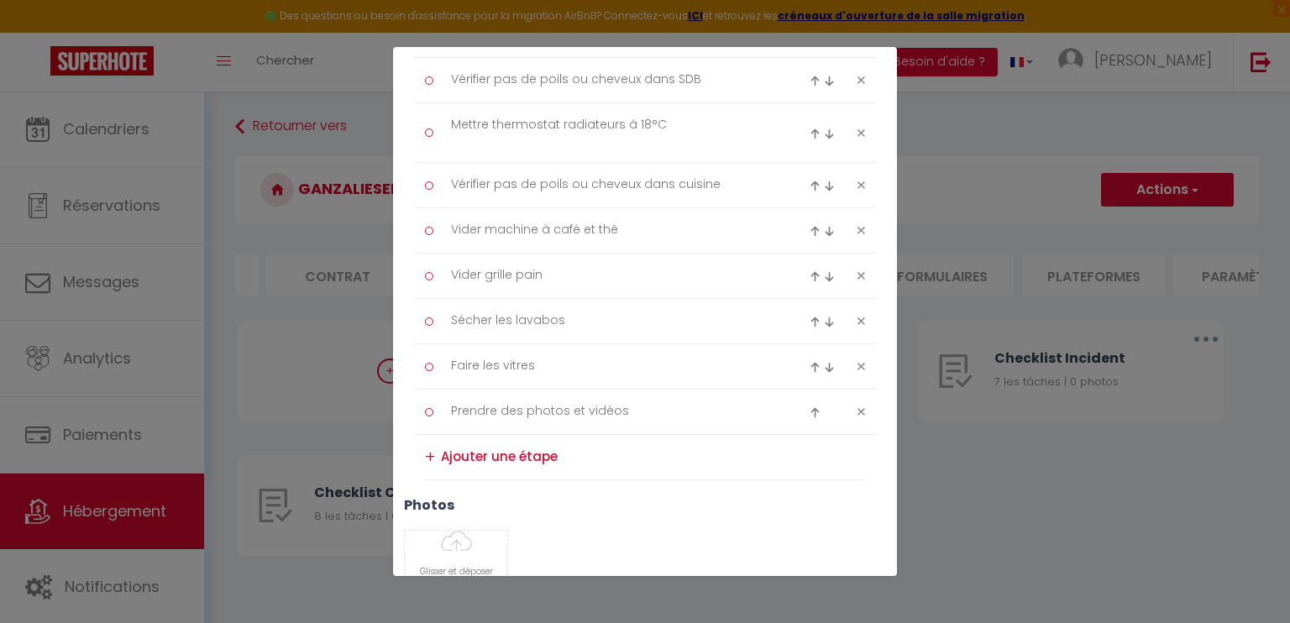
type textarea "Vérifier pas de poils ou cheveux dans SDB"
click at [809, 86] on img at bounding box center [814, 88] width 11 height 11
type textarea "Mettre thermostat radiateurs à 18°C"
type textarea "Vérifier pas de poils ou cheveux dans le salon"
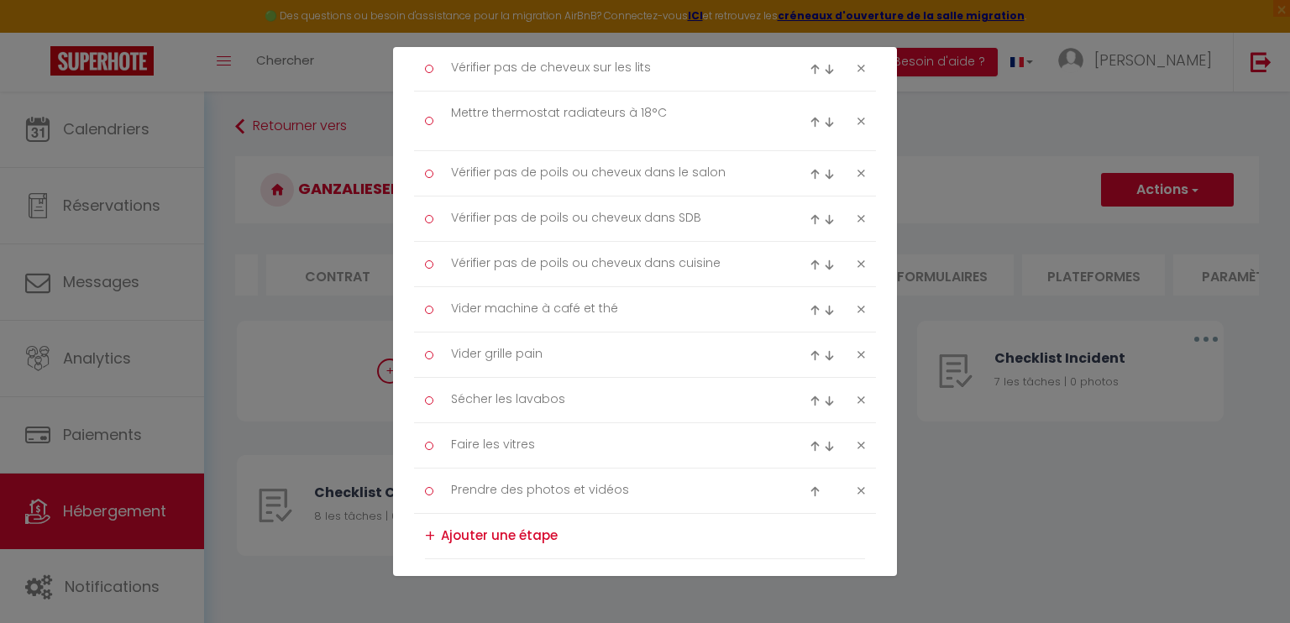
scroll to position [311, 0]
click at [809, 122] on img at bounding box center [814, 127] width 11 height 11
type textarea "Mettre thermostat radiateurs à 18°C"
type textarea "Vérifier pas de cheveux sur les lits"
click at [809, 84] on img at bounding box center [814, 81] width 11 height 11
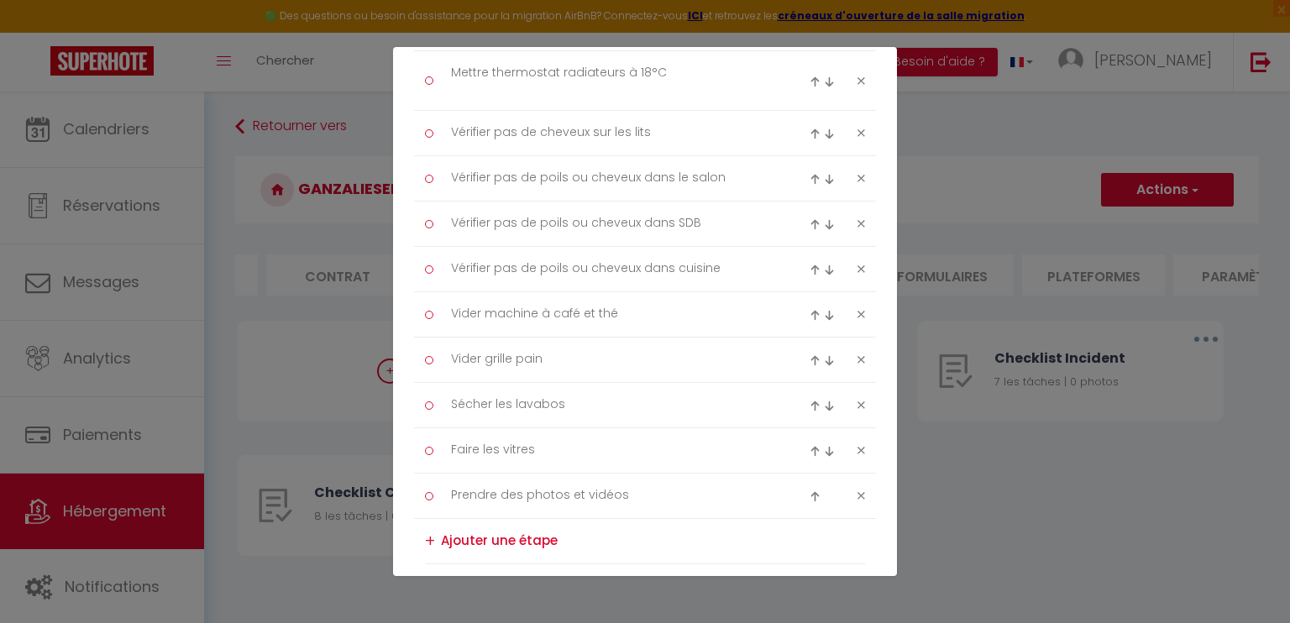
type textarea "Mettre thermostat radiateurs à 18°C"
type textarea "Enlever les poubelles"
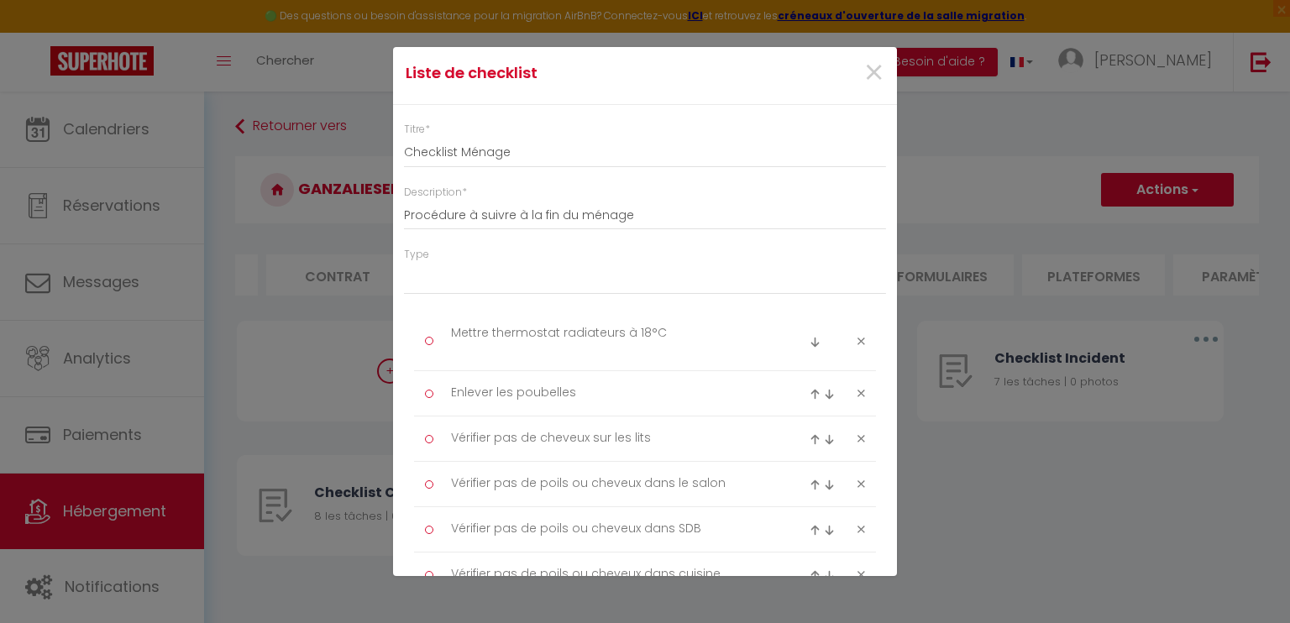
scroll to position [0, 0]
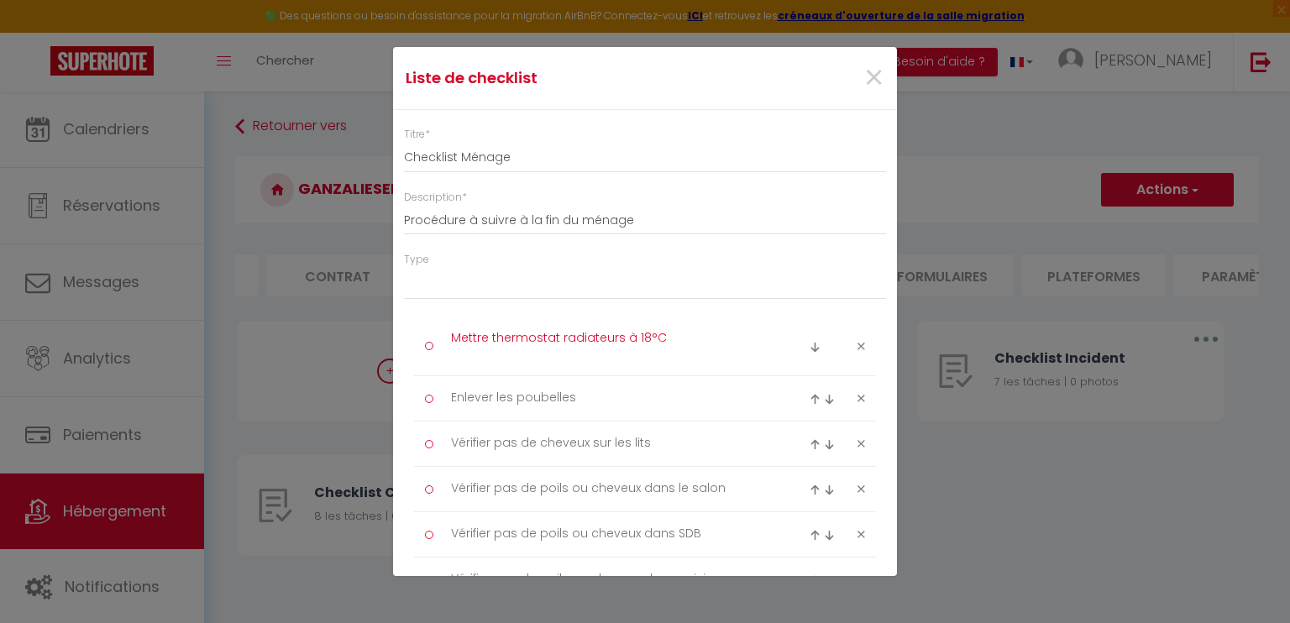
click at [678, 339] on textarea "Mettre thermostat radiateurs à 18°C" at bounding box center [611, 346] width 344 height 42
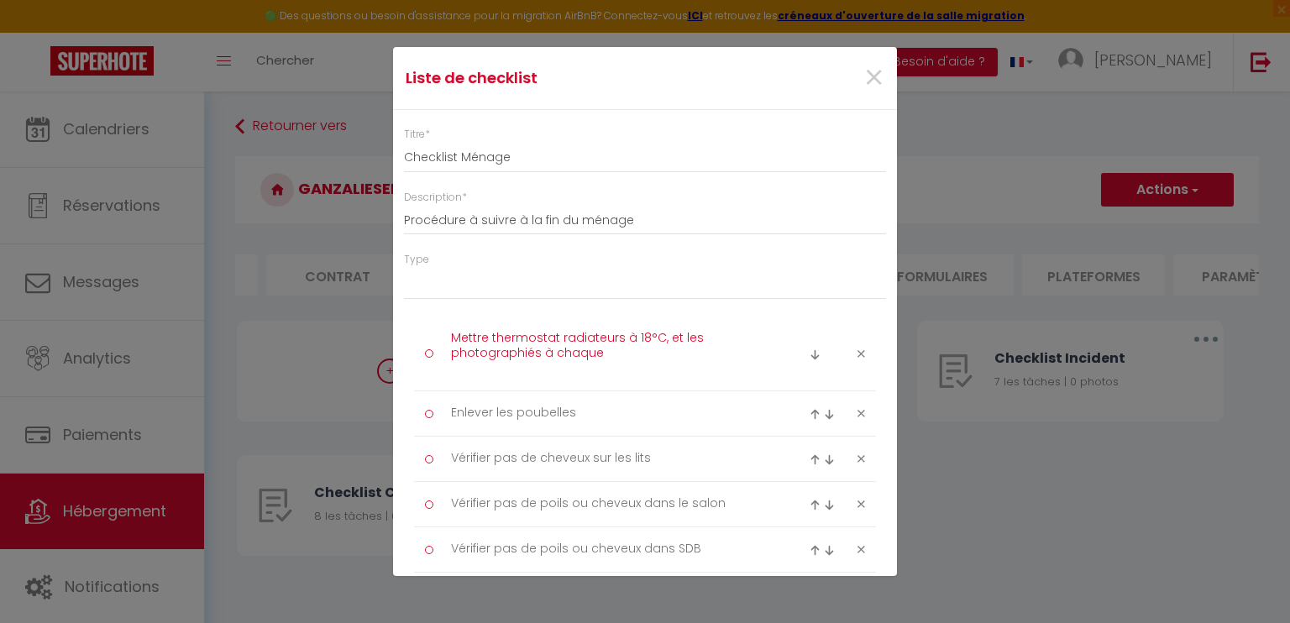
type textarea "Mettre thermostat radiateurs à 18°C, et les photographiés à chaque"
click at [660, 427] on textarea "Enlever les poubelles" at bounding box center [611, 414] width 344 height 28
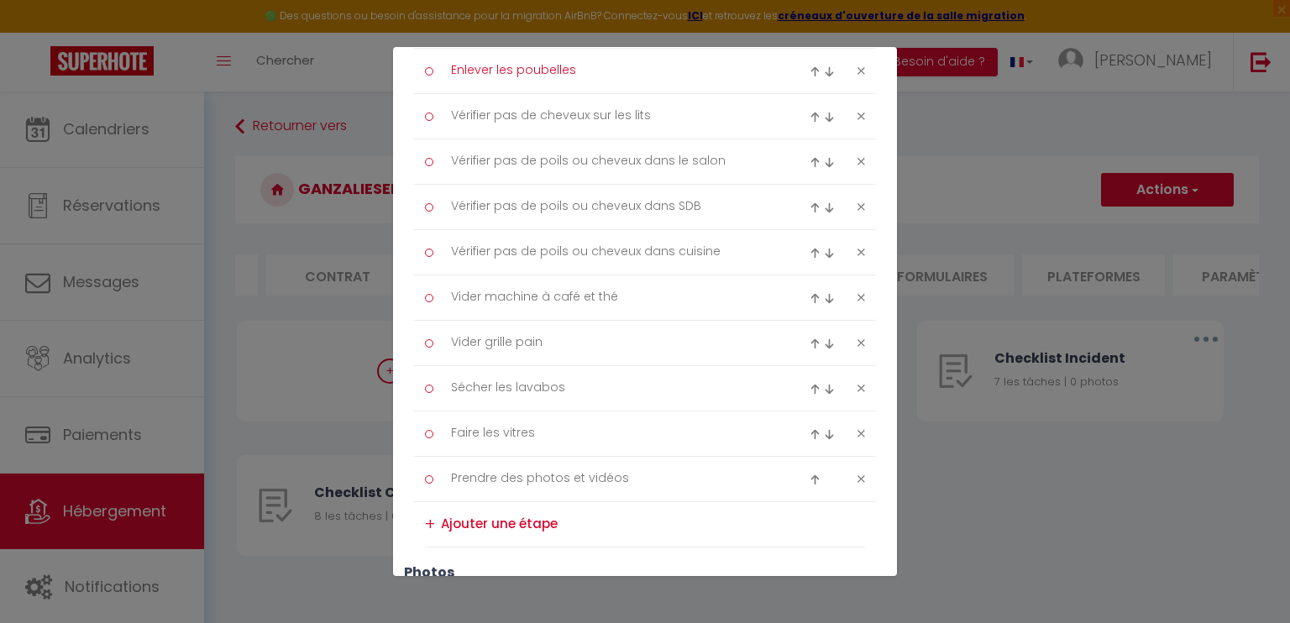
scroll to position [504, 0]
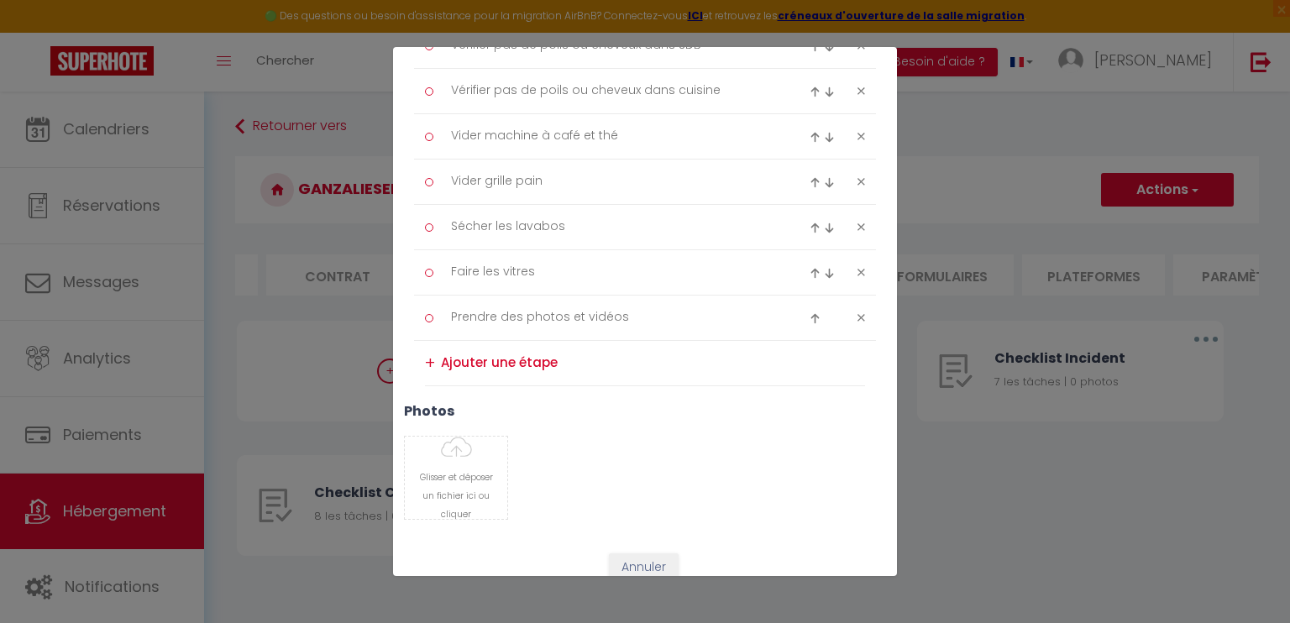
click at [472, 359] on textarea at bounding box center [653, 363] width 424 height 28
type textarea "Contrôler la box et le décodeur + photos"
click at [699, 407] on h3 "photos" at bounding box center [645, 410] width 482 height 16
click at [428, 359] on div "+" at bounding box center [430, 363] width 10 height 26
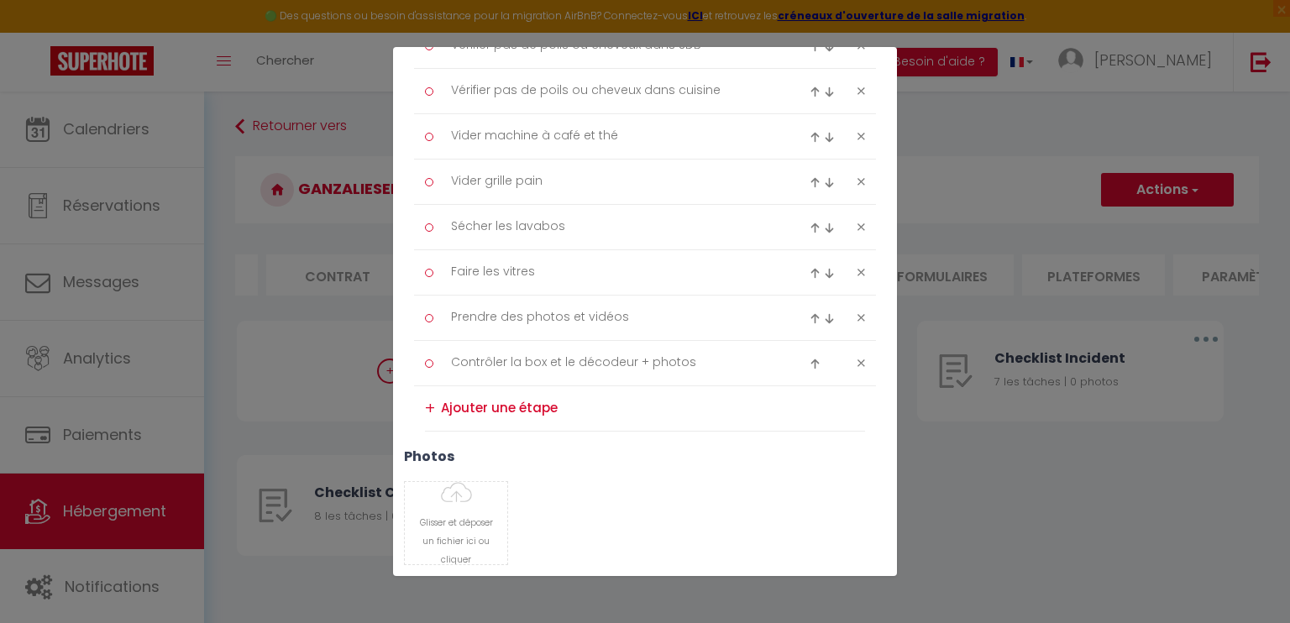
click at [809, 315] on img at bounding box center [814, 318] width 11 height 11
type textarea "Prendre des photos et vidéos"
type textarea "Faire les vitres"
click at [450, 406] on textarea at bounding box center [653, 409] width 424 height 28
type textarea "Balayer la terrasse si nécessaire"
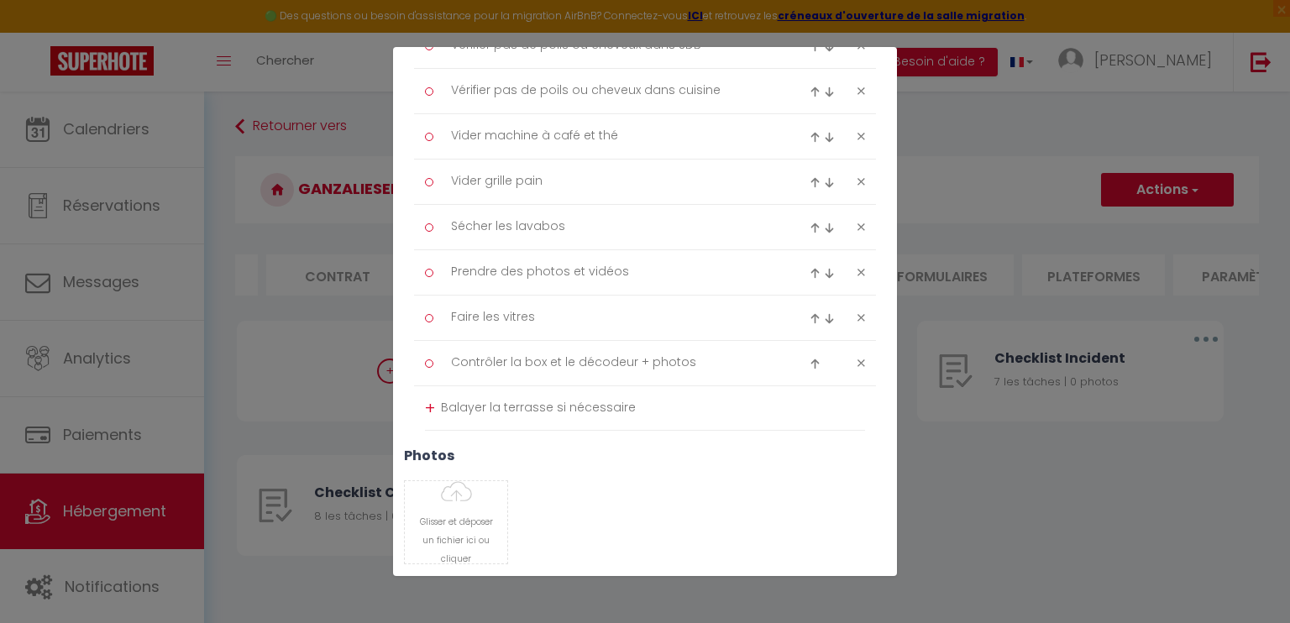
click at [427, 404] on div "+" at bounding box center [430, 408] width 10 height 26
click at [432, 452] on div "+" at bounding box center [430, 454] width 10 height 26
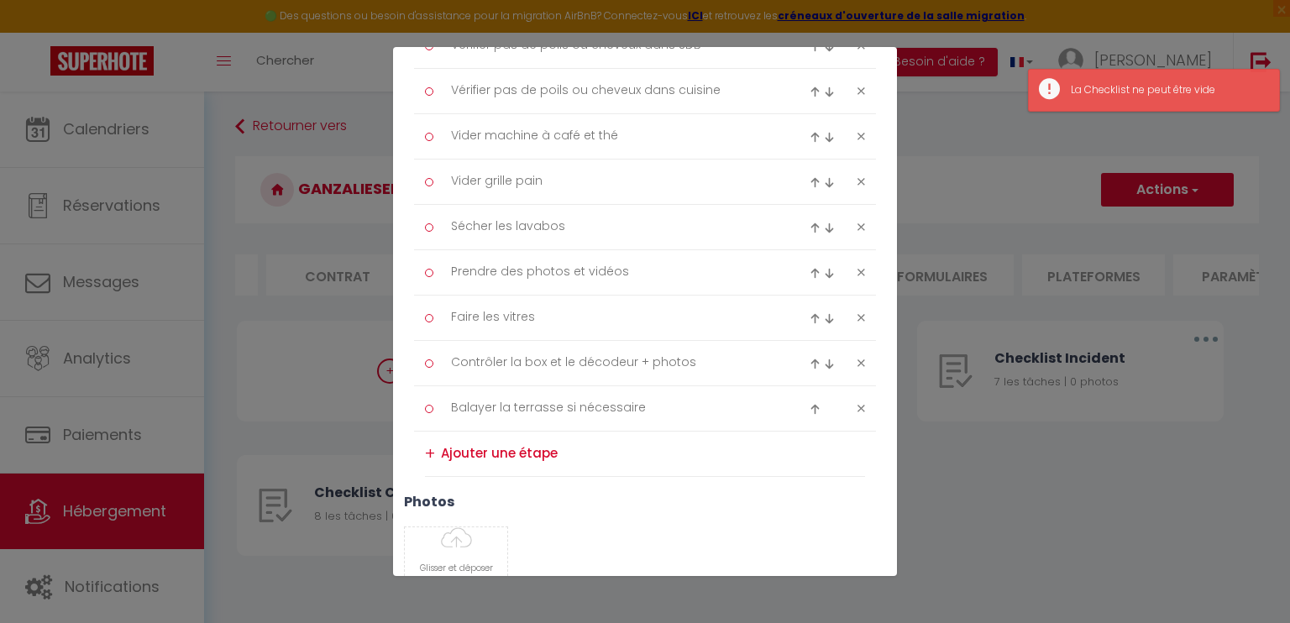
click at [468, 454] on textarea at bounding box center [653, 454] width 424 height 28
type textarea "C"
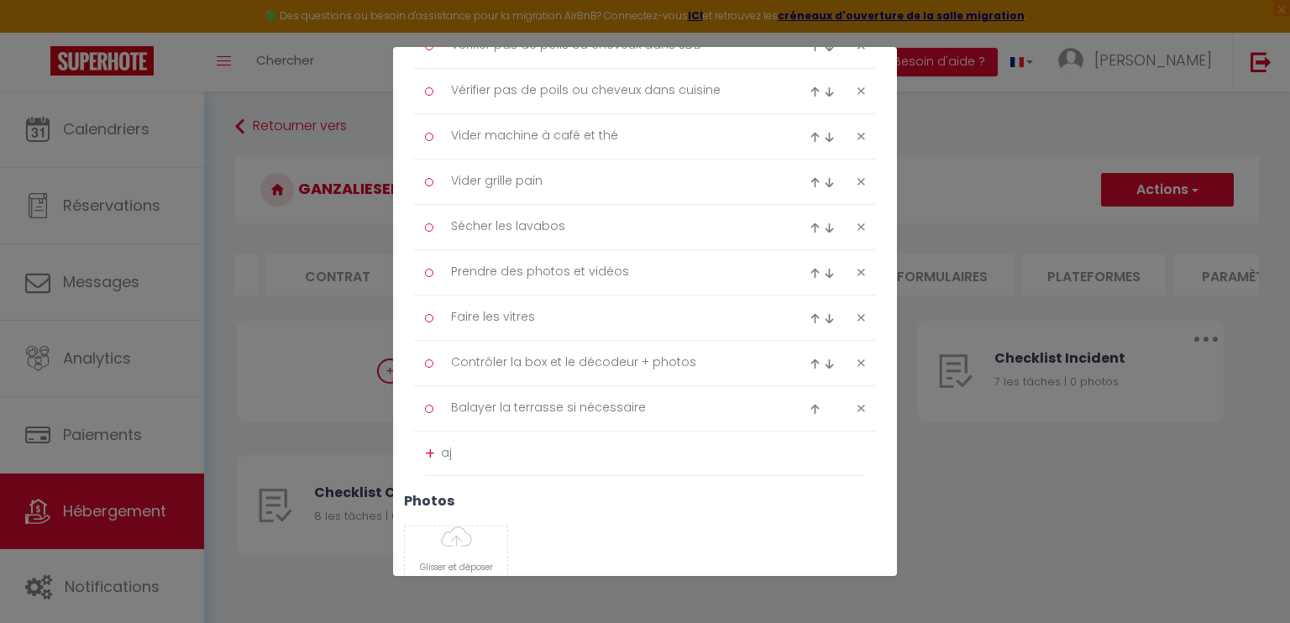
type textarea "a"
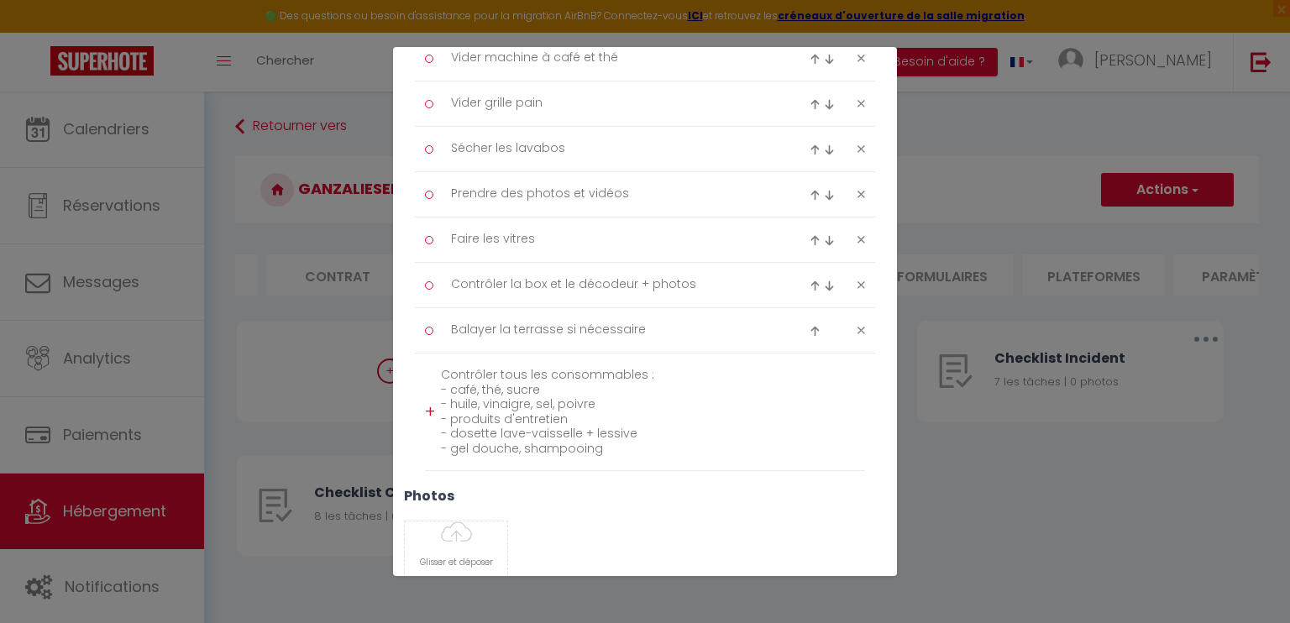
scroll to position [588, 0]
type textarea "Contrôler tous les consommables : - café, thé, sucre - huile, vinaigre, sel, po…"
click at [431, 399] on div "+" at bounding box center [430, 406] width 10 height 26
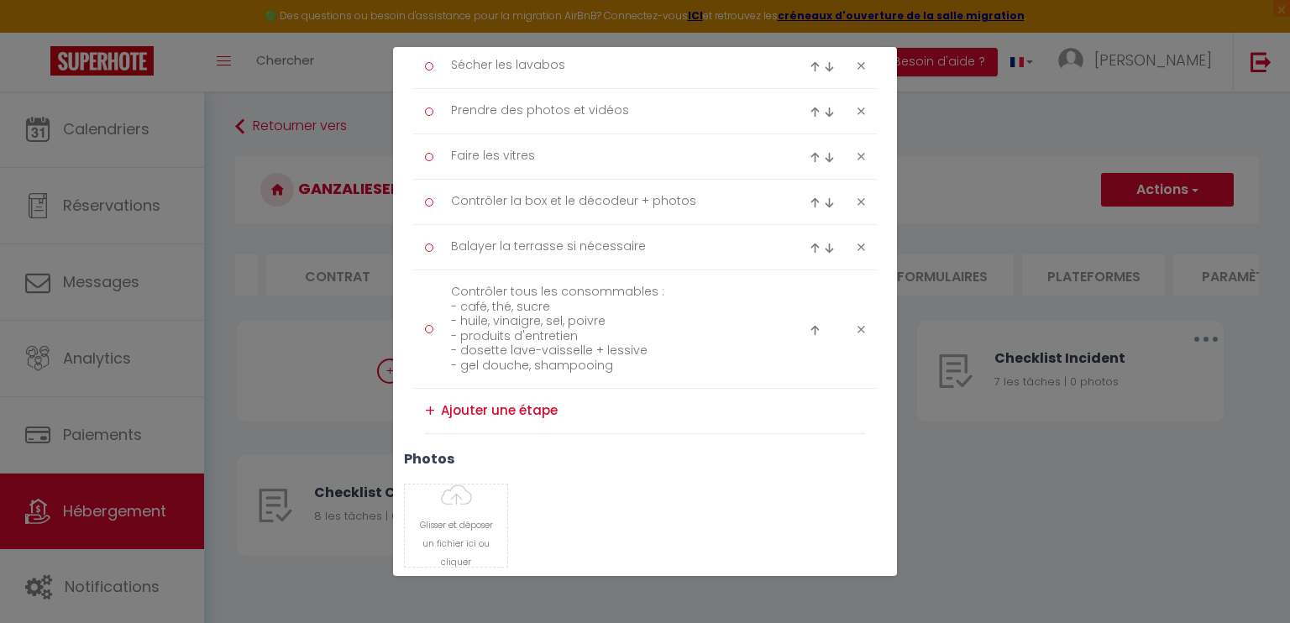
scroll to position [672, 0]
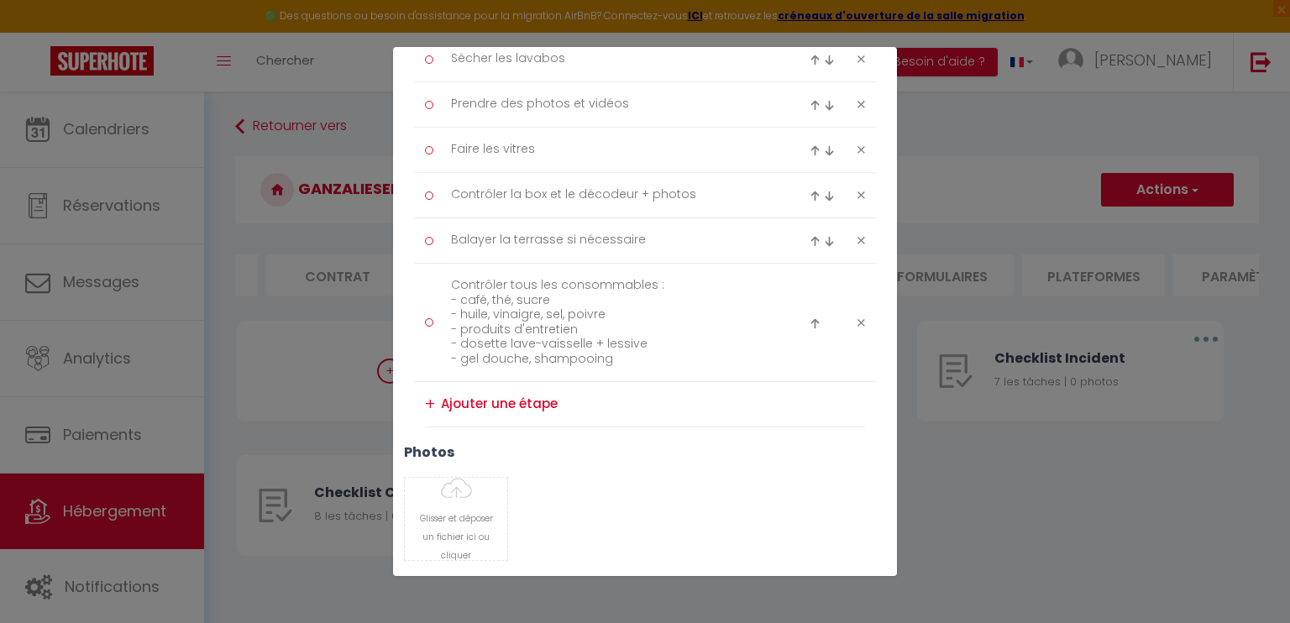
click at [428, 401] on div "+" at bounding box center [430, 404] width 10 height 26
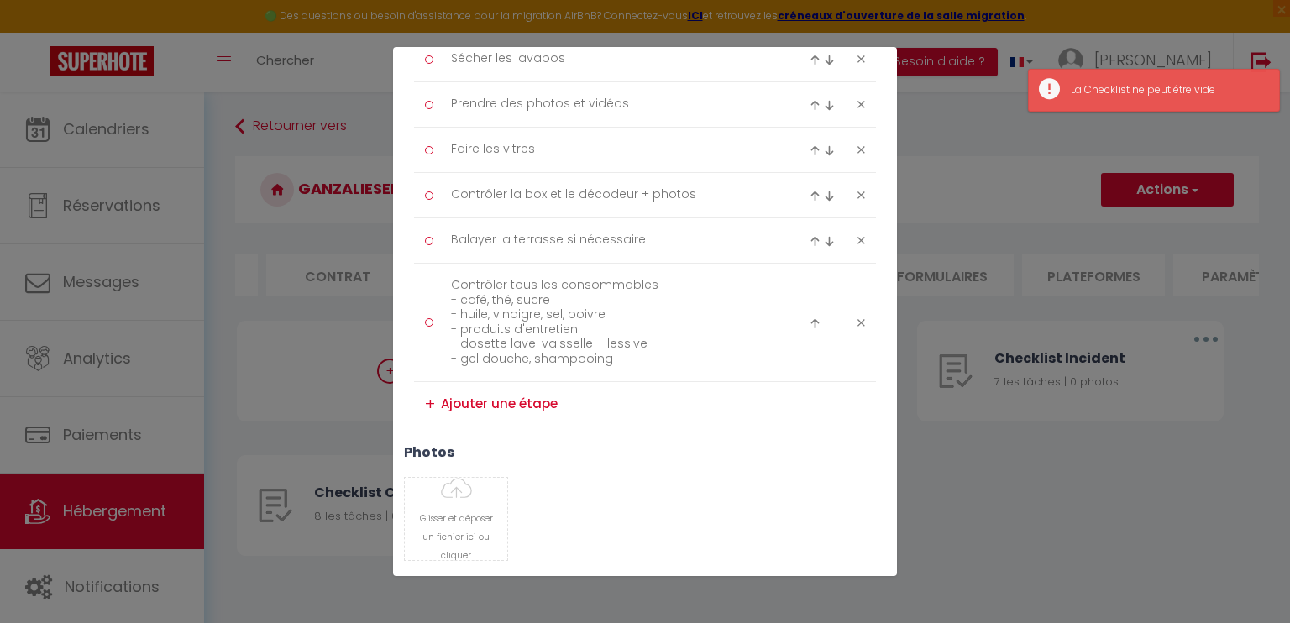
click at [487, 403] on textarea at bounding box center [653, 404] width 424 height 28
type textarea "f"
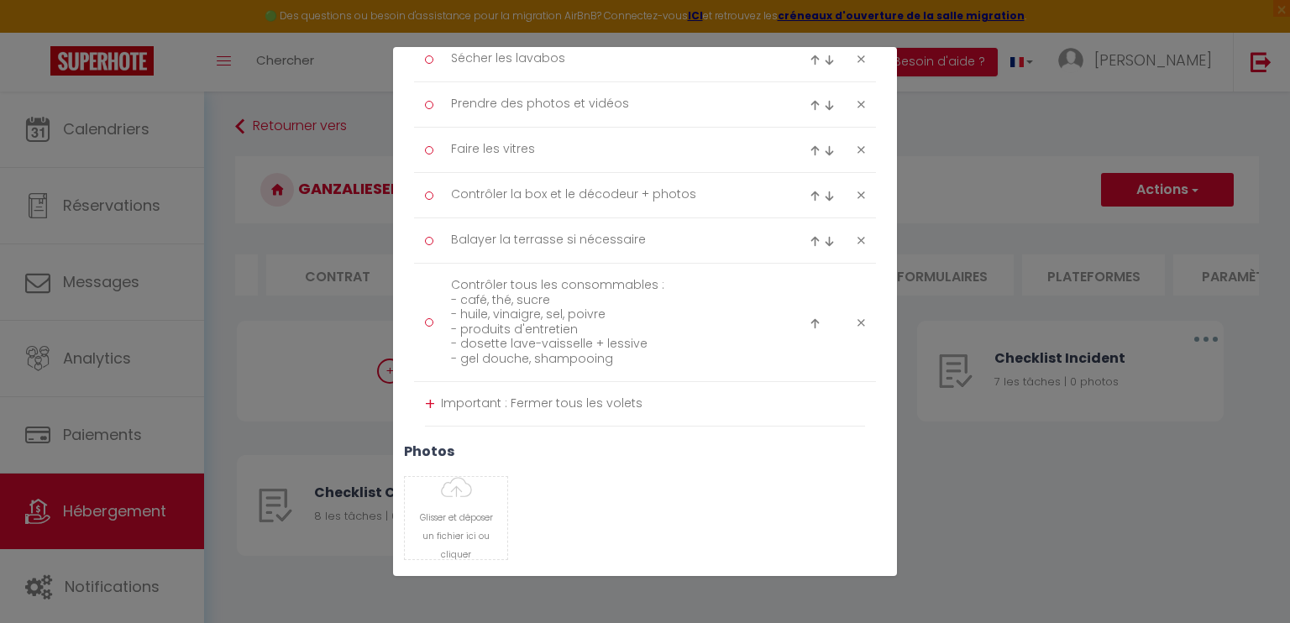
scroll to position [756, 0]
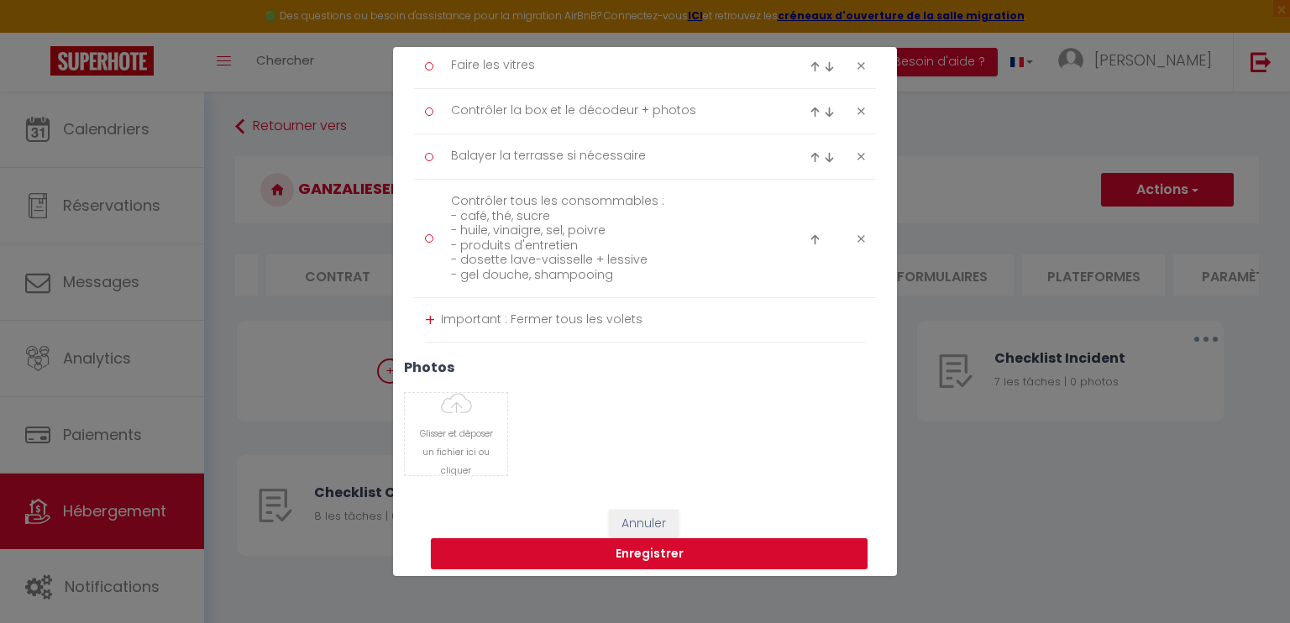
click at [440, 312] on li "+ Important : Fermer tous les volets" at bounding box center [645, 320] width 440 height 44
click at [441, 322] on textarea "Important : Fermer tous les volets" at bounding box center [653, 319] width 424 height 27
click at [445, 315] on textarea "Important : Fermer tous les volets" at bounding box center [653, 319] width 424 height 27
paste textarea "⚠"
type textarea "⚠ Important : Fermer tous les volets"
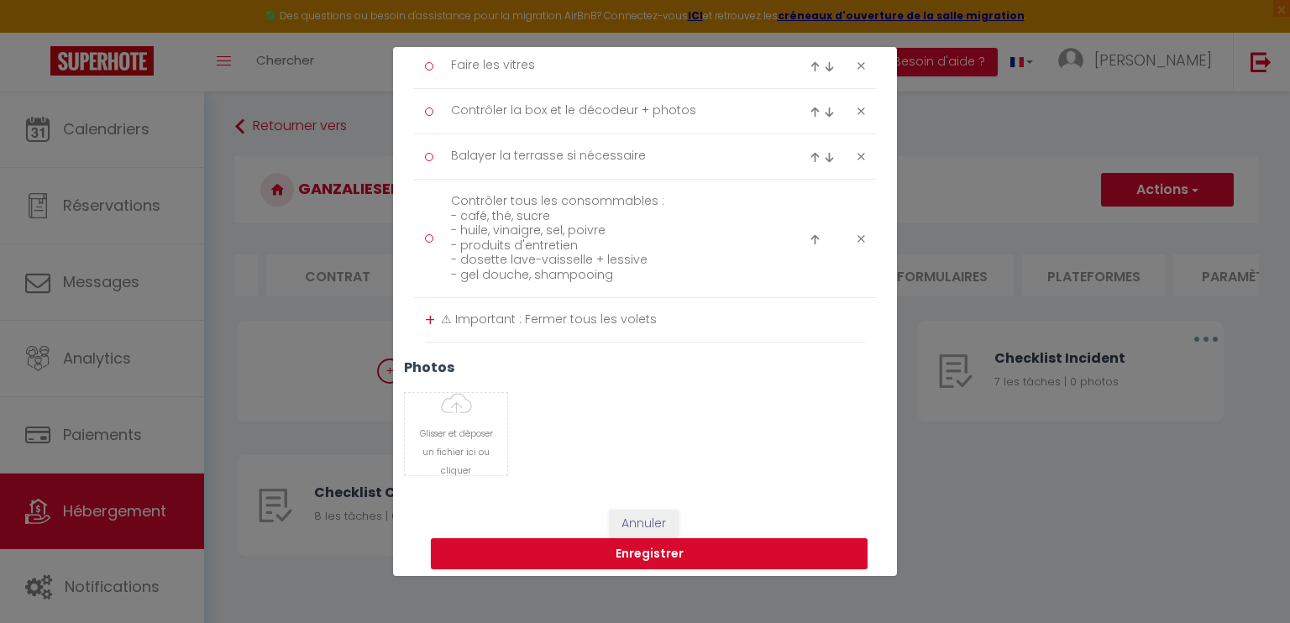
click at [426, 318] on div "+" at bounding box center [430, 320] width 10 height 26
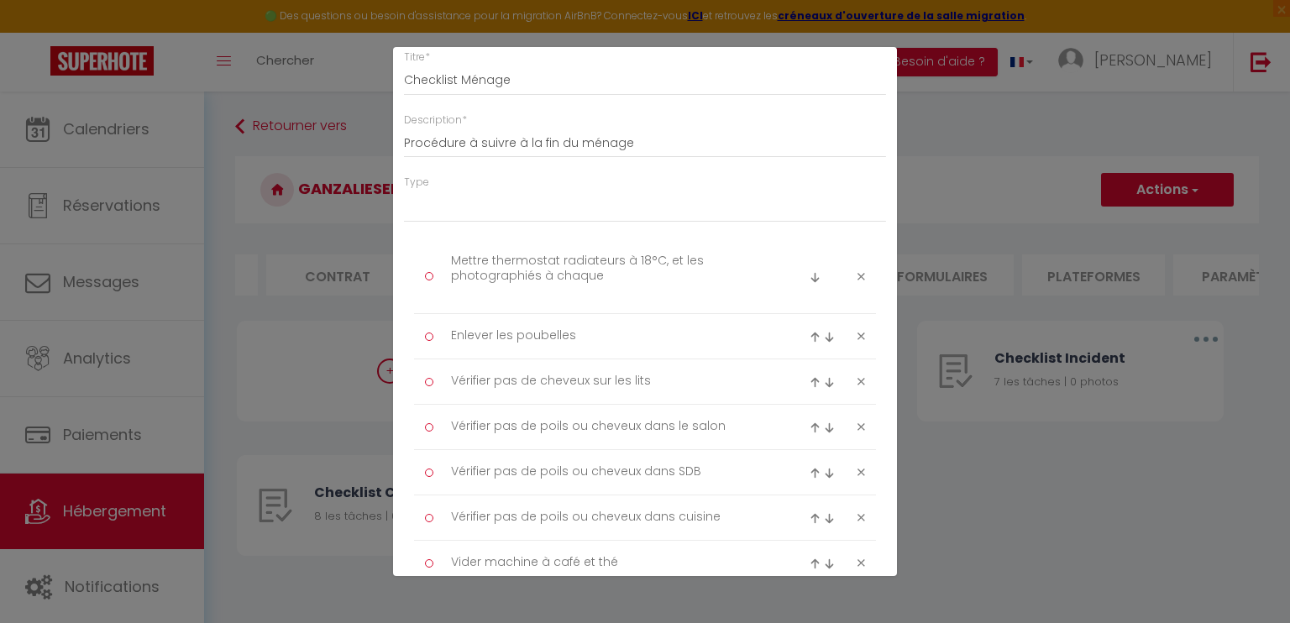
scroll to position [84, 0]
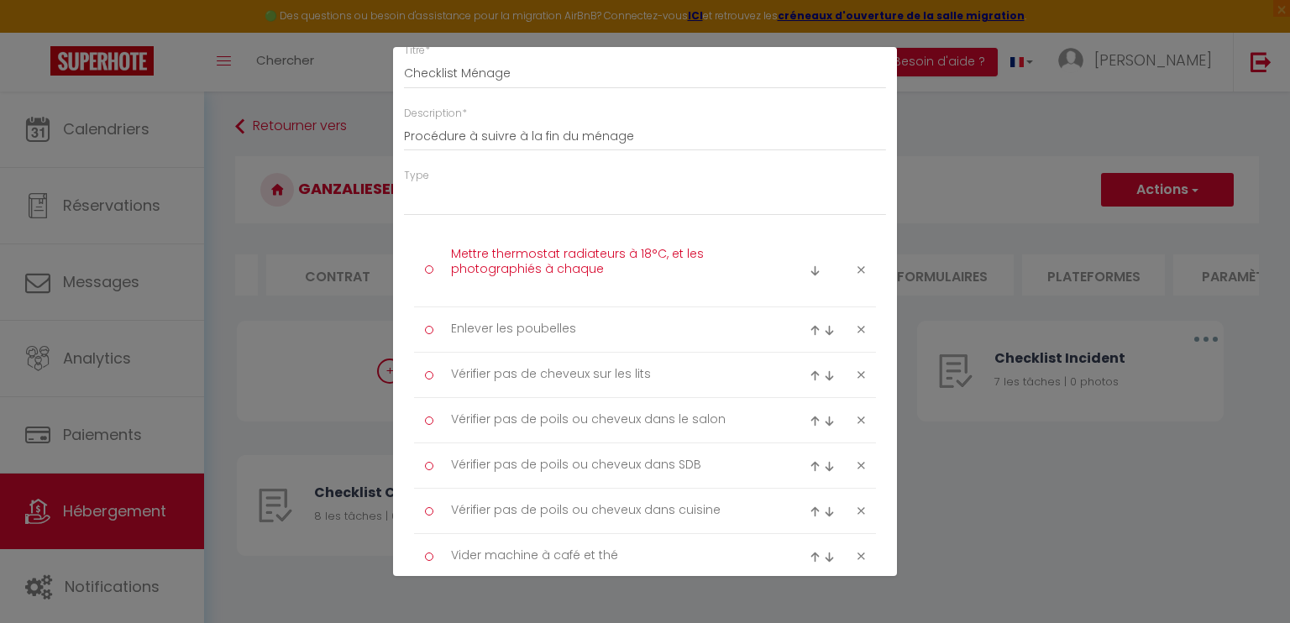
click at [451, 251] on textarea "Mettre thermostat radiateurs à 18°C, et les photographiés à chaque" at bounding box center [611, 269] width 344 height 57
paste textarea "⚠"
click at [623, 259] on textarea "⚠ Mettre thermostat radiateurs à 18°C, et les photographiés à chaque" at bounding box center [611, 269] width 344 height 57
click at [626, 265] on textarea "⚠ Mettre thermostat radiateurs à 18°C, et les photographiés à chaque" at bounding box center [611, 269] width 344 height 57
click at [600, 327] on textarea "Enlever les poubelles" at bounding box center [611, 330] width 344 height 28
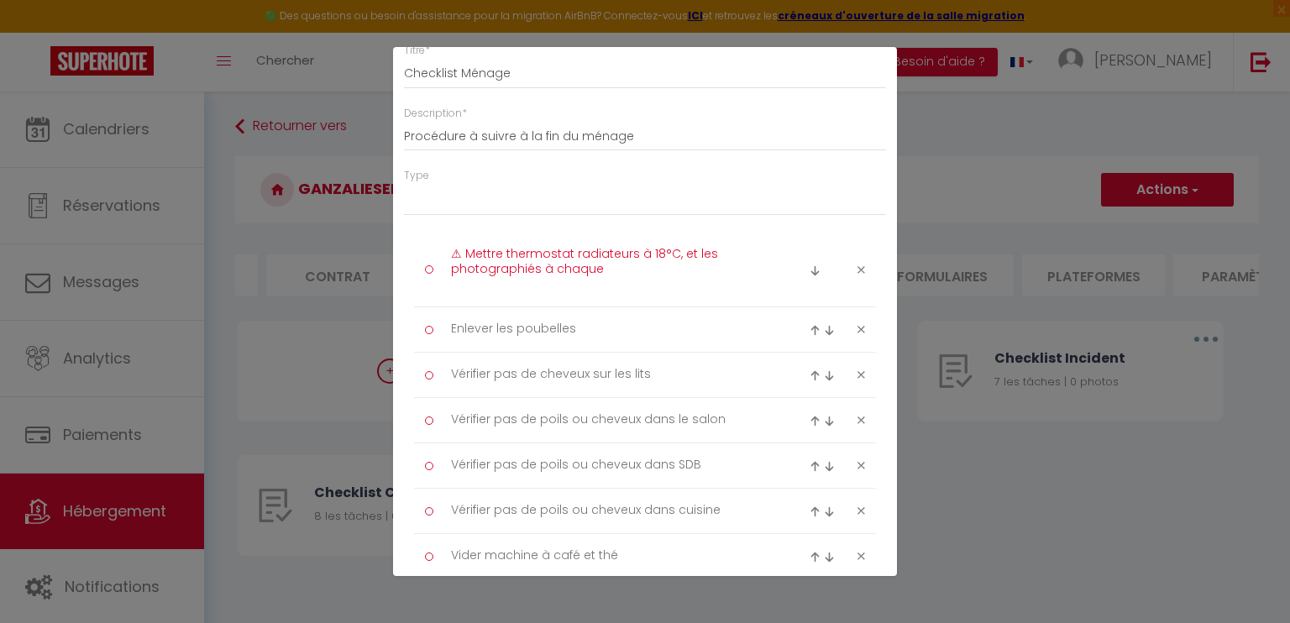
click at [611, 264] on textarea "⚠ Mettre thermostat radiateurs à 18°C, et les photographiés à chaque" at bounding box center [611, 269] width 344 height 57
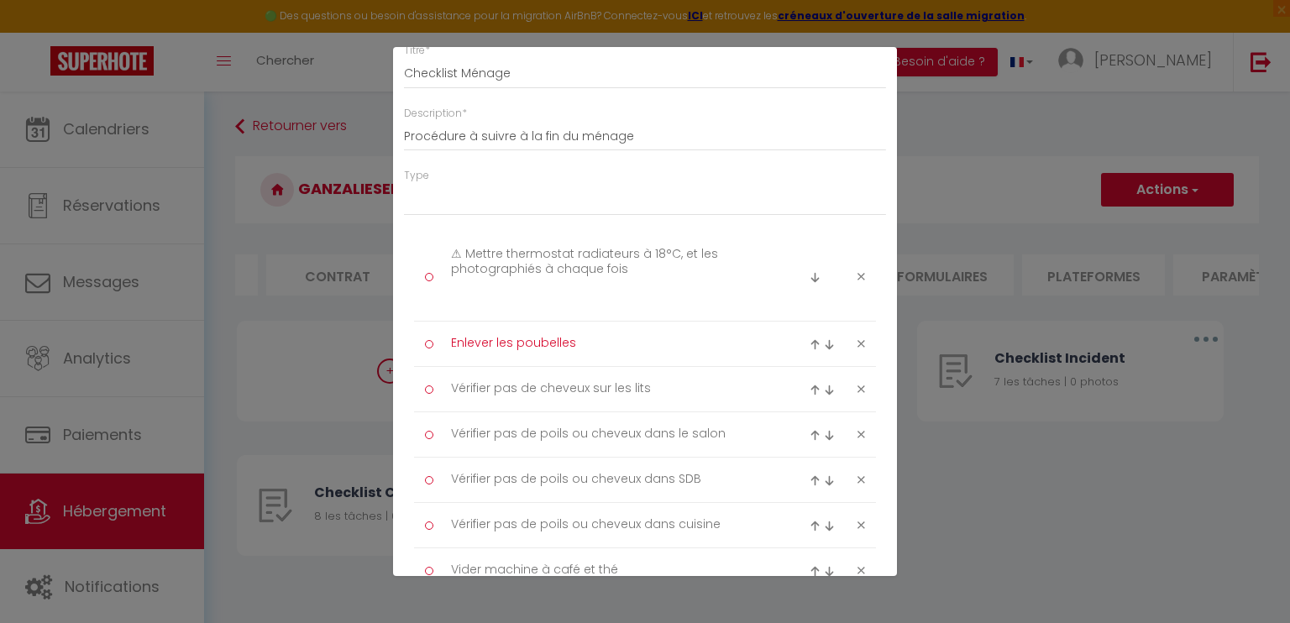
click at [679, 348] on textarea "Enlever les poubelles" at bounding box center [611, 344] width 344 height 28
click at [603, 305] on textarea "⚠ Mettre thermostat radiateurs à 18°C, et les photographiés à chaque fois" at bounding box center [611, 276] width 344 height 71
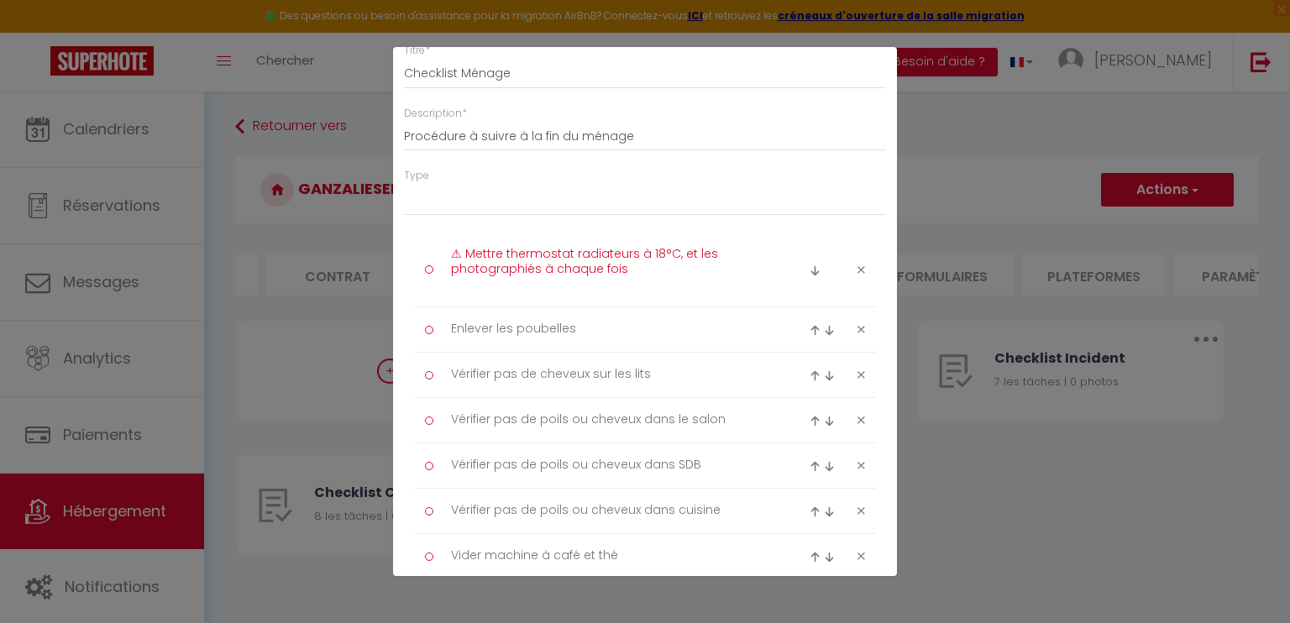
type textarea "⚠ Mettre thermostat radiateurs à 18°C, et les photographiés à chaque fois"
click at [596, 332] on textarea "Enlever les poubelles" at bounding box center [611, 330] width 344 height 28
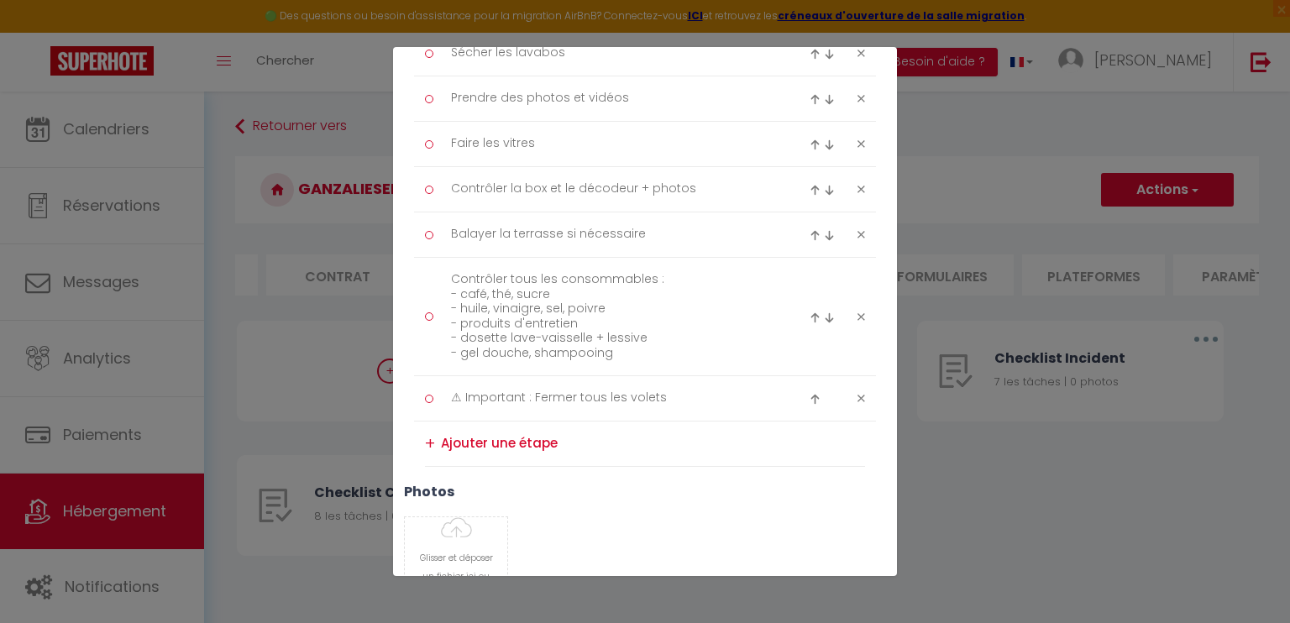
scroll to position [756, 0]
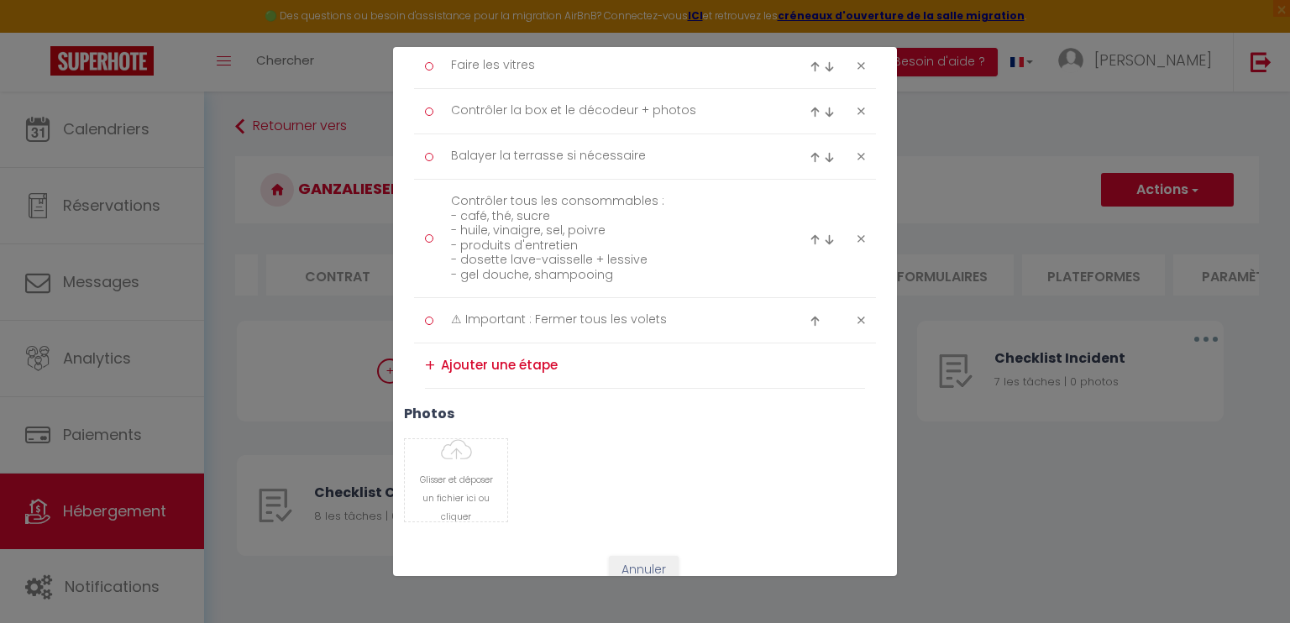
click at [430, 359] on div "+" at bounding box center [430, 366] width 10 height 26
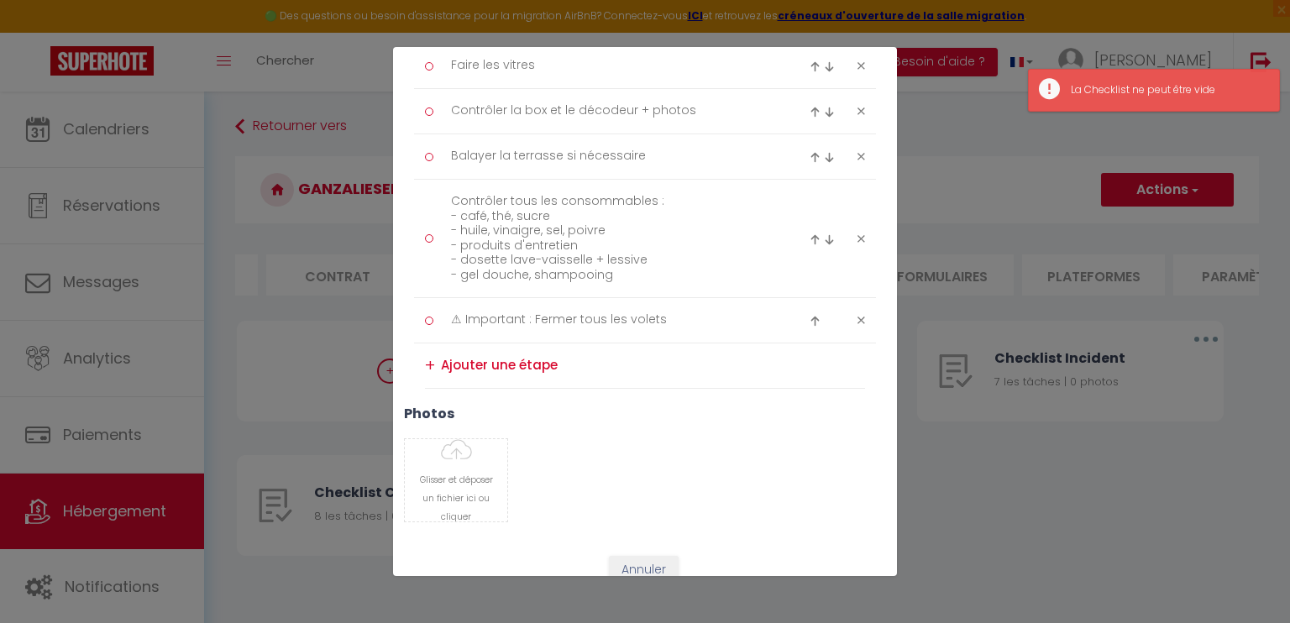
click at [470, 361] on textarea at bounding box center [653, 366] width 424 height 28
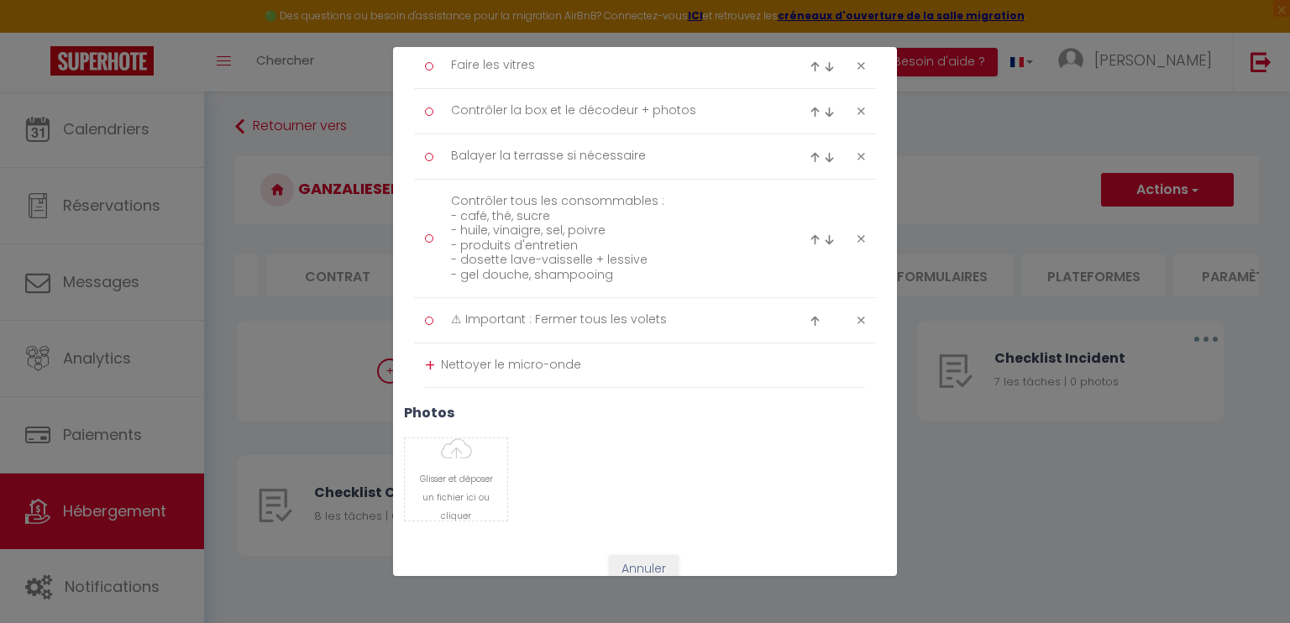
type textarea "Nettoyer le micro-onde"
click at [428, 361] on div "+" at bounding box center [430, 366] width 10 height 26
click at [432, 407] on div "+" at bounding box center [430, 411] width 10 height 26
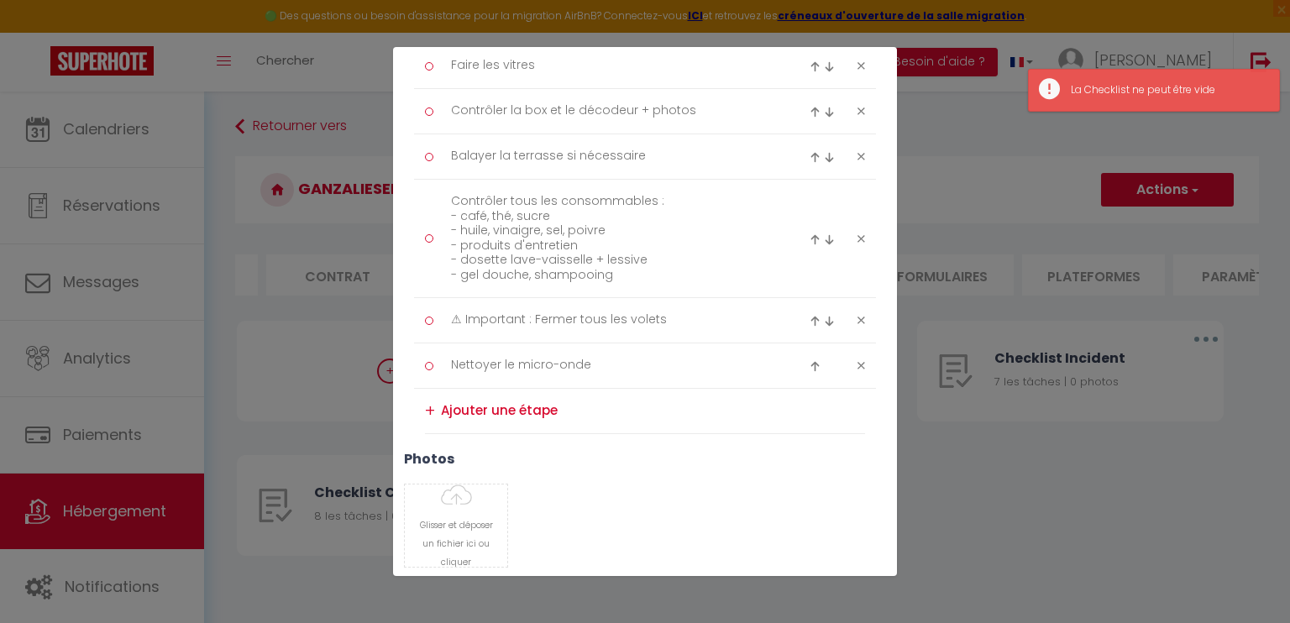
click at [456, 407] on textarea at bounding box center [653, 411] width 424 height 28
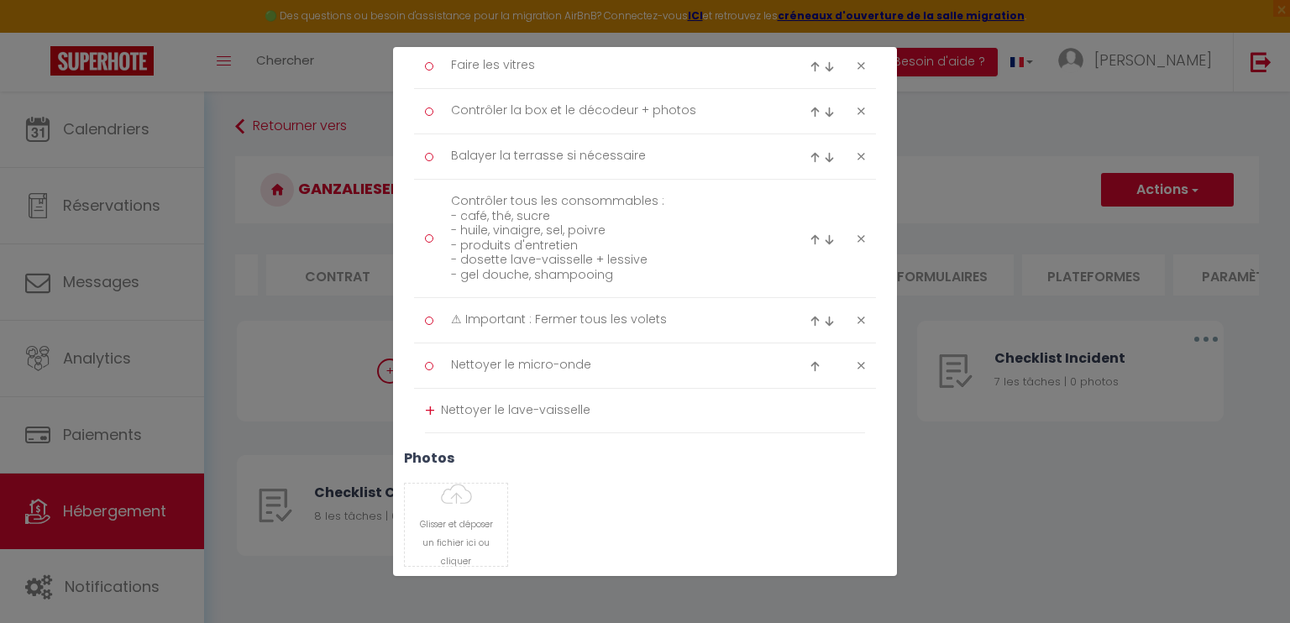
type textarea "Nettoyer le lave-vaisselle"
click at [428, 409] on div "+" at bounding box center [430, 411] width 10 height 26
click at [432, 453] on div "+" at bounding box center [430, 456] width 10 height 26
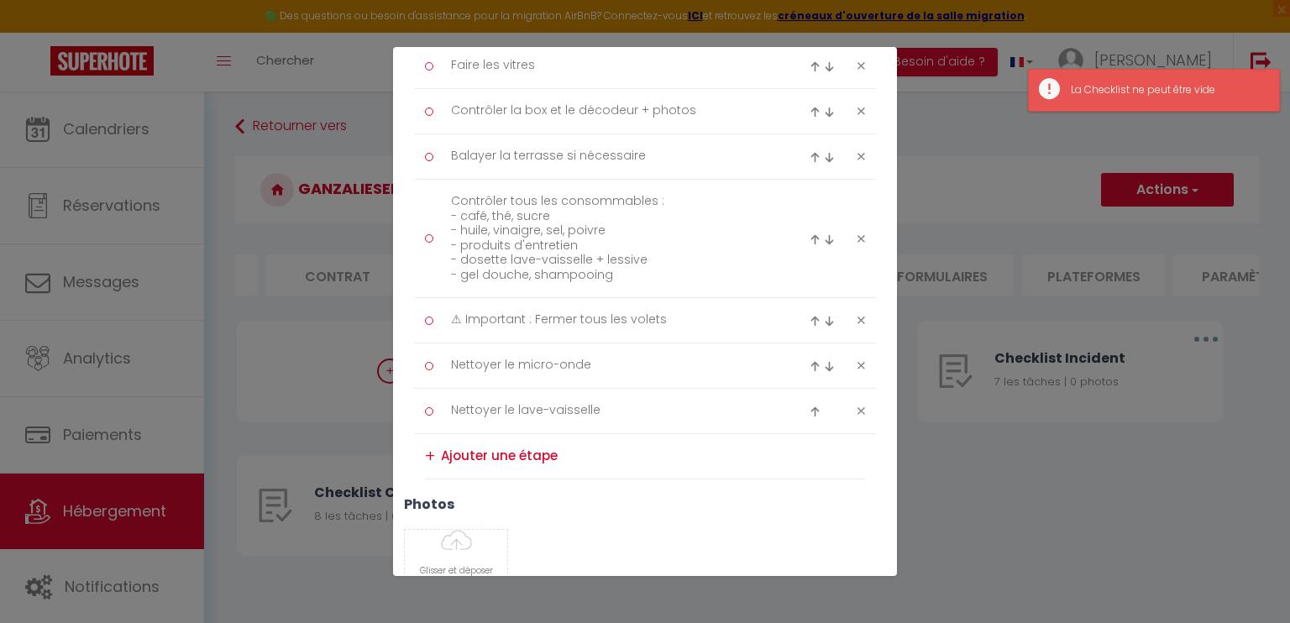
click at [444, 453] on textarea at bounding box center [653, 456] width 424 height 28
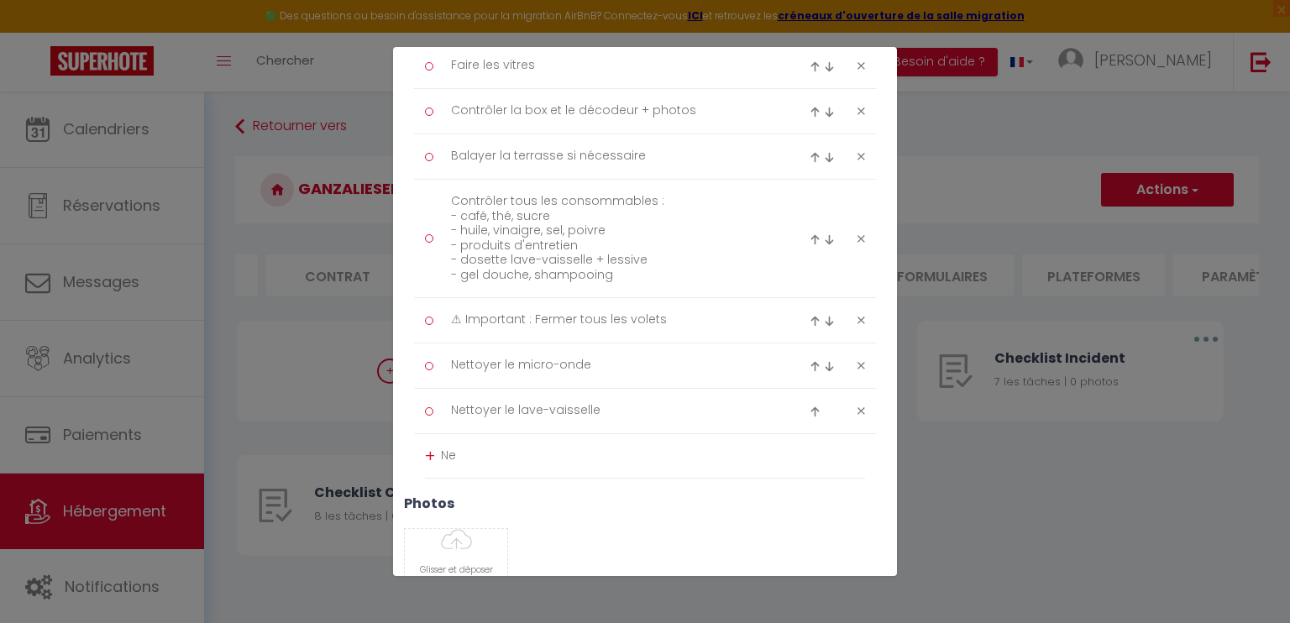
type textarea "N"
click at [489, 405] on textarea "Nettoyer le lave-vaisselle" at bounding box center [611, 411] width 344 height 28
click at [497, 409] on textarea "Nettoyer le lave-vaisselle" at bounding box center [611, 411] width 344 height 28
type textarea "Contrôler le lave-vaisselle"
click at [427, 454] on div "+" at bounding box center [430, 456] width 10 height 26
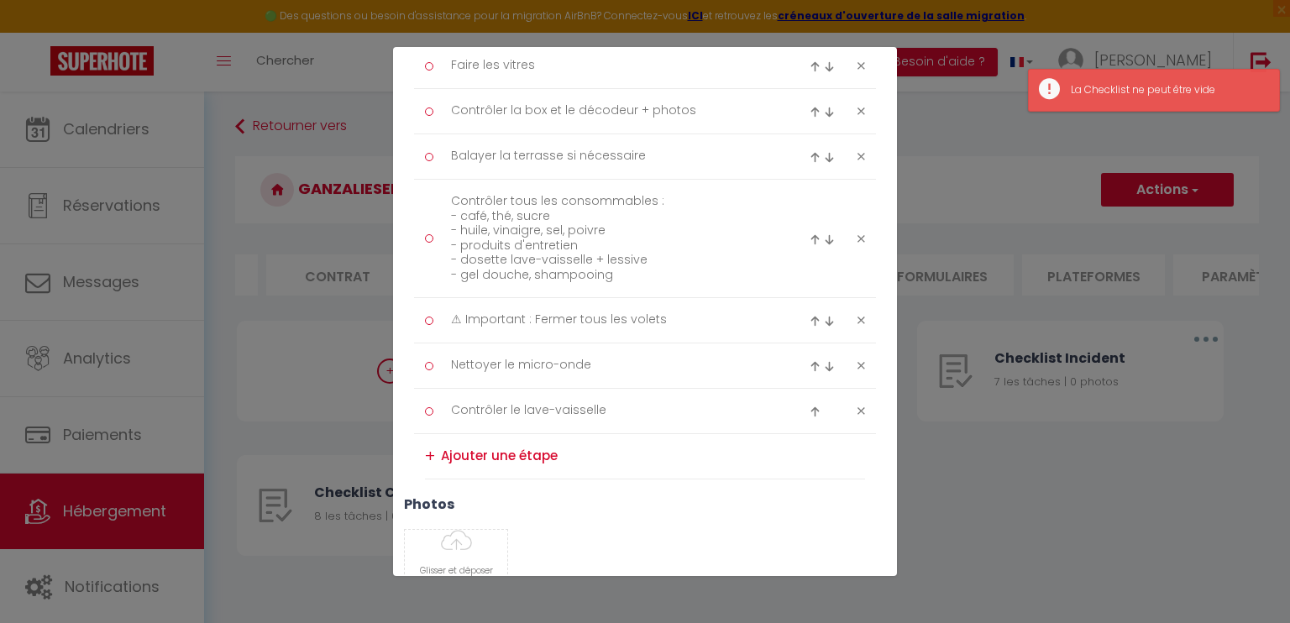
click at [447, 453] on textarea at bounding box center [653, 456] width 424 height 28
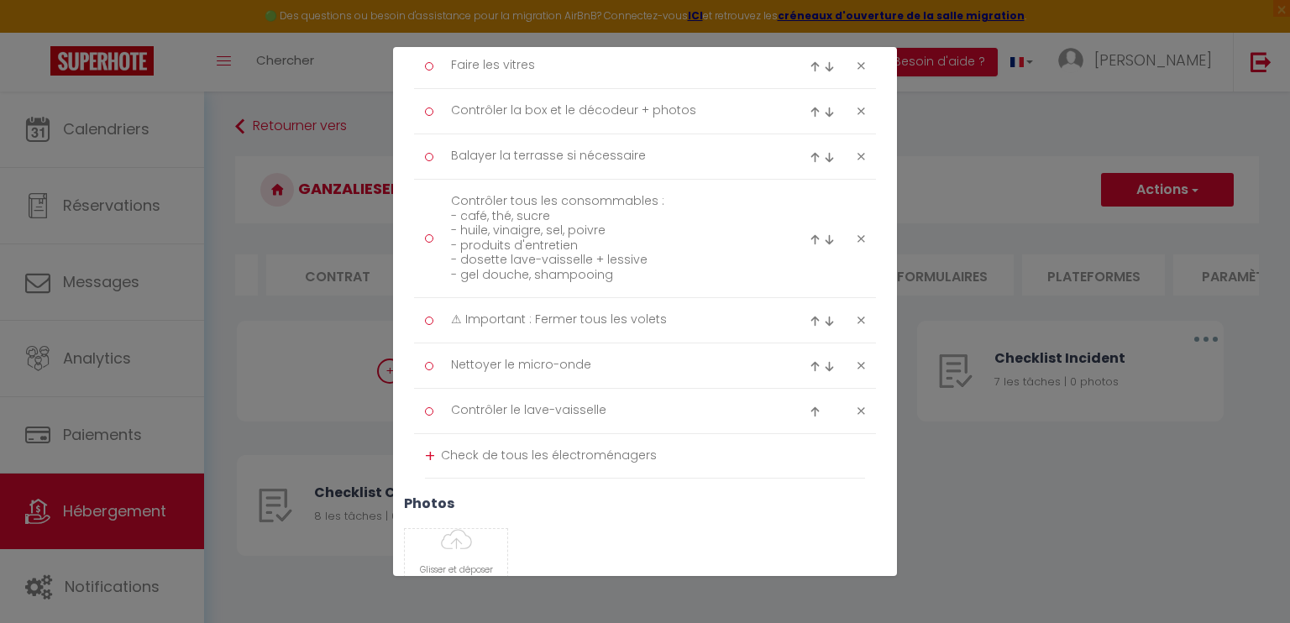
type textarea "Check de tous les électroménagers"
click at [527, 495] on h3 "photos" at bounding box center [645, 503] width 482 height 16
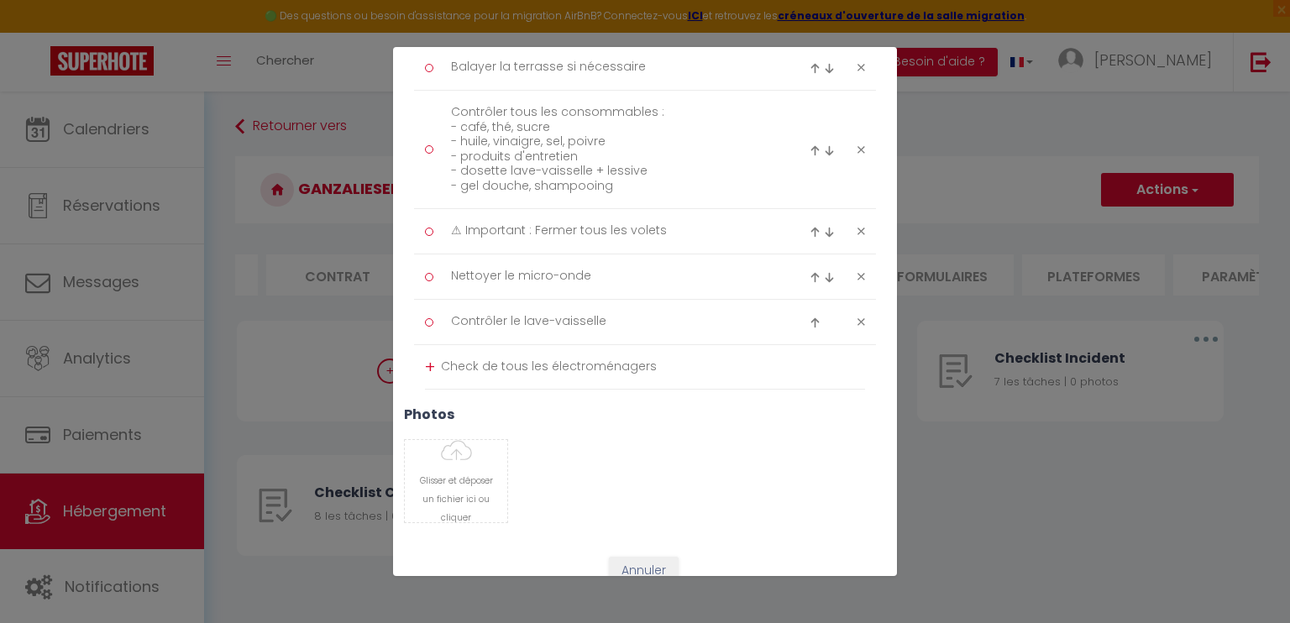
scroll to position [898, 0]
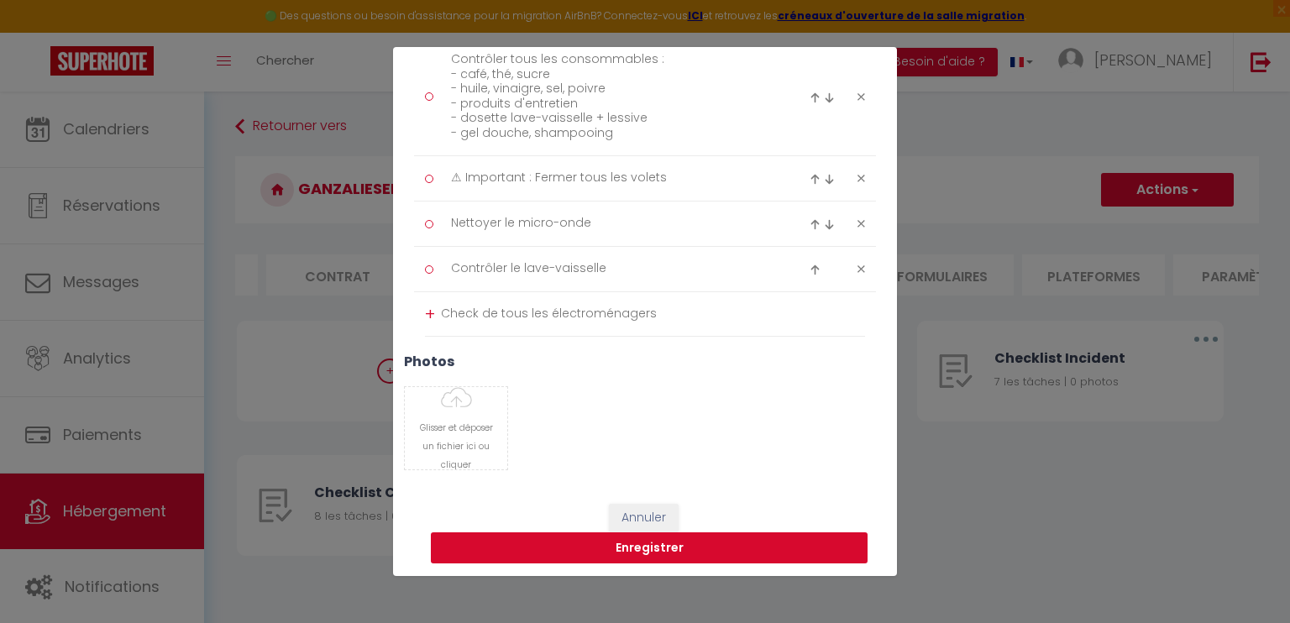
click at [688, 550] on button "Enregistrer" at bounding box center [649, 548] width 437 height 32
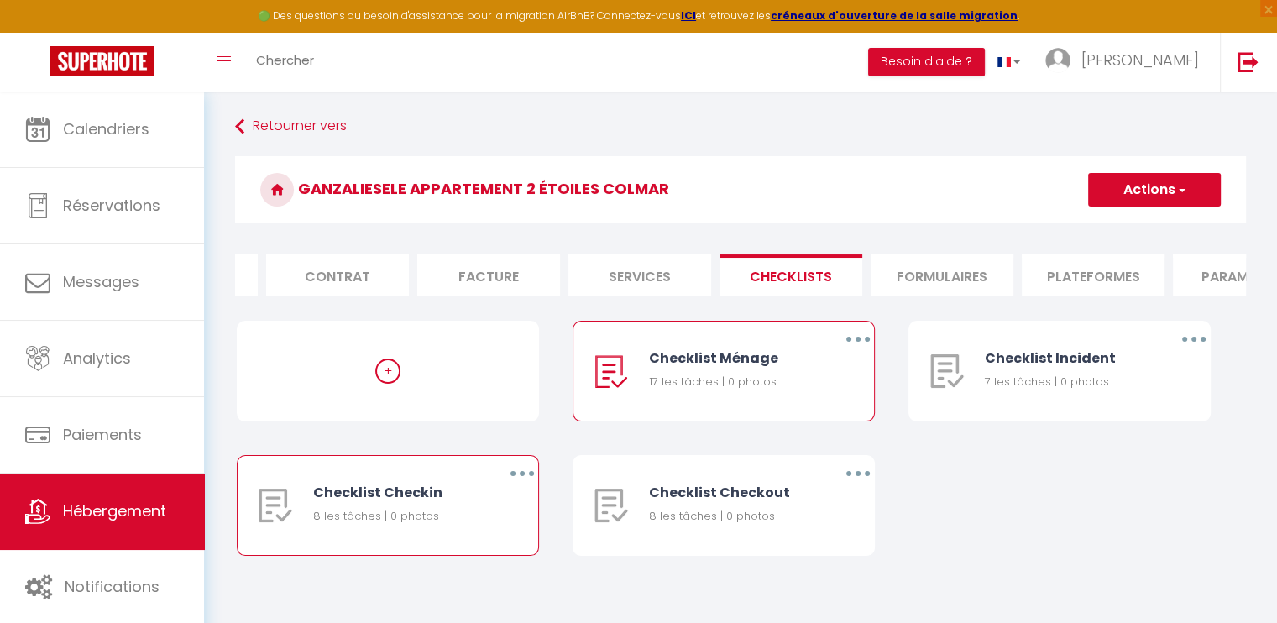
click at [443, 502] on div "Checklist Checkin" at bounding box center [395, 492] width 165 height 21
click at [516, 479] on button "button" at bounding box center [522, 473] width 47 height 27
click at [482, 514] on link "Editer" at bounding box center [478, 512] width 124 height 29
type input "Checklist Checkin"
type input "Procédure à suivre lors du checkin"
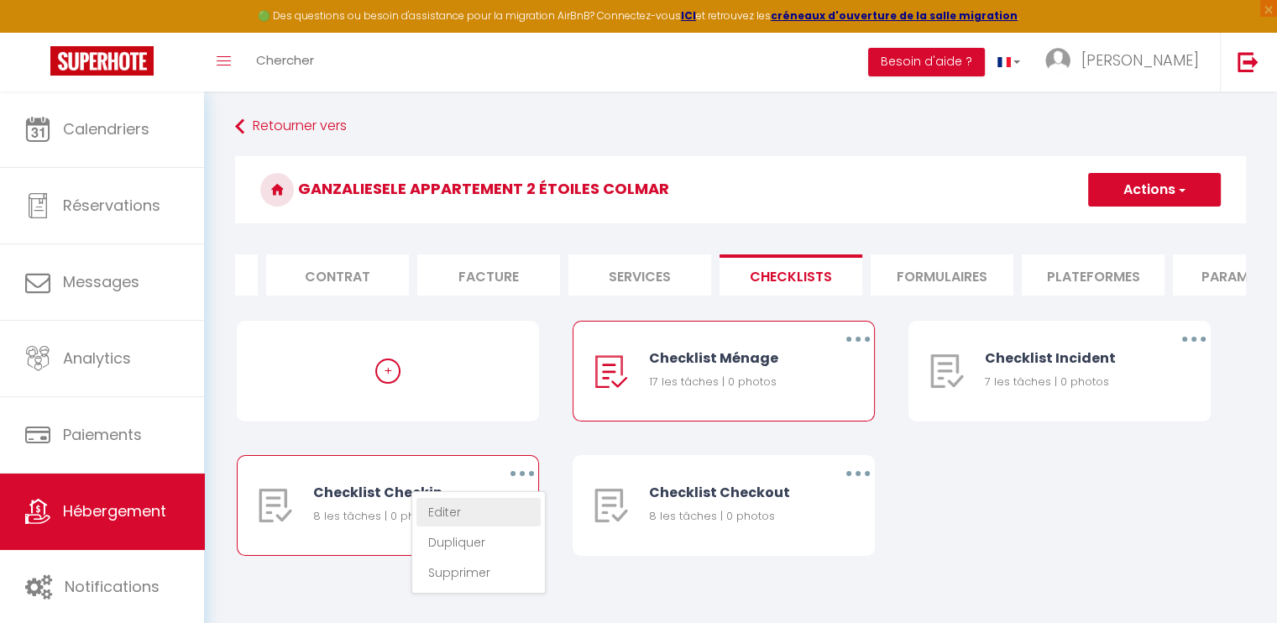
select select "3"
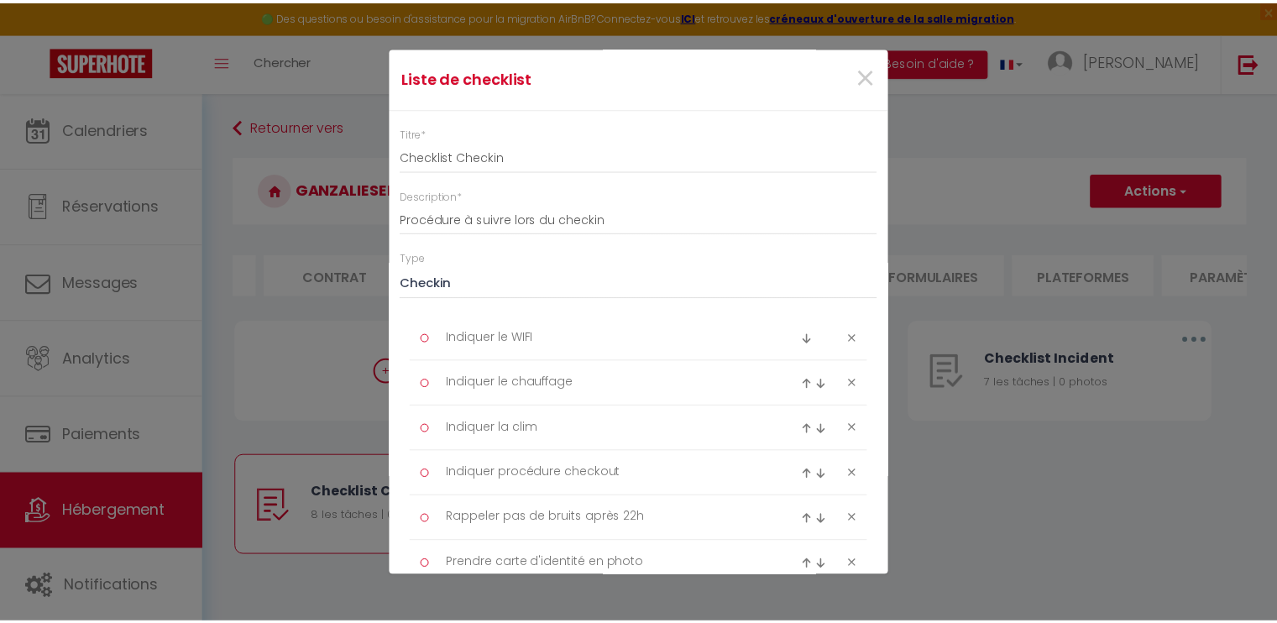
scroll to position [0, 0]
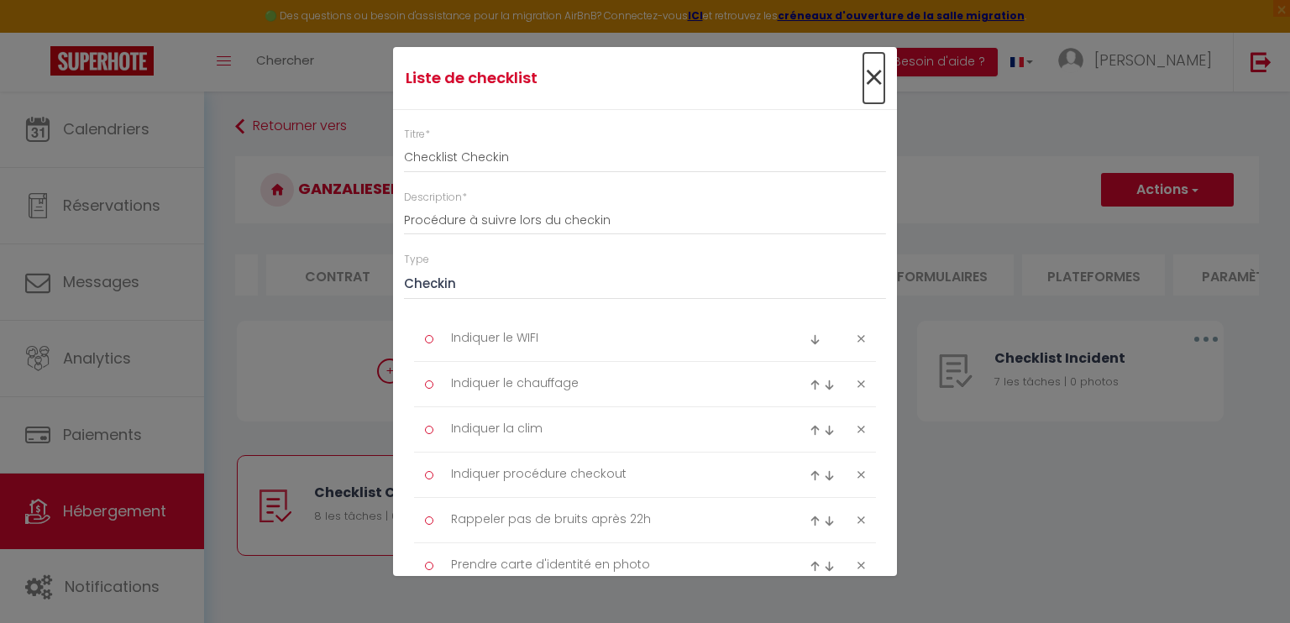
click at [863, 75] on span "×" at bounding box center [873, 78] width 21 height 50
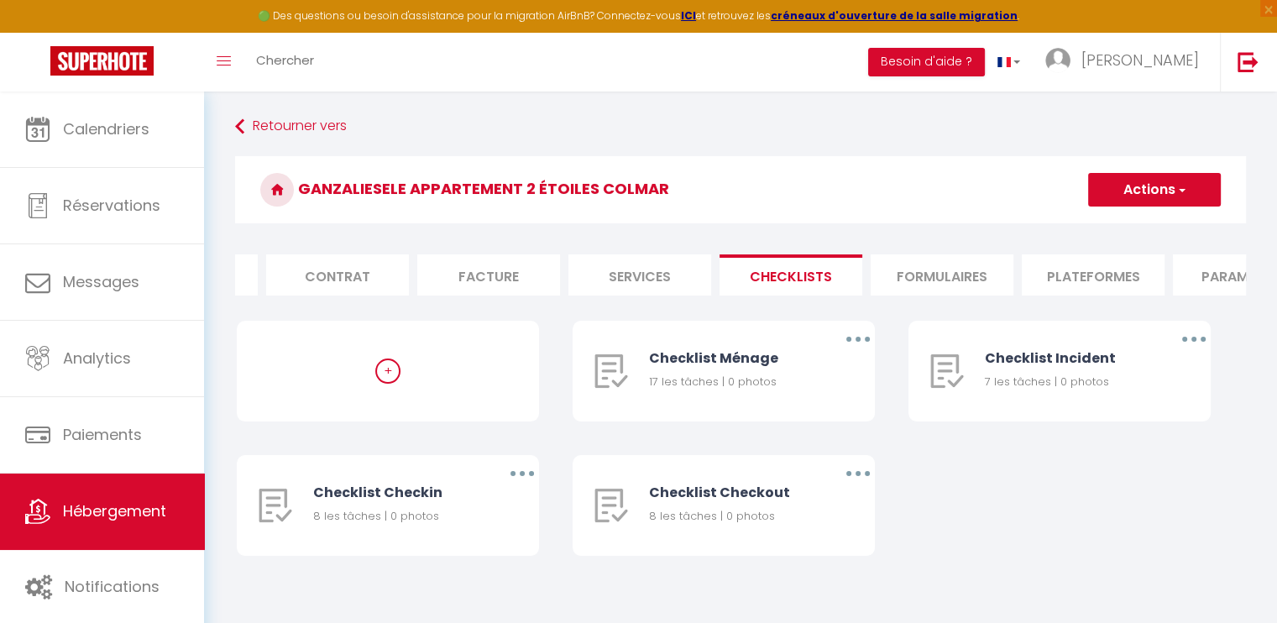
click at [1071, 276] on li "Plateformes" at bounding box center [1093, 274] width 143 height 41
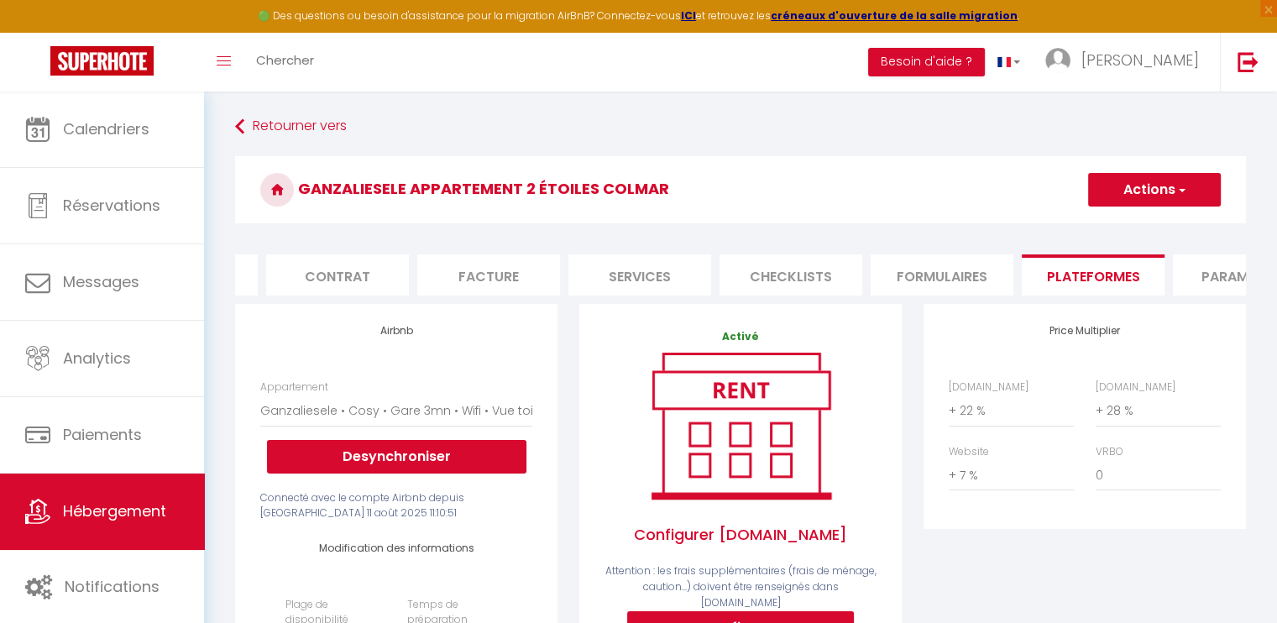
click at [1202, 270] on li "Paramètres" at bounding box center [1244, 274] width 143 height 41
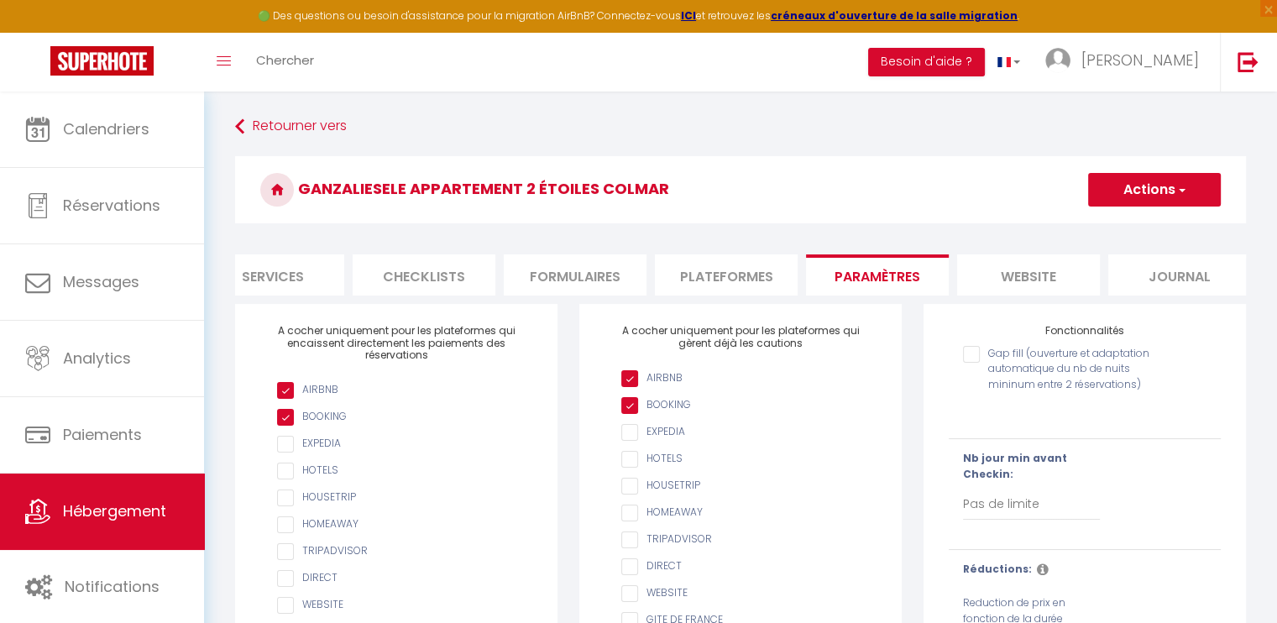
scroll to position [0, 500]
click at [1179, 265] on li "Journal" at bounding box center [1166, 274] width 143 height 41
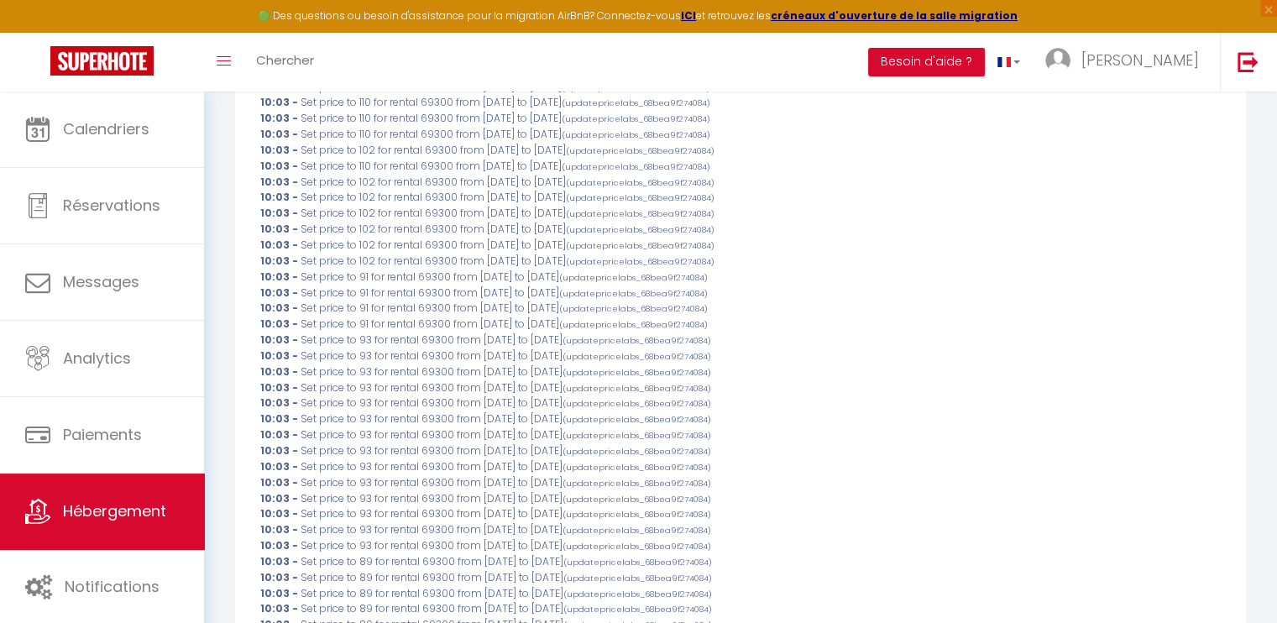
scroll to position [11334, 0]
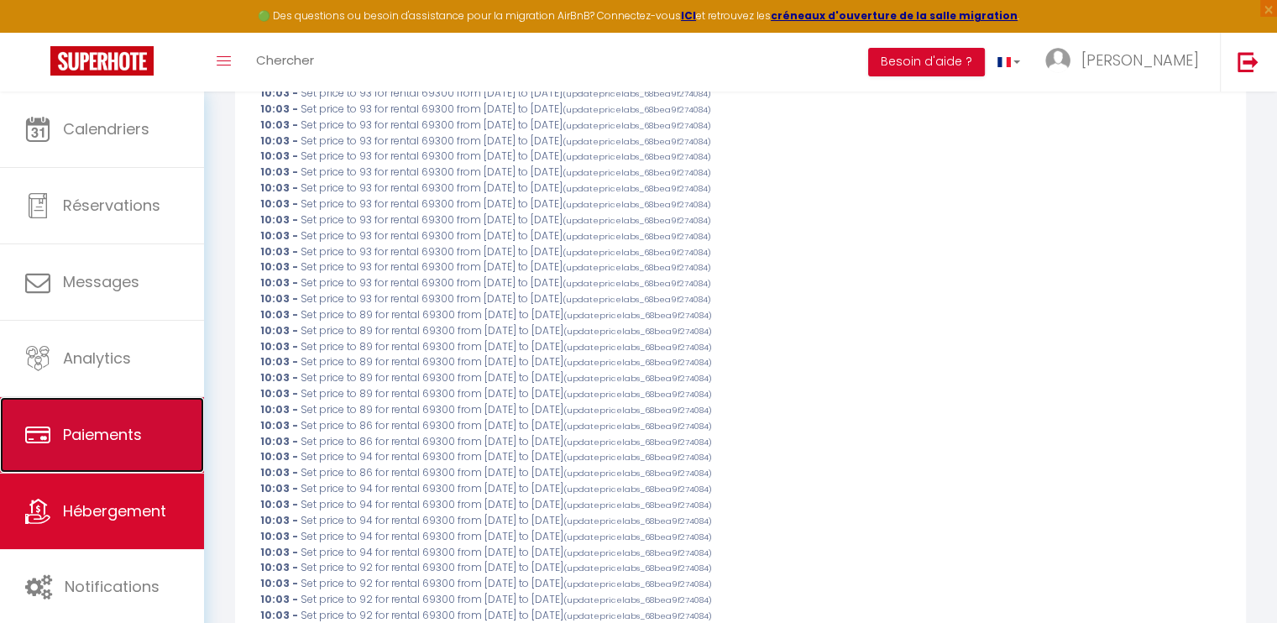
click at [101, 431] on span "Paiements" at bounding box center [102, 434] width 79 height 21
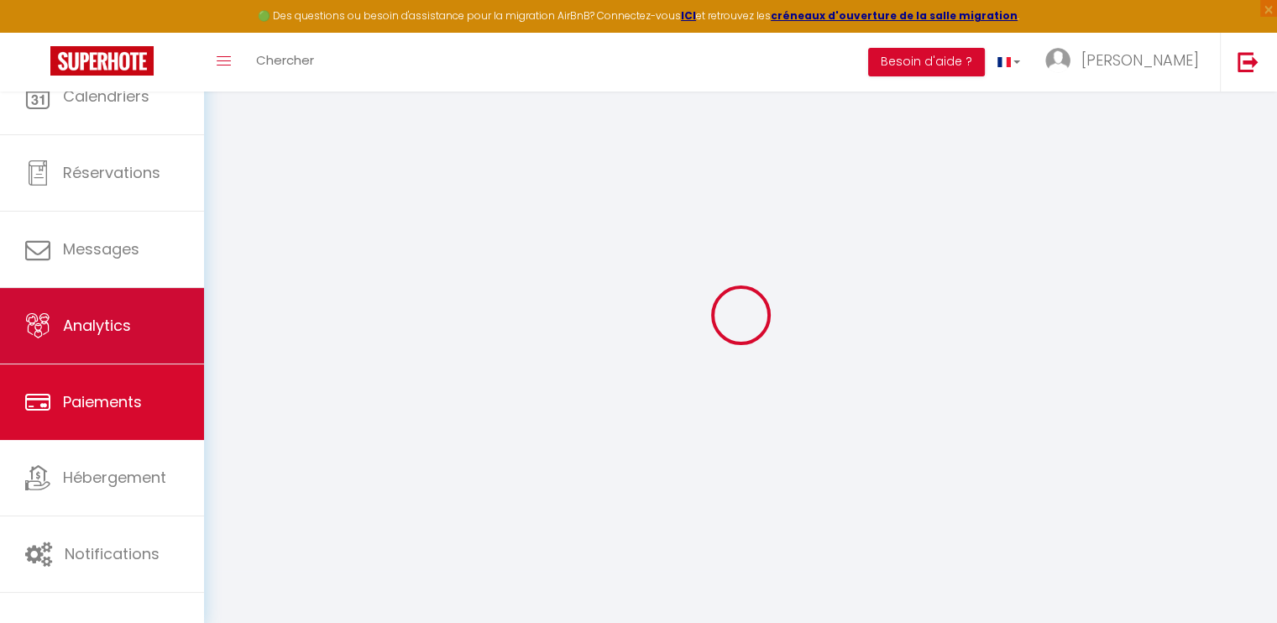
select select "2"
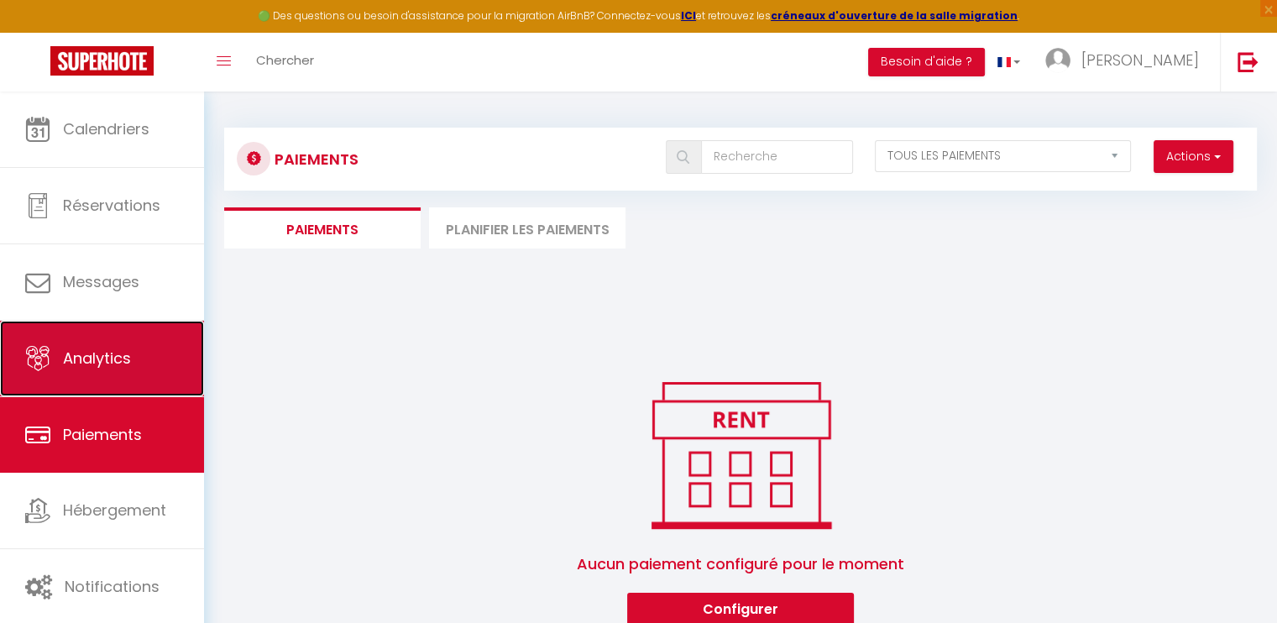
click at [118, 353] on span "Analytics" at bounding box center [97, 358] width 68 height 21
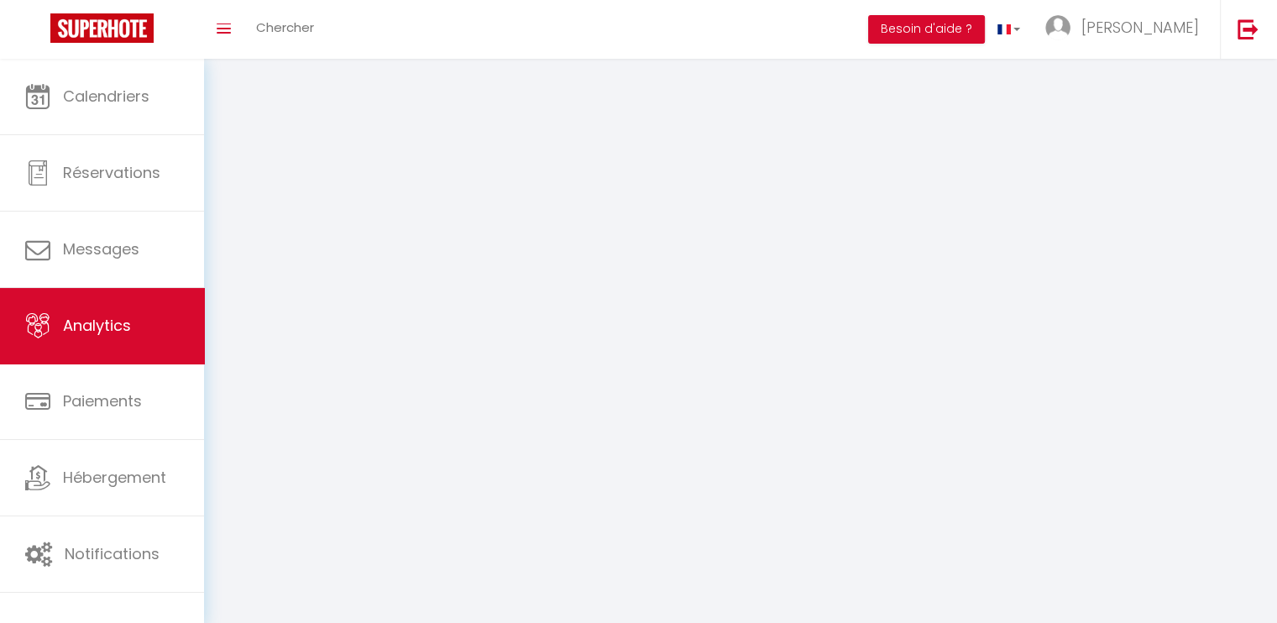
select select "2025"
select select "9"
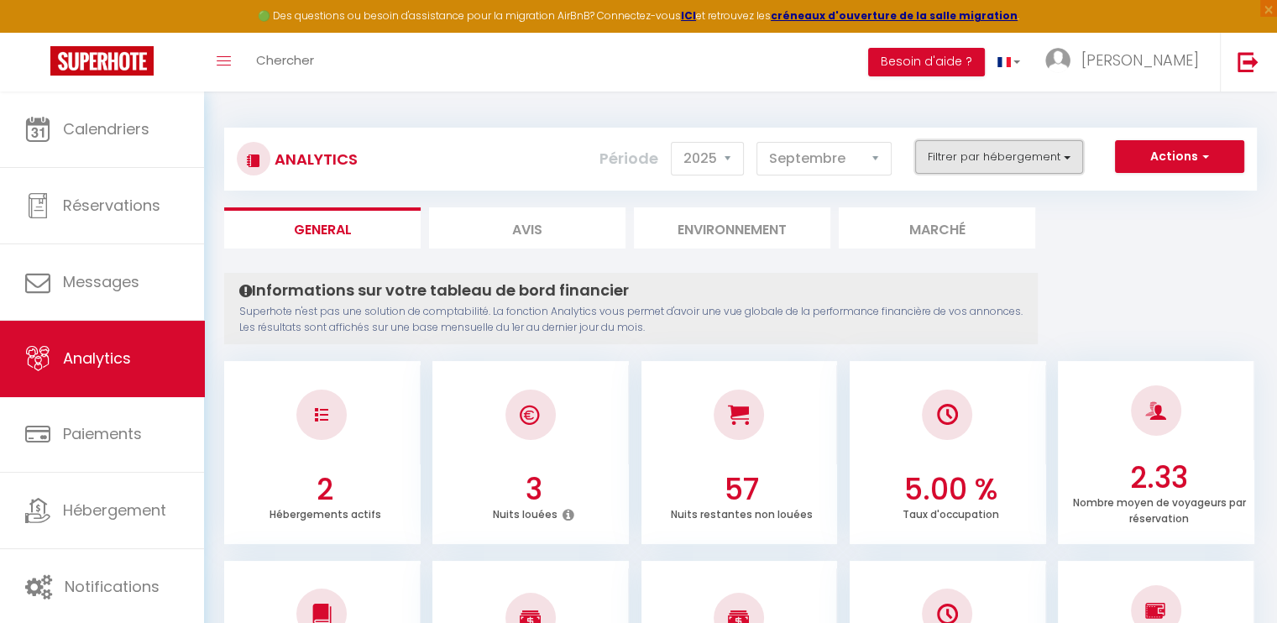
click at [1072, 154] on button "Filtrer par hébergement" at bounding box center [999, 157] width 168 height 34
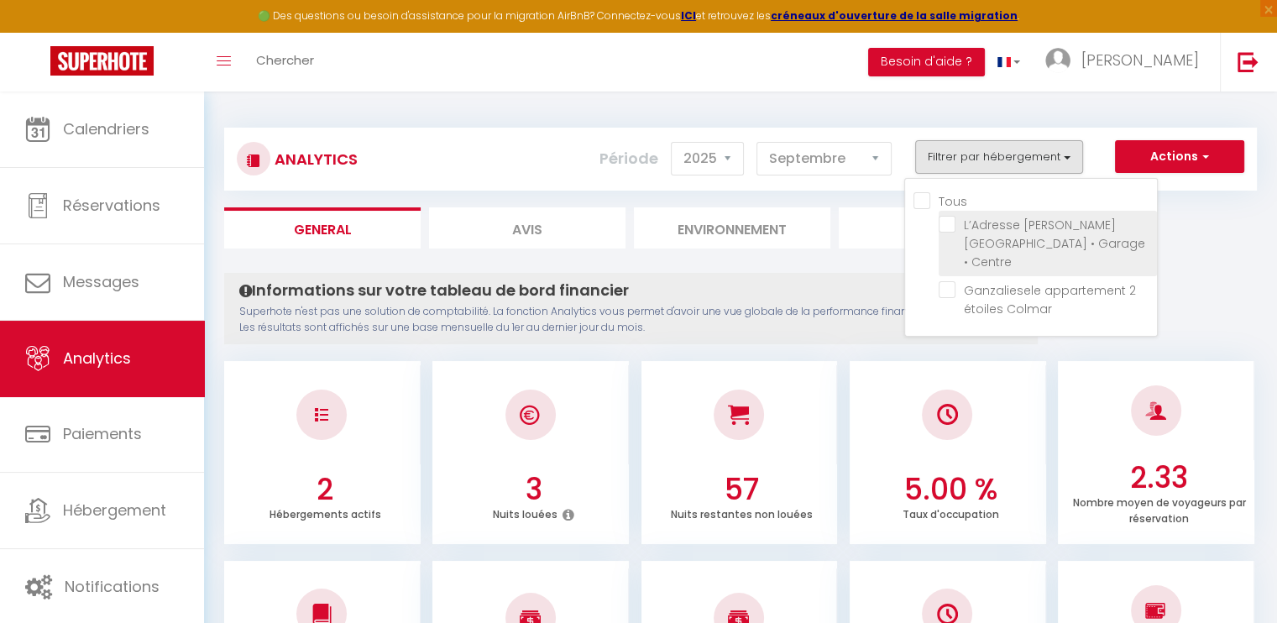
click at [947, 224] on Centre "checkbox" at bounding box center [1048, 224] width 218 height 17
checkbox Centre "true"
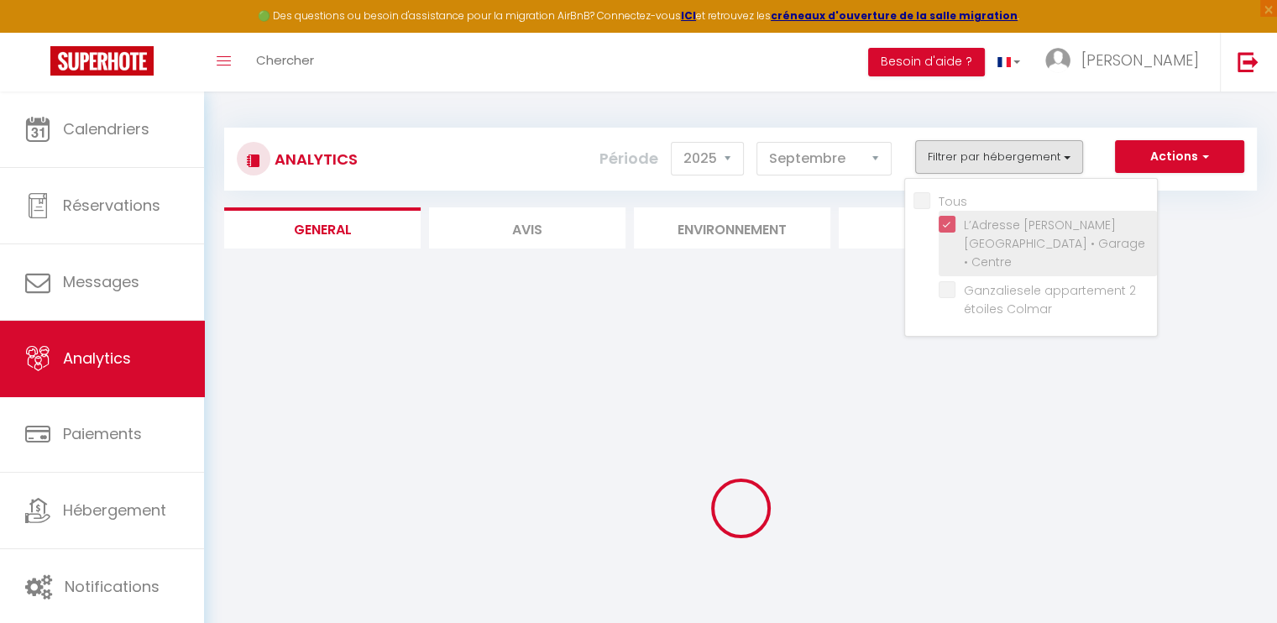
checkbox Colmar "false"
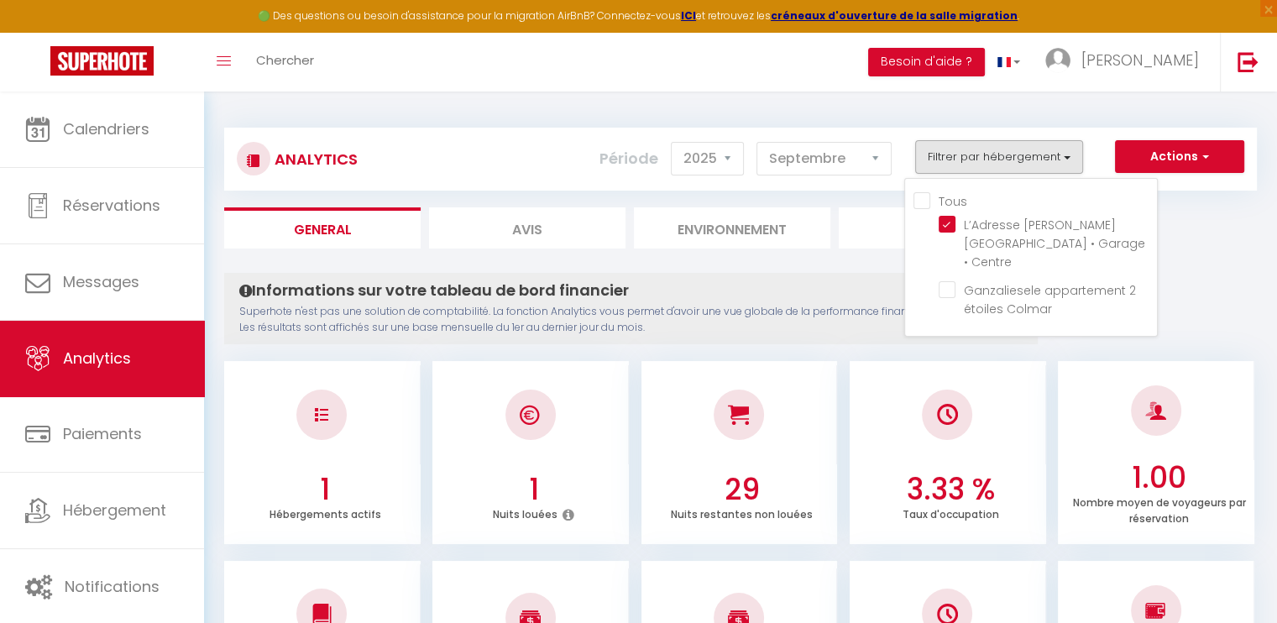
click at [534, 225] on li "Avis" at bounding box center [527, 227] width 196 height 41
select select "2025"
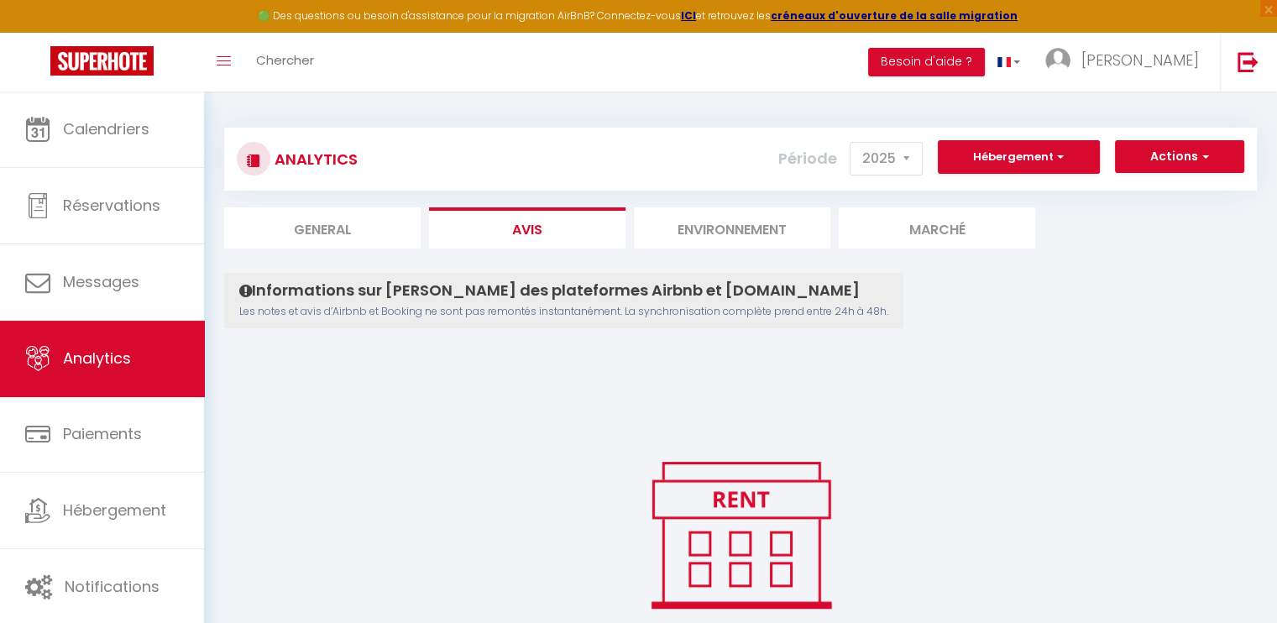
click at [699, 232] on li "Environnement" at bounding box center [732, 227] width 196 height 41
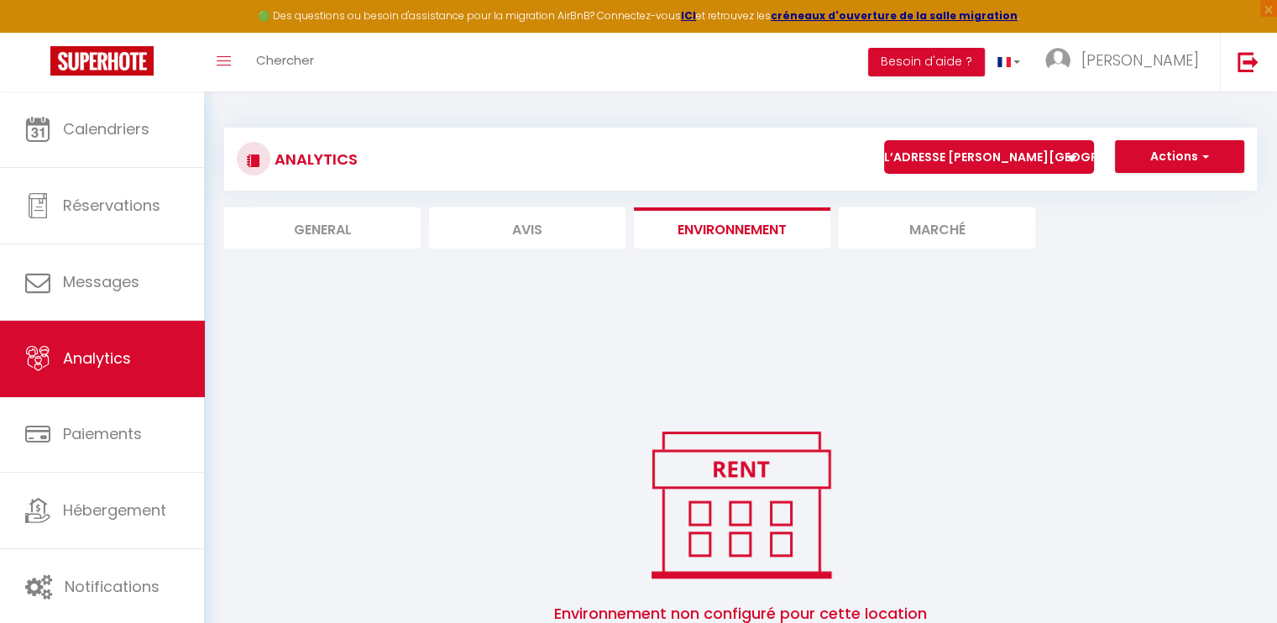
click at [945, 228] on li "Marché" at bounding box center [937, 227] width 196 height 41
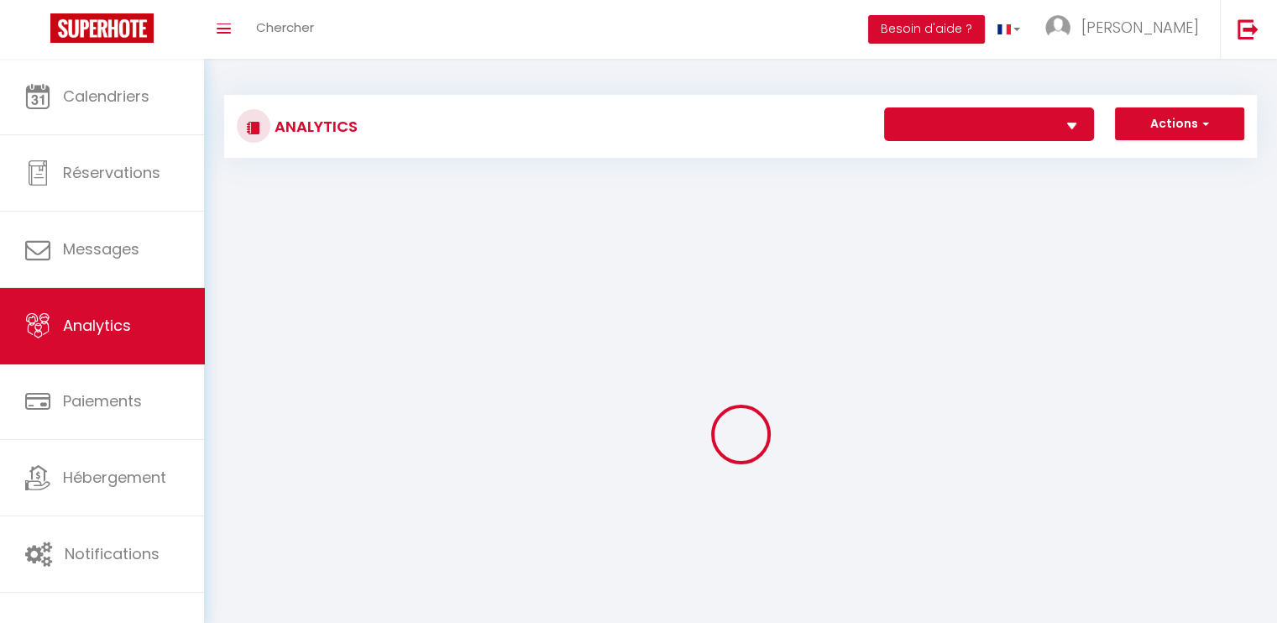
select select "76863"
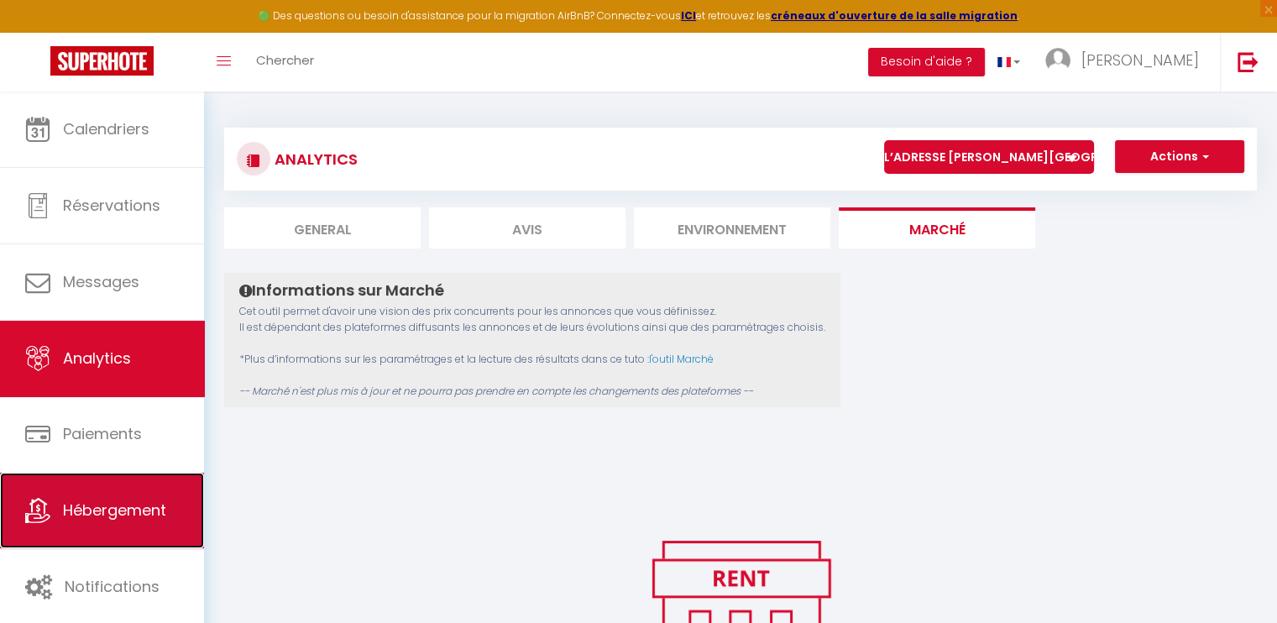
click at [81, 505] on span "Hébergement" at bounding box center [114, 510] width 103 height 21
